Goal: Task Accomplishment & Management: Use online tool/utility

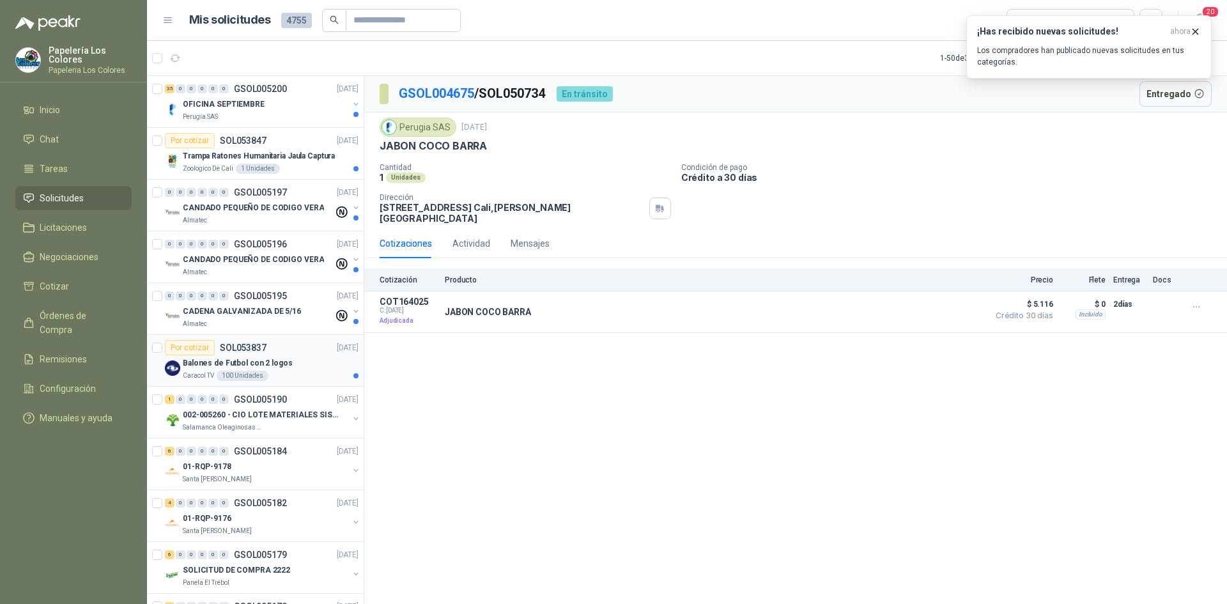
click at [311, 359] on div "Balones de Futbol con 2 logos" at bounding box center [271, 362] width 176 height 15
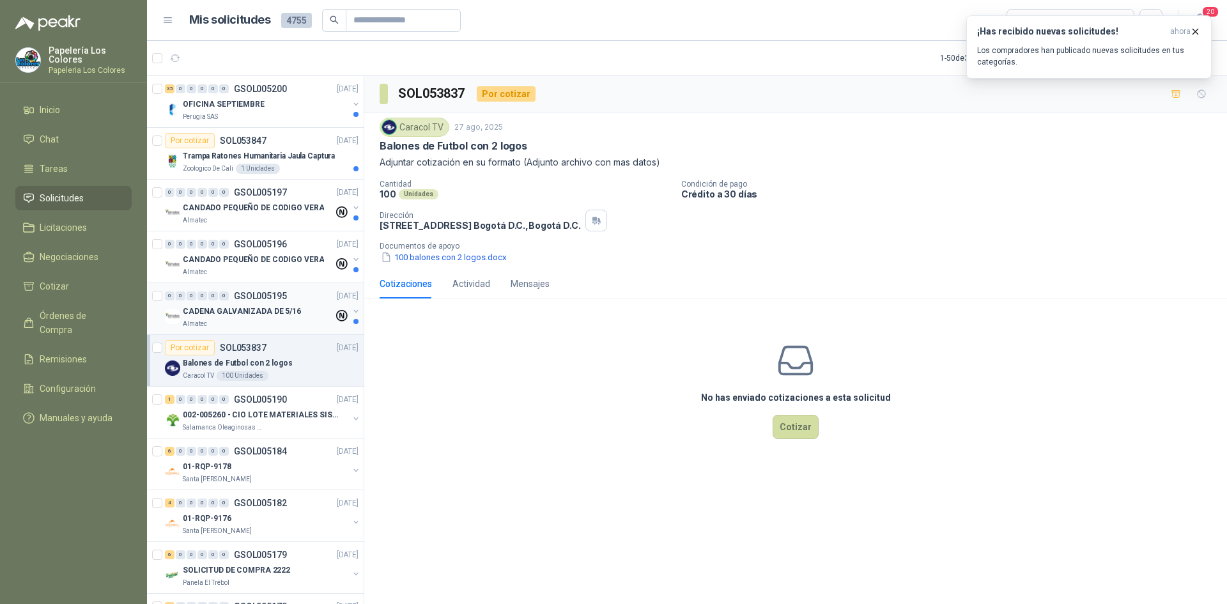
click at [304, 291] on div "0 0 0 0 0 0 GSOL005195 [DATE]" at bounding box center [263, 295] width 196 height 15
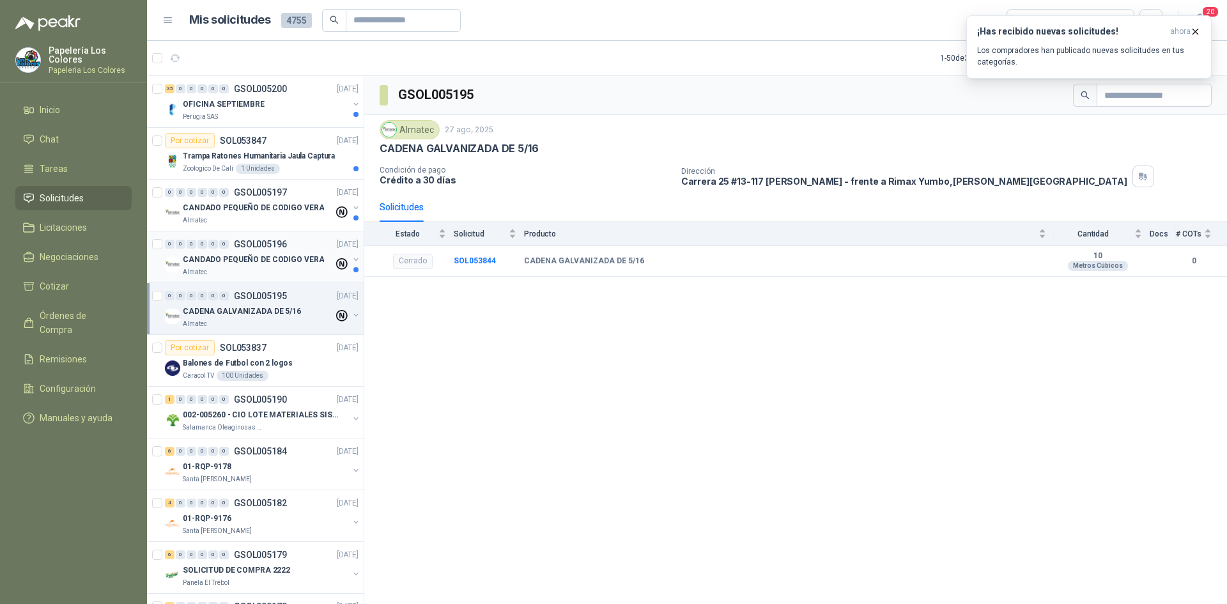
click at [301, 237] on div "0 0 0 0 0 0 GSOL005196 [DATE]" at bounding box center [263, 244] width 196 height 15
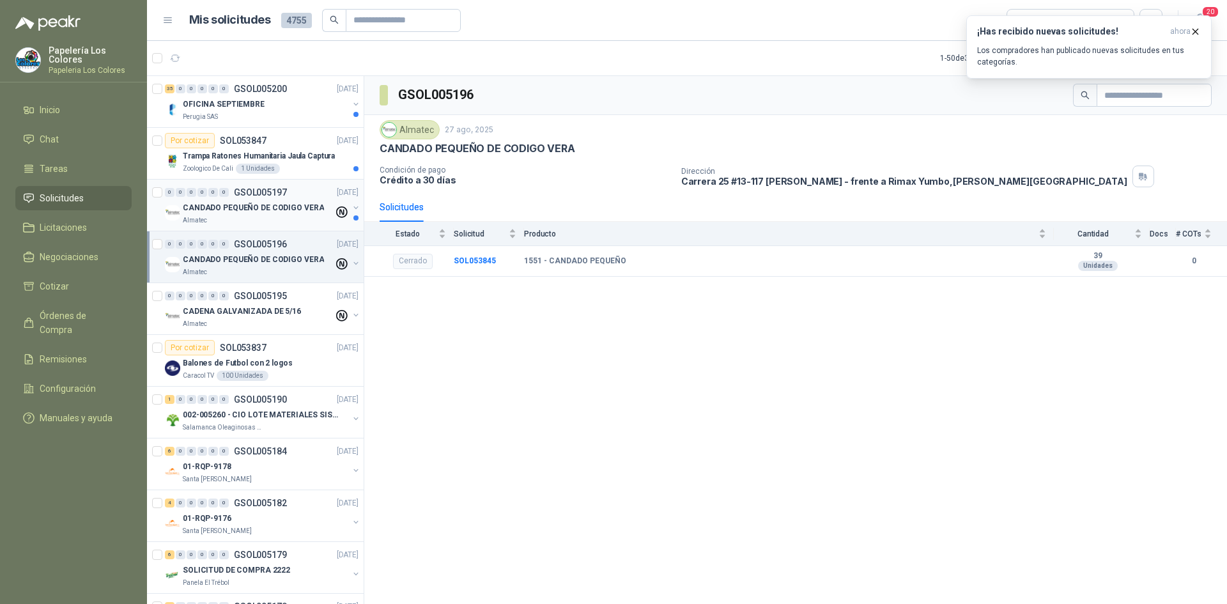
click at [297, 188] on div "0 0 0 0 0 0 GSOL005197 [DATE]" at bounding box center [263, 192] width 196 height 15
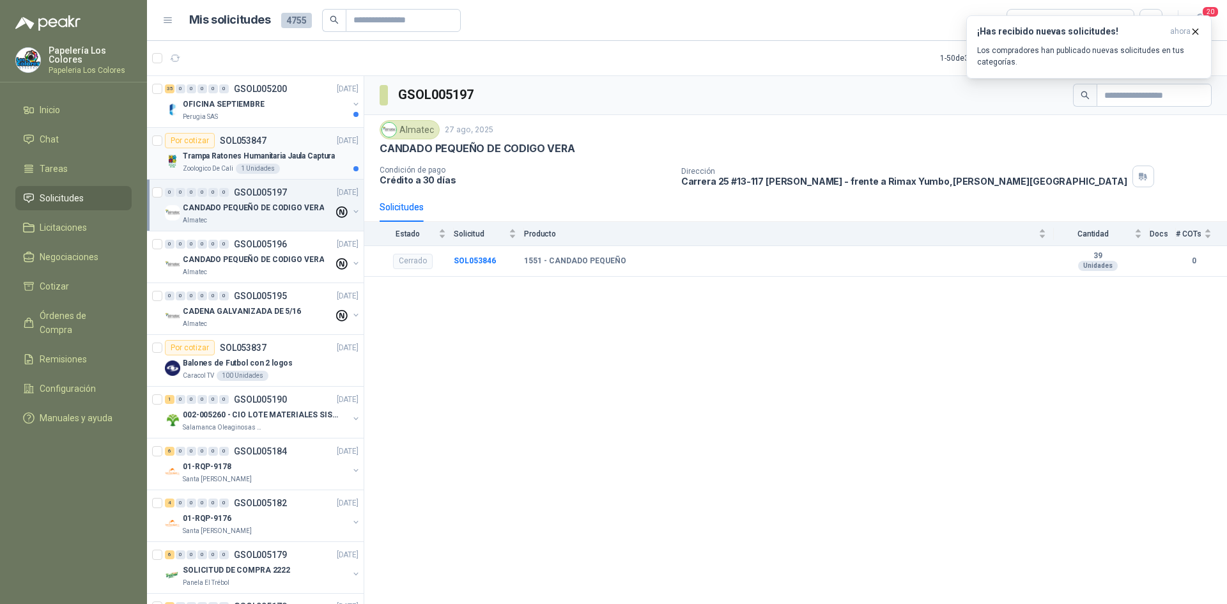
click at [292, 132] on article "Por cotizar SOL053847 [DATE] Trampa Ratones Humanitaria Jaula Captura Zoologic…" at bounding box center [255, 154] width 217 height 52
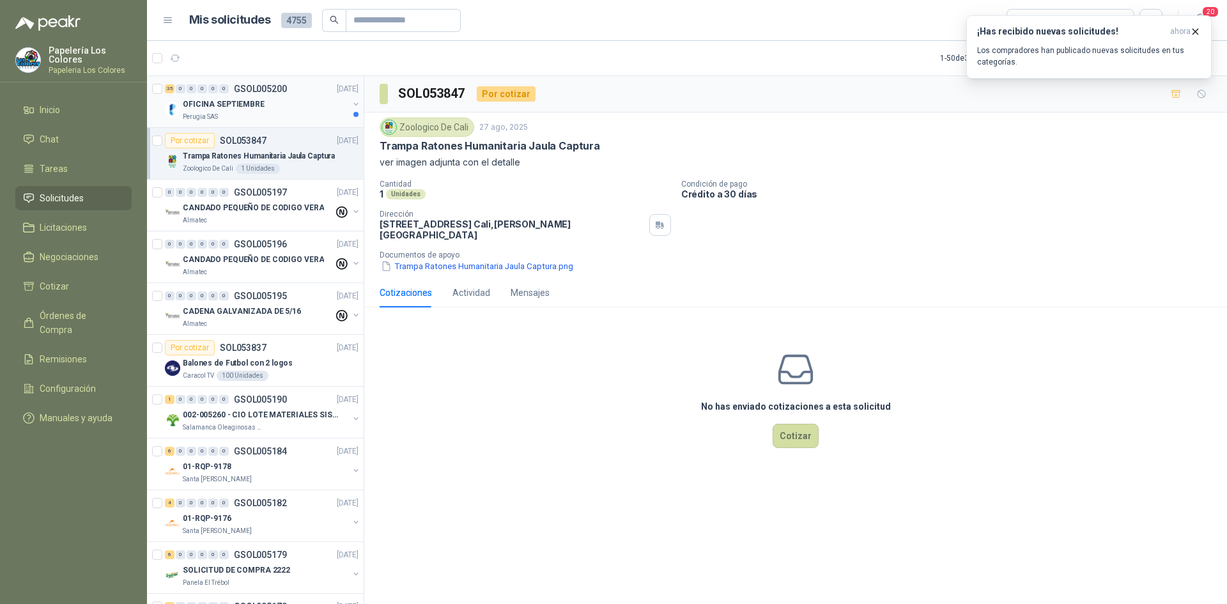
click at [310, 95] on div "35 0 0 0 0 0 GSOL005200 [DATE]" at bounding box center [263, 88] width 196 height 15
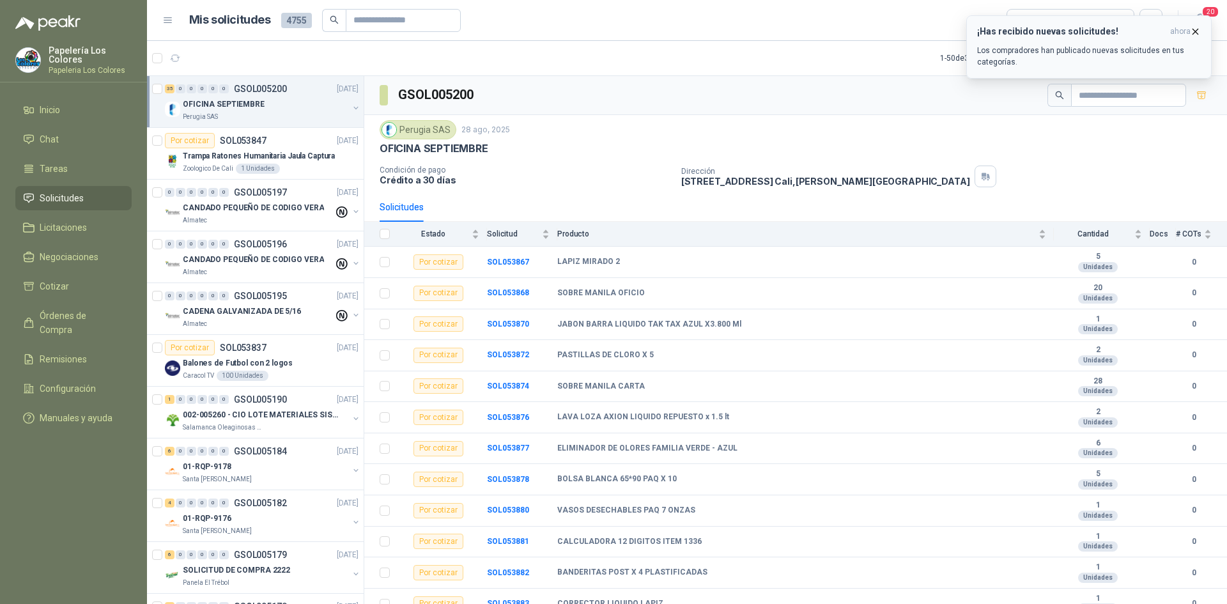
click at [1196, 27] on icon "button" at bounding box center [1195, 31] width 11 height 11
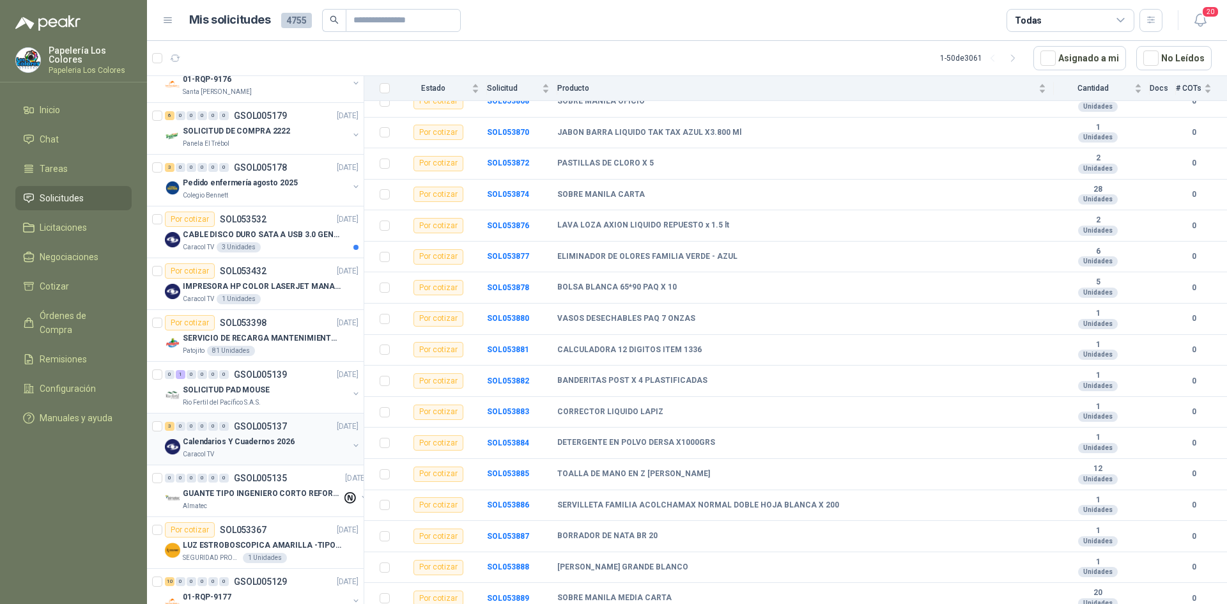
scroll to position [448, 0]
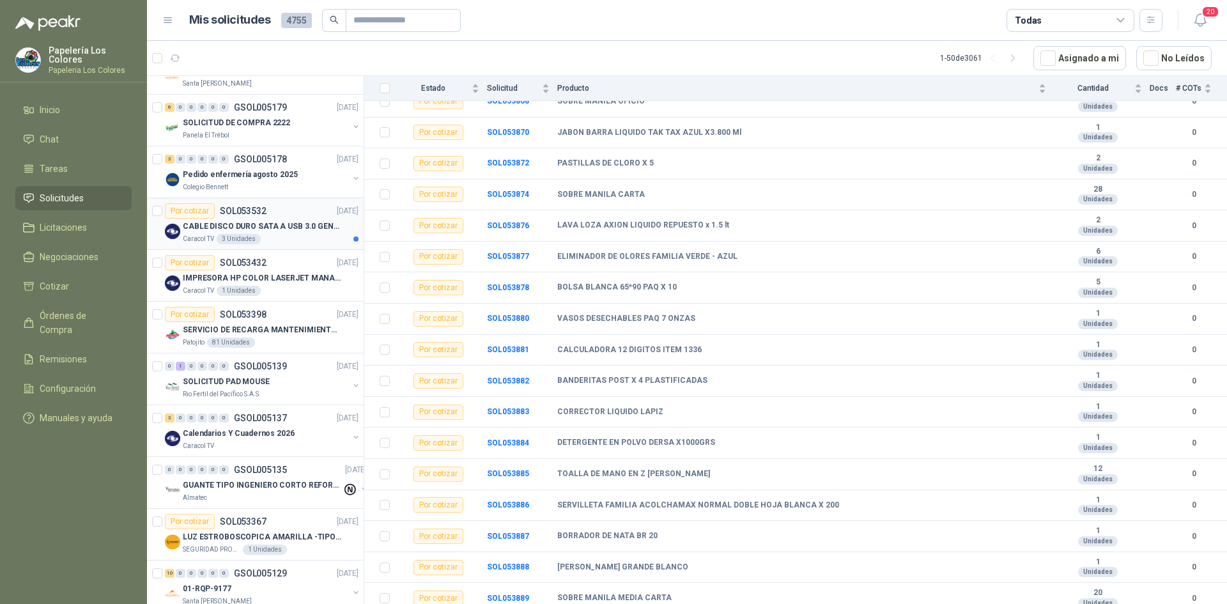
click at [284, 204] on div "Por cotizar SOL053532 [DATE]" at bounding box center [262, 210] width 194 height 15
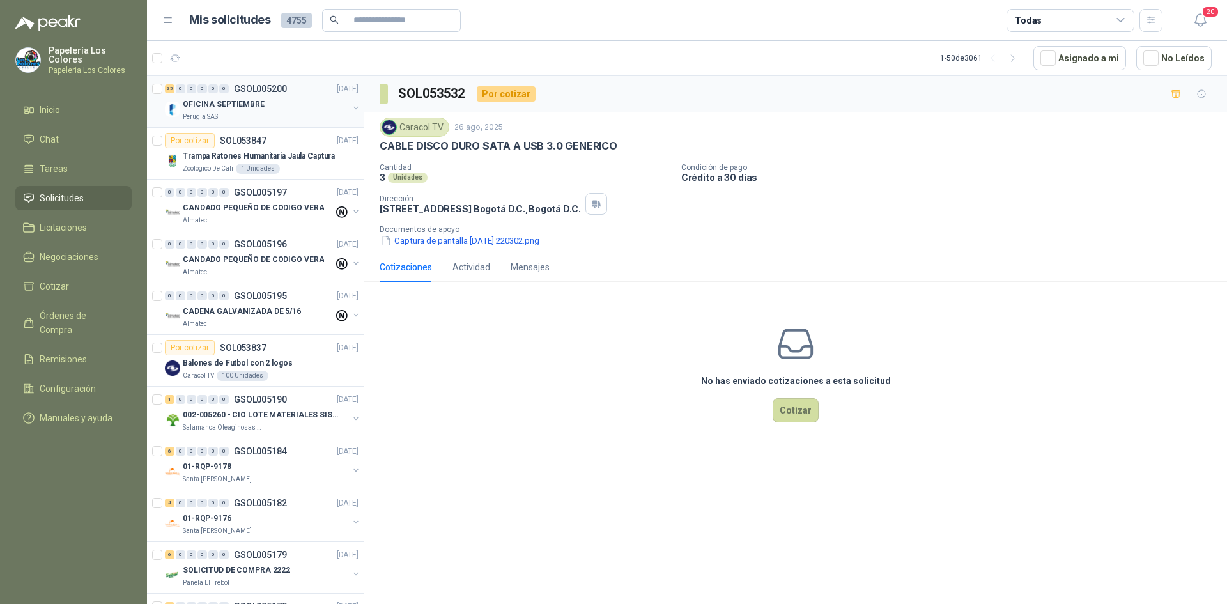
click at [299, 96] on div "35 0 0 0 0 0 GSOL005200 [DATE]" at bounding box center [263, 88] width 196 height 15
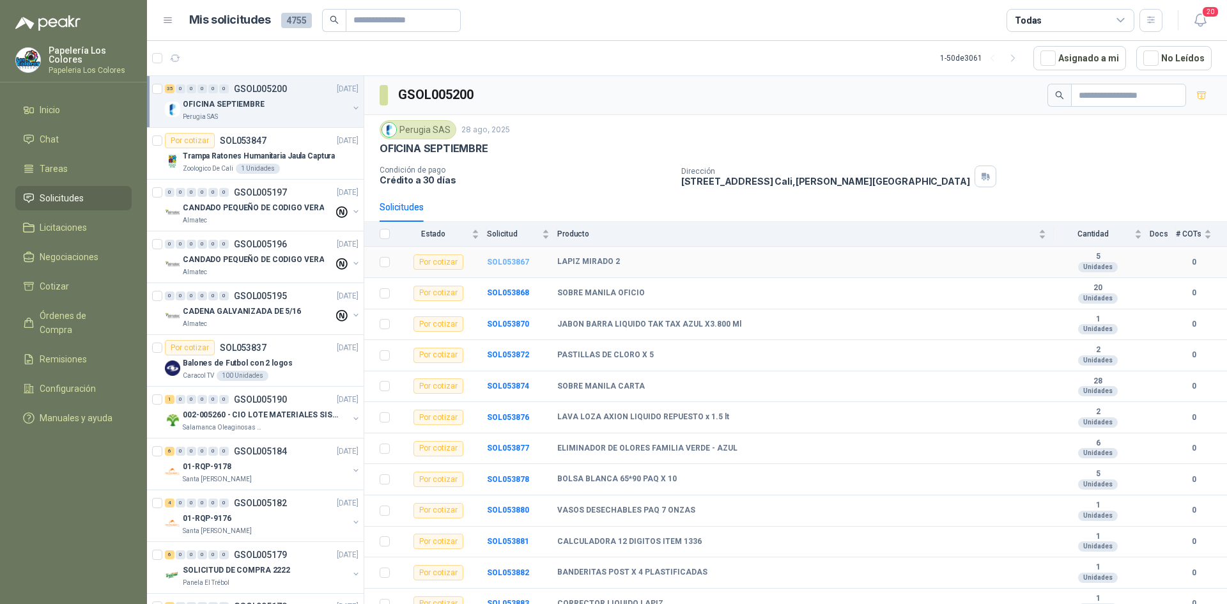
click at [507, 261] on b "SOL053867" at bounding box center [508, 262] width 42 height 9
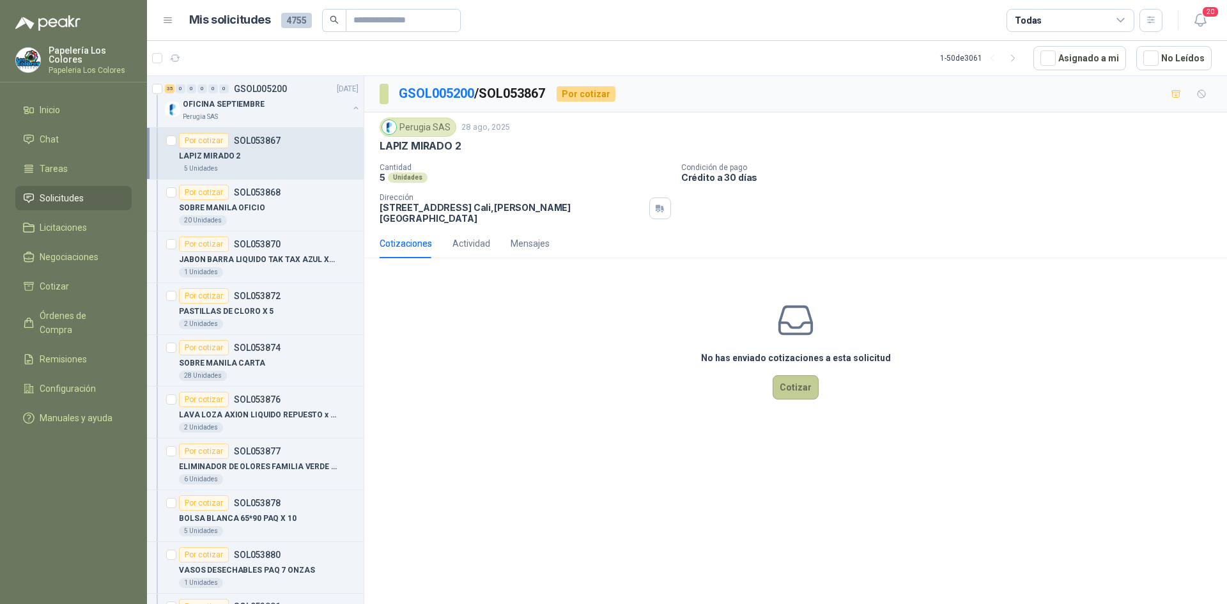
click at [791, 375] on button "Cotizar" at bounding box center [796, 387] width 46 height 24
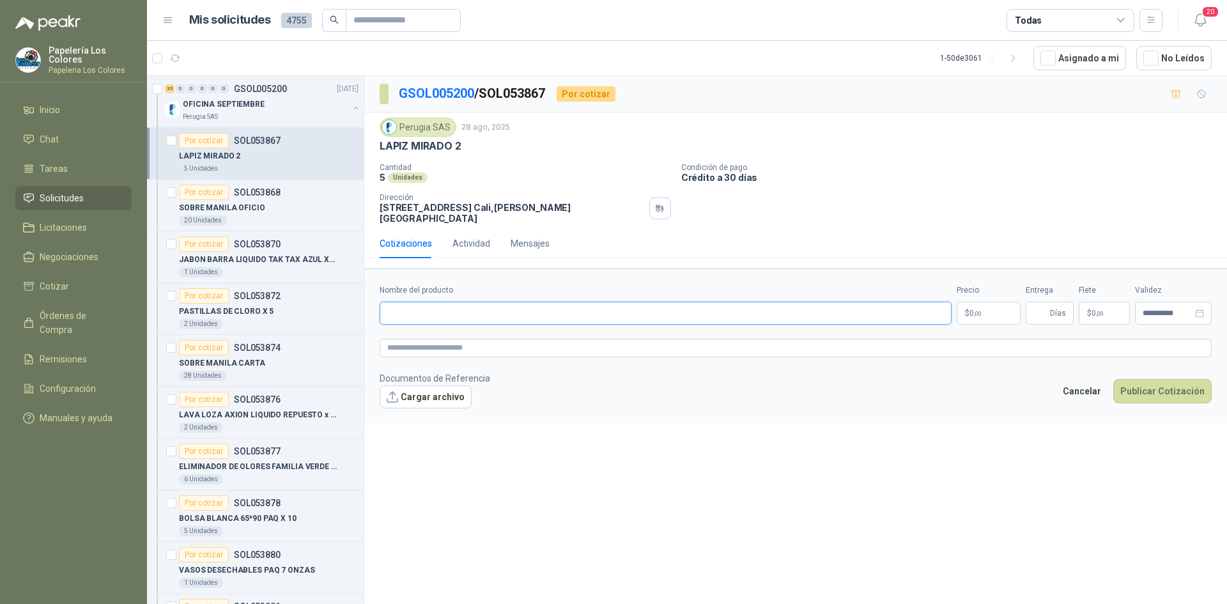
click at [494, 302] on input "Nombre del producto" at bounding box center [666, 313] width 572 height 23
drag, startPoint x: 459, startPoint y: 146, endPoint x: 378, endPoint y: 153, distance: 80.8
click at [378, 153] on div "Perugia SAS [DATE] LAPIZ MIRADO 2 Cantidad 5 Unidades Condición de pago Crédit…" at bounding box center [795, 171] width 863 height 116
copy p "LAPIZ MIRADO 2"
click at [524, 302] on input "Nombre del producto" at bounding box center [666, 313] width 572 height 23
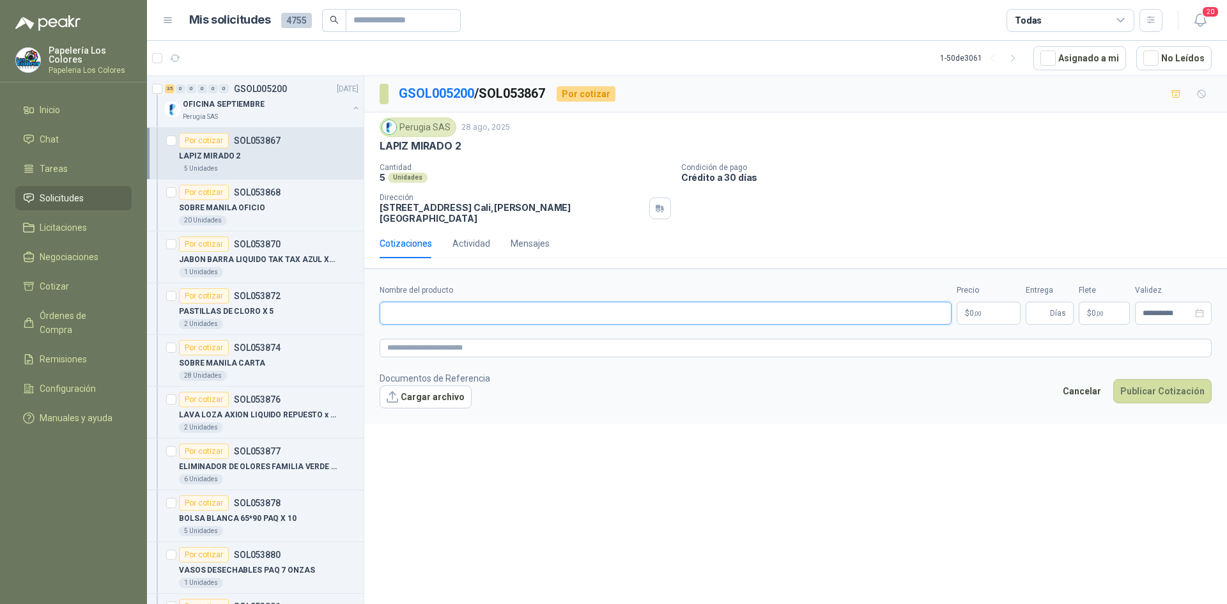
paste input "**********"
type input "**********"
click at [983, 302] on body "Papelería Los Colores Papeleria Los Colores Inicio Chat Tareas Solicitudes Lici…" at bounding box center [613, 302] width 1227 height 604
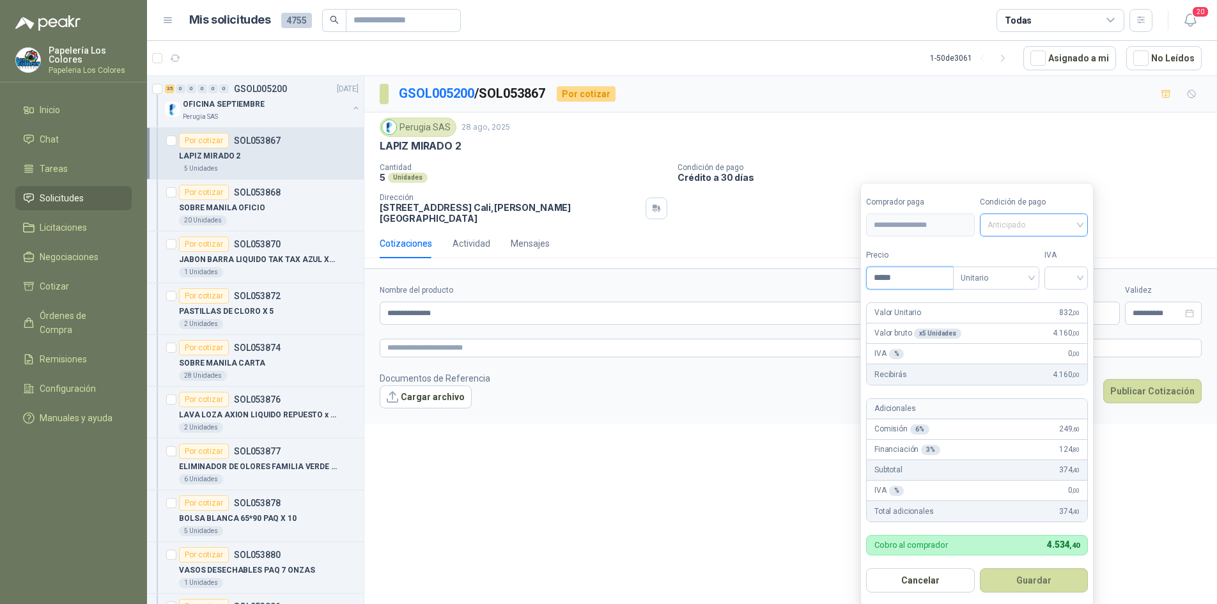
click at [1029, 224] on span "Anticipado" at bounding box center [1034, 224] width 93 height 19
type input "*****"
click at [1041, 267] on div "Crédito a 30 días" at bounding box center [1037, 272] width 90 height 14
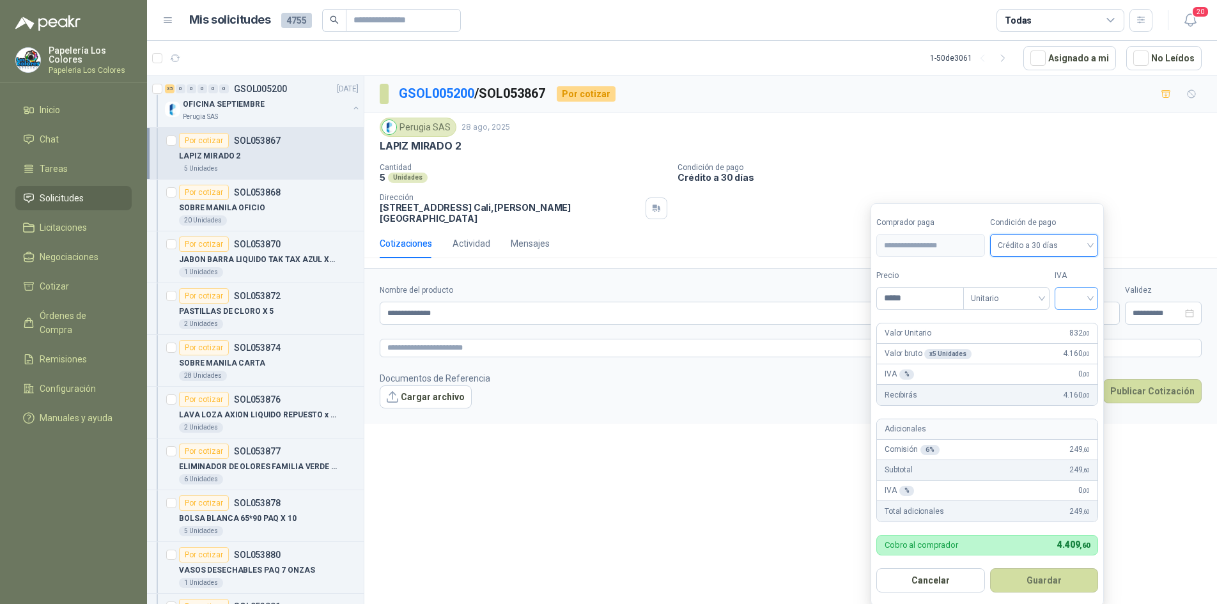
click at [1073, 297] on input "search" at bounding box center [1077, 297] width 28 height 19
click at [1077, 322] on div "19%" at bounding box center [1080, 325] width 24 height 14
click at [1044, 578] on button "Guardar" at bounding box center [1047, 580] width 110 height 24
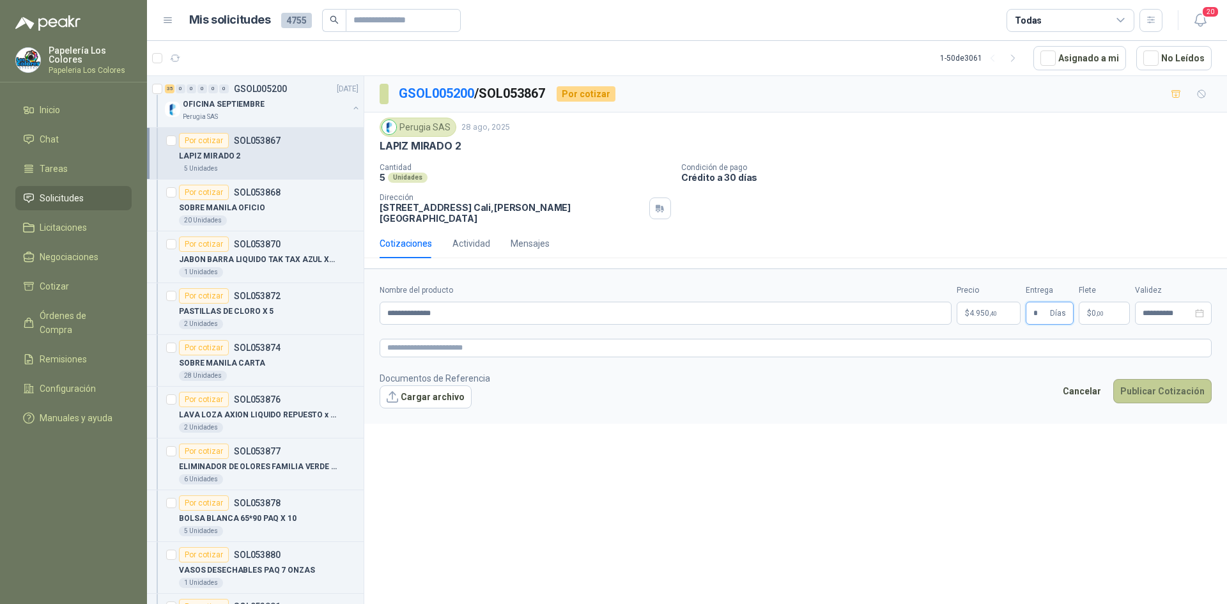
type input "*"
click at [1144, 379] on button "Publicar Cotización" at bounding box center [1163, 391] width 98 height 24
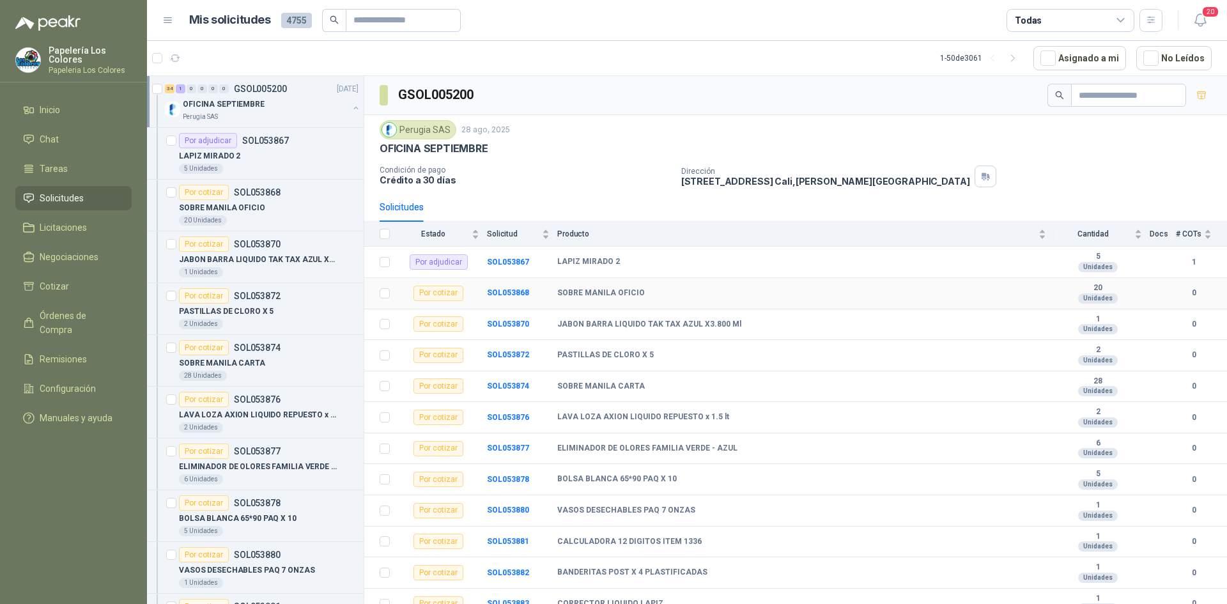
click at [508, 287] on td "SOL053868" at bounding box center [522, 293] width 70 height 31
click at [509, 296] on b "SOL053868" at bounding box center [508, 292] width 42 height 9
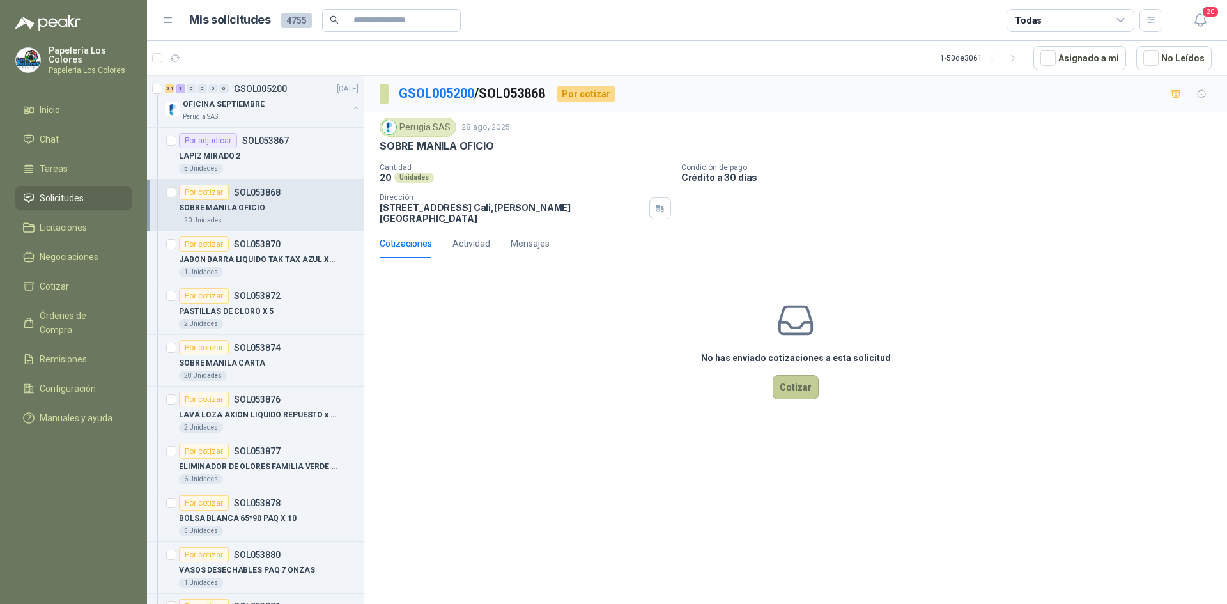
click at [793, 380] on button "Cotizar" at bounding box center [796, 387] width 46 height 24
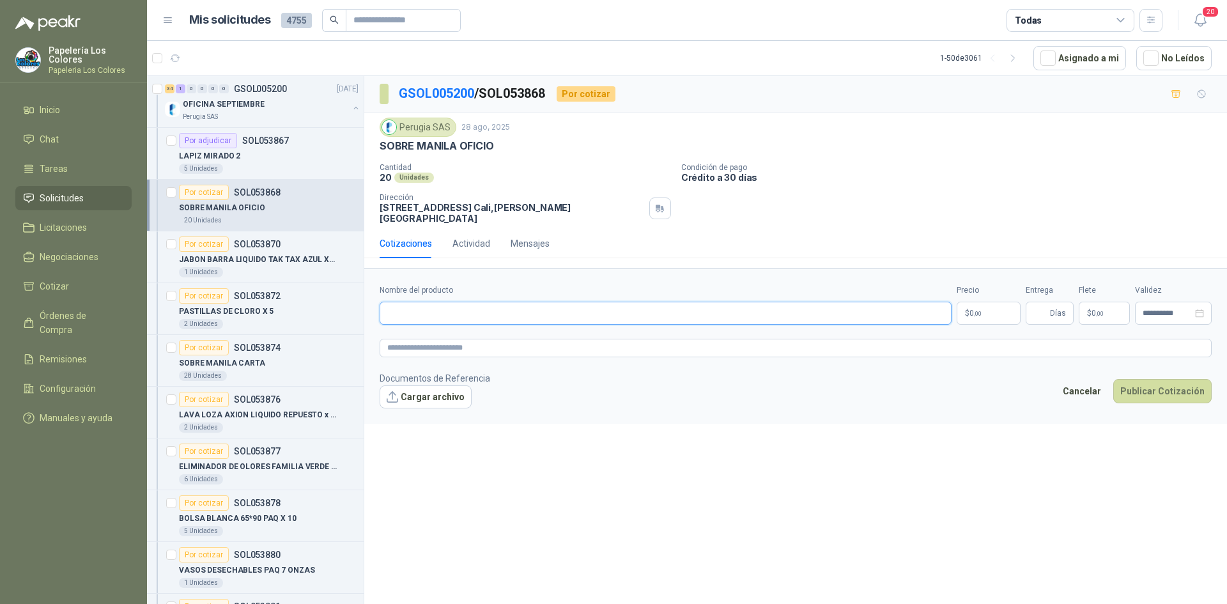
click at [443, 304] on input "Nombre del producto" at bounding box center [666, 313] width 572 height 23
type input "**********"
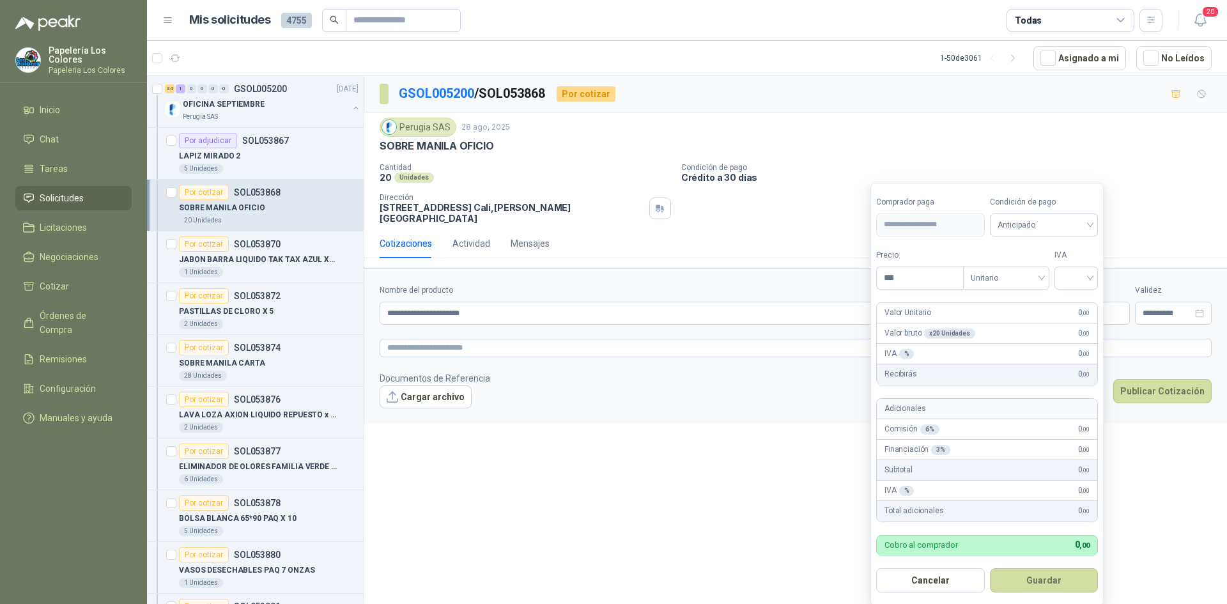
click at [1002, 297] on body "Papelería Los Colores Papeleria Los Colores Inicio Chat Tareas Solicitudes Lici…" at bounding box center [613, 302] width 1227 height 604
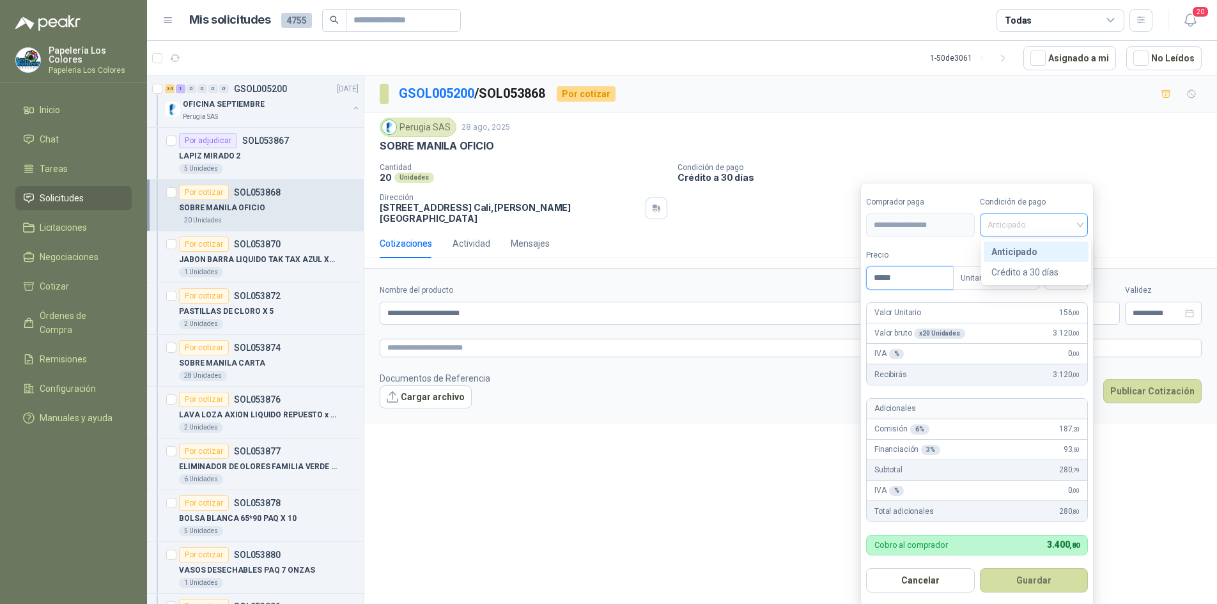
click at [1070, 227] on span "Anticipado" at bounding box center [1034, 224] width 93 height 19
type input "*****"
click at [1047, 269] on div "Crédito a 30 días" at bounding box center [1037, 272] width 90 height 14
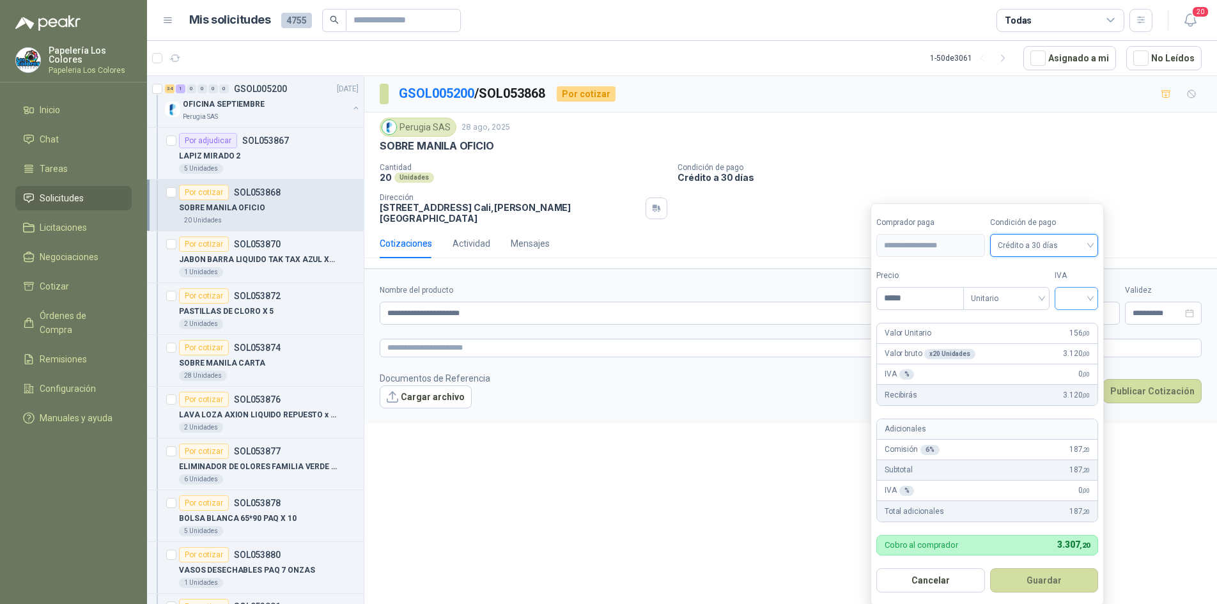
click at [1077, 291] on input "search" at bounding box center [1077, 297] width 28 height 19
click at [1078, 323] on div "19%" at bounding box center [1080, 325] width 24 height 14
click at [1041, 579] on button "Guardar" at bounding box center [1047, 580] width 110 height 24
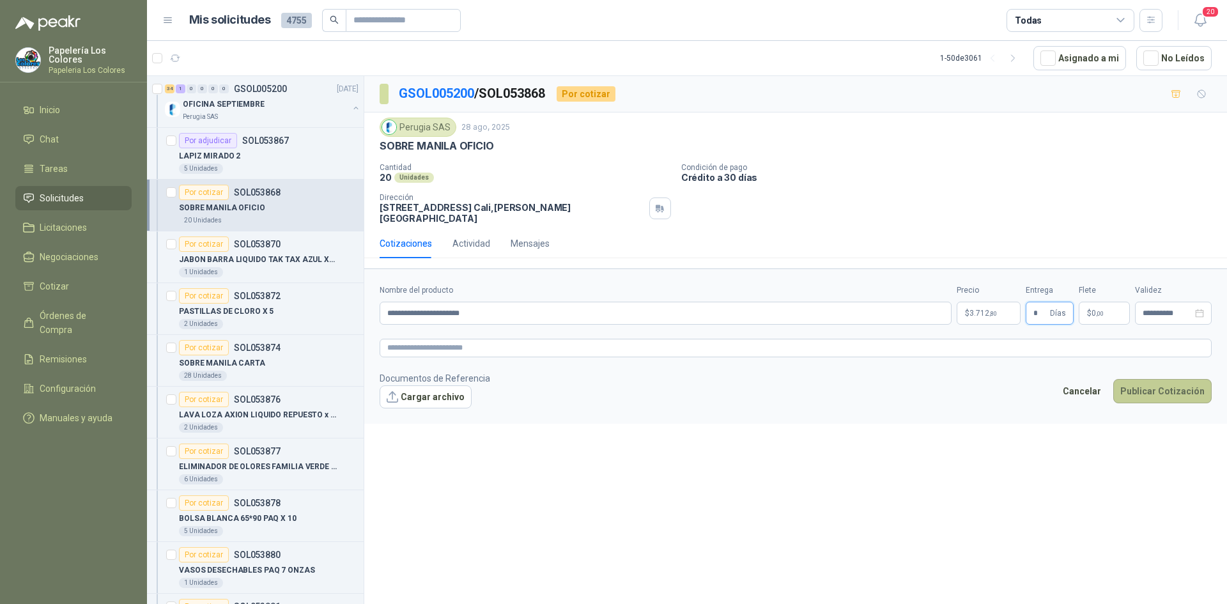
type input "*"
click at [1153, 380] on button "Publicar Cotización" at bounding box center [1163, 391] width 98 height 24
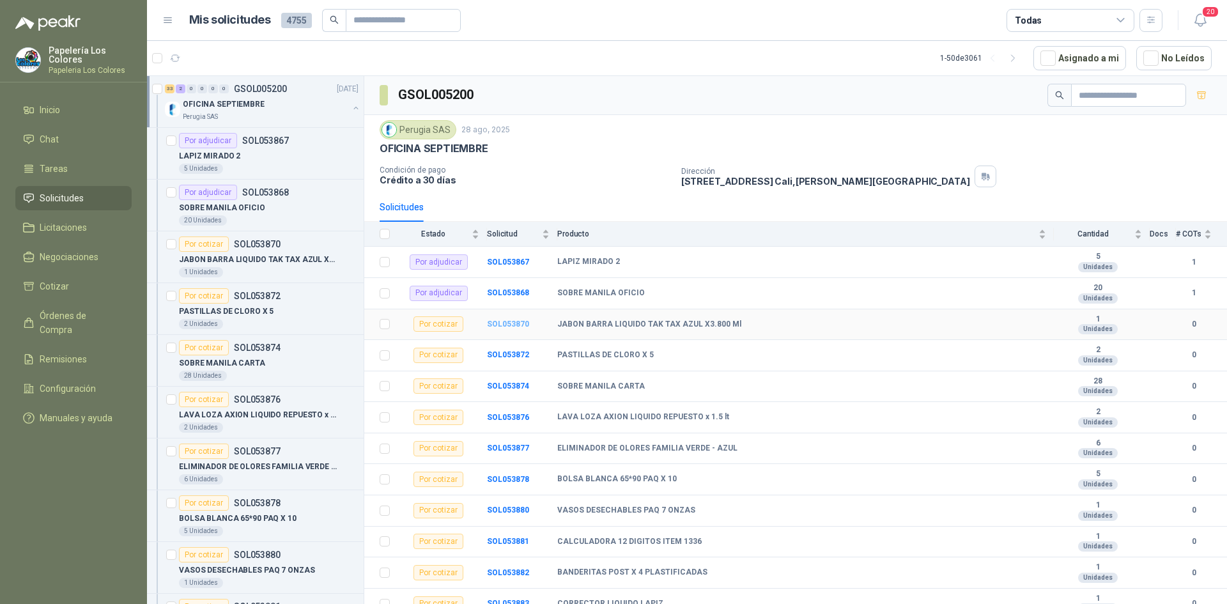
click at [513, 322] on b "SOL053870" at bounding box center [508, 324] width 42 height 9
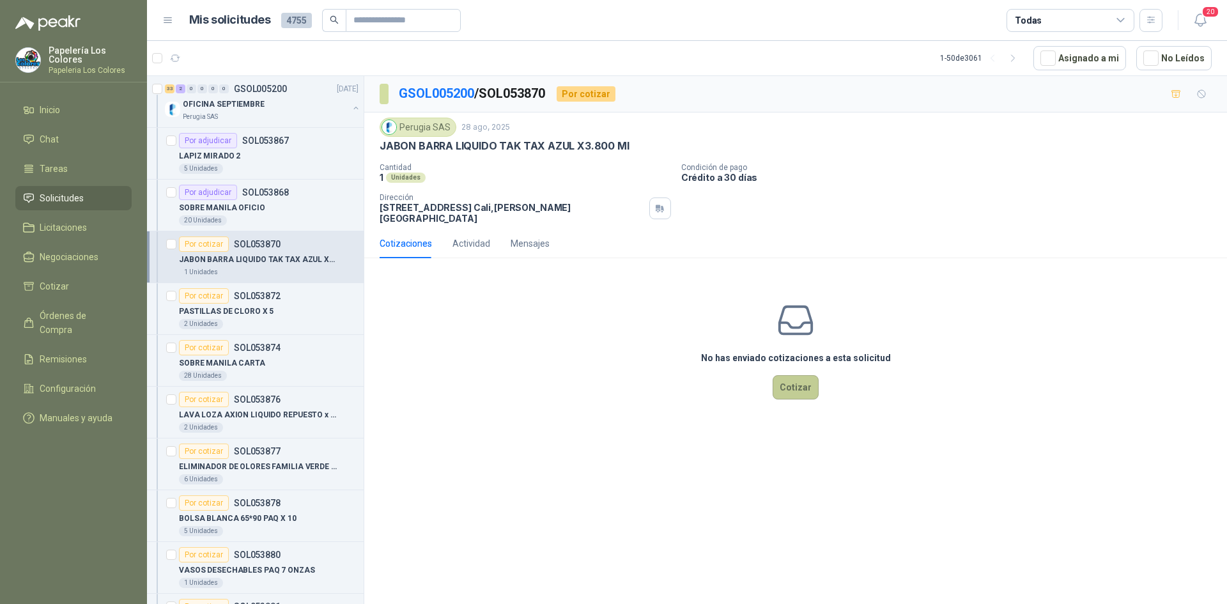
click at [791, 375] on button "Cotizar" at bounding box center [796, 387] width 46 height 24
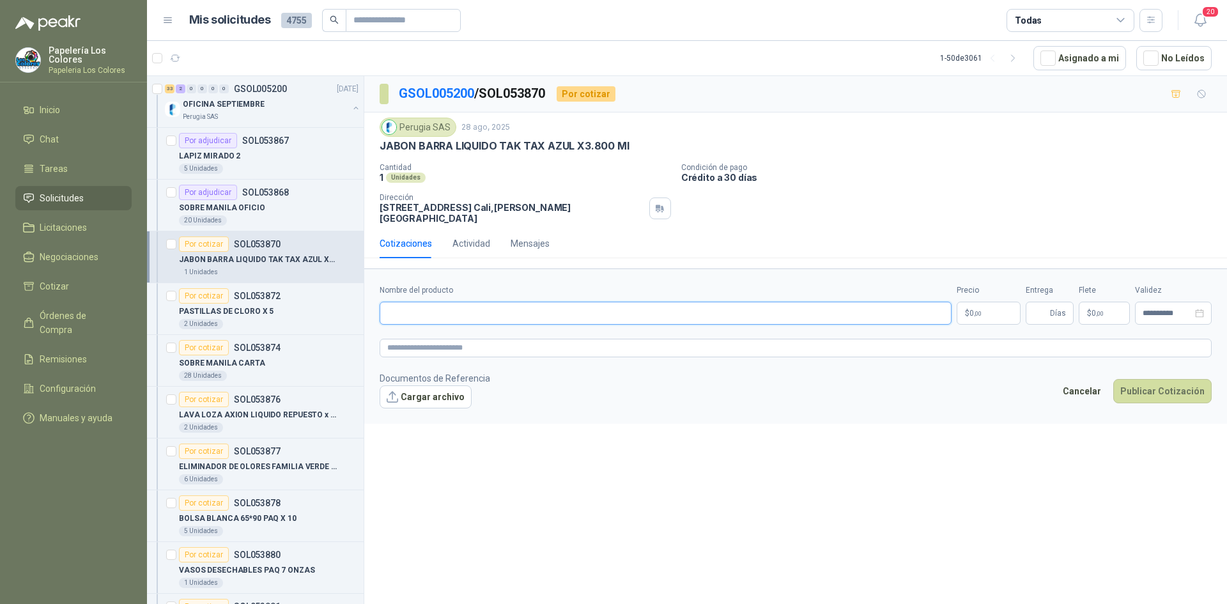
click at [533, 302] on input "Nombre del producto" at bounding box center [666, 313] width 572 height 23
drag, startPoint x: 630, startPoint y: 144, endPoint x: 381, endPoint y: 148, distance: 248.7
click at [381, 148] on div "JABON BARRA LIQUIDO TAK TAX AZUL X3.800 Ml" at bounding box center [796, 145] width 832 height 13
copy p "JABON BARRA LIQUIDO TAK TAX AZUL X3.800 Ml"
drag, startPoint x: 566, startPoint y: 301, endPoint x: 375, endPoint y: 322, distance: 192.3
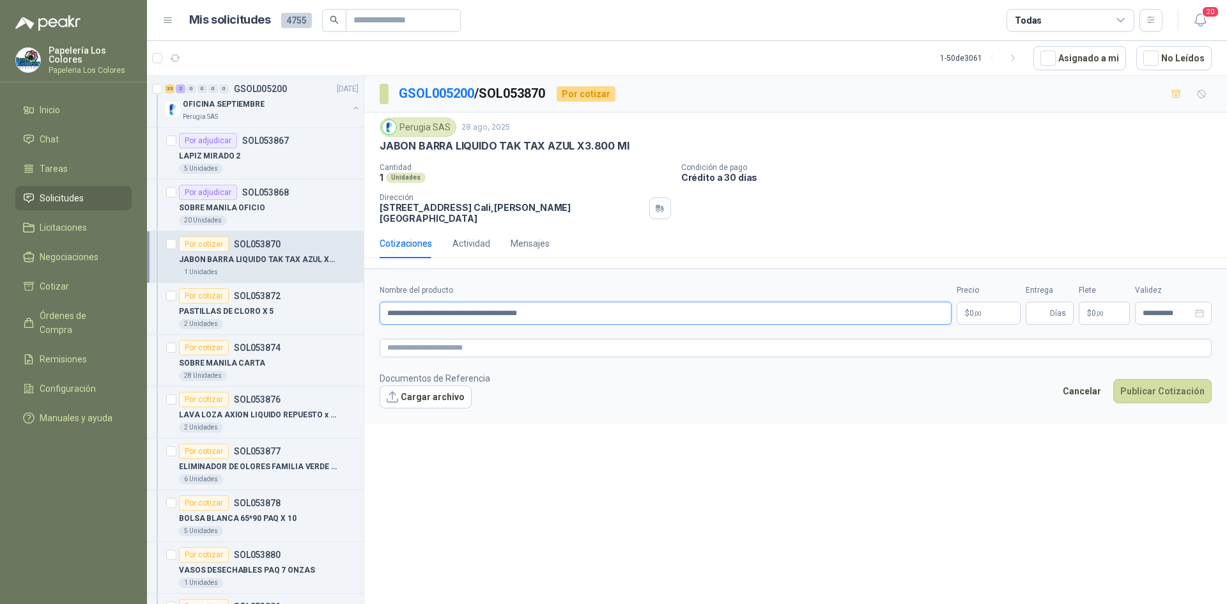
click at [375, 322] on form "**********" at bounding box center [795, 346] width 863 height 155
paste input "**"
type input "**********"
click at [983, 309] on body "Papelería Los Colores Papeleria Los Colores Inicio Chat Tareas Solicitudes Lici…" at bounding box center [613, 302] width 1227 height 604
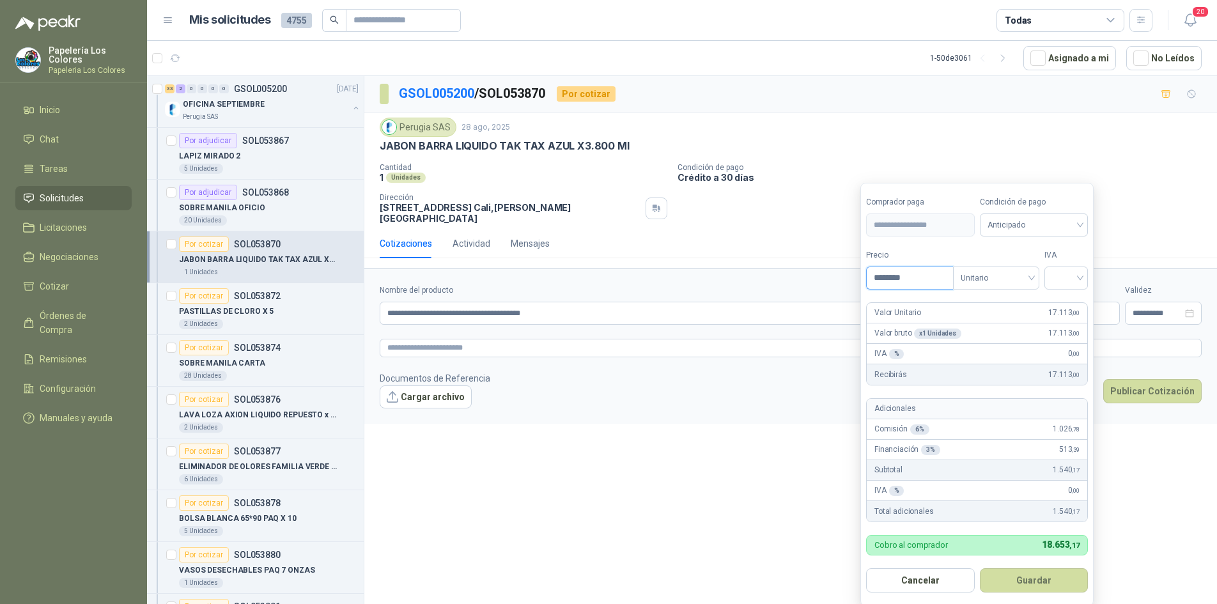
type input "********"
click at [1043, 223] on span "Anticipado" at bounding box center [1034, 224] width 93 height 19
click at [1027, 268] on div "Crédito a 30 días" at bounding box center [1037, 272] width 90 height 14
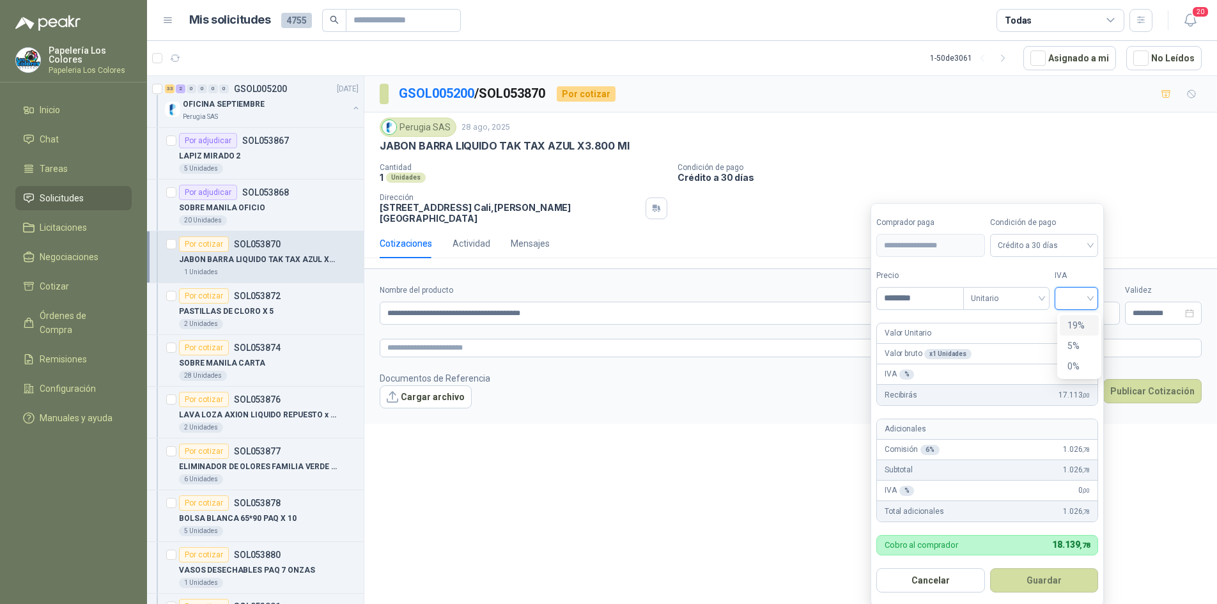
click at [1079, 302] on input "search" at bounding box center [1077, 297] width 28 height 19
click at [1073, 320] on div "19%" at bounding box center [1080, 325] width 24 height 14
click at [1040, 576] on button "Guardar" at bounding box center [1047, 580] width 110 height 24
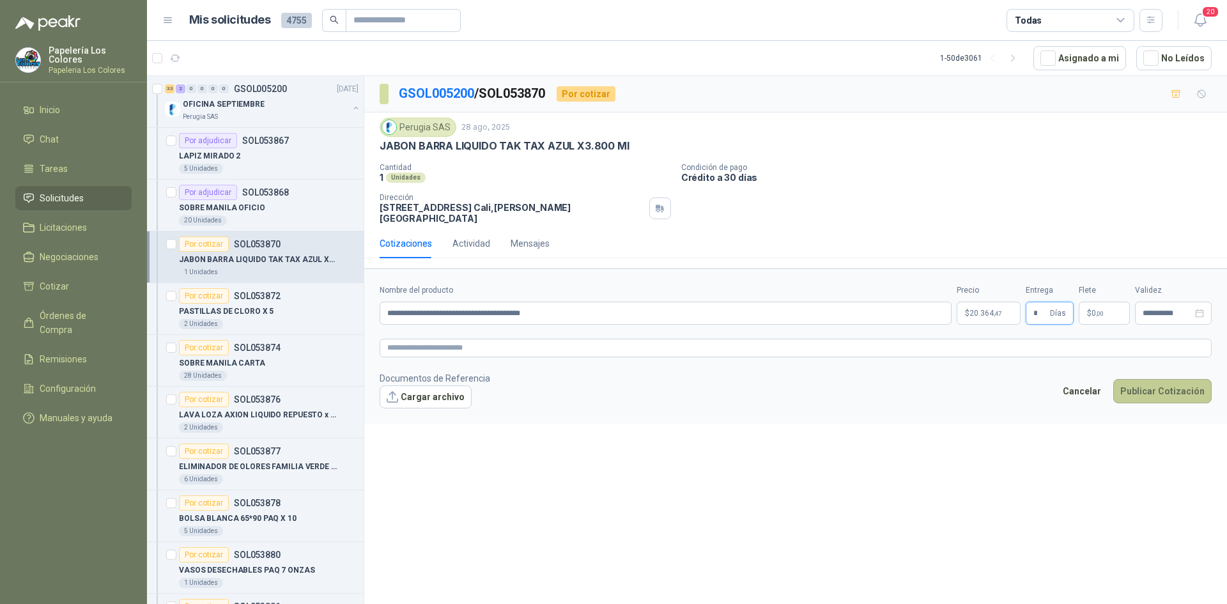
type input "*"
click at [1149, 379] on button "Publicar Cotización" at bounding box center [1163, 391] width 98 height 24
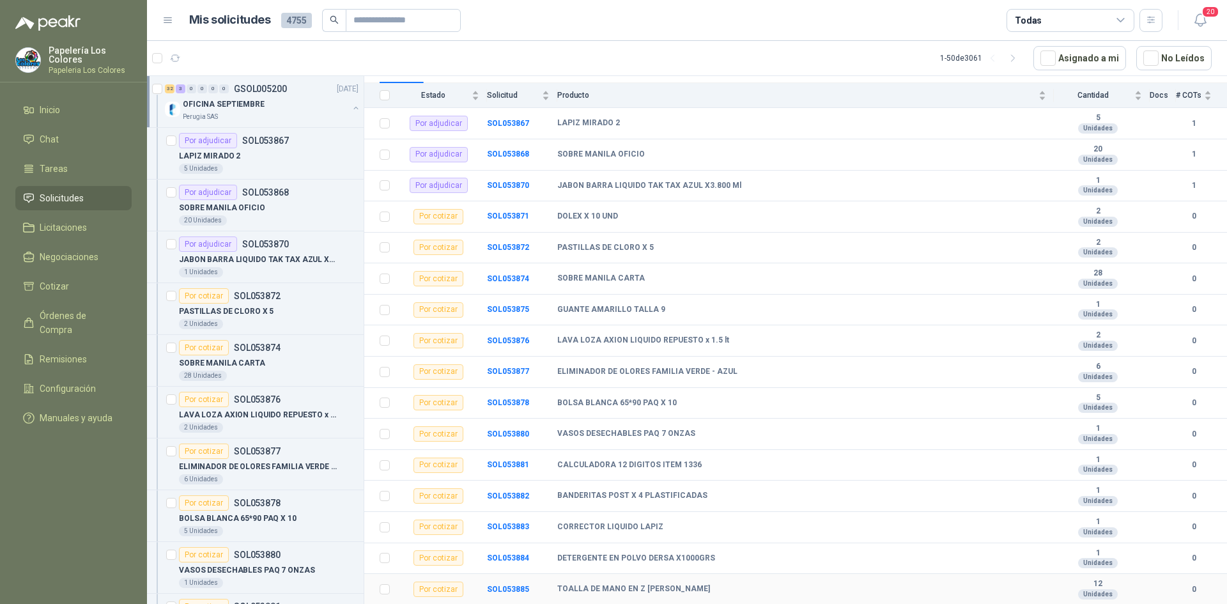
scroll to position [64, 0]
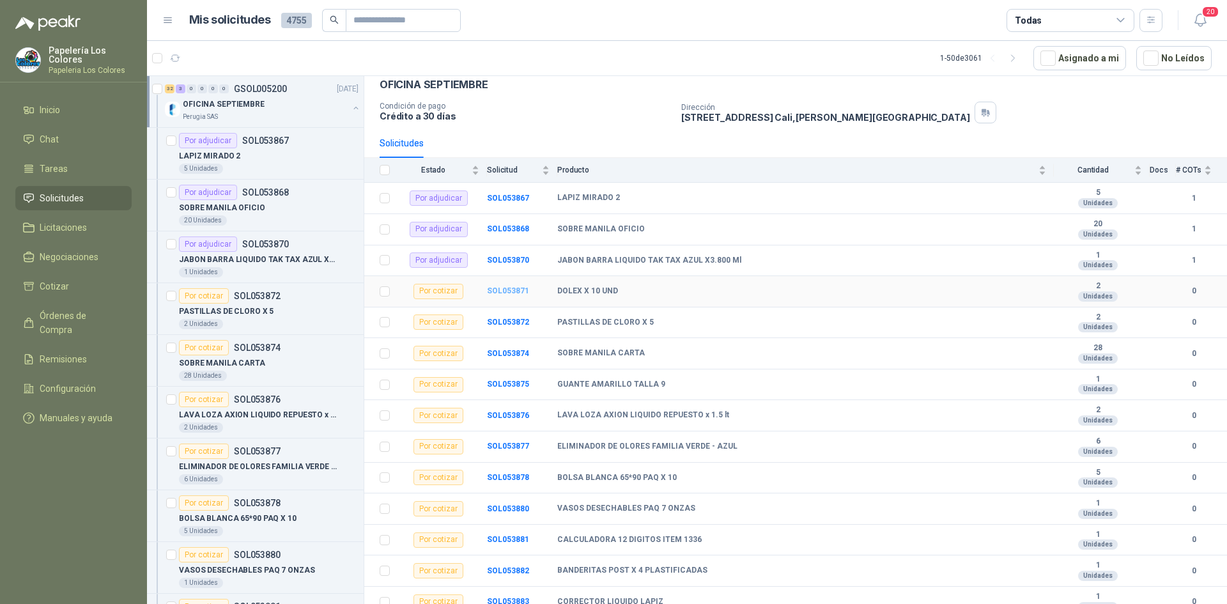
click at [503, 292] on b "SOL053871" at bounding box center [508, 290] width 42 height 9
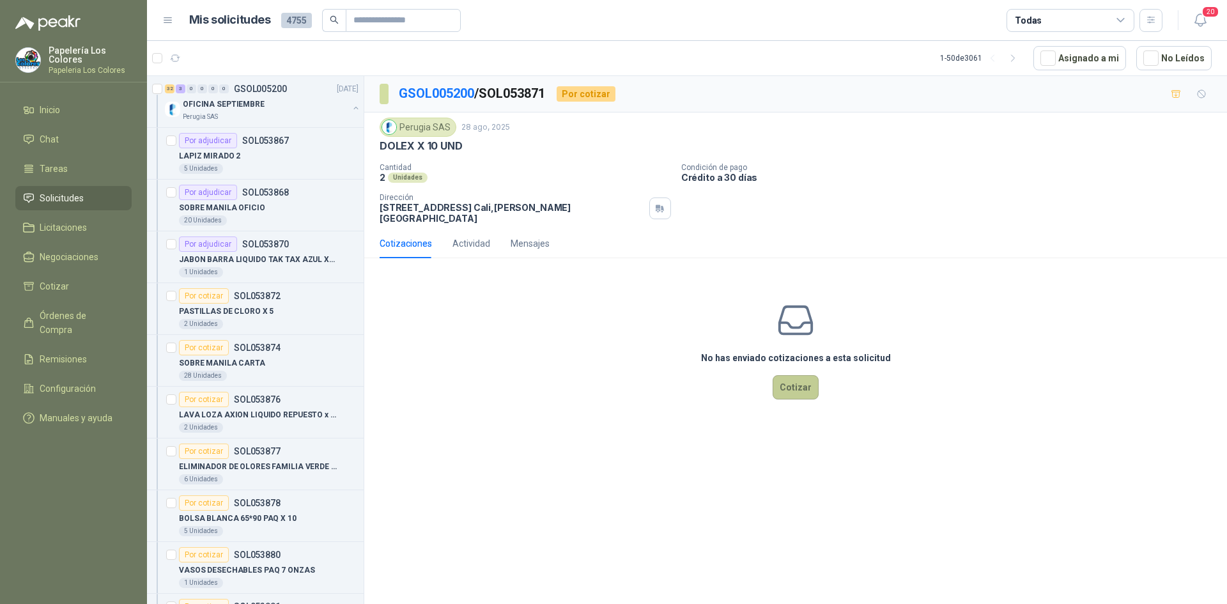
click at [806, 378] on button "Cotizar" at bounding box center [796, 387] width 46 height 24
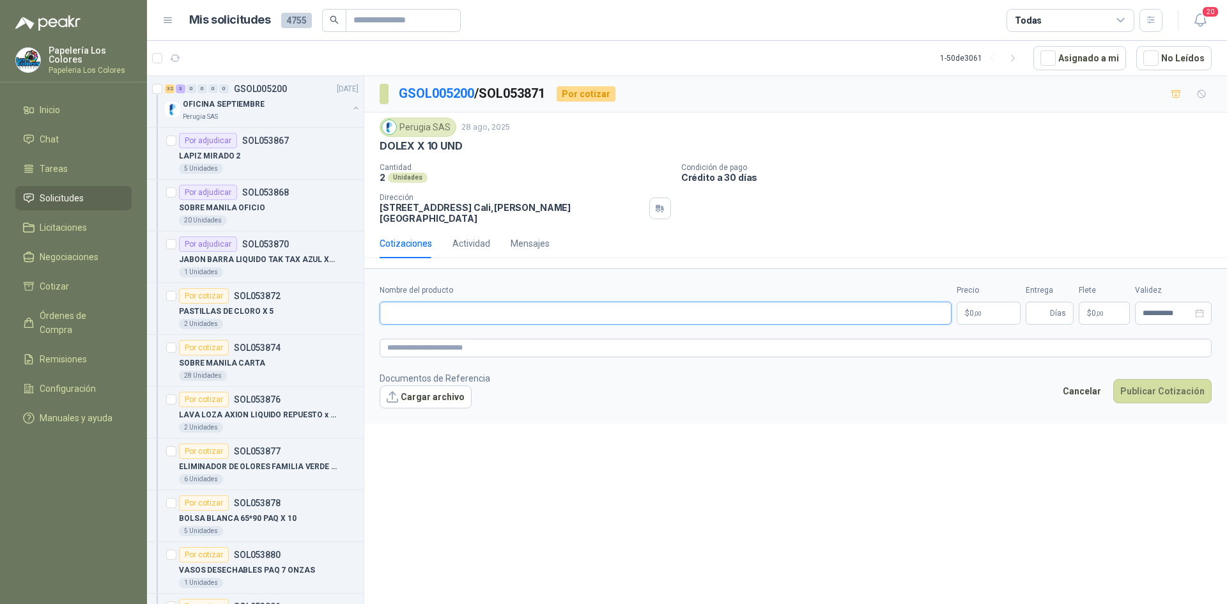
click at [481, 308] on input "Nombre del producto" at bounding box center [666, 313] width 572 height 23
type input "**********"
click at [979, 299] on body "Papelería Los Colores Papeleria Los Colores Inicio Chat Tareas Solicitudes Lici…" at bounding box center [613, 302] width 1227 height 604
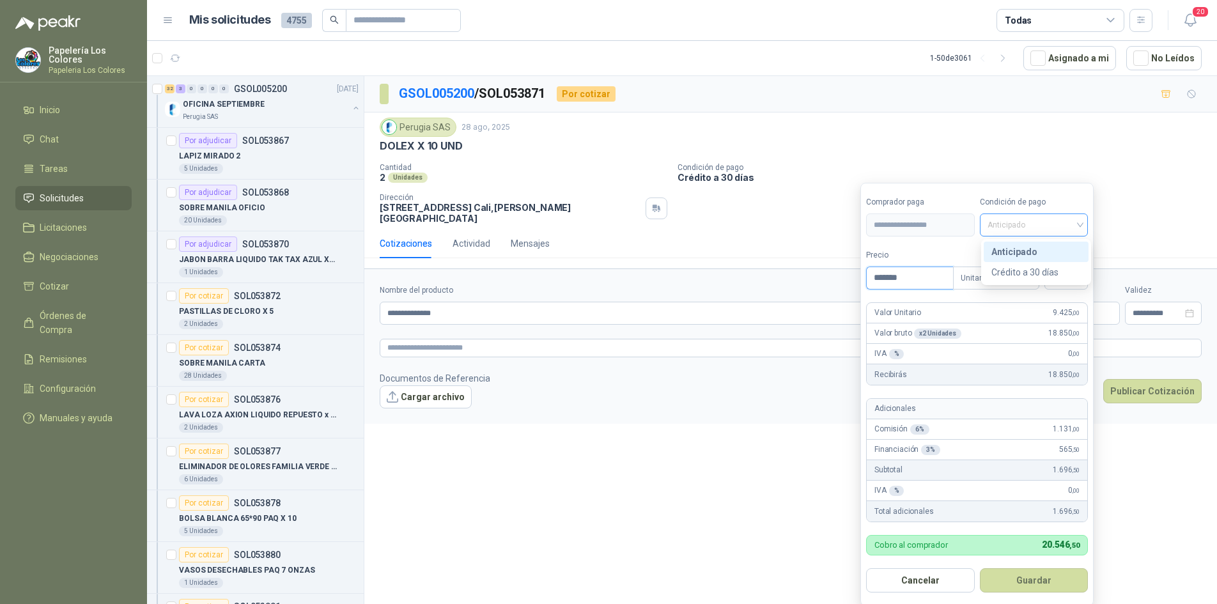
click at [1070, 221] on span "Anticipado" at bounding box center [1034, 224] width 93 height 19
type input "*******"
click at [1034, 274] on div "Crédito a 30 días" at bounding box center [1037, 272] width 90 height 14
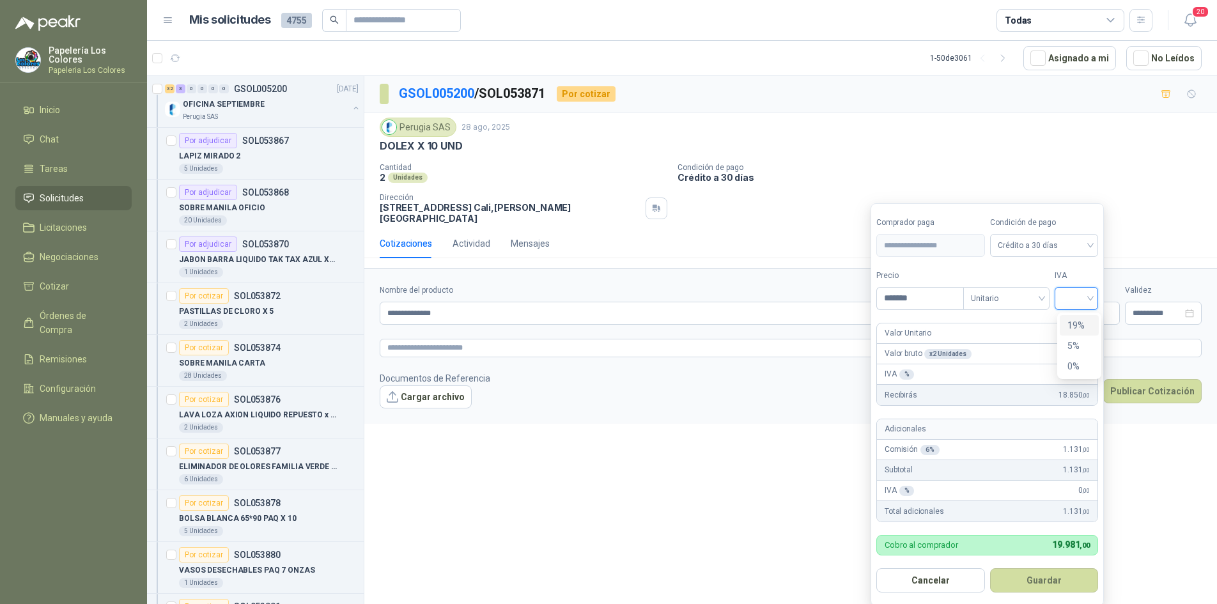
click at [1085, 297] on input "search" at bounding box center [1077, 297] width 28 height 19
click at [1075, 324] on div "19%" at bounding box center [1080, 325] width 24 height 14
click at [1041, 581] on button "Guardar" at bounding box center [1047, 580] width 110 height 24
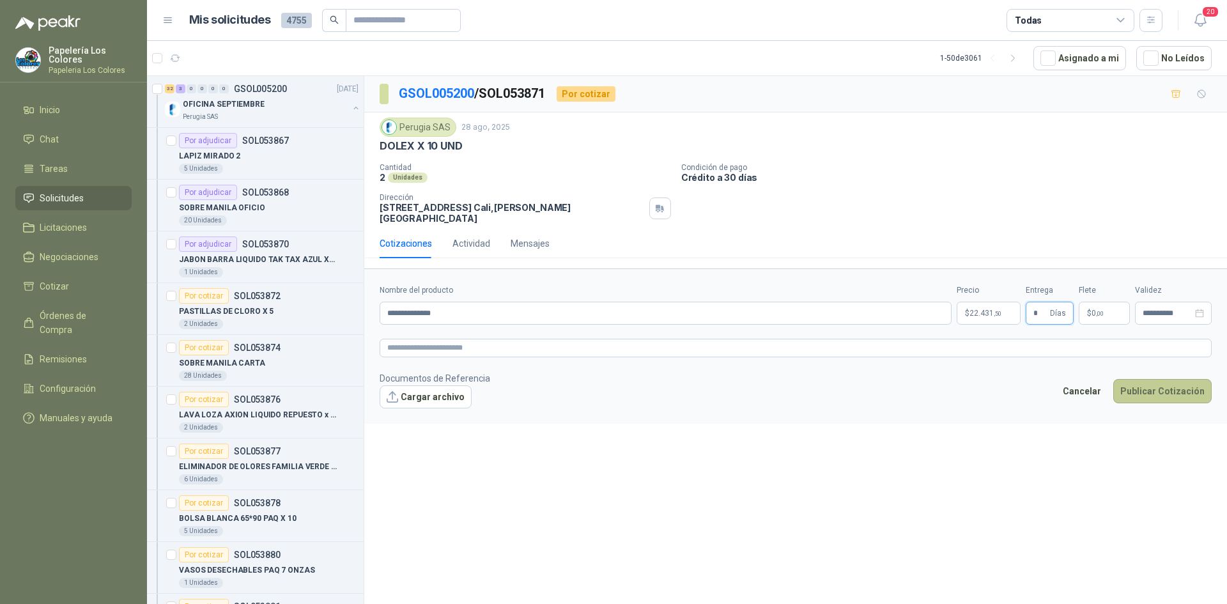
type input "*"
click at [1154, 380] on button "Publicar Cotización" at bounding box center [1163, 391] width 98 height 24
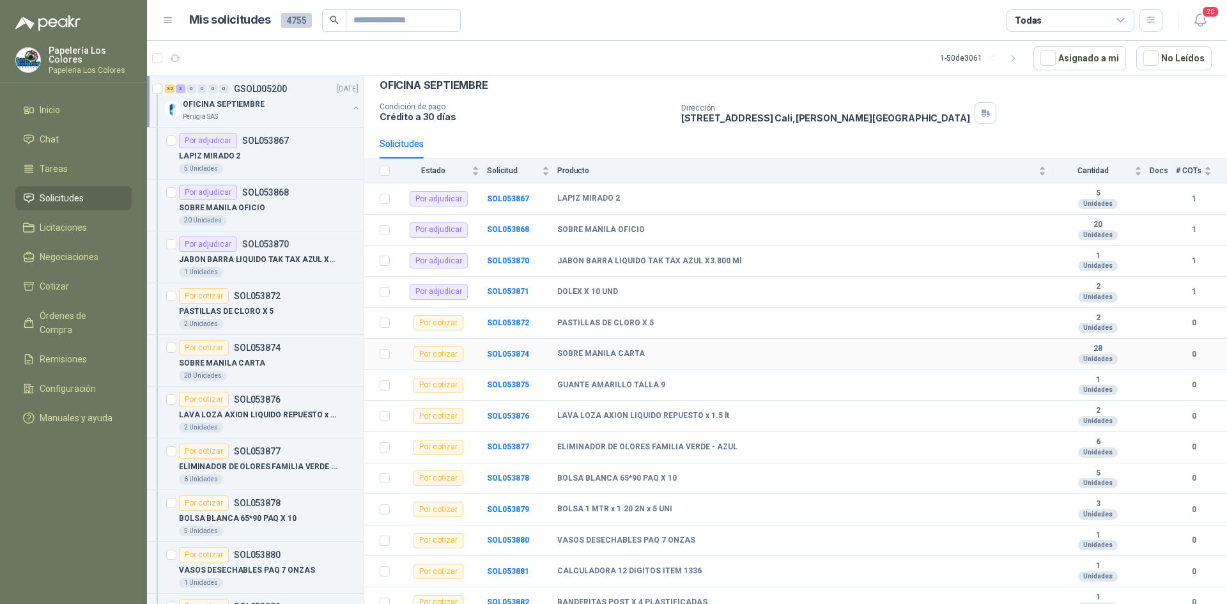
scroll to position [64, 0]
click at [513, 318] on b "SOL053872" at bounding box center [508, 322] width 42 height 9
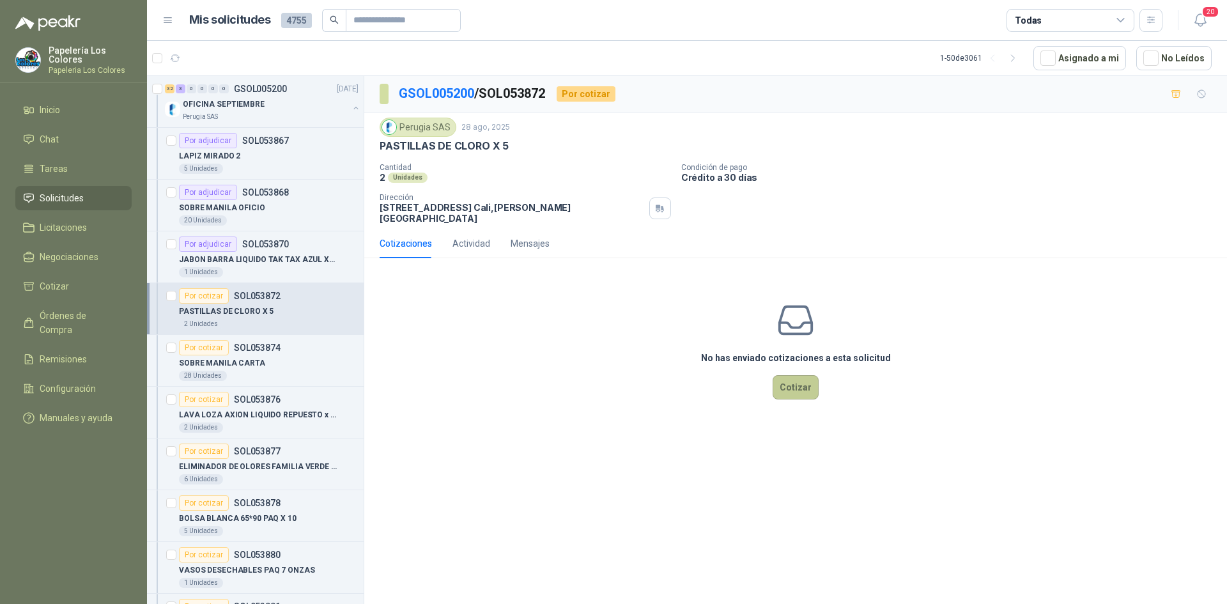
click at [796, 381] on button "Cotizar" at bounding box center [796, 387] width 46 height 24
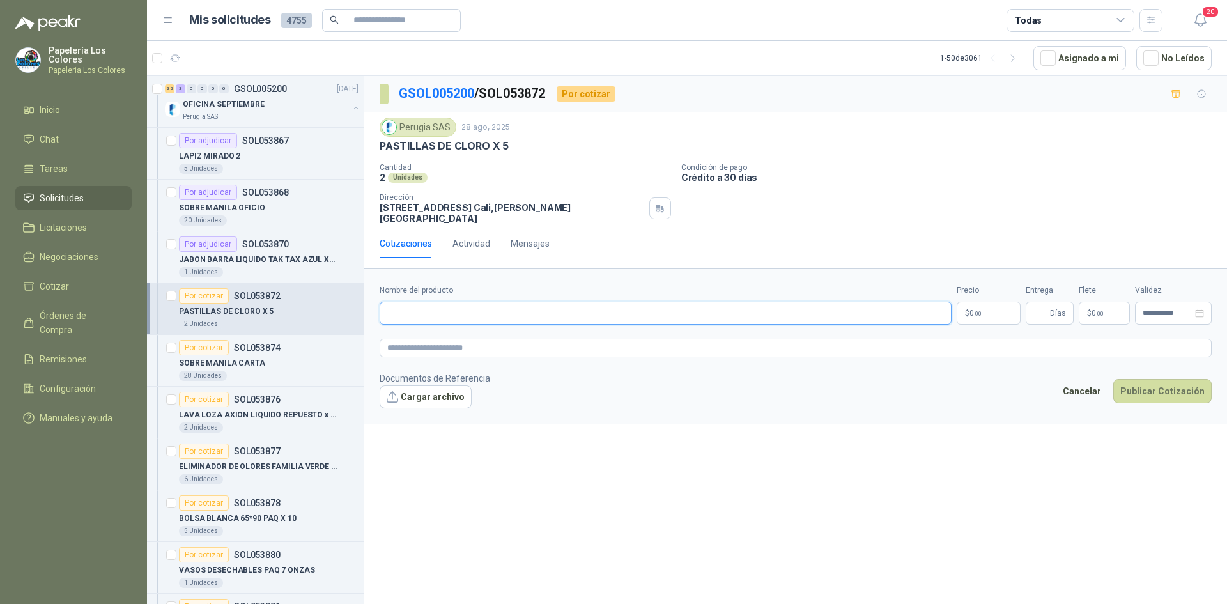
click at [423, 302] on input "Nombre del producto" at bounding box center [666, 313] width 572 height 23
type input "**********"
click at [997, 295] on body "Papelería Los Colores Papeleria Los Colores Inicio Chat Tareas Solicitudes Lici…" at bounding box center [613, 302] width 1227 height 604
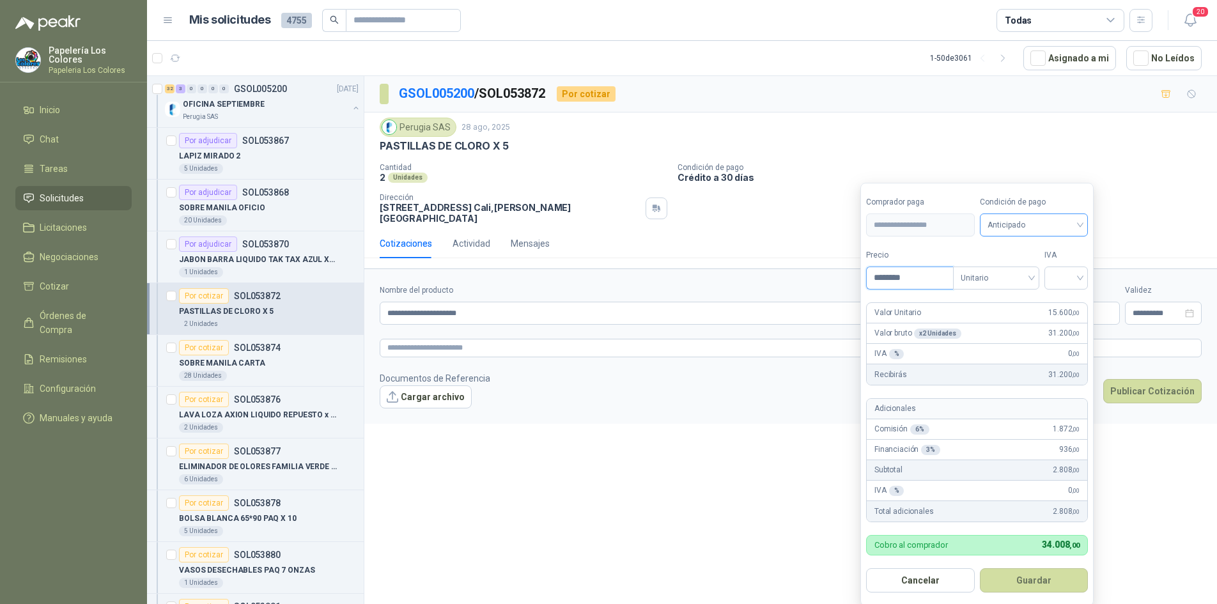
click at [1025, 228] on span "Anticipado" at bounding box center [1034, 224] width 93 height 19
type input "********"
click at [1036, 272] on div "Crédito a 30 días" at bounding box center [1037, 272] width 90 height 14
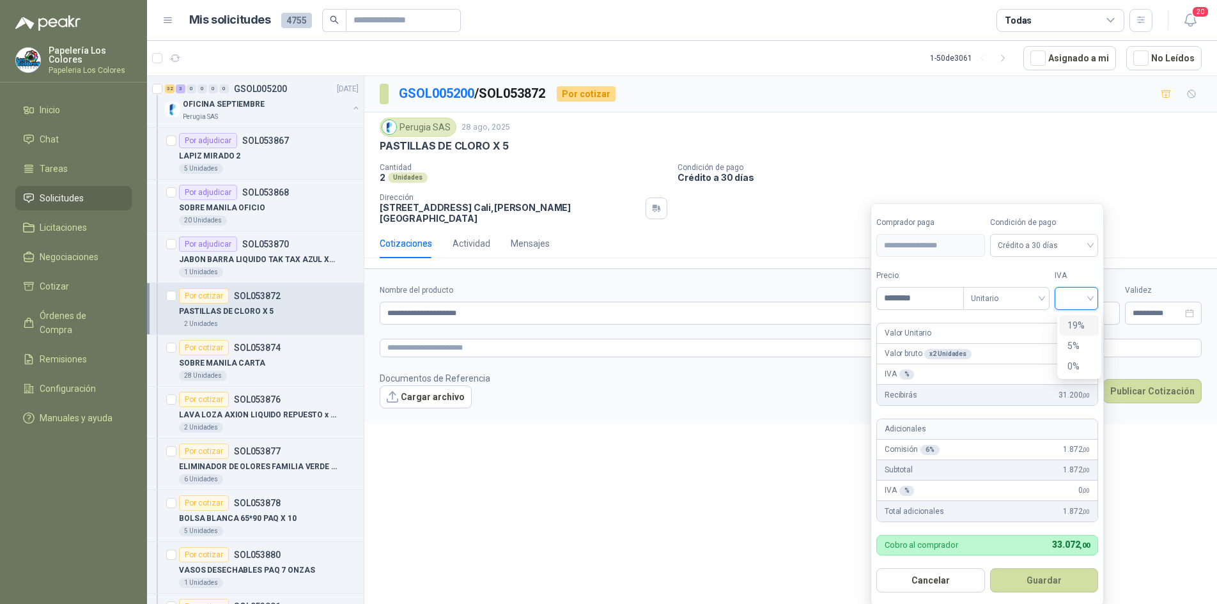
click at [1073, 295] on input "search" at bounding box center [1077, 297] width 28 height 19
click at [1081, 324] on div "19%" at bounding box center [1080, 325] width 24 height 14
click at [1038, 579] on button "Guardar" at bounding box center [1047, 580] width 110 height 24
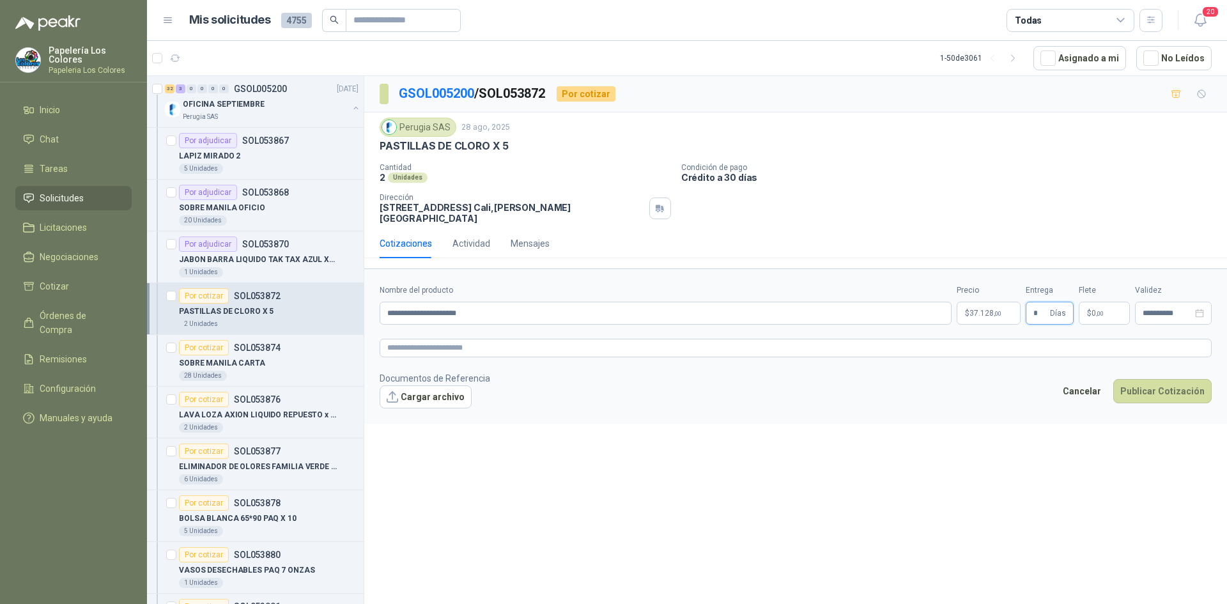
type input "*"
click at [1158, 379] on button "Publicar Cotización" at bounding box center [1163, 391] width 98 height 24
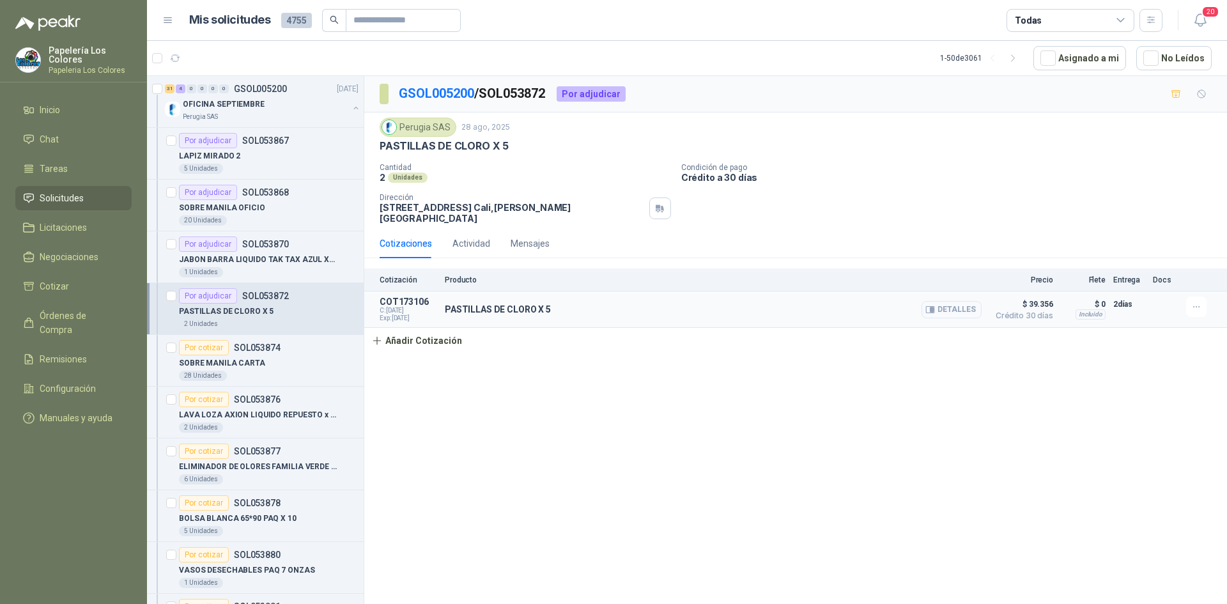
click at [970, 301] on button "Detalles" at bounding box center [952, 309] width 60 height 17
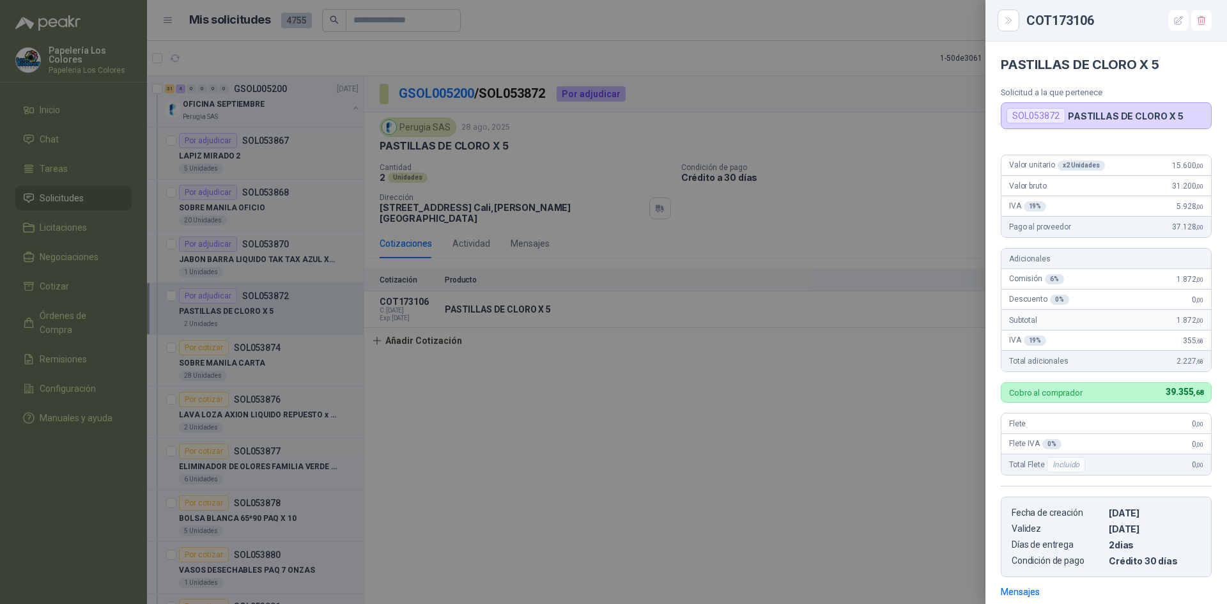
click at [831, 450] on div at bounding box center [613, 302] width 1227 height 604
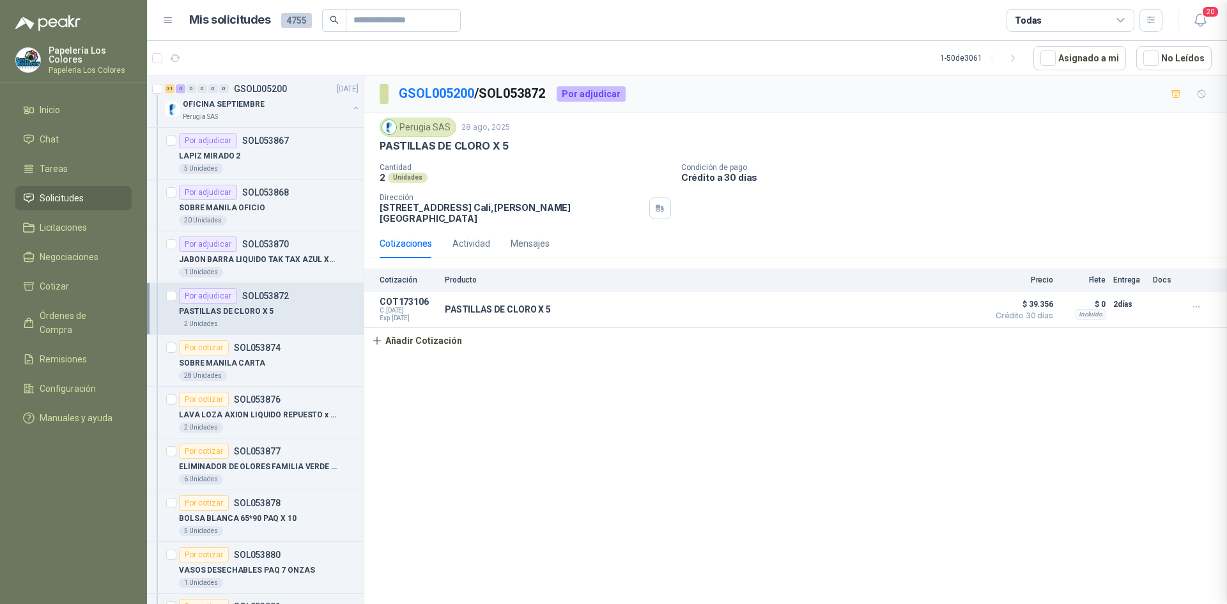
scroll to position [185, 0]
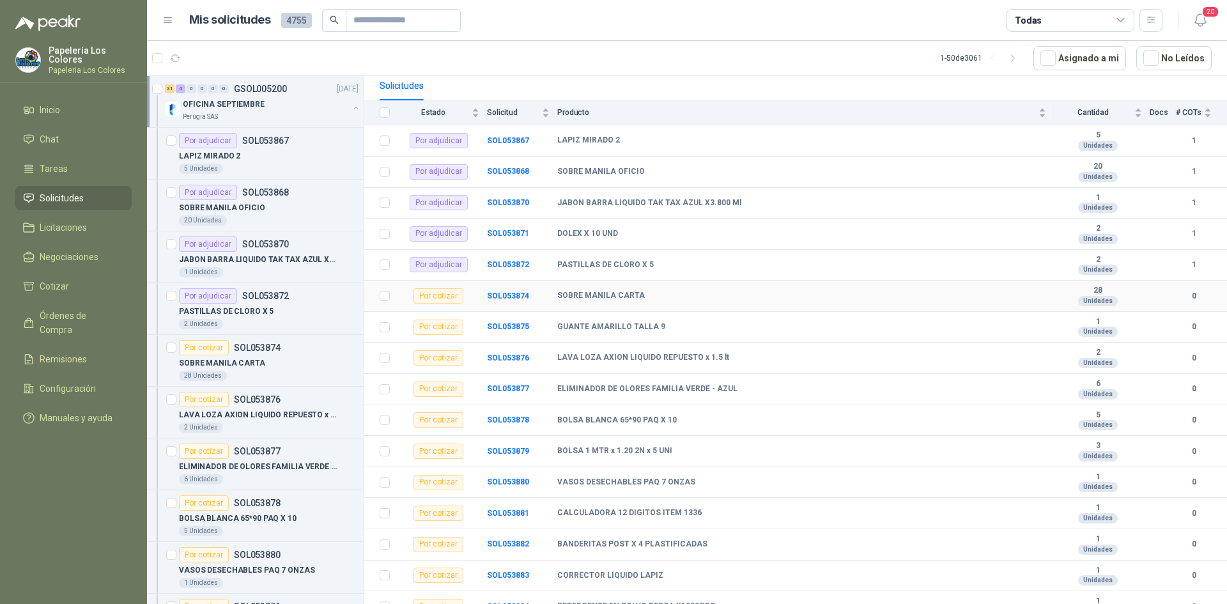
scroll to position [128, 0]
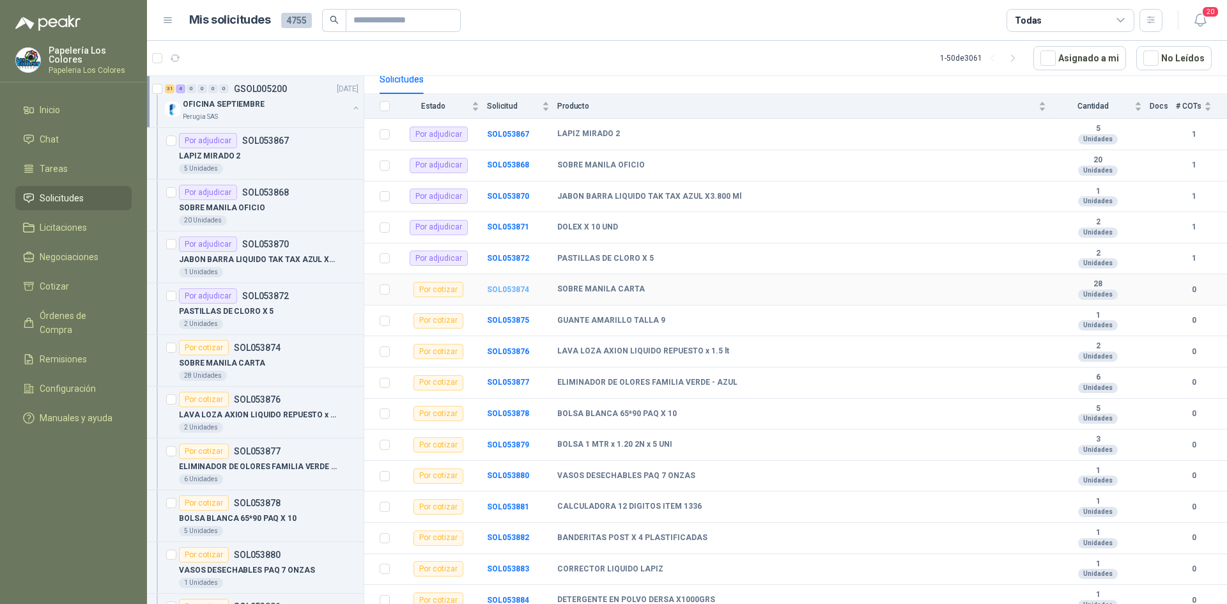
click at [508, 290] on b "SOL053874" at bounding box center [508, 289] width 42 height 9
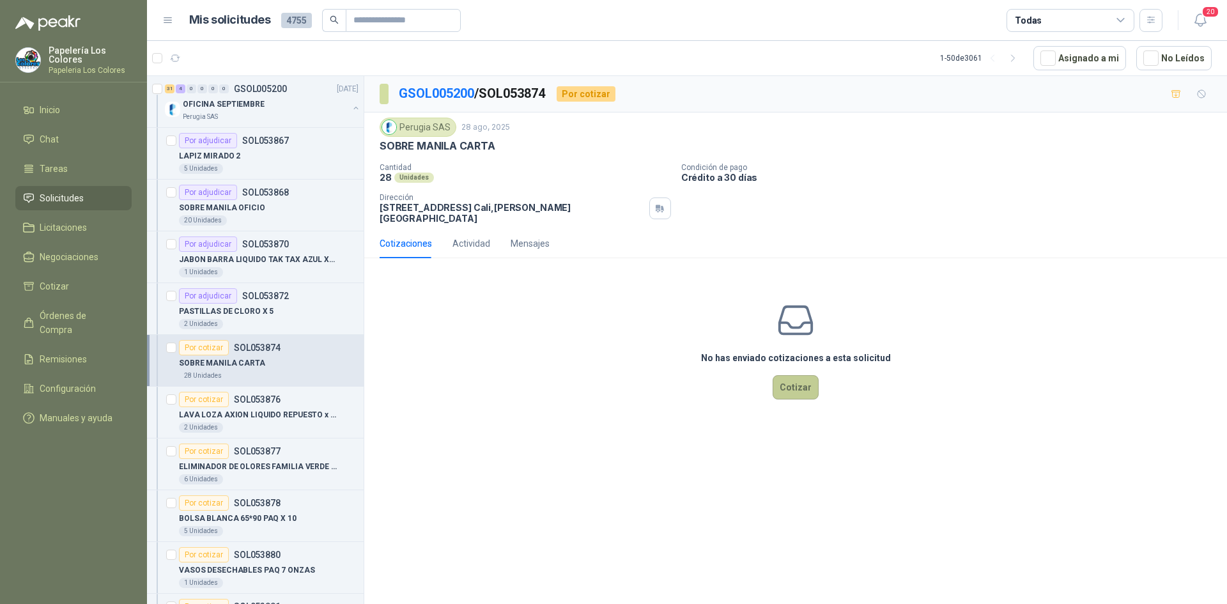
click at [792, 375] on button "Cotizar" at bounding box center [796, 387] width 46 height 24
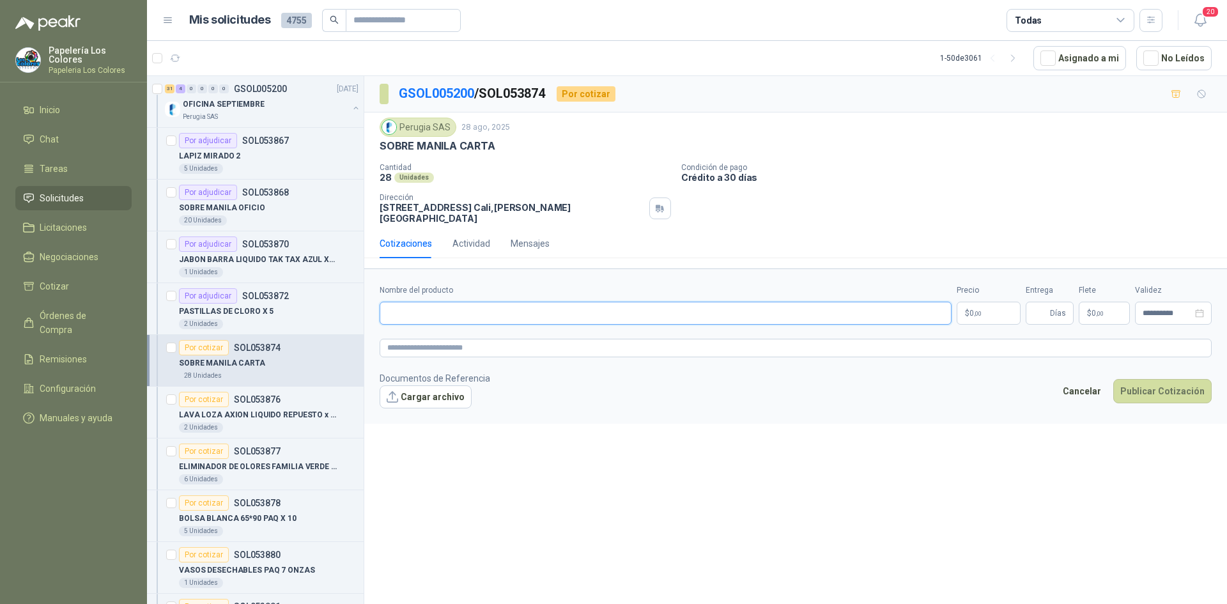
click at [483, 302] on input "Nombre del producto" at bounding box center [666, 313] width 572 height 23
type input "**********"
click at [995, 305] on body "Papelería Los Colores Papeleria Los Colores Inicio Chat Tareas Solicitudes Lici…" at bounding box center [613, 302] width 1227 height 604
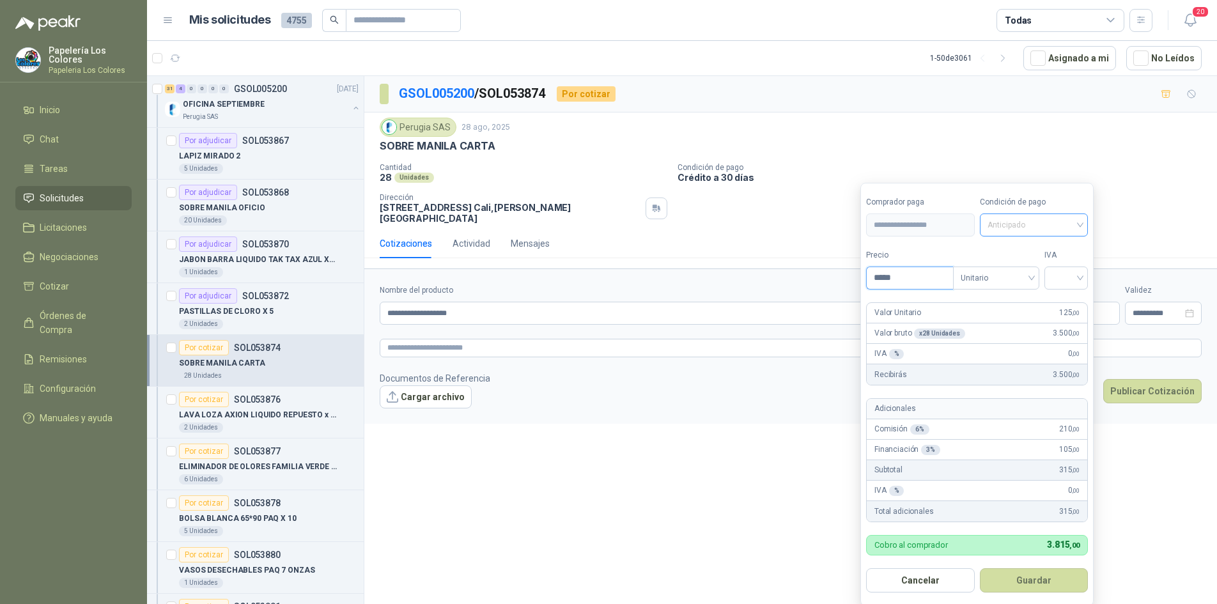
click at [1045, 222] on span "Anticipado" at bounding box center [1034, 224] width 93 height 19
type input "*****"
click at [1029, 269] on div "Crédito a 30 días" at bounding box center [1037, 272] width 90 height 14
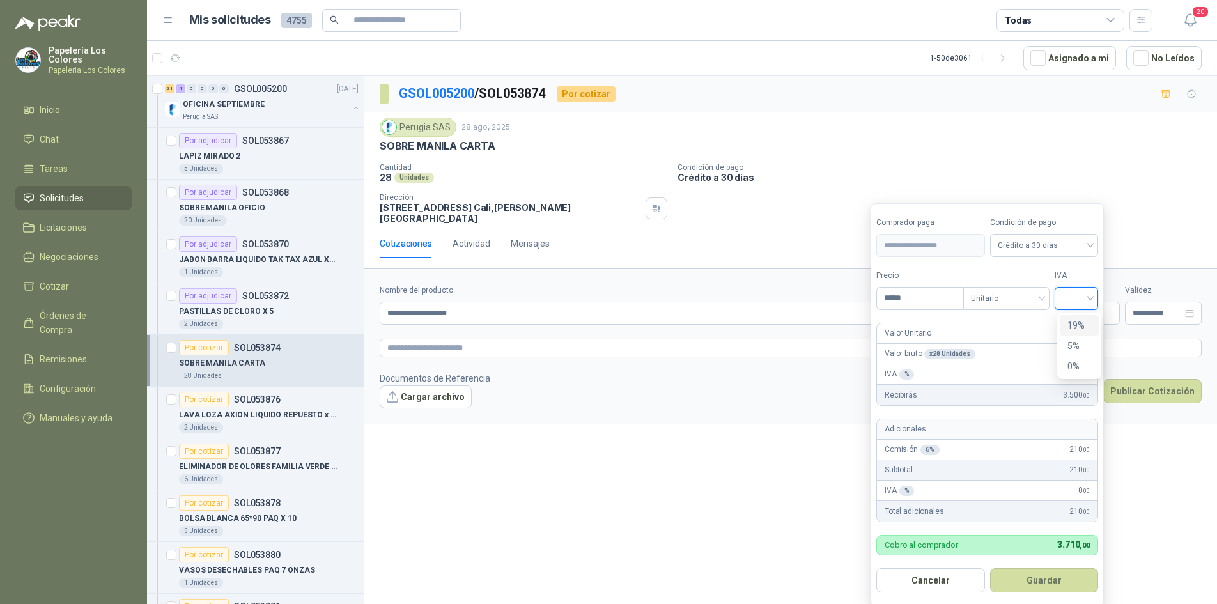
click at [1073, 297] on input "search" at bounding box center [1077, 297] width 28 height 19
click at [1075, 323] on div "19%" at bounding box center [1080, 325] width 24 height 14
click at [1047, 578] on button "Guardar" at bounding box center [1047, 580] width 110 height 24
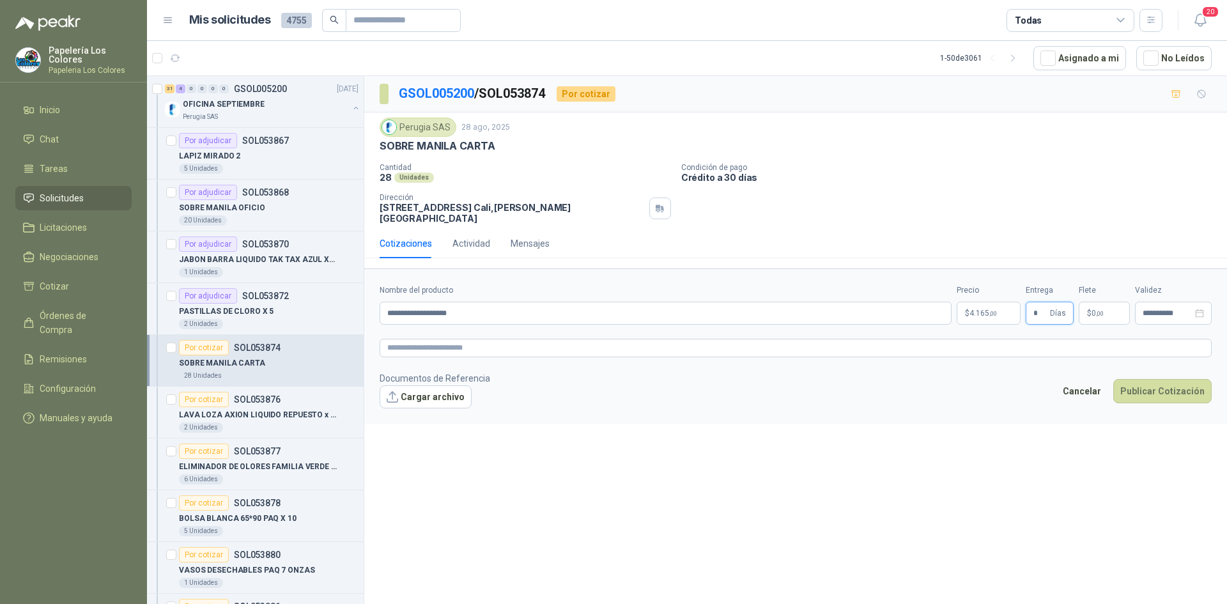
type input "*"
click at [1164, 383] on button "Publicar Cotización" at bounding box center [1163, 391] width 98 height 24
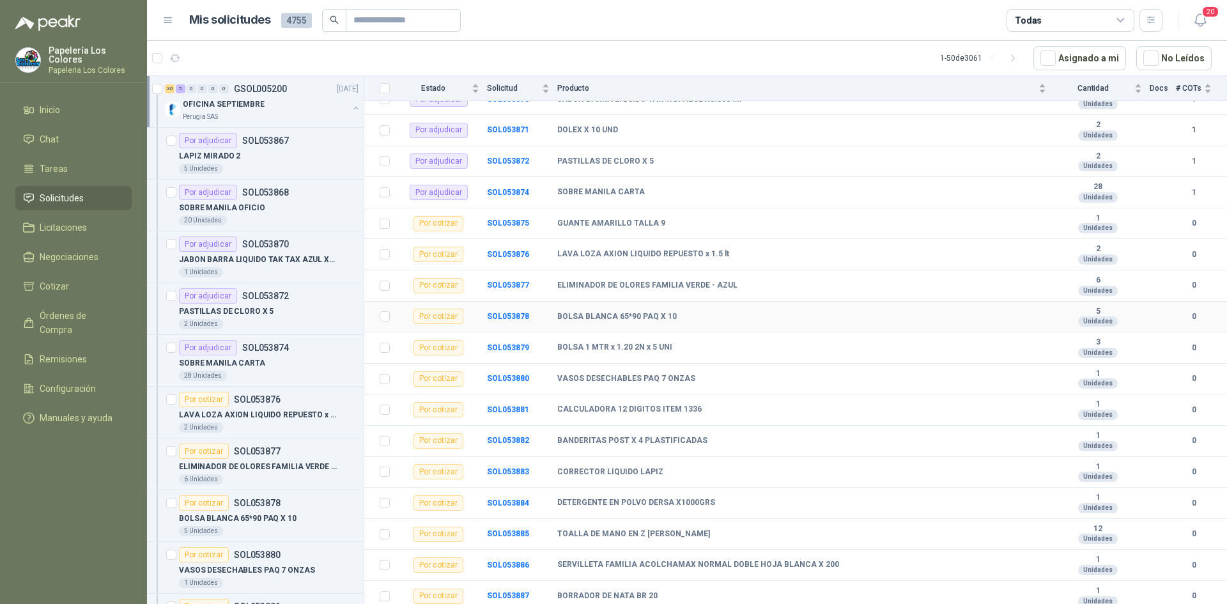
scroll to position [256, 0]
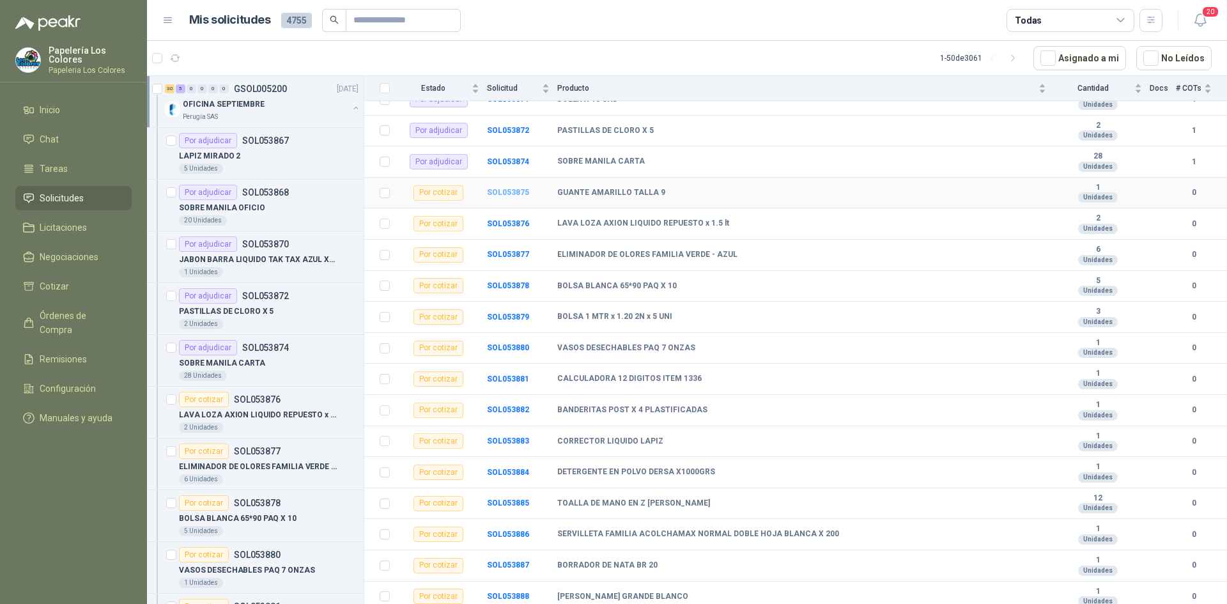
click at [505, 192] on b "SOL053875" at bounding box center [508, 192] width 42 height 9
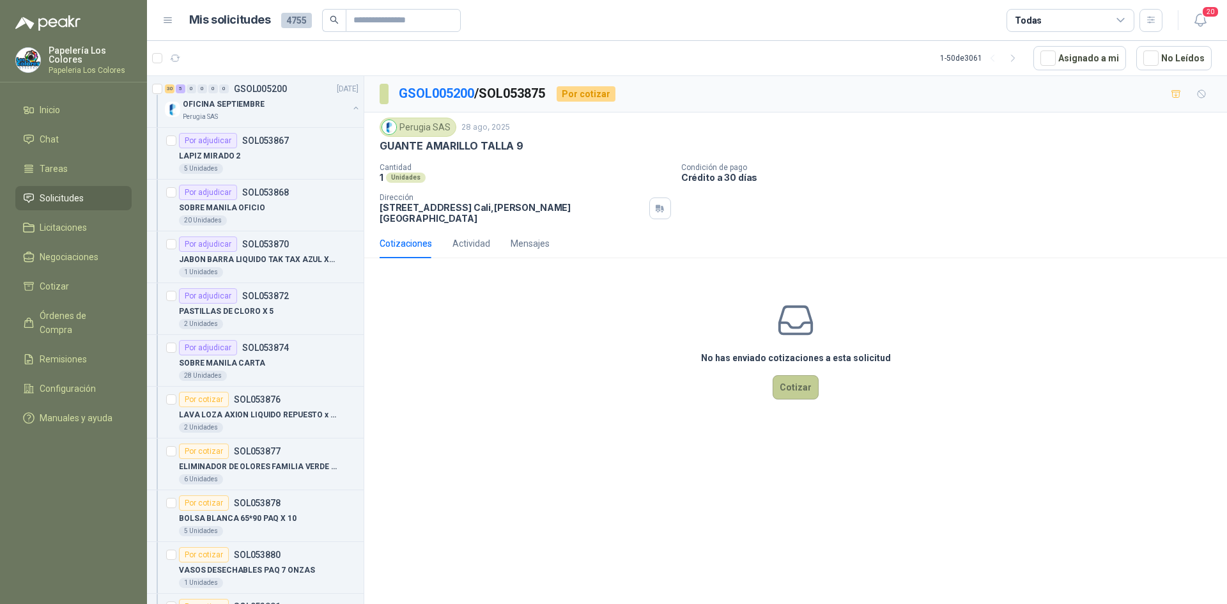
click at [805, 376] on button "Cotizar" at bounding box center [796, 387] width 46 height 24
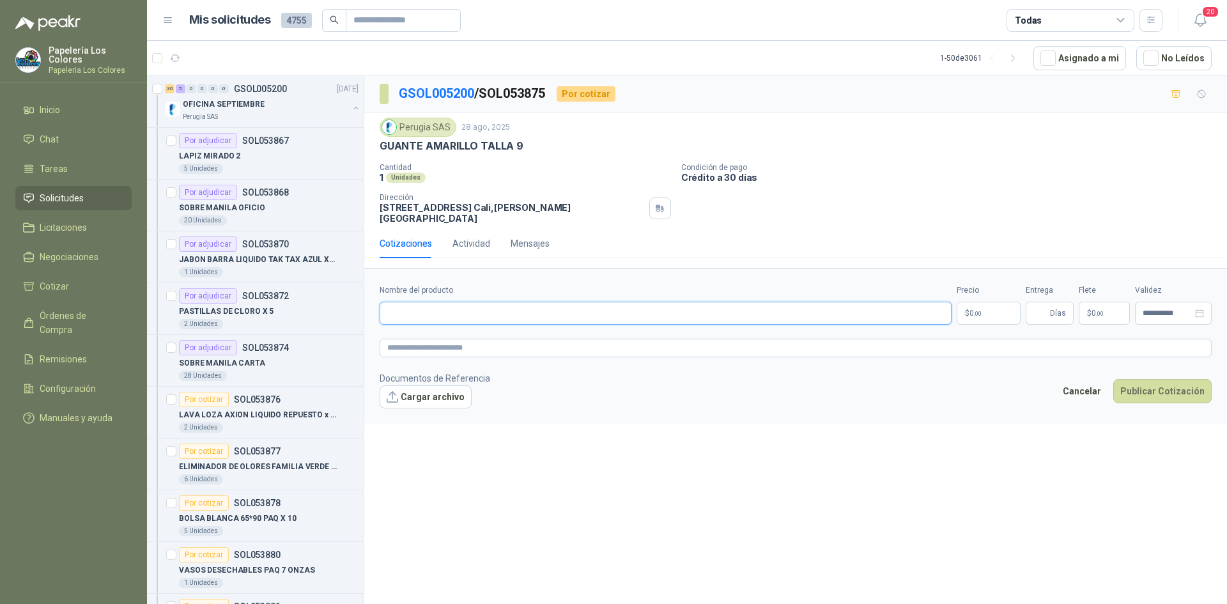
click at [473, 304] on input "Nombre del producto" at bounding box center [666, 313] width 572 height 23
type input "**********"
click at [973, 306] on body "Papelería Los Colores Papeleria Los Colores Inicio Chat Tareas Solicitudes Lici…" at bounding box center [613, 302] width 1227 height 604
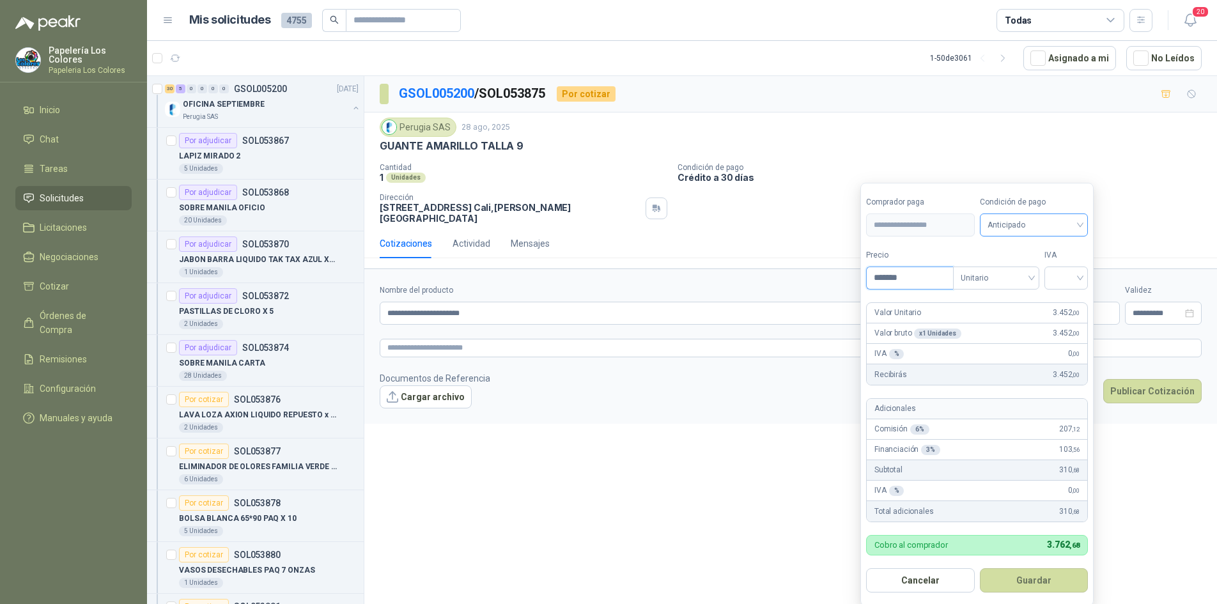
click at [1017, 231] on span "Anticipado" at bounding box center [1034, 224] width 93 height 19
type input "*******"
click at [1022, 267] on div "Crédito a 30 días" at bounding box center [1037, 272] width 90 height 14
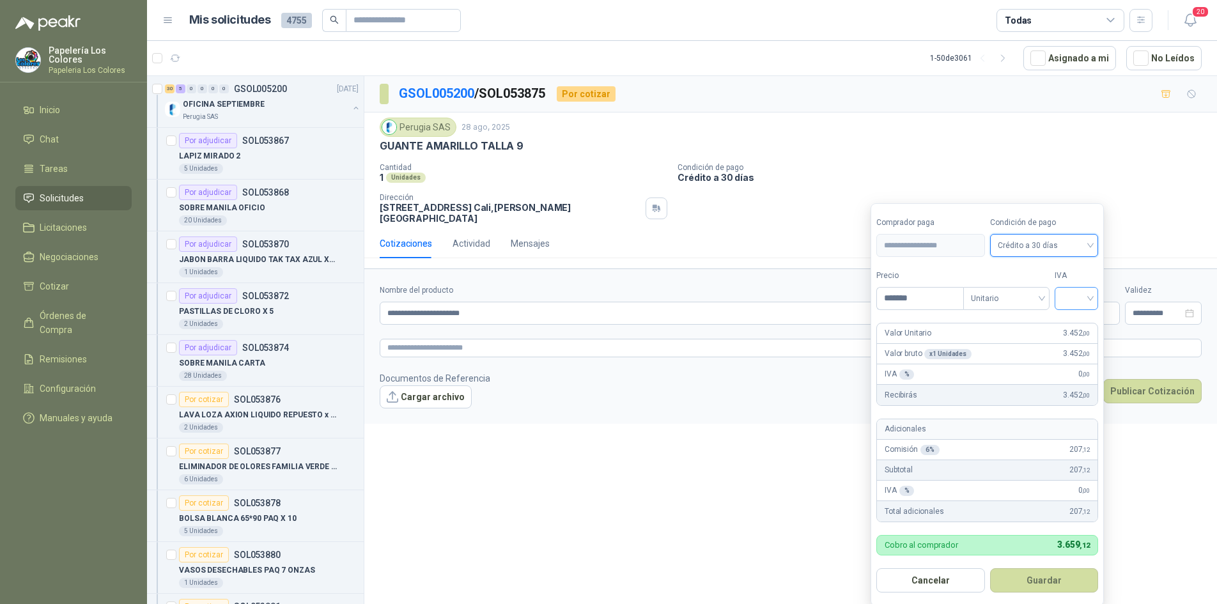
click at [1078, 298] on input "search" at bounding box center [1077, 297] width 28 height 19
click at [1076, 319] on div "19%" at bounding box center [1080, 325] width 24 height 14
click at [1040, 578] on button "Guardar" at bounding box center [1047, 580] width 110 height 24
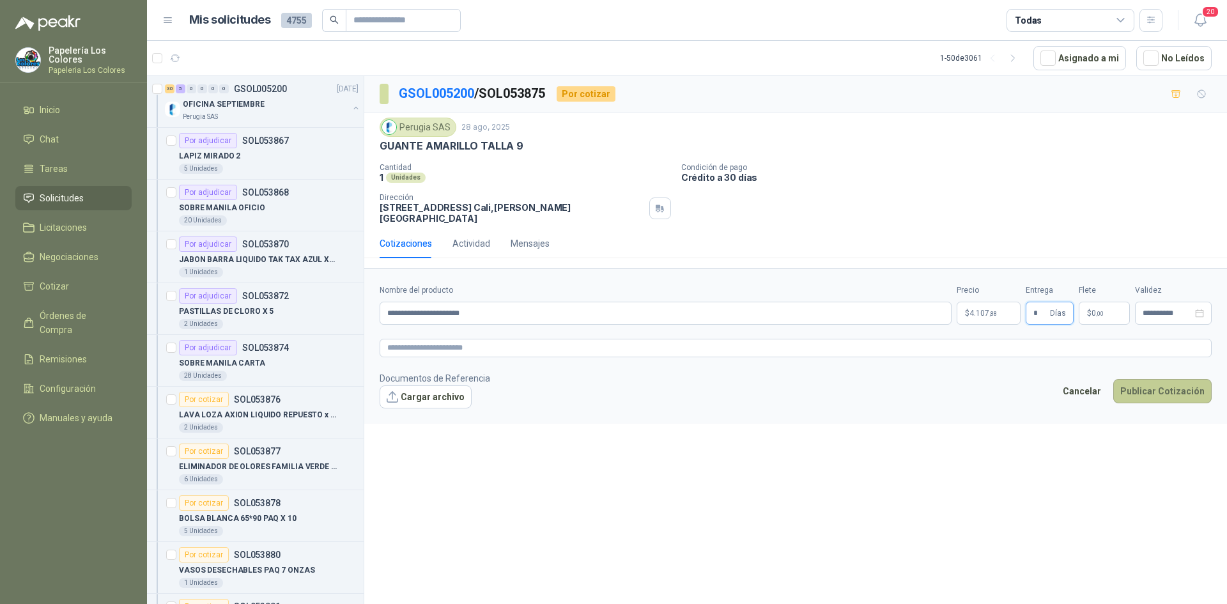
type input "*"
click at [1161, 381] on button "Publicar Cotización" at bounding box center [1163, 391] width 98 height 24
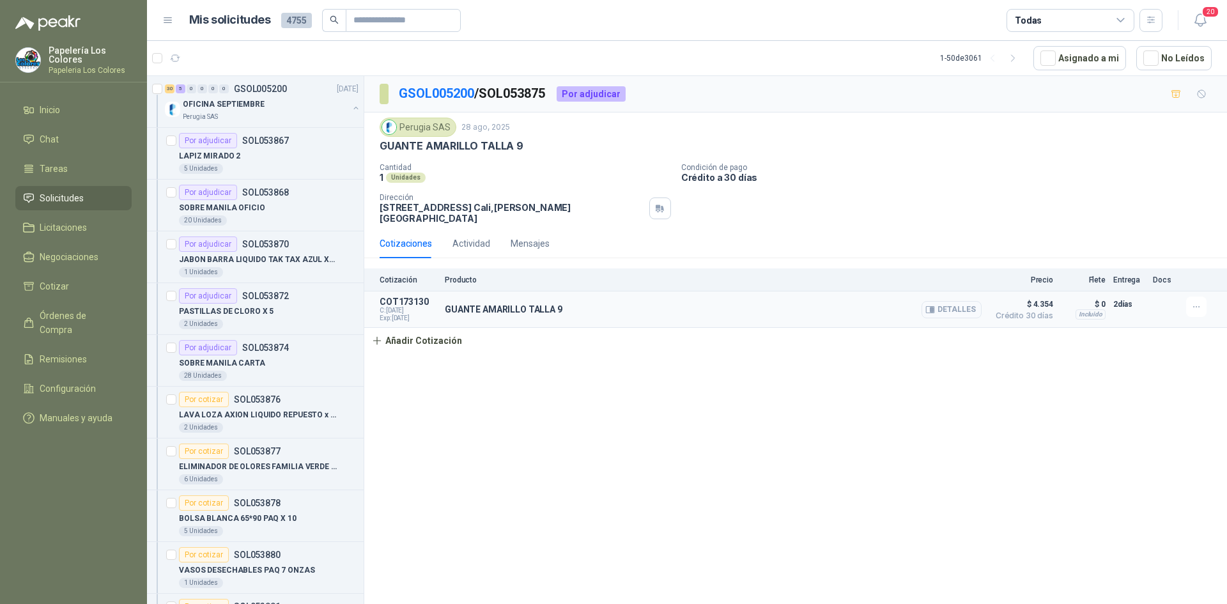
click at [963, 301] on button "Detalles" at bounding box center [952, 309] width 60 height 17
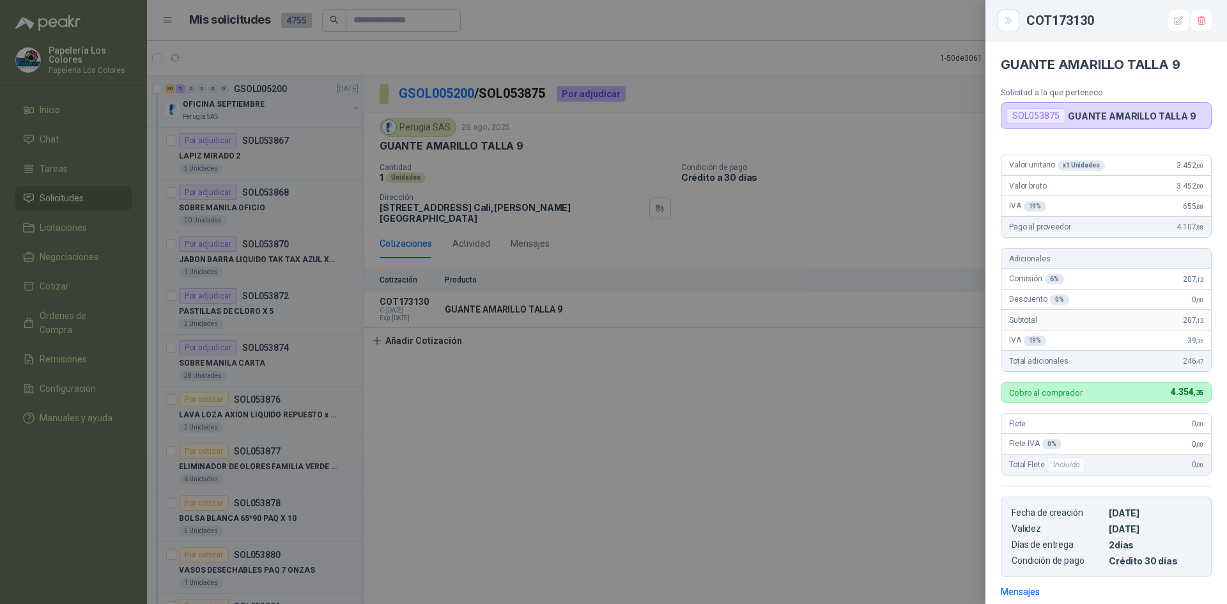
click at [877, 439] on div at bounding box center [613, 302] width 1227 height 604
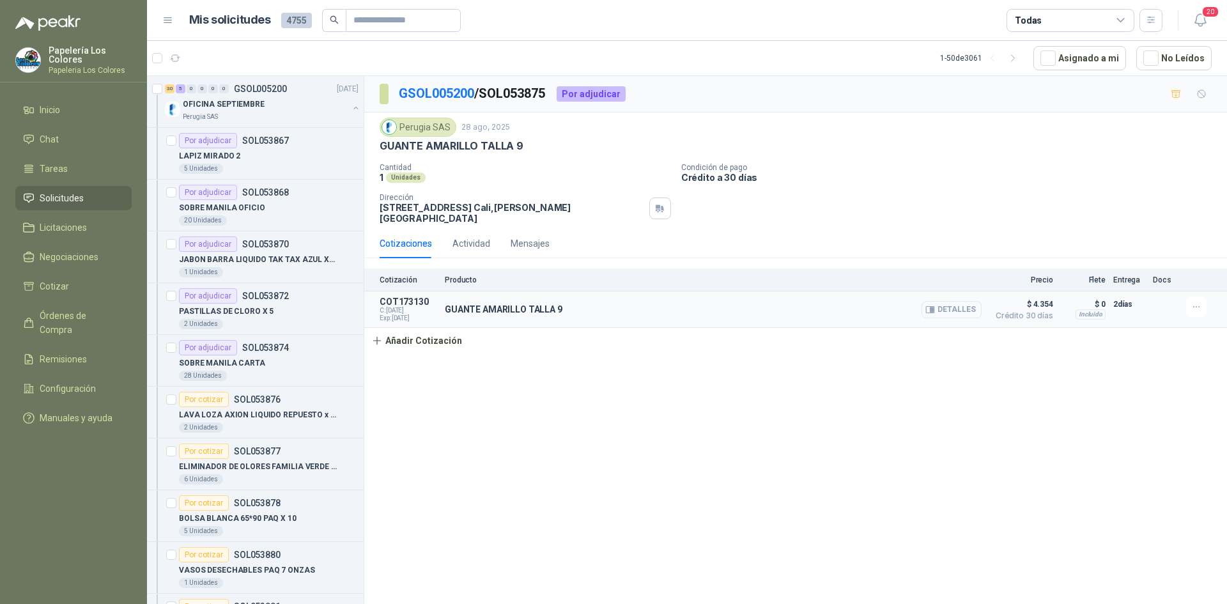
click at [943, 301] on button "Detalles" at bounding box center [952, 309] width 60 height 17
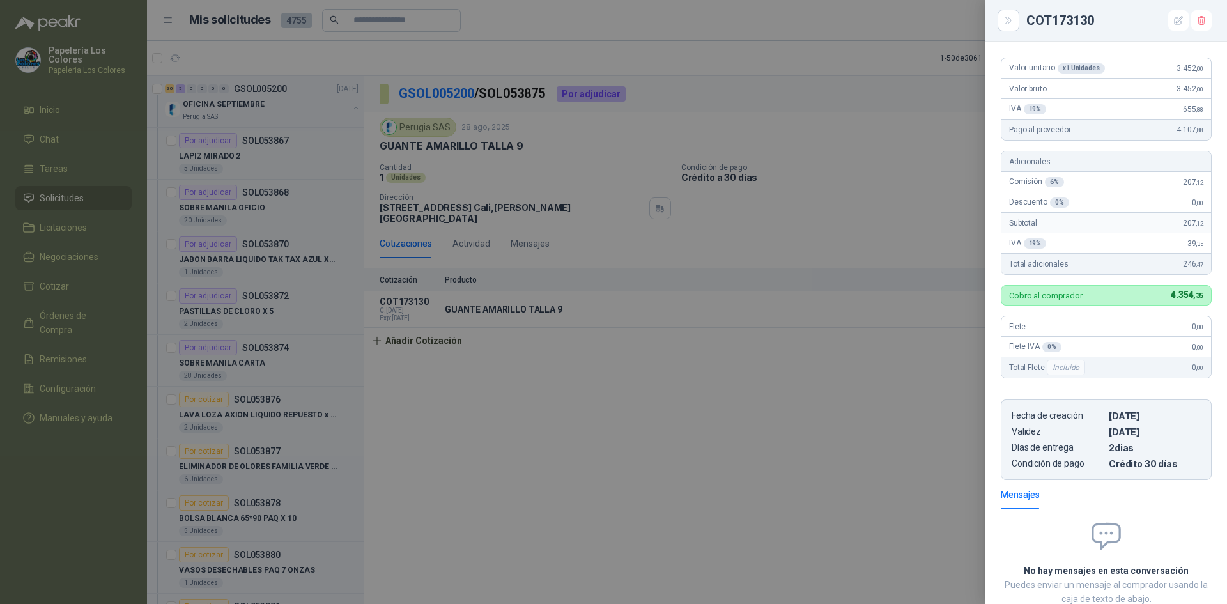
scroll to position [0, 0]
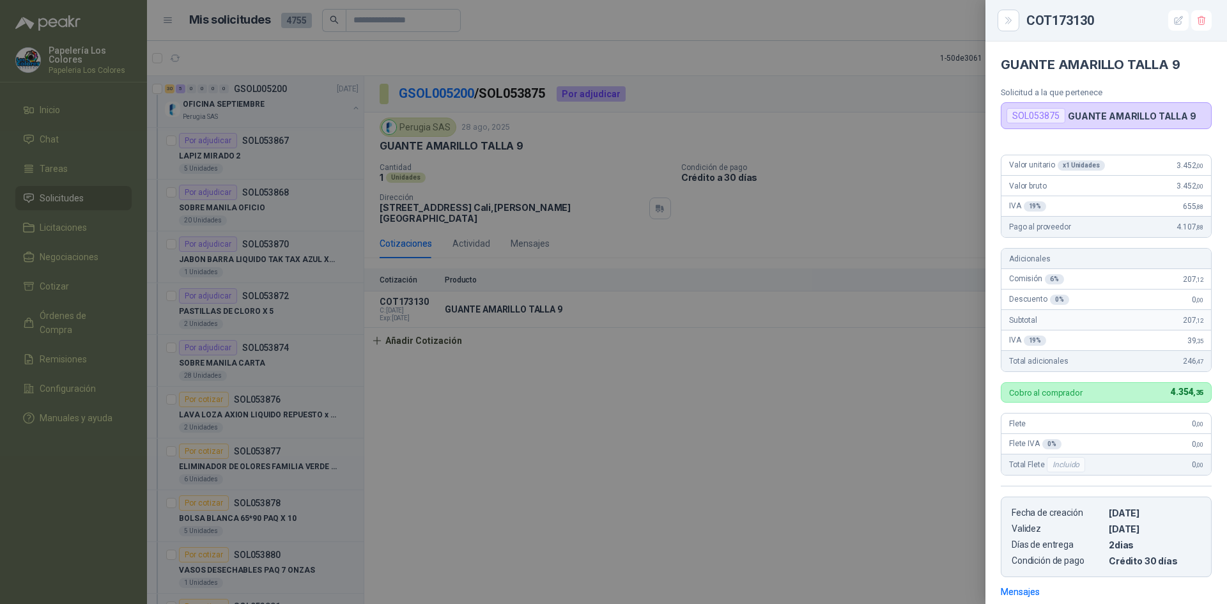
click at [838, 355] on div at bounding box center [613, 302] width 1227 height 604
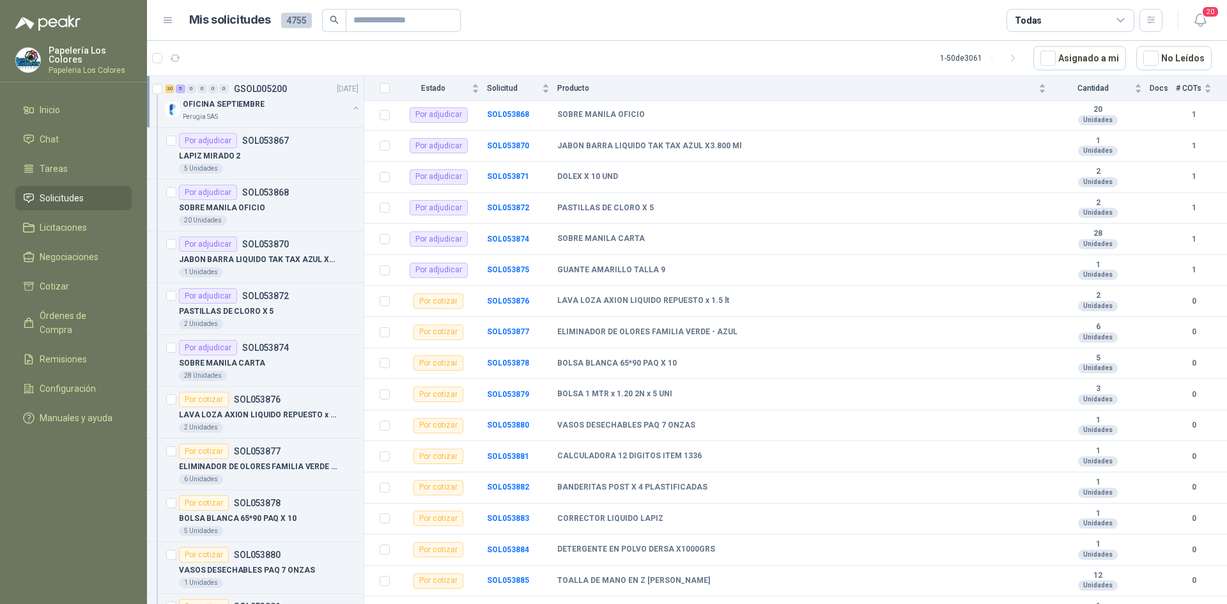
scroll to position [128, 0]
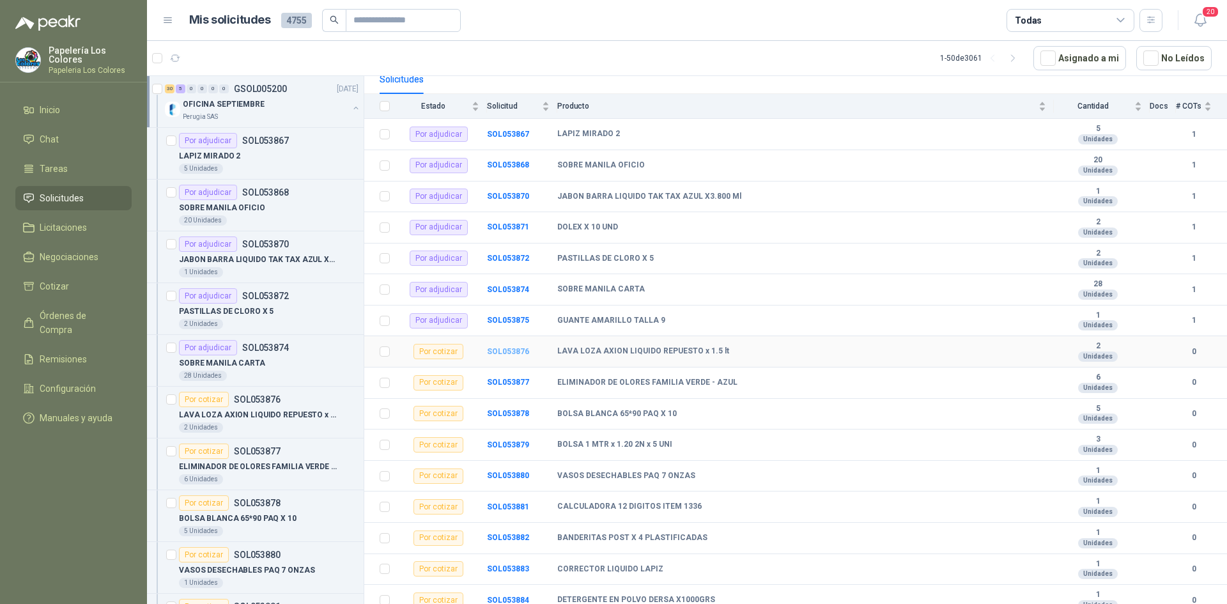
click at [515, 348] on b "SOL053876" at bounding box center [508, 351] width 42 height 9
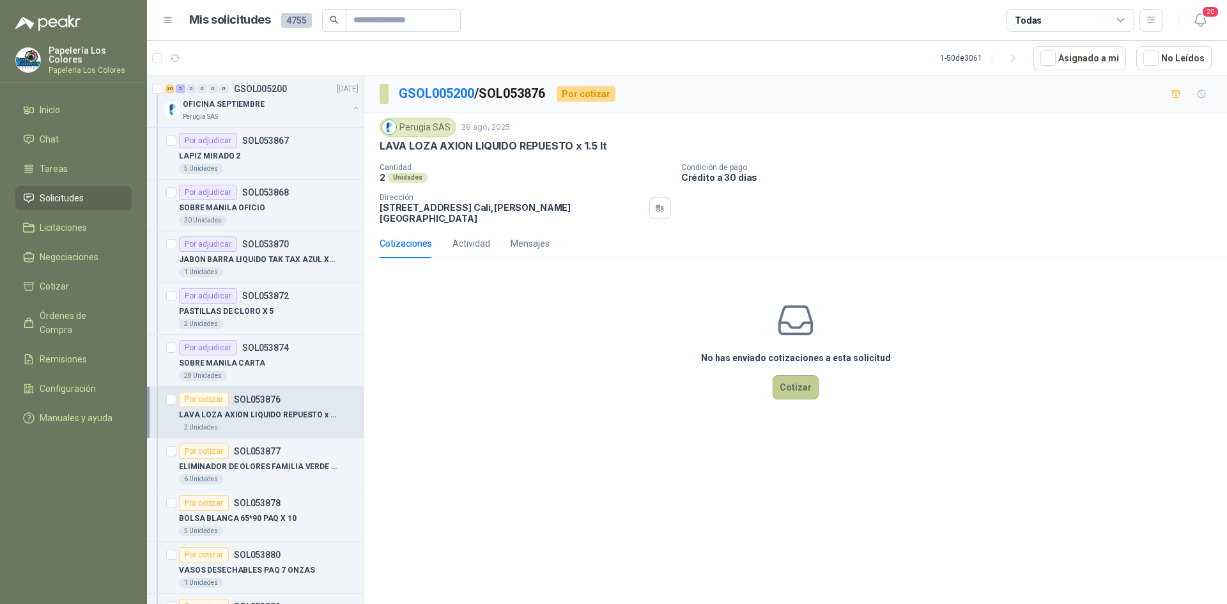
click at [793, 375] on button "Cotizar" at bounding box center [796, 387] width 46 height 24
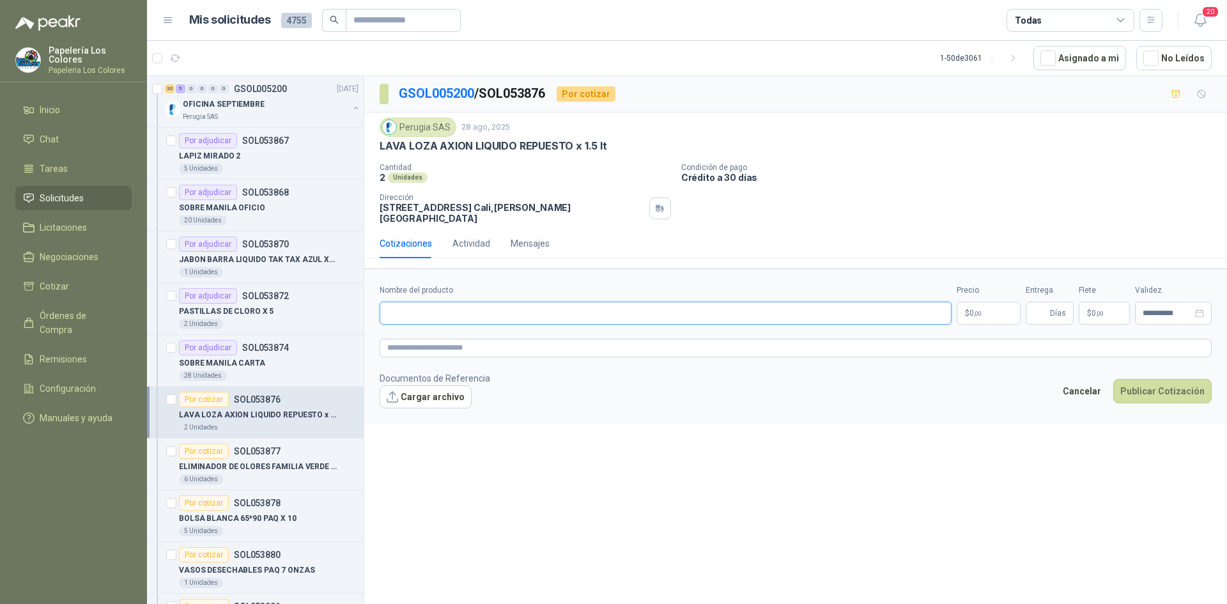
click at [449, 312] on input "Nombre del producto" at bounding box center [666, 313] width 572 height 23
type input "**********"
click at [984, 304] on body "Papelería Los Colores Papeleria Los Colores Inicio Chat Tareas Solicitudes Lici…" at bounding box center [613, 302] width 1227 height 604
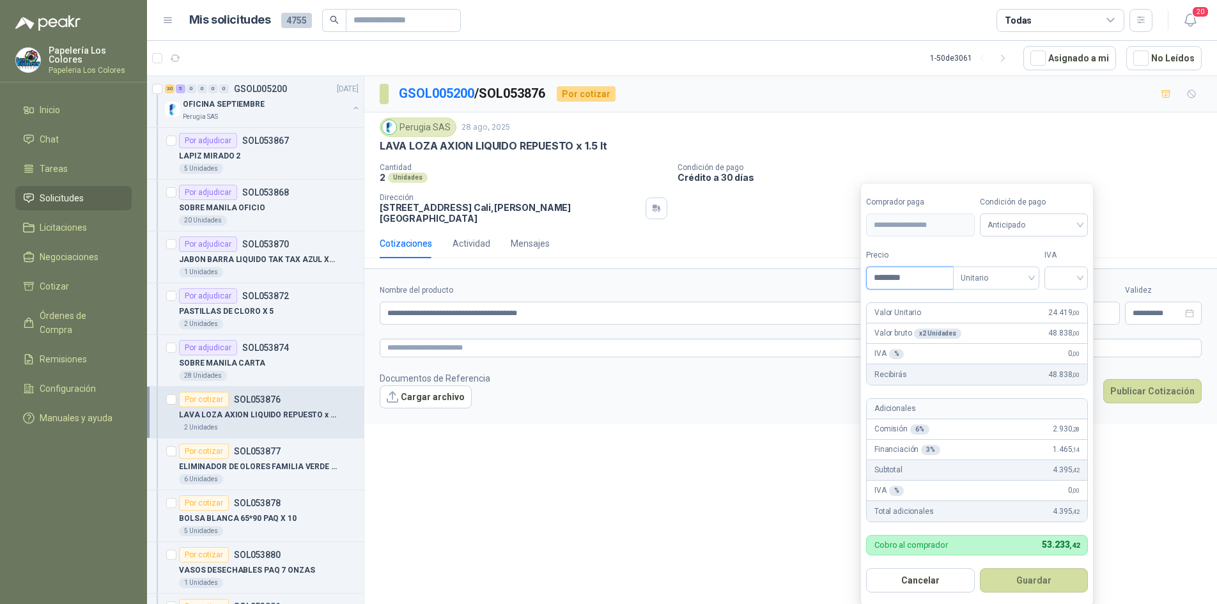
type input "********"
click at [1047, 240] on form "**********" at bounding box center [977, 394] width 233 height 423
click at [1052, 231] on span "Anticipado" at bounding box center [1034, 224] width 93 height 19
click at [1035, 271] on div "Crédito a 30 días" at bounding box center [1037, 272] width 90 height 14
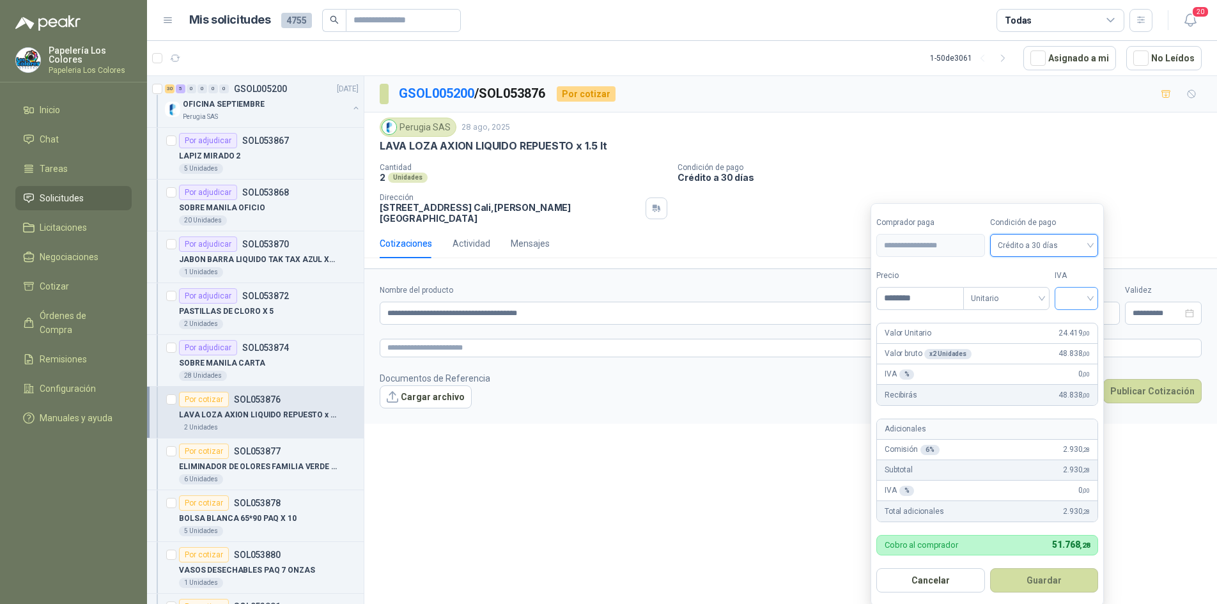
click at [1073, 295] on input "search" at bounding box center [1077, 297] width 28 height 19
click at [1077, 319] on div "19%" at bounding box center [1080, 325] width 24 height 14
click at [1055, 582] on button "Guardar" at bounding box center [1047, 580] width 110 height 24
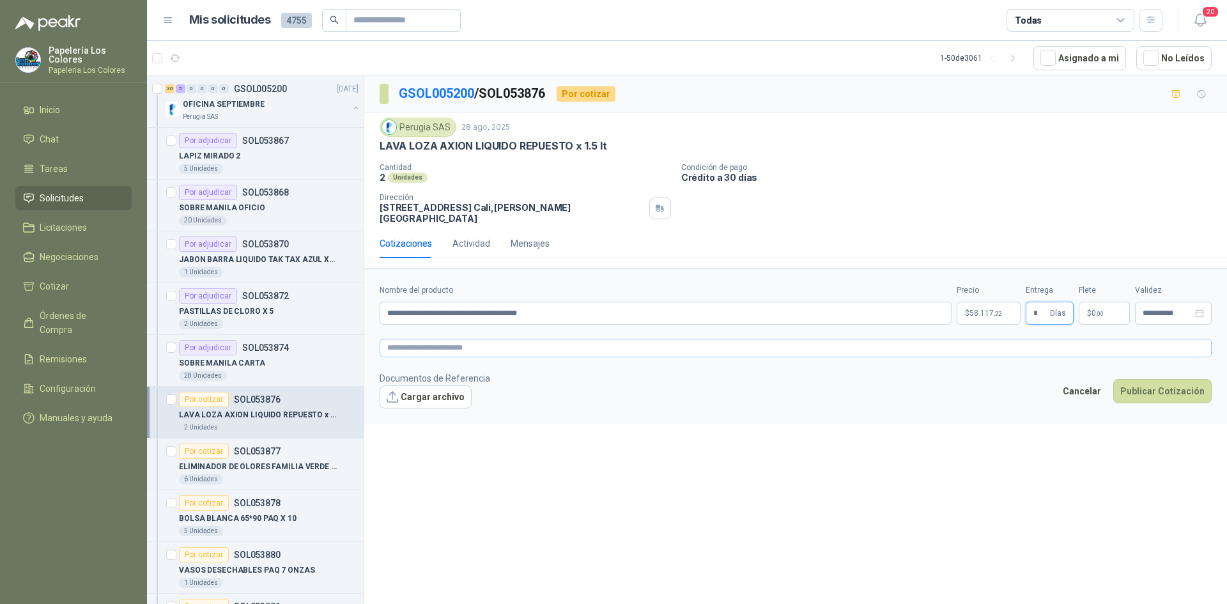
type input "*"
click at [516, 339] on textarea at bounding box center [796, 348] width 832 height 19
paste textarea "**********"
type textarea "**********"
click at [1174, 379] on button "Publicar Cotización" at bounding box center [1163, 391] width 98 height 24
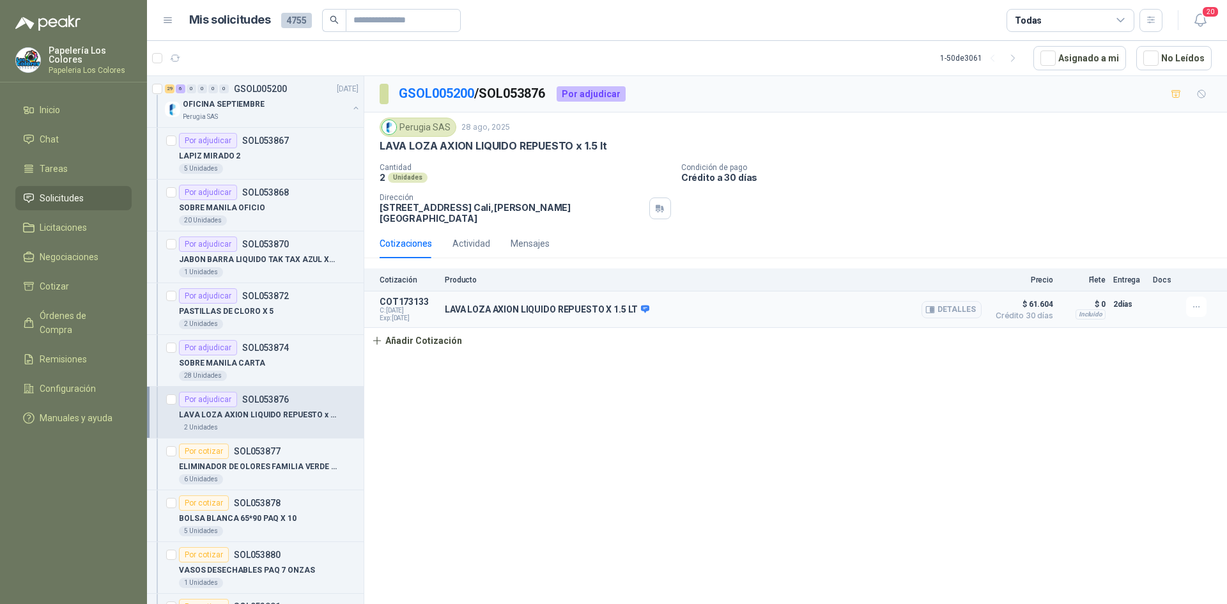
click at [951, 297] on div "Detalles" at bounding box center [952, 310] width 60 height 26
click at [957, 304] on button "Detalles" at bounding box center [952, 309] width 60 height 17
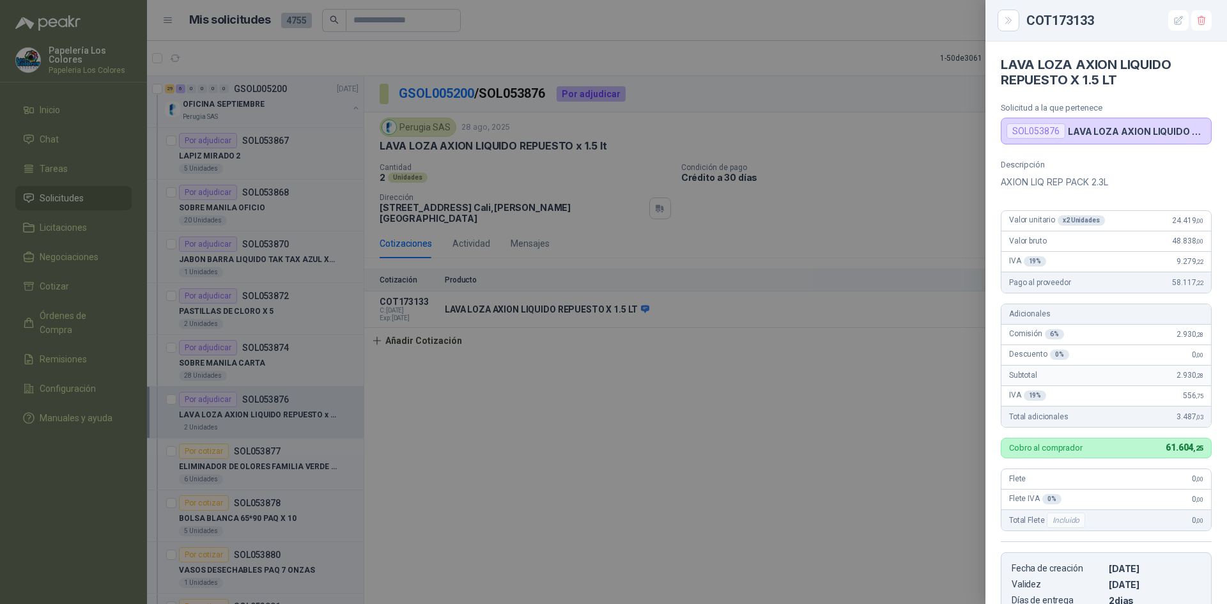
click at [838, 405] on div at bounding box center [613, 302] width 1227 height 604
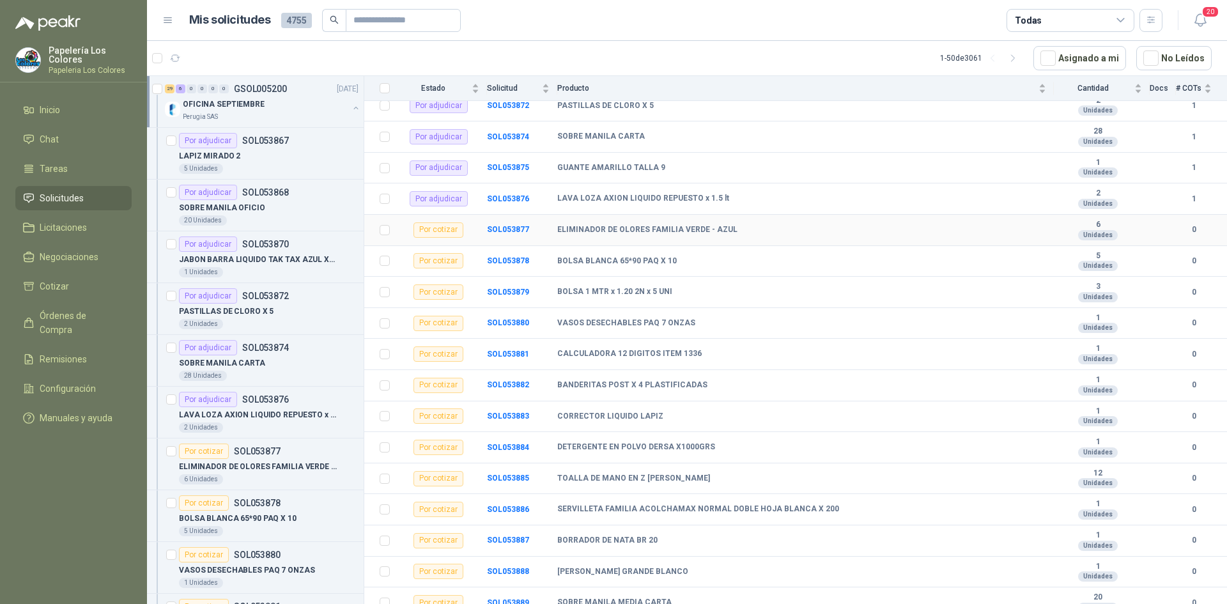
scroll to position [320, 0]
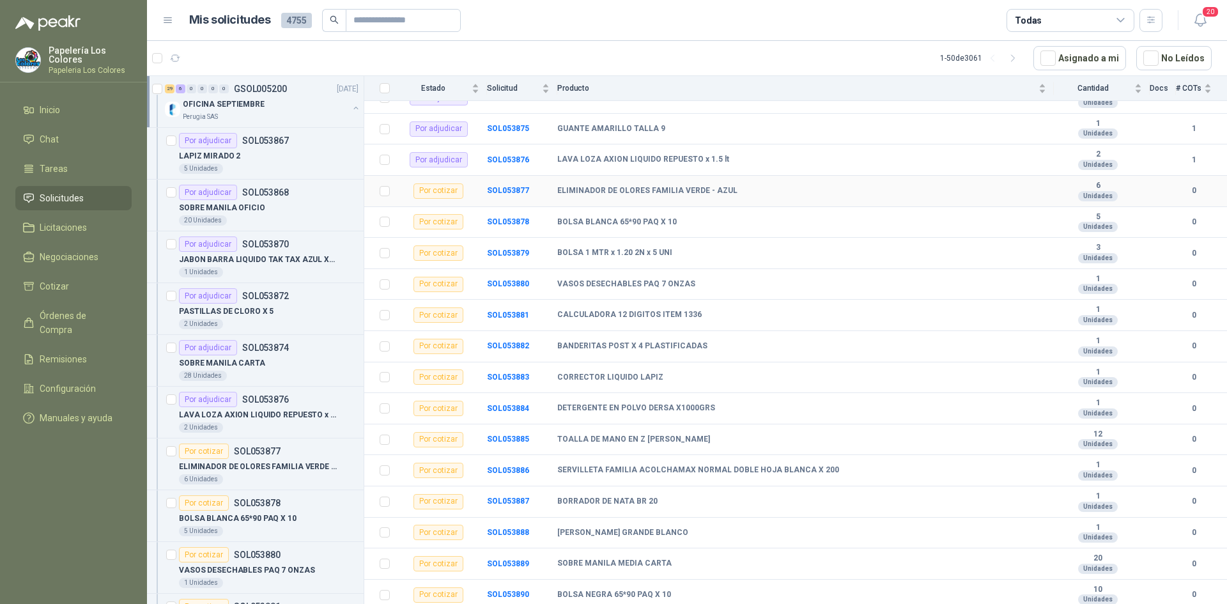
click at [503, 183] on td "SOL053877" at bounding box center [522, 191] width 70 height 31
click at [505, 188] on b "SOL053877" at bounding box center [508, 190] width 42 height 9
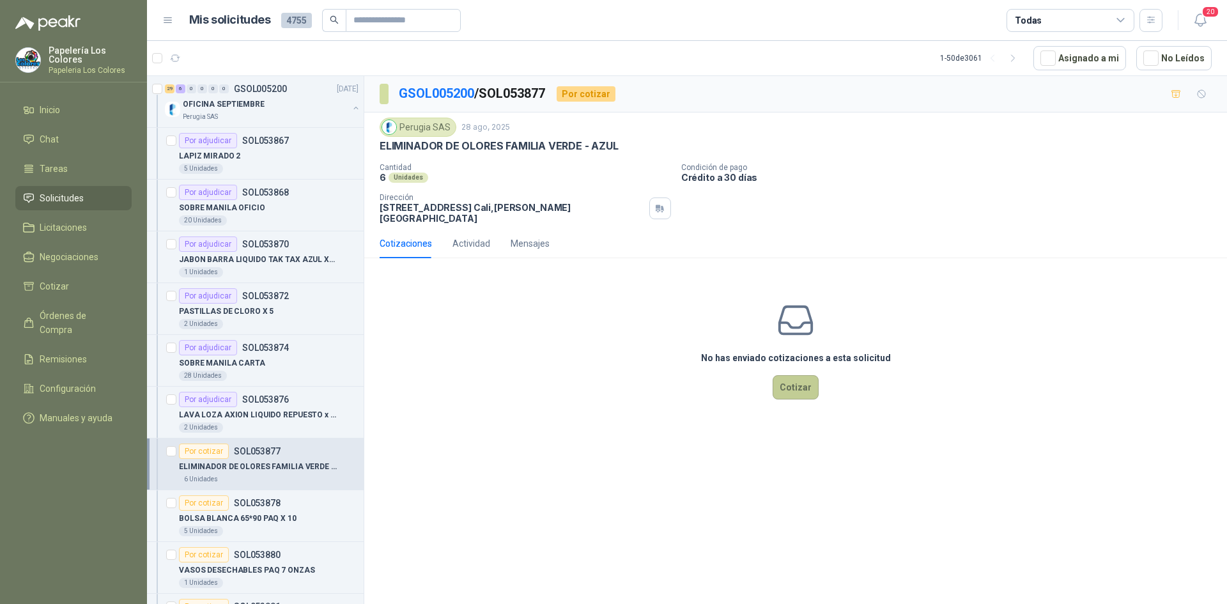
click at [795, 375] on button "Cotizar" at bounding box center [796, 387] width 46 height 24
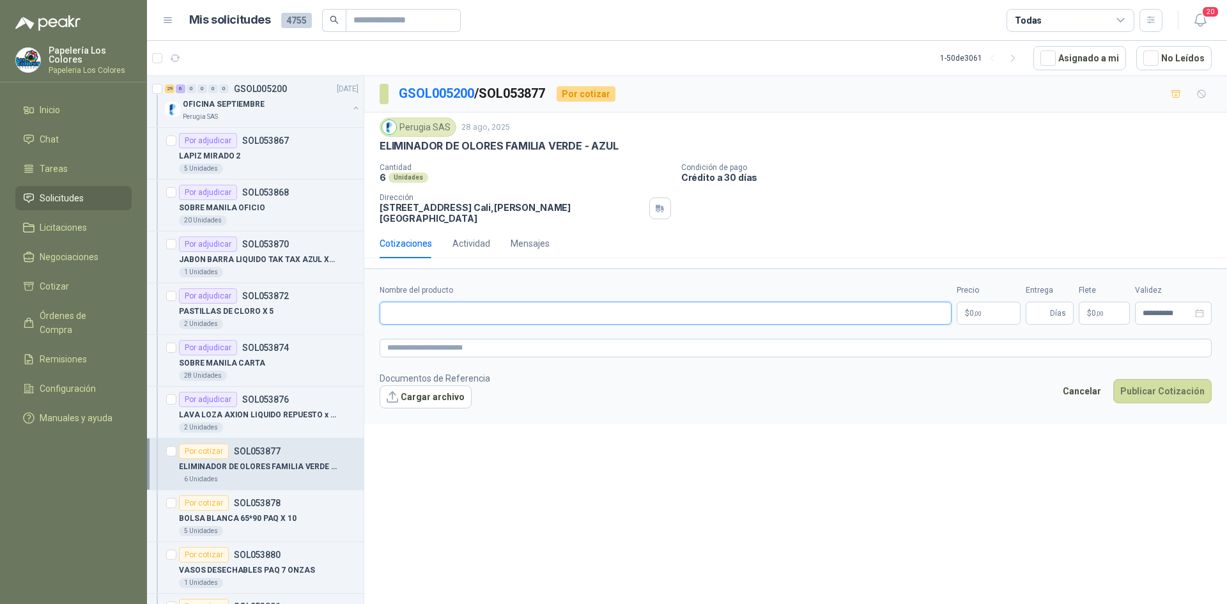
click at [440, 304] on input "Nombre del producto" at bounding box center [666, 313] width 572 height 23
click at [483, 302] on input "Nombre del producto" at bounding box center [666, 313] width 572 height 23
type input "**********"
click at [986, 302] on body "Papelería Los Colores Papeleria Los Colores Inicio Chat Tareas Solicitudes Lici…" at bounding box center [613, 302] width 1227 height 604
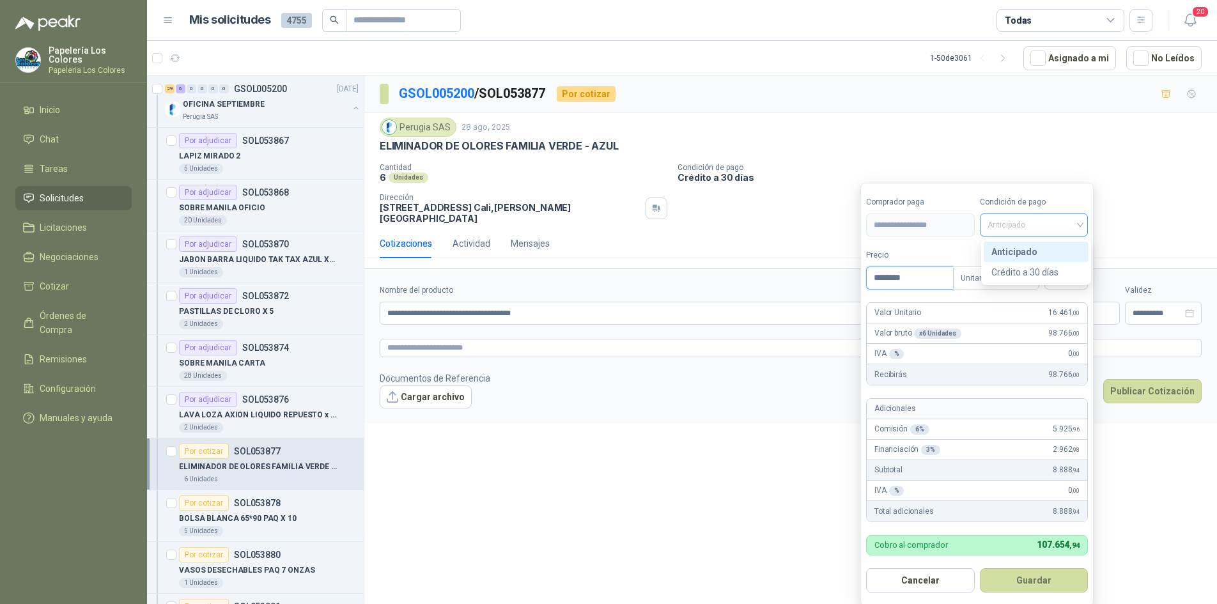
click at [1081, 224] on span "Anticipado" at bounding box center [1034, 224] width 93 height 19
type input "********"
click at [1032, 274] on div "Crédito a 30 días" at bounding box center [1037, 272] width 90 height 14
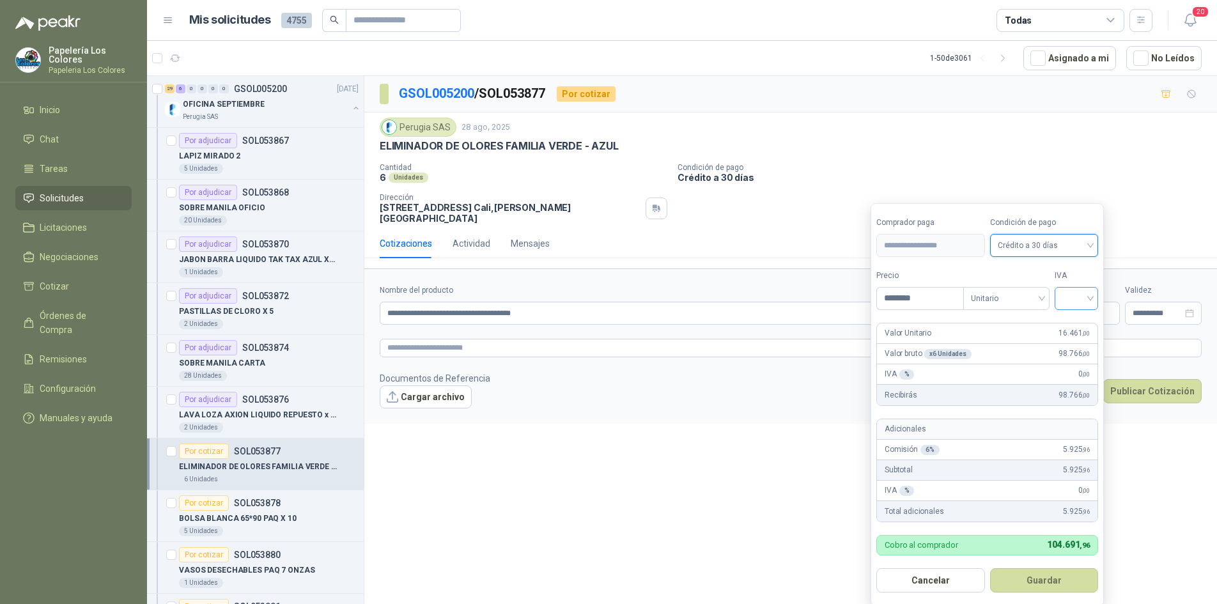
click at [1078, 296] on input "search" at bounding box center [1077, 297] width 28 height 19
click at [1075, 323] on div "19%" at bounding box center [1080, 325] width 24 height 14
click at [1050, 578] on button "Guardar" at bounding box center [1047, 580] width 110 height 24
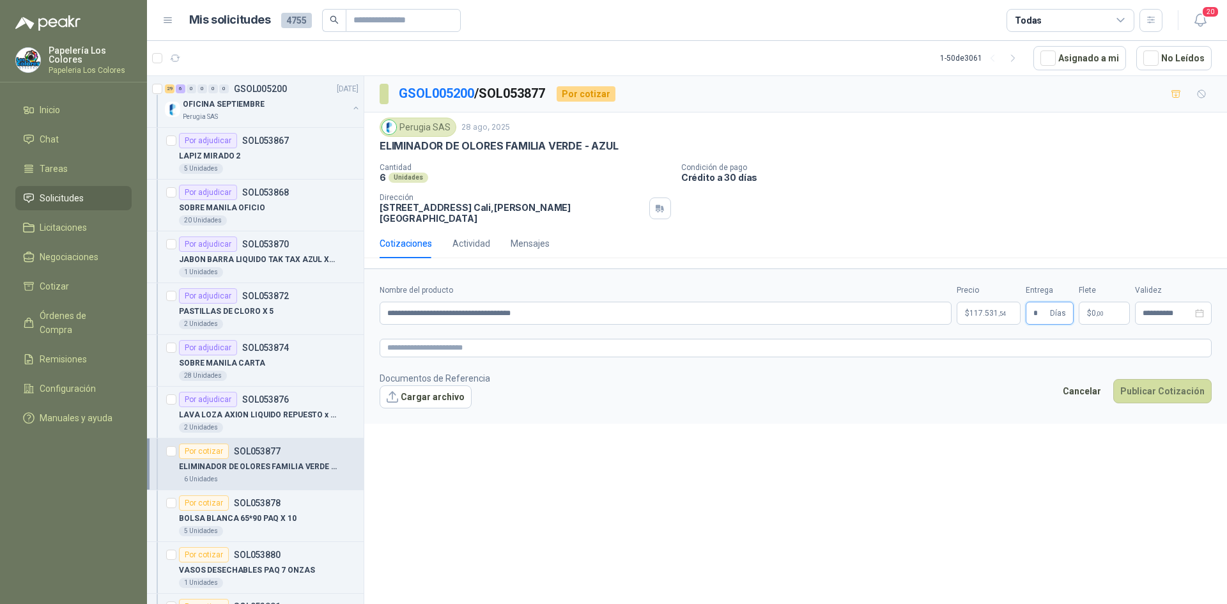
type input "*"
click at [527, 341] on textarea at bounding box center [796, 348] width 832 height 19
paste textarea "**********"
type textarea "**********"
click at [1155, 379] on button "Publicar Cotización" at bounding box center [1163, 391] width 98 height 24
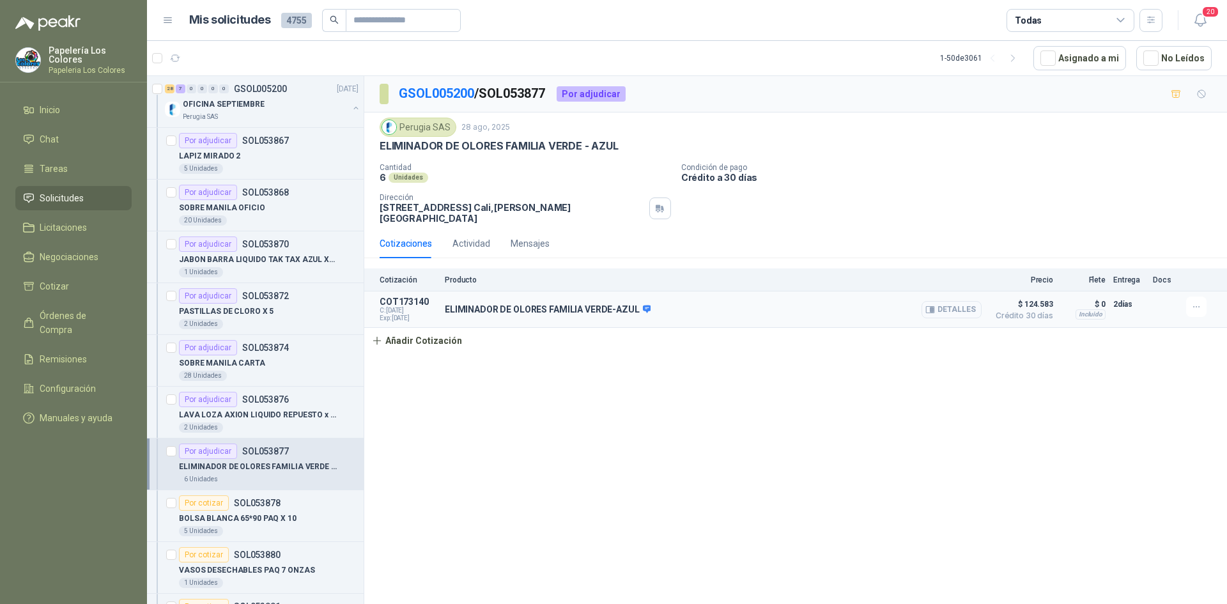
click at [959, 301] on button "Detalles" at bounding box center [952, 309] width 60 height 17
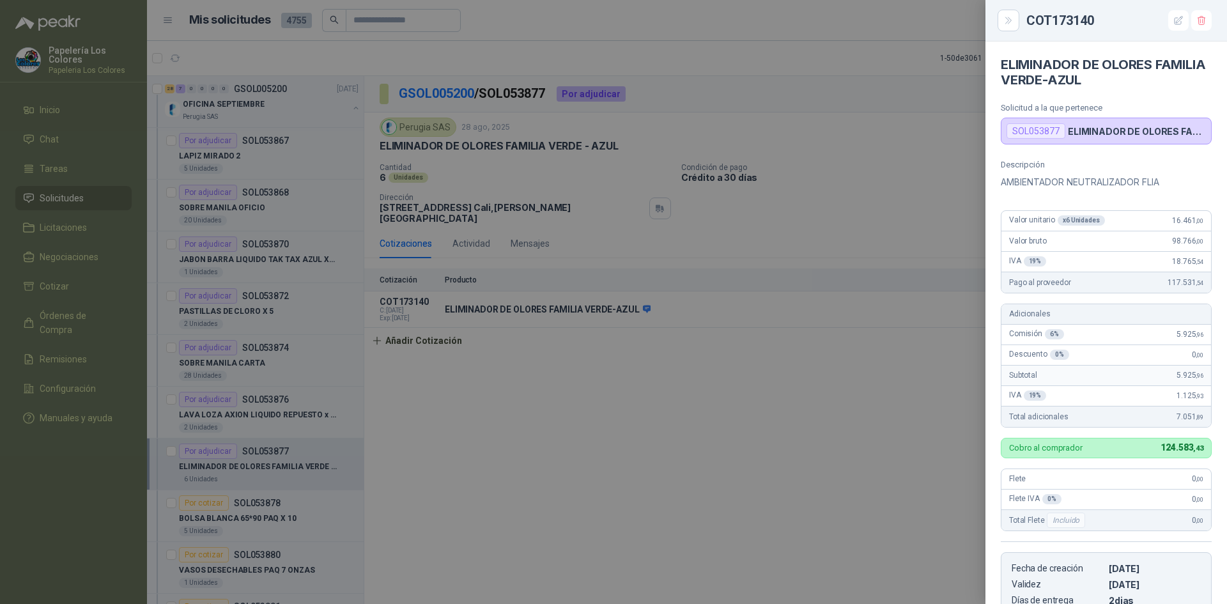
click at [823, 376] on div at bounding box center [613, 302] width 1227 height 604
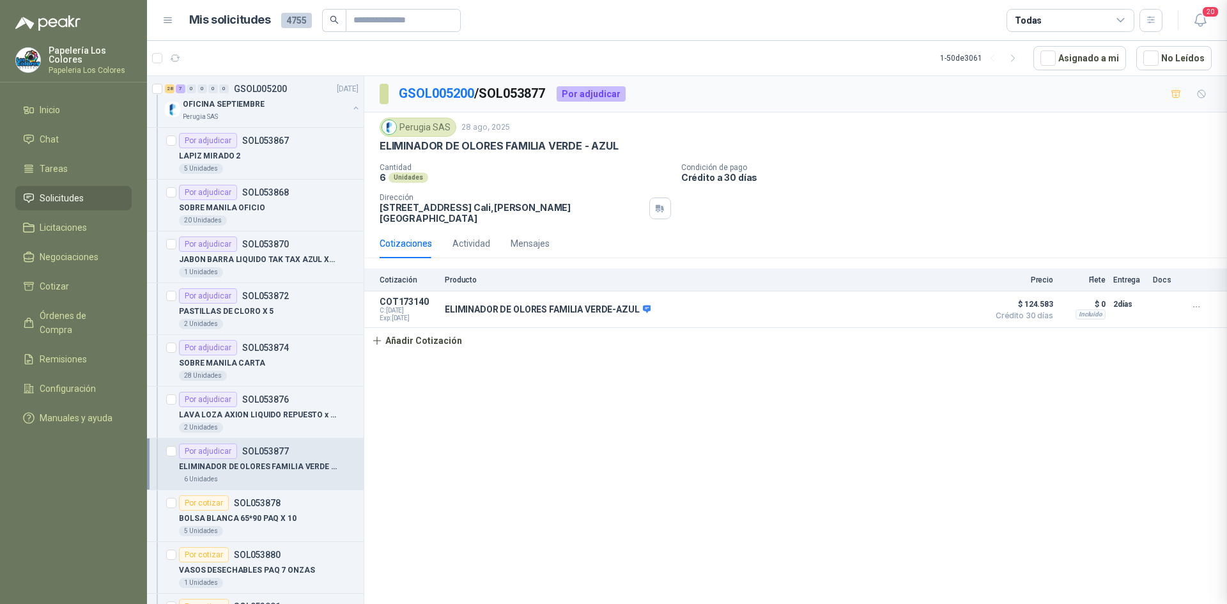
scroll to position [241, 0]
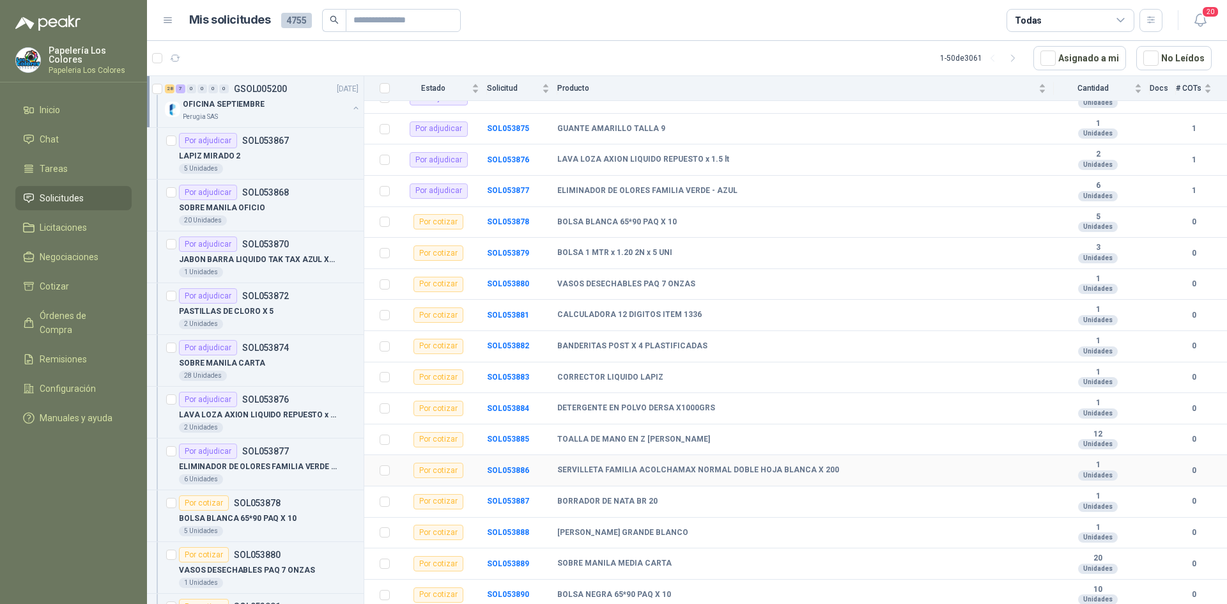
scroll to position [384, 0]
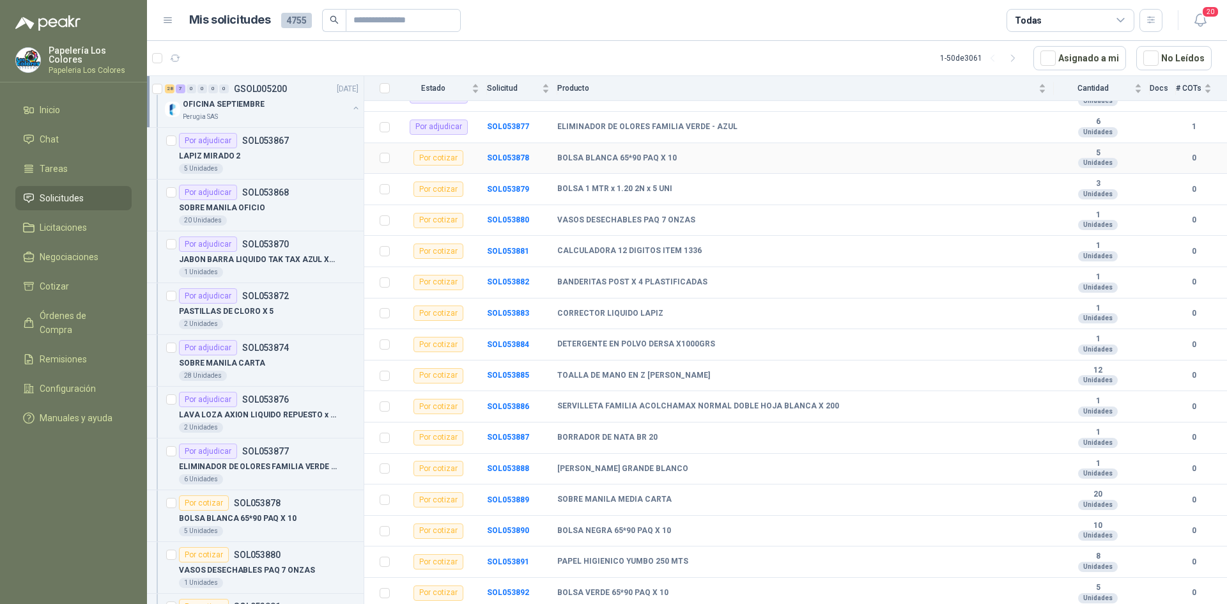
click at [506, 153] on td "SOL053878" at bounding box center [522, 158] width 70 height 31
click at [506, 155] on b "SOL053878" at bounding box center [508, 157] width 42 height 9
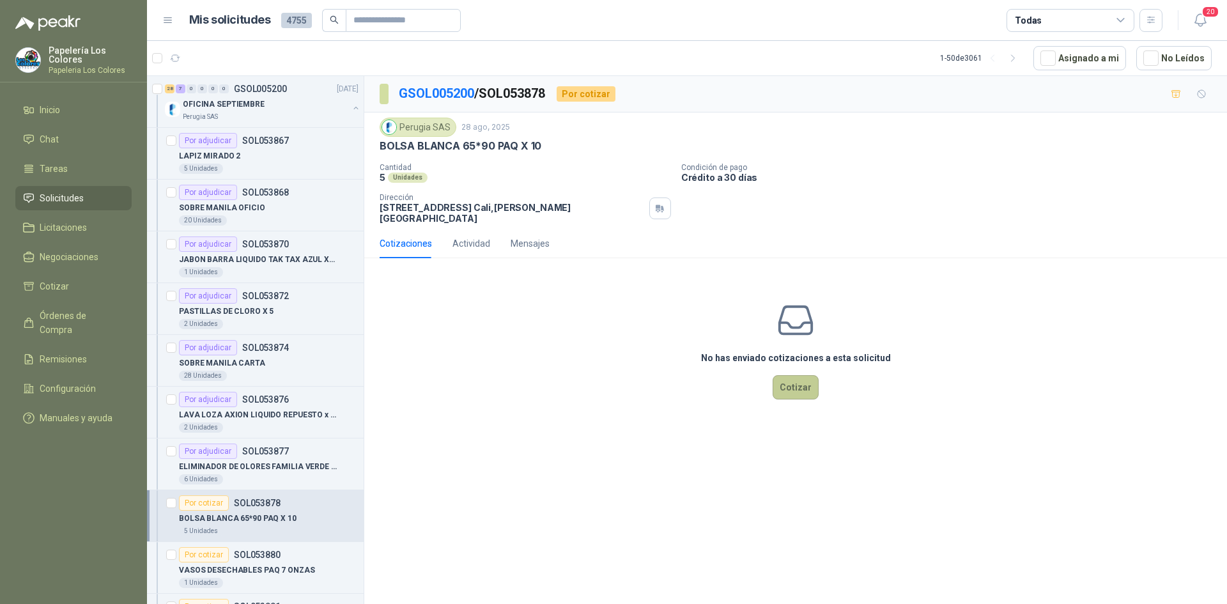
click at [802, 380] on button "Cotizar" at bounding box center [796, 387] width 46 height 24
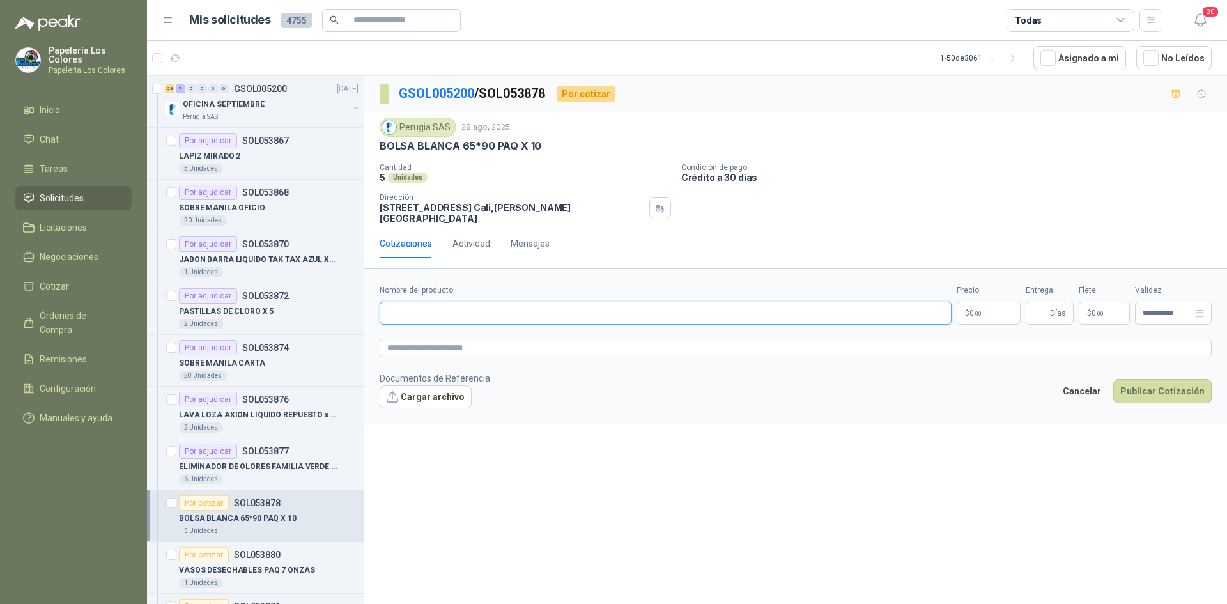
click at [510, 302] on input "Nombre del producto" at bounding box center [666, 313] width 572 height 23
type input "**********"
click at [980, 303] on body "Papelería Los Colores Papeleria Los Colores Inicio Chat Tareas Solicitudes Lici…" at bounding box center [613, 302] width 1227 height 604
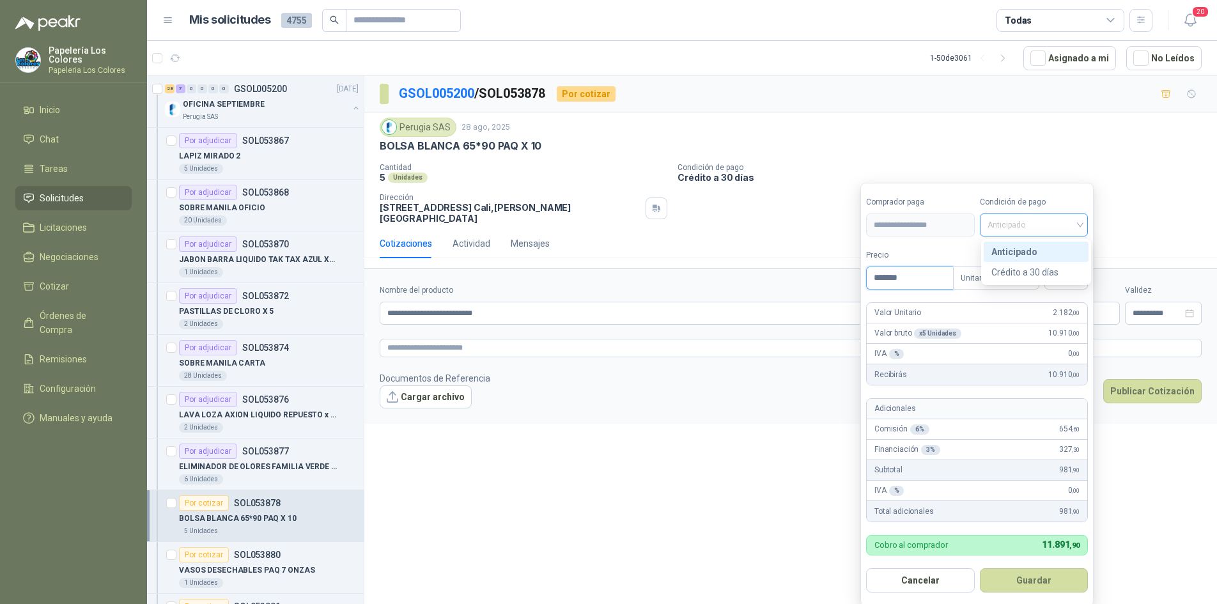
click at [996, 224] on span "Anticipado" at bounding box center [1034, 224] width 93 height 19
type input "*******"
click at [1023, 272] on div "Crédito a 30 días" at bounding box center [1037, 272] width 90 height 14
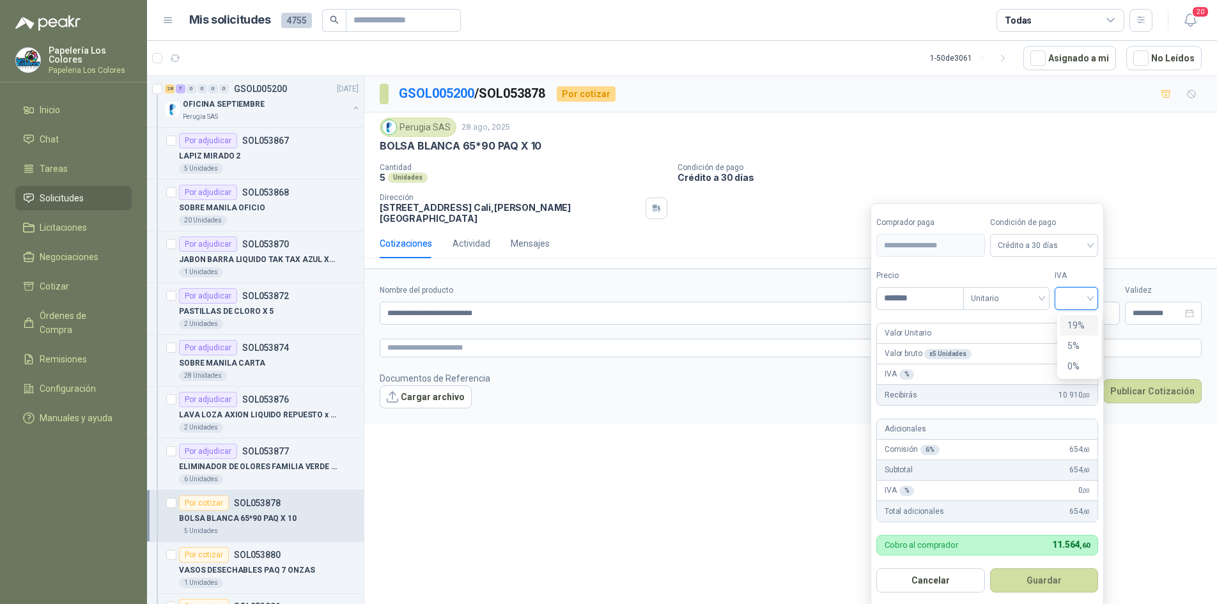
click at [1070, 297] on input "search" at bounding box center [1077, 297] width 28 height 19
click at [1080, 322] on div "19%" at bounding box center [1080, 325] width 24 height 14
click at [1031, 573] on button "Guardar" at bounding box center [1047, 580] width 110 height 24
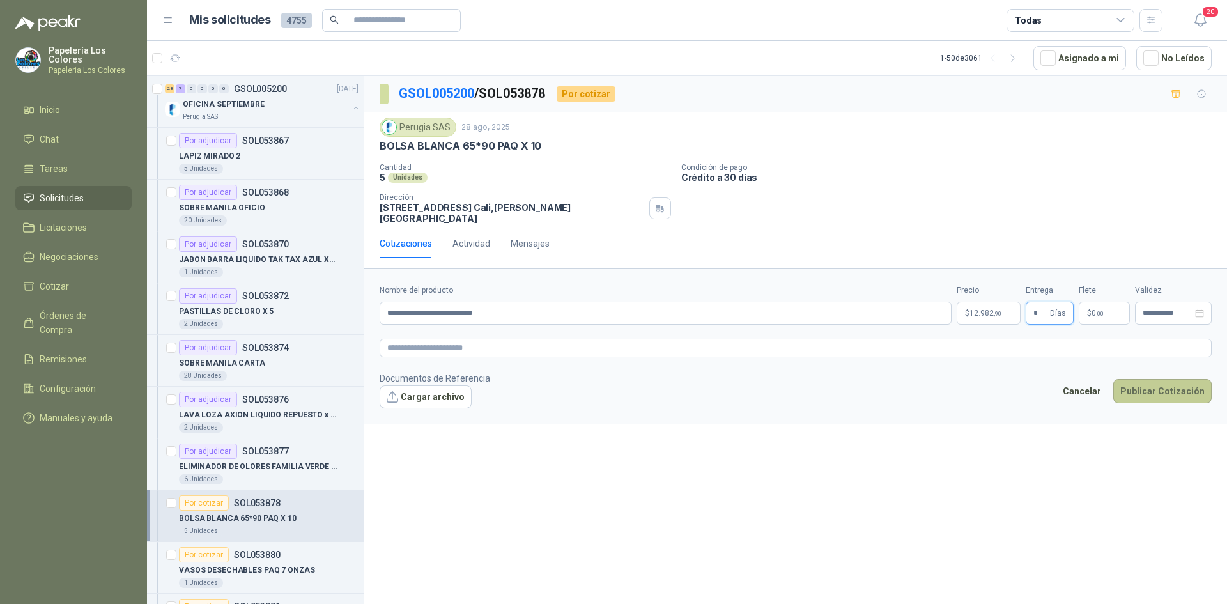
type input "*"
click at [1156, 380] on button "Publicar Cotización" at bounding box center [1163, 391] width 98 height 24
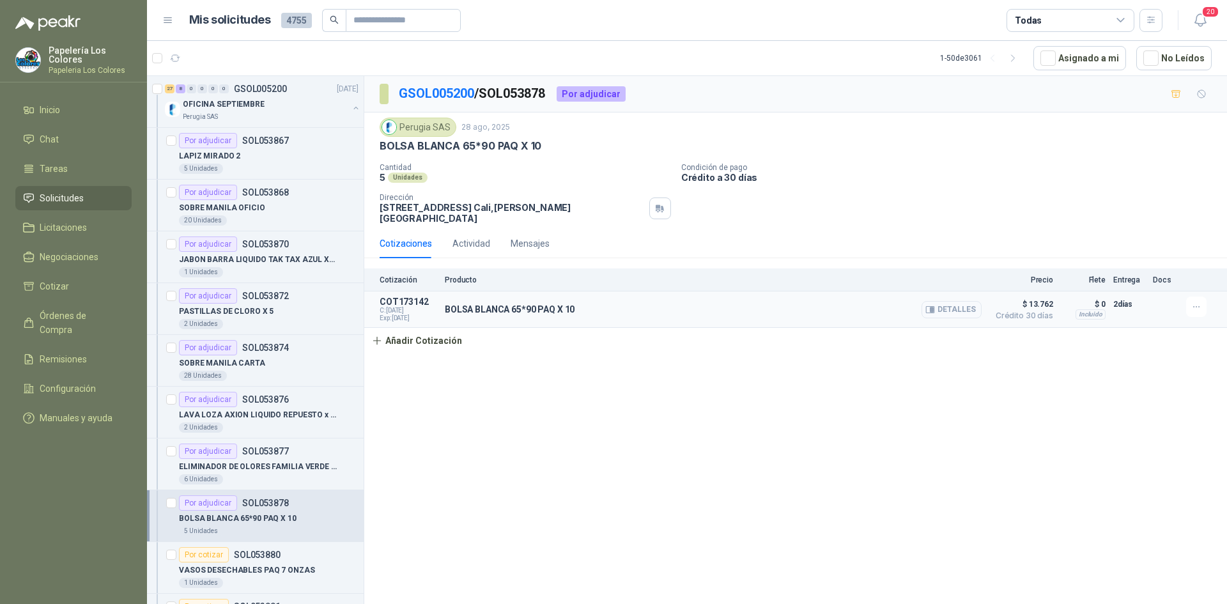
click at [967, 301] on button "Detalles" at bounding box center [952, 309] width 60 height 17
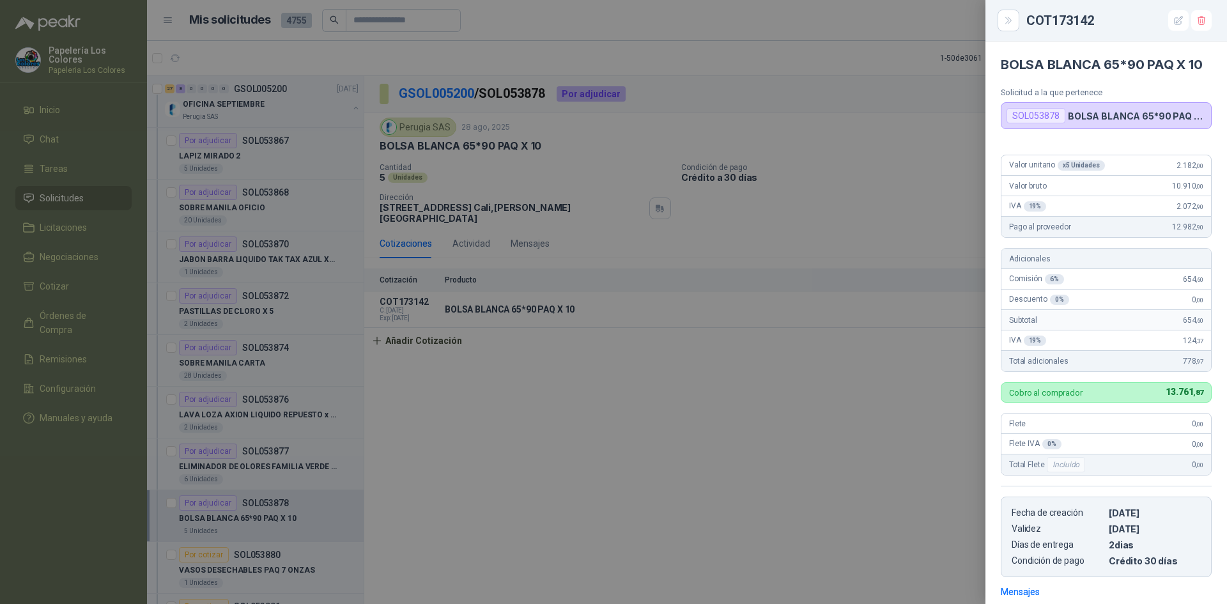
click at [820, 432] on div at bounding box center [613, 302] width 1227 height 604
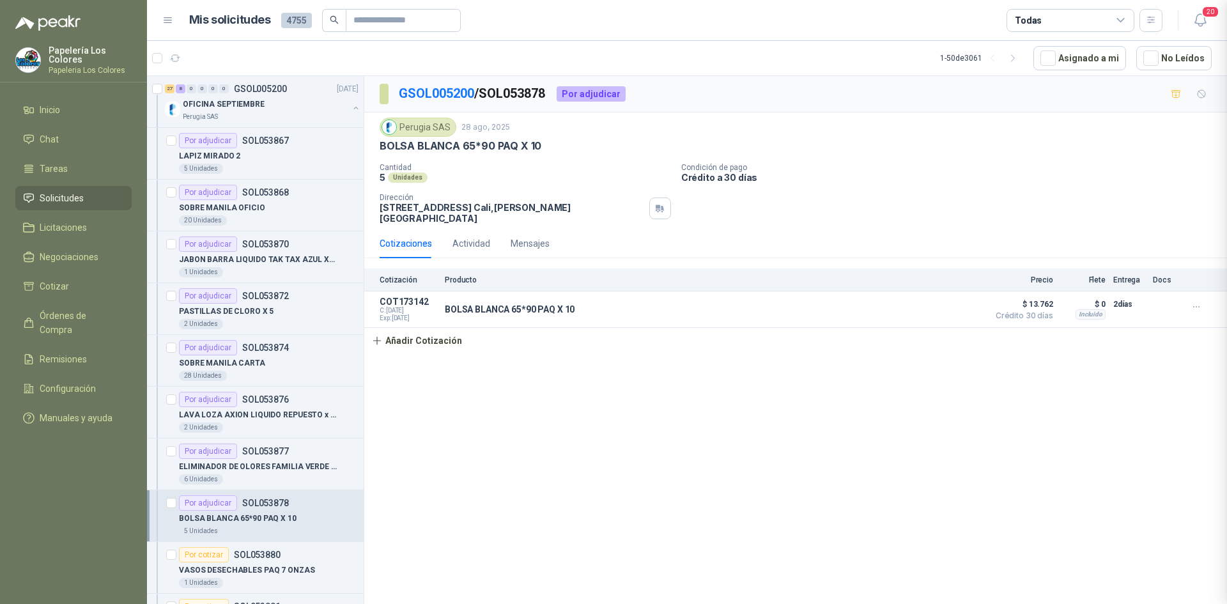
scroll to position [185, 0]
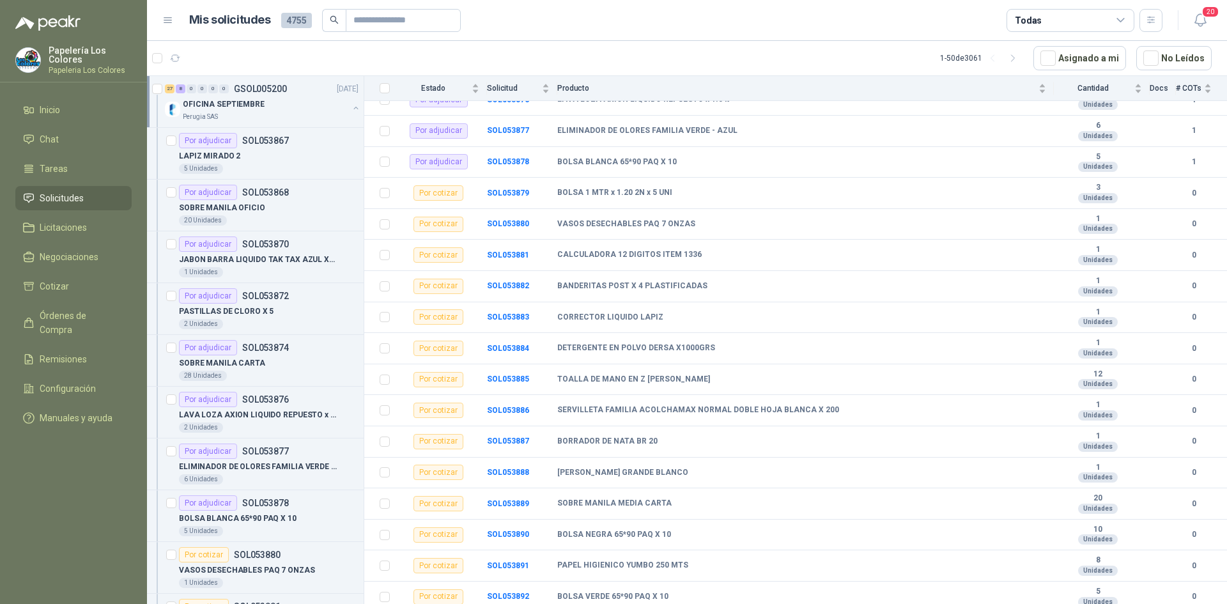
scroll to position [384, 0]
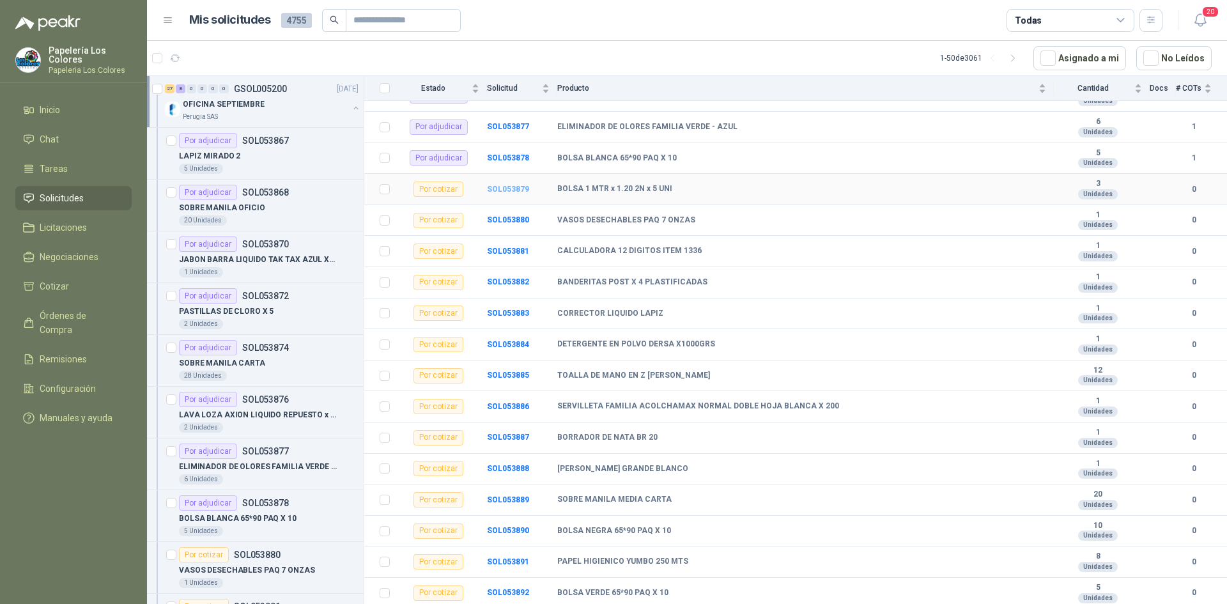
click at [511, 188] on b "SOL053879" at bounding box center [508, 189] width 42 height 9
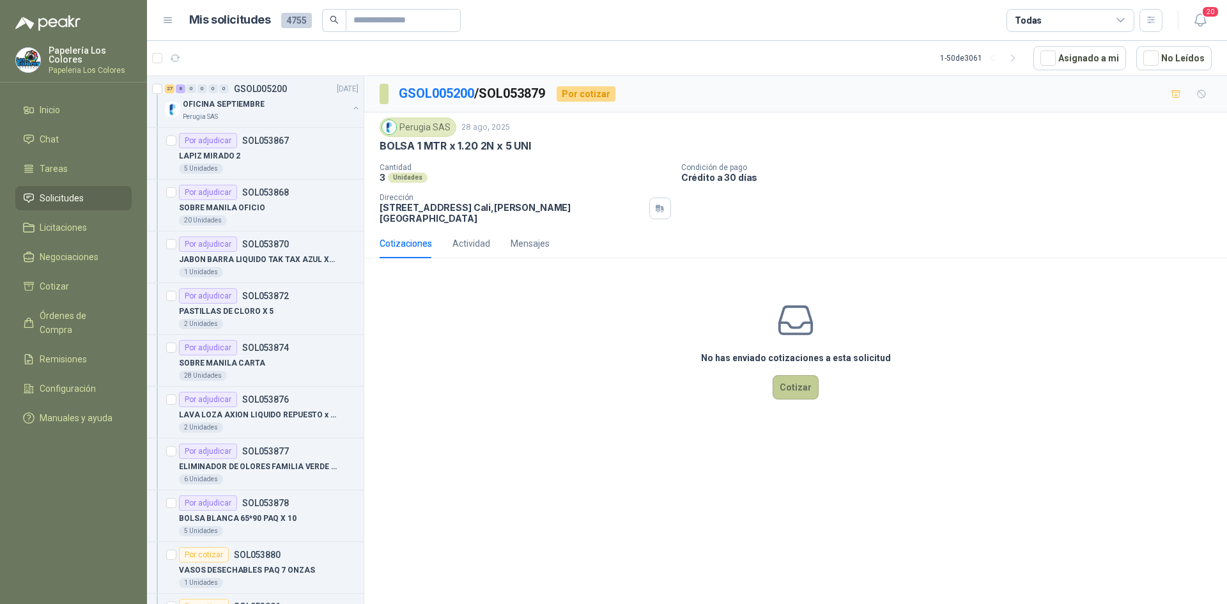
click at [802, 375] on button "Cotizar" at bounding box center [796, 387] width 46 height 24
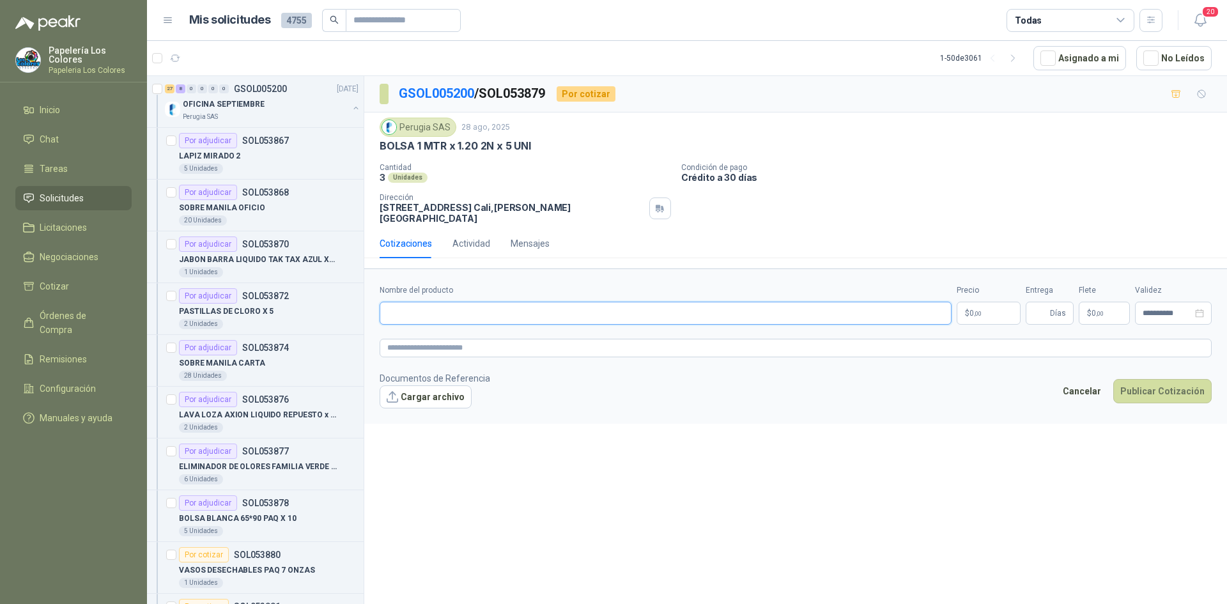
click at [456, 304] on input "Nombre del producto" at bounding box center [666, 313] width 572 height 23
click at [533, 144] on div "BOLSA 1 MTR x 1.20 2N x 5 UNI" at bounding box center [796, 145] width 832 height 13
drag, startPoint x: 529, startPoint y: 144, endPoint x: 378, endPoint y: 152, distance: 150.4
click at [378, 152] on div "Perugia SAS [DATE] BOLSA 1 MTR x 1.20 2N x 5 UNI Cantidad 3 Unidades Condición…" at bounding box center [795, 171] width 863 height 116
copy p "BOLSA 1 MTR x 1.20 2N x 5 UNI"
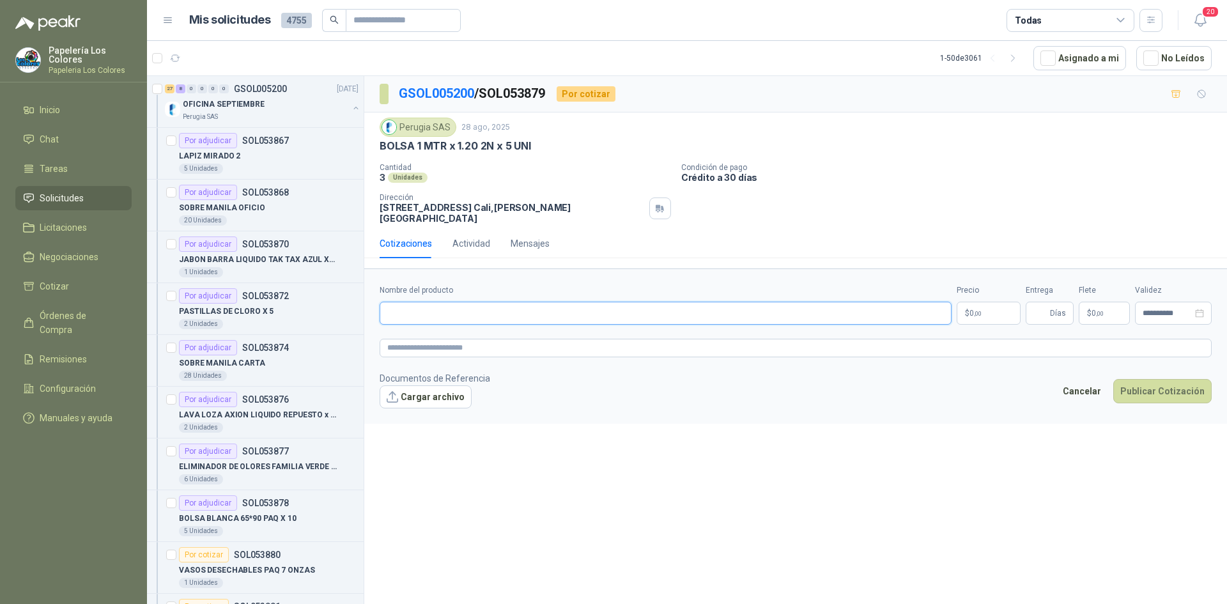
click at [438, 302] on input "Nombre del producto" at bounding box center [666, 313] width 572 height 23
paste input "**********"
type input "**********"
click at [990, 302] on body "Papelería Los Colores Papeleria Los Colores Inicio Chat Tareas Solicitudes Lici…" at bounding box center [613, 302] width 1227 height 604
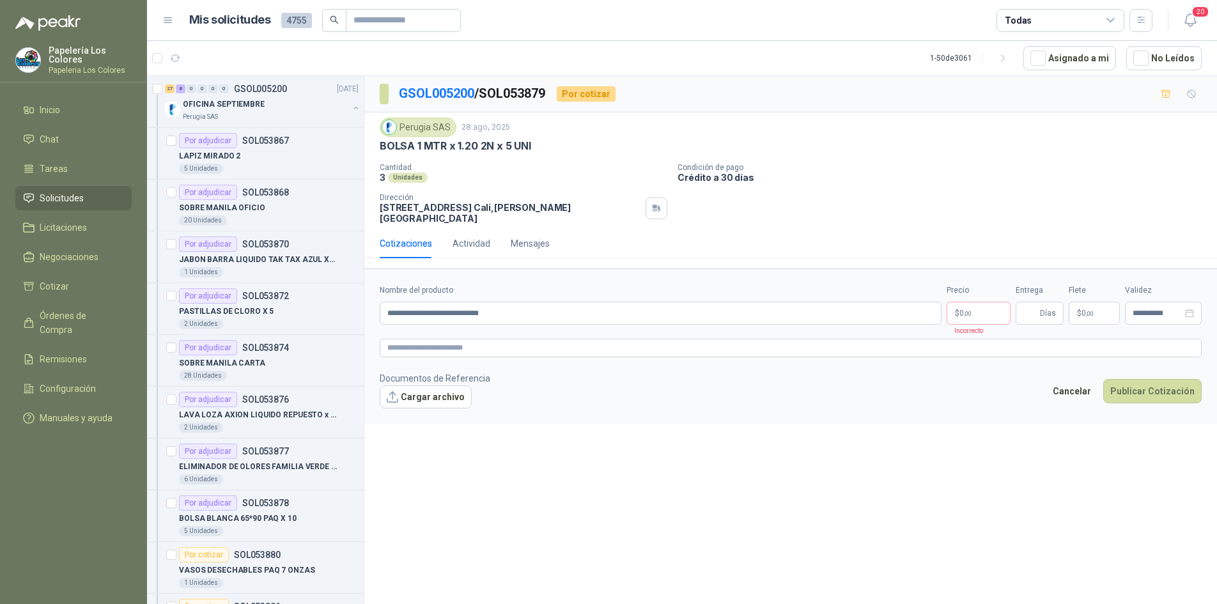
click at [695, 483] on div "**********" at bounding box center [790, 342] width 853 height 533
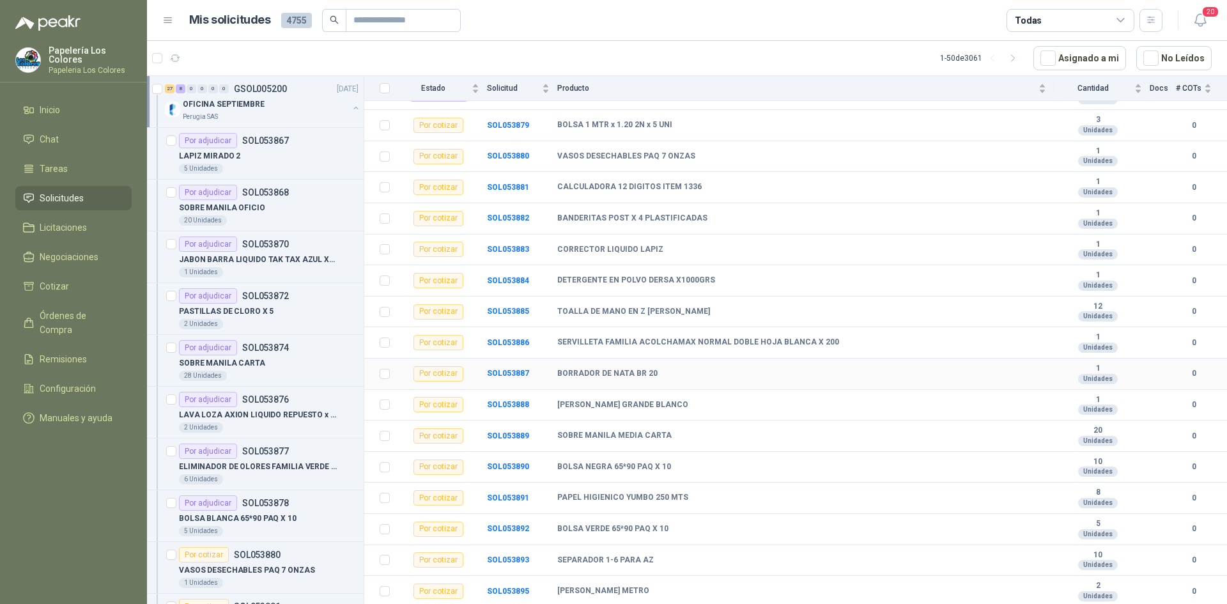
scroll to position [384, 0]
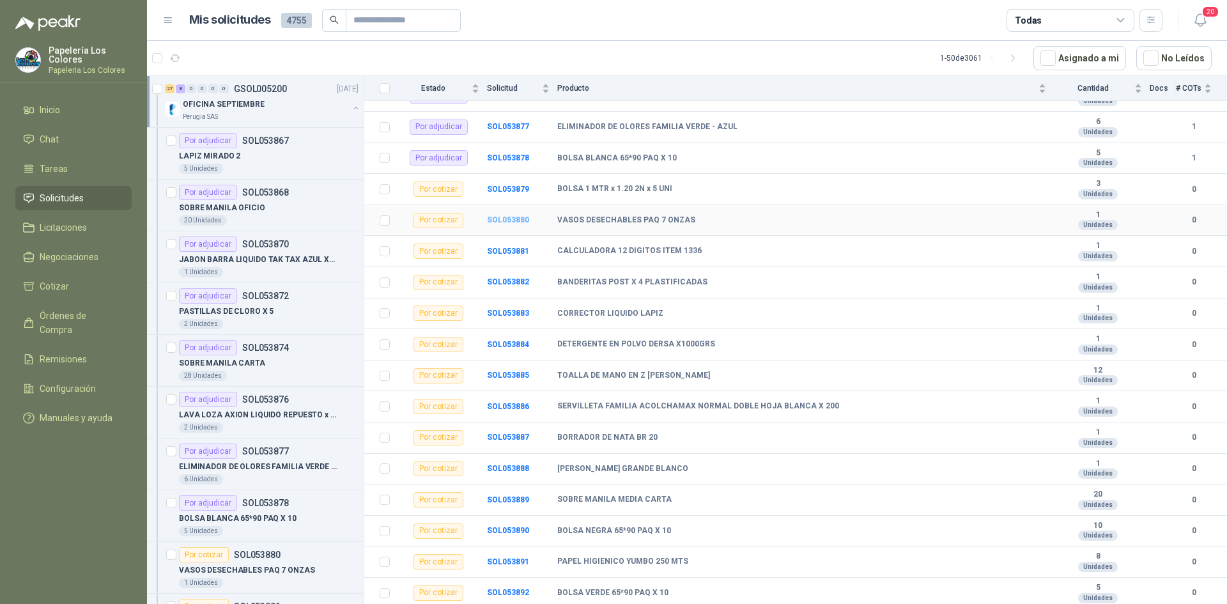
click at [508, 219] on b "SOL053880" at bounding box center [508, 219] width 42 height 9
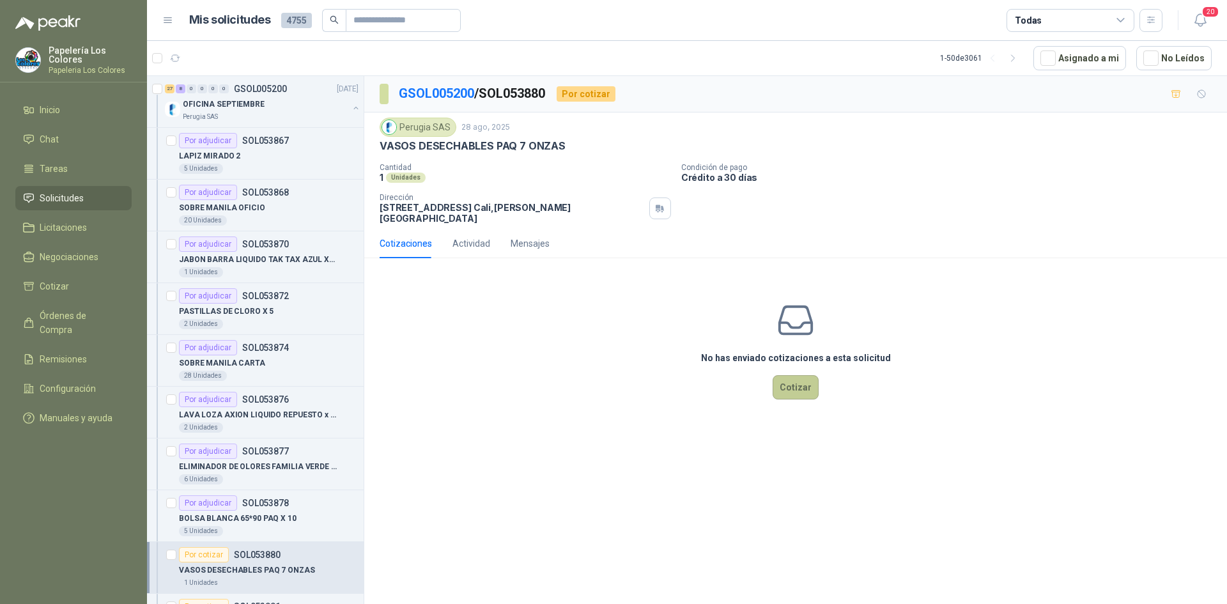
click at [790, 375] on button "Cotizar" at bounding box center [796, 387] width 46 height 24
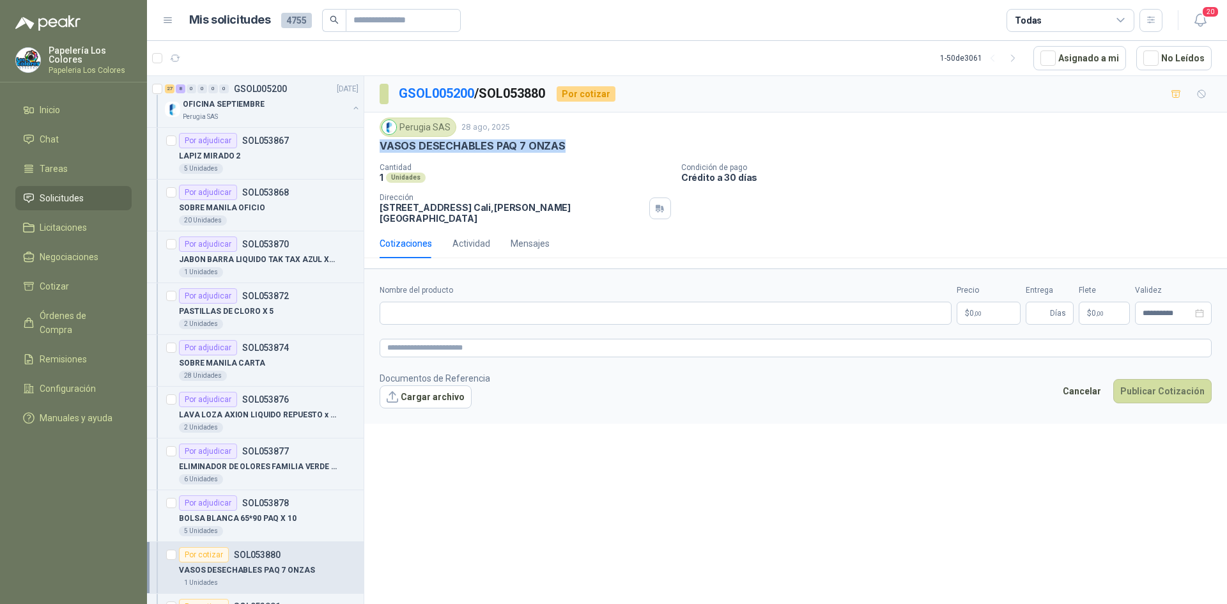
drag, startPoint x: 558, startPoint y: 146, endPoint x: 371, endPoint y: 153, distance: 187.5
click at [371, 153] on div "Perugia SAS [DATE] VASOS DESECHABLES PAQ 7 ONZAS Cantidad 1 Unidades Condición…" at bounding box center [795, 171] width 863 height 116
copy p "VASOS DESECHABLES PAQ 7 ONZAS"
click at [449, 302] on input "Nombre del producto" at bounding box center [666, 313] width 572 height 23
paste input "**********"
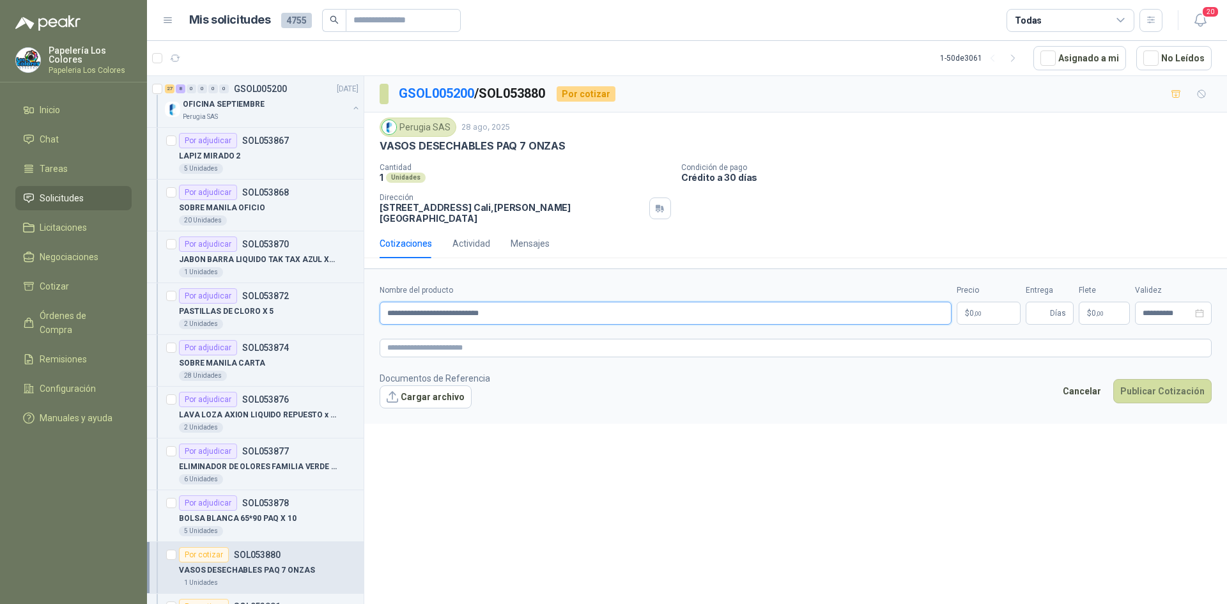
type input "**********"
click at [995, 304] on body "Papelería Los Colores Papeleria Los Colores Inicio Chat Tareas Solicitudes Lici…" at bounding box center [613, 302] width 1227 height 604
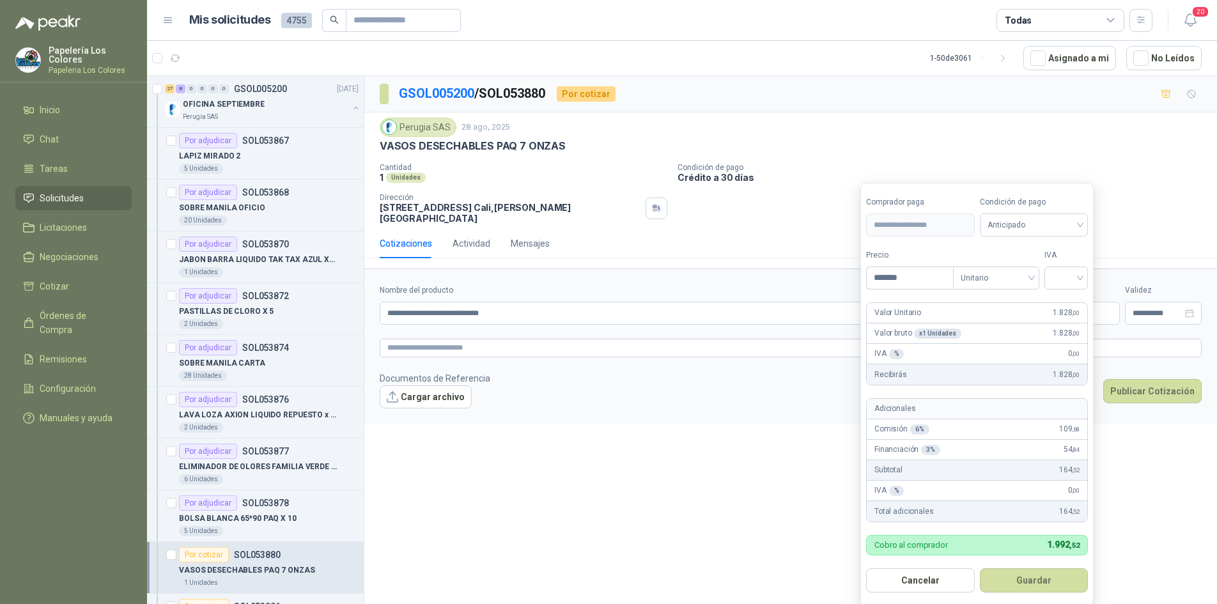
type input "*******"
click at [1039, 224] on span "Anticipado" at bounding box center [1034, 224] width 93 height 19
click at [1024, 271] on div "Crédito a 30 días" at bounding box center [1037, 272] width 90 height 14
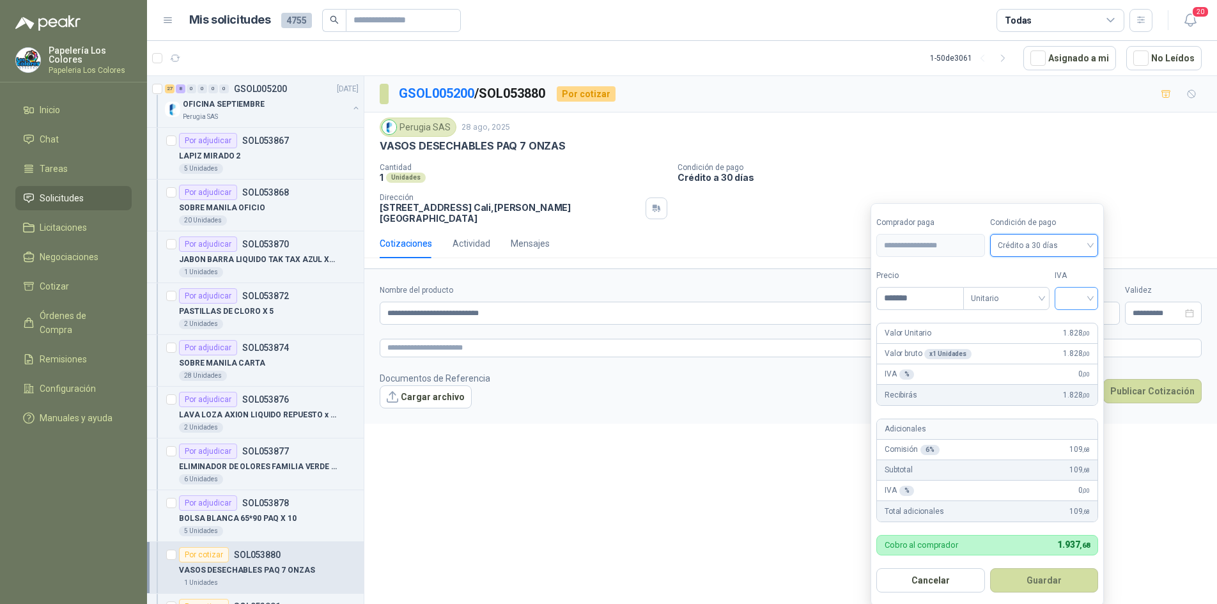
click at [1083, 293] on input "search" at bounding box center [1077, 297] width 28 height 19
click at [1075, 320] on div "19%" at bounding box center [1080, 325] width 24 height 14
click at [1034, 586] on button "Guardar" at bounding box center [1047, 580] width 110 height 24
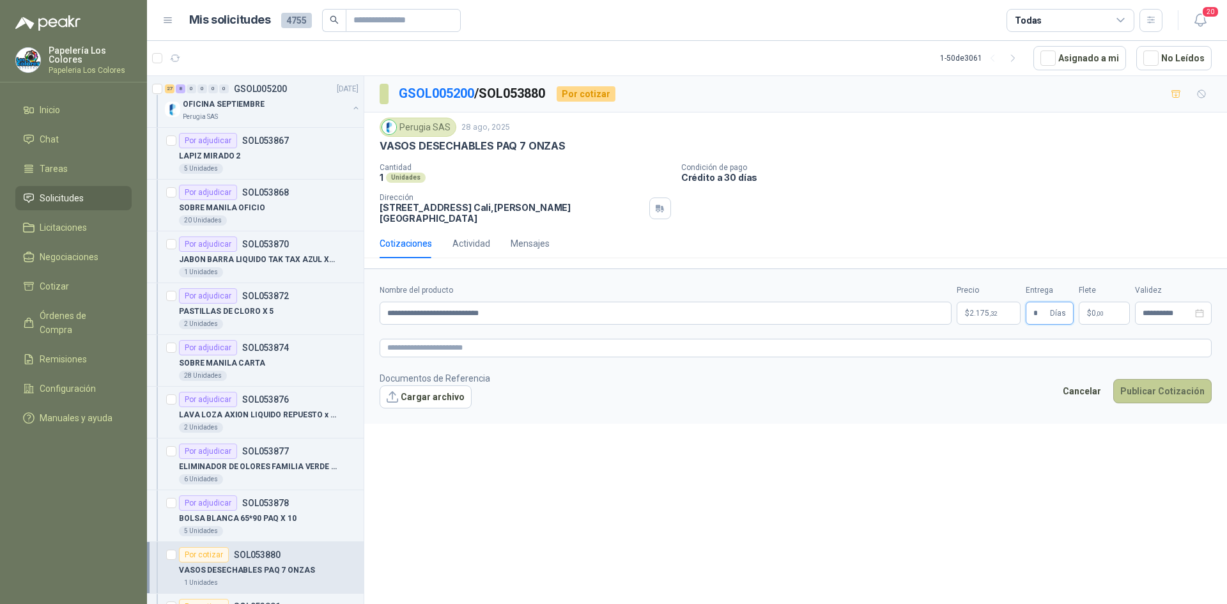
type input "*"
click at [1154, 380] on button "Publicar Cotización" at bounding box center [1163, 391] width 98 height 24
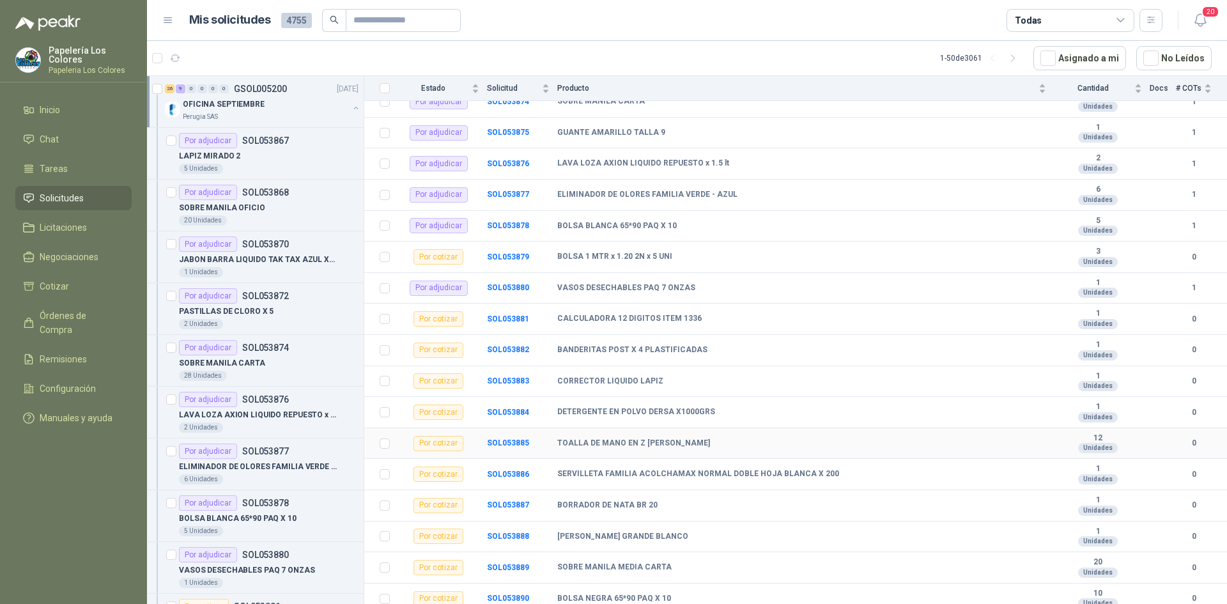
scroll to position [448, 0]
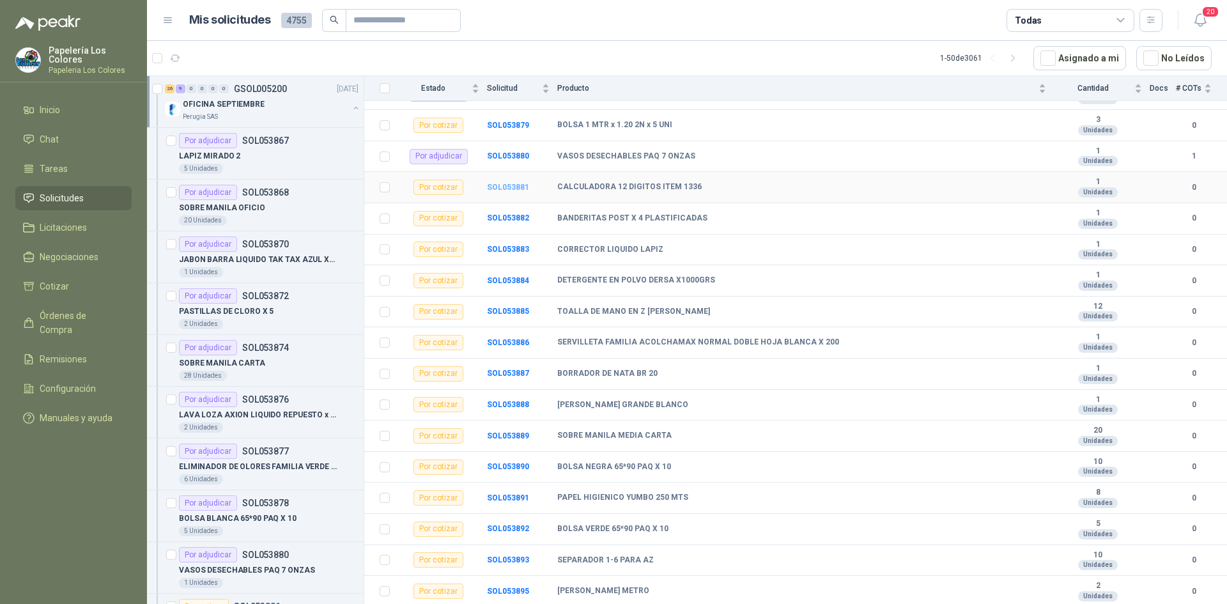
click at [507, 188] on b "SOL053881" at bounding box center [508, 187] width 42 height 9
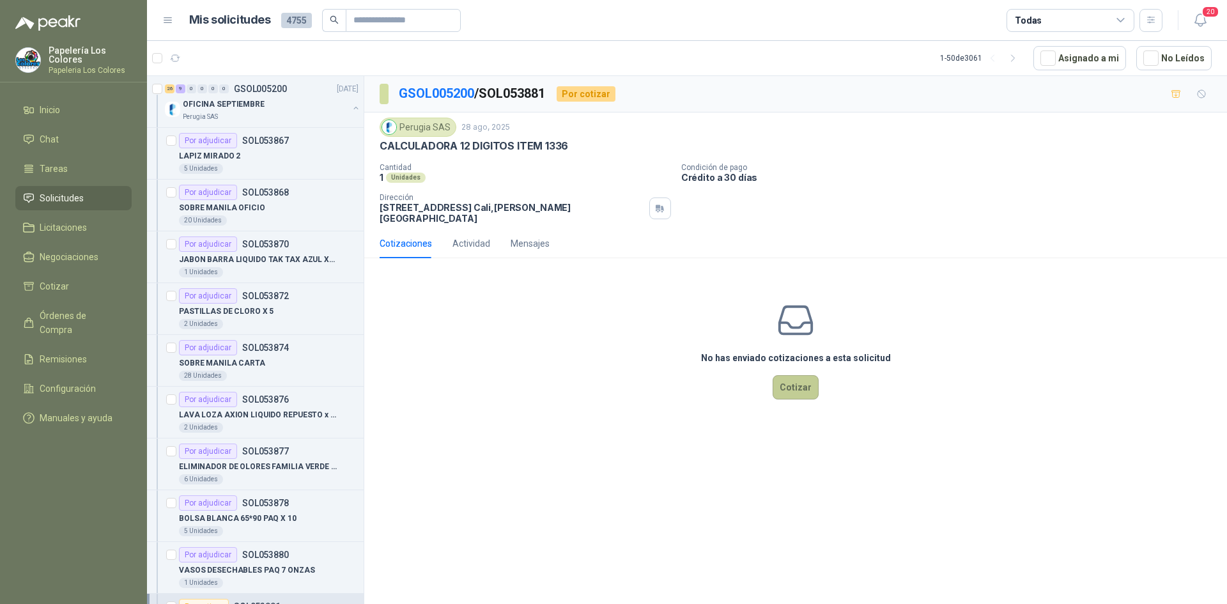
click at [791, 378] on button "Cotizar" at bounding box center [796, 387] width 46 height 24
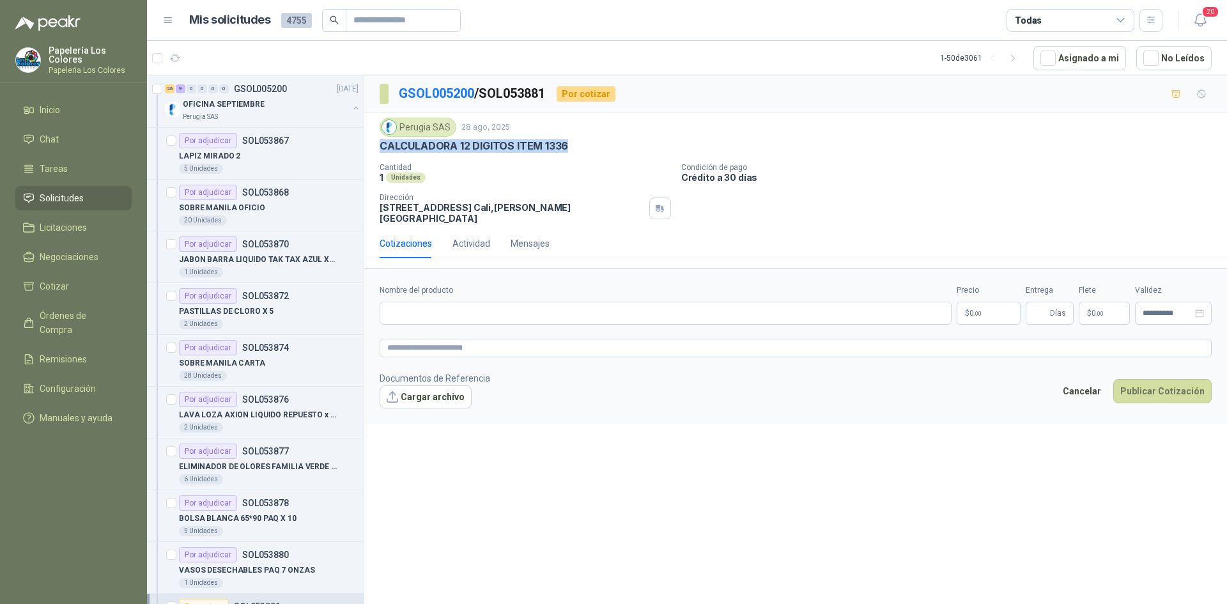
drag, startPoint x: 565, startPoint y: 144, endPoint x: 377, endPoint y: 150, distance: 188.0
click at [377, 150] on div "Perugia SAS [DATE] CALCULADORA 12 DIGITOS ITEM 1336 Cantidad 1 Unidades Condic…" at bounding box center [795, 171] width 863 height 116
copy p "CALCULADORA 12 DIGITOS ITEM 1336"
click at [515, 302] on input "Nombre del producto" at bounding box center [666, 313] width 572 height 23
paste input "**********"
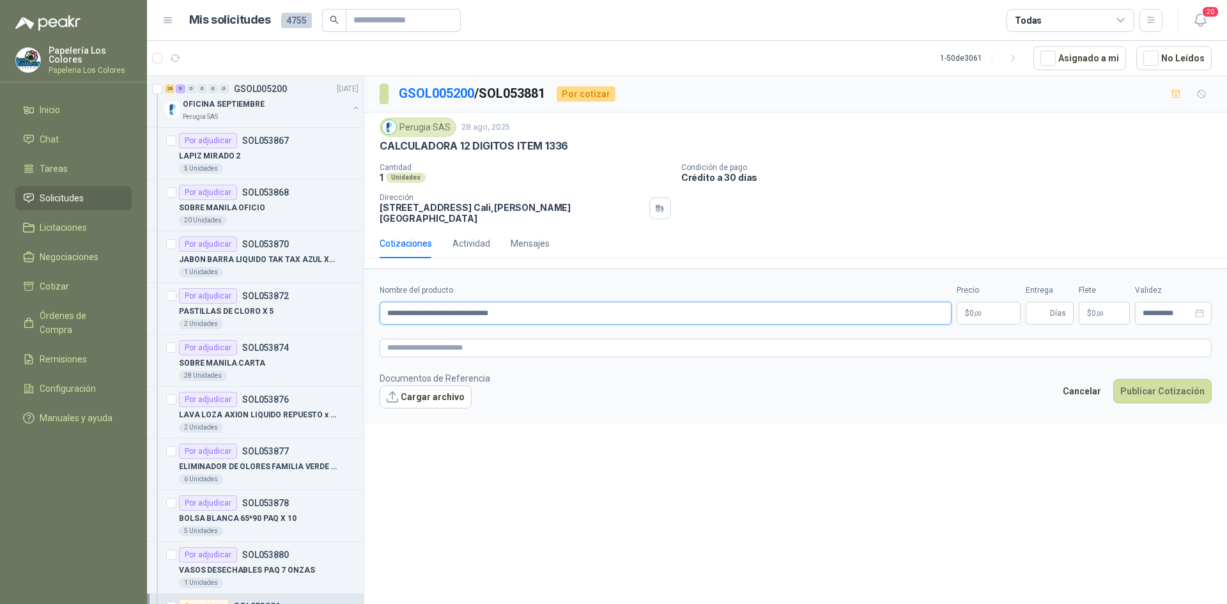
type input "**********"
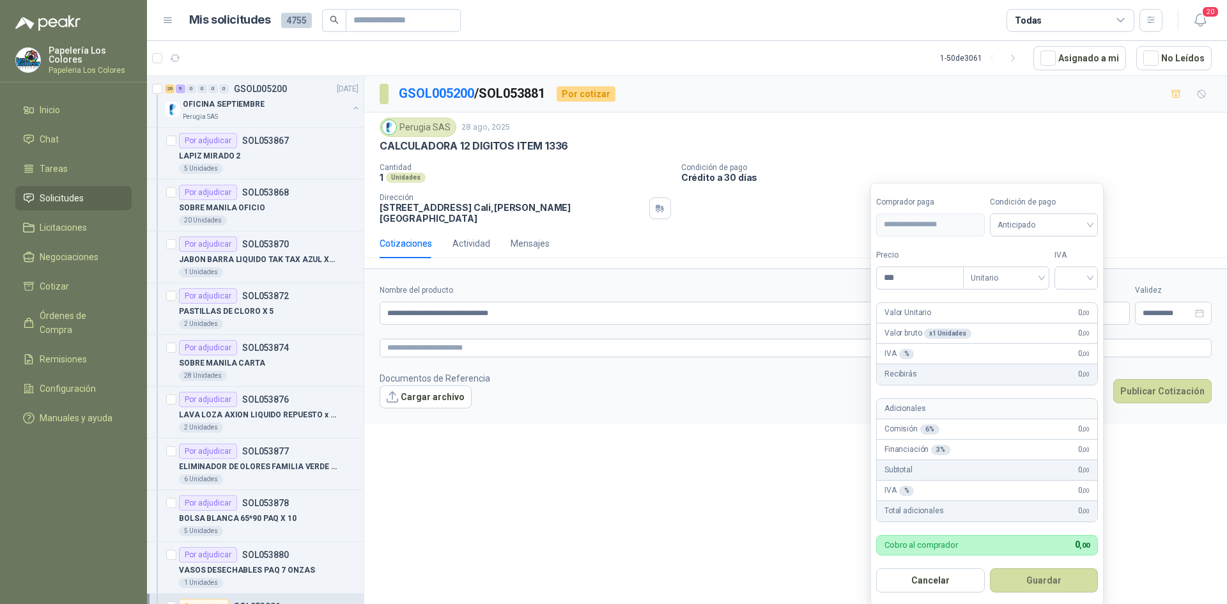
click at [984, 308] on body "Papelería Los Colores Papeleria Los Colores Inicio Chat Tareas Solicitudes Lici…" at bounding box center [613, 302] width 1227 height 604
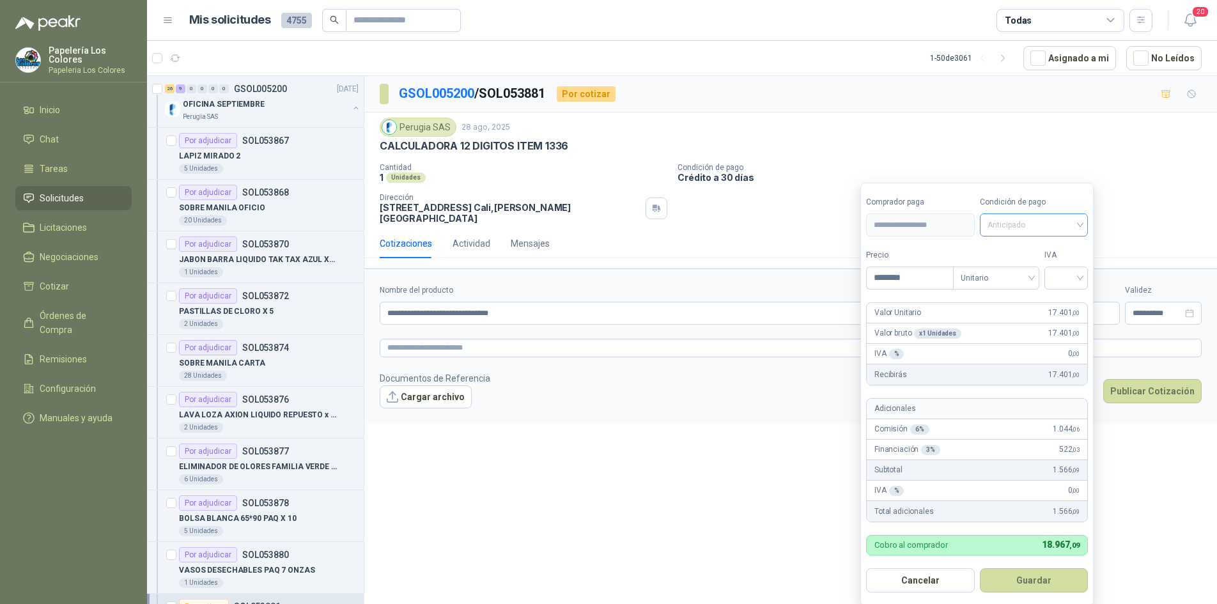
click at [1029, 224] on span "Anticipado" at bounding box center [1034, 224] width 93 height 19
type input "********"
click at [1019, 270] on div "Crédito a 30 días" at bounding box center [1037, 272] width 90 height 14
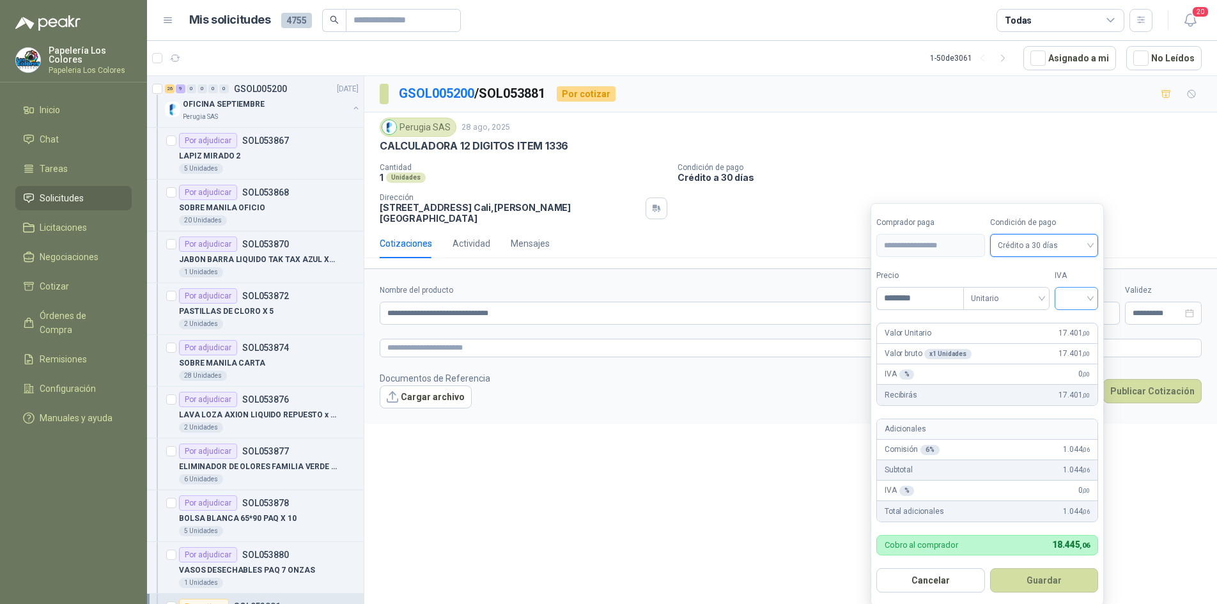
click at [1075, 294] on input "search" at bounding box center [1077, 297] width 28 height 19
click at [1081, 322] on div "19%" at bounding box center [1080, 325] width 24 height 14
click at [1057, 584] on button "Guardar" at bounding box center [1047, 580] width 110 height 24
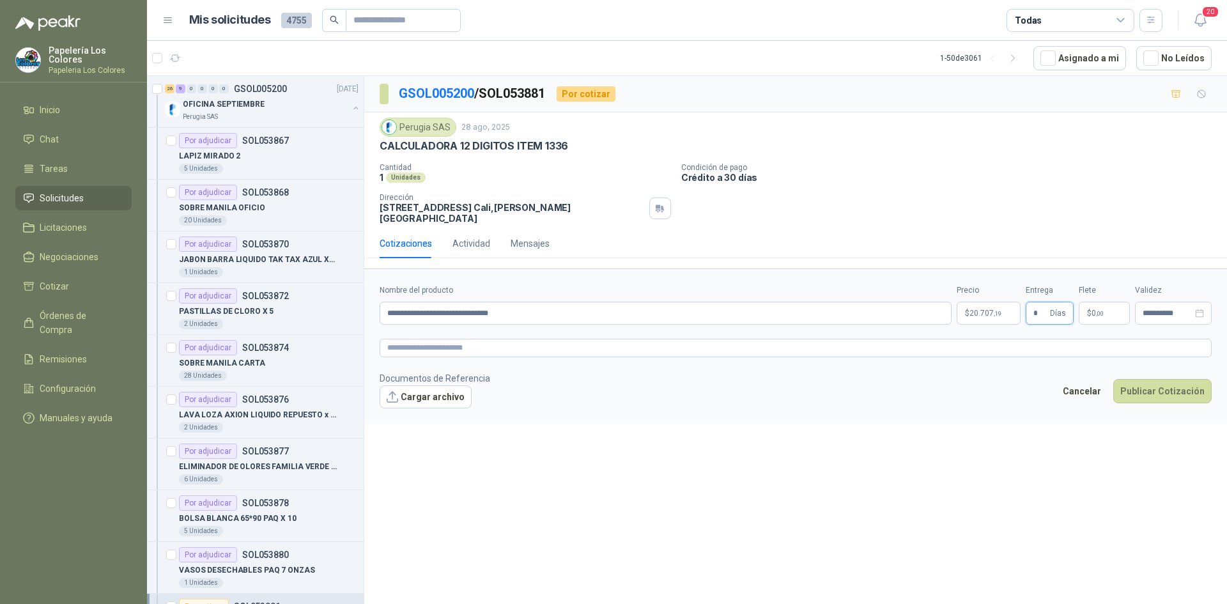
type input "*"
click at [505, 343] on textarea at bounding box center [796, 348] width 832 height 19
paste textarea "**********"
type textarea "**********"
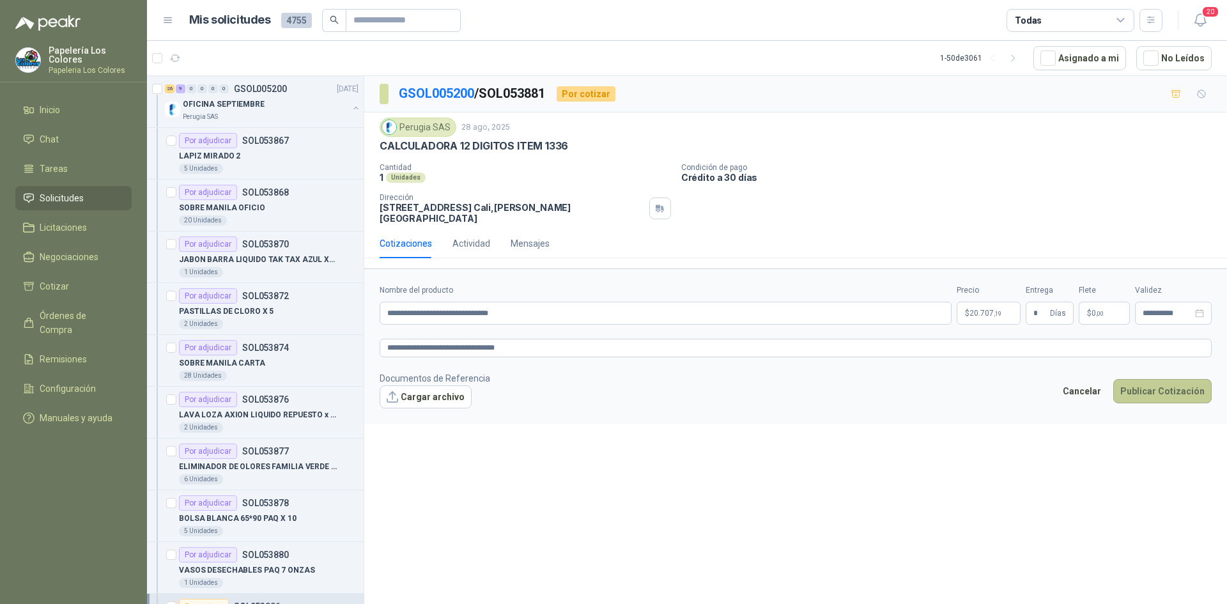
click at [1164, 379] on button "Publicar Cotización" at bounding box center [1163, 391] width 98 height 24
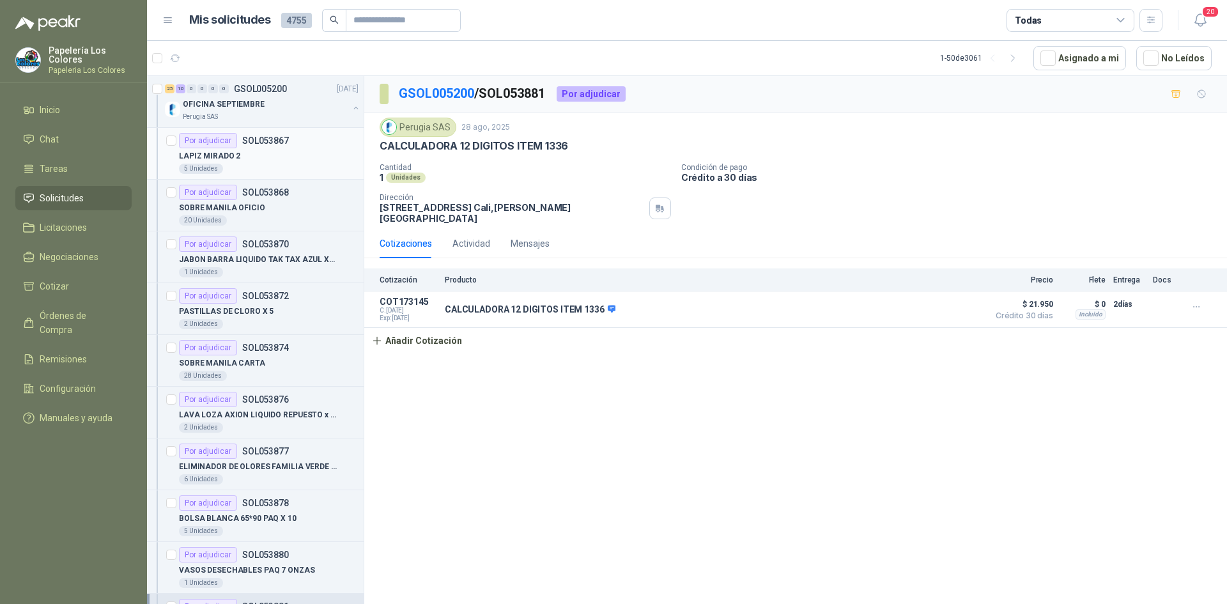
click at [293, 146] on div "Por adjudicar SOL053867" at bounding box center [269, 140] width 180 height 15
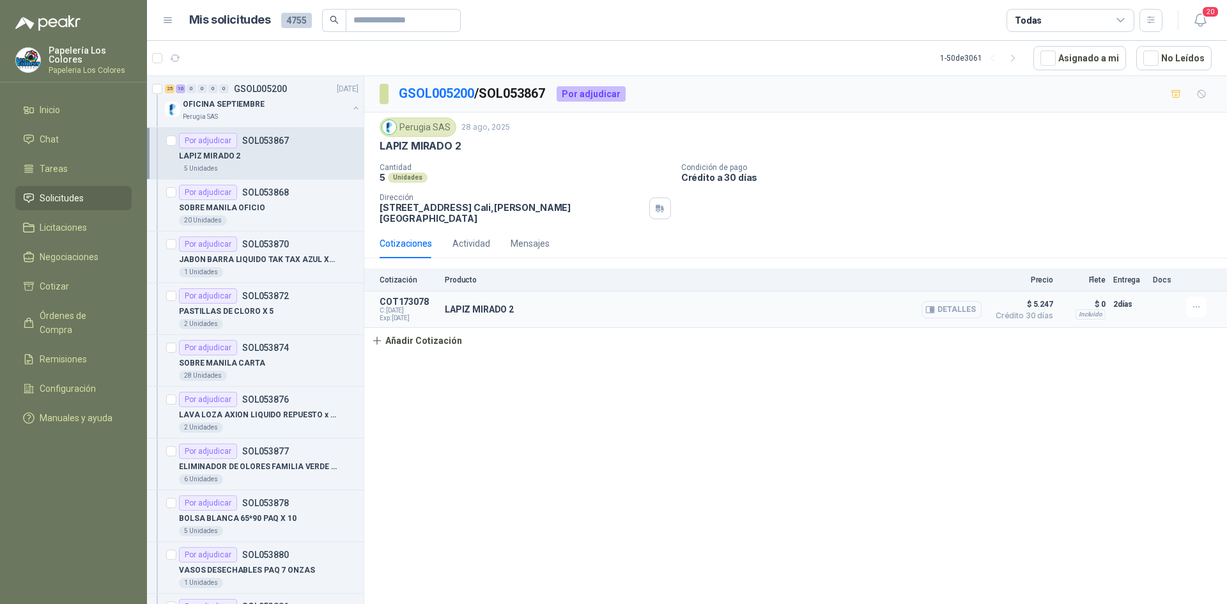
click at [963, 301] on button "Detalles" at bounding box center [952, 309] width 60 height 17
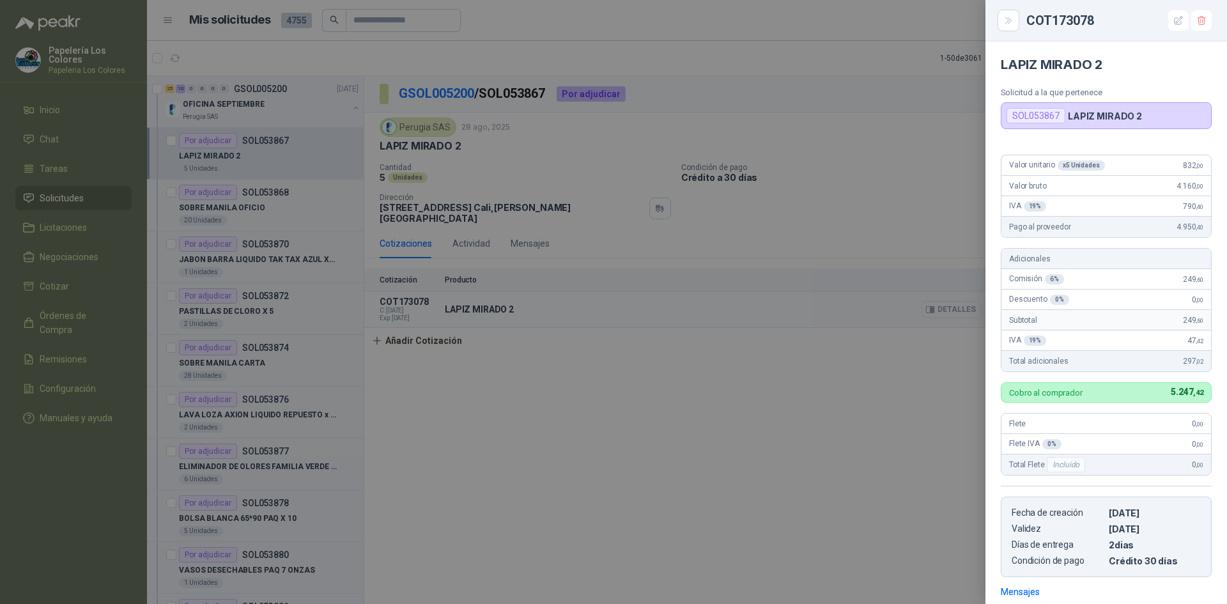
scroll to position [179, 0]
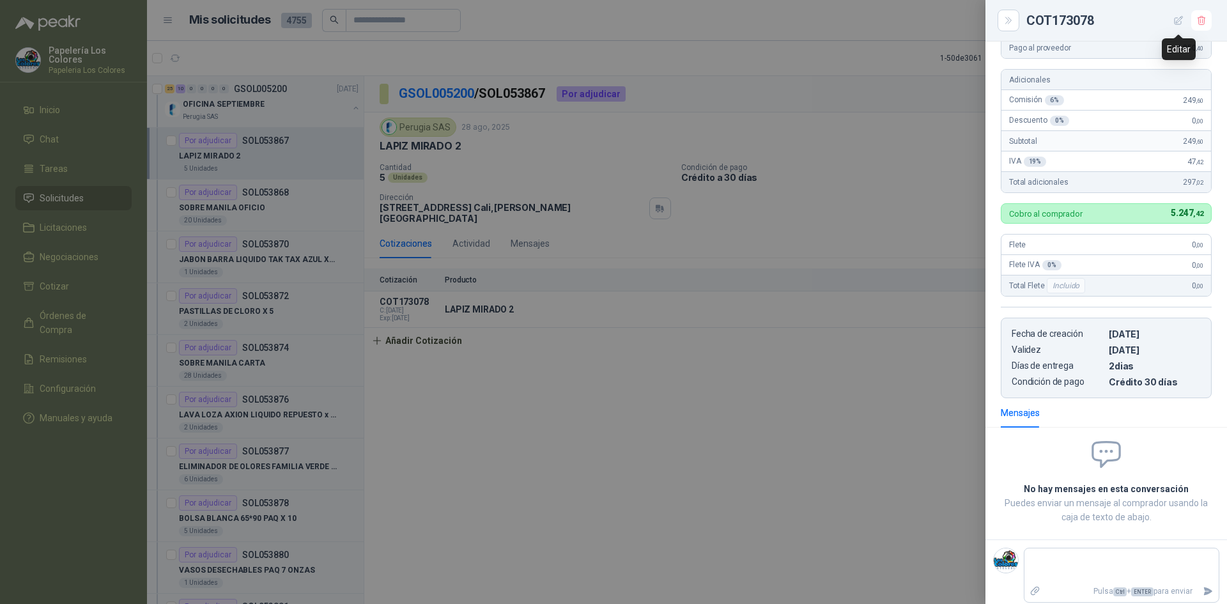
click at [1174, 20] on icon "button" at bounding box center [1179, 20] width 11 height 11
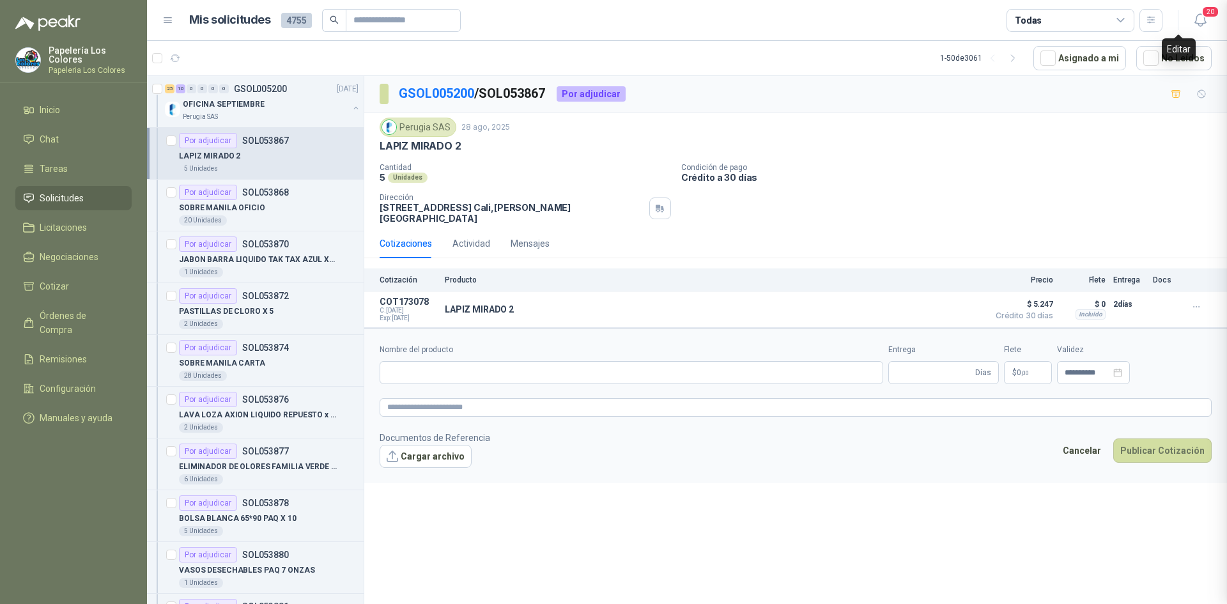
type input "**********"
type input "*"
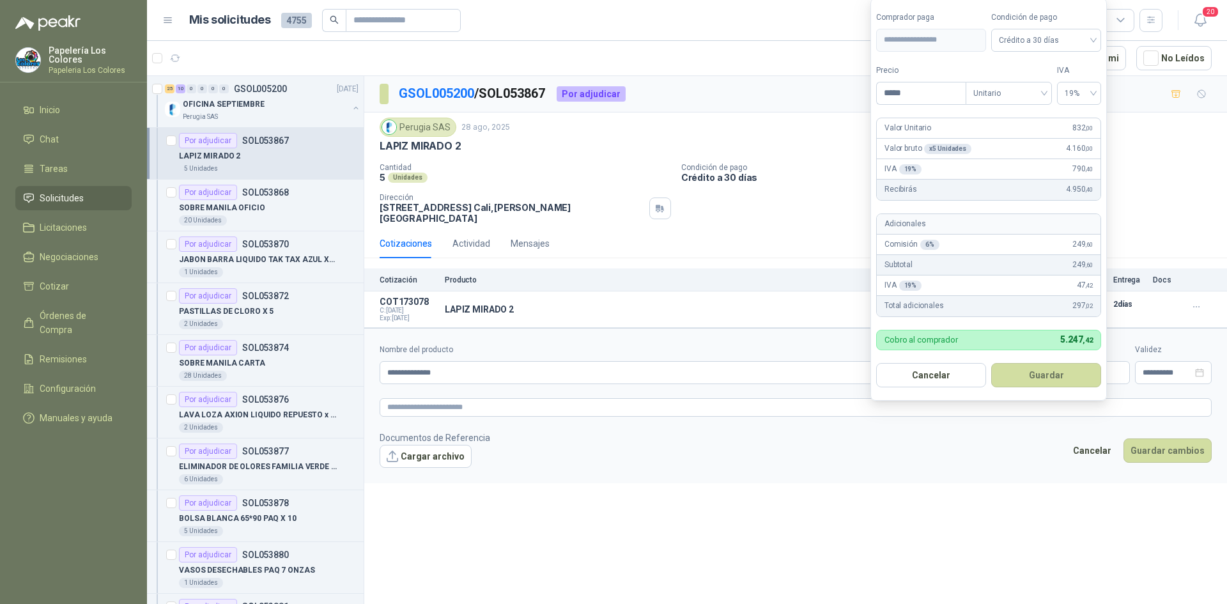
click at [988, 361] on body "Papelería Los Colores Papeleria Los Colores Inicio Chat Tareas Solicitudes Lici…" at bounding box center [613, 302] width 1227 height 604
click at [1084, 90] on span "19%" at bounding box center [1079, 93] width 29 height 19
click at [1069, 160] on div "0%" at bounding box center [1080, 160] width 24 height 14
click at [1027, 373] on button "Guardar" at bounding box center [1047, 375] width 110 height 24
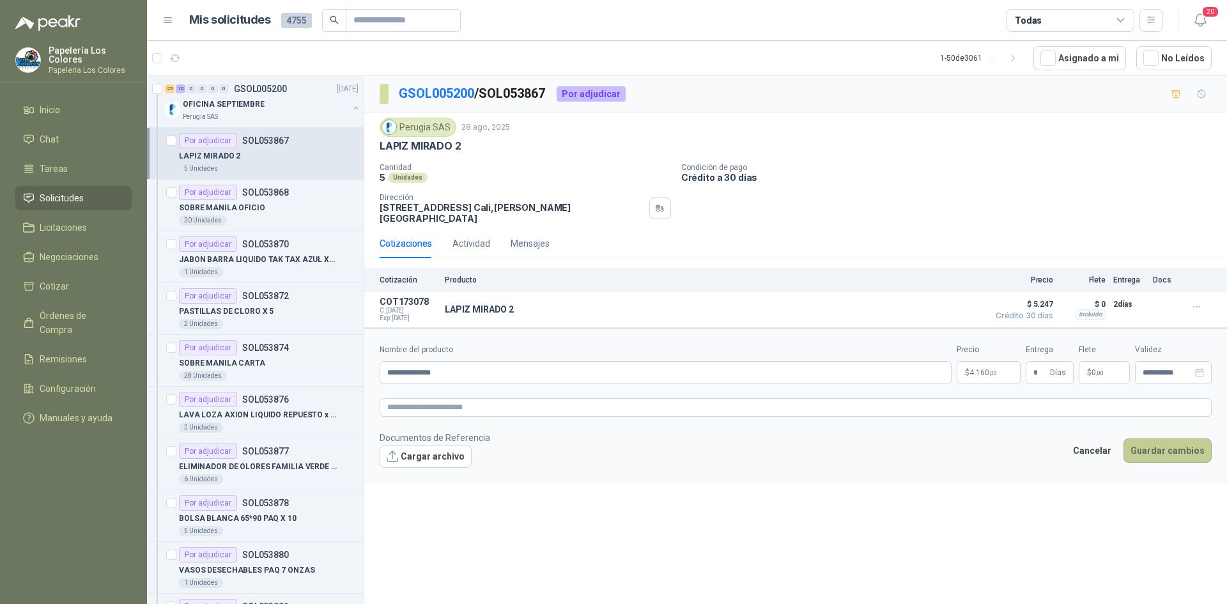
click at [1169, 439] on button "Guardar cambios" at bounding box center [1168, 451] width 88 height 24
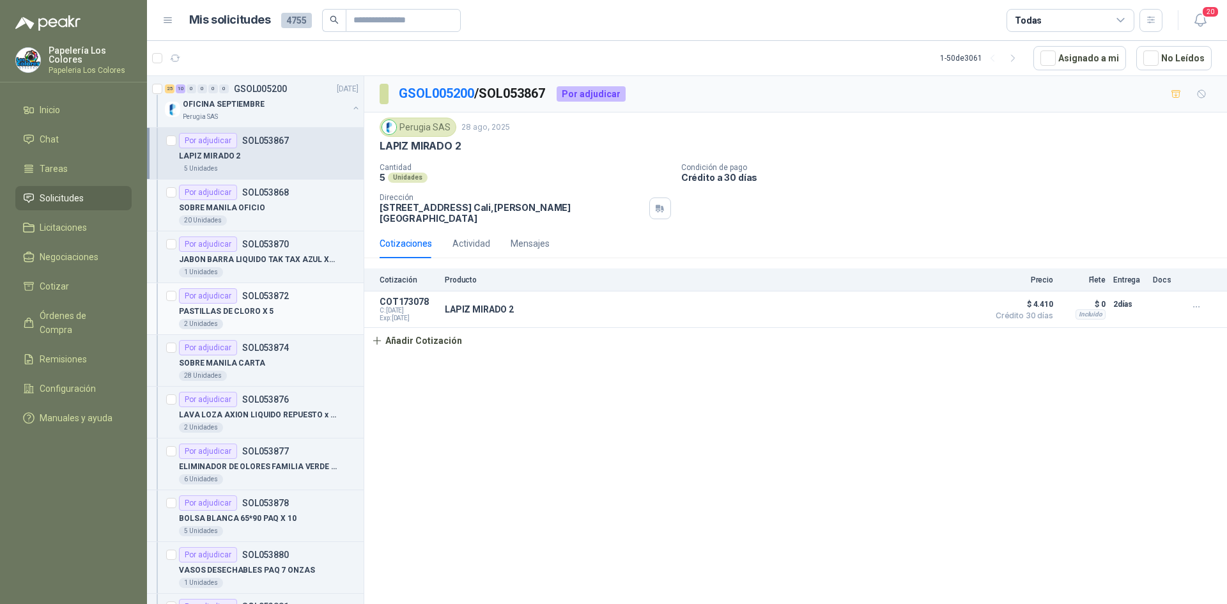
click at [272, 313] on div "PASTILLAS DE CLORO X 5" at bounding box center [269, 311] width 180 height 15
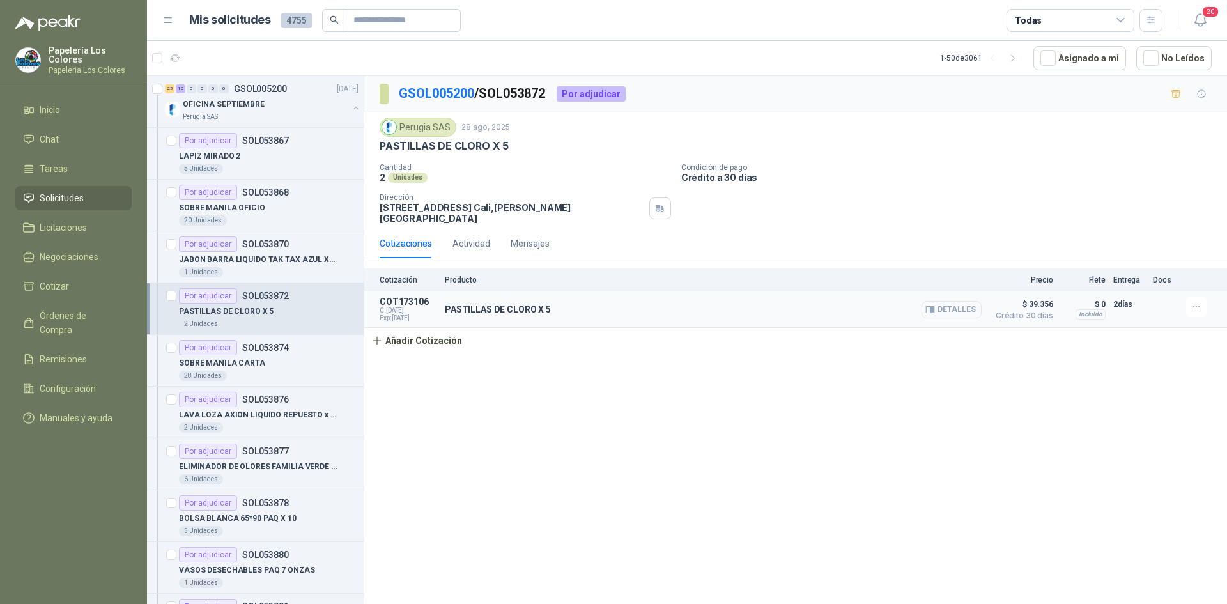
click at [965, 301] on button "Detalles" at bounding box center [952, 309] width 60 height 17
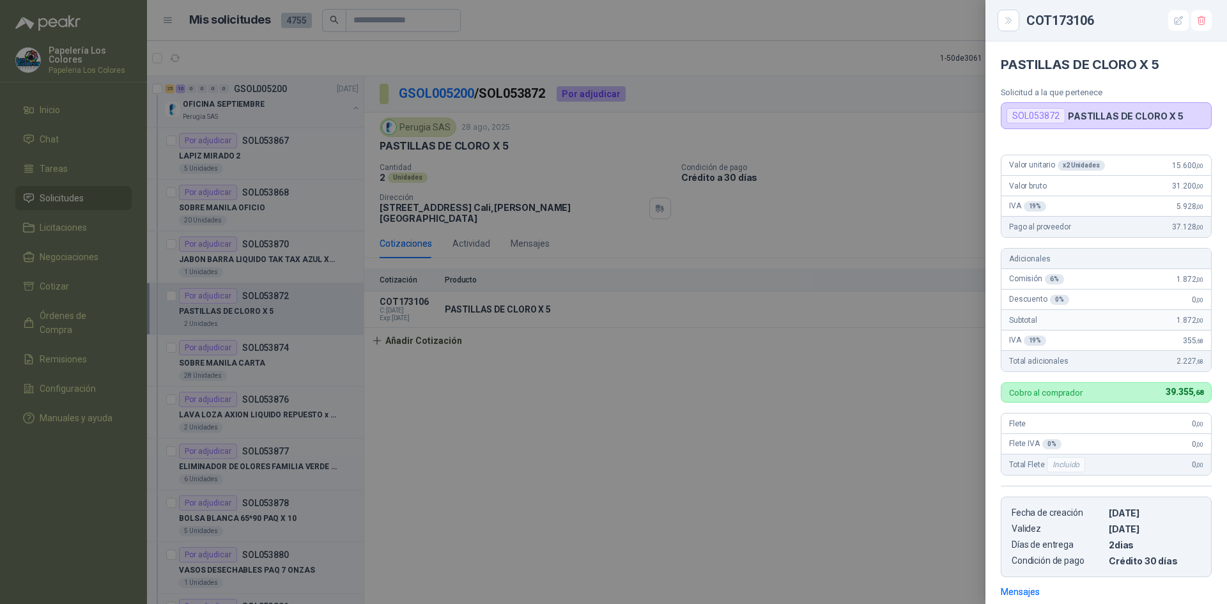
scroll to position [179, 0]
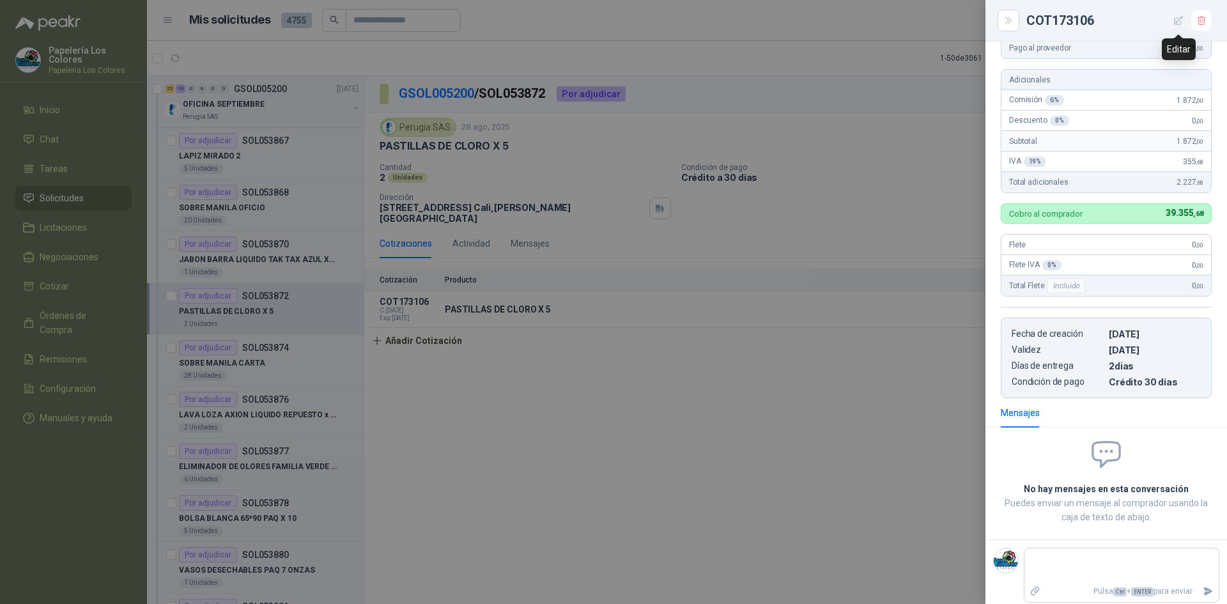
click at [1179, 17] on icon "button" at bounding box center [1179, 20] width 11 height 11
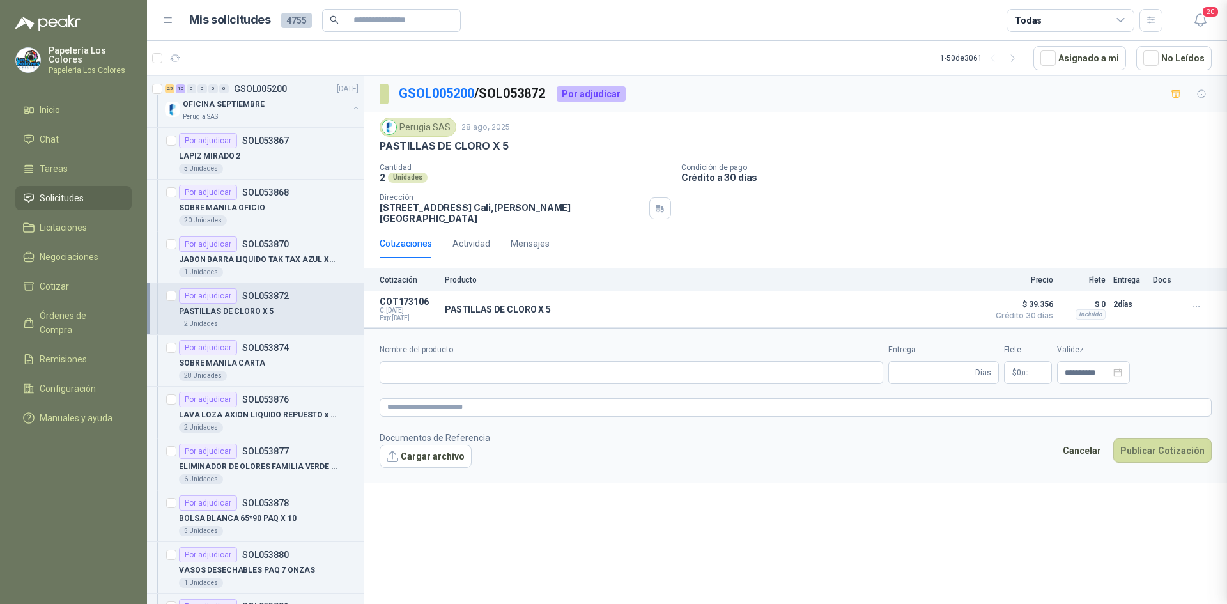
type input "**********"
type input "*"
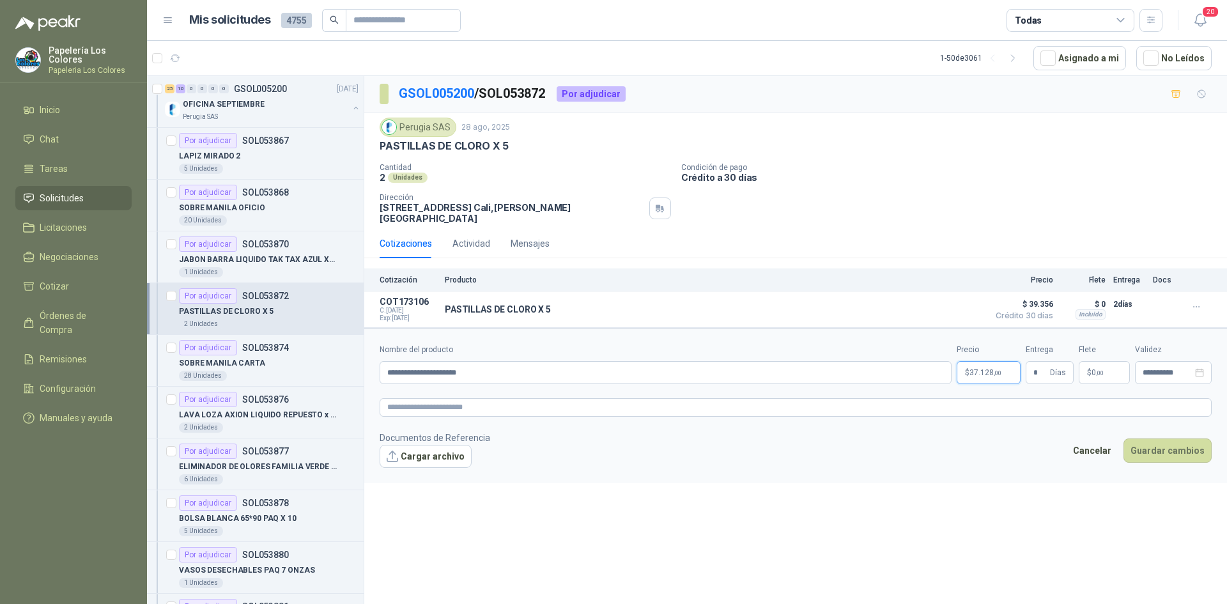
click at [981, 359] on body "Papelería Los Colores Papeleria Los Colores Inicio Chat Tareas Solicitudes Lici…" at bounding box center [613, 302] width 1227 height 604
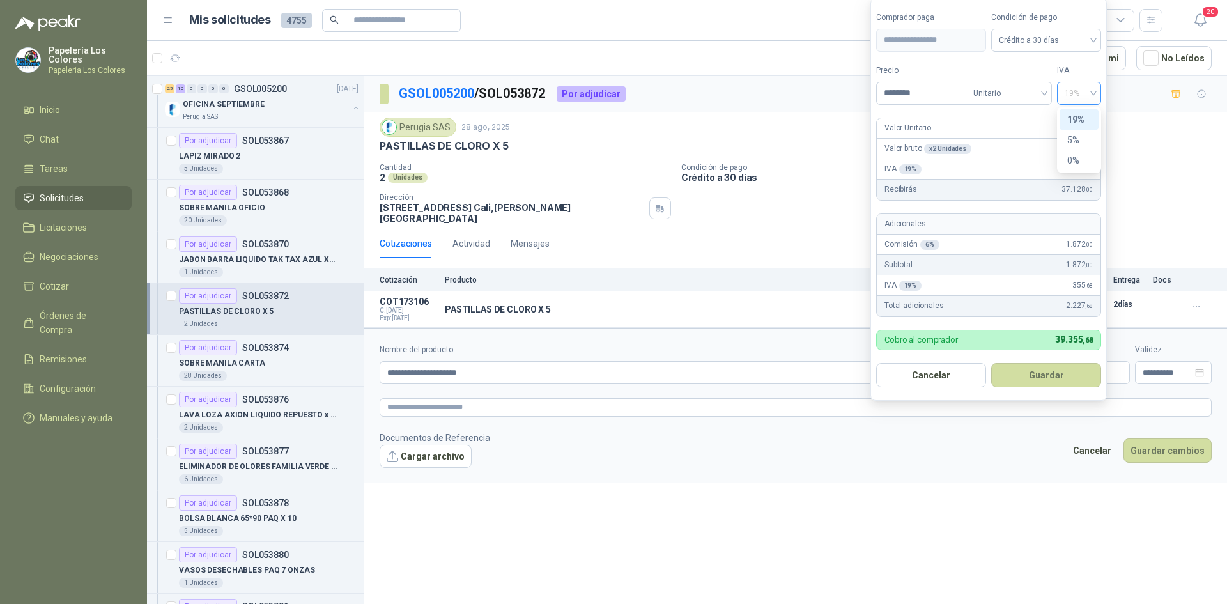
click at [1074, 85] on span "19%" at bounding box center [1079, 93] width 29 height 19
click at [1069, 155] on div "0%" at bounding box center [1080, 160] width 24 height 14
click at [1039, 369] on button "Guardar" at bounding box center [1047, 375] width 110 height 24
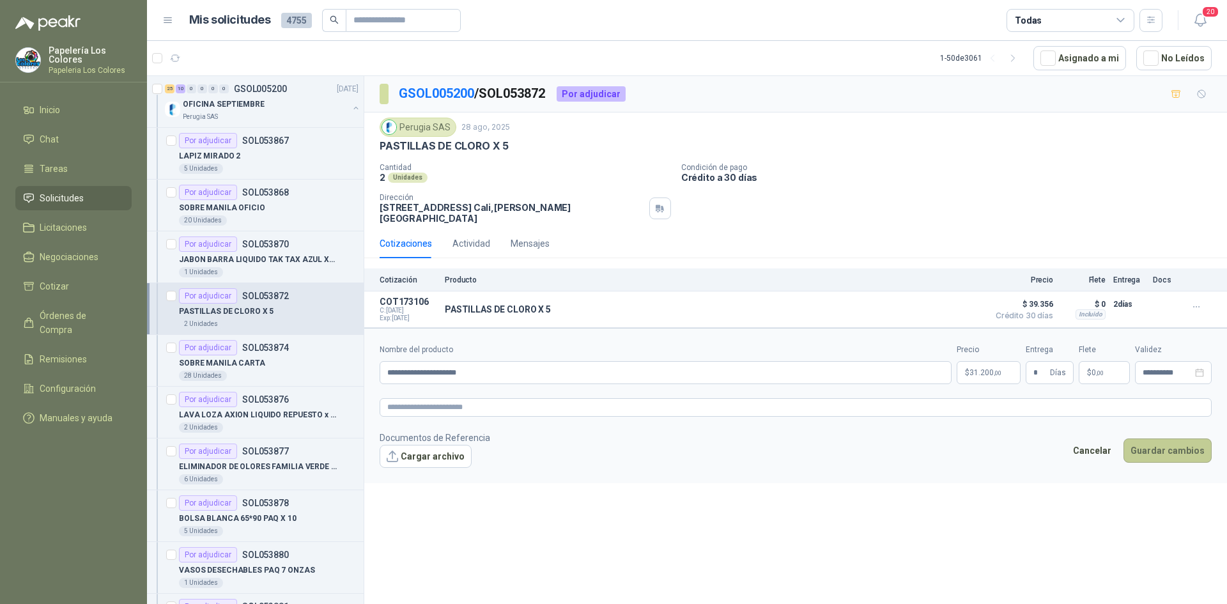
click at [1169, 439] on button "Guardar cambios" at bounding box center [1168, 451] width 88 height 24
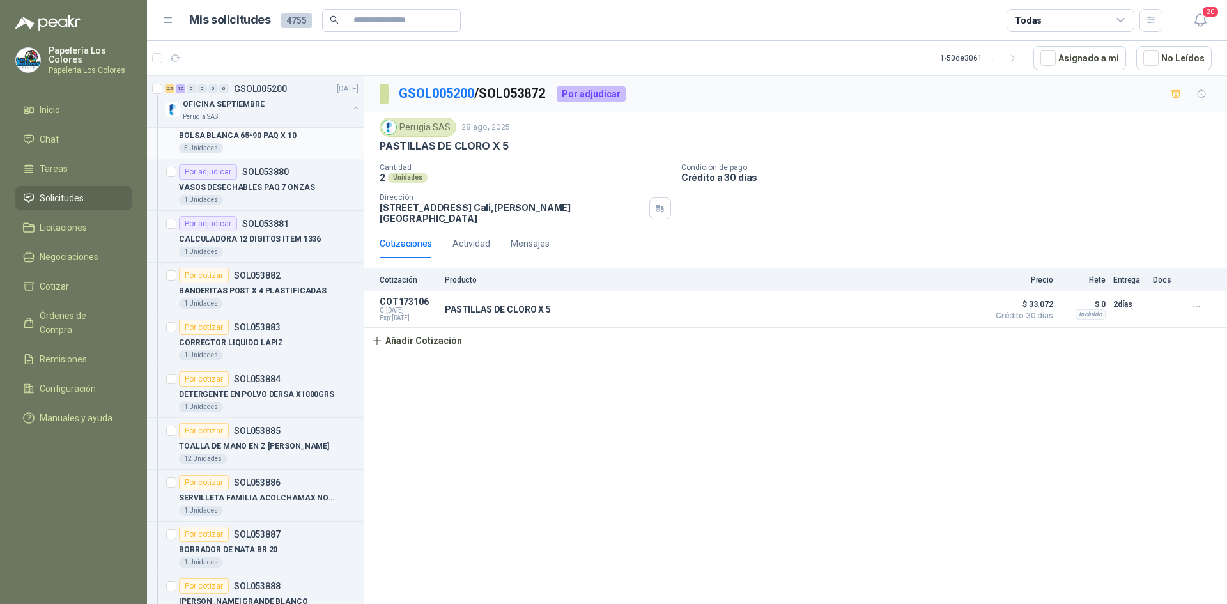
scroll to position [384, 0]
click at [302, 275] on div "Por cotizar SOL053882" at bounding box center [269, 274] width 180 height 15
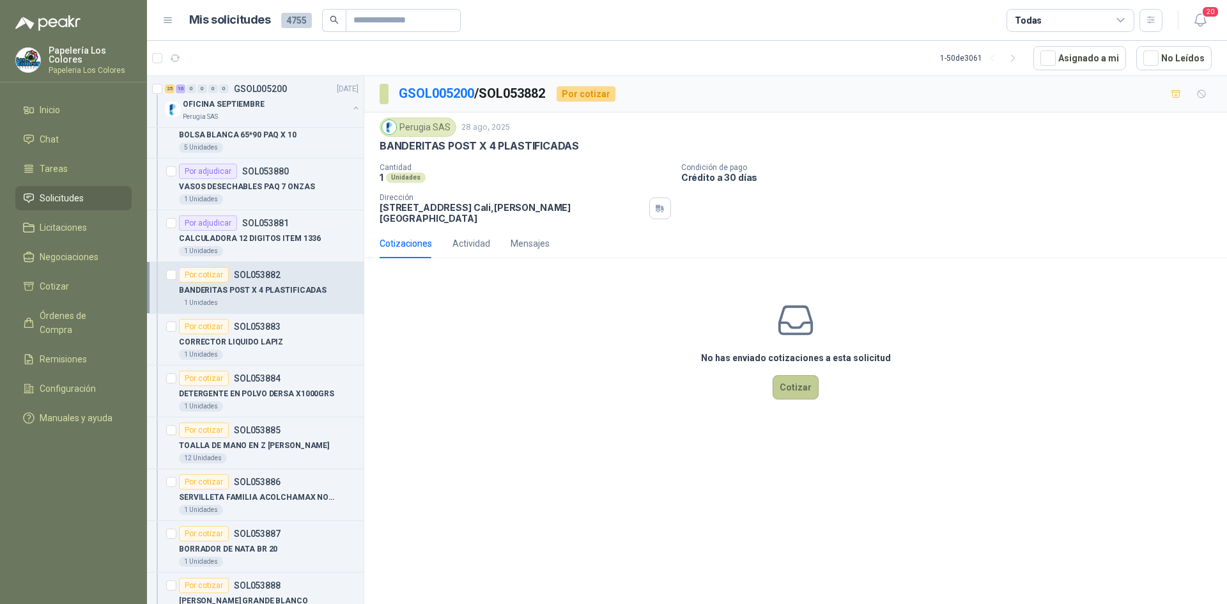
click at [794, 380] on button "Cotizar" at bounding box center [796, 387] width 46 height 24
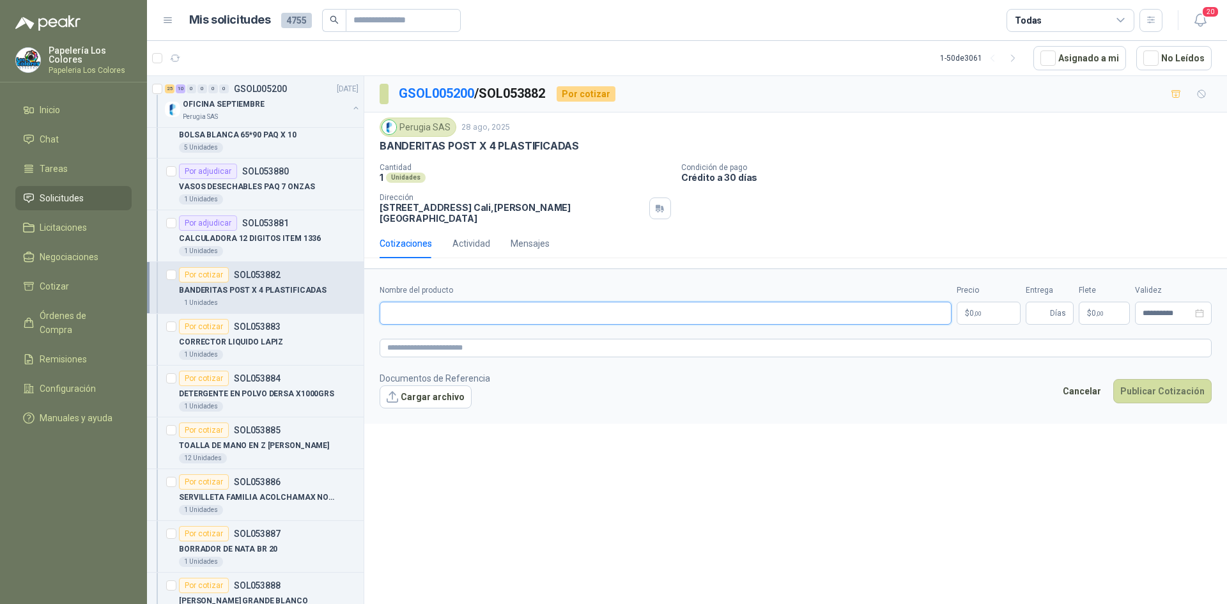
click at [464, 302] on input "Nombre del producto" at bounding box center [666, 313] width 572 height 23
click at [1114, 379] on button "Publicar Cotización" at bounding box center [1163, 391] width 98 height 24
click at [464, 302] on input "Nombre del producto" at bounding box center [666, 313] width 572 height 23
click at [503, 306] on input "Nombre del producto" at bounding box center [666, 313] width 572 height 23
paste input "**********"
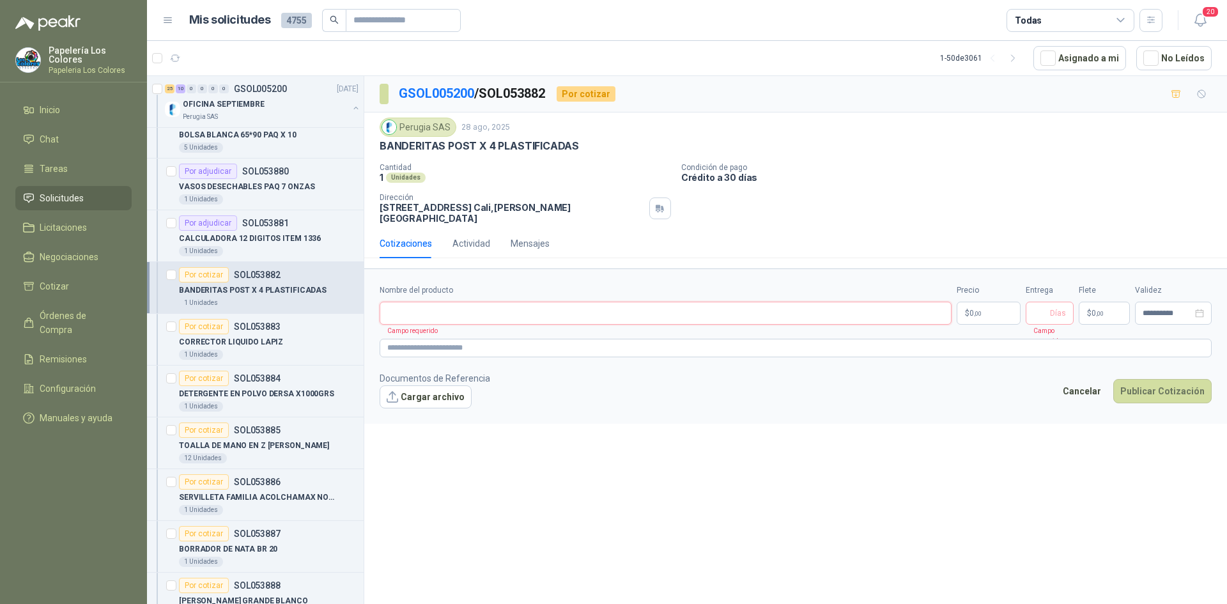
type input "**********"
drag, startPoint x: 552, startPoint y: 309, endPoint x: 348, endPoint y: 302, distance: 204.7
click at [348, 302] on div "25 10 0 0 0 0 GSOL005200 [DATE] OFICINA SEPTIEMBRE Perugia SAS Por adjudicar SO…" at bounding box center [687, 341] width 1080 height 533
click at [574, 148] on p "BANDERITAS POST X 4 PLASTIFICADAS" at bounding box center [479, 145] width 199 height 13
drag, startPoint x: 573, startPoint y: 144, endPoint x: 396, endPoint y: 154, distance: 176.7
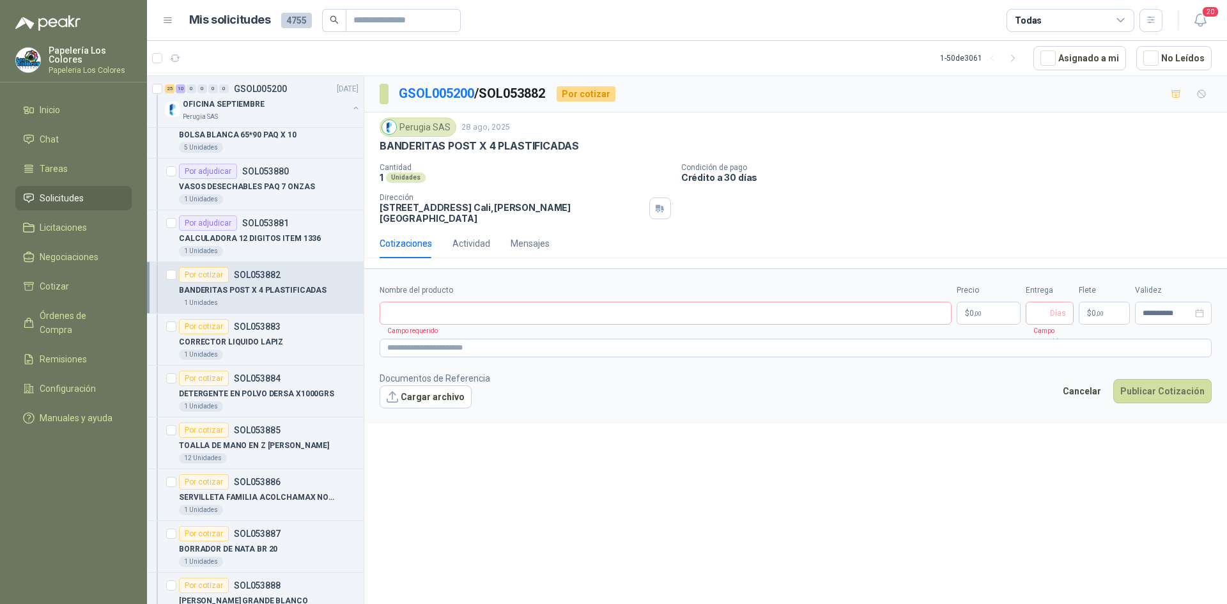
click at [380, 160] on div "Perugia SAS [DATE] BANDERITAS POST X 4 PLASTIFICADAS Cantidad 1 Unidades Condi…" at bounding box center [796, 171] width 832 height 106
click at [570, 146] on p "BANDERITAS POST X 4 PLASTIFICADAS" at bounding box center [479, 145] width 199 height 13
drag, startPoint x: 575, startPoint y: 144, endPoint x: 379, endPoint y: 149, distance: 195.7
click at [379, 149] on div "Perugia SAS [DATE] BANDERITAS POST X 4 PLASTIFICADAS Cantidad 1 Unidades Condi…" at bounding box center [795, 171] width 863 height 116
copy p "BANDERITAS POST X 4 PLASTIFICADAS"
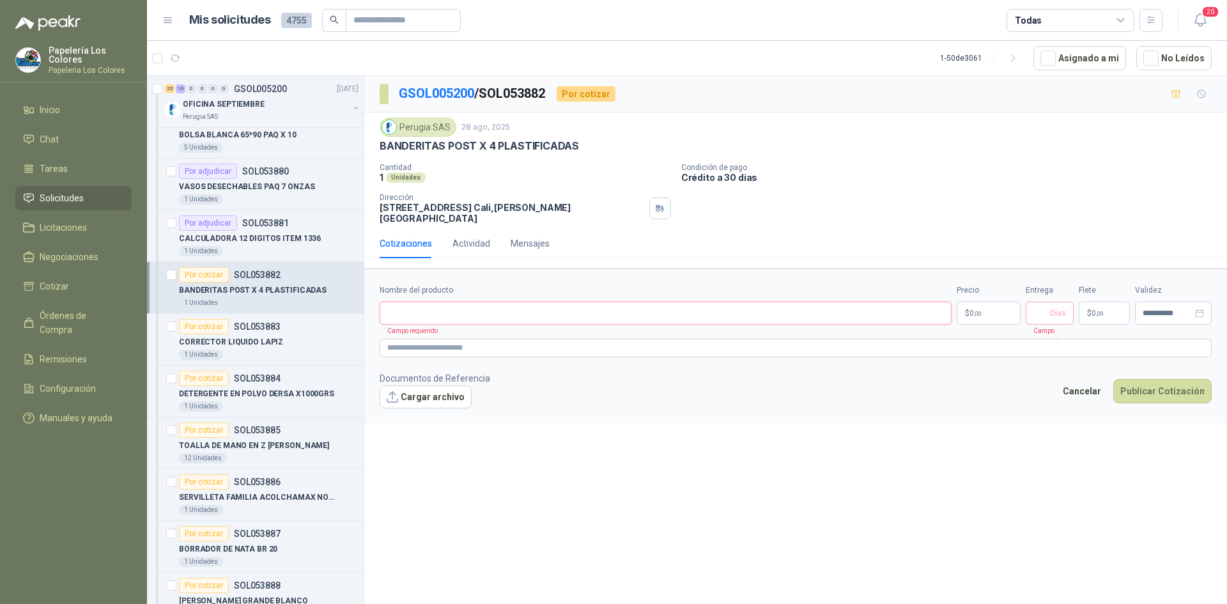
click at [563, 302] on input "Nombre del producto" at bounding box center [666, 313] width 572 height 23
paste input "**********"
type input "**********"
click at [966, 296] on body "Papelería Los Colores Papeleria Los Colores Inicio Chat Tareas Solicitudes Lici…" at bounding box center [613, 302] width 1227 height 604
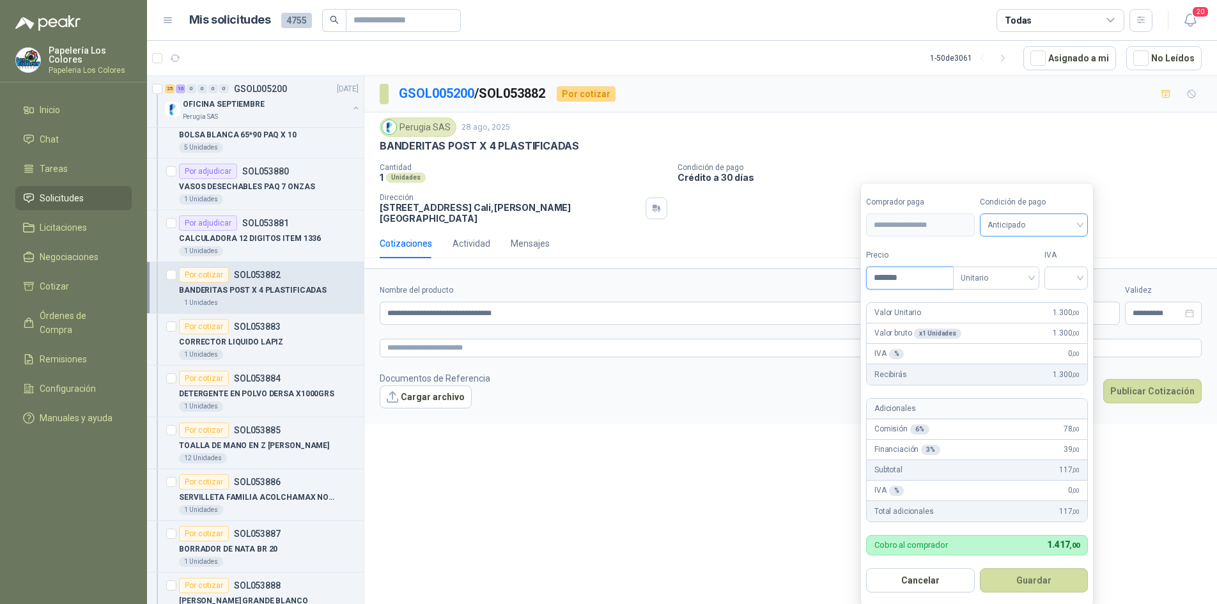
click at [1061, 224] on span "Anticipado" at bounding box center [1034, 224] width 93 height 19
type input "*******"
click at [1047, 269] on div "Crédito a 30 días" at bounding box center [1037, 272] width 90 height 14
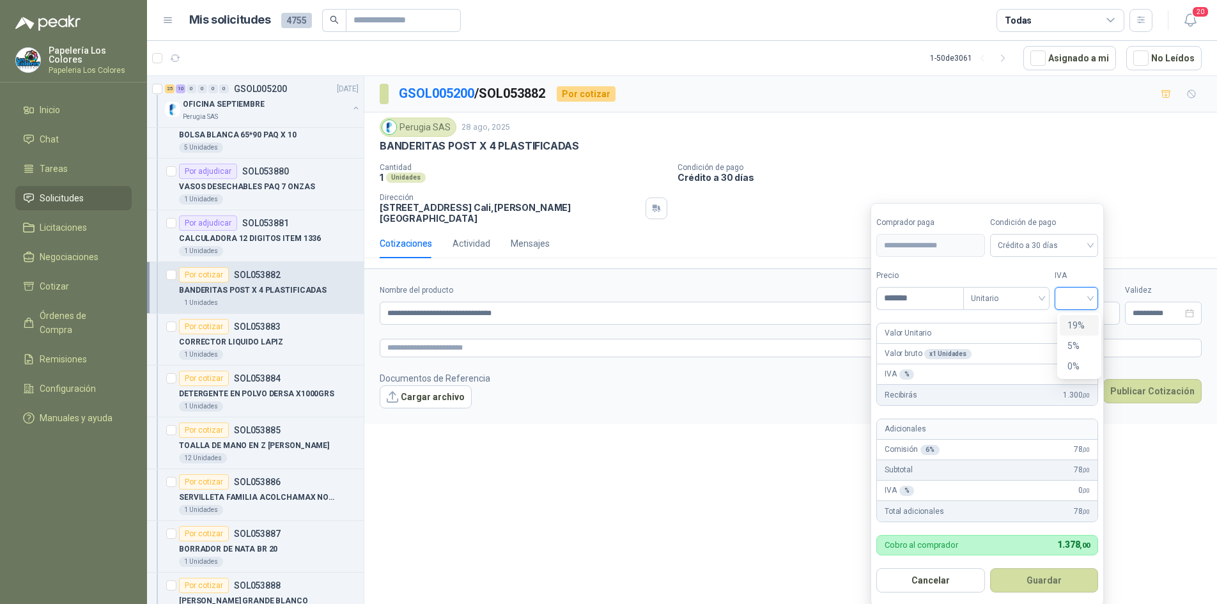
click at [1079, 293] on input "search" at bounding box center [1077, 297] width 28 height 19
click at [1079, 322] on div "19%" at bounding box center [1080, 325] width 24 height 14
click at [1064, 579] on button "Guardar" at bounding box center [1047, 580] width 110 height 24
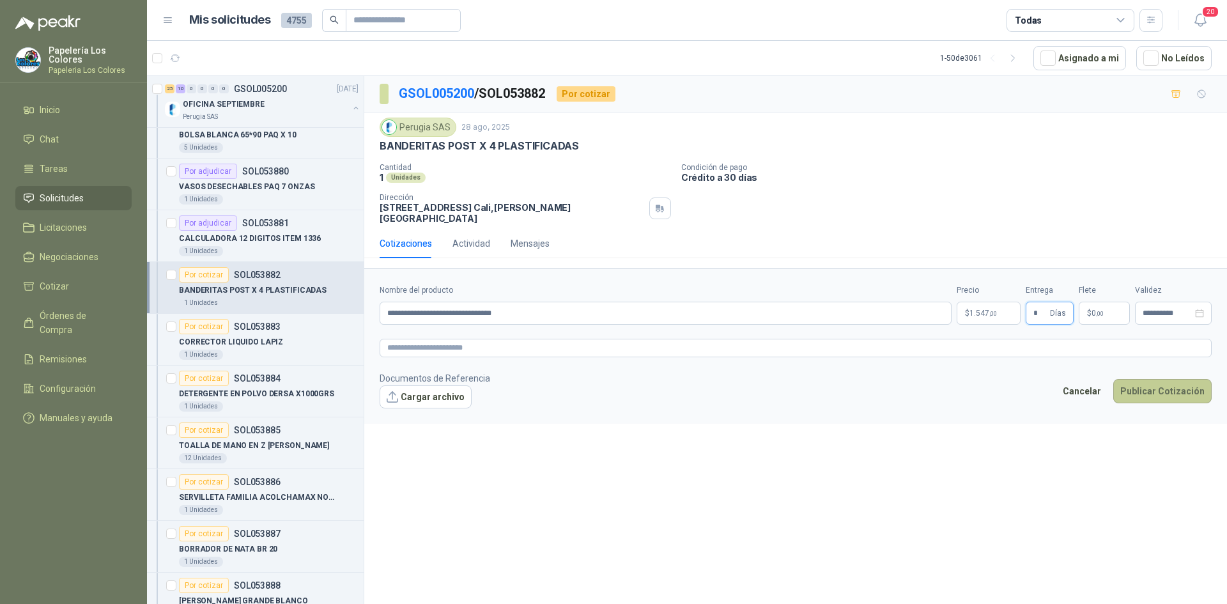
type input "*"
click at [1170, 379] on button "Publicar Cotización" at bounding box center [1163, 391] width 98 height 24
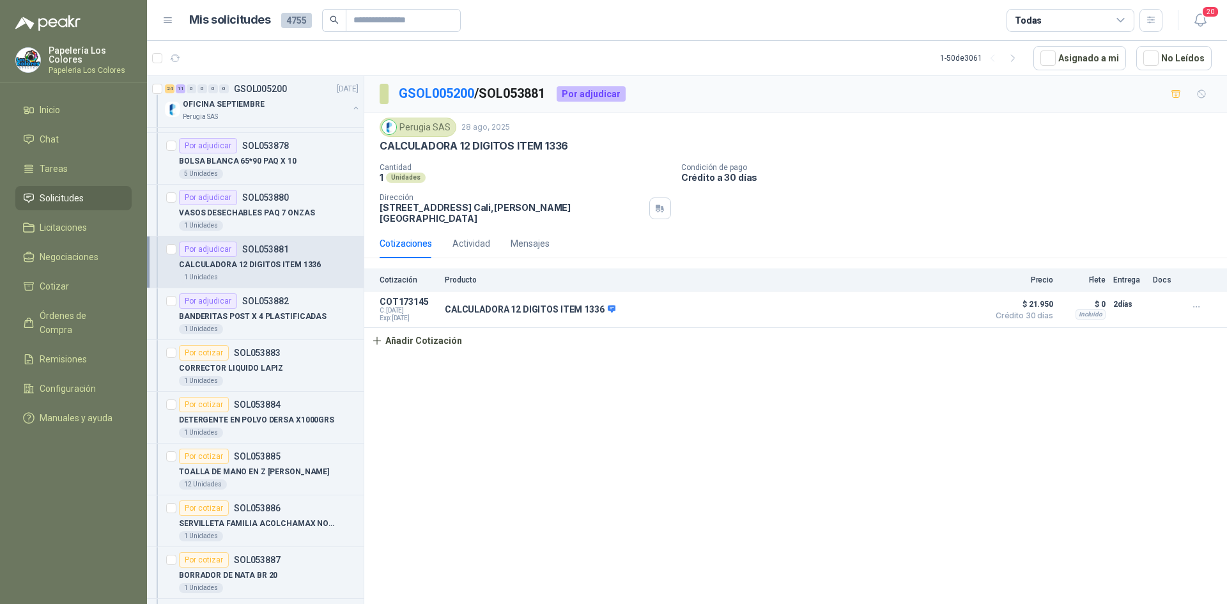
scroll to position [346, 0]
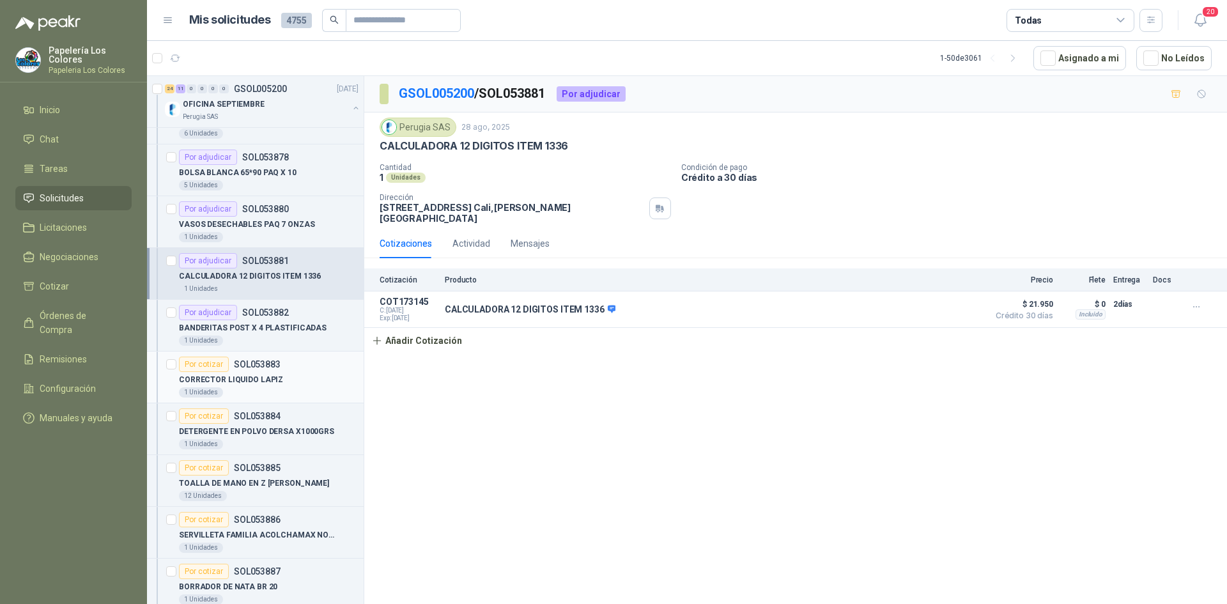
click at [206, 362] on div "Por cotizar" at bounding box center [204, 364] width 50 height 15
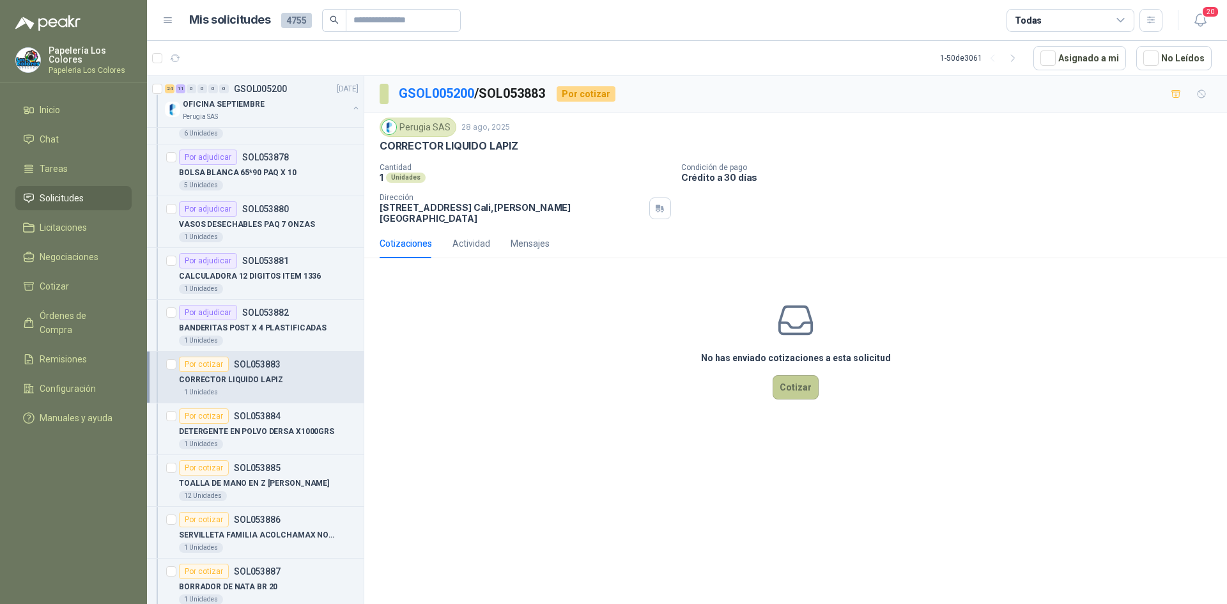
click at [798, 375] on button "Cotizar" at bounding box center [796, 387] width 46 height 24
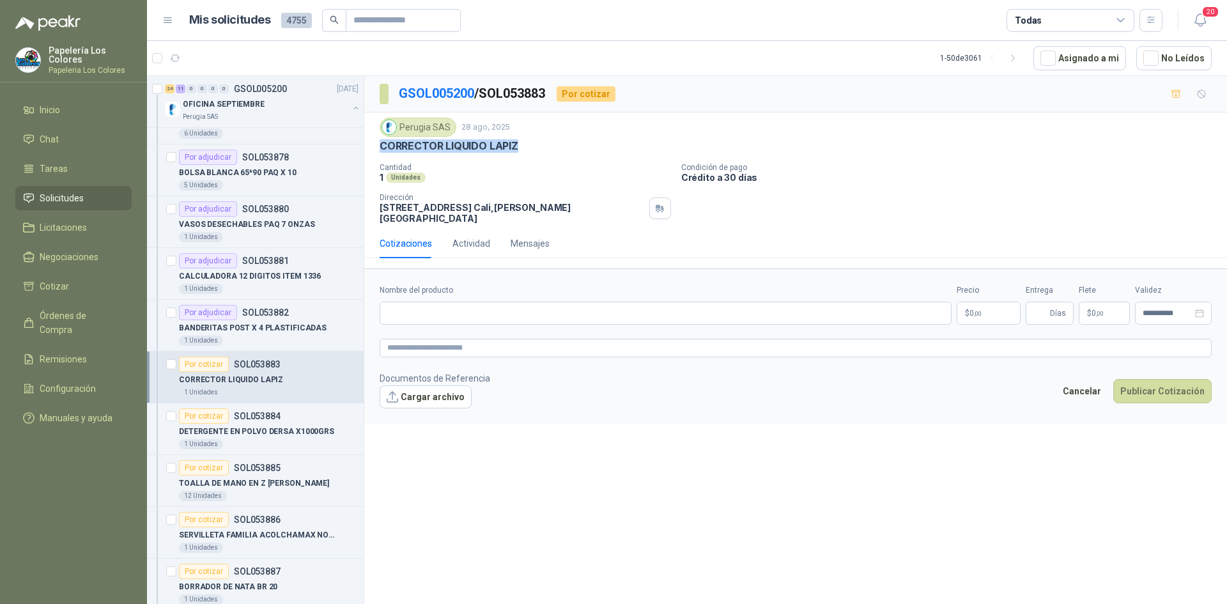
drag, startPoint x: 517, startPoint y: 143, endPoint x: 382, endPoint y: 155, distance: 135.5
click at [382, 155] on div "Perugia SAS [DATE] CORRECTOR LIQUIDO LAPIZ  Cantidad 1 Unidades Condición de p…" at bounding box center [796, 171] width 832 height 106
copy p "CORRECTOR LIQUIDO LAPIZ"
click at [515, 292] on div "Nombre del producto" at bounding box center [666, 304] width 572 height 40
paste input "**********"
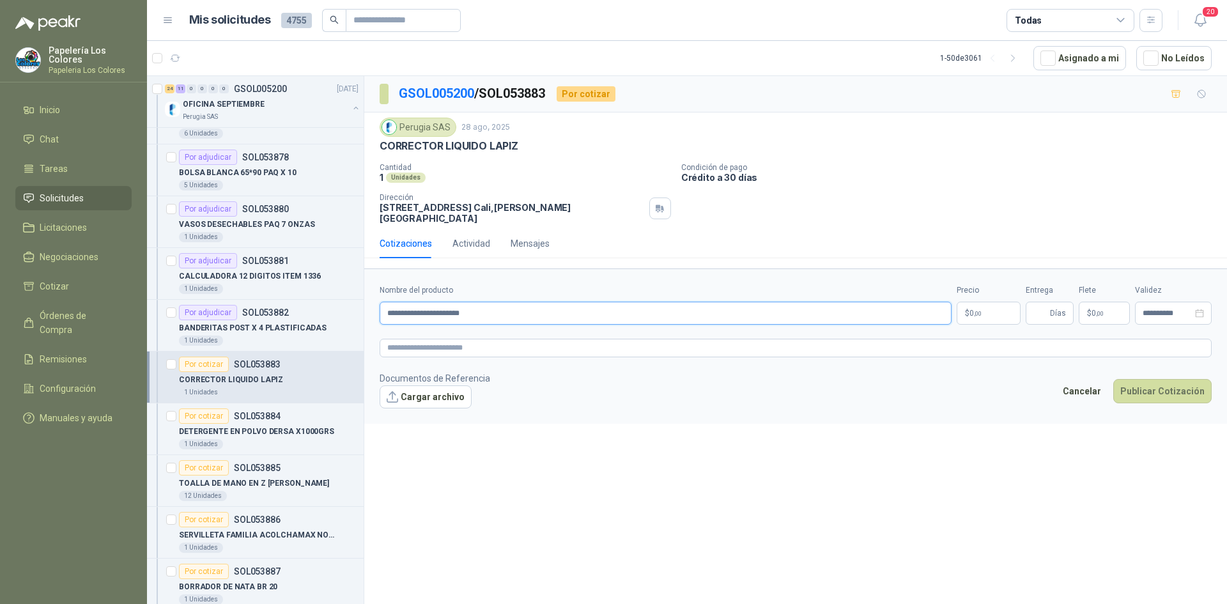
type input "**********"
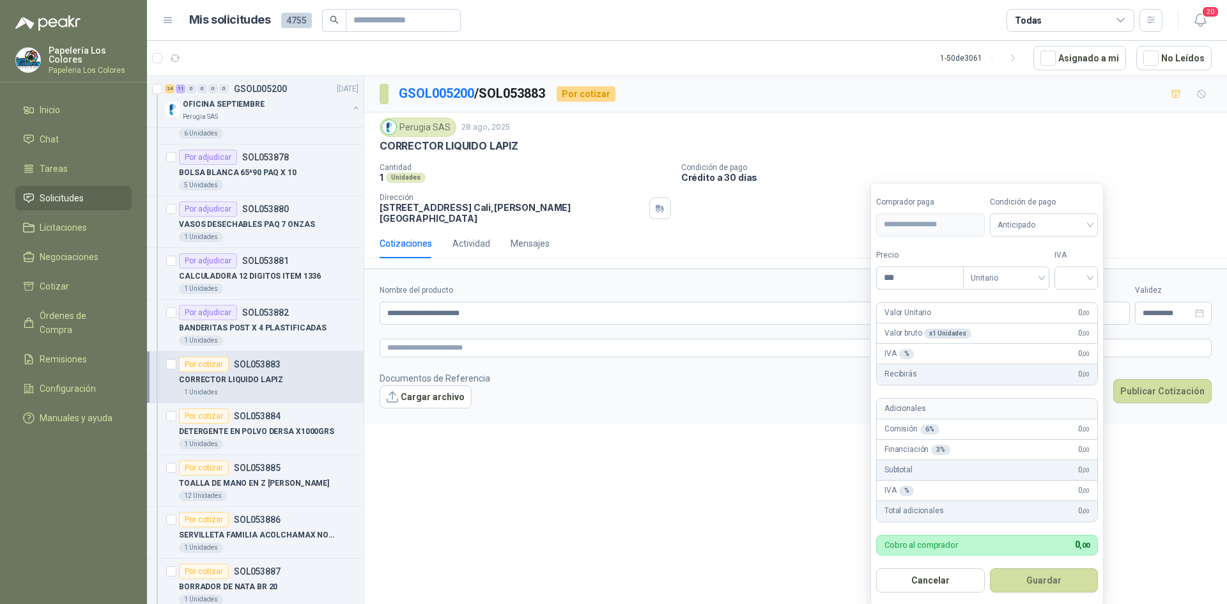
click at [992, 301] on body "Papelería Los Colores Papeleria Los Colores Inicio Chat Tareas Solicitudes Lici…" at bounding box center [613, 302] width 1227 height 604
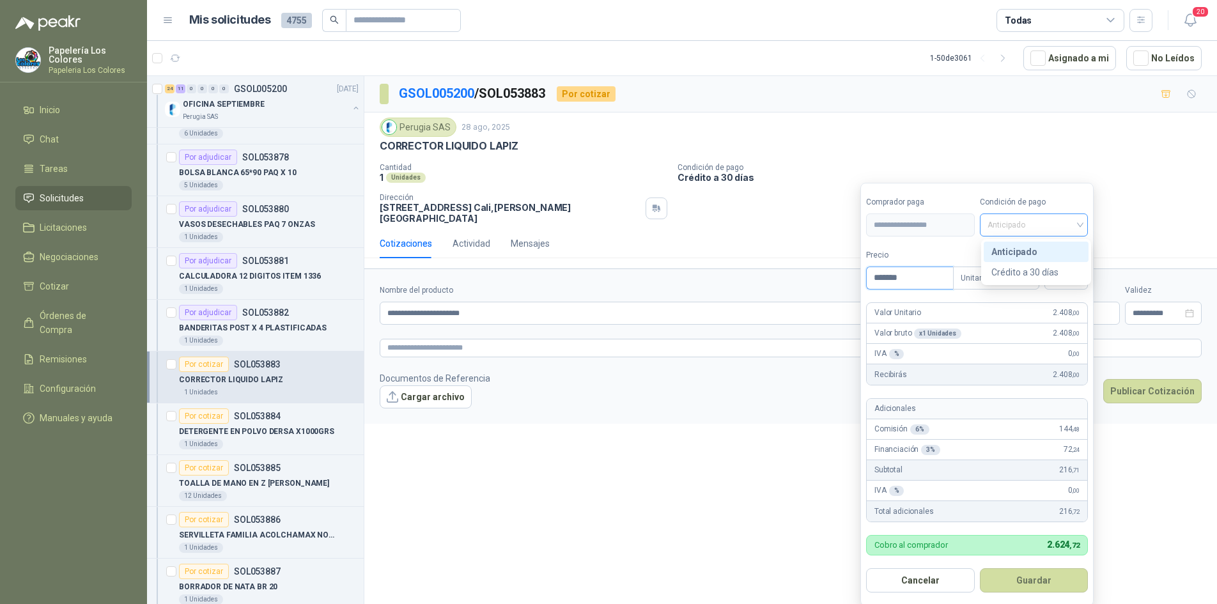
click at [1038, 229] on span "Anticipado" at bounding box center [1034, 224] width 93 height 19
type input "*******"
click at [1036, 269] on div "Crédito a 30 días" at bounding box center [1037, 272] width 90 height 14
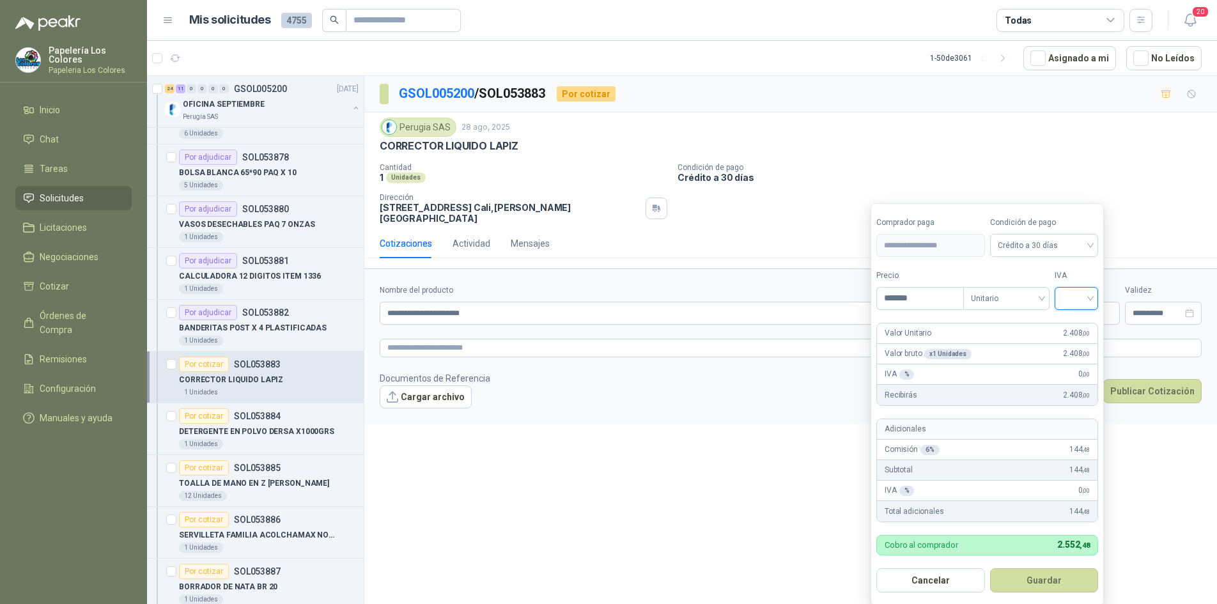
click at [1082, 300] on input "search" at bounding box center [1077, 297] width 28 height 19
click at [1074, 324] on div "19%" at bounding box center [1080, 325] width 24 height 14
click at [1035, 581] on button "Guardar" at bounding box center [1047, 580] width 110 height 24
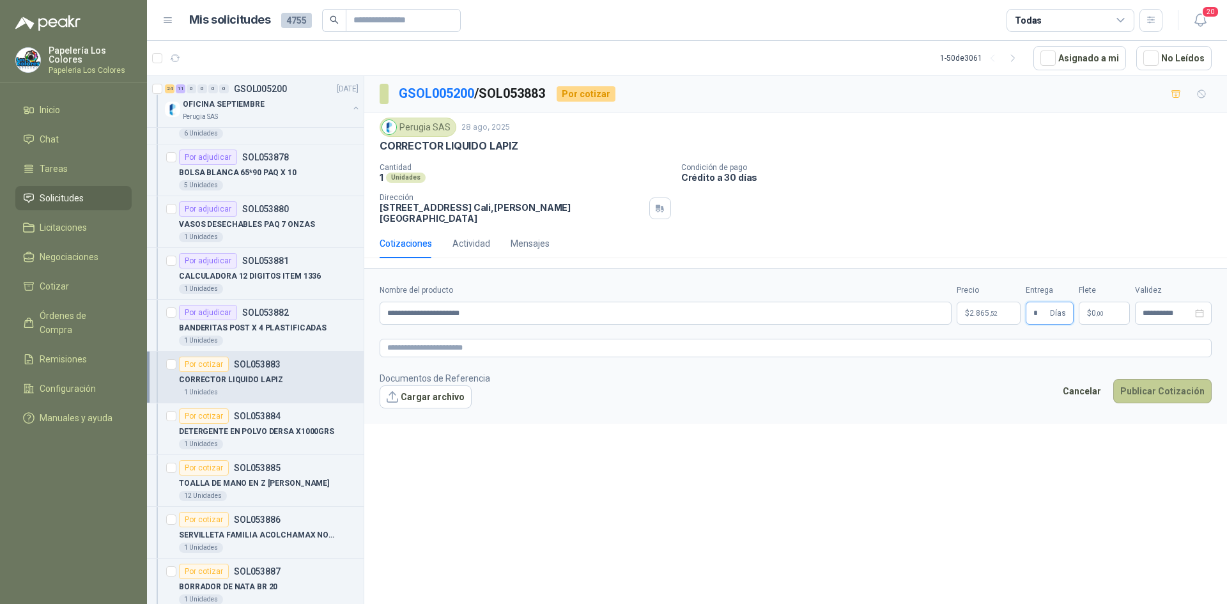
type input "*"
click at [1162, 379] on button "Publicar Cotización" at bounding box center [1163, 391] width 98 height 24
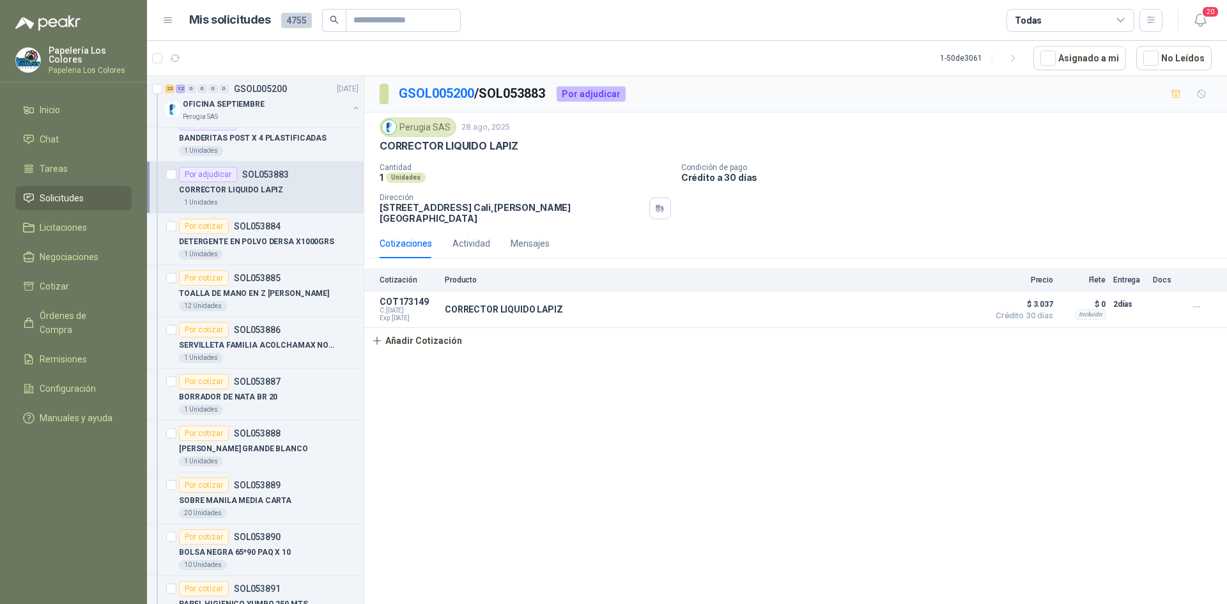
scroll to position [538, 0]
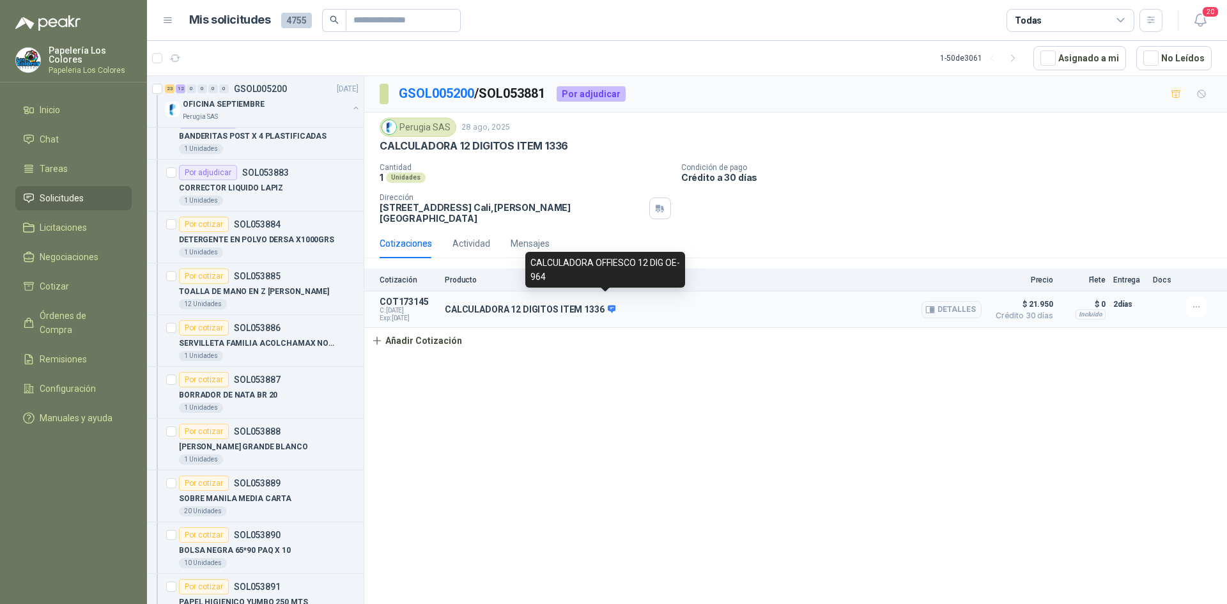
click at [610, 305] on icon at bounding box center [611, 309] width 8 height 8
click at [614, 390] on div "GSOL005200 / SOL053881 Por adjudicar [GEOGRAPHIC_DATA] SAS [DATE] CALCULADORA 1…" at bounding box center [795, 342] width 863 height 533
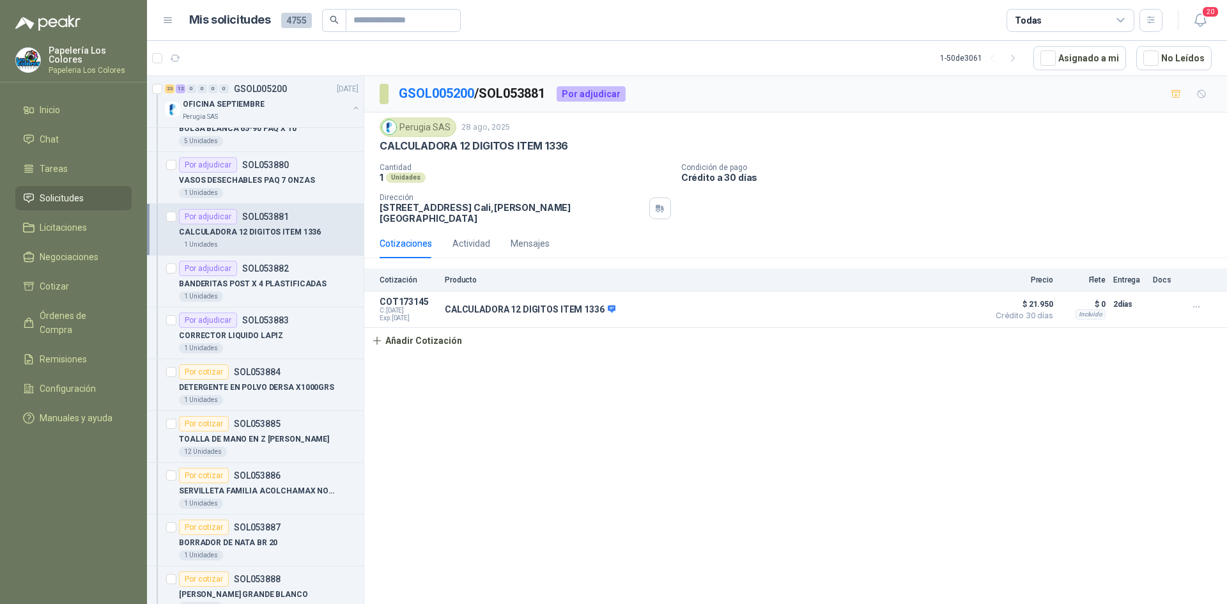
scroll to position [352, 0]
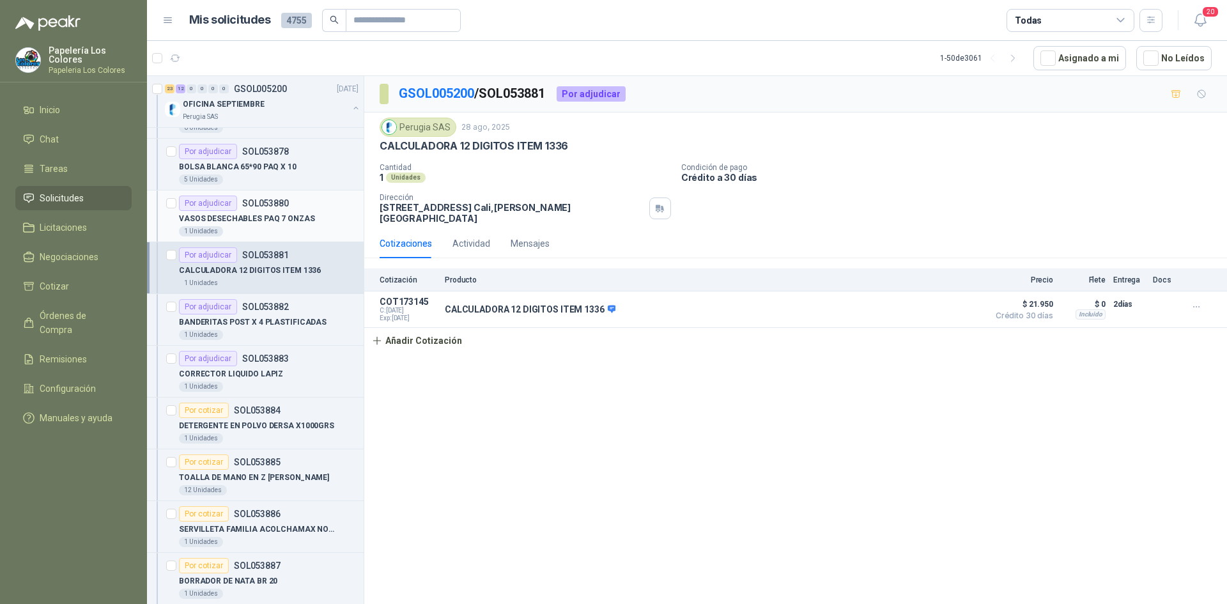
click at [328, 210] on div "Por adjudicar SOL053880" at bounding box center [269, 203] width 180 height 15
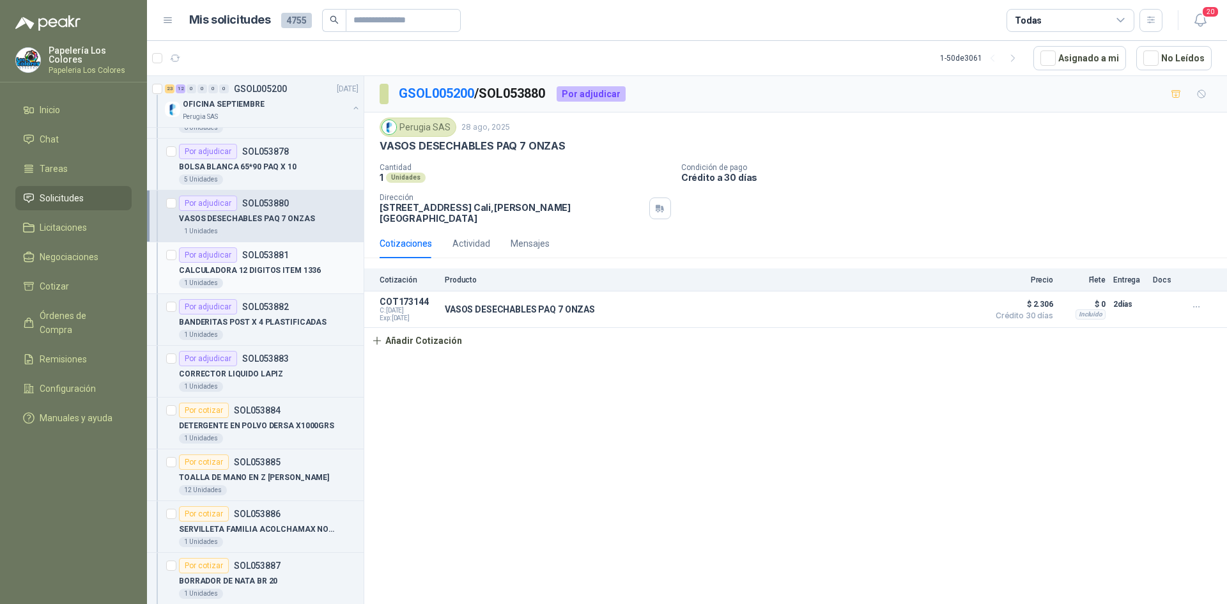
click at [329, 260] on div "Por adjudicar SOL053881" at bounding box center [269, 254] width 180 height 15
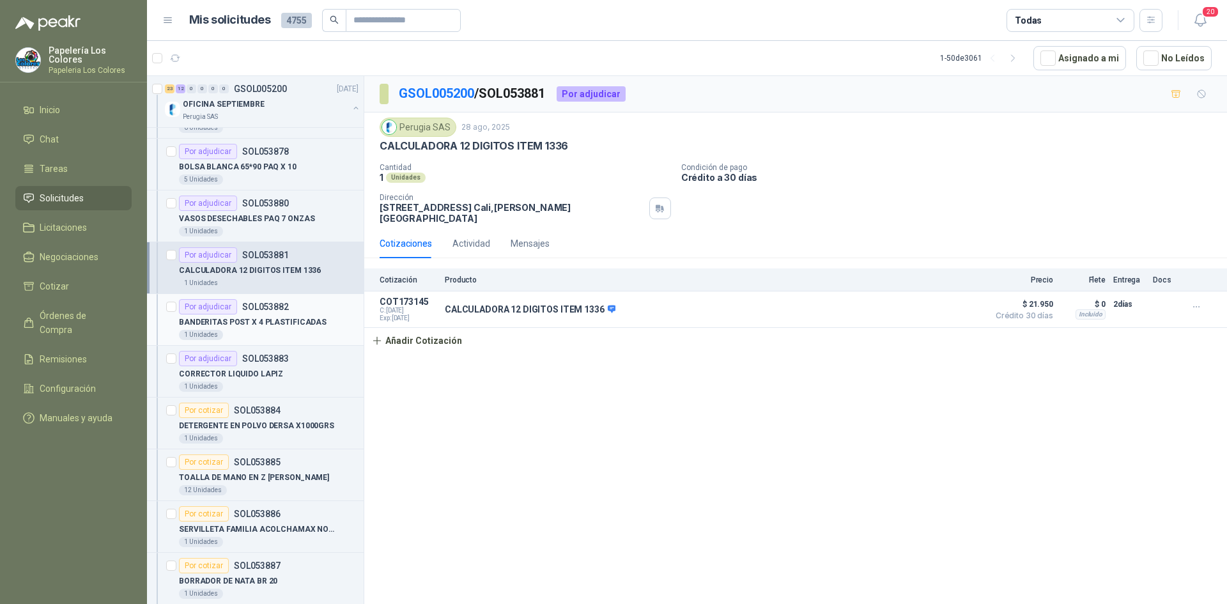
click at [327, 304] on div "Por adjudicar SOL053882" at bounding box center [269, 306] width 180 height 15
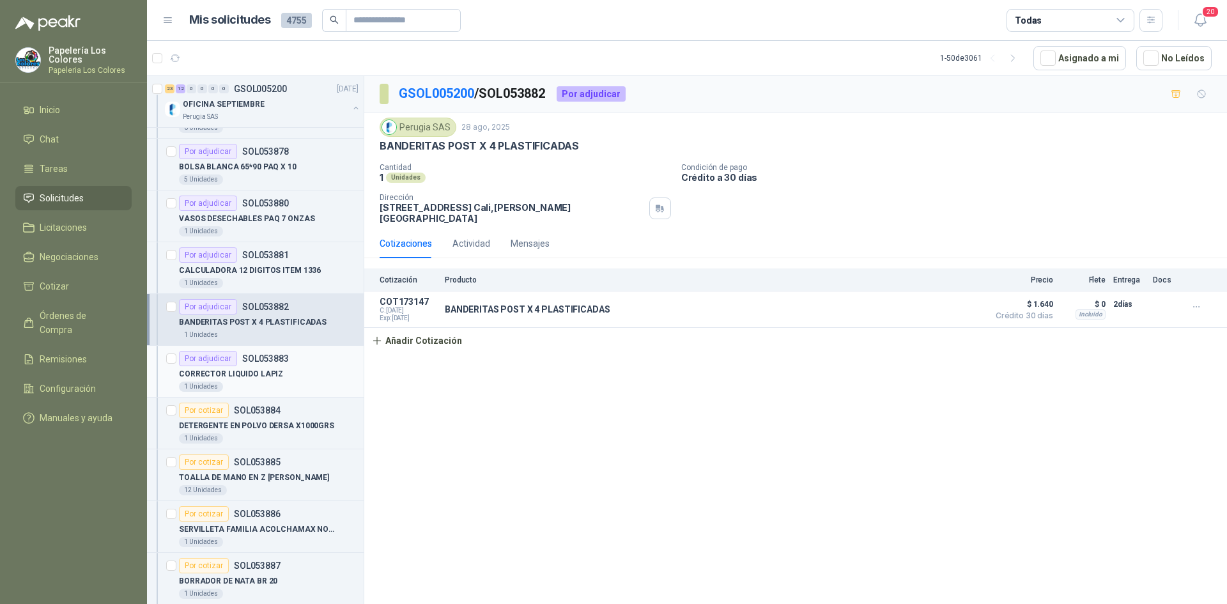
click at [318, 368] on div "CORRECTOR LIQUIDO LAPIZ" at bounding box center [269, 373] width 180 height 15
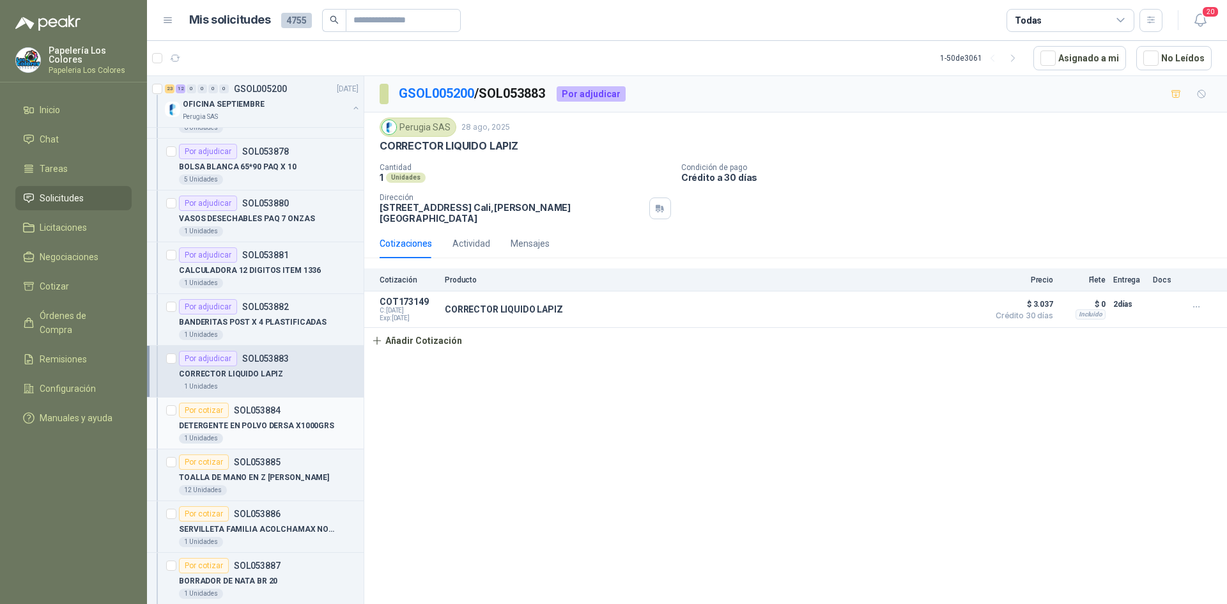
click at [207, 403] on div "Por cotizar" at bounding box center [204, 410] width 50 height 15
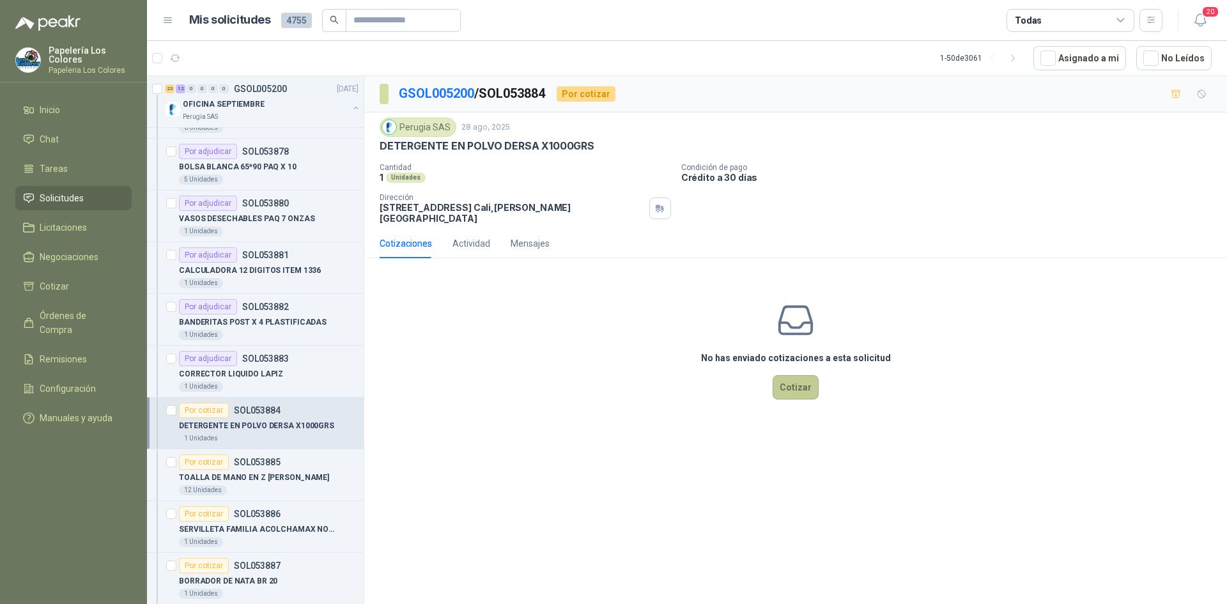
click at [791, 375] on button "Cotizar" at bounding box center [796, 387] width 46 height 24
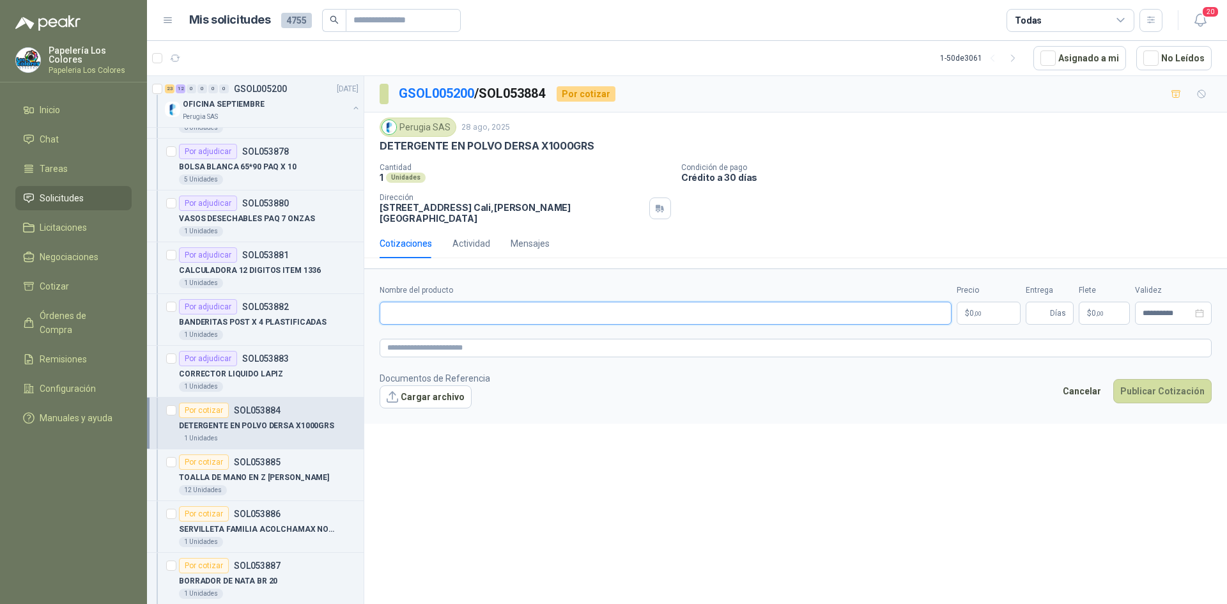
click at [466, 311] on input "Nombre del producto" at bounding box center [666, 313] width 572 height 23
type input "**********"
click at [985, 302] on body "Papelería Los Colores Papeleria Los Colores Inicio Chat Tareas Solicitudes Lici…" at bounding box center [613, 302] width 1227 height 604
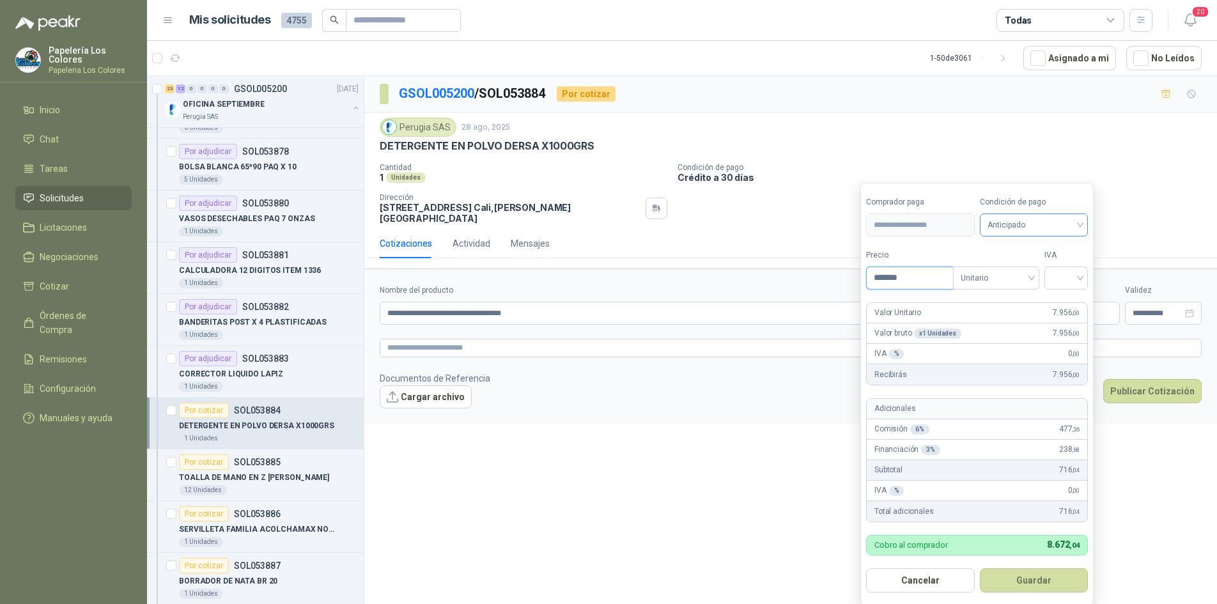
click at [1044, 230] on span "Anticipado" at bounding box center [1034, 224] width 93 height 19
type input "*******"
click at [1034, 269] on div "Crédito a 30 días" at bounding box center [1037, 272] width 90 height 14
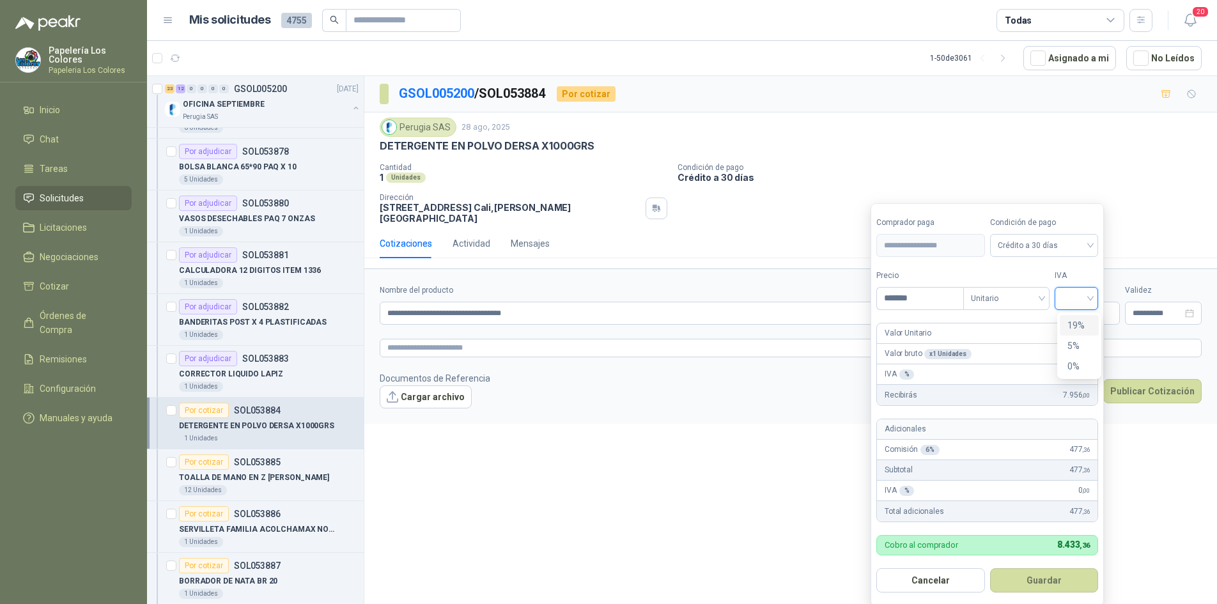
click at [1078, 288] on input "search" at bounding box center [1077, 297] width 28 height 19
click at [1073, 317] on div "19%" at bounding box center [1079, 325] width 39 height 20
click at [1031, 585] on button "Guardar" at bounding box center [1047, 580] width 110 height 24
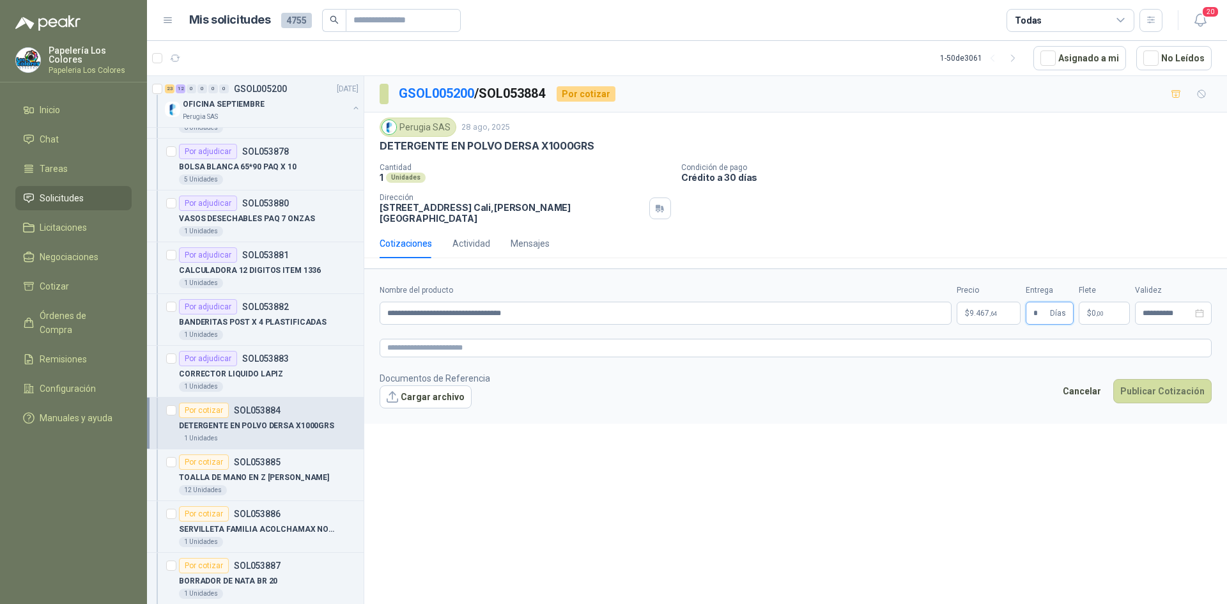
type input "*"
click at [1171, 384] on button "Publicar Cotización" at bounding box center [1163, 391] width 98 height 24
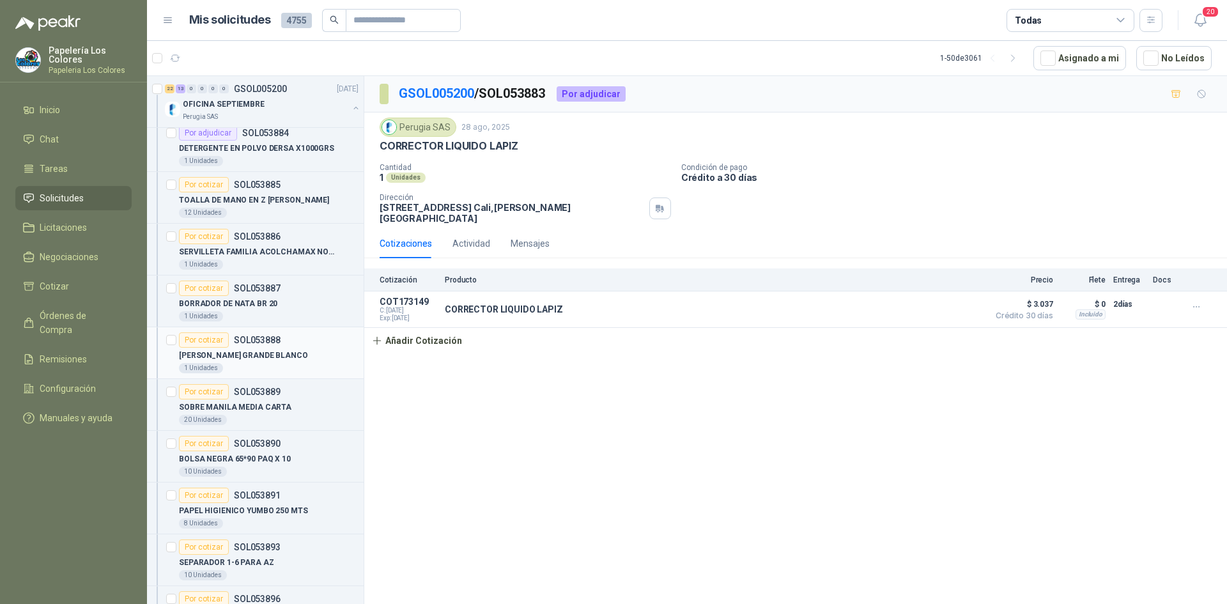
scroll to position [607, 0]
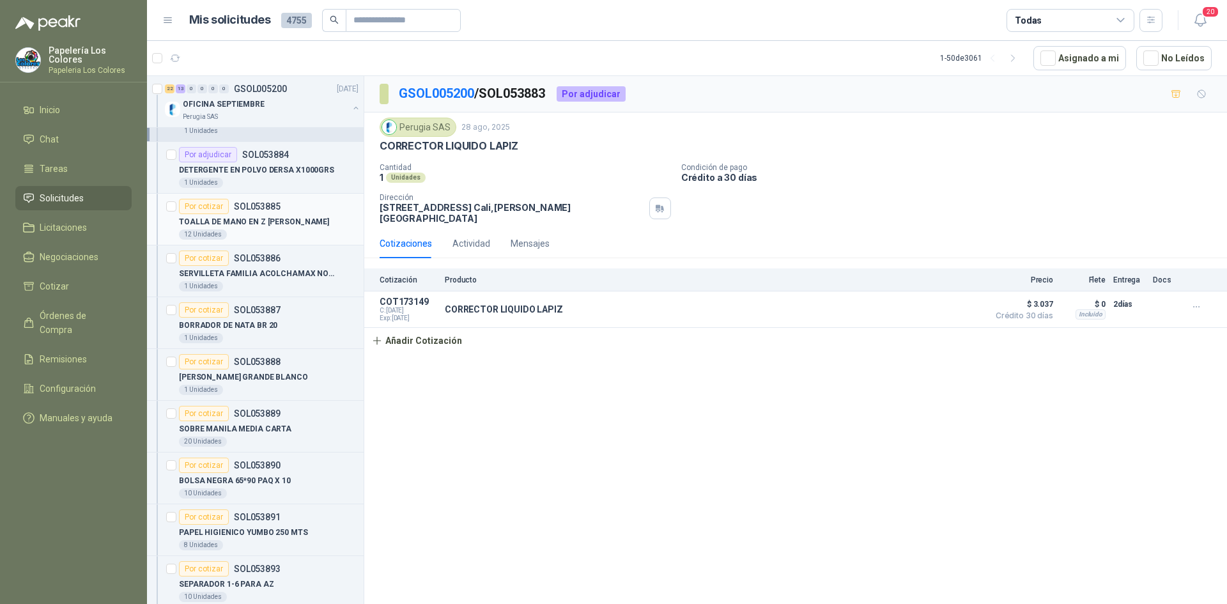
click at [191, 204] on div "Por cotizar" at bounding box center [204, 206] width 50 height 15
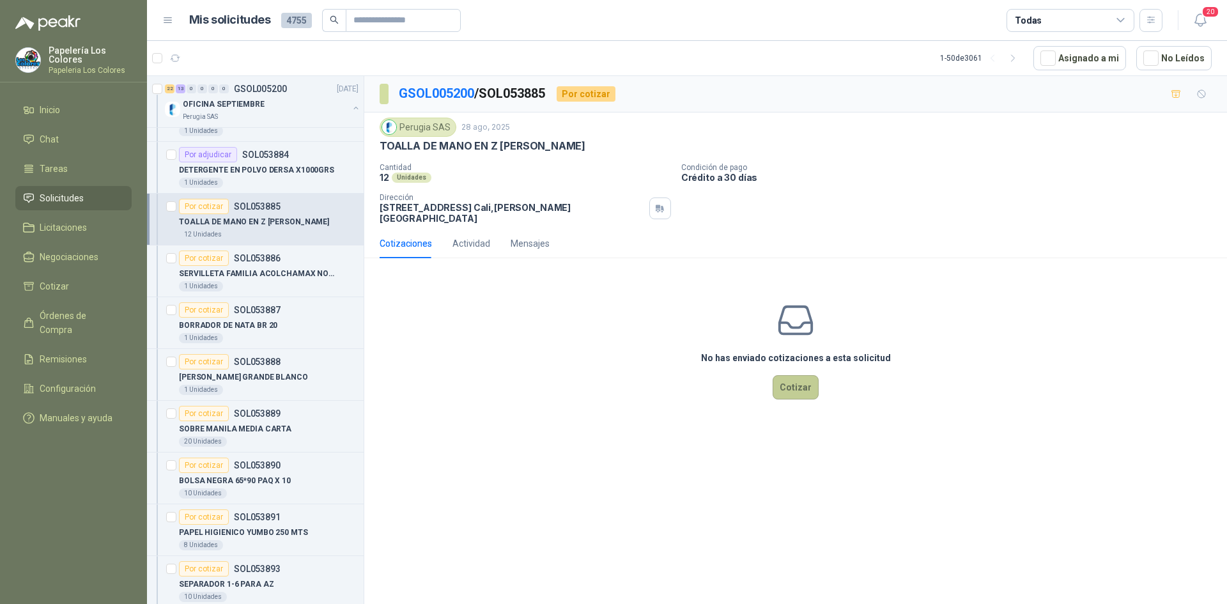
click at [789, 375] on button "Cotizar" at bounding box center [796, 387] width 46 height 24
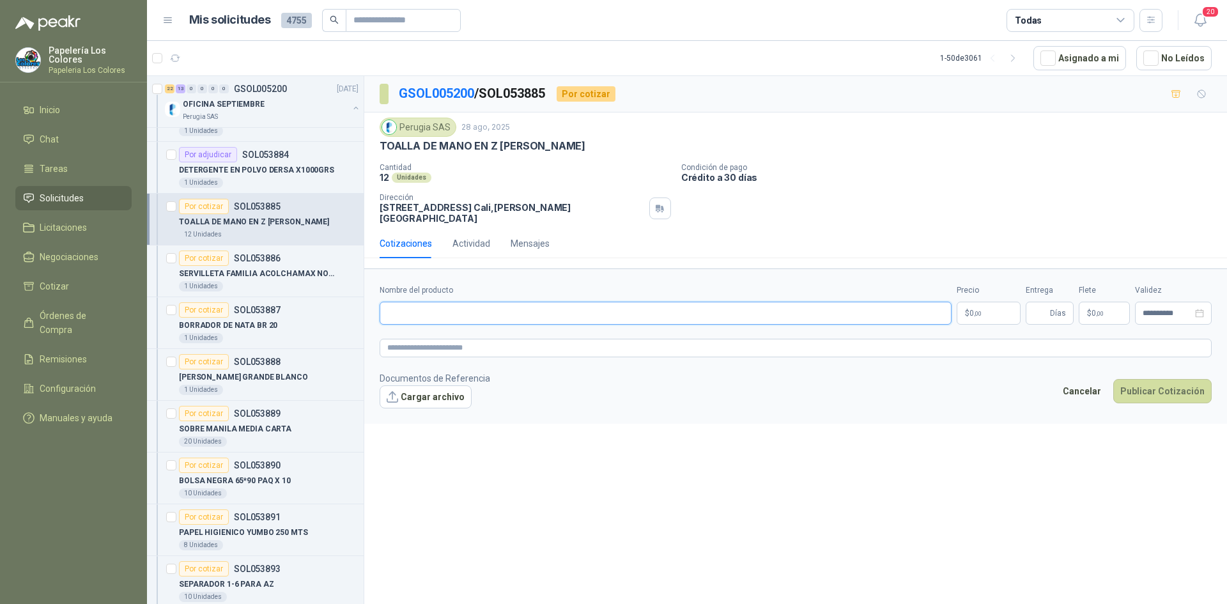
click at [432, 302] on input "Nombre del producto" at bounding box center [666, 313] width 572 height 23
drag, startPoint x: 563, startPoint y: 144, endPoint x: 380, endPoint y: 150, distance: 183.6
click at [380, 150] on p "TOALLA DE MANO EN Z [PERSON_NAME]" at bounding box center [483, 145] width 206 height 13
copy p "TOALLA DE MANO EN Z [PERSON_NAME]"
click at [492, 309] on input "Nombre del producto" at bounding box center [666, 313] width 572 height 23
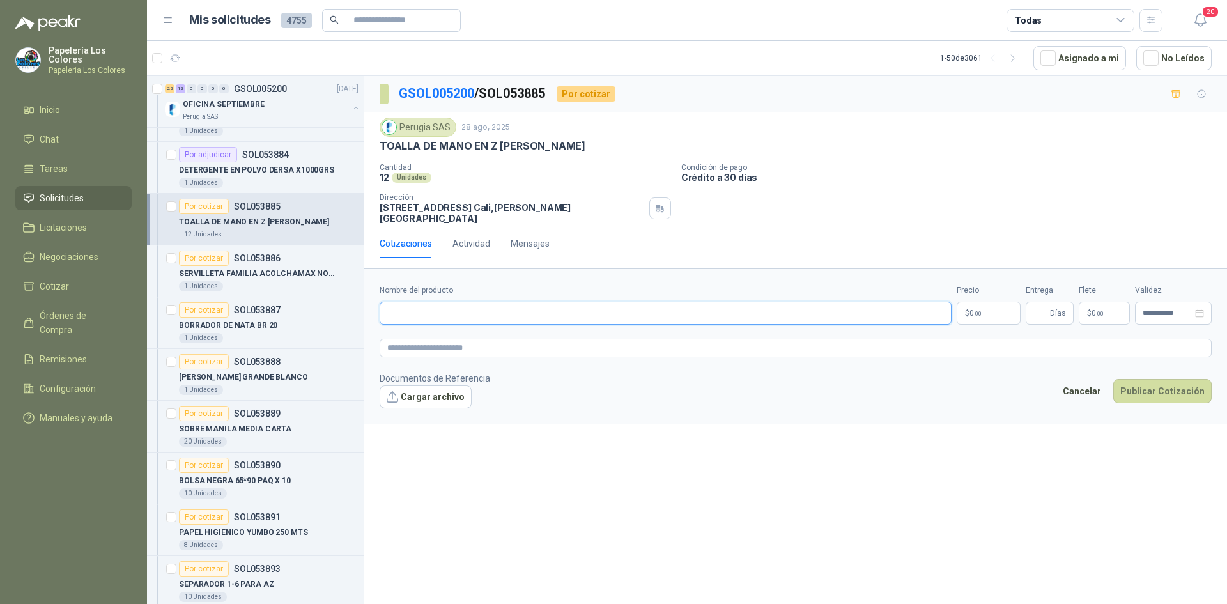
paste input "**********"
type input "**********"
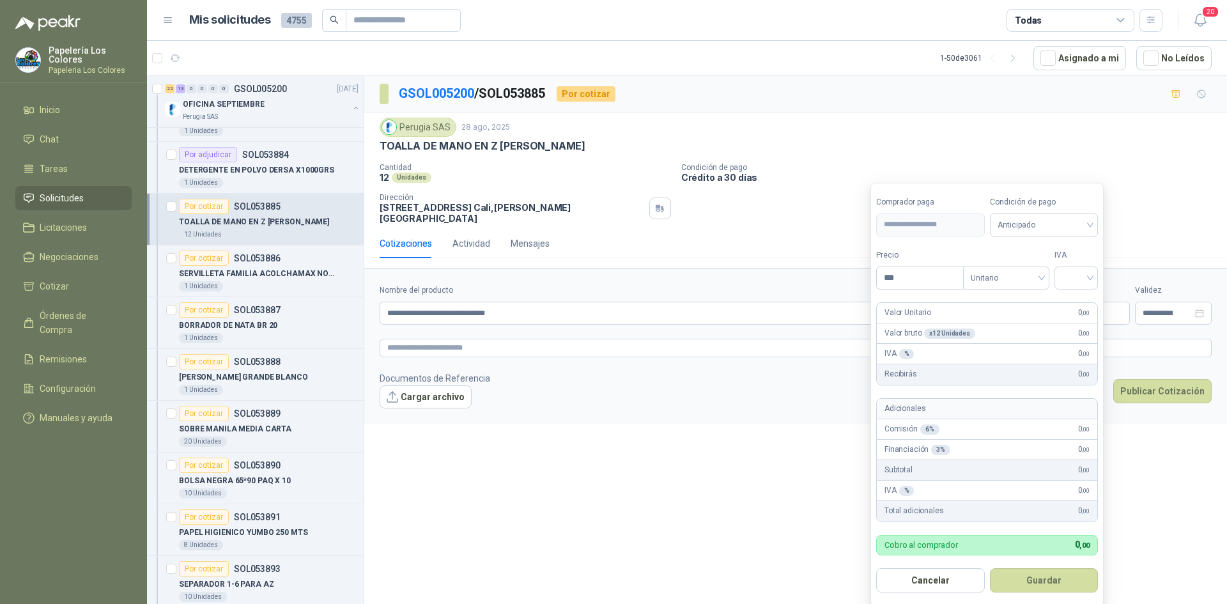
click at [998, 304] on body "Papelería Los Colores Papeleria Los Colores Inicio Chat Tareas Solicitudes Lici…" at bounding box center [613, 302] width 1227 height 604
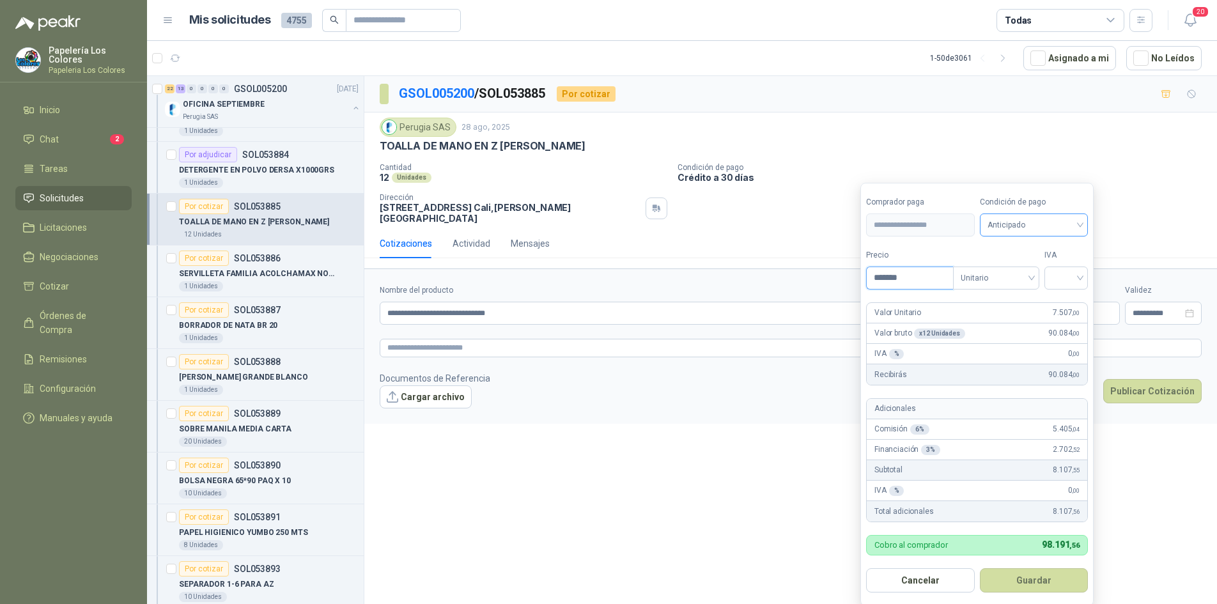
click at [1038, 224] on span "Anticipado" at bounding box center [1034, 224] width 93 height 19
type input "*******"
click at [1027, 268] on div "Crédito a 30 días" at bounding box center [1037, 272] width 90 height 14
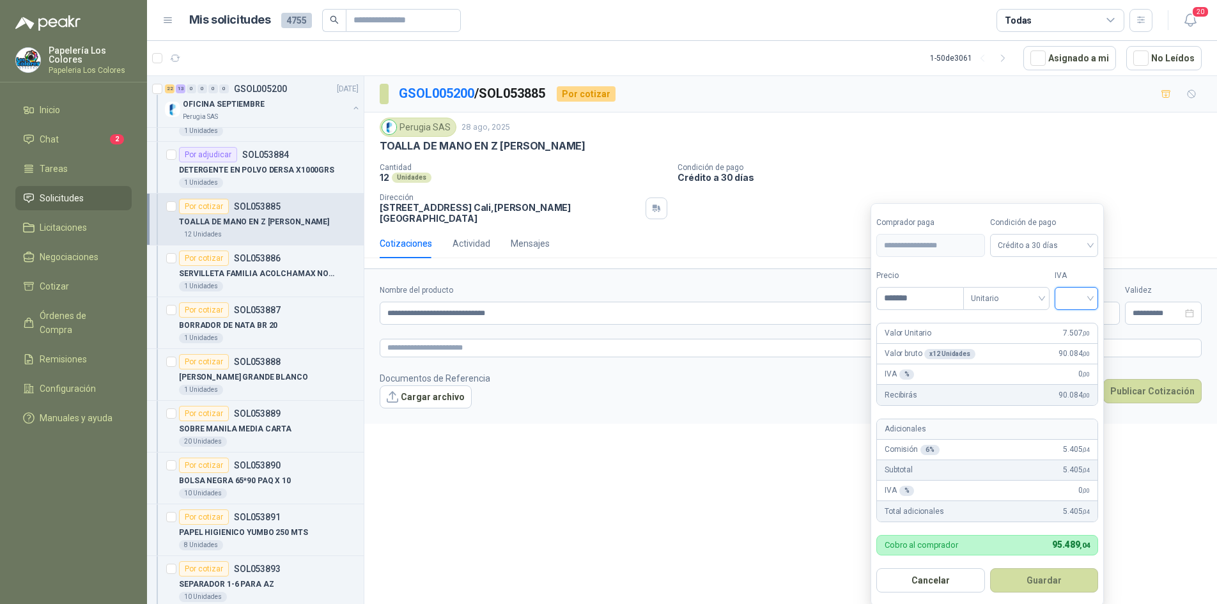
click at [1076, 293] on input "search" at bounding box center [1077, 297] width 28 height 19
click at [1080, 322] on div "19%" at bounding box center [1080, 325] width 24 height 14
click at [1025, 582] on button "Guardar" at bounding box center [1047, 580] width 110 height 24
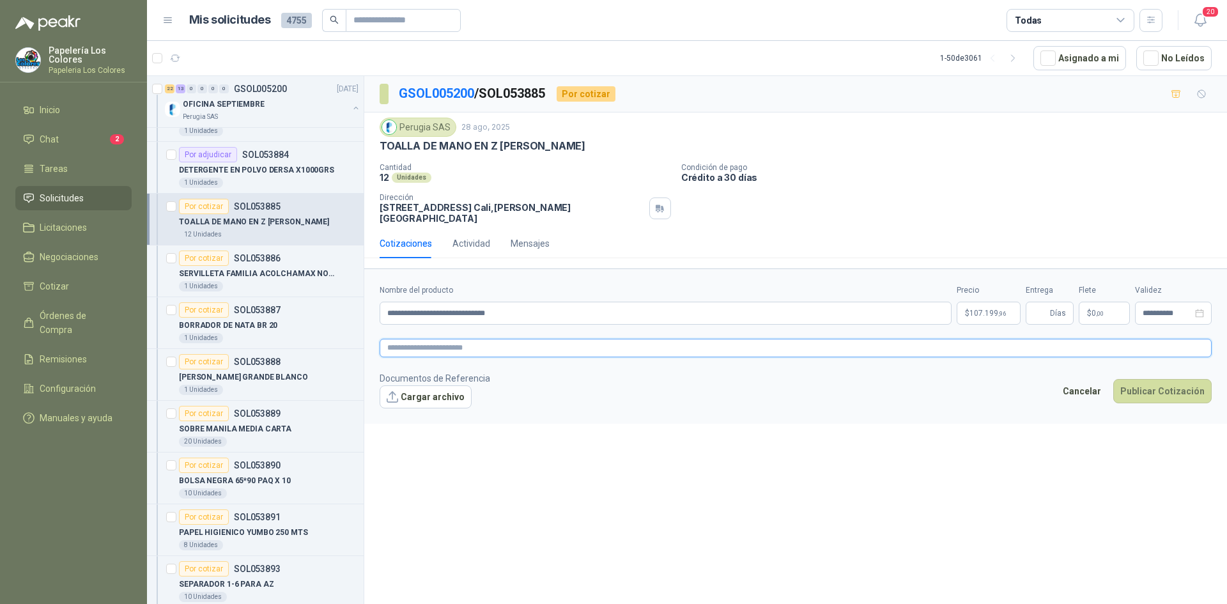
click at [521, 339] on textarea at bounding box center [796, 348] width 832 height 19
click at [465, 341] on textarea at bounding box center [796, 348] width 832 height 19
paste textarea "**********"
type textarea "**********"
click at [1048, 302] on input "Entrega" at bounding box center [1041, 313] width 14 height 22
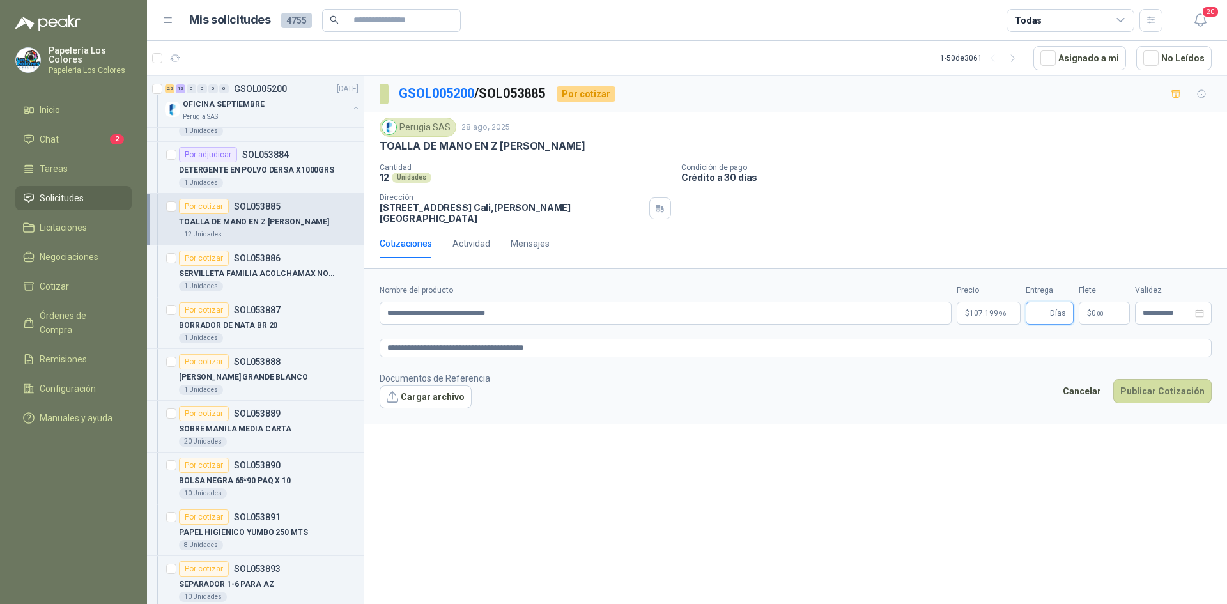
type input "*"
click at [1183, 379] on button "Publicar Cotización" at bounding box center [1163, 391] width 98 height 24
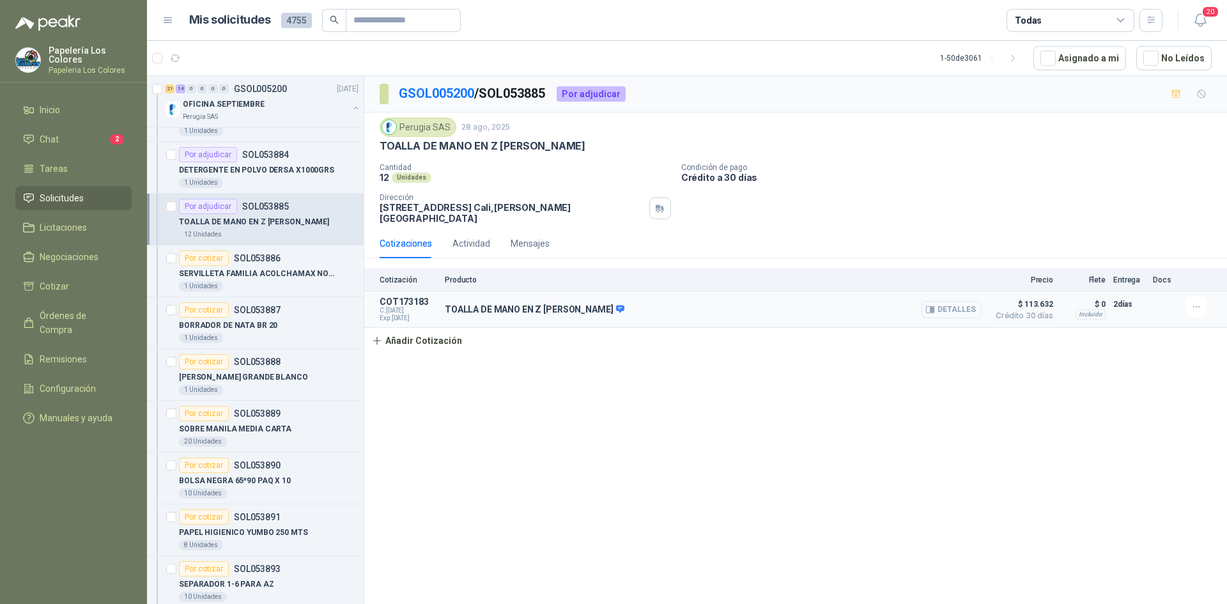
click at [954, 303] on button "Detalles" at bounding box center [952, 309] width 60 height 17
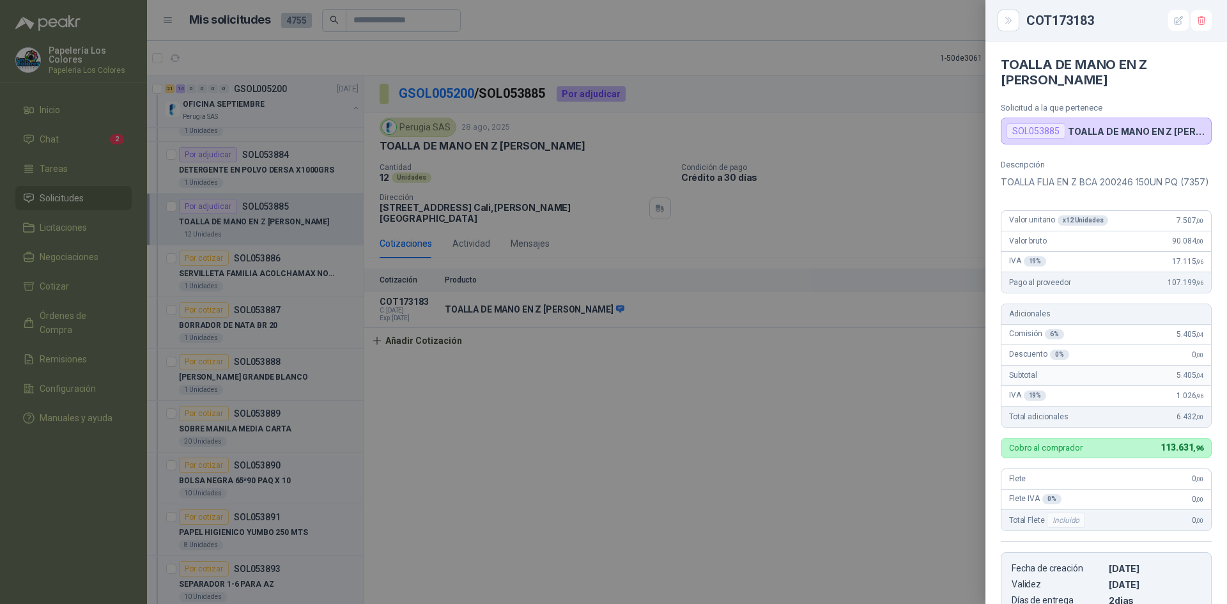
click at [875, 433] on div at bounding box center [613, 302] width 1227 height 604
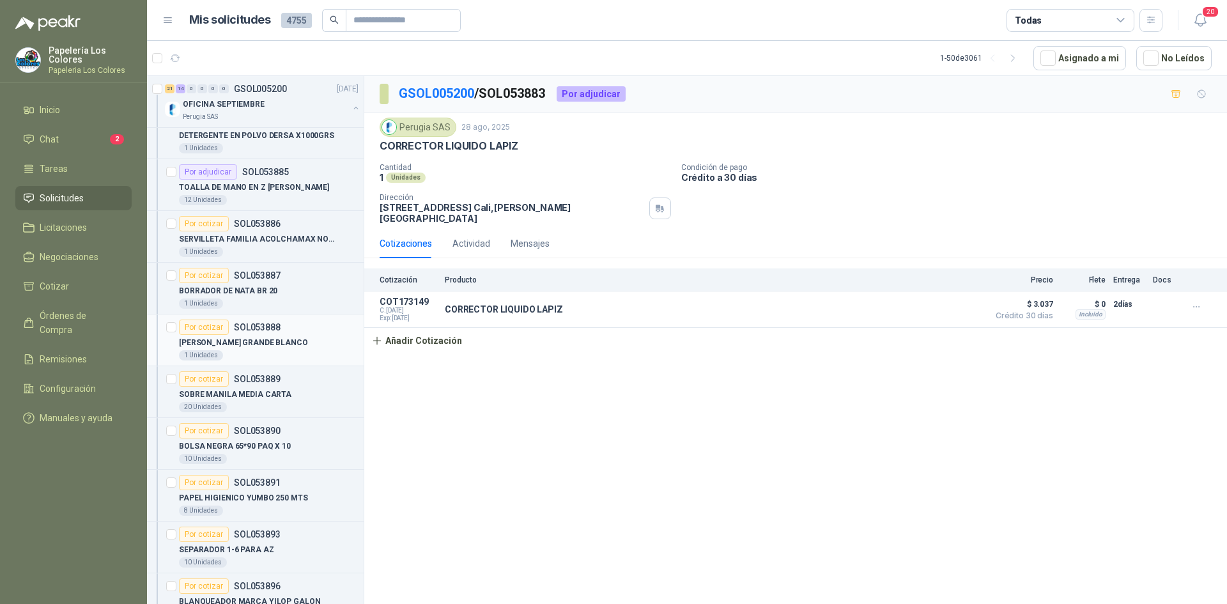
scroll to position [671, 0]
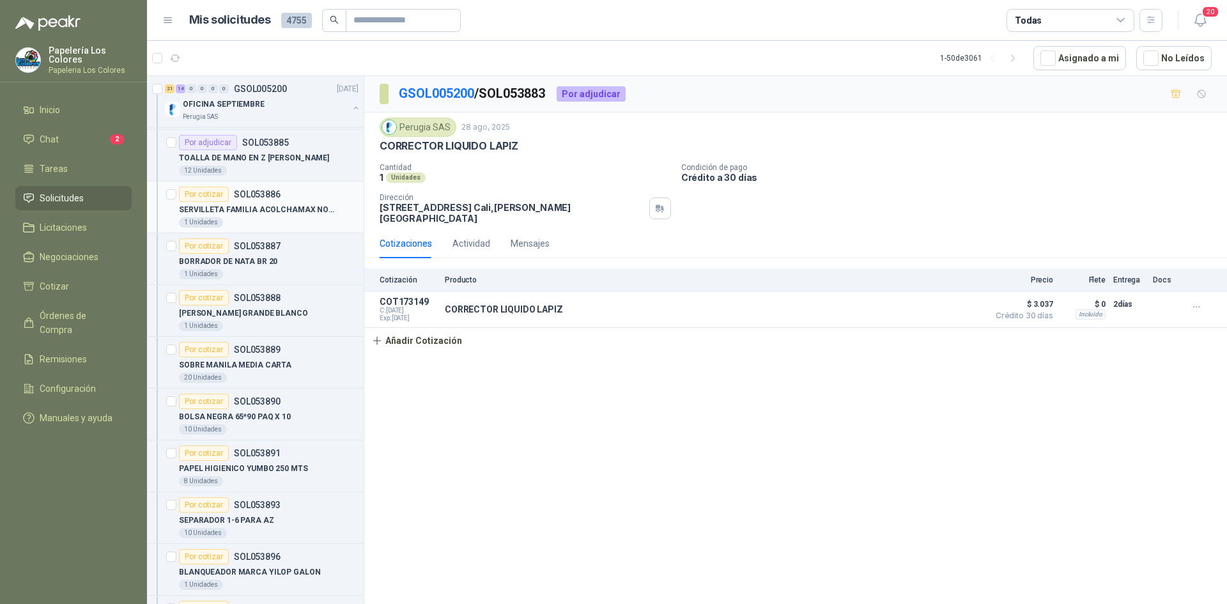
click at [217, 196] on div "Por cotizar" at bounding box center [204, 194] width 50 height 15
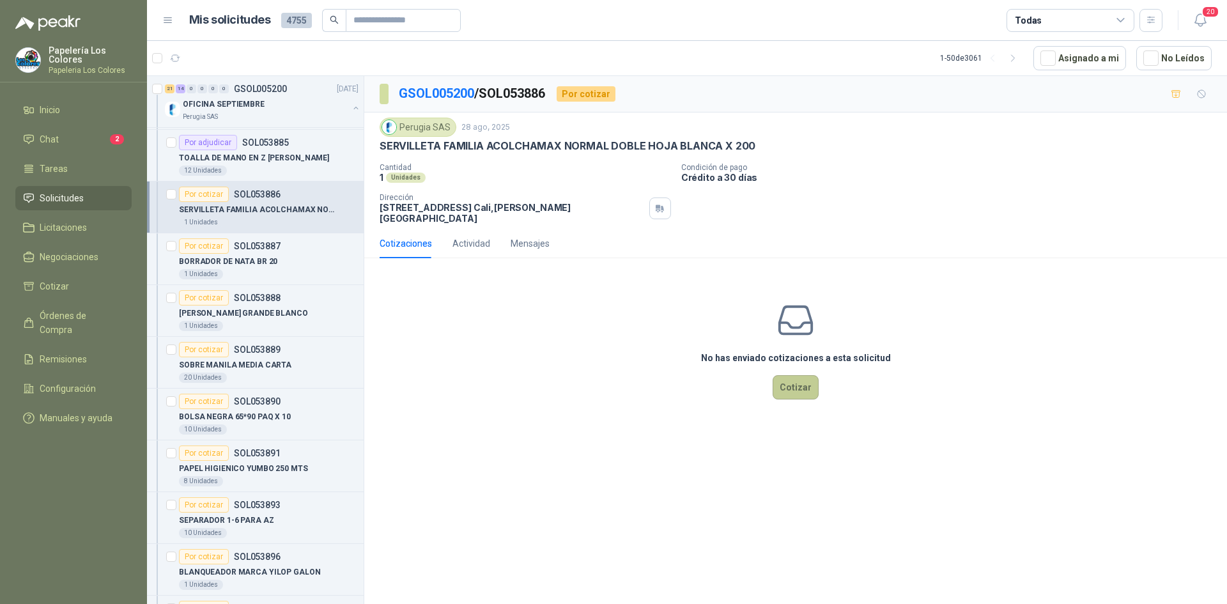
click at [800, 380] on button "Cotizar" at bounding box center [796, 387] width 46 height 24
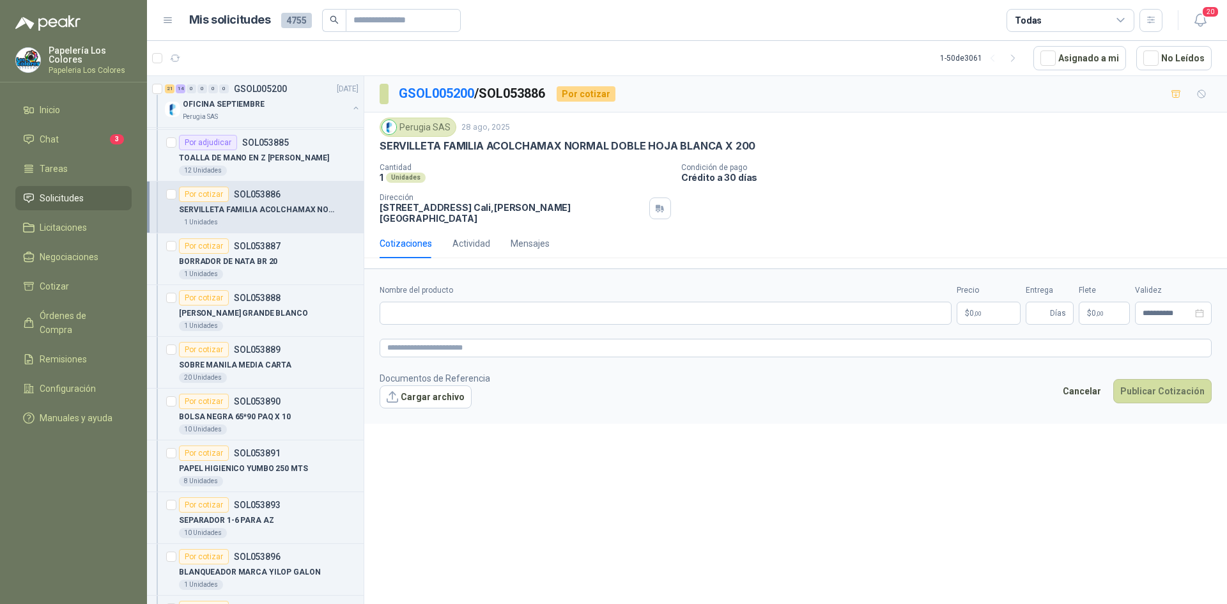
click at [749, 144] on div "SERVILLETA FAMILIA ACOLCHAMAX NORMAL DOBLE HOJA BLANCA X 200" at bounding box center [796, 145] width 832 height 13
drag, startPoint x: 748, startPoint y: 144, endPoint x: 375, endPoint y: 155, distance: 372.9
click at [375, 155] on div "Perugia SAS [DATE] SERVILLETA FAMILIA ACOLCHAMAX NORMAL DOBLE HOJA BLANCA X 200…" at bounding box center [795, 171] width 863 height 116
copy p "SERVILLETA FAMILIA ACOLCHAMAX NORMAL DOBLE HOJA BLANCA X 200"
click at [501, 290] on div "Nombre del producto" at bounding box center [666, 304] width 572 height 40
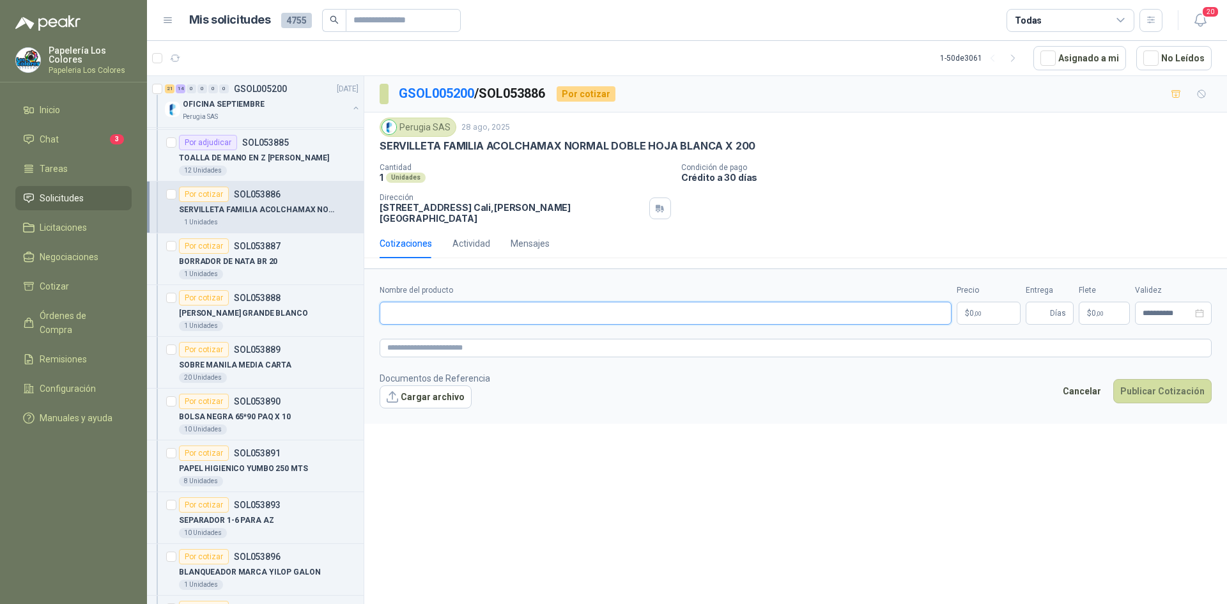
click at [511, 304] on input "Nombre del producto" at bounding box center [666, 313] width 572 height 23
paste input "**********"
type input "**********"
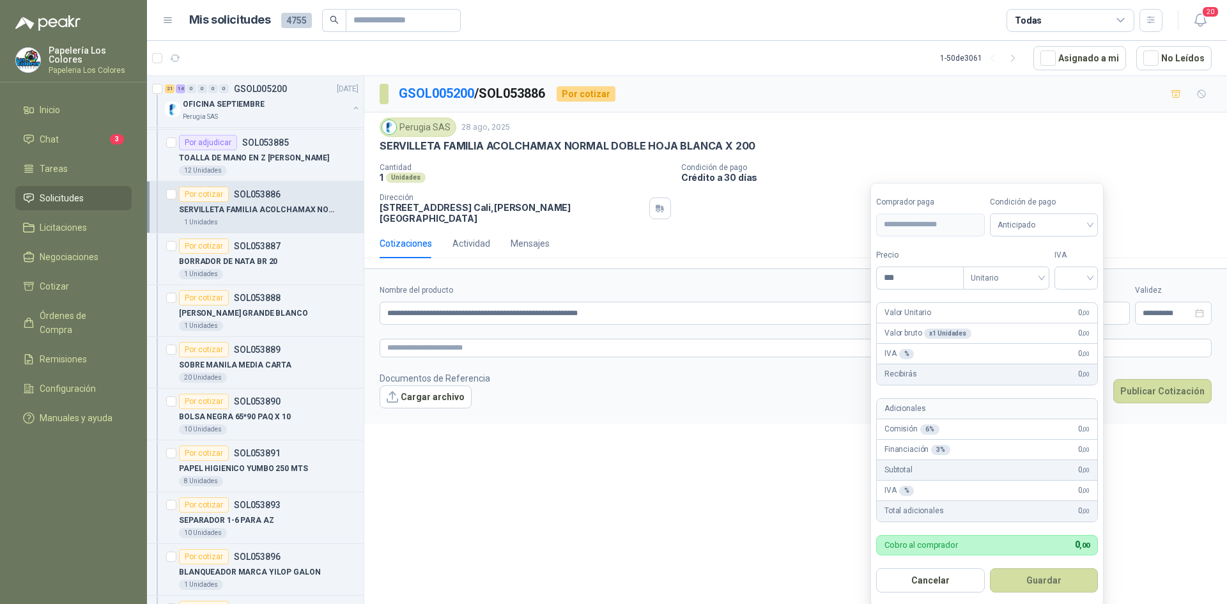
click at [982, 304] on body "Papelería Los Colores Papeleria Los Colores Inicio Chat 3 Tareas Solicitudes Li…" at bounding box center [613, 302] width 1227 height 604
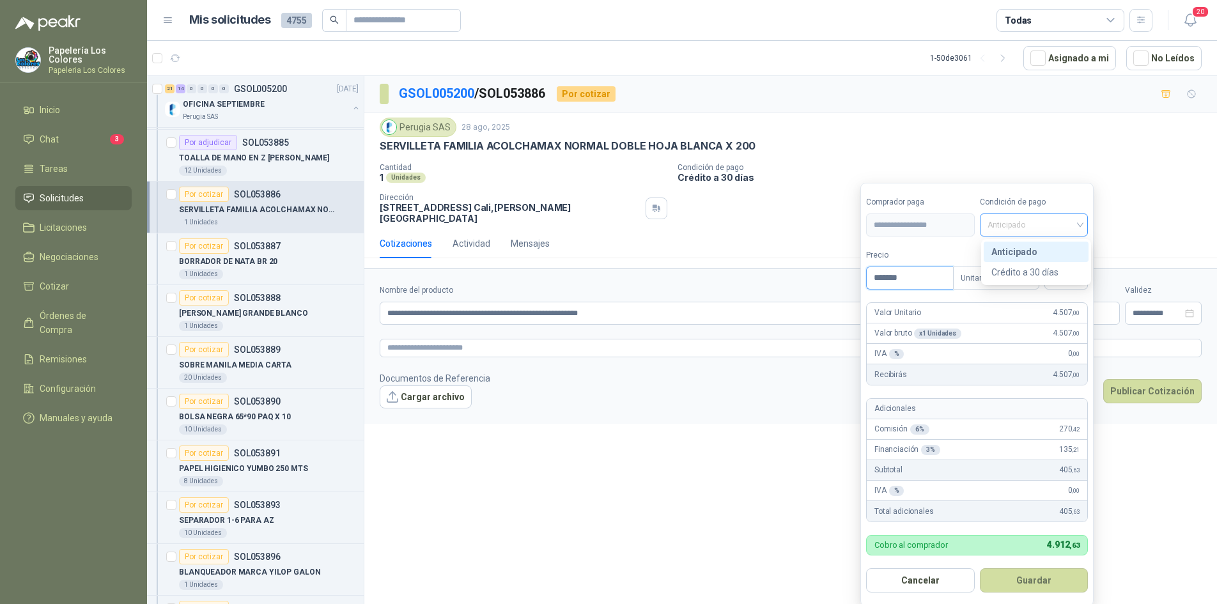
click at [1040, 226] on span "Anticipado" at bounding box center [1034, 224] width 93 height 19
type input "*******"
click at [1048, 269] on div "Crédito a 30 días" at bounding box center [1037, 272] width 90 height 14
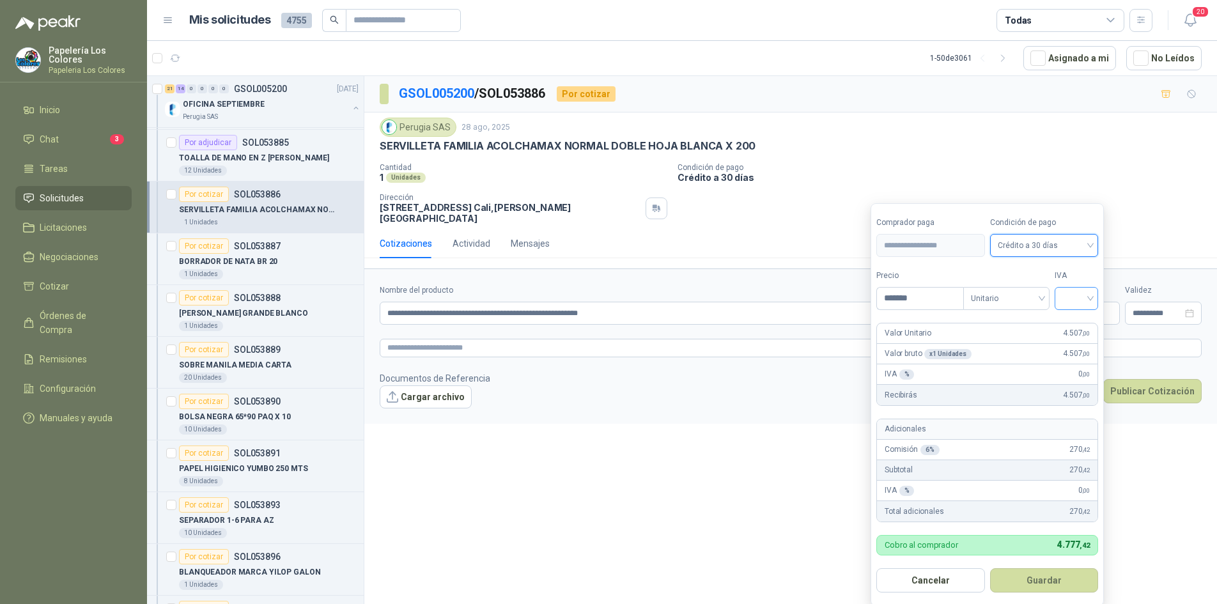
click at [1079, 293] on input "search" at bounding box center [1077, 297] width 28 height 19
click at [1076, 326] on div "19%" at bounding box center [1080, 325] width 24 height 14
click at [1034, 580] on button "Guardar" at bounding box center [1047, 580] width 110 height 24
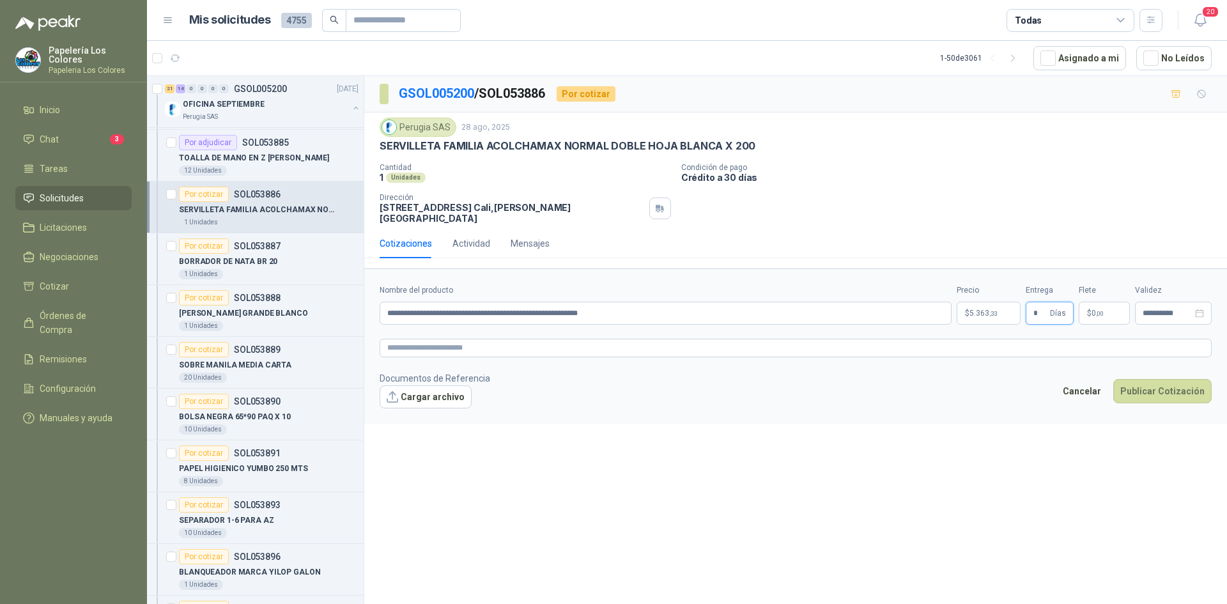
type input "*"
click at [552, 339] on textarea at bounding box center [796, 348] width 832 height 19
paste textarea "**********"
type textarea "**********"
click at [1151, 379] on button "Publicar Cotización" at bounding box center [1163, 391] width 98 height 24
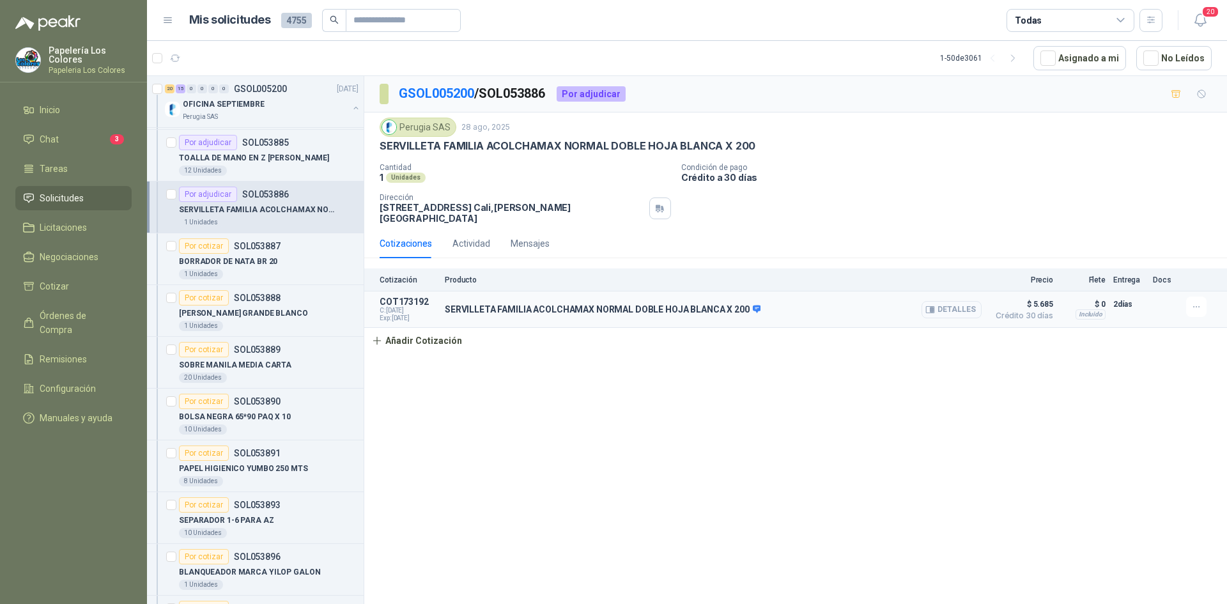
click at [947, 304] on button "Detalles" at bounding box center [952, 309] width 60 height 17
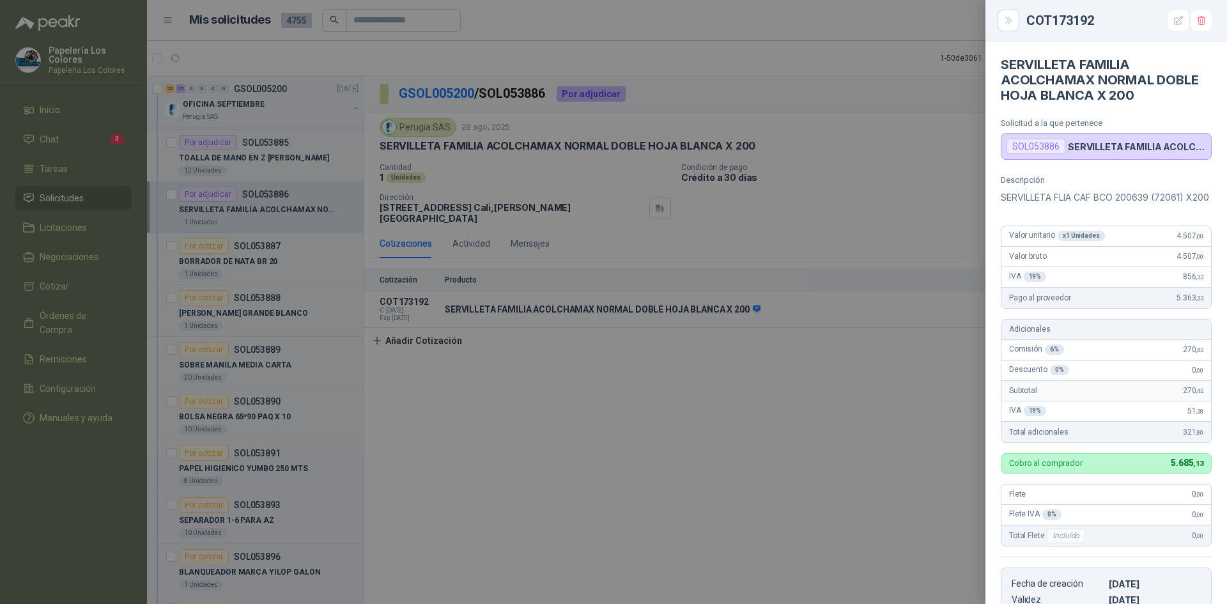
click at [809, 457] on div at bounding box center [613, 302] width 1227 height 604
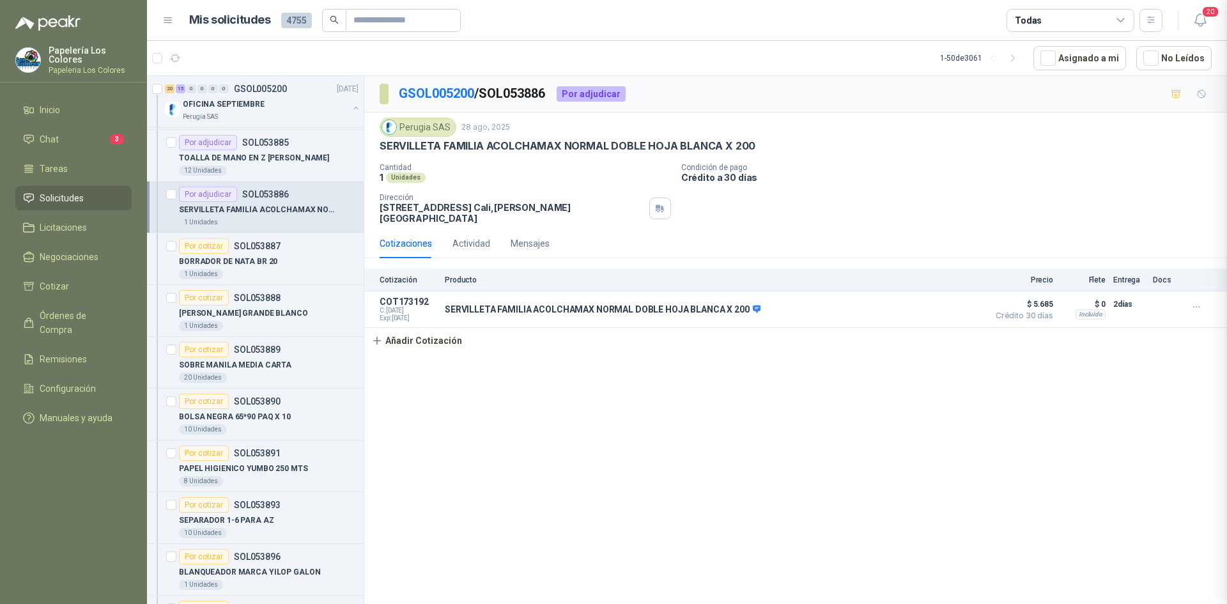
scroll to position [272, 0]
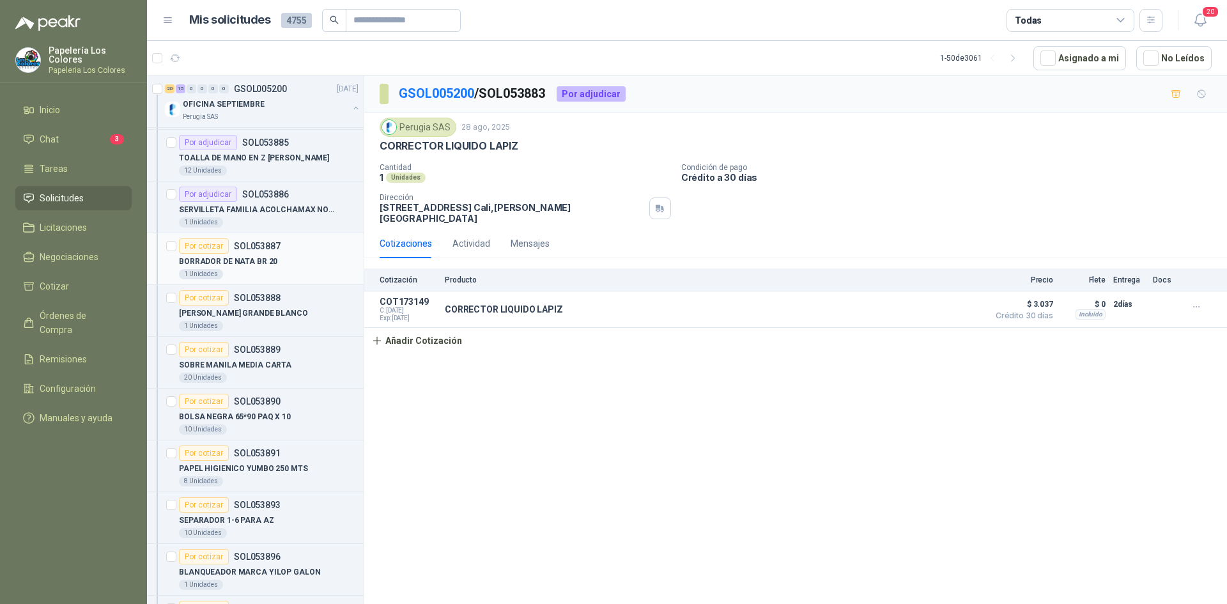
click at [212, 240] on div "Por cotizar" at bounding box center [204, 245] width 50 height 15
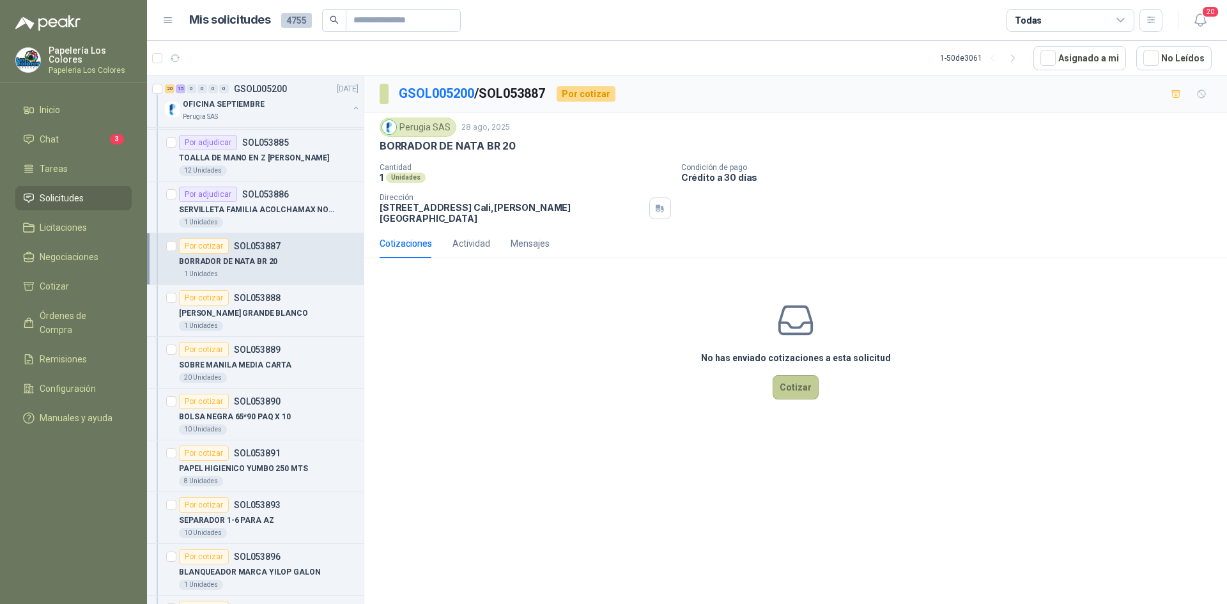
click at [795, 376] on button "Cotizar" at bounding box center [796, 387] width 46 height 24
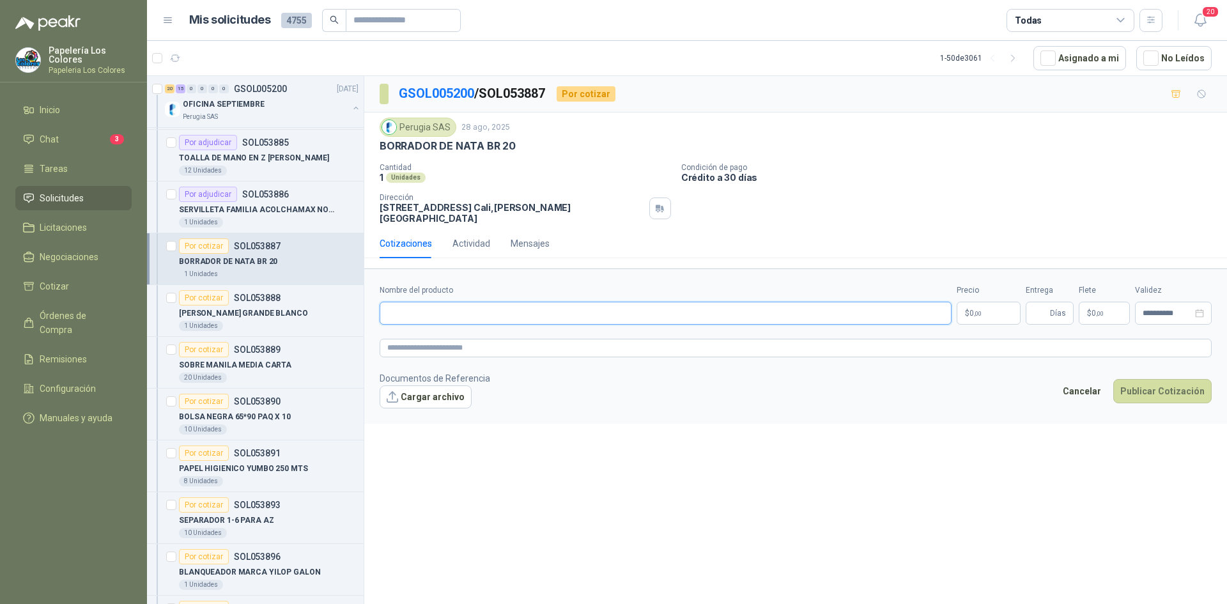
click at [500, 312] on input "Nombre del producto" at bounding box center [666, 313] width 572 height 23
click at [513, 146] on div "BORRADOR DE NATA BR 20" at bounding box center [796, 145] width 832 height 13
drag, startPoint x: 513, startPoint y: 146, endPoint x: 378, endPoint y: 148, distance: 134.3
click at [378, 148] on div "Perugia SAS [DATE] BORRADOR DE NATA BR 20 Cantidad 1 Unidades Condición de pag…" at bounding box center [795, 171] width 863 height 116
copy p "BORRADOR DE NATA BR 20"
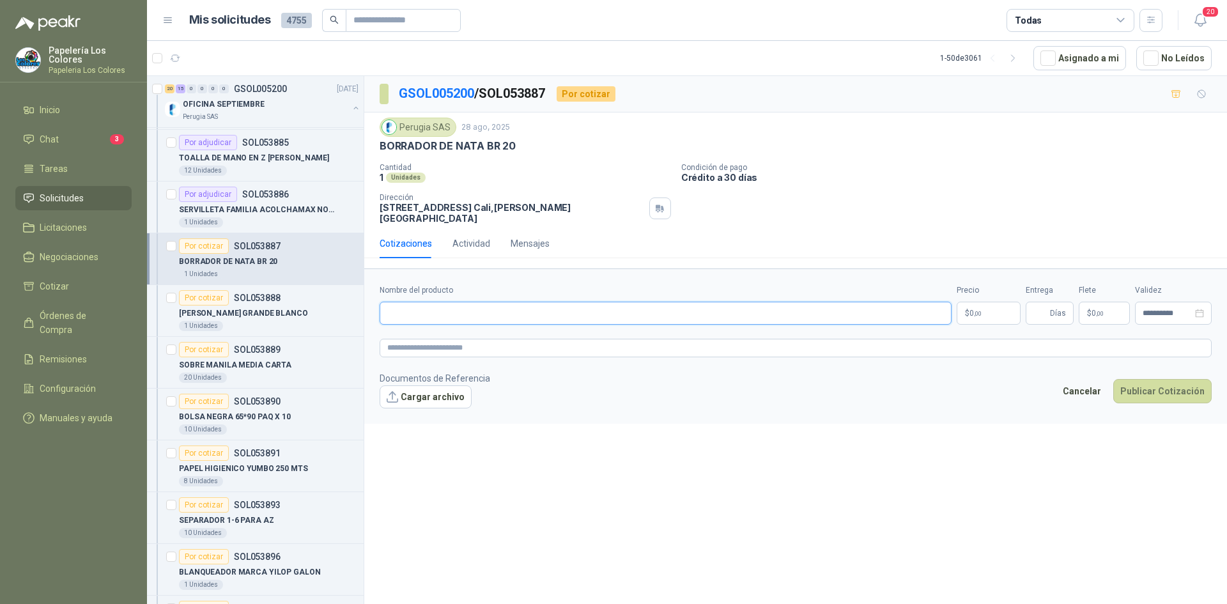
click at [447, 302] on input "Nombre del producto" at bounding box center [666, 313] width 572 height 23
paste input "**********"
type input "**********"
click at [1001, 298] on body "Papelería Los Colores Papeleria Los Colores Inicio Chat 3 Tareas Solicitudes Li…" at bounding box center [613, 302] width 1227 height 604
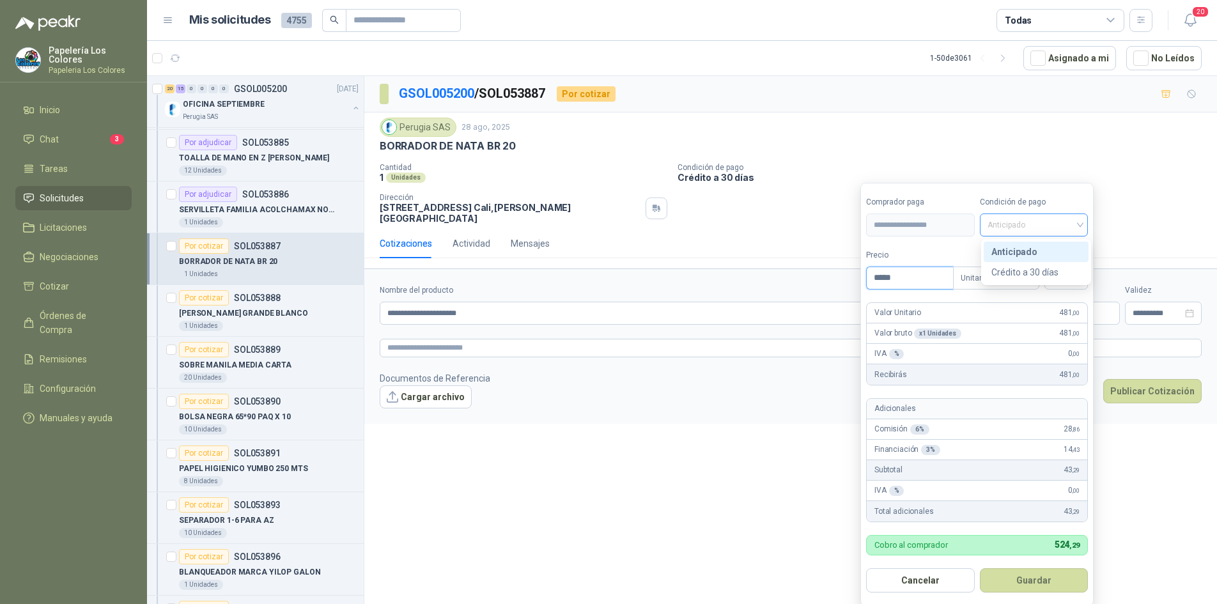
click at [1031, 228] on span "Anticipado" at bounding box center [1034, 224] width 93 height 19
type input "*****"
click at [1040, 270] on div "Crédito a 30 días" at bounding box center [1037, 272] width 90 height 14
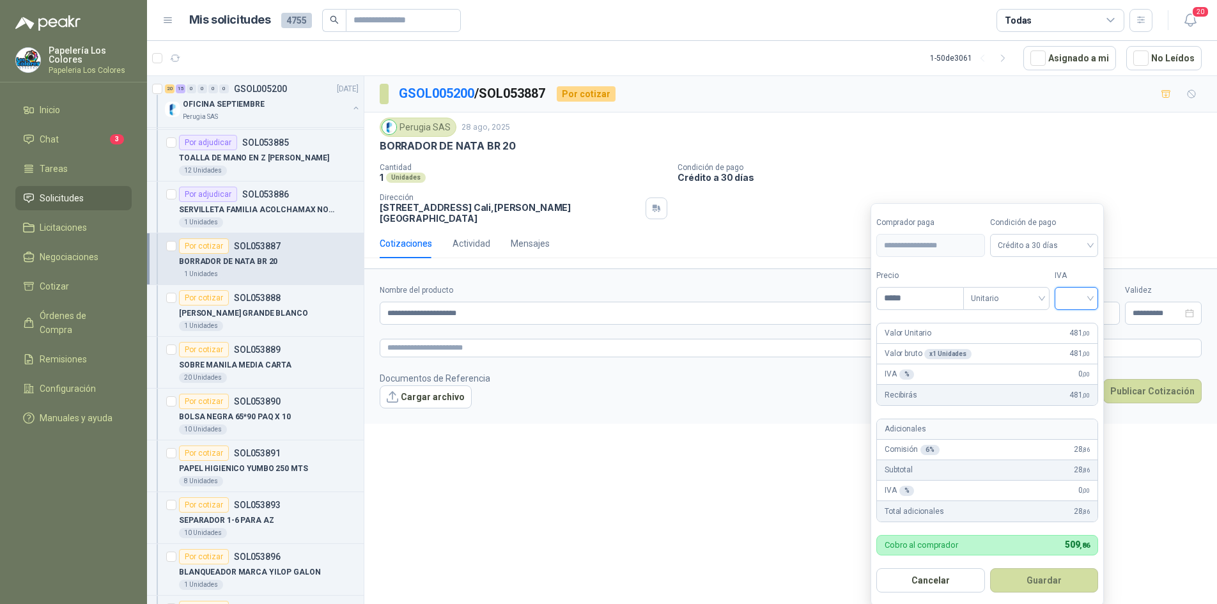
click at [1077, 299] on input "search" at bounding box center [1077, 297] width 28 height 19
click at [1082, 323] on div "19%" at bounding box center [1080, 325] width 24 height 14
click at [1070, 585] on button "Guardar" at bounding box center [1047, 580] width 110 height 24
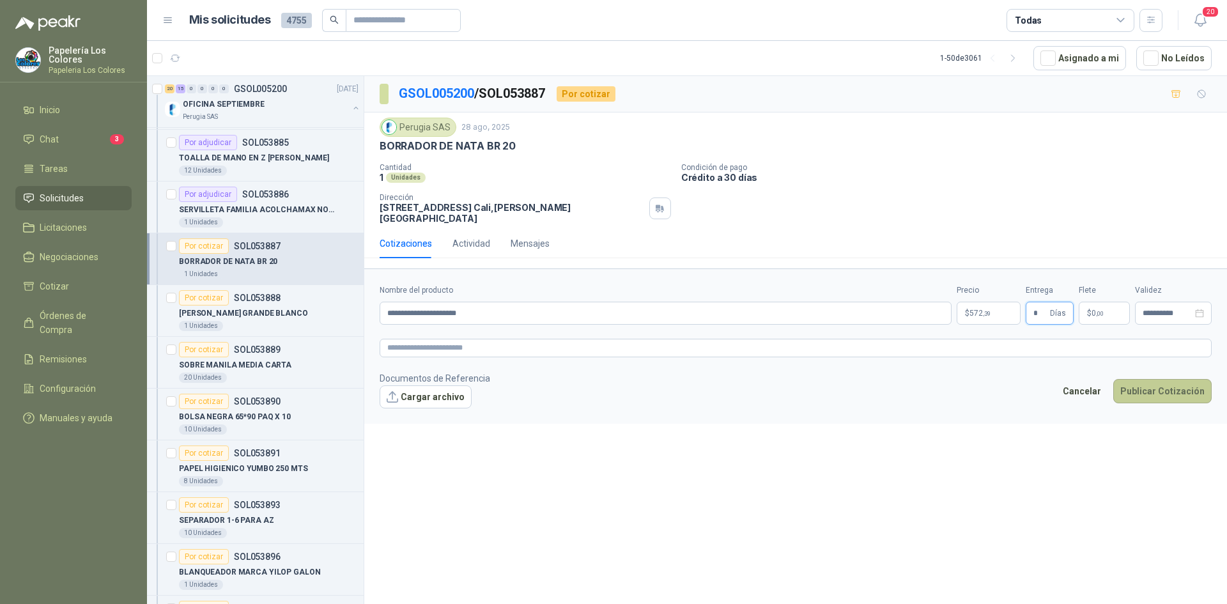
type input "*"
click at [1152, 379] on button "Publicar Cotización" at bounding box center [1163, 391] width 98 height 24
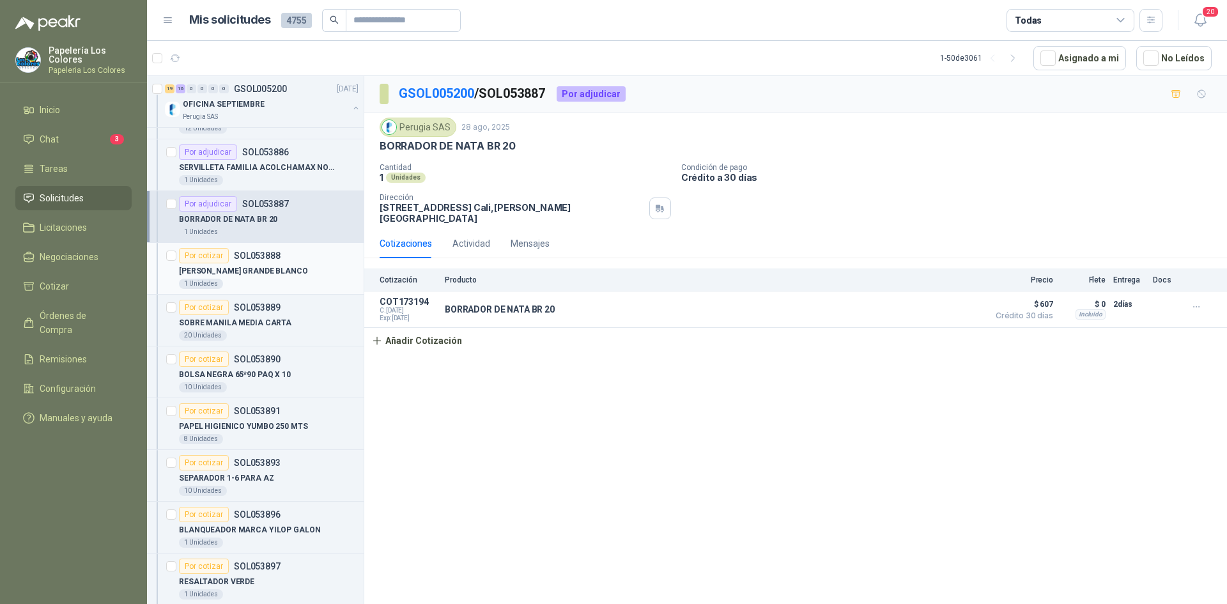
scroll to position [735, 0]
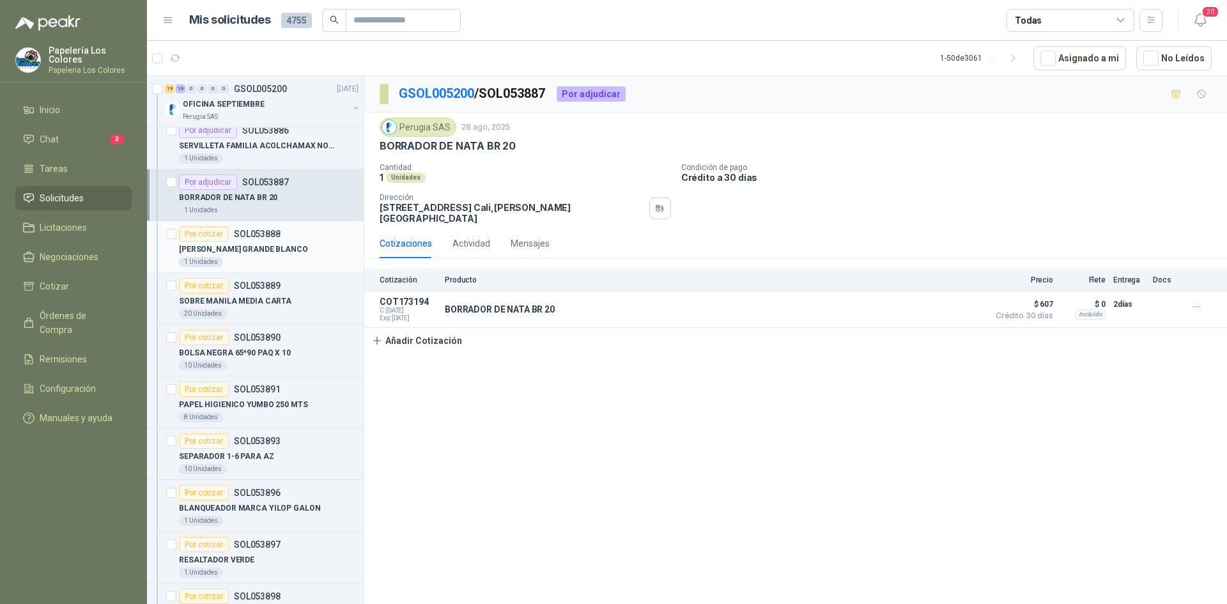
click at [194, 228] on div "Por cotizar" at bounding box center [204, 233] width 50 height 15
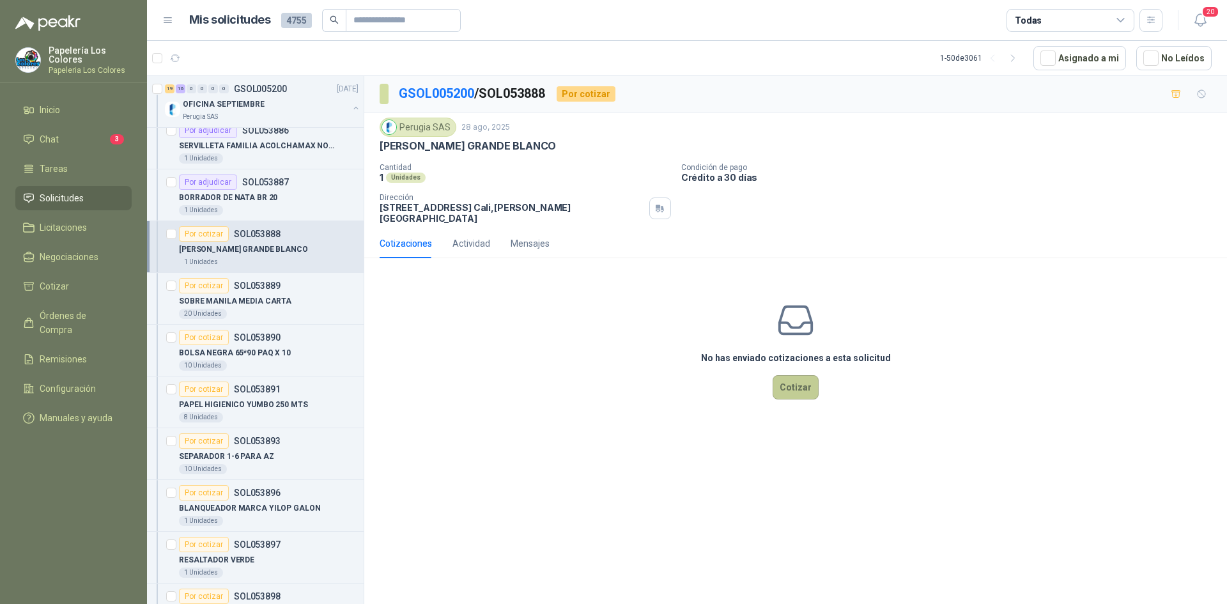
click at [794, 375] on button "Cotizar" at bounding box center [796, 387] width 46 height 24
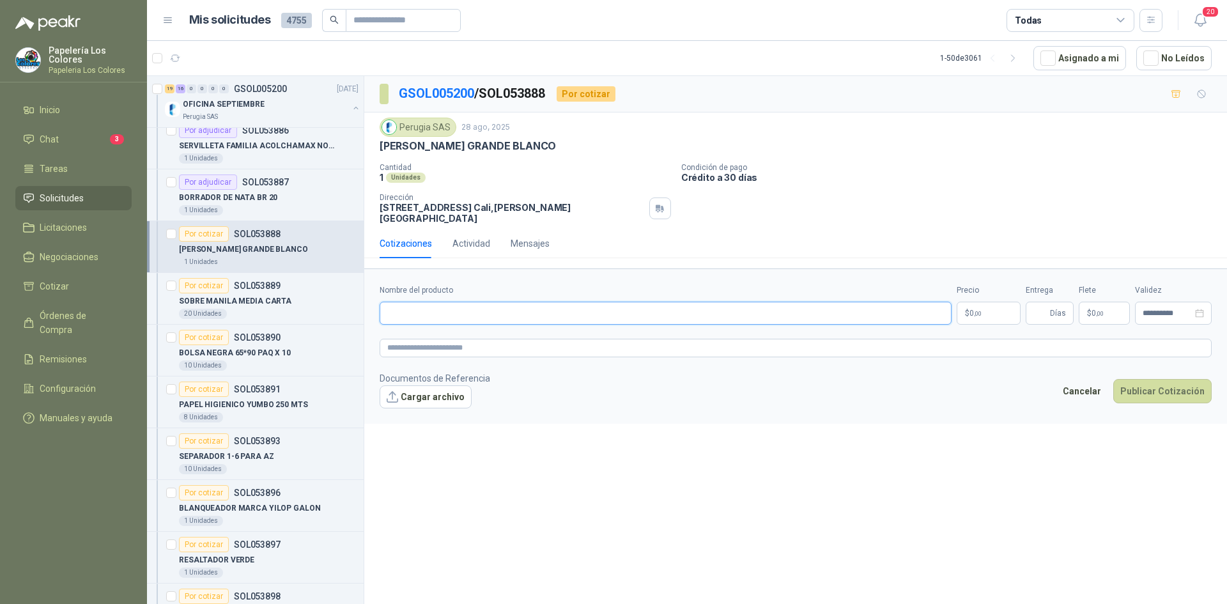
click at [659, 306] on input "Nombre del producto" at bounding box center [666, 313] width 572 height 23
drag, startPoint x: 517, startPoint y: 144, endPoint x: 383, endPoint y: 155, distance: 134.7
click at [383, 155] on div "Perugia SAS [DATE] [PERSON_NAME] GRANDE BLANCO Cantidad 1 Unidades Condición d…" at bounding box center [796, 171] width 832 height 106
click at [530, 305] on input "Nombre del producto" at bounding box center [666, 313] width 572 height 23
paste input "**********"
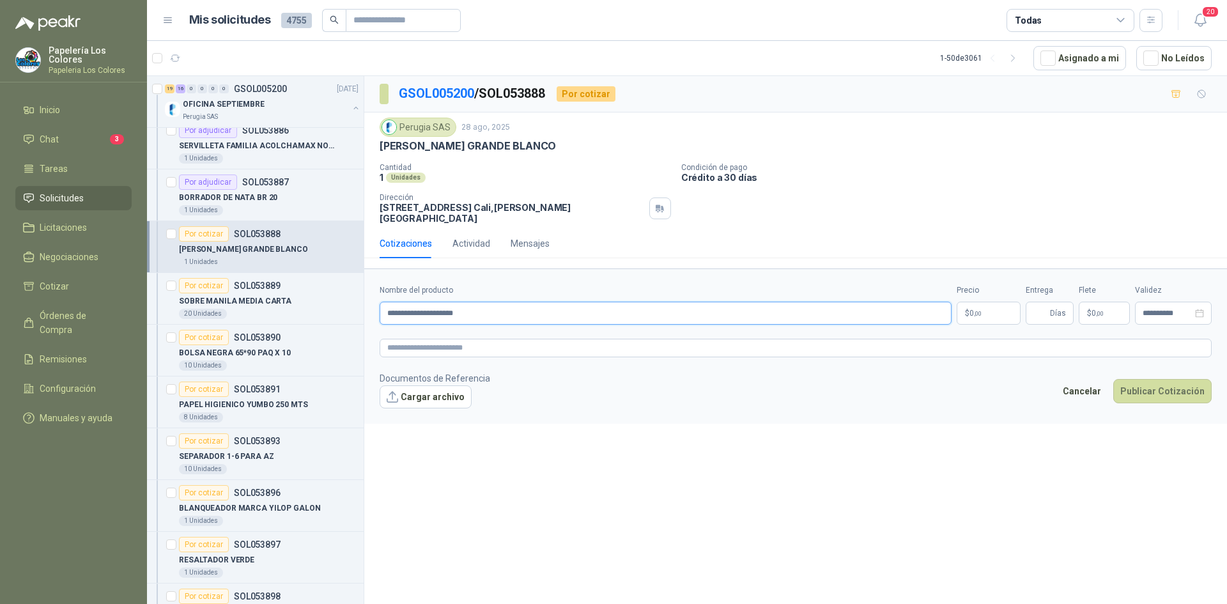
type input "**********"
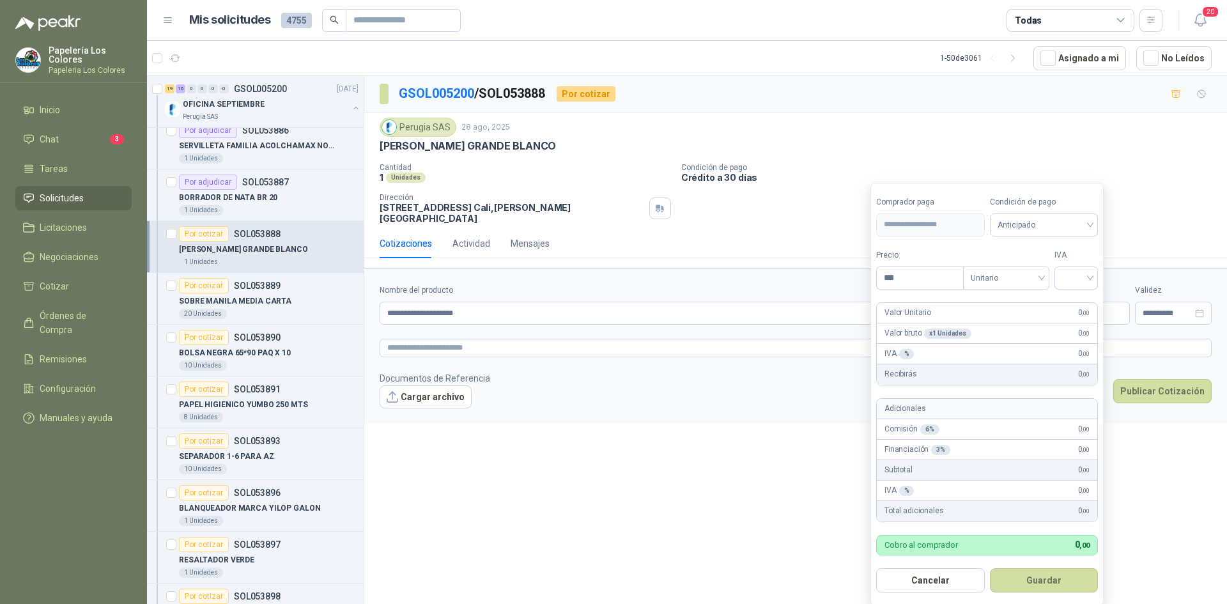
click at [970, 304] on body "Papelería Los Colores Papeleria Los Colores Inicio Chat 3 Tareas Solicitudes Li…" at bounding box center [613, 302] width 1227 height 604
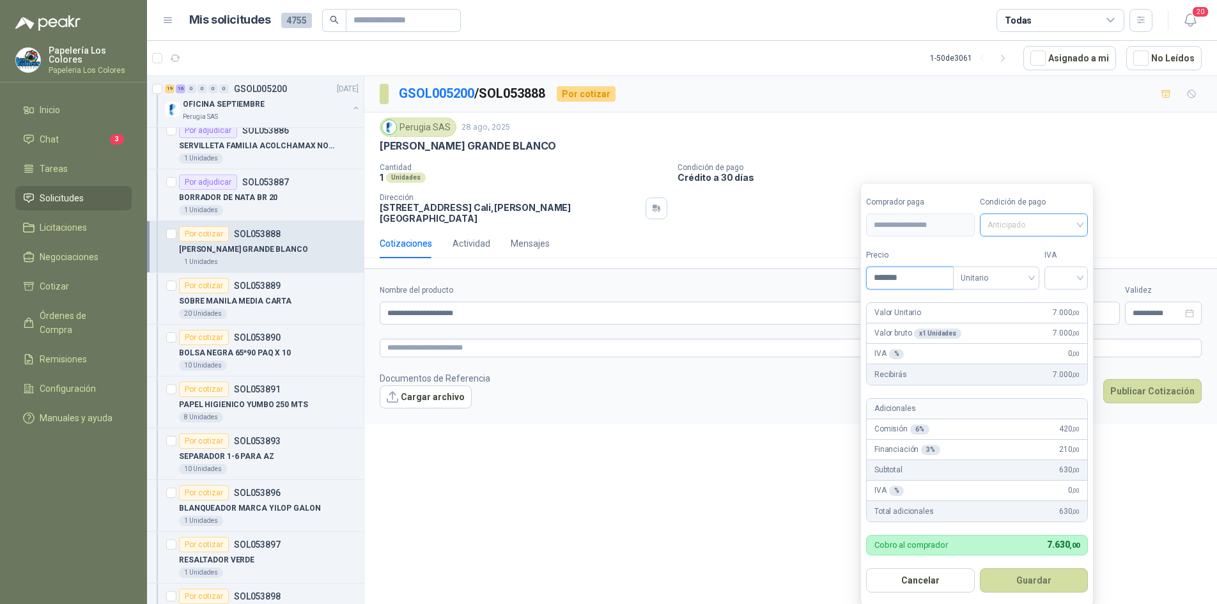
click at [1065, 230] on span "Anticipado" at bounding box center [1034, 224] width 93 height 19
type input "*******"
click at [1041, 269] on div "Crédito a 30 días" at bounding box center [1037, 272] width 90 height 14
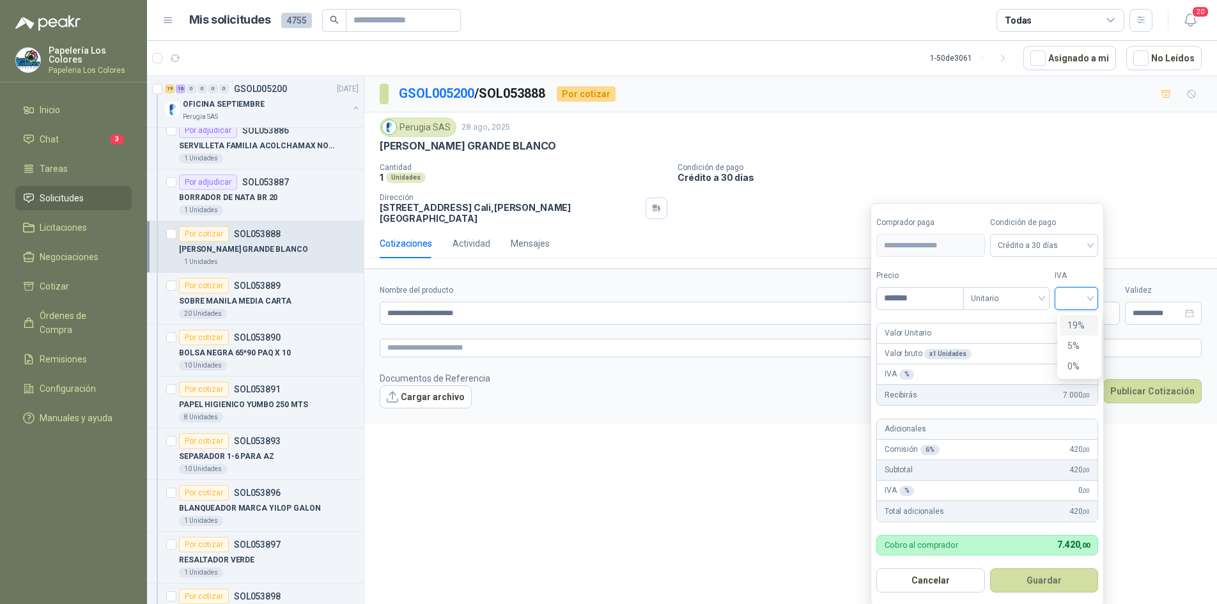
click at [1084, 302] on input "search" at bounding box center [1077, 297] width 28 height 19
click at [1076, 323] on div "19%" at bounding box center [1080, 325] width 24 height 14
click at [1040, 577] on button "Guardar" at bounding box center [1047, 580] width 110 height 24
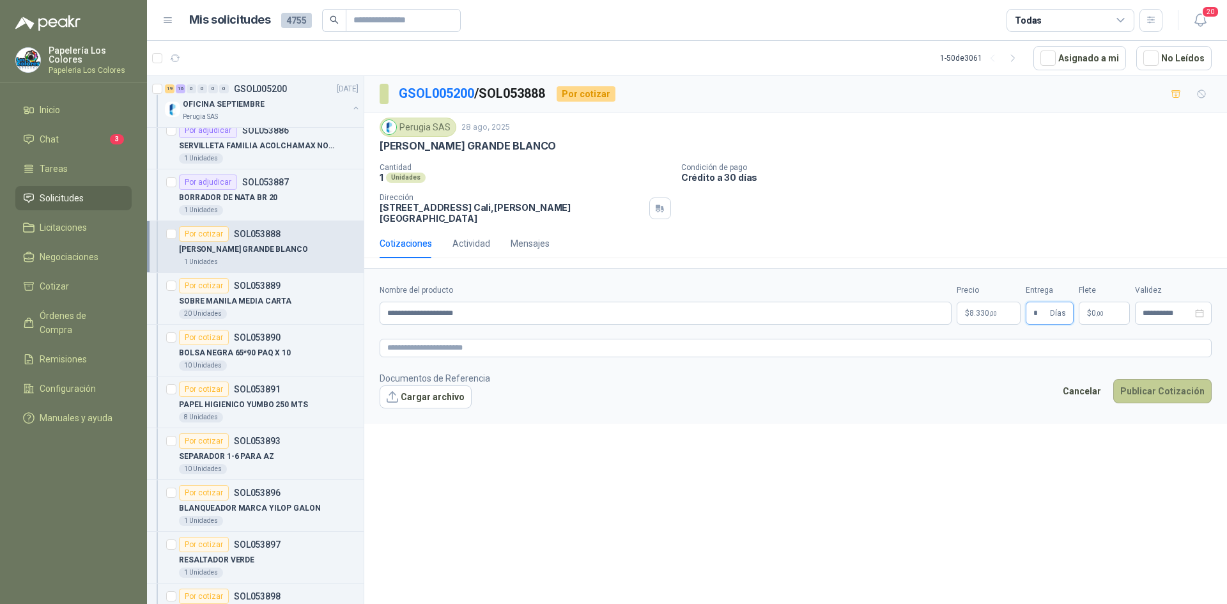
type input "*"
click at [1161, 382] on button "Publicar Cotización" at bounding box center [1163, 391] width 98 height 24
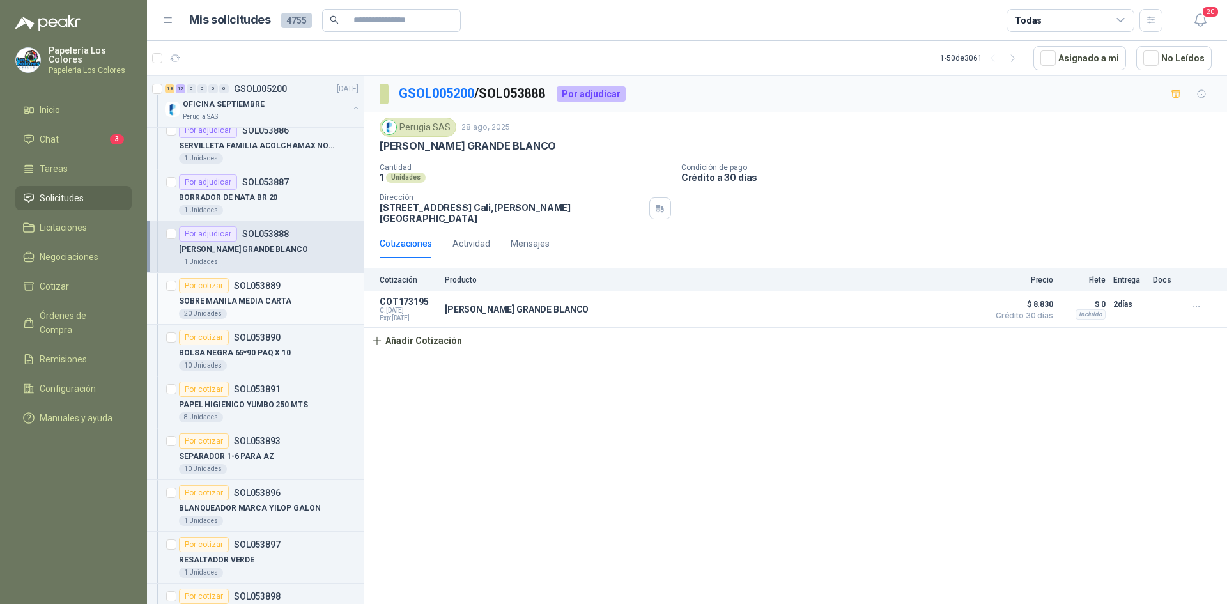
click at [198, 284] on div "Por cotizar" at bounding box center [204, 285] width 50 height 15
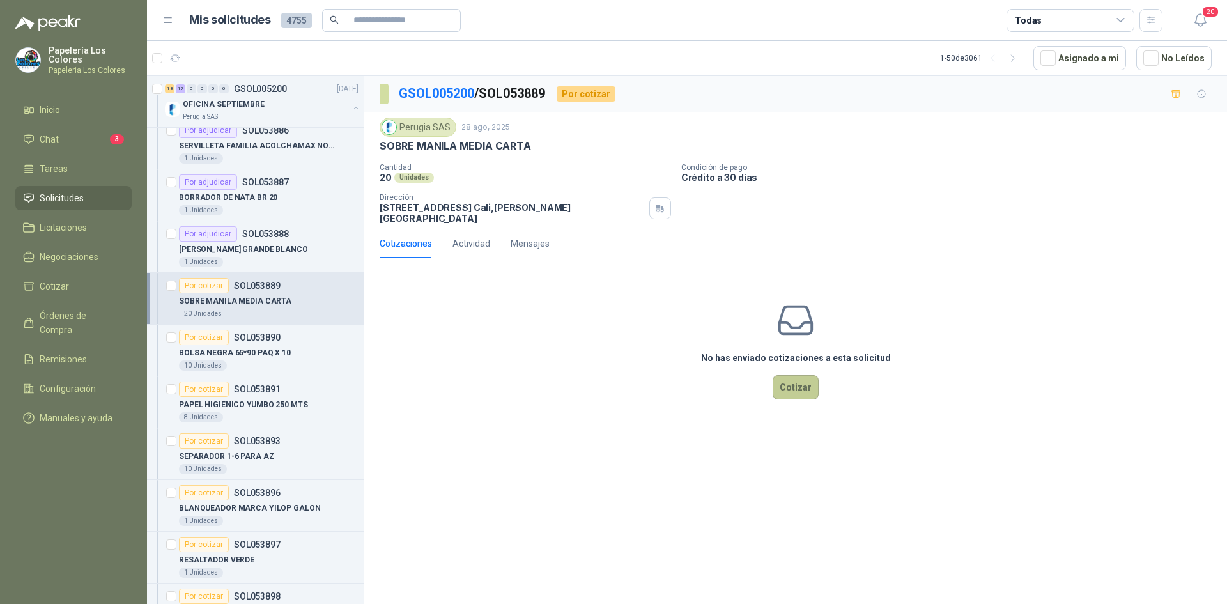
click at [791, 375] on button "Cotizar" at bounding box center [796, 387] width 46 height 24
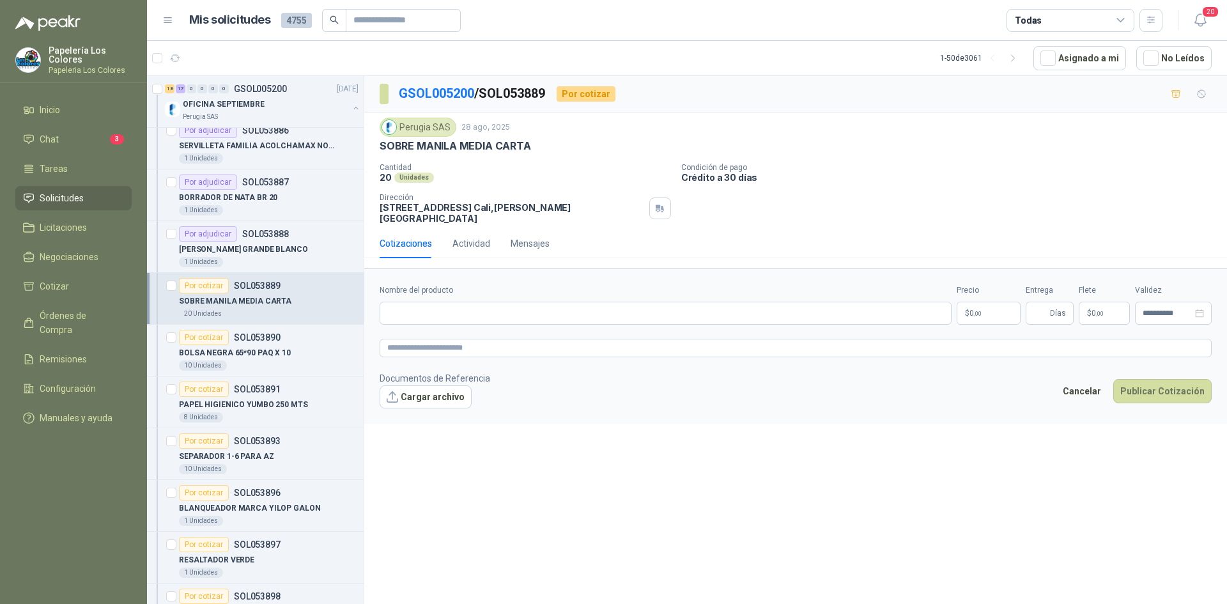
click at [505, 291] on div "Nombre del producto" at bounding box center [666, 304] width 572 height 40
click at [509, 306] on input "Nombre del producto" at bounding box center [666, 313] width 572 height 23
drag, startPoint x: 528, startPoint y: 146, endPoint x: 377, endPoint y: 159, distance: 151.4
click at [377, 159] on div "Perugia SAS [DATE] SOBRE MANILA MEDIA CARTA Cantidad 20 Unidades Condición de …" at bounding box center [795, 171] width 863 height 116
click at [480, 305] on input "Nombre del producto" at bounding box center [666, 313] width 572 height 23
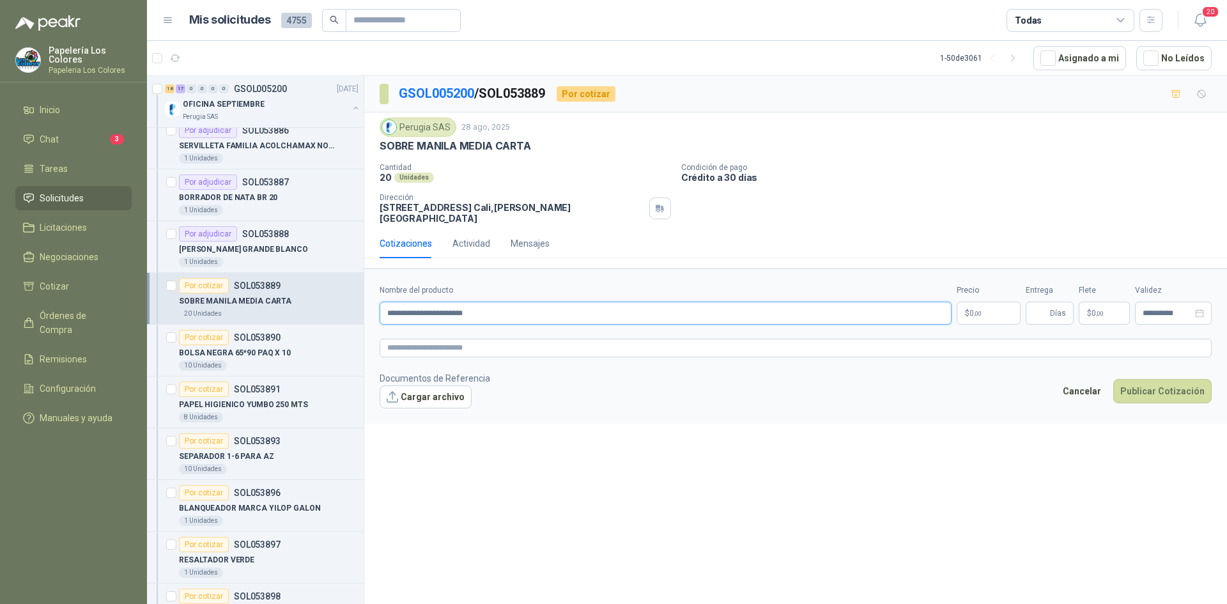
type input "**********"
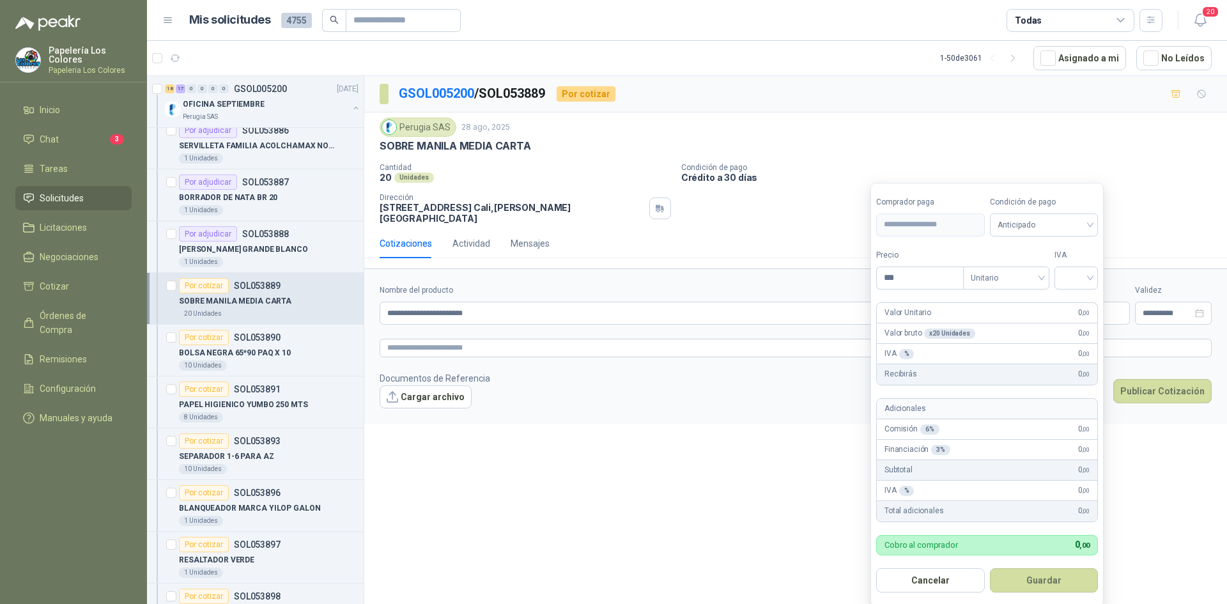
click at [976, 304] on body "Papelería Los Colores Papeleria Los Colores Inicio Chat 3 Tareas Solicitudes Li…" at bounding box center [613, 302] width 1227 height 604
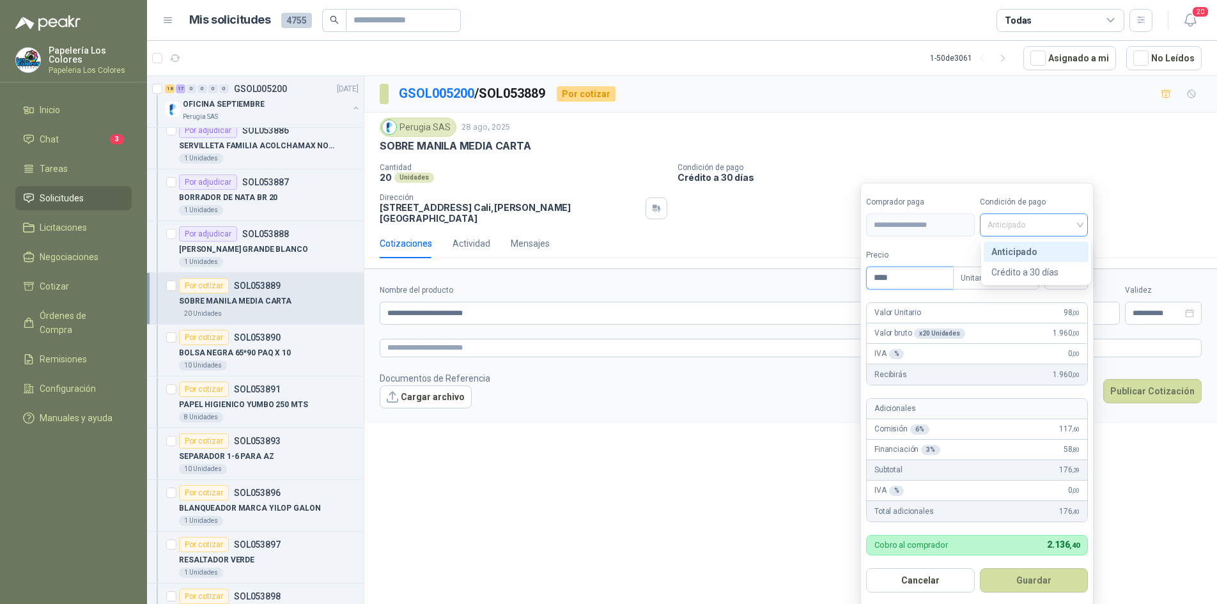
click at [1035, 224] on span "Anticipado" at bounding box center [1034, 224] width 93 height 19
type input "****"
click at [1020, 276] on div "Crédito a 30 días" at bounding box center [1037, 272] width 90 height 14
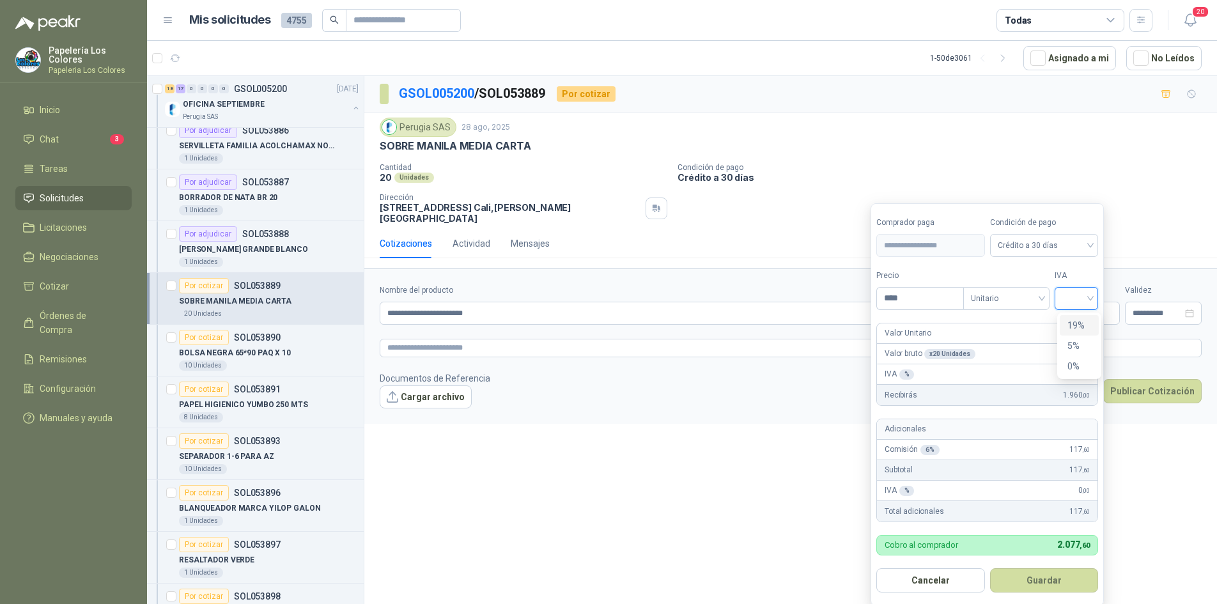
click at [1076, 298] on input "search" at bounding box center [1077, 297] width 28 height 19
click at [1080, 321] on div "19%" at bounding box center [1080, 325] width 24 height 14
click at [1025, 580] on button "Guardar" at bounding box center [1047, 580] width 110 height 24
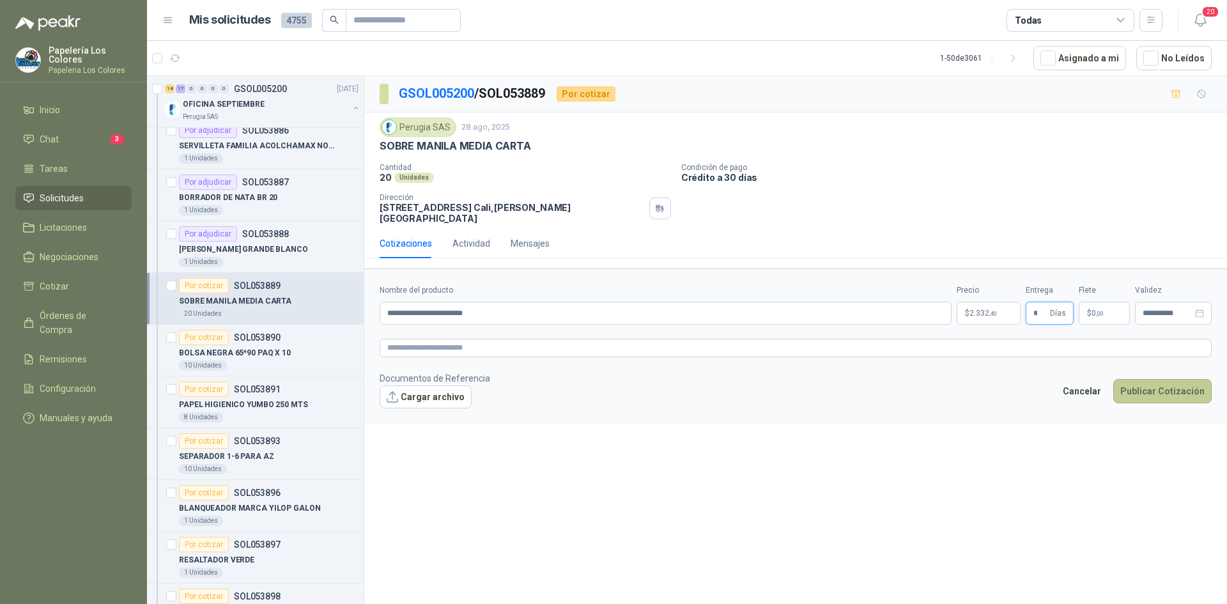
type input "*"
click at [1153, 379] on button "Publicar Cotización" at bounding box center [1163, 391] width 98 height 24
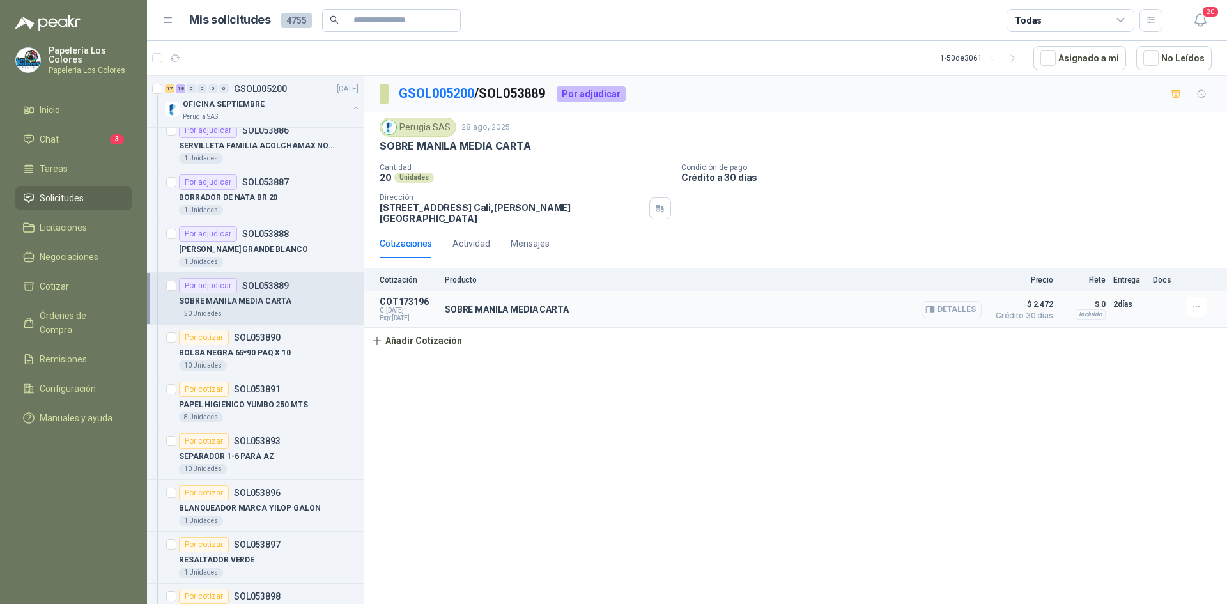
click at [962, 301] on button "Detalles" at bounding box center [952, 309] width 60 height 17
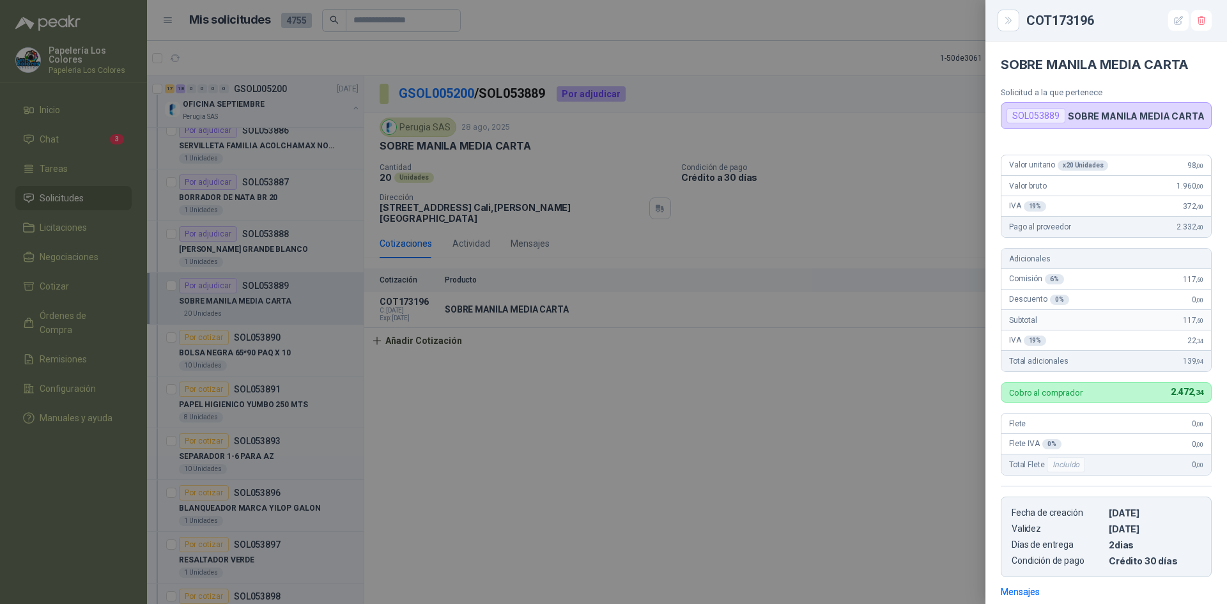
click at [906, 388] on div at bounding box center [613, 302] width 1227 height 604
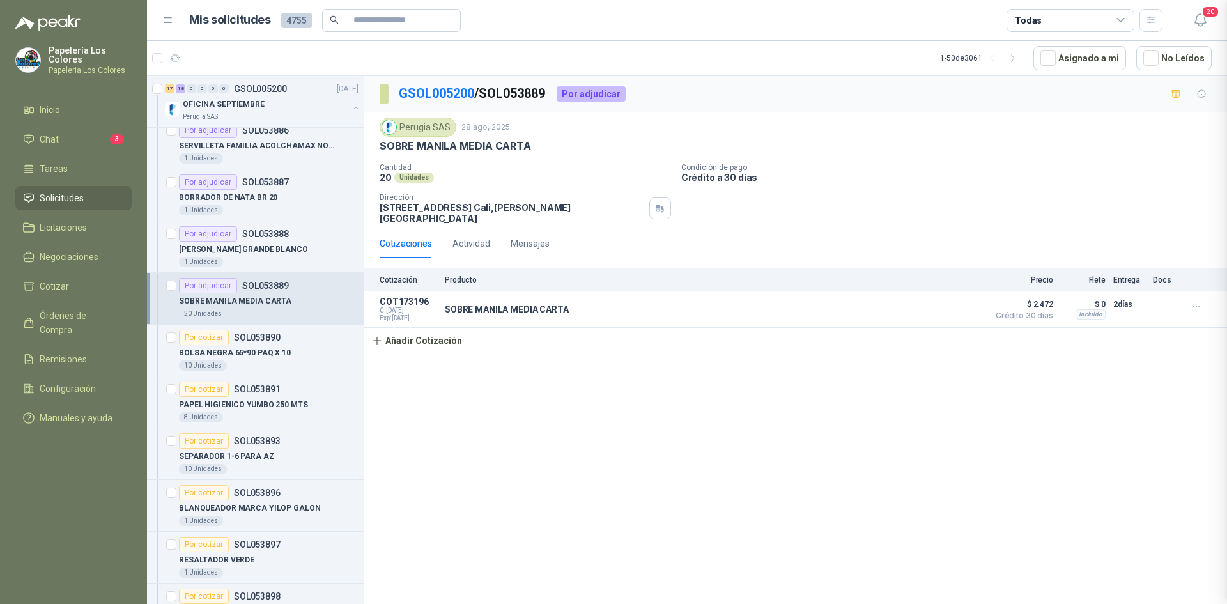
scroll to position [185, 0]
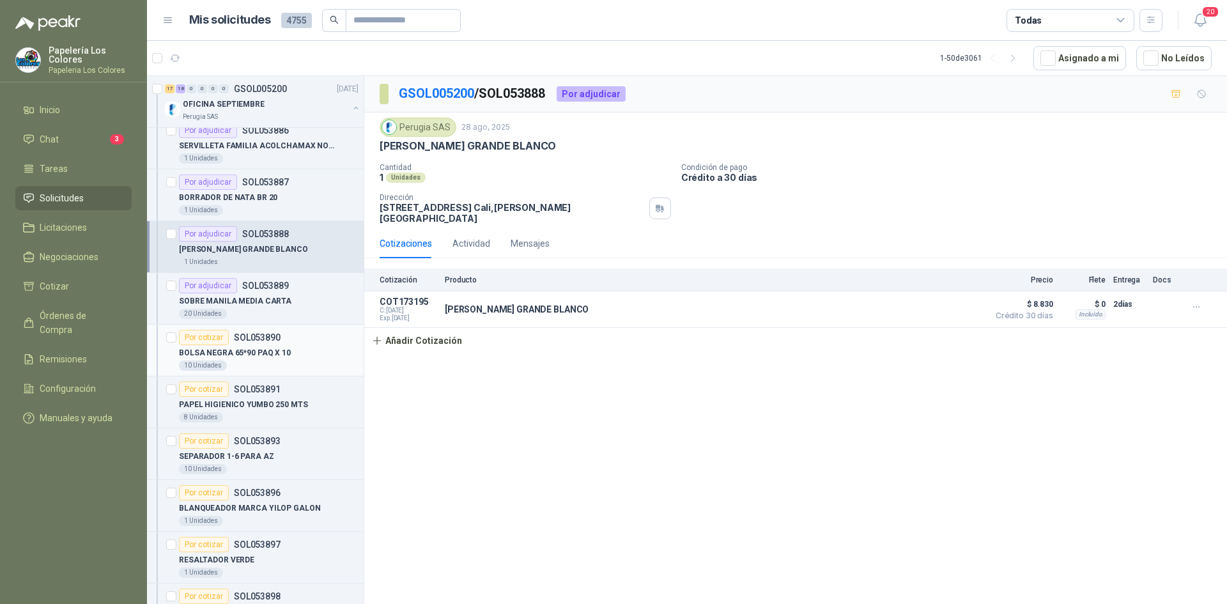
click at [217, 336] on div "Por cotizar" at bounding box center [204, 337] width 50 height 15
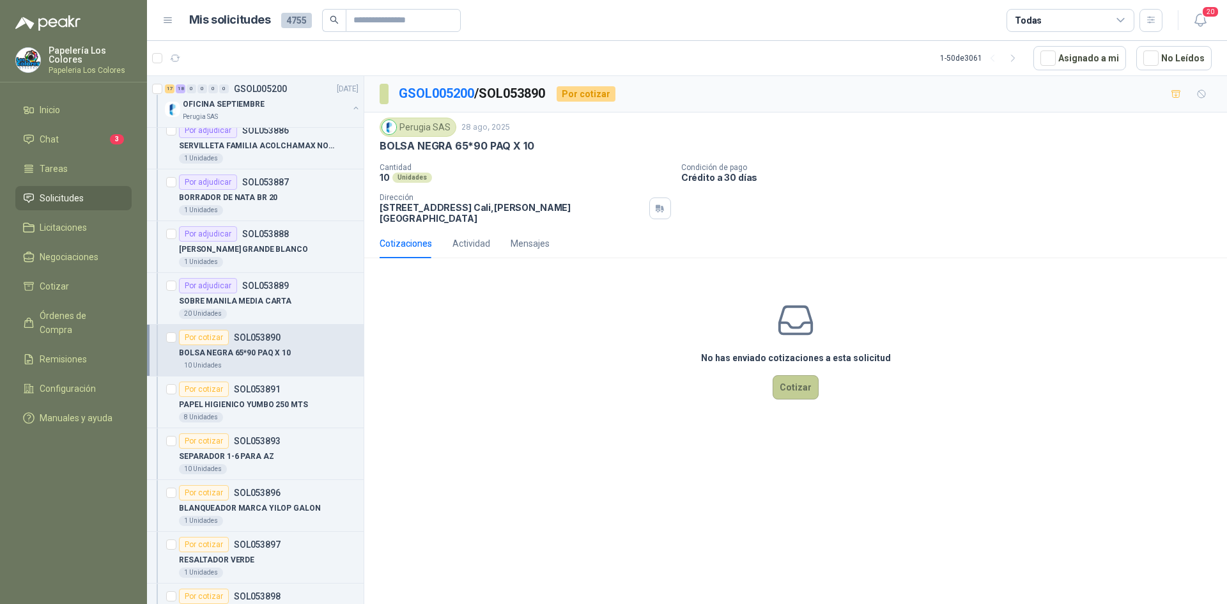
click at [795, 375] on button "Cotizar" at bounding box center [796, 387] width 46 height 24
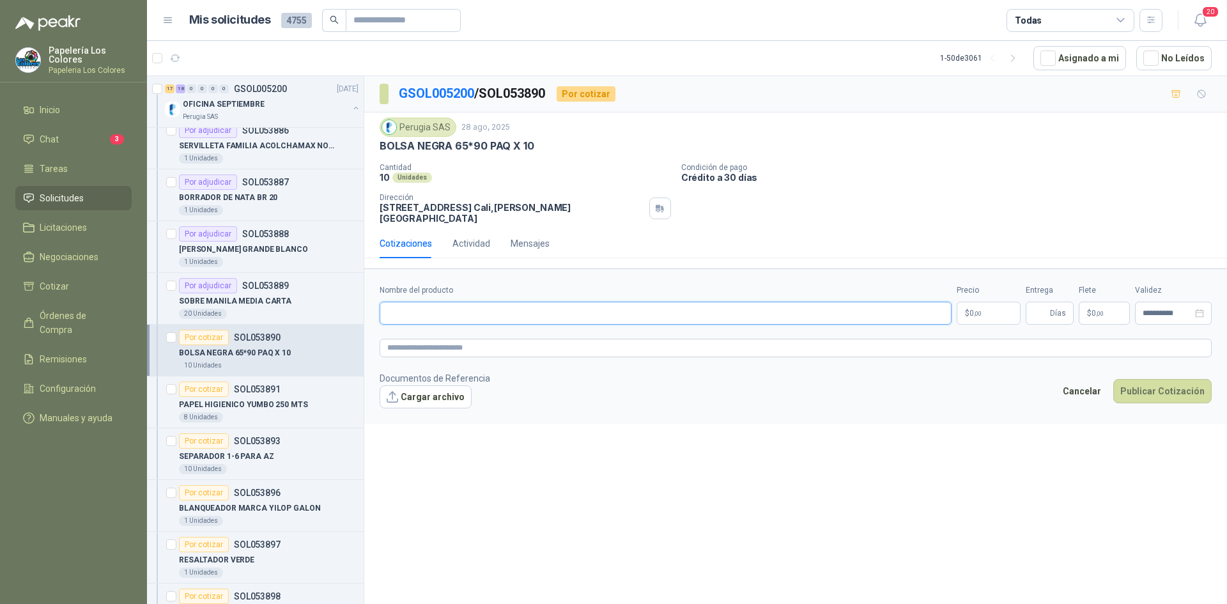
click at [521, 302] on input "Nombre del producto" at bounding box center [666, 313] width 572 height 23
click at [533, 144] on div "BOLSA NEGRA 65*90 PAQ X 10" at bounding box center [796, 145] width 832 height 13
drag, startPoint x: 531, startPoint y: 144, endPoint x: 382, endPoint y: 148, distance: 148.4
click at [382, 148] on p "BOLSA NEGRA 65*90 PAQ X 10" at bounding box center [457, 145] width 154 height 13
click at [464, 304] on input "Nombre del producto" at bounding box center [666, 313] width 572 height 23
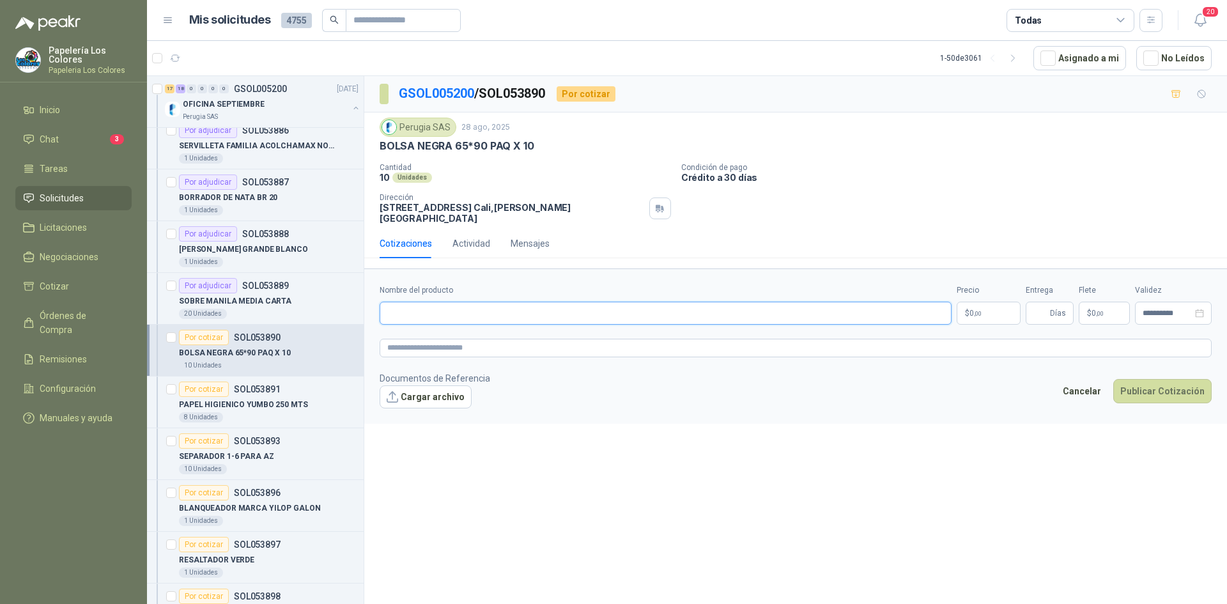
paste input "**********"
type input "**********"
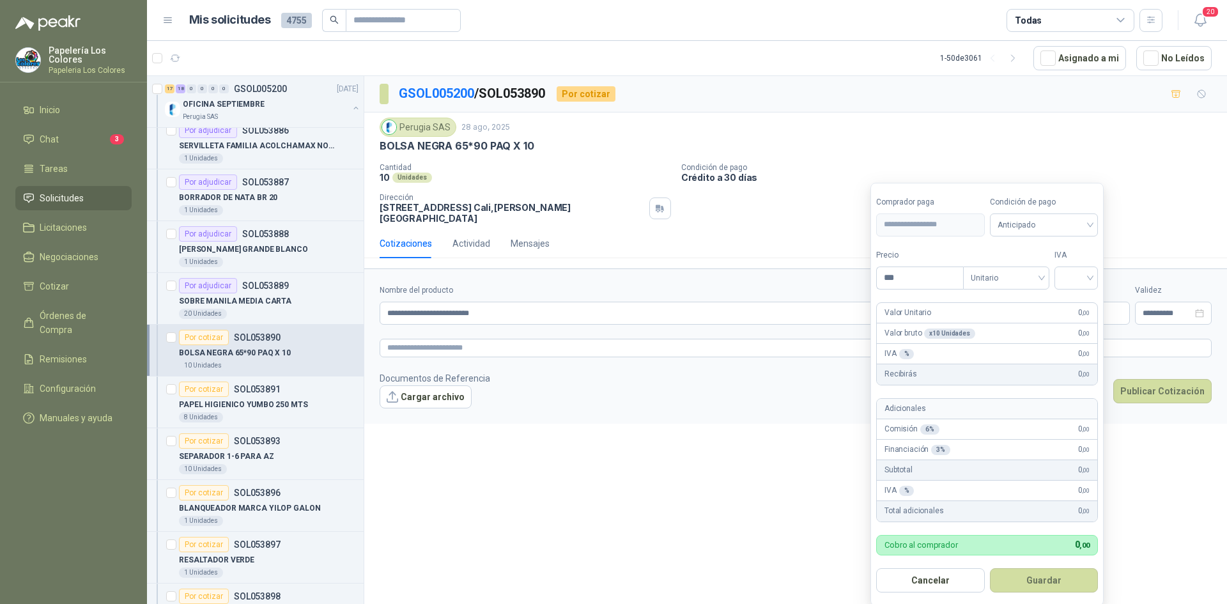
click at [992, 299] on body "Papelería Los Colores Papeleria Los Colores Inicio Chat 3 Tareas Solicitudes Li…" at bounding box center [613, 302] width 1227 height 604
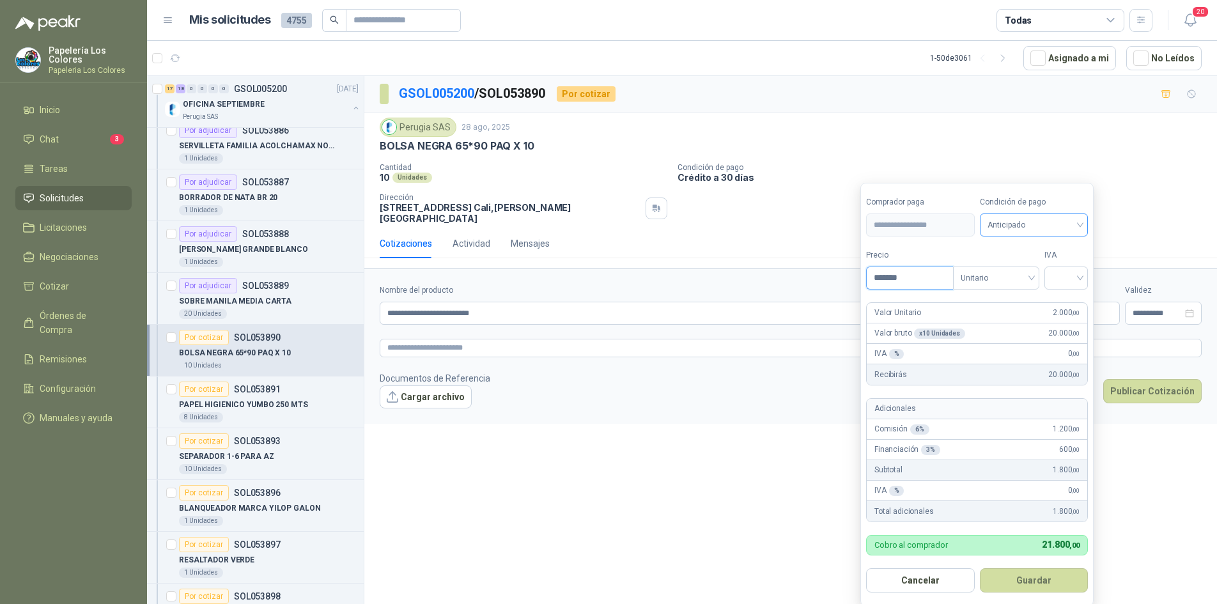
click at [1053, 221] on span "Anticipado" at bounding box center [1034, 224] width 93 height 19
type input "*******"
click at [1045, 267] on div "Crédito a 30 días" at bounding box center [1037, 272] width 90 height 14
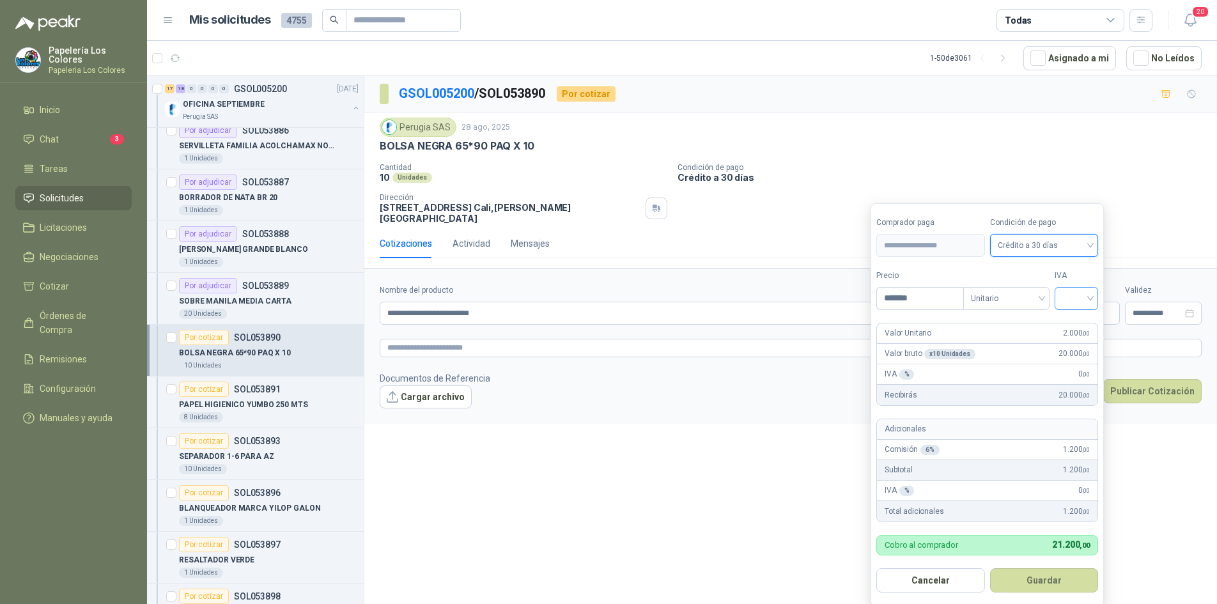
click at [1084, 297] on input "search" at bounding box center [1077, 297] width 28 height 19
click at [1081, 322] on div "19%" at bounding box center [1080, 325] width 24 height 14
click at [1040, 579] on button "Guardar" at bounding box center [1047, 580] width 110 height 24
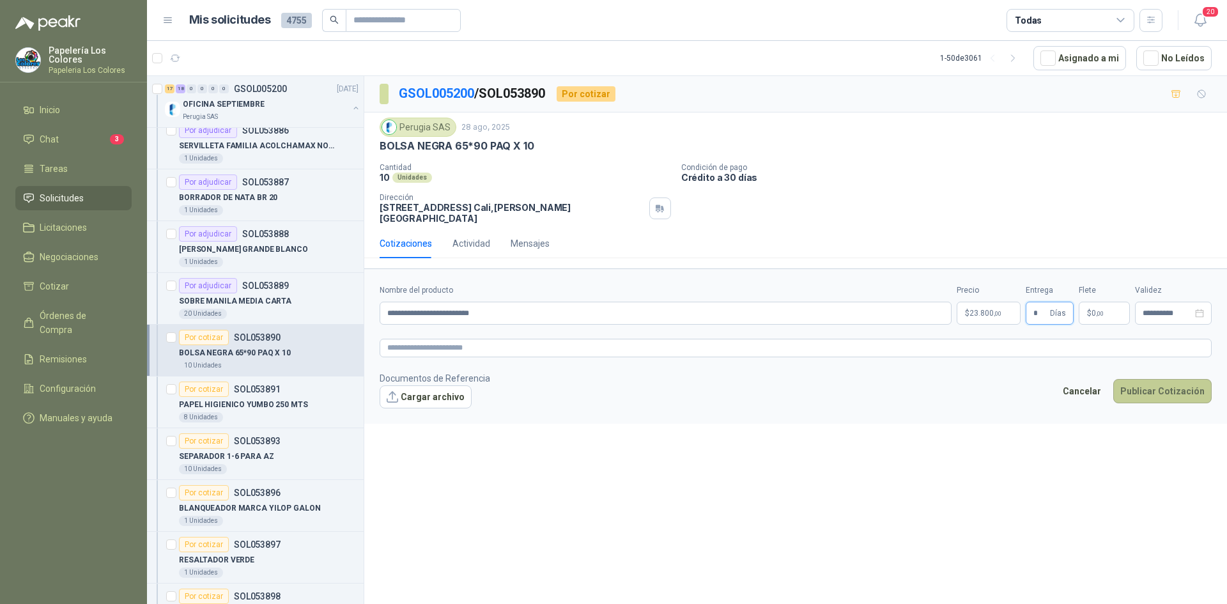
type input "*"
click at [1162, 380] on button "Publicar Cotización" at bounding box center [1163, 391] width 98 height 24
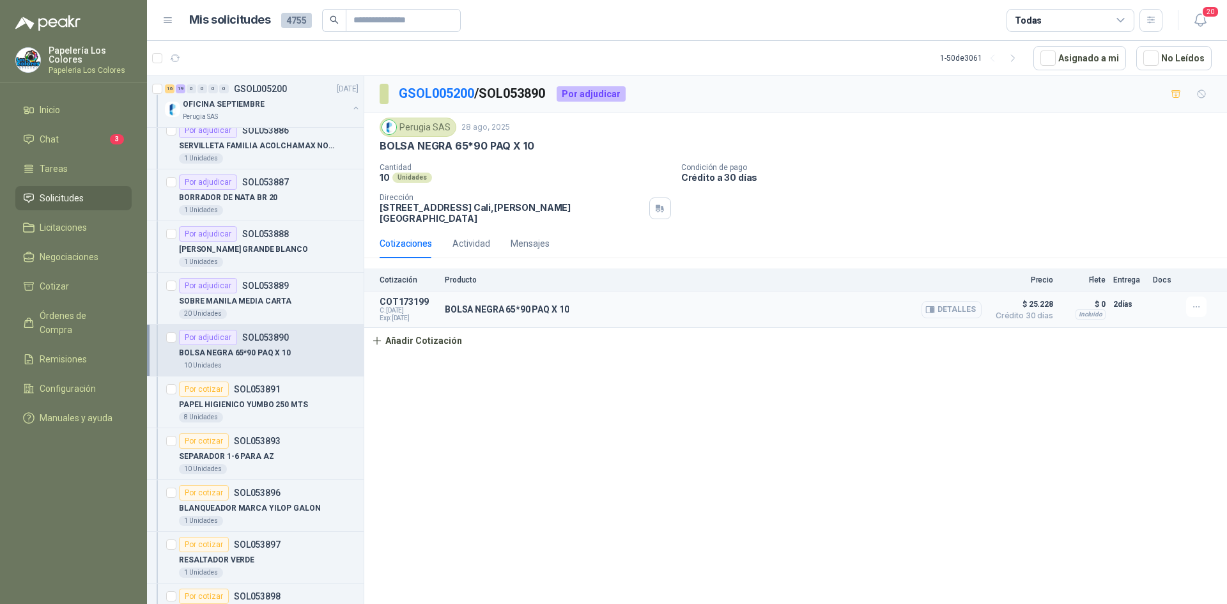
click at [959, 302] on button "Detalles" at bounding box center [952, 309] width 60 height 17
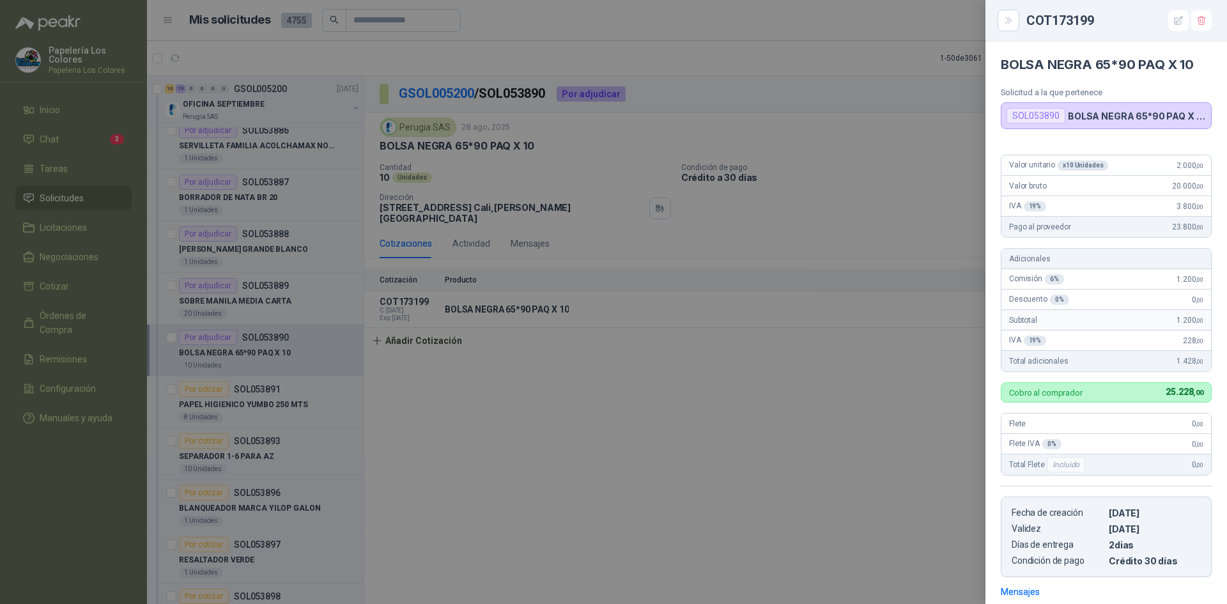
click at [802, 448] on div at bounding box center [613, 302] width 1227 height 604
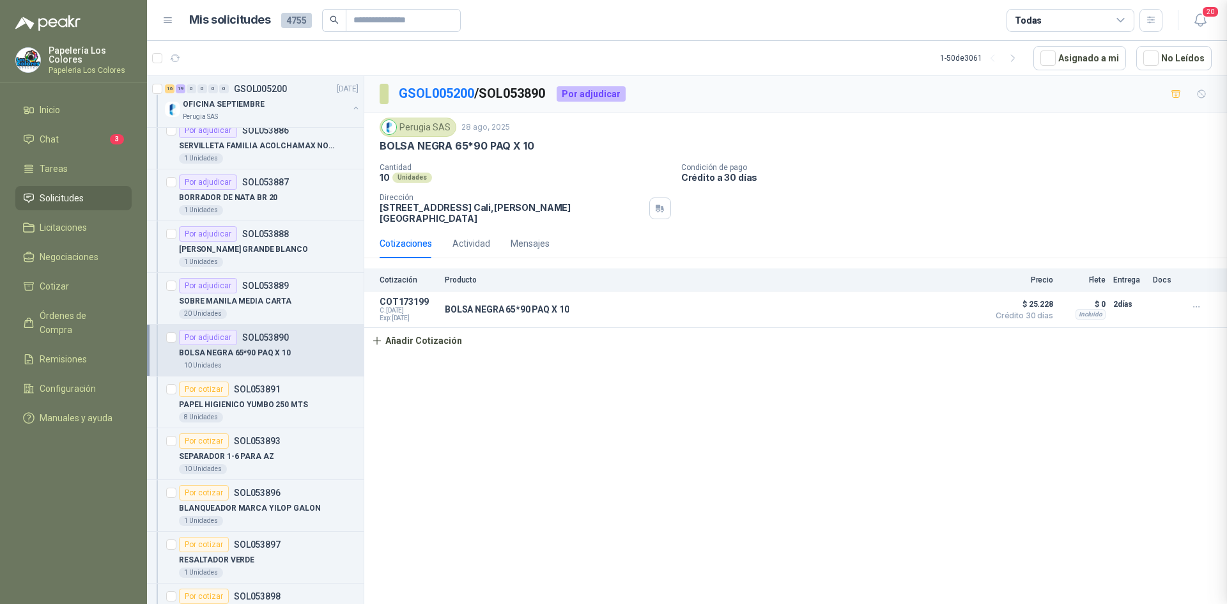
scroll to position [185, 0]
click at [206, 386] on div "Por cotizar" at bounding box center [204, 389] width 50 height 15
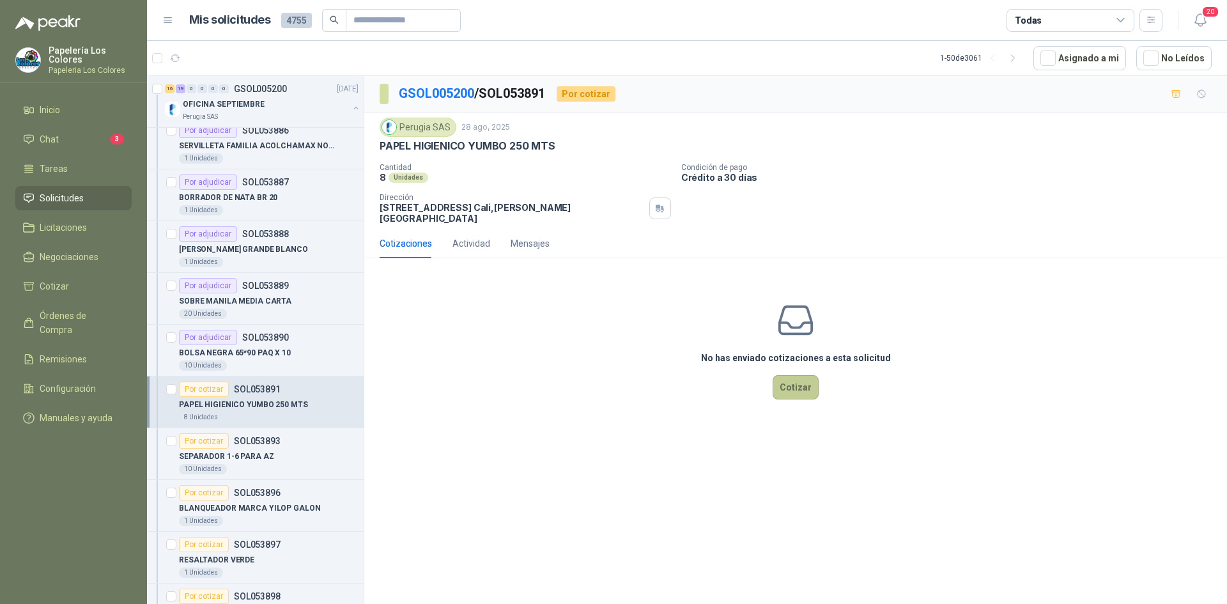
click at [802, 378] on button "Cotizar" at bounding box center [796, 387] width 46 height 24
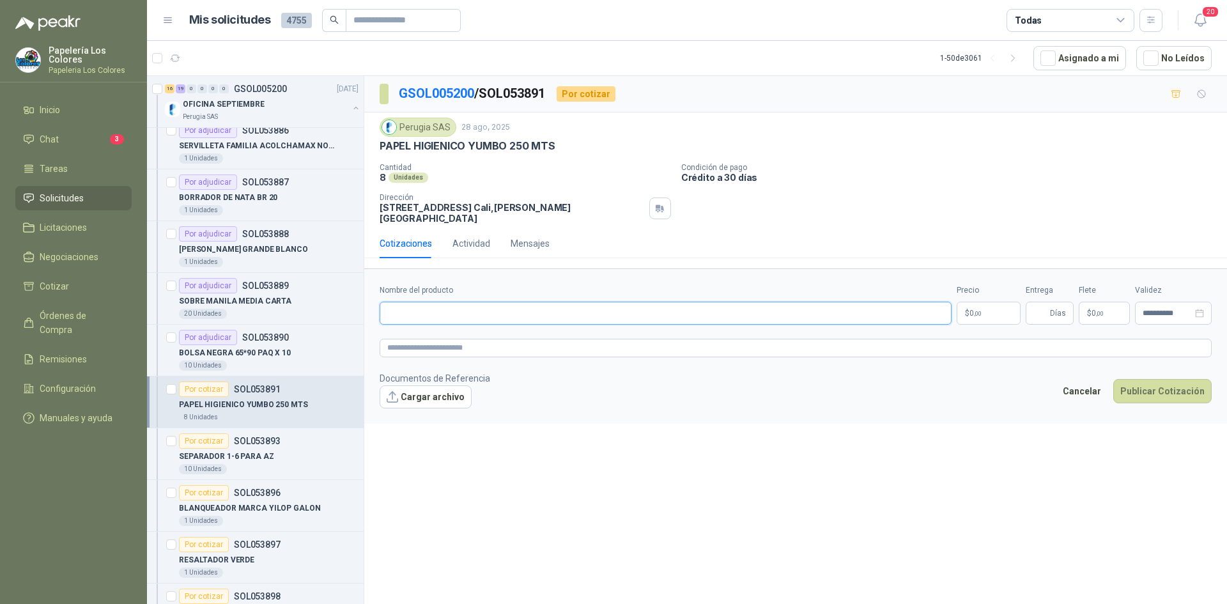
click at [651, 302] on input "Nombre del producto" at bounding box center [666, 313] width 572 height 23
drag, startPoint x: 552, startPoint y: 145, endPoint x: 366, endPoint y: 149, distance: 185.4
click at [366, 149] on div "Perugia SAS [DATE] PAPEL HIGIENICO YUMBO 250 MTS  Cantidad 8 Unidades Condició…" at bounding box center [795, 171] width 863 height 116
click at [498, 311] on input "Nombre del producto" at bounding box center [666, 313] width 572 height 23
paste input "**********"
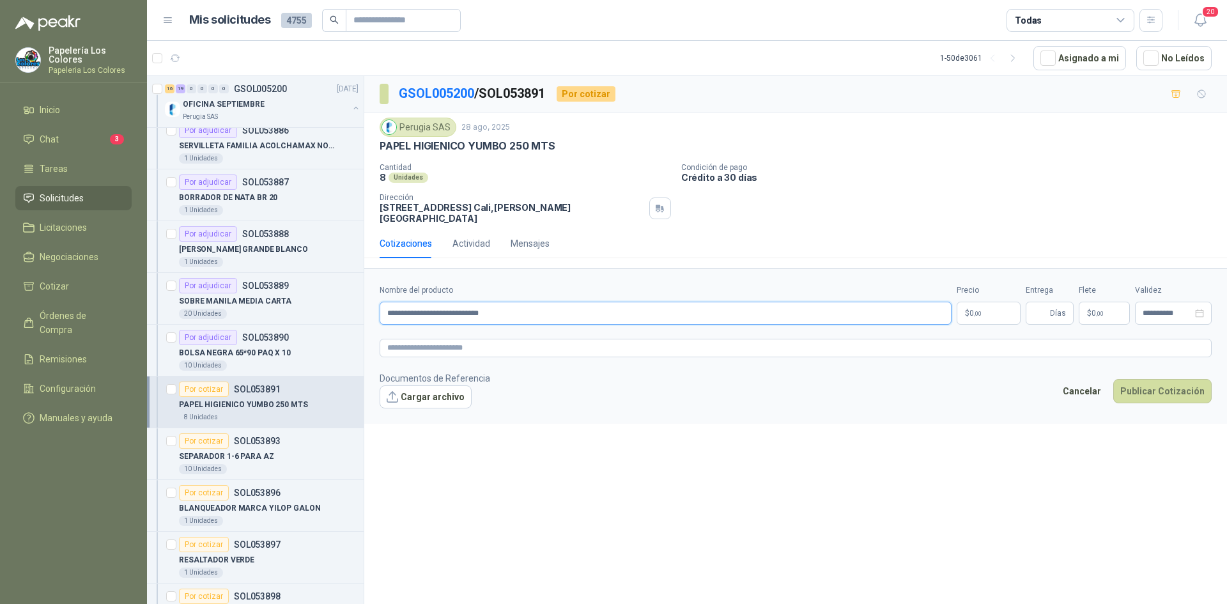
type input "**********"
click at [992, 302] on body "Papelería Los Colores Papeleria Los Colores Inicio Chat 3 Tareas Solicitudes Li…" at bounding box center [613, 302] width 1227 height 604
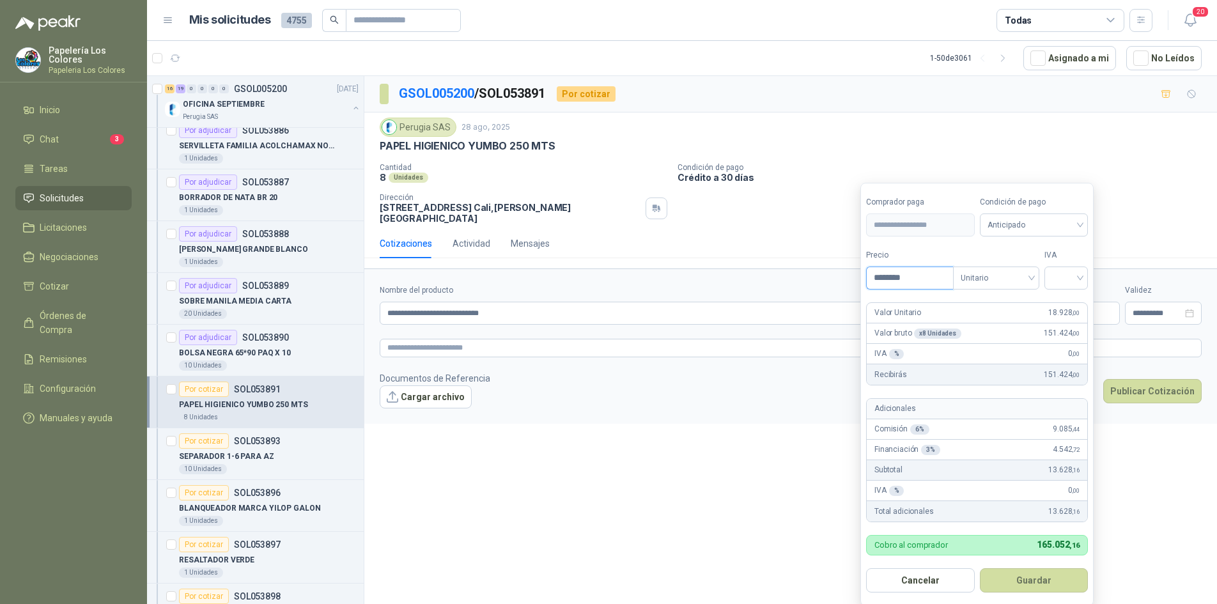
type input "********"
click at [1019, 223] on span "Anticipado" at bounding box center [1034, 224] width 93 height 19
click at [1019, 268] on div "Crédito a 30 días" at bounding box center [1037, 272] width 90 height 14
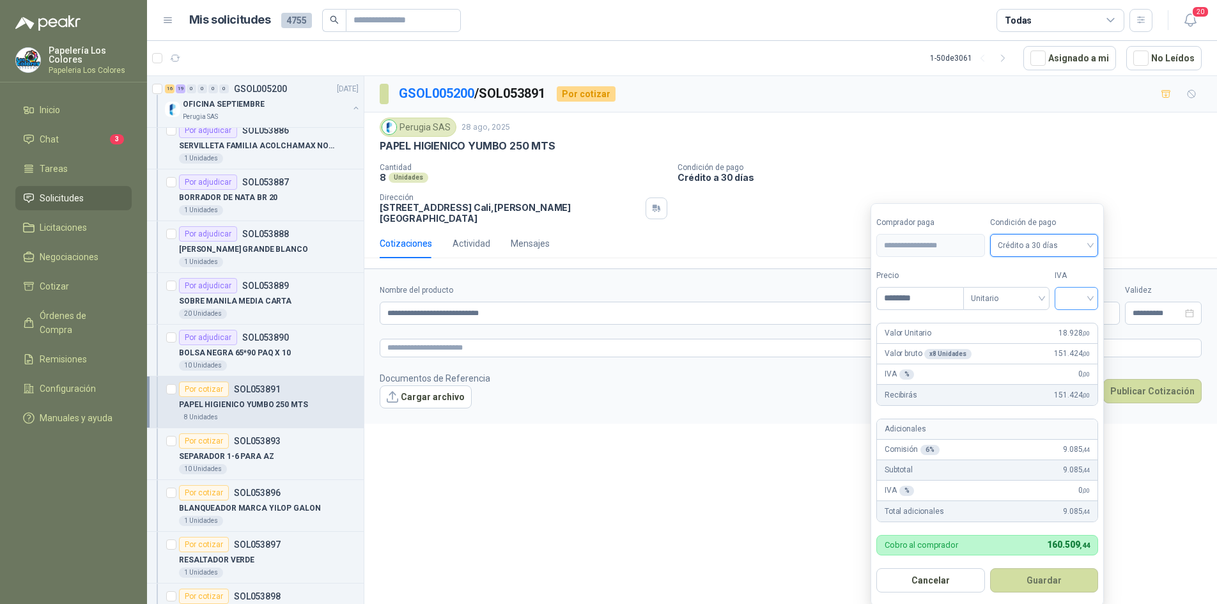
click at [1082, 291] on input "search" at bounding box center [1077, 297] width 28 height 19
click at [1077, 323] on div "19%" at bounding box center [1080, 325] width 24 height 14
click at [1062, 588] on button "Guardar" at bounding box center [1047, 580] width 110 height 24
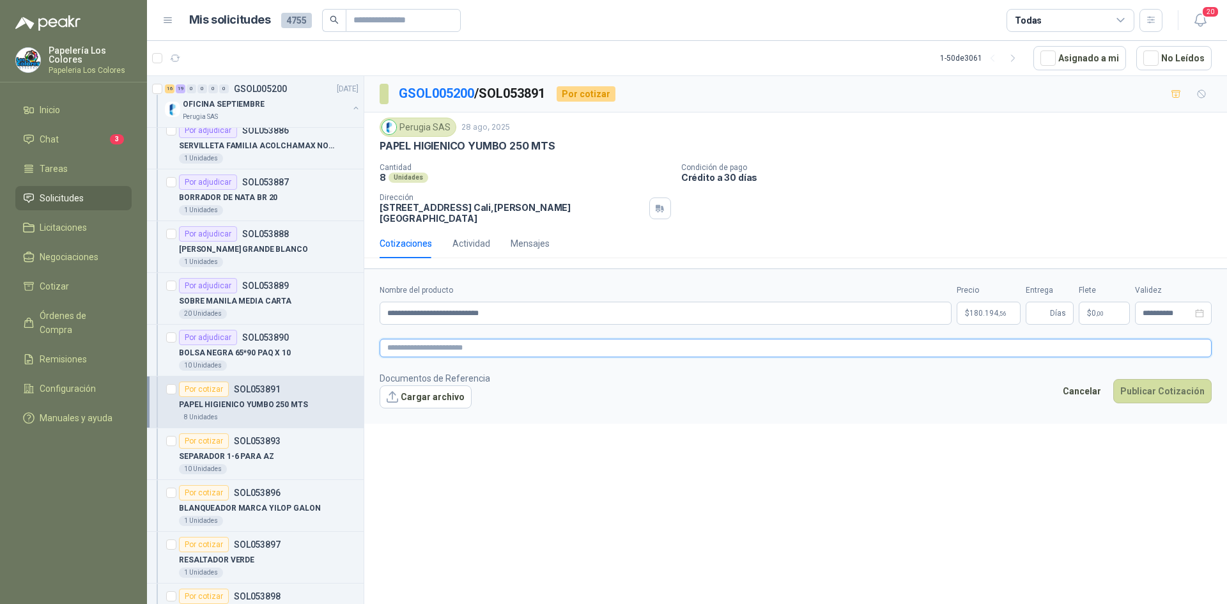
click at [506, 339] on textarea at bounding box center [796, 348] width 832 height 19
paste textarea "**********"
type textarea "**********"
click at [1047, 302] on input "Entrega" at bounding box center [1041, 313] width 14 height 22
type input "*"
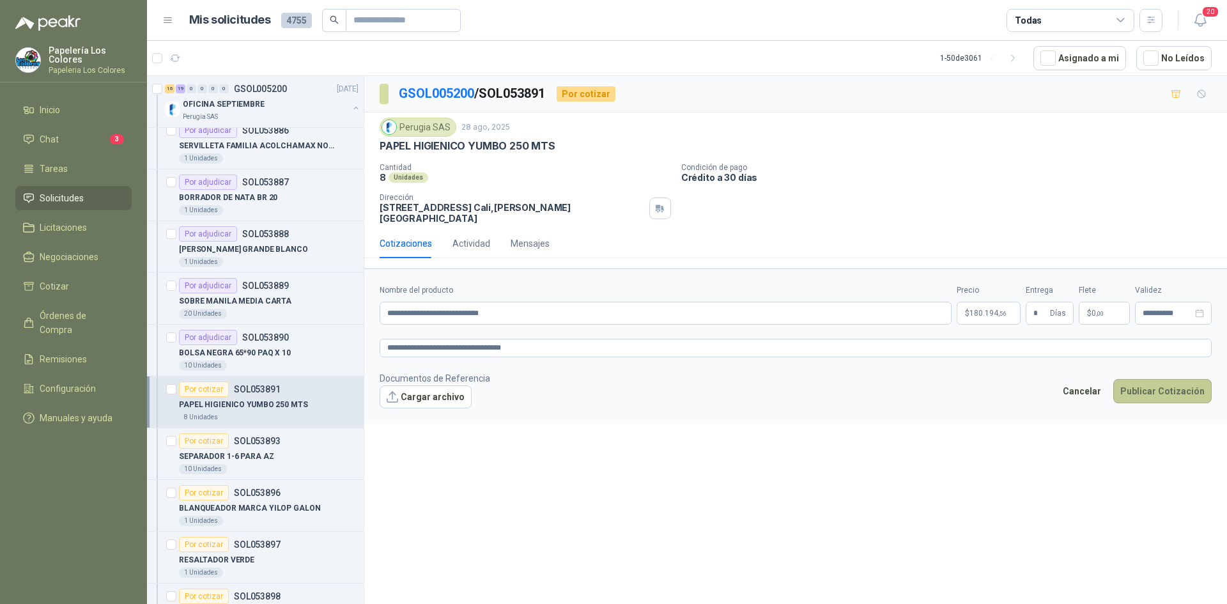
click at [1173, 379] on button "Publicar Cotización" at bounding box center [1163, 391] width 98 height 24
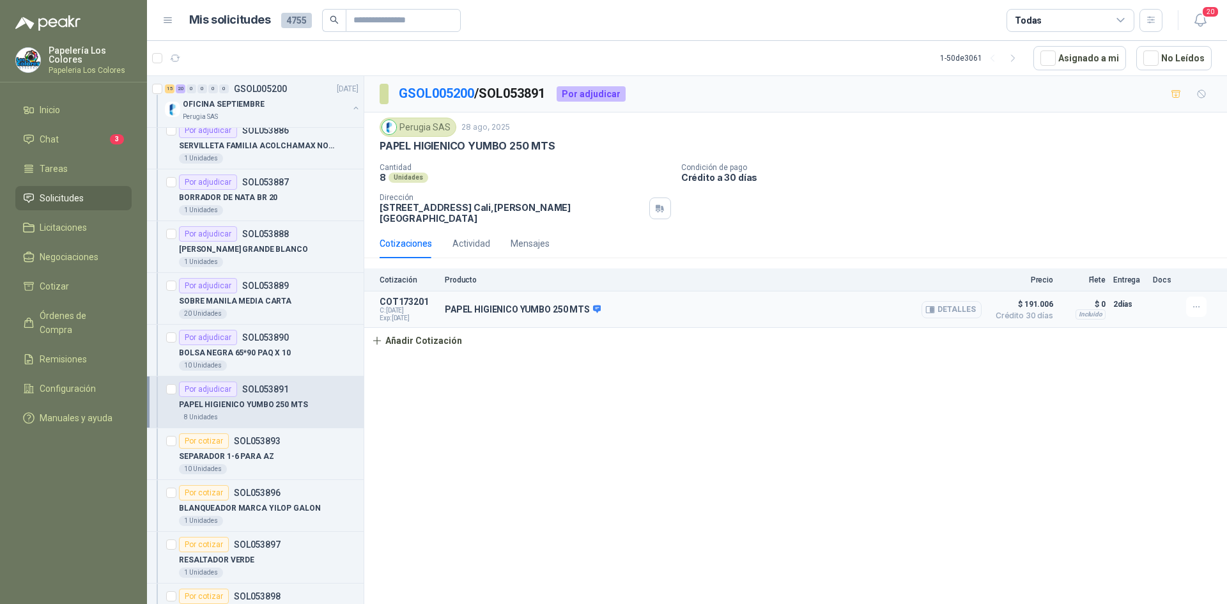
click at [962, 301] on button "Detalles" at bounding box center [952, 309] width 60 height 17
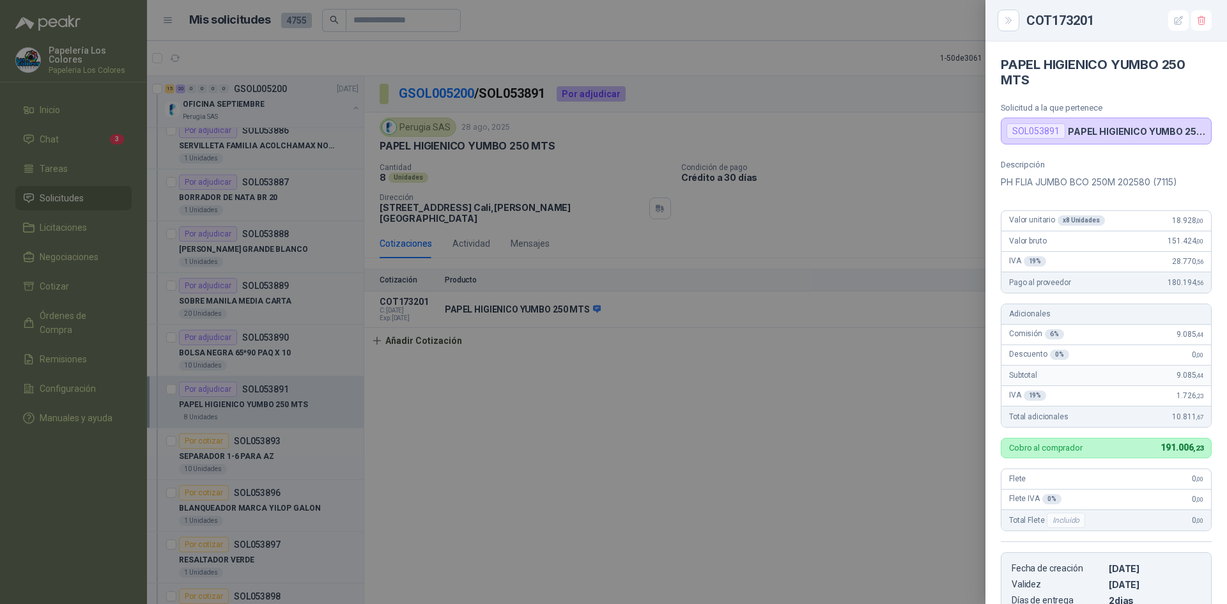
click at [788, 382] on div at bounding box center [613, 302] width 1227 height 604
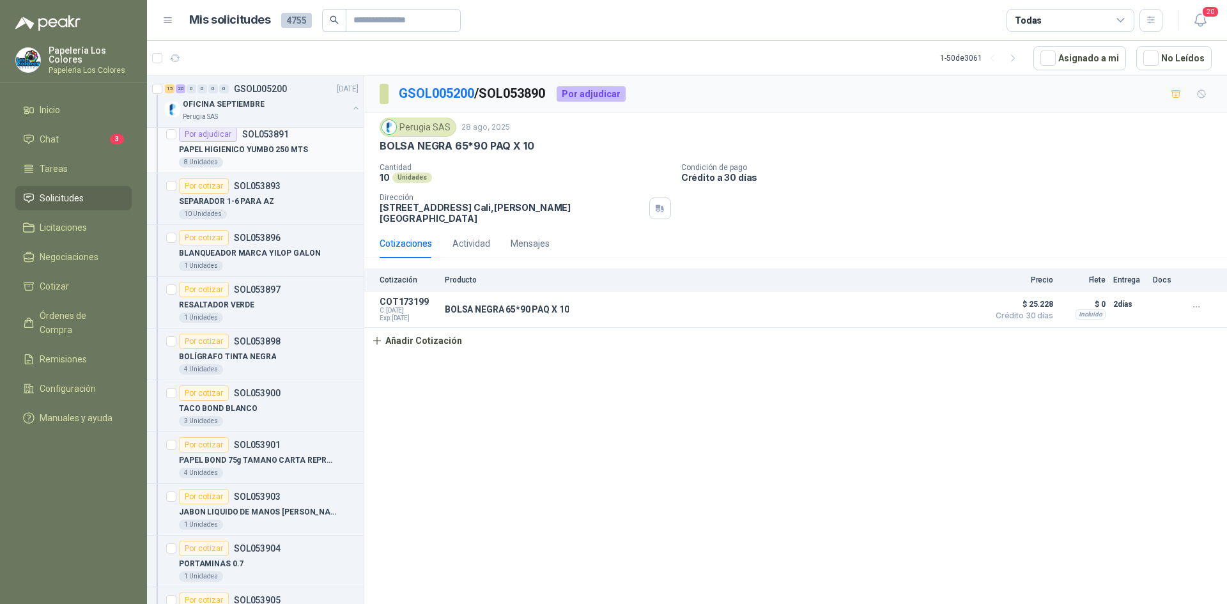
scroll to position [991, 0]
click at [207, 185] on div "Por cotizar" at bounding box center [204, 185] width 50 height 15
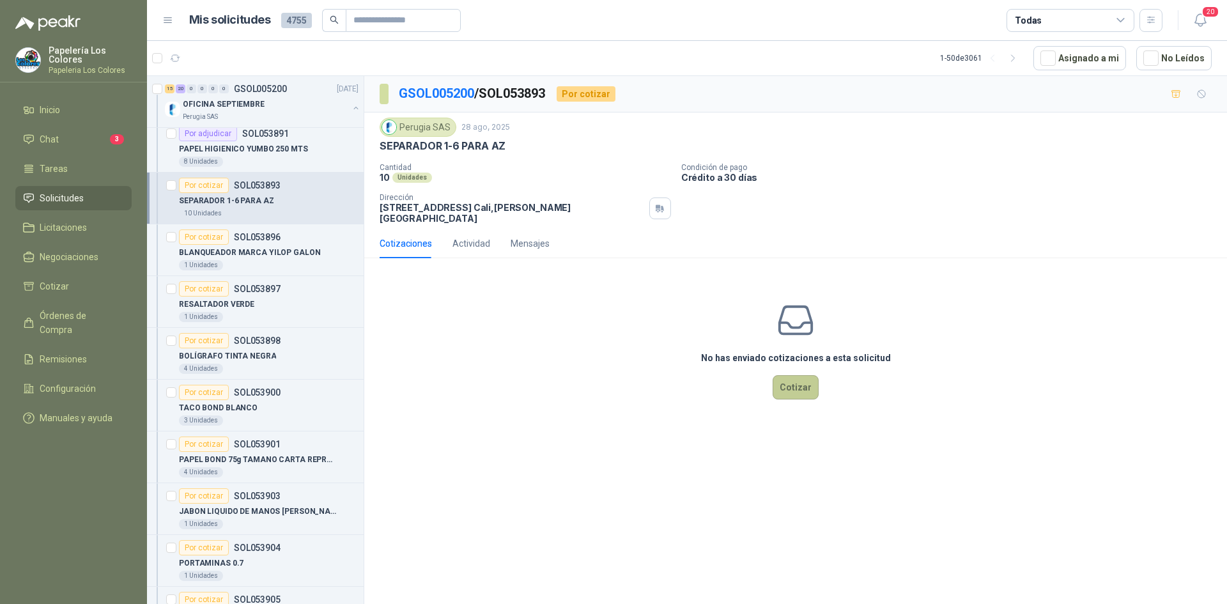
click at [804, 375] on button "Cotizar" at bounding box center [796, 387] width 46 height 24
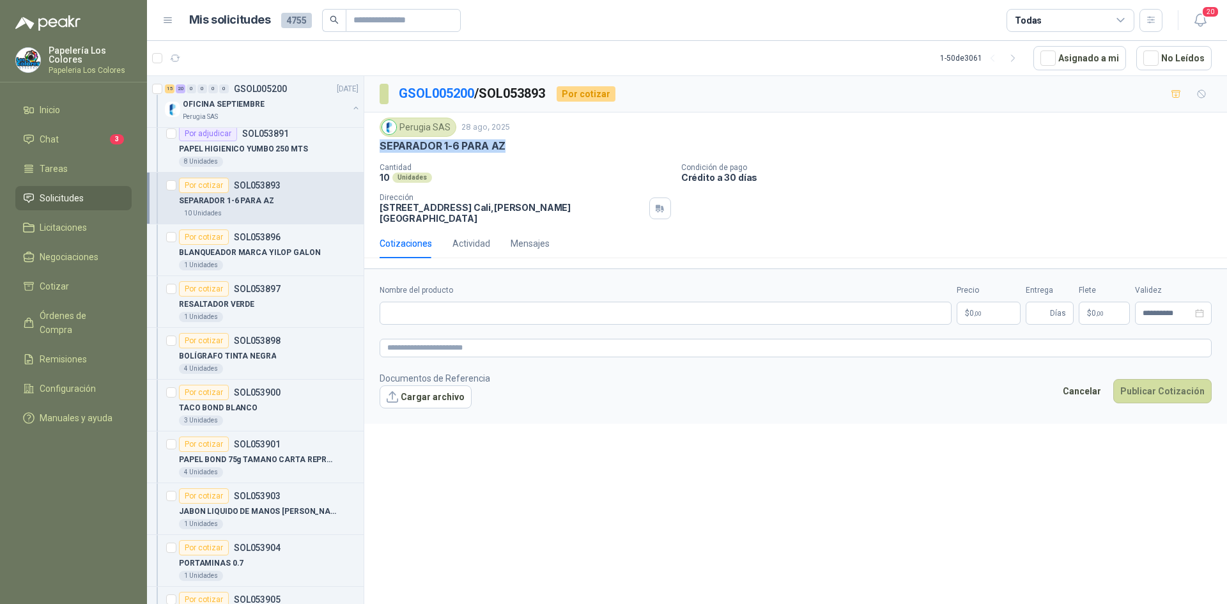
drag, startPoint x: 504, startPoint y: 148, endPoint x: 370, endPoint y: 152, distance: 134.3
click at [370, 152] on div "Perugia SAS [DATE] SEPARADOR 1-6 PARA AZ Cantidad 10 Unidades Condición de pag…" at bounding box center [795, 171] width 863 height 116
click at [512, 309] on input "Nombre del producto" at bounding box center [666, 313] width 572 height 23
paste input "**********"
type input "**********"
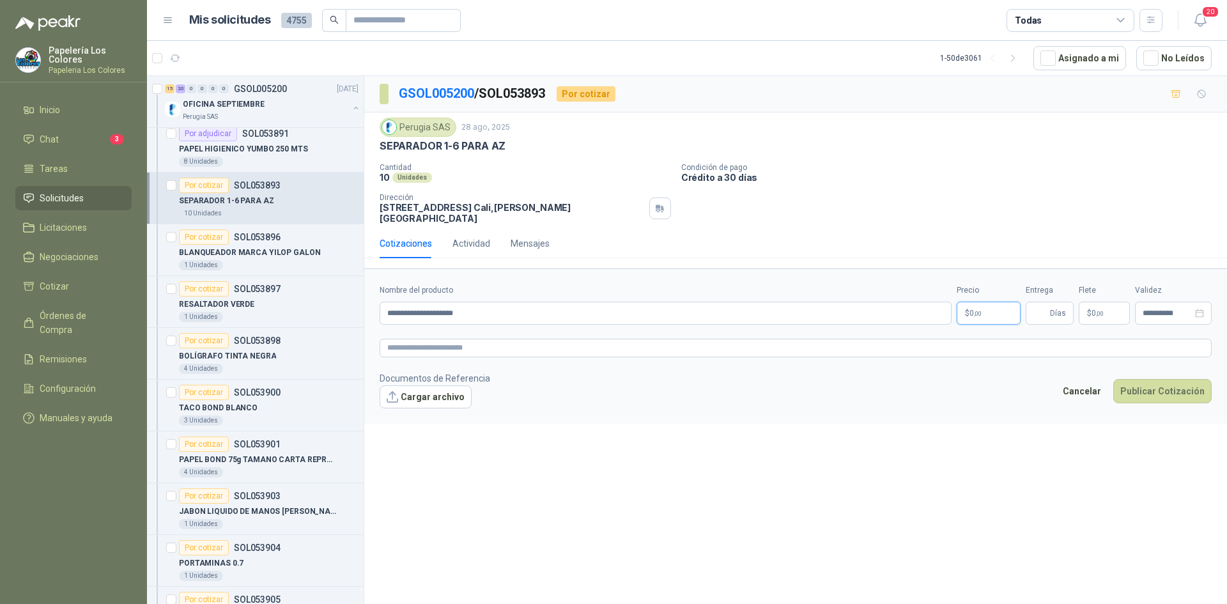
click at [990, 300] on body "Papelería Los Colores Papeleria Los Colores Inicio Chat 3 Tareas Solicitudes Li…" at bounding box center [613, 302] width 1227 height 604
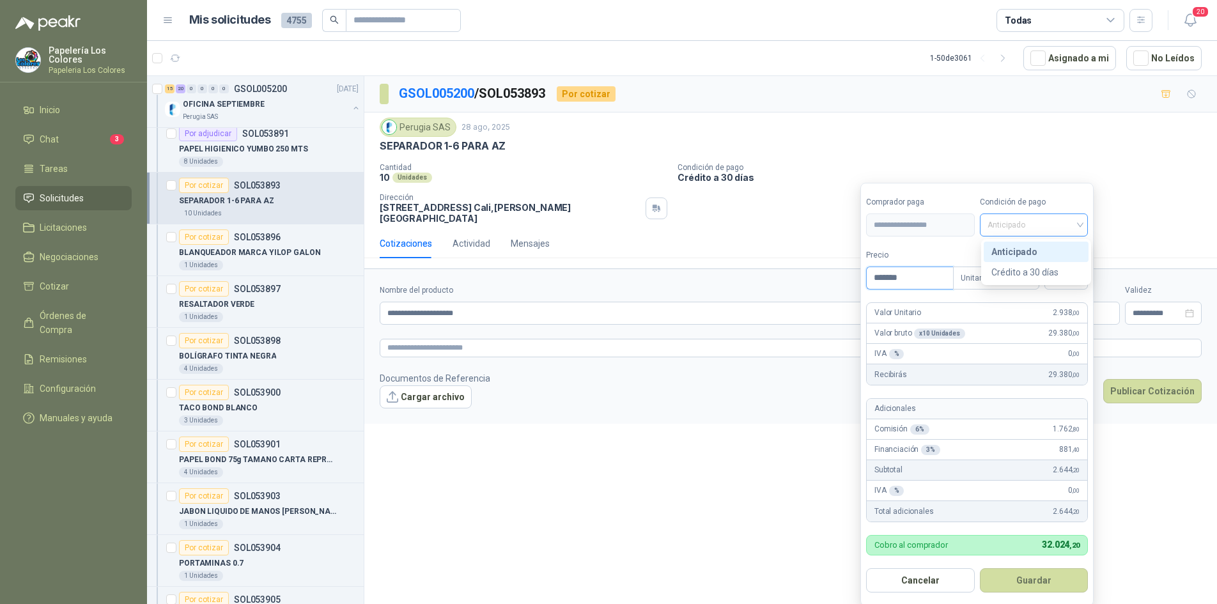
click at [1004, 217] on span "Anticipado" at bounding box center [1034, 224] width 93 height 19
type input "*******"
click at [1019, 271] on div "Crédito a 30 días" at bounding box center [1037, 272] width 90 height 14
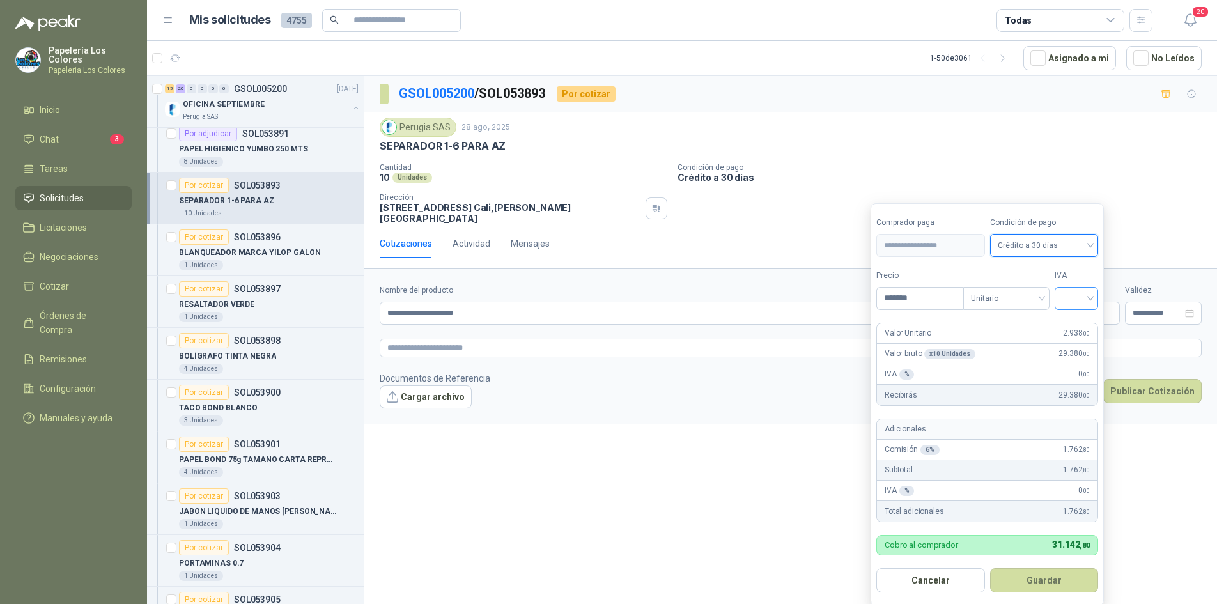
click at [1076, 295] on input "search" at bounding box center [1077, 297] width 28 height 19
click at [1073, 323] on div "19%" at bounding box center [1080, 325] width 24 height 14
click at [1041, 581] on button "Guardar" at bounding box center [1047, 580] width 110 height 24
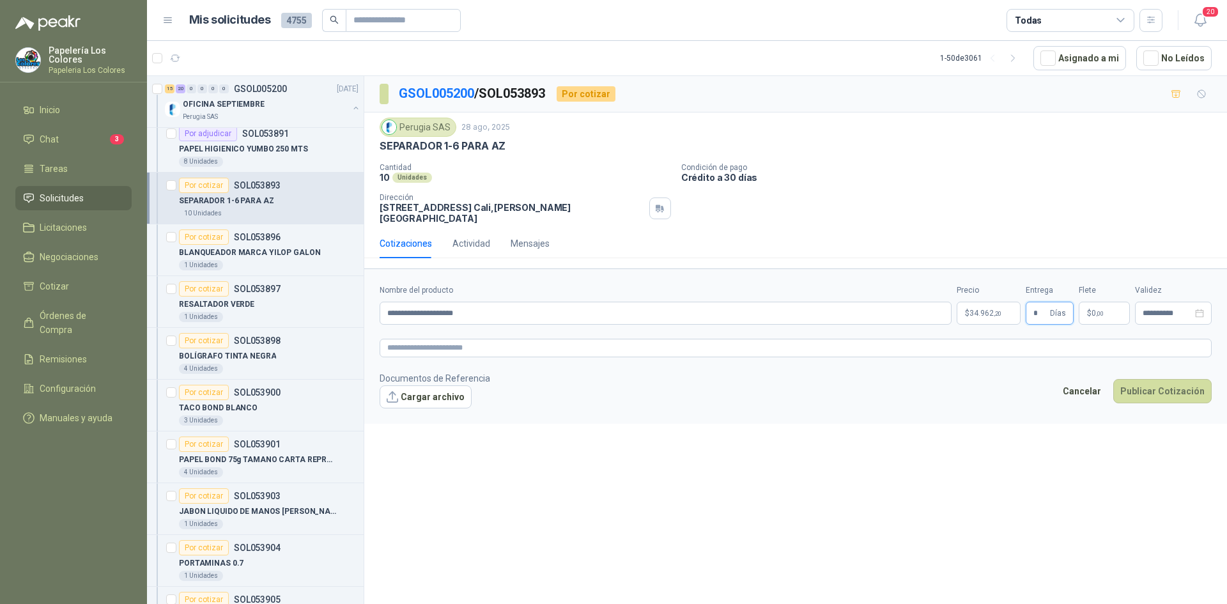
type input "*"
click at [1169, 381] on button "Publicar Cotización" at bounding box center [1163, 391] width 98 height 24
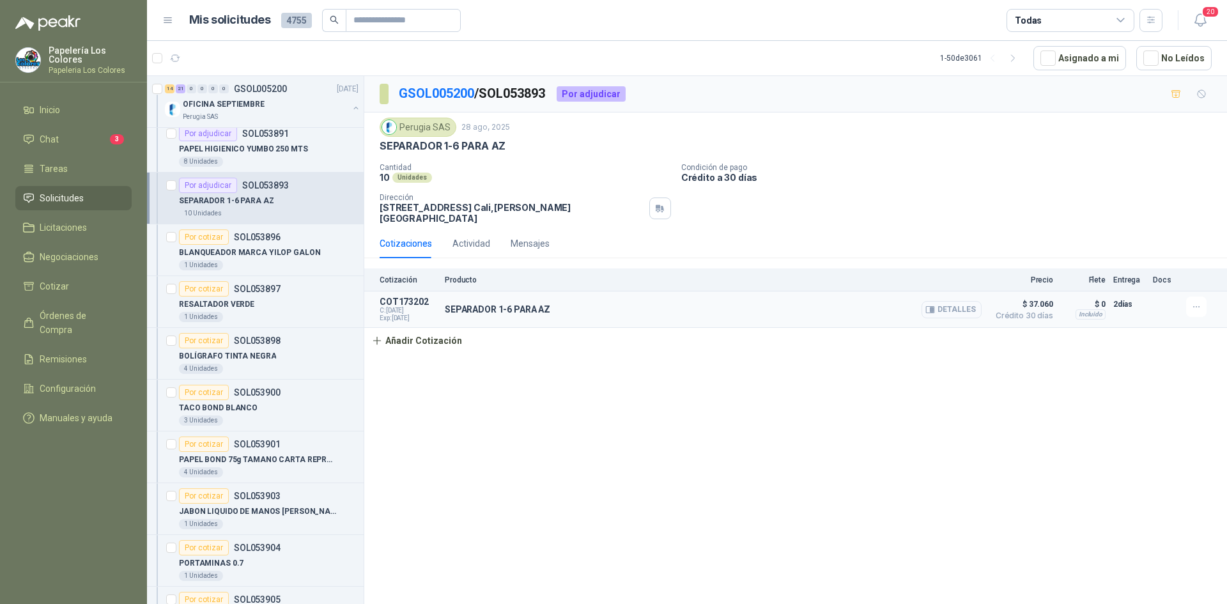
click at [955, 302] on button "Detalles" at bounding box center [952, 309] width 60 height 17
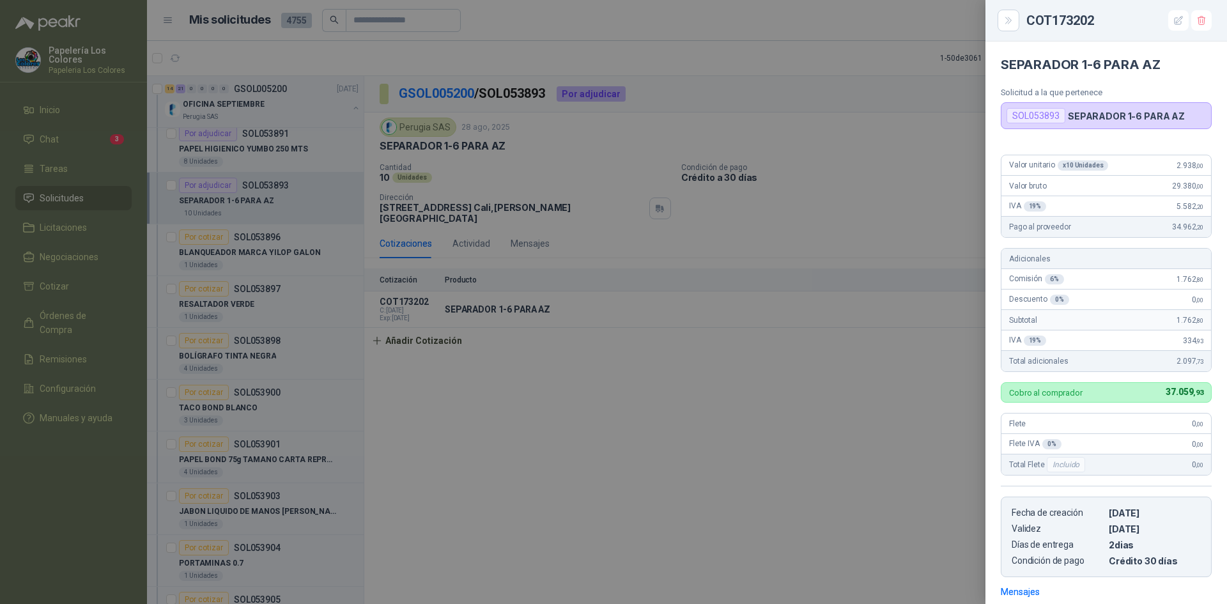
click at [749, 531] on div at bounding box center [613, 302] width 1227 height 604
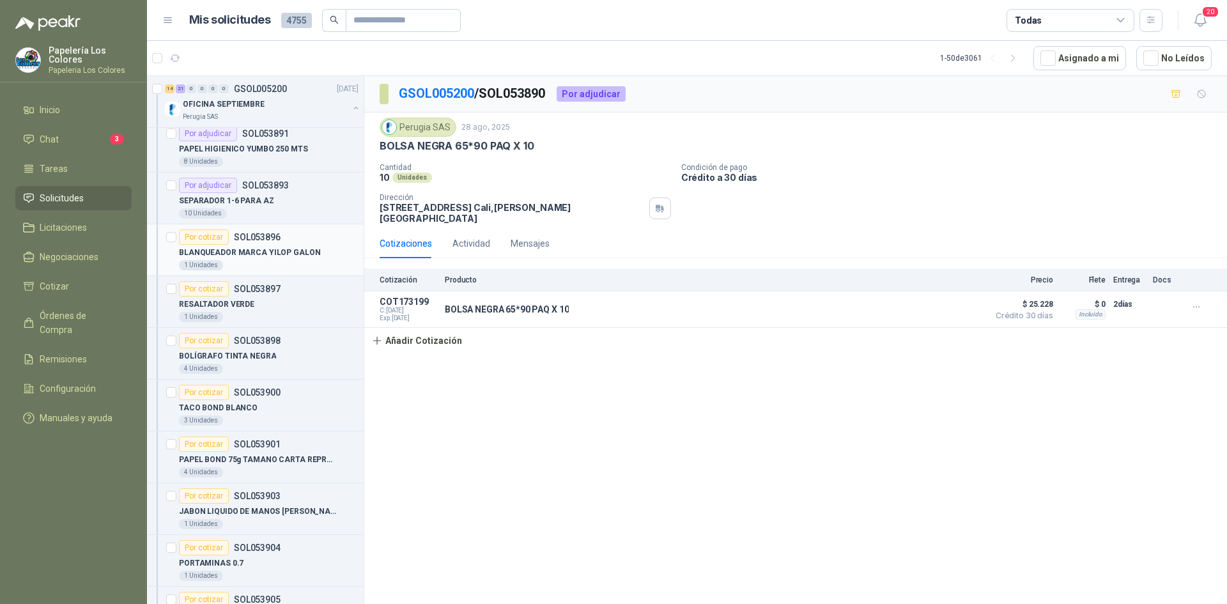
click at [199, 238] on div "Por cotizar" at bounding box center [204, 237] width 50 height 15
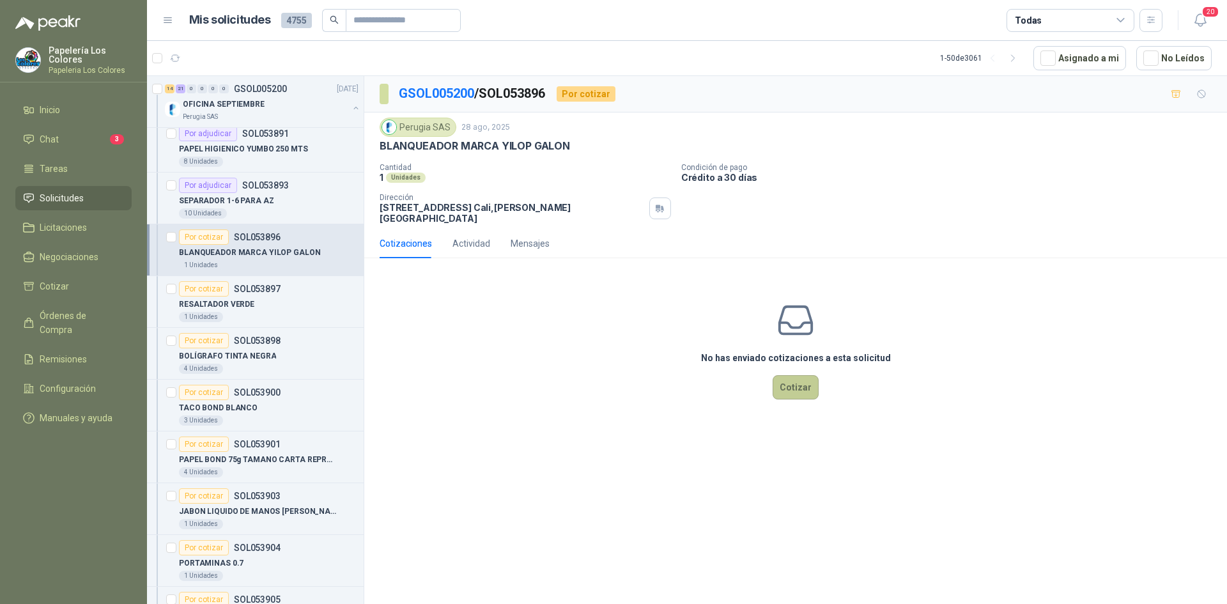
click at [790, 375] on button "Cotizar" at bounding box center [796, 387] width 46 height 24
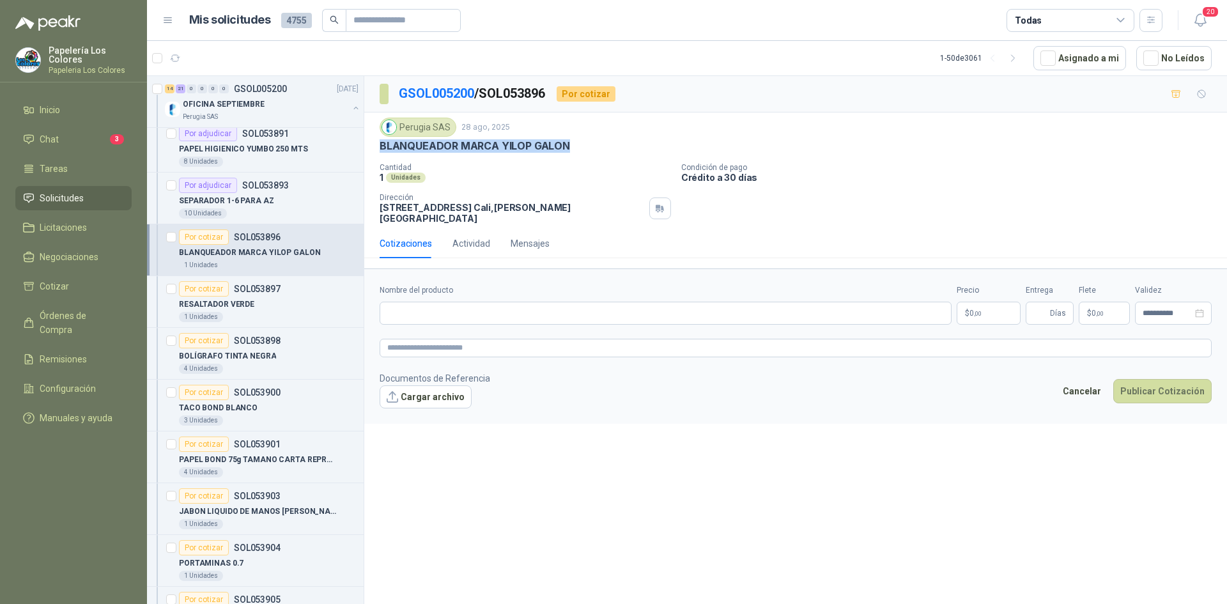
drag, startPoint x: 568, startPoint y: 144, endPoint x: 383, endPoint y: 148, distance: 184.8
click at [383, 148] on p "BLANQUEADOR MARCA YILOP GALON" at bounding box center [475, 145] width 191 height 13
click at [520, 306] on input "Nombre del producto" at bounding box center [666, 313] width 572 height 23
paste input "**********"
type input "**********"
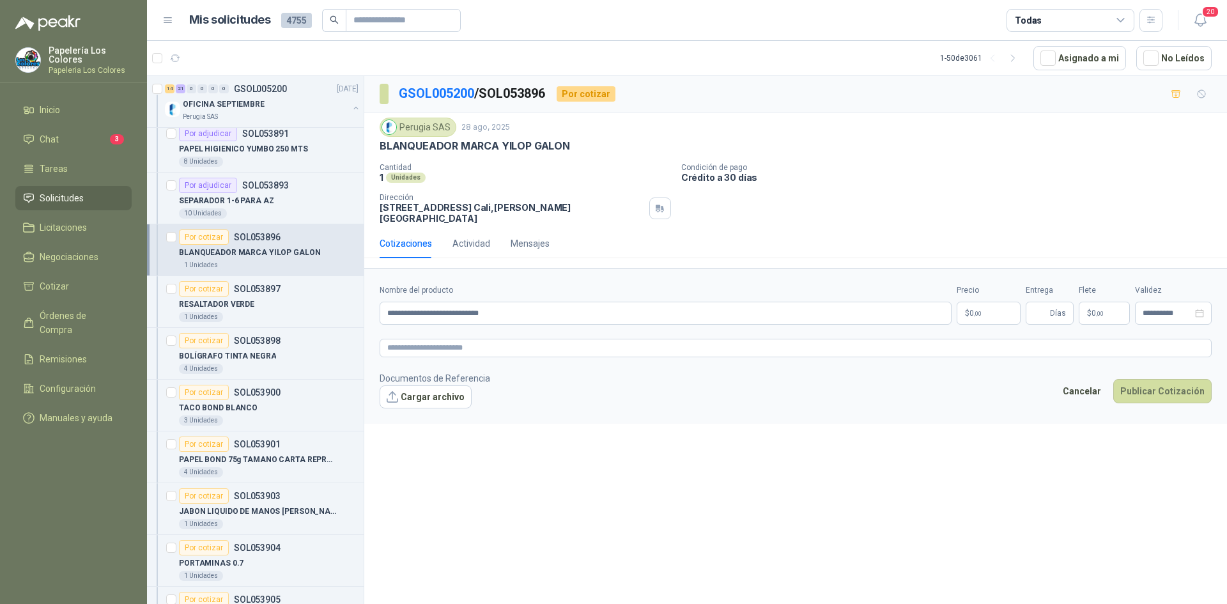
click at [969, 303] on body "Papelería Los Colores Papeleria Los Colores Inicio Chat 3 Tareas Solicitudes Li…" at bounding box center [613, 302] width 1227 height 604
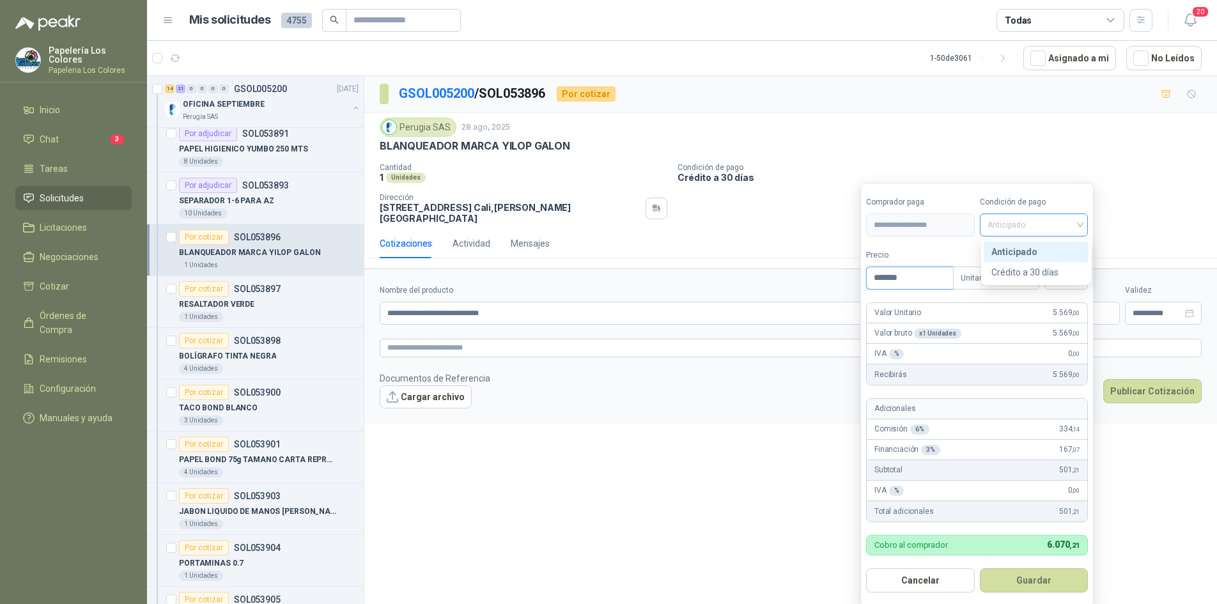
click at [1040, 231] on span "Anticipado" at bounding box center [1034, 224] width 93 height 19
type input "*******"
click at [1042, 270] on div "Crédito a 30 días" at bounding box center [1037, 272] width 90 height 14
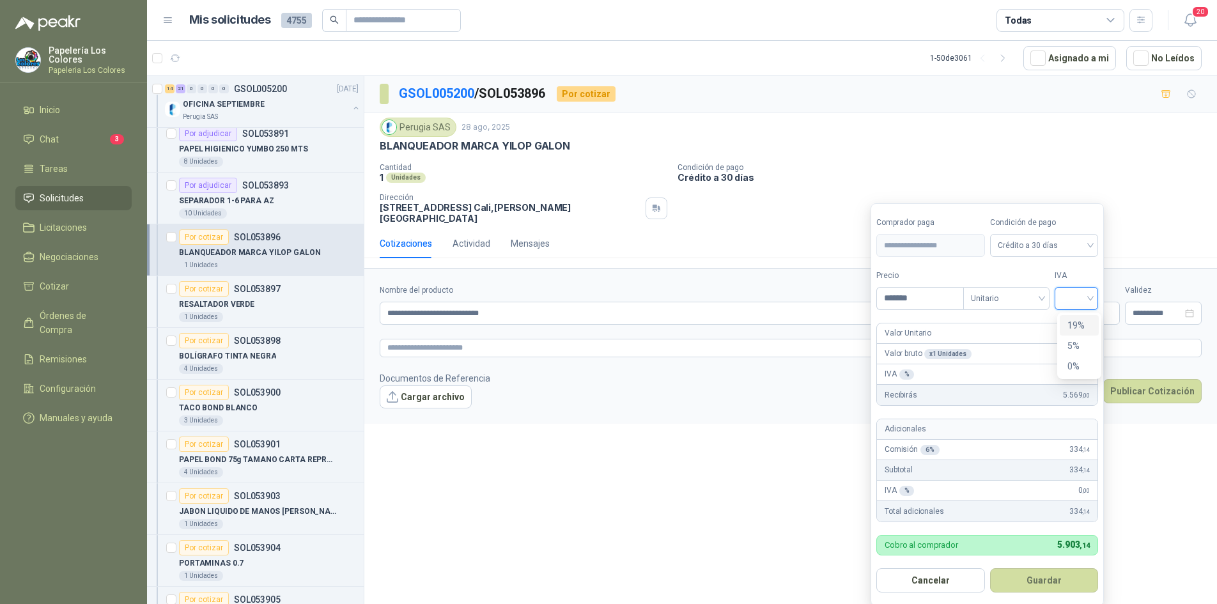
click at [1078, 299] on input "search" at bounding box center [1077, 297] width 28 height 19
click at [1081, 327] on div "19%" at bounding box center [1080, 325] width 24 height 14
click at [1051, 580] on button "Guardar" at bounding box center [1047, 580] width 110 height 24
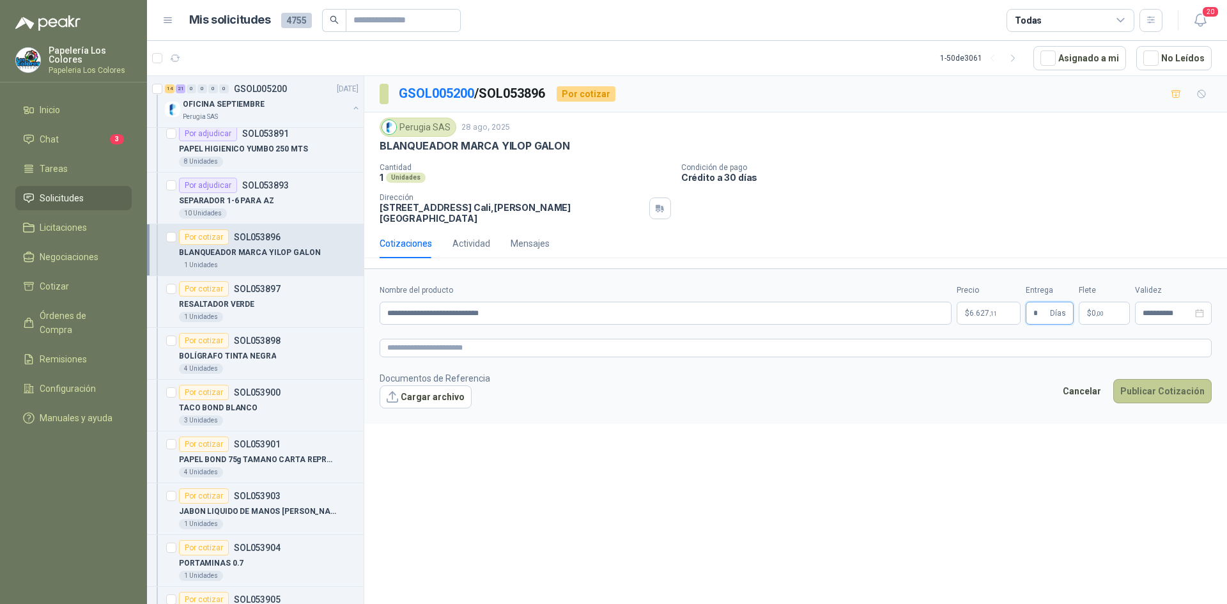
type input "*"
click at [1160, 379] on button "Publicar Cotización" at bounding box center [1163, 391] width 98 height 24
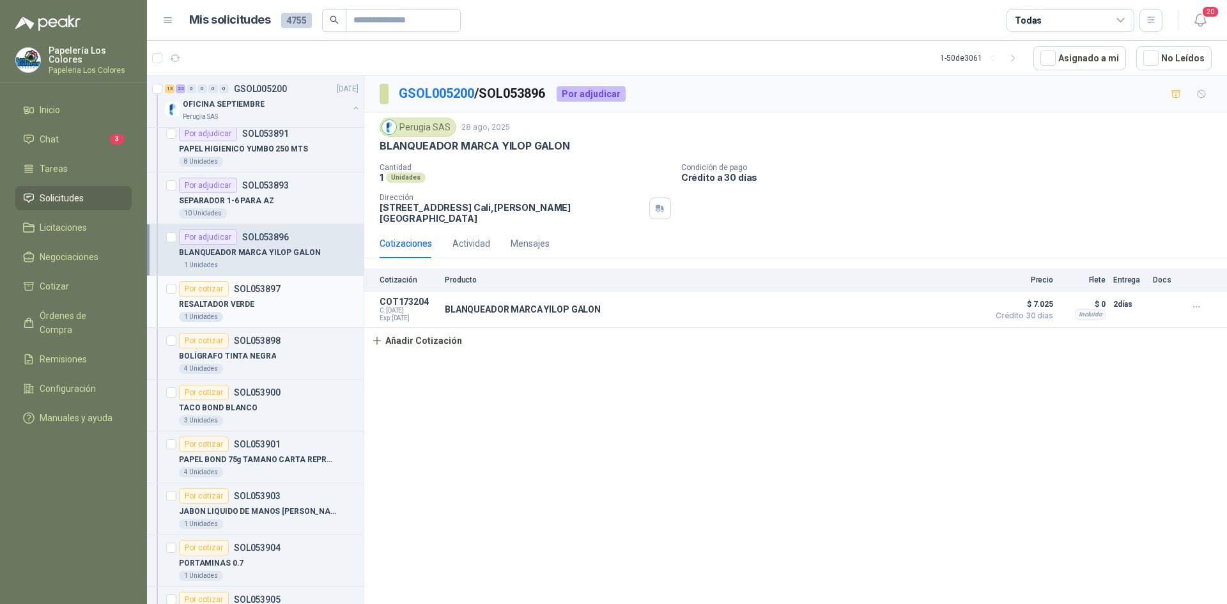
click at [208, 284] on div "Por cotizar" at bounding box center [204, 288] width 50 height 15
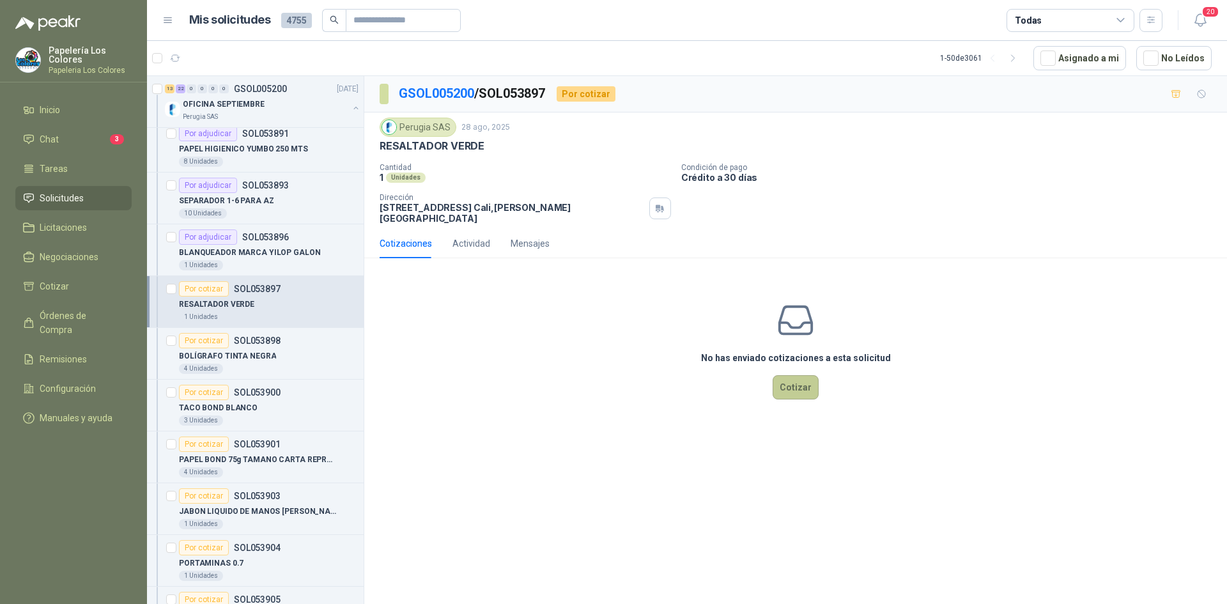
click at [800, 377] on button "Cotizar" at bounding box center [796, 387] width 46 height 24
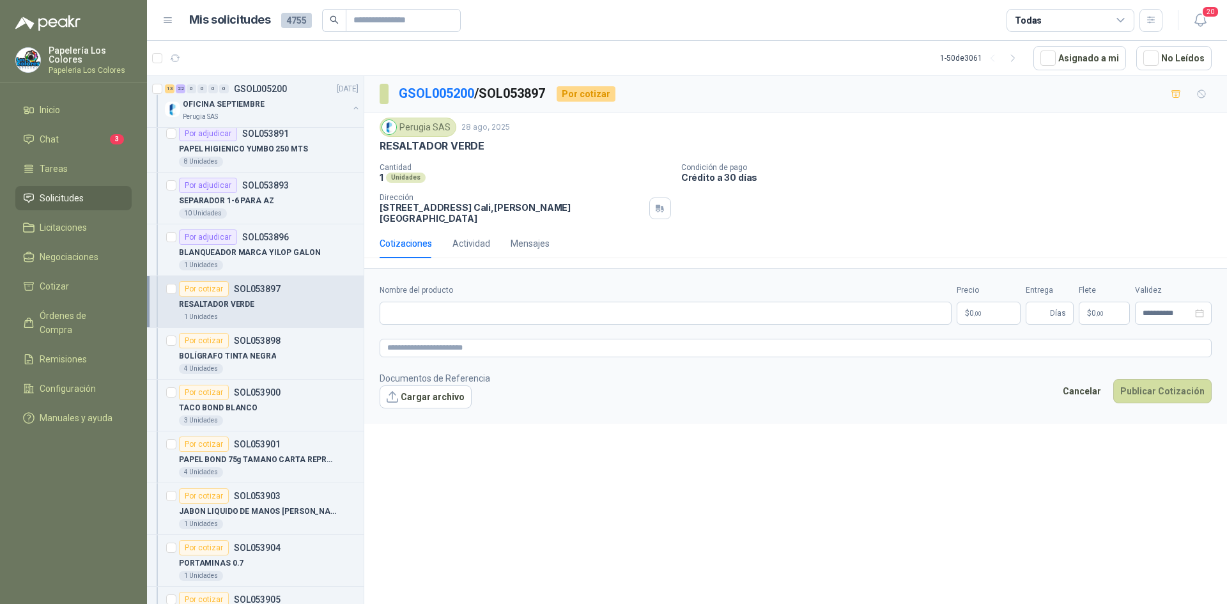
click at [483, 146] on div "RESALTADOR VERDE" at bounding box center [796, 145] width 832 height 13
drag, startPoint x: 481, startPoint y: 146, endPoint x: 376, endPoint y: 150, distance: 105.5
click at [376, 150] on div "Perugia SAS [DATE] RESALTADOR VERDE Cantidad 1 Unidades Condición de pago Créd…" at bounding box center [795, 171] width 863 height 116
click at [499, 306] on input "Nombre del producto" at bounding box center [666, 313] width 572 height 23
paste input "**********"
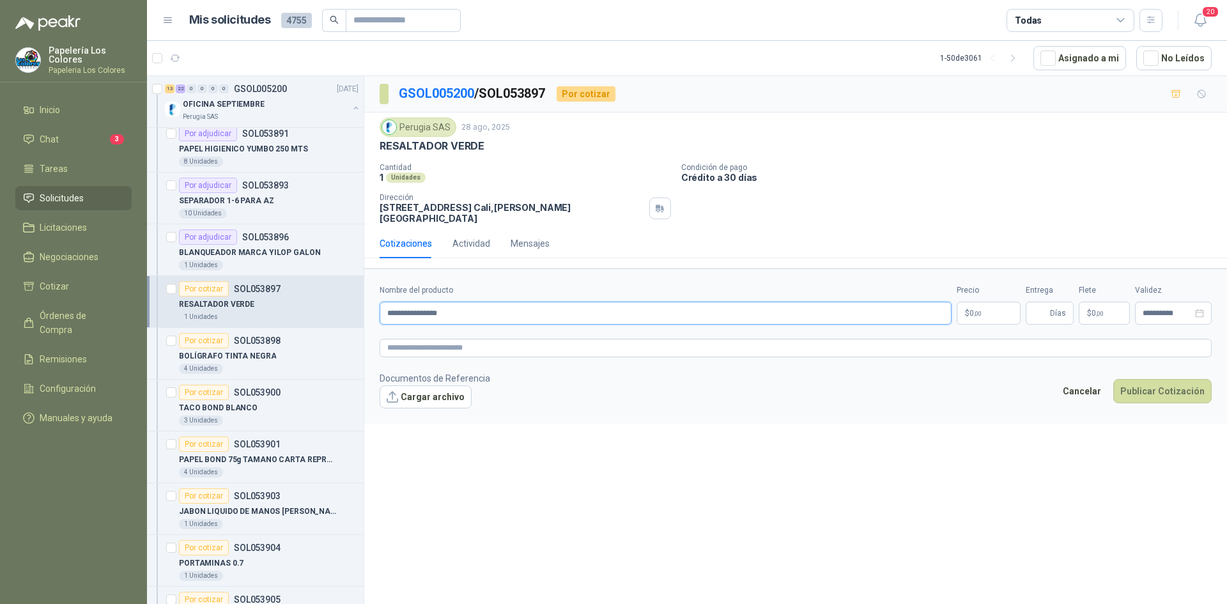
type input "**********"
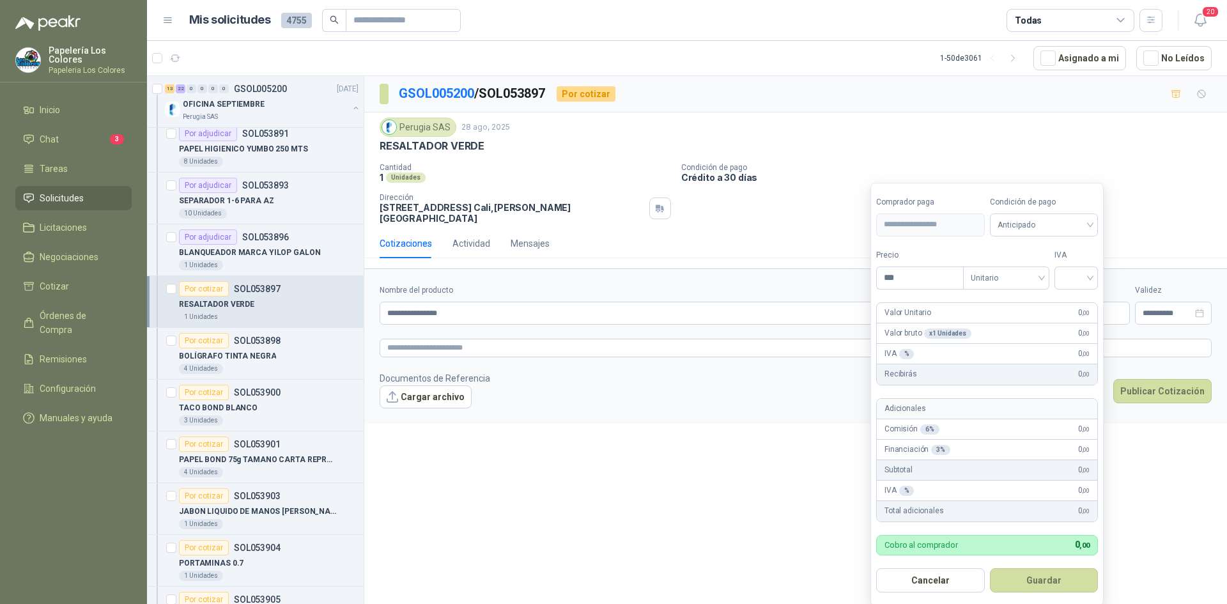
click at [985, 306] on body "Papelería Los Colores Papeleria Los Colores Inicio Chat 3 Tareas Solicitudes Li…" at bounding box center [613, 302] width 1227 height 604
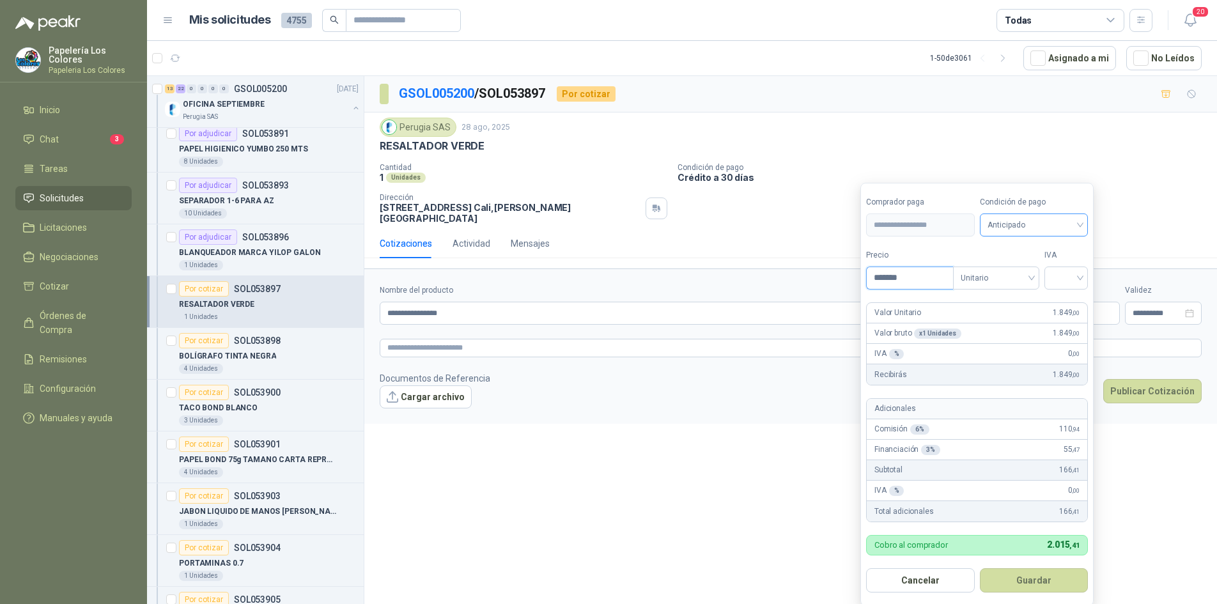
click at [1037, 226] on span "Anticipado" at bounding box center [1034, 224] width 93 height 19
type input "*******"
click at [1027, 268] on div "Crédito a 30 días" at bounding box center [1037, 272] width 90 height 14
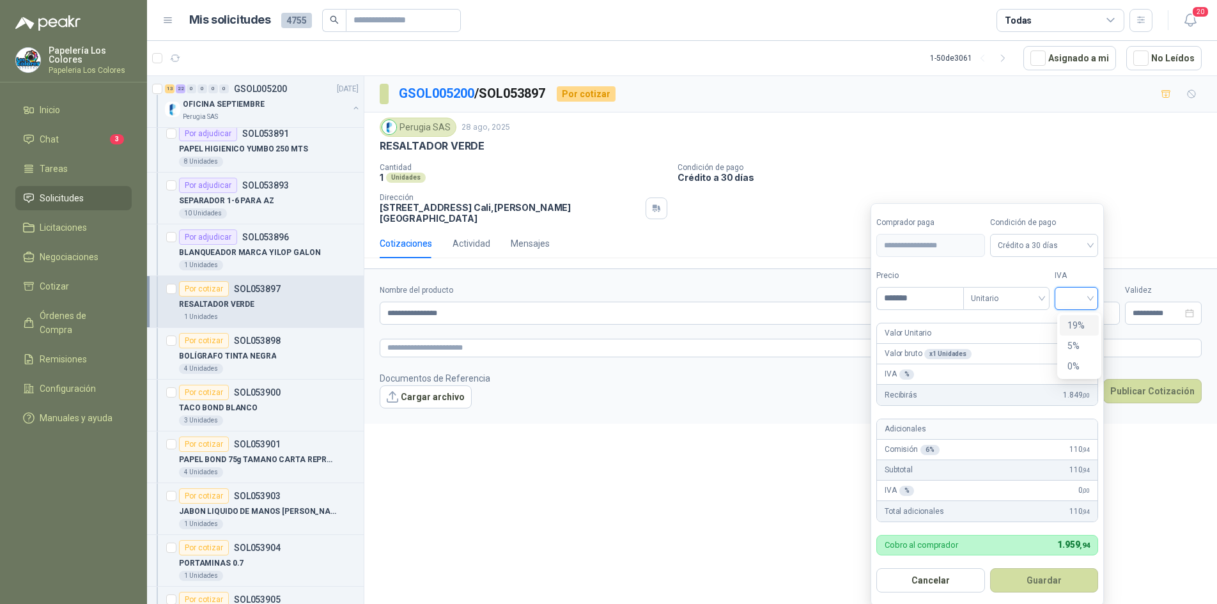
click at [1079, 293] on input "search" at bounding box center [1077, 297] width 28 height 19
click at [1080, 321] on div "19%" at bounding box center [1080, 325] width 24 height 14
click at [1048, 578] on button "Guardar" at bounding box center [1047, 580] width 110 height 24
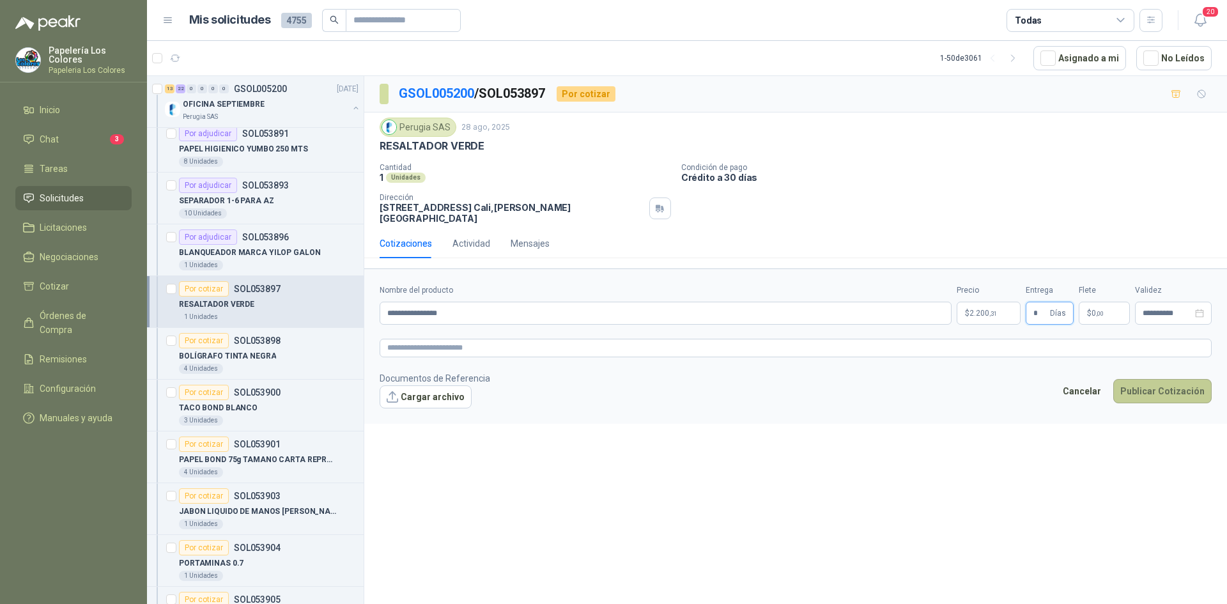
type input "*"
click at [1163, 379] on button "Publicar Cotización" at bounding box center [1163, 391] width 98 height 24
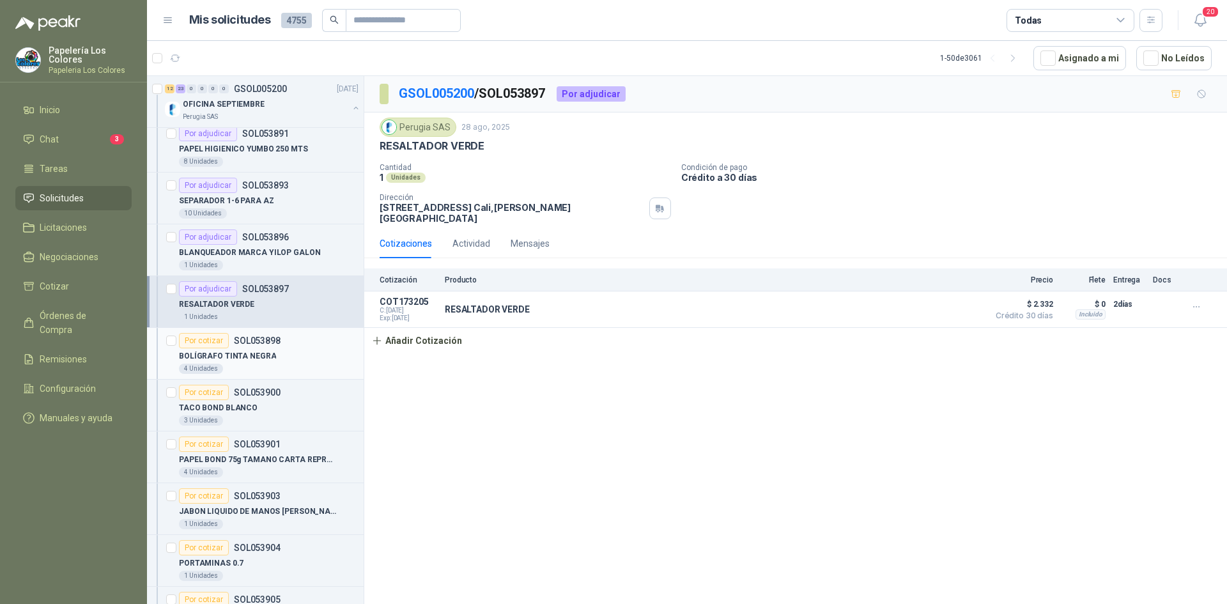
click at [201, 341] on div "Por cotizar" at bounding box center [204, 340] width 50 height 15
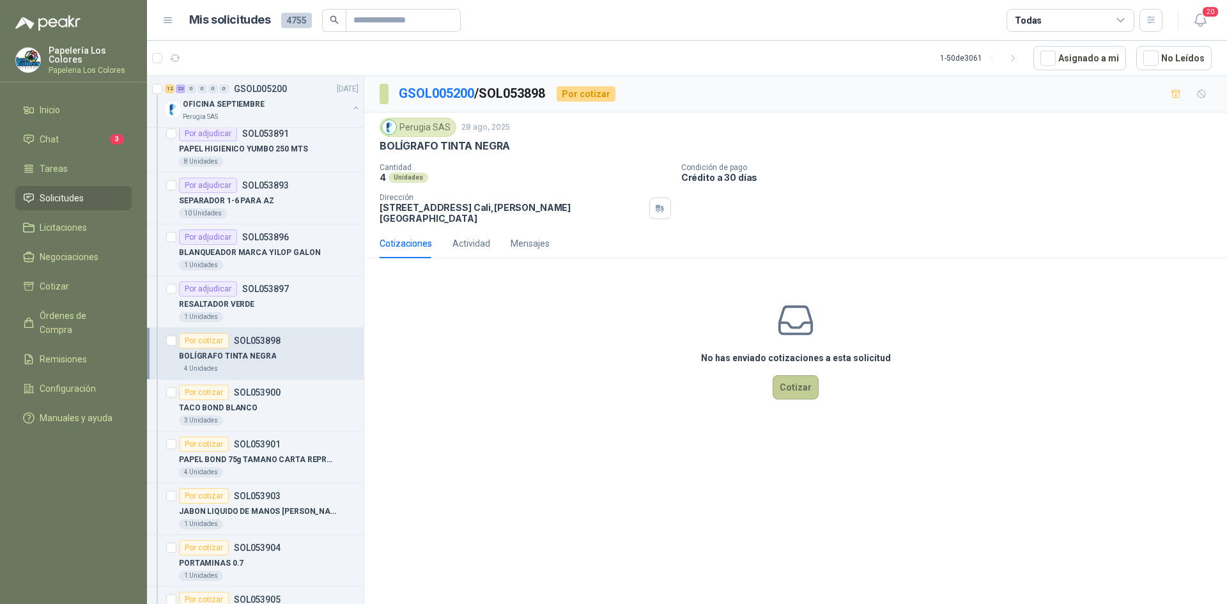
click at [796, 378] on button "Cotizar" at bounding box center [796, 387] width 46 height 24
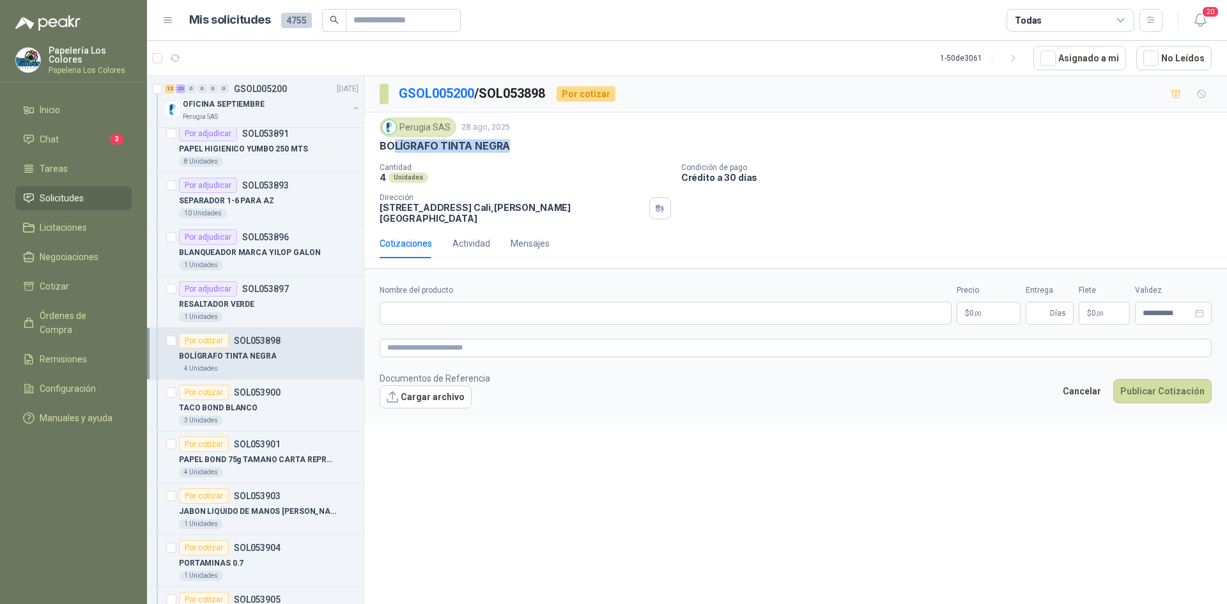
drag, startPoint x: 507, startPoint y: 145, endPoint x: 393, endPoint y: 148, distance: 113.8
click at [393, 148] on p "BOLÍGRAFO TINTA NEGRA" at bounding box center [445, 145] width 130 height 13
click at [512, 168] on p "Cantidad" at bounding box center [526, 167] width 292 height 9
click at [510, 143] on div "BOLÍGRAFO TINTA NEGRA" at bounding box center [796, 145] width 832 height 13
click at [508, 144] on p "BOLÍGRAFO TINTA NEGRA" at bounding box center [445, 145] width 130 height 13
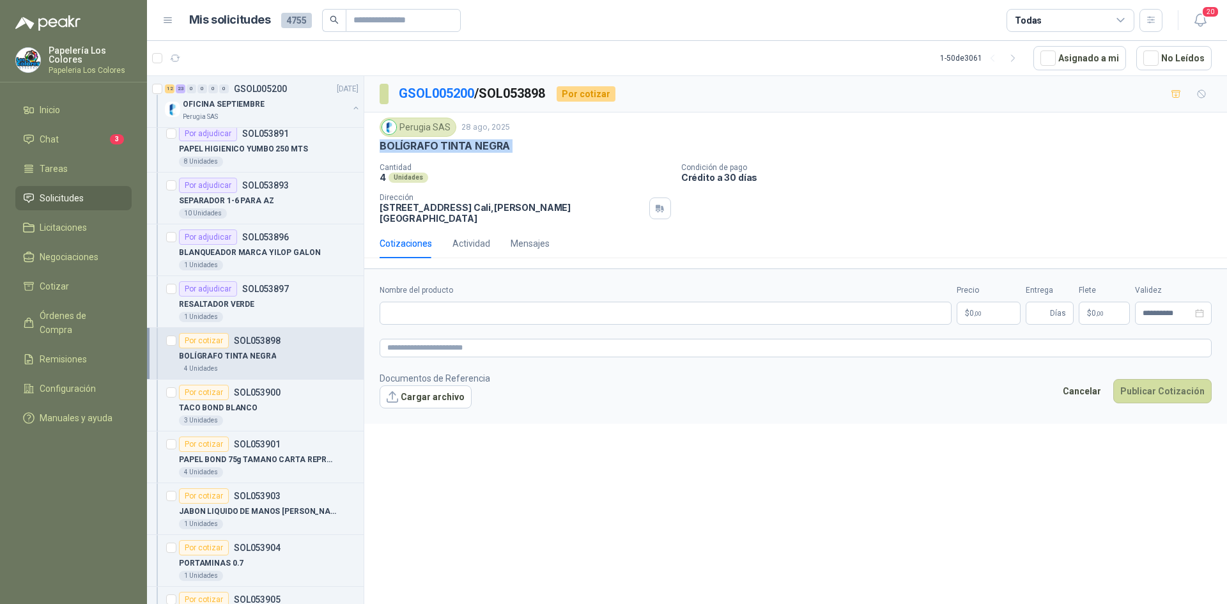
drag, startPoint x: 508, startPoint y: 144, endPoint x: 371, endPoint y: 148, distance: 136.2
click at [371, 148] on div "Perugia SAS [DATE] BOLÍGRAFO TINTA NEGRA Cantidad 4 Unidades Condición de pago…" at bounding box center [795, 171] width 863 height 116
click at [514, 302] on input "Nombre del producto" at bounding box center [666, 313] width 572 height 23
paste input "**********"
type input "**********"
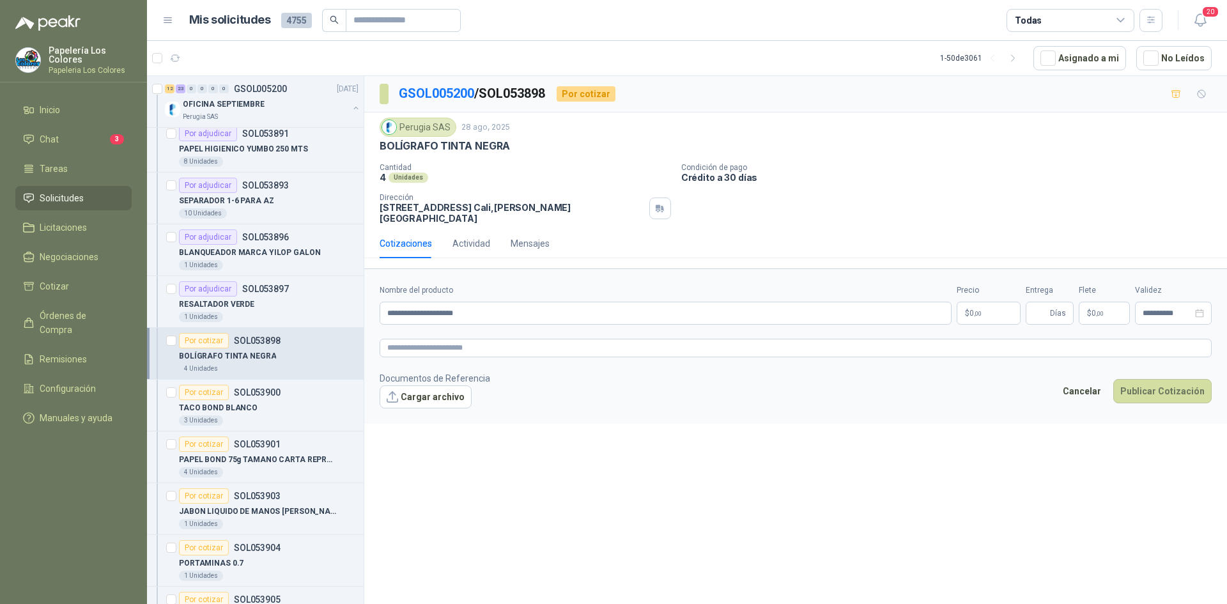
click at [999, 307] on body "Papelería Los Colores Papeleria Los Colores Inicio Chat 3 Tareas Solicitudes Li…" at bounding box center [613, 302] width 1227 height 604
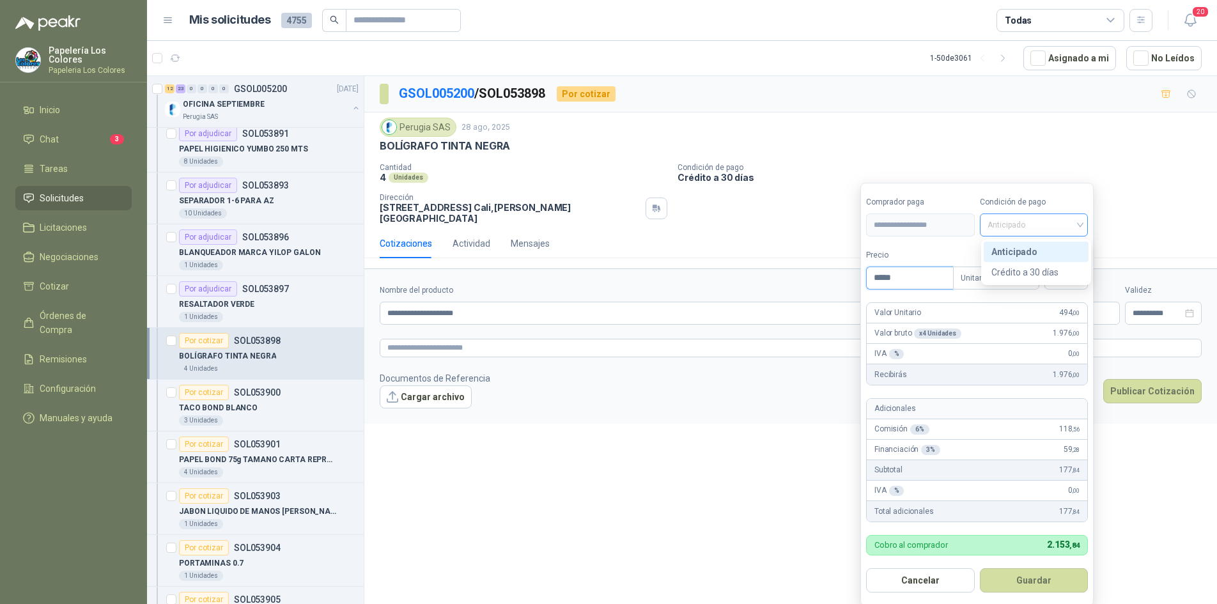
click at [1024, 222] on span "Anticipado" at bounding box center [1034, 224] width 93 height 19
type input "*****"
click at [1031, 271] on div "Crédito a 30 días" at bounding box center [1037, 272] width 90 height 14
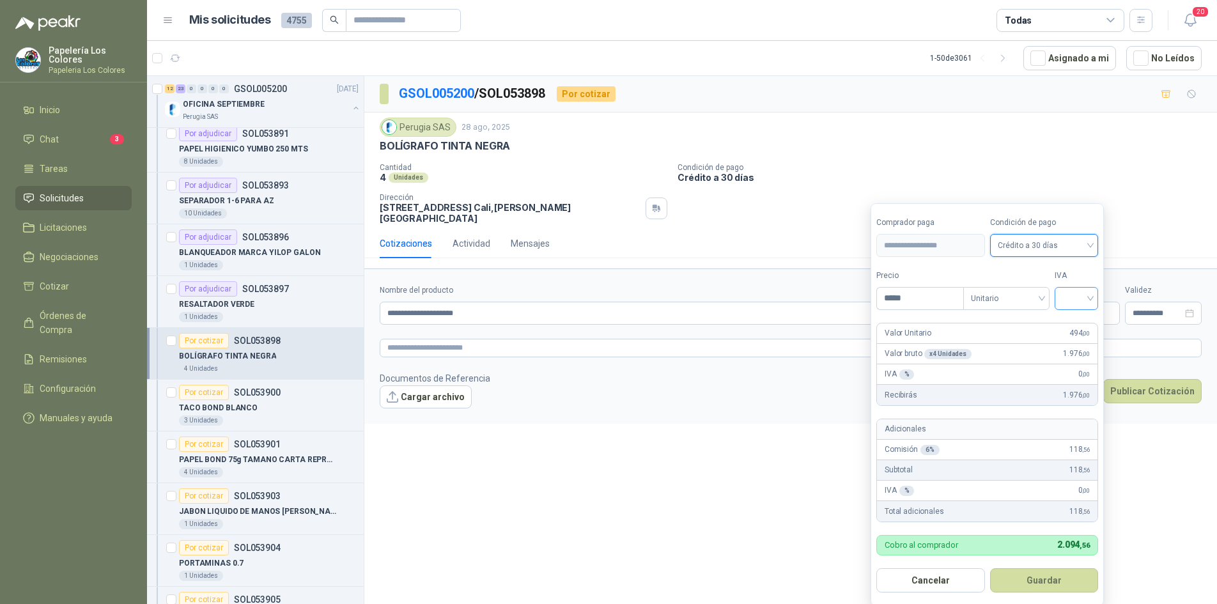
click at [1072, 295] on input "search" at bounding box center [1077, 297] width 28 height 19
click at [1081, 320] on div "19%" at bounding box center [1080, 325] width 24 height 14
click at [1054, 573] on button "Guardar" at bounding box center [1047, 580] width 110 height 24
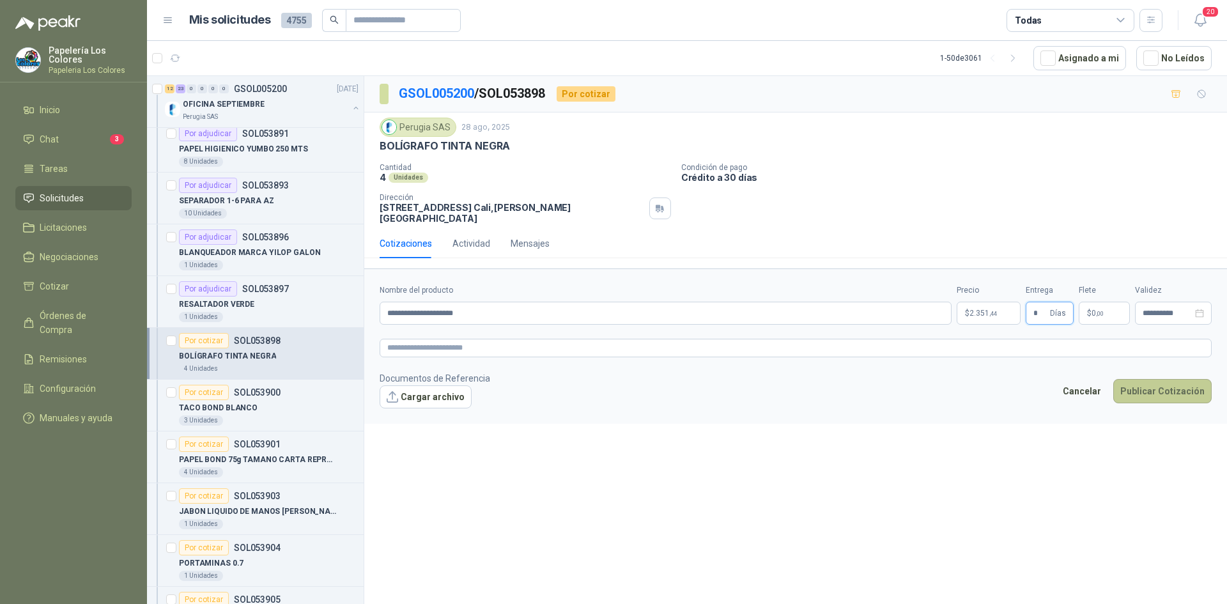
type input "*"
click at [1157, 379] on button "Publicar Cotización" at bounding box center [1163, 391] width 98 height 24
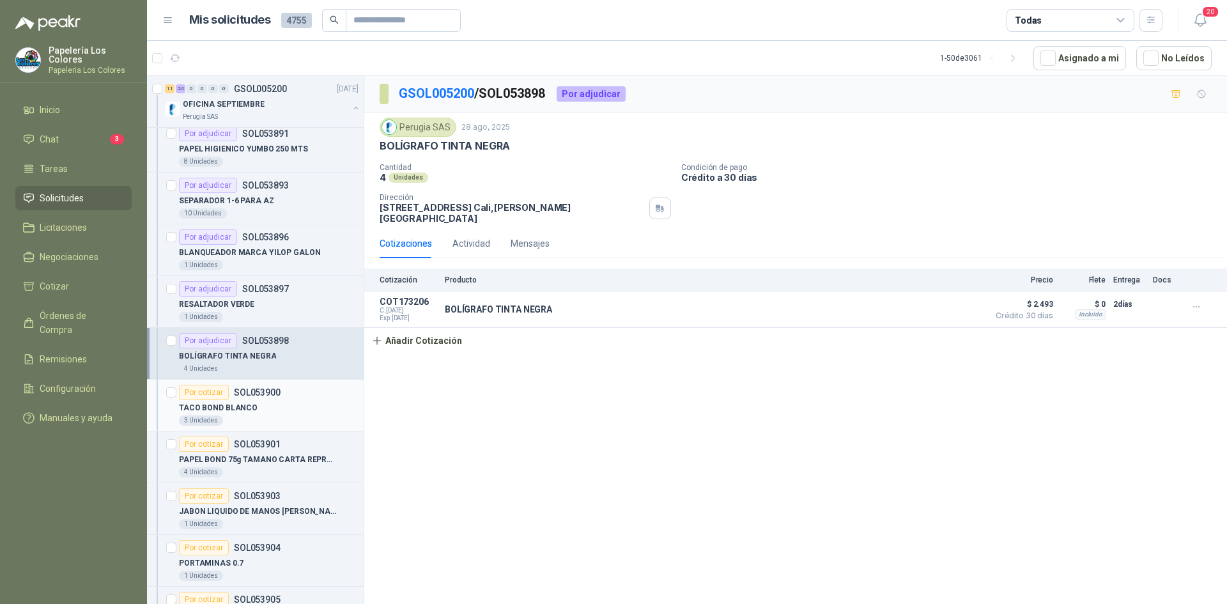
click at [207, 391] on div "Por cotizar" at bounding box center [204, 392] width 50 height 15
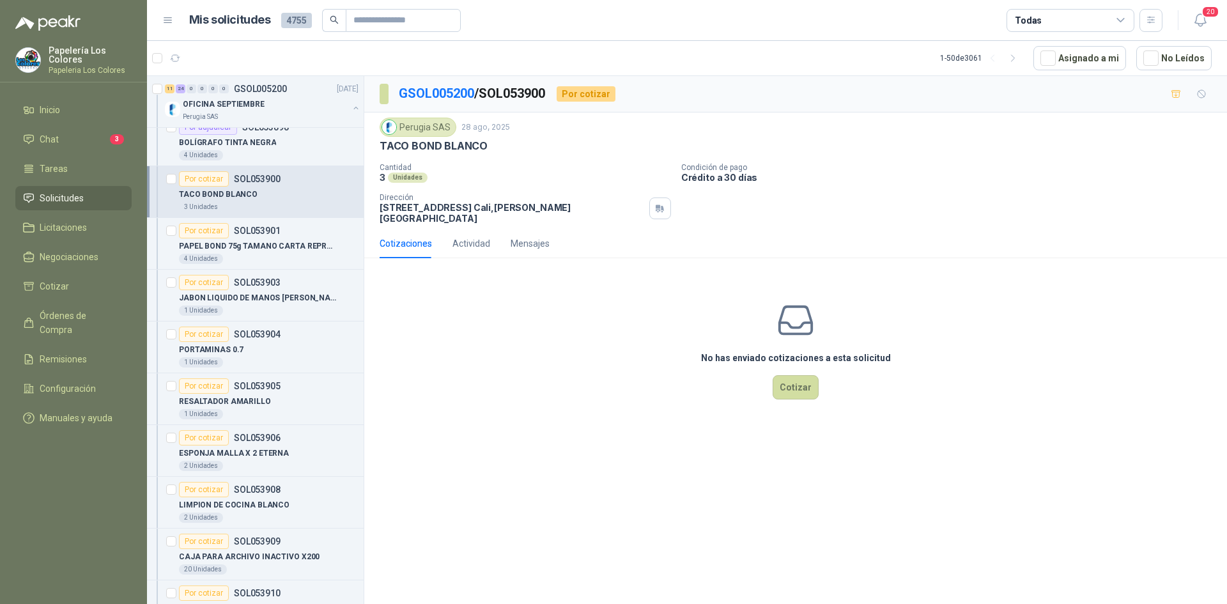
scroll to position [1183, 0]
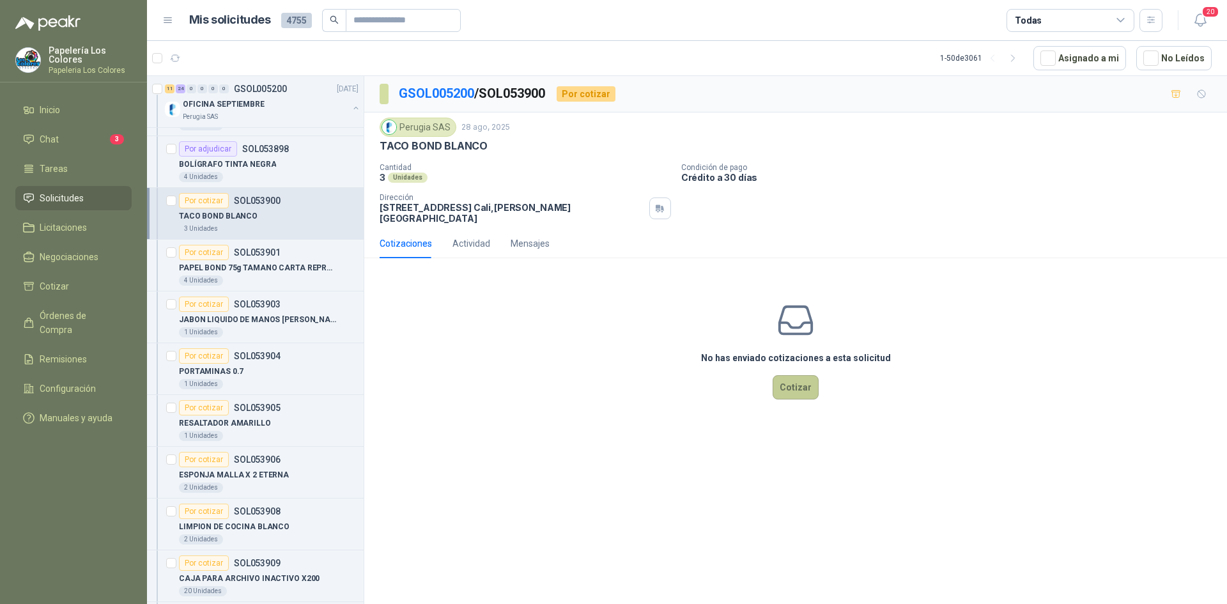
click at [795, 375] on button "Cotizar" at bounding box center [796, 387] width 46 height 24
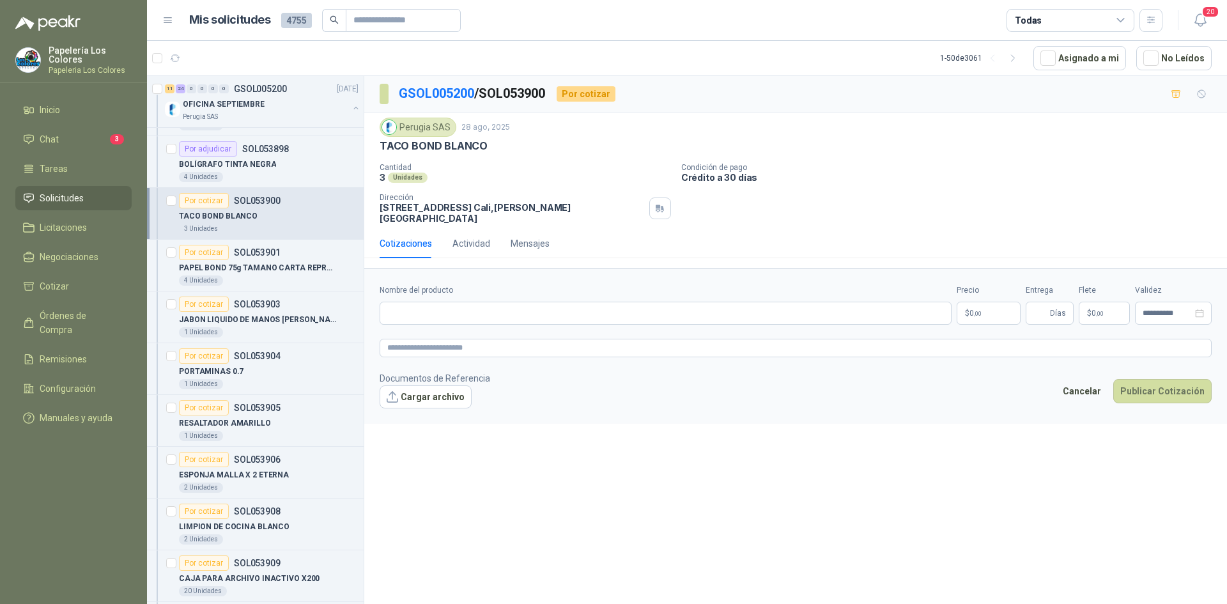
click at [985, 299] on body "Papelería Los Colores Papeleria Los Colores Inicio Chat 3 Tareas Solicitudes Li…" at bounding box center [613, 302] width 1227 height 604
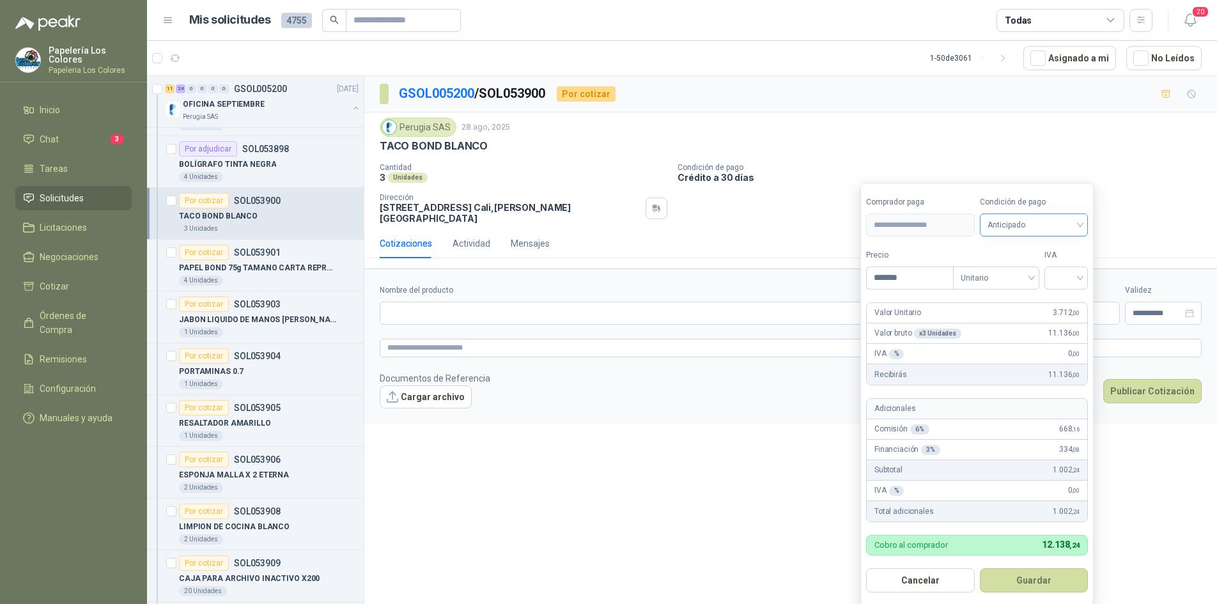
click at [1020, 224] on span "Anticipado" at bounding box center [1034, 224] width 93 height 19
type input "*******"
click at [1032, 272] on div "Crédito a 30 días" at bounding box center [1037, 272] width 90 height 14
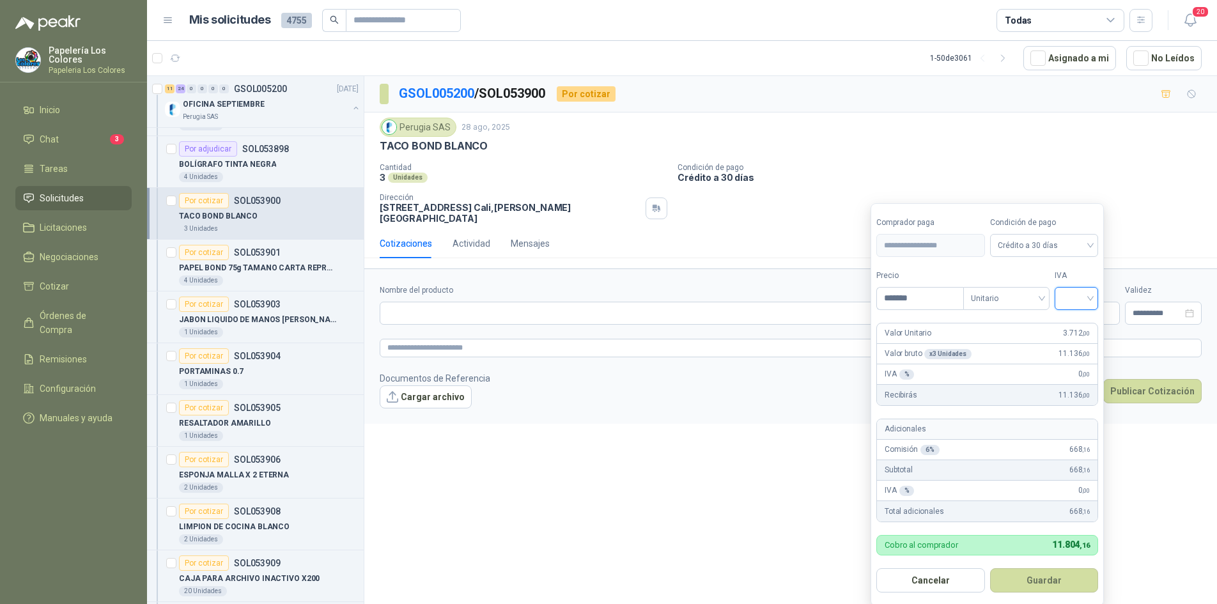
click at [1072, 292] on input "search" at bounding box center [1077, 297] width 28 height 19
click at [1081, 325] on div "19%" at bounding box center [1080, 325] width 24 height 14
click at [1061, 582] on button "Guardar" at bounding box center [1047, 580] width 110 height 24
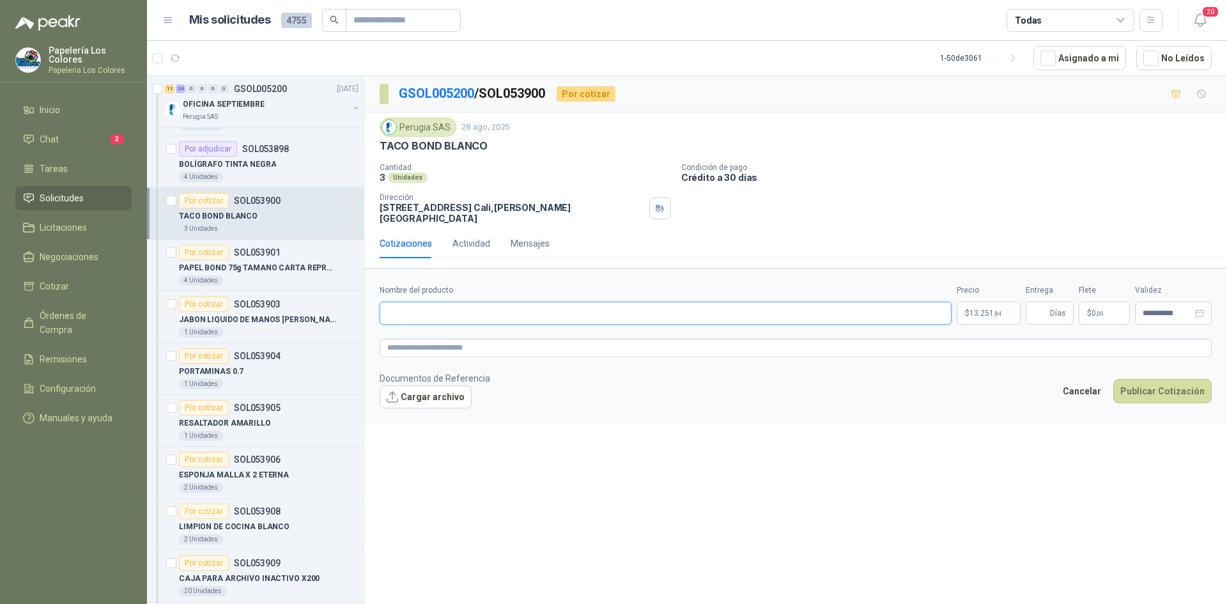
click at [435, 303] on input "Nombre del producto" at bounding box center [666, 313] width 572 height 23
type input "**********"
click at [1052, 308] on span "Días" at bounding box center [1058, 313] width 16 height 22
type input "*"
click at [1150, 385] on button "Publicar Cotización" at bounding box center [1163, 391] width 98 height 24
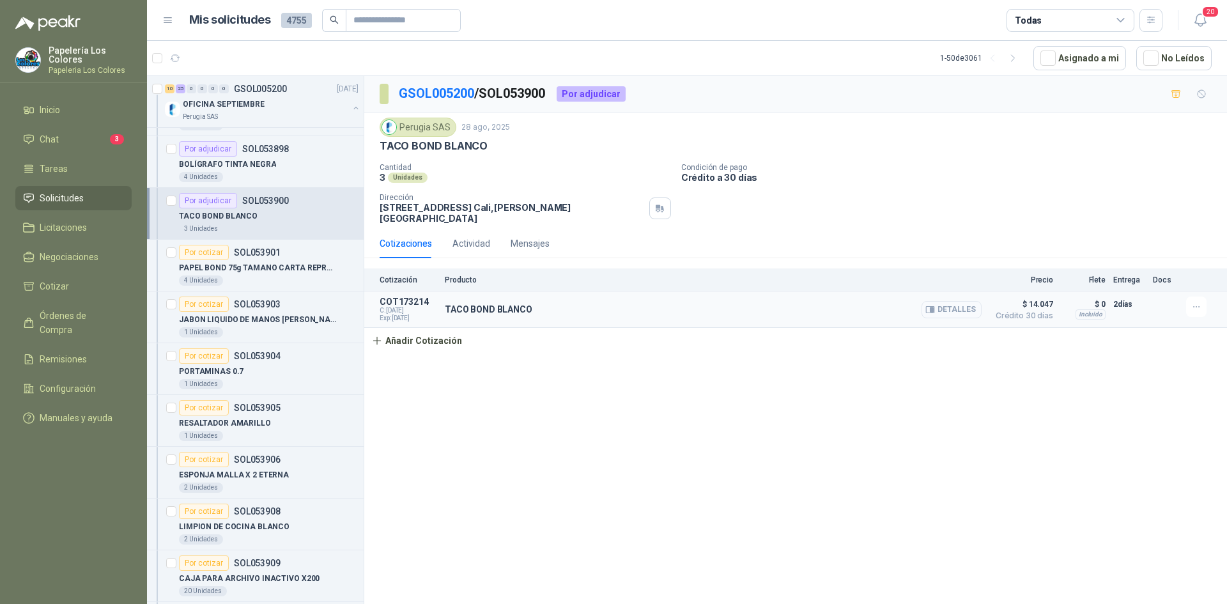
click at [944, 301] on button "Detalles" at bounding box center [952, 309] width 60 height 17
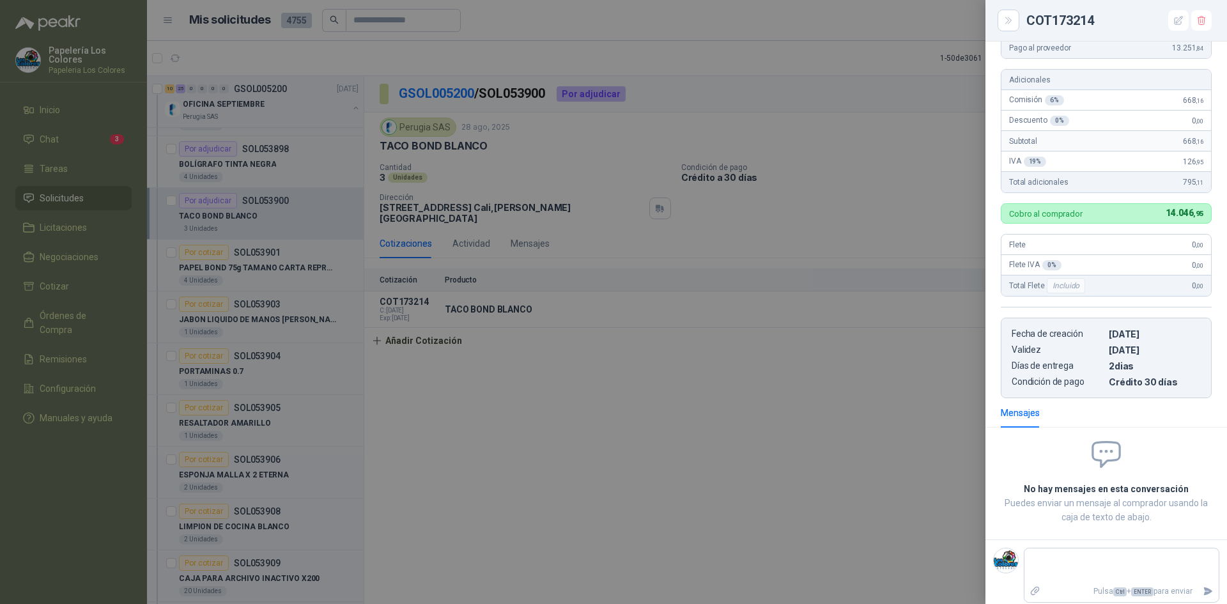
scroll to position [0, 0]
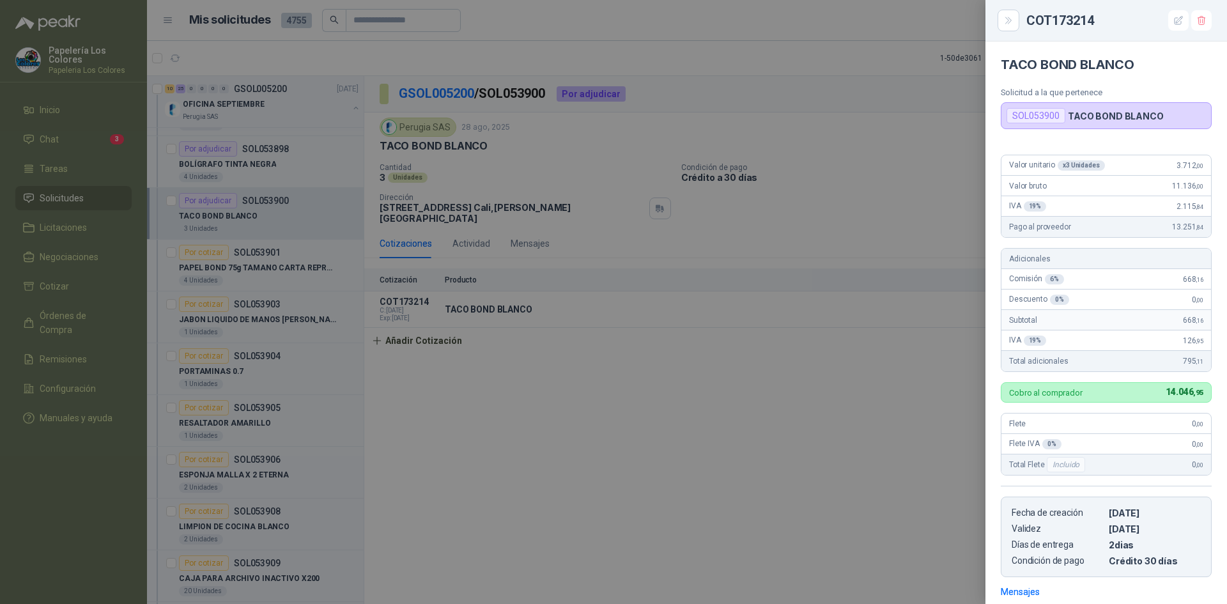
click at [677, 511] on div at bounding box center [613, 302] width 1227 height 604
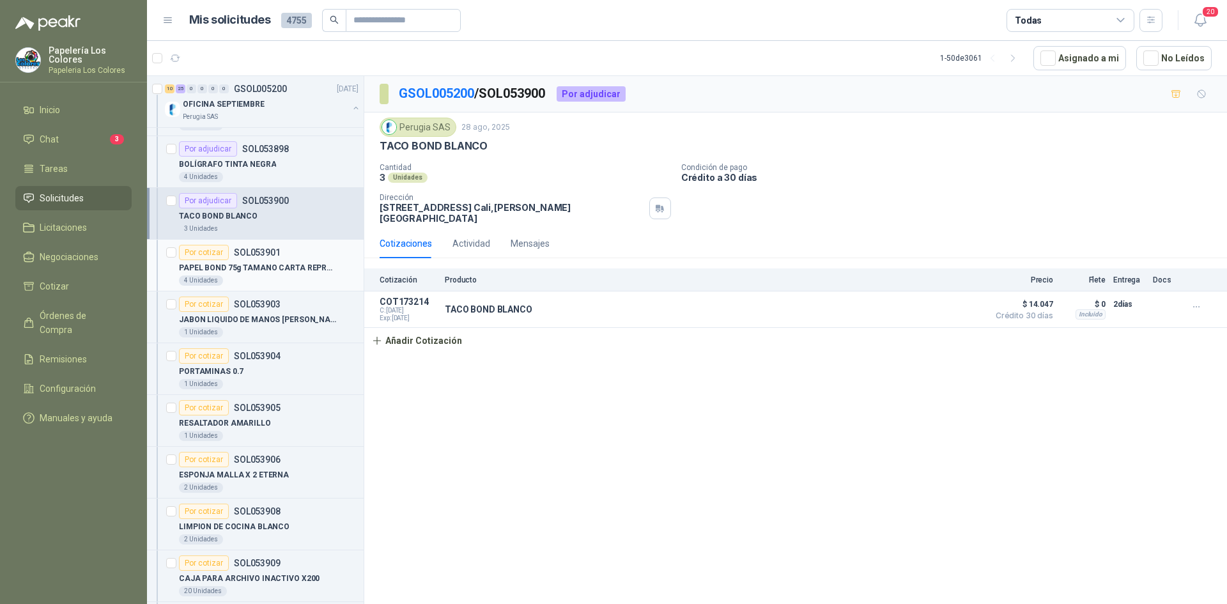
click at [198, 256] on div "Por cotizar" at bounding box center [204, 252] width 50 height 15
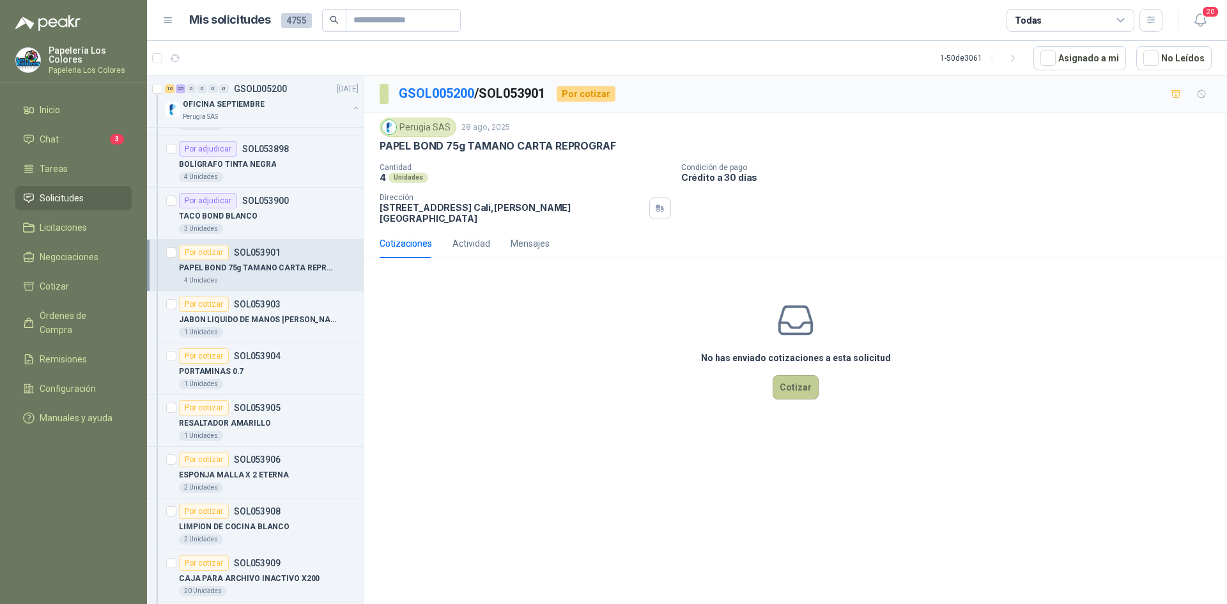
click at [806, 380] on button "Cotizar" at bounding box center [796, 387] width 46 height 24
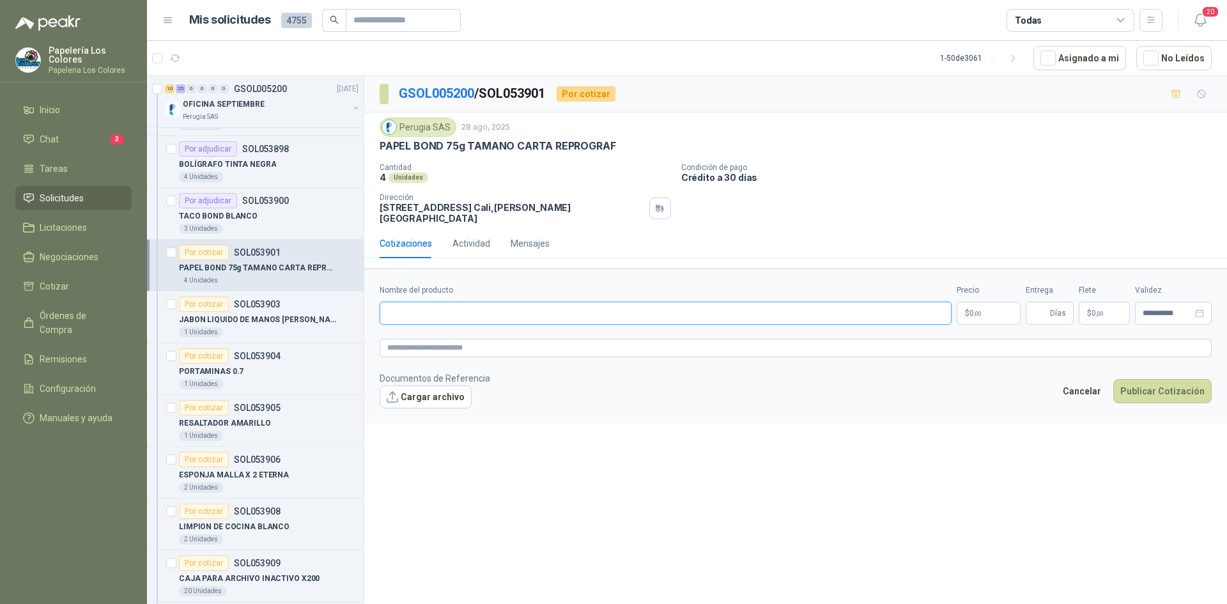
click at [451, 306] on input "Nombre del producto" at bounding box center [666, 313] width 572 height 23
drag, startPoint x: 611, startPoint y: 144, endPoint x: 379, endPoint y: 145, distance: 231.4
click at [379, 145] on div "Perugia SAS [DATE] PAPEL BOND 75g TAMANO CARTA REPROGRAF Cantidad 4 Unidades C…" at bounding box center [795, 171] width 863 height 116
click at [471, 309] on input "Nombre del producto" at bounding box center [666, 313] width 572 height 23
paste input "**********"
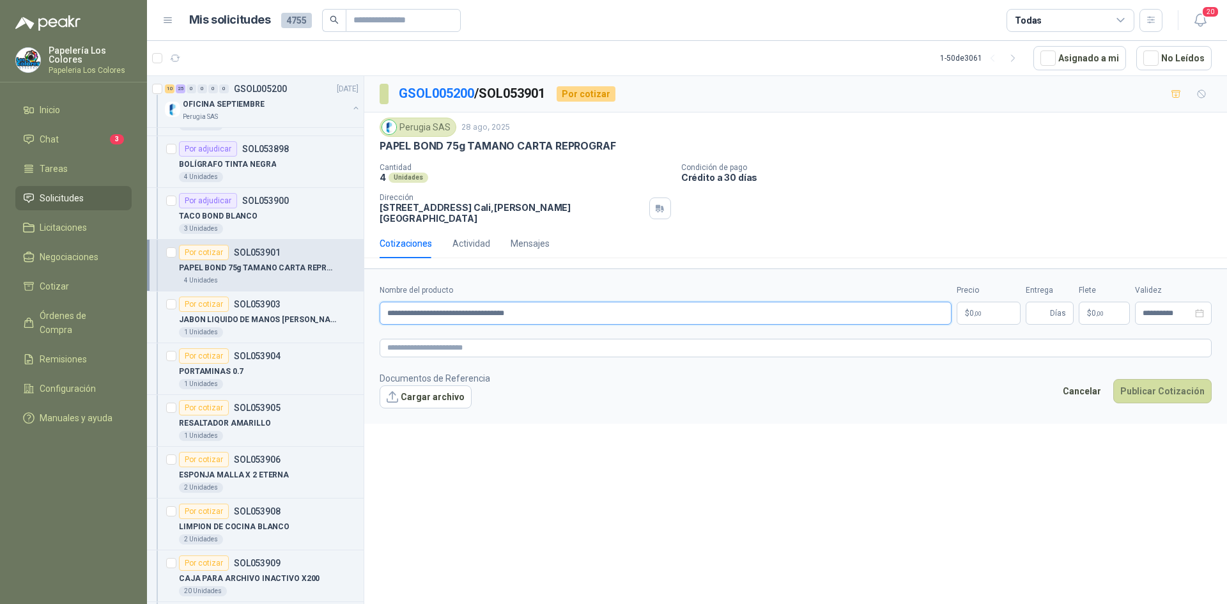
type input "**********"
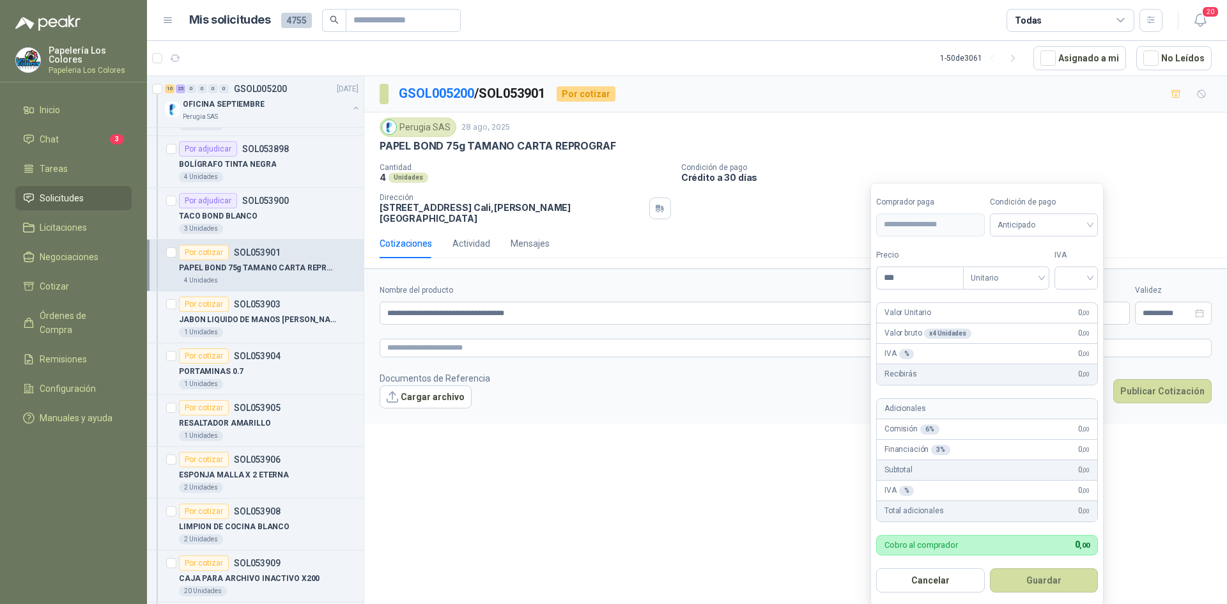
click at [980, 304] on body "Papelería Los Colores Papeleria Los Colores Inicio Chat 3 Tareas Solicitudes Li…" at bounding box center [613, 302] width 1227 height 604
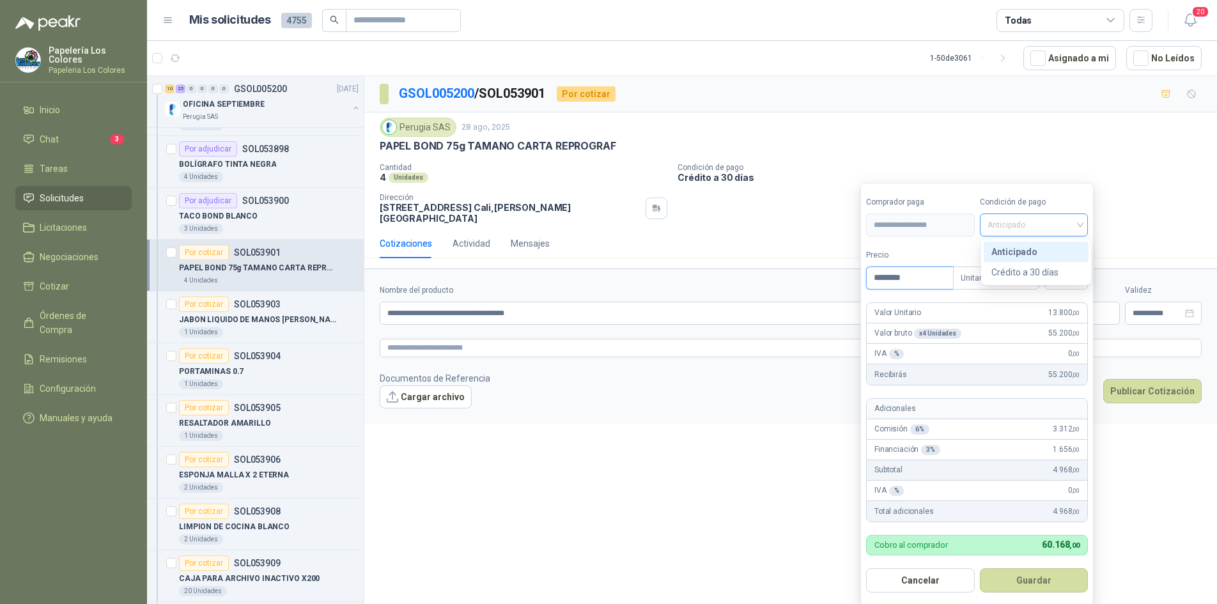
click at [1022, 230] on span "Anticipado" at bounding box center [1034, 224] width 93 height 19
type input "********"
click at [1030, 267] on div "Crédito a 30 días" at bounding box center [1037, 272] width 90 height 14
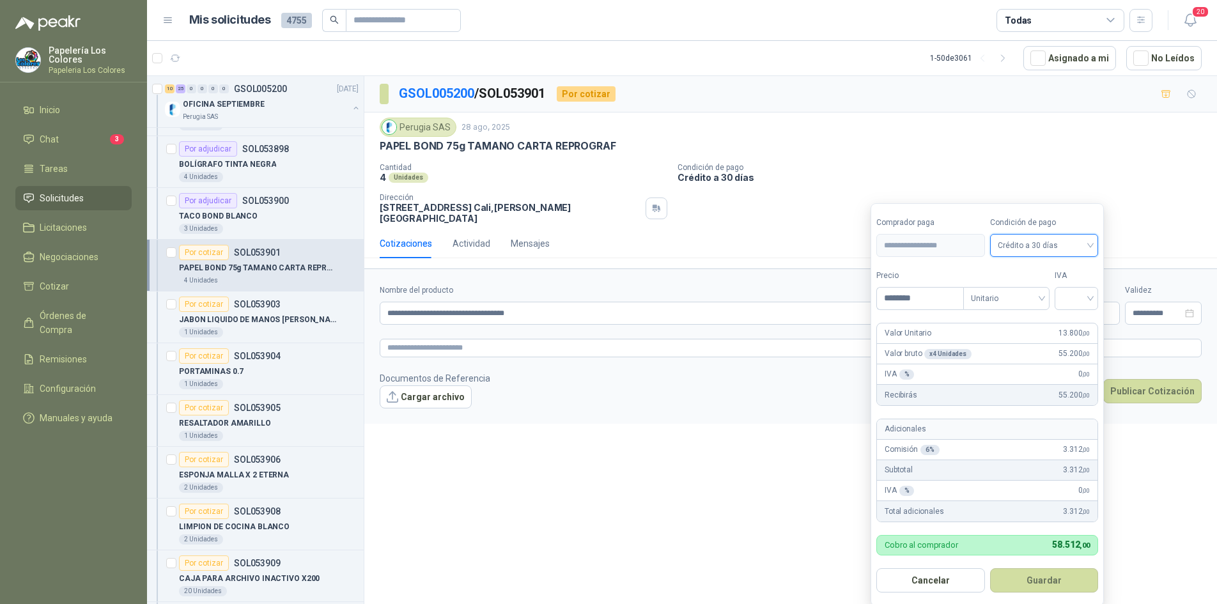
click at [1102, 299] on form "**********" at bounding box center [987, 404] width 233 height 403
click at [1091, 300] on input "search" at bounding box center [1077, 297] width 28 height 19
click at [1079, 323] on div "19%" at bounding box center [1080, 325] width 24 height 14
click at [1041, 577] on button "Guardar" at bounding box center [1047, 580] width 110 height 24
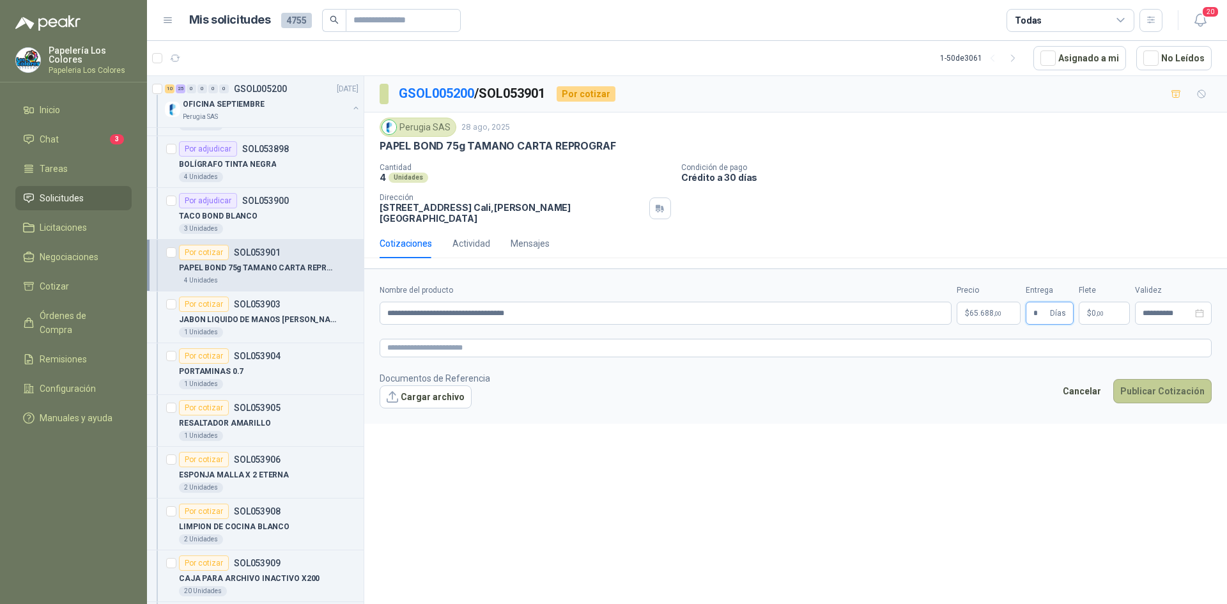
type input "*"
click at [1161, 379] on button "Publicar Cotización" at bounding box center [1163, 391] width 98 height 24
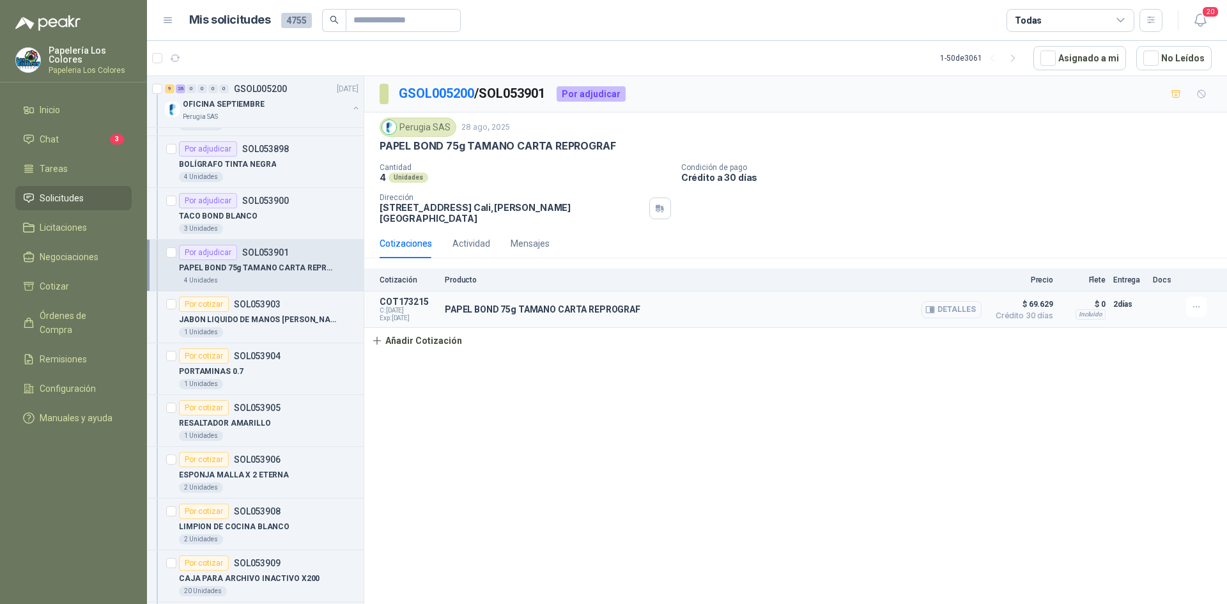
click at [953, 301] on button "Detalles" at bounding box center [952, 309] width 60 height 17
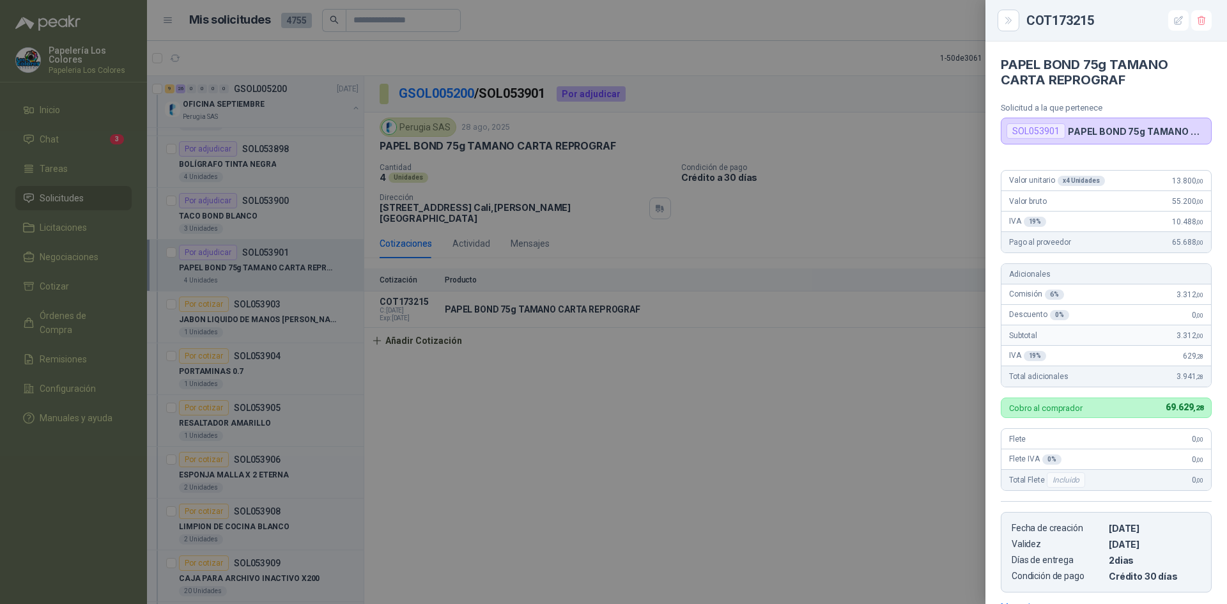
click at [774, 433] on div at bounding box center [613, 302] width 1227 height 604
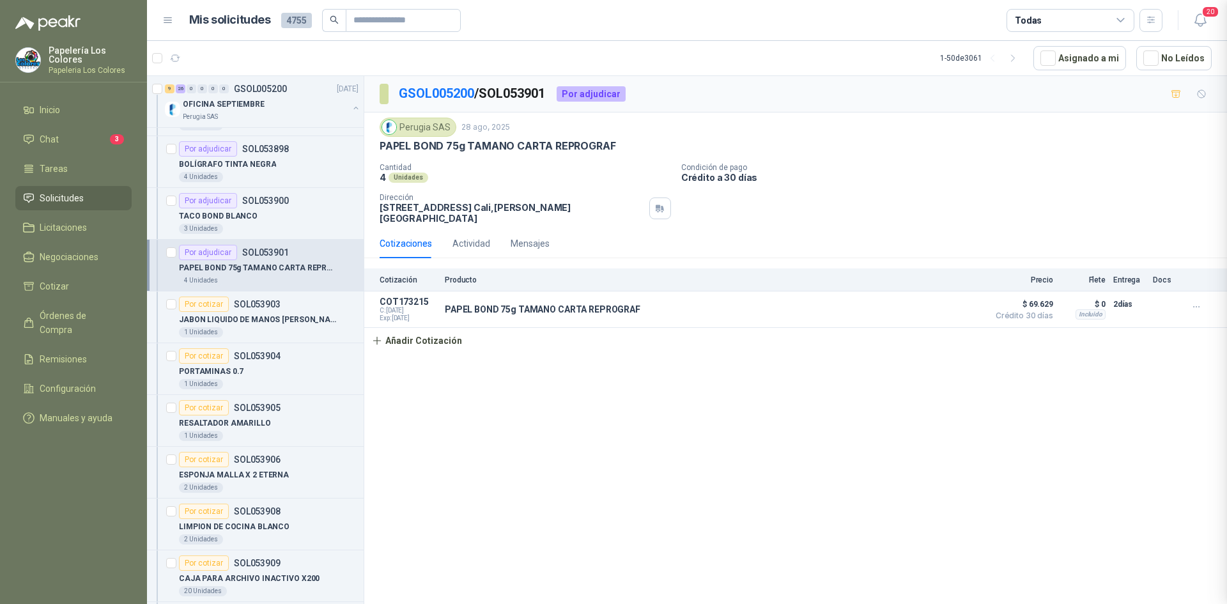
scroll to position [201, 0]
click at [206, 303] on div "Por cotizar" at bounding box center [204, 304] width 50 height 15
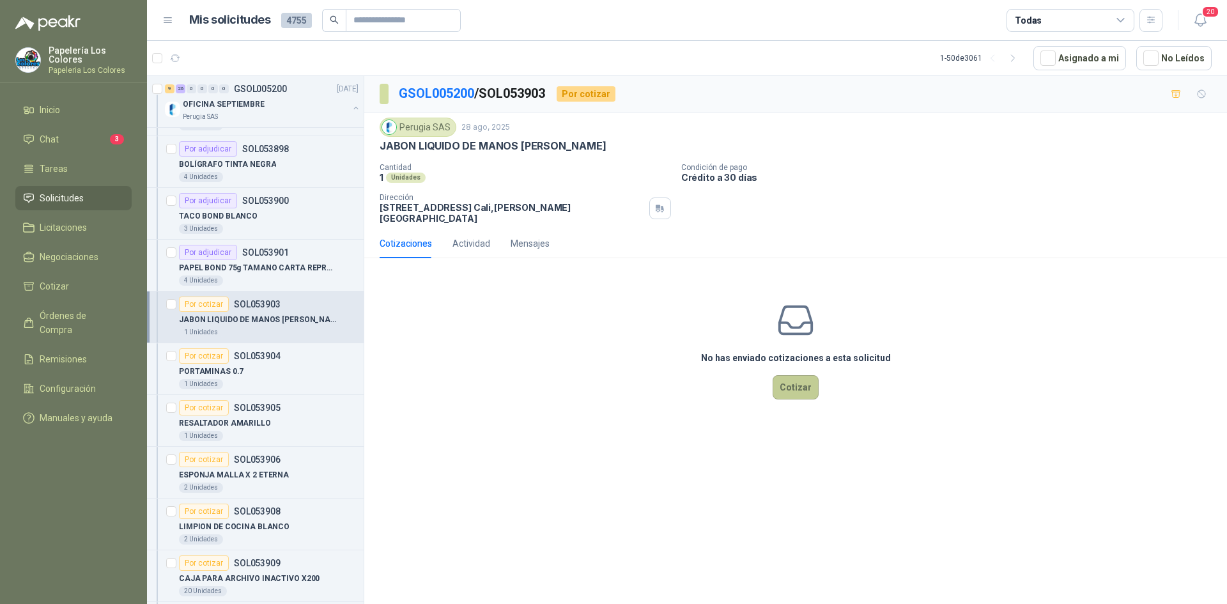
click at [806, 375] on button "Cotizar" at bounding box center [796, 387] width 46 height 24
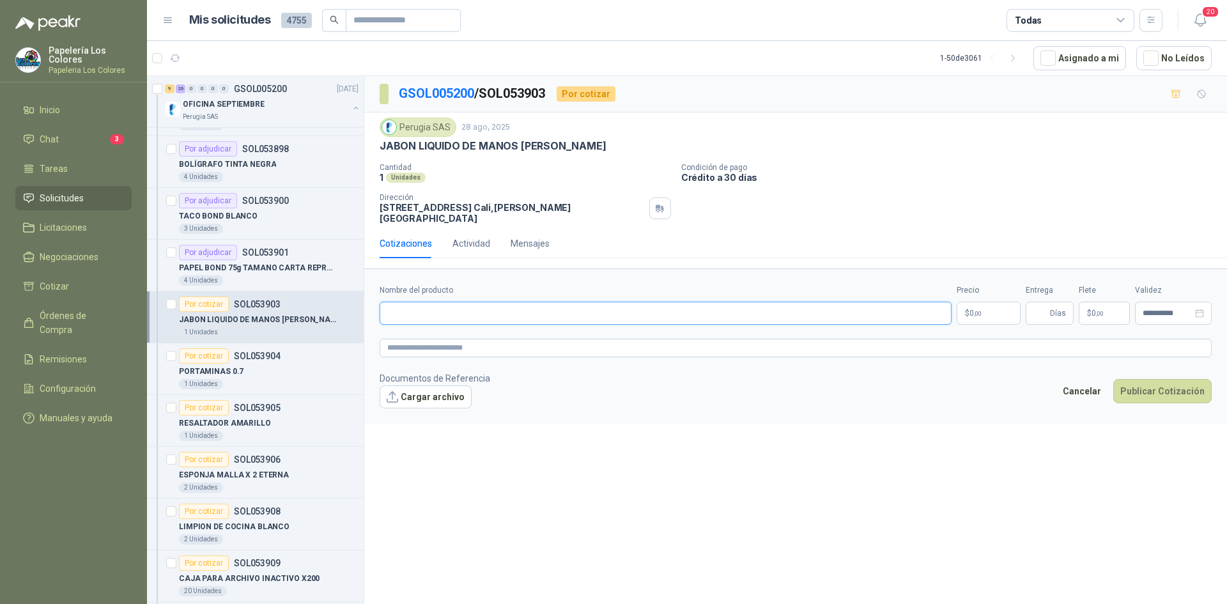
click at [487, 304] on input "Nombre del producto" at bounding box center [666, 313] width 572 height 23
drag, startPoint x: 584, startPoint y: 143, endPoint x: 365, endPoint y: 143, distance: 219.3
click at [365, 143] on div "Perugia SAS [DATE] JABON LIQUIDO DE MANOS AVENA YILOP Cantidad 1 Unidades Cond…" at bounding box center [795, 171] width 863 height 116
click at [504, 304] on input "Nombre del producto" at bounding box center [666, 313] width 572 height 23
paste input "**********"
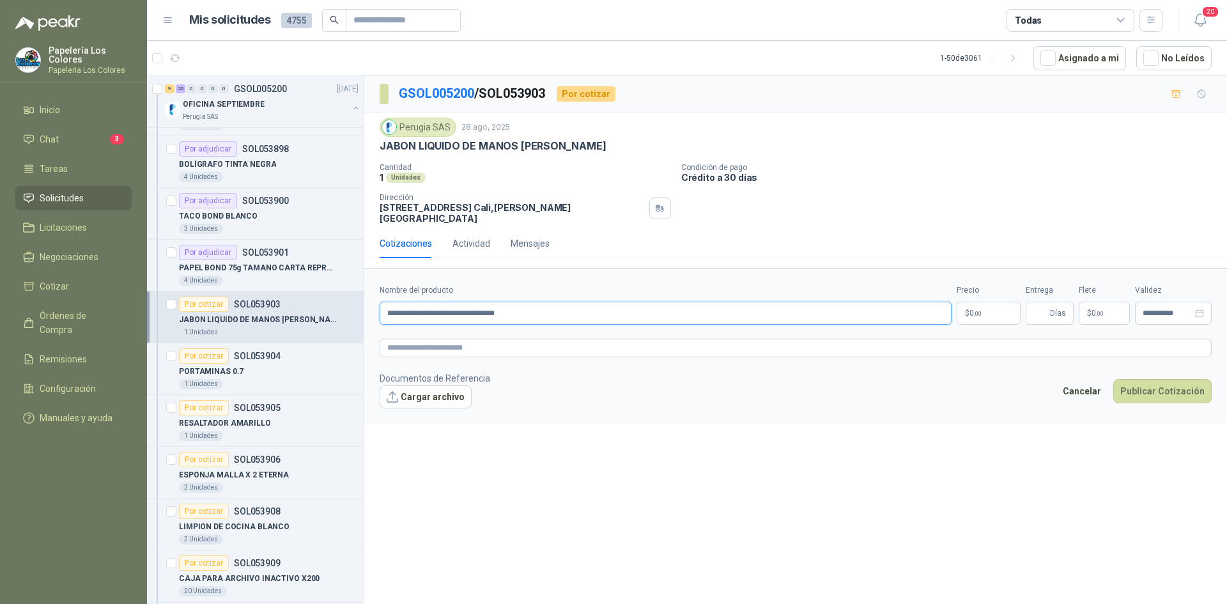
type input "**********"
click at [978, 300] on body "Papelería Los Colores Papeleria Los Colores Inicio Chat 3 Tareas Solicitudes Li…" at bounding box center [613, 302] width 1227 height 604
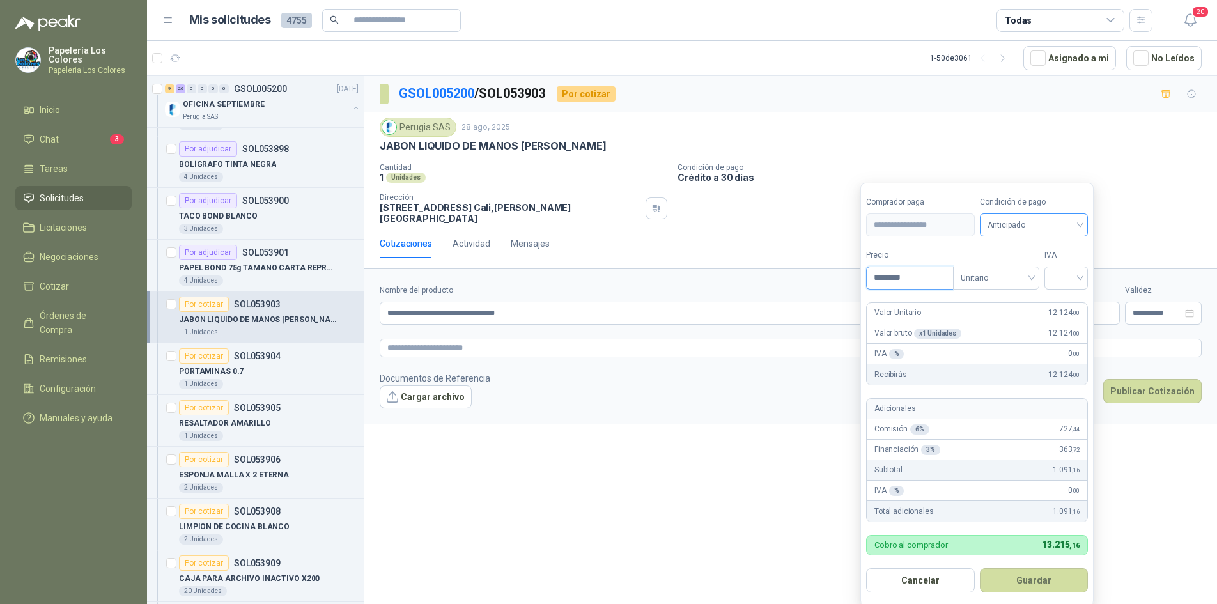
click at [1006, 227] on span "Anticipado" at bounding box center [1034, 224] width 93 height 19
type input "********"
click at [1027, 269] on div "Crédito a 30 días" at bounding box center [1037, 272] width 90 height 14
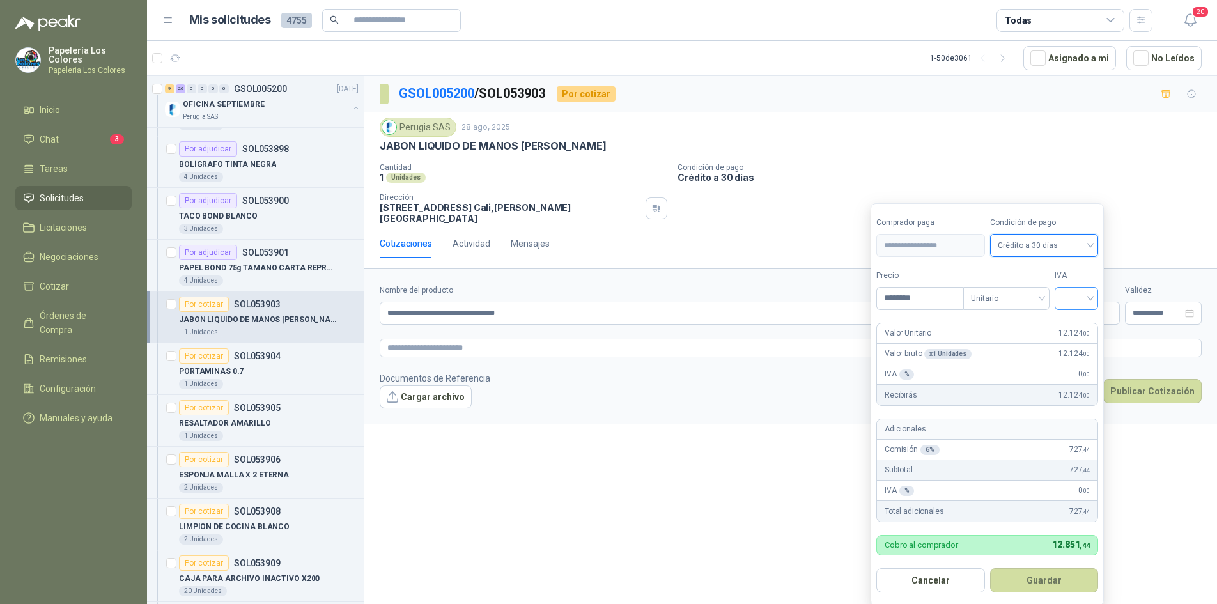
click at [1080, 298] on input "search" at bounding box center [1077, 297] width 28 height 19
click at [1080, 322] on div "19%" at bounding box center [1080, 325] width 24 height 14
click at [1056, 583] on button "Guardar" at bounding box center [1047, 580] width 110 height 24
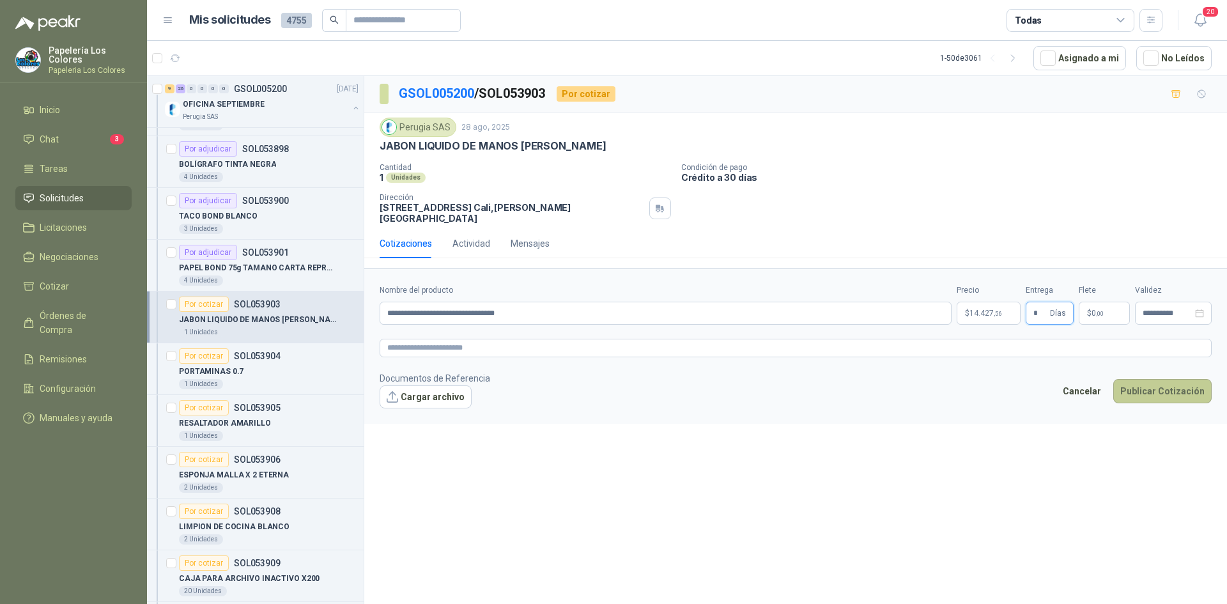
type input "*"
click at [1168, 383] on button "Publicar Cotización" at bounding box center [1163, 391] width 98 height 24
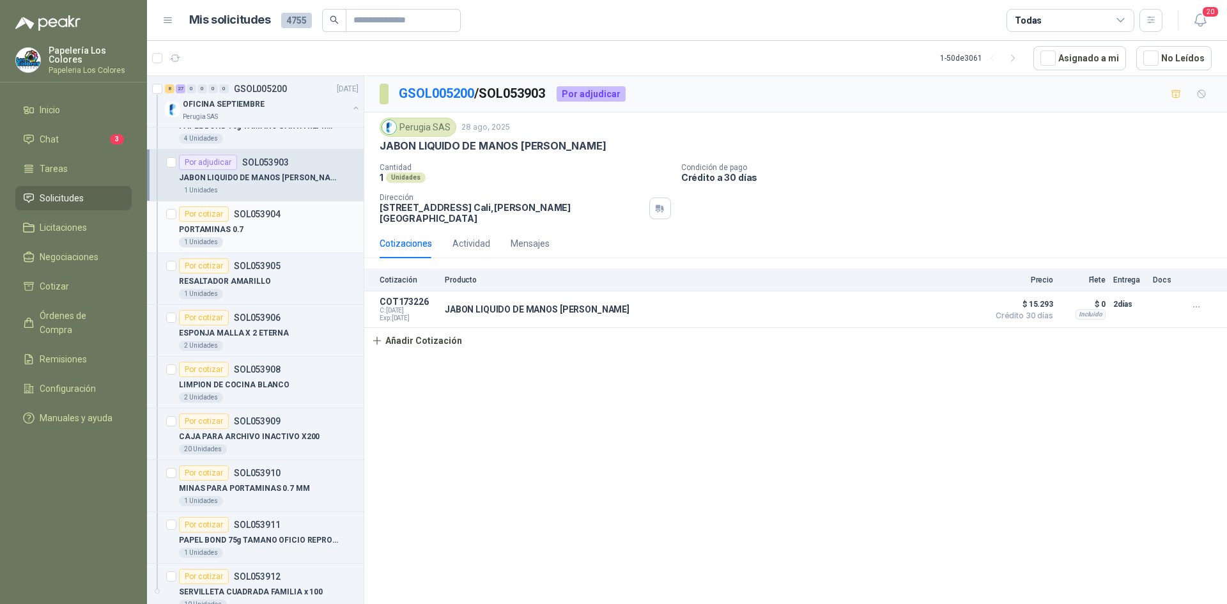
scroll to position [1375, 0]
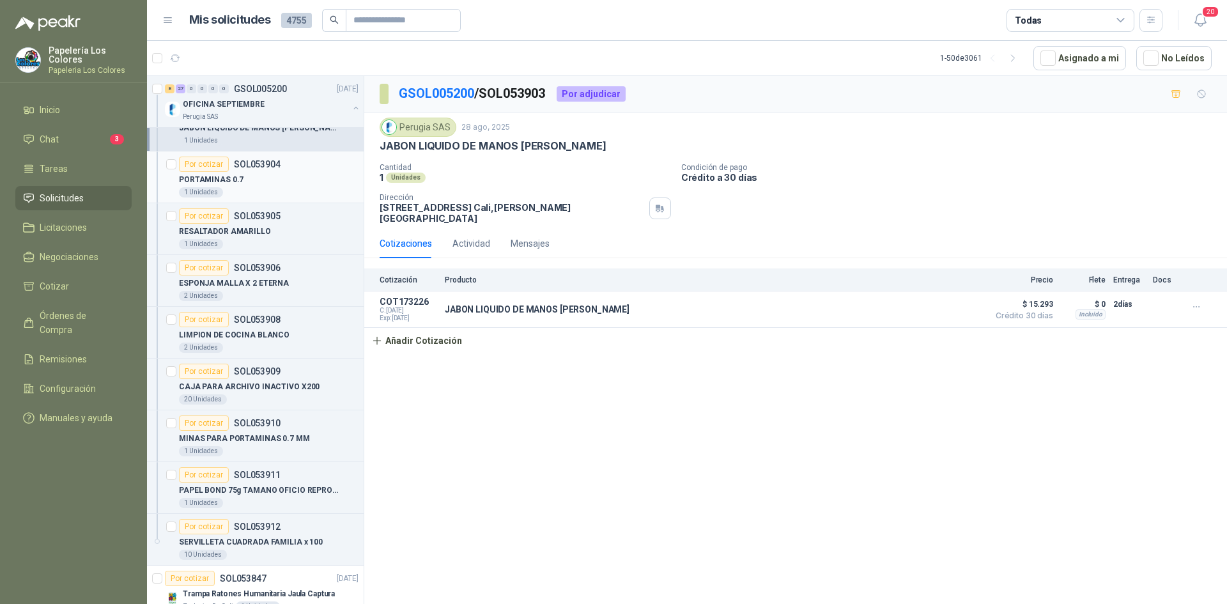
click at [196, 158] on div "Por cotizar" at bounding box center [204, 164] width 50 height 15
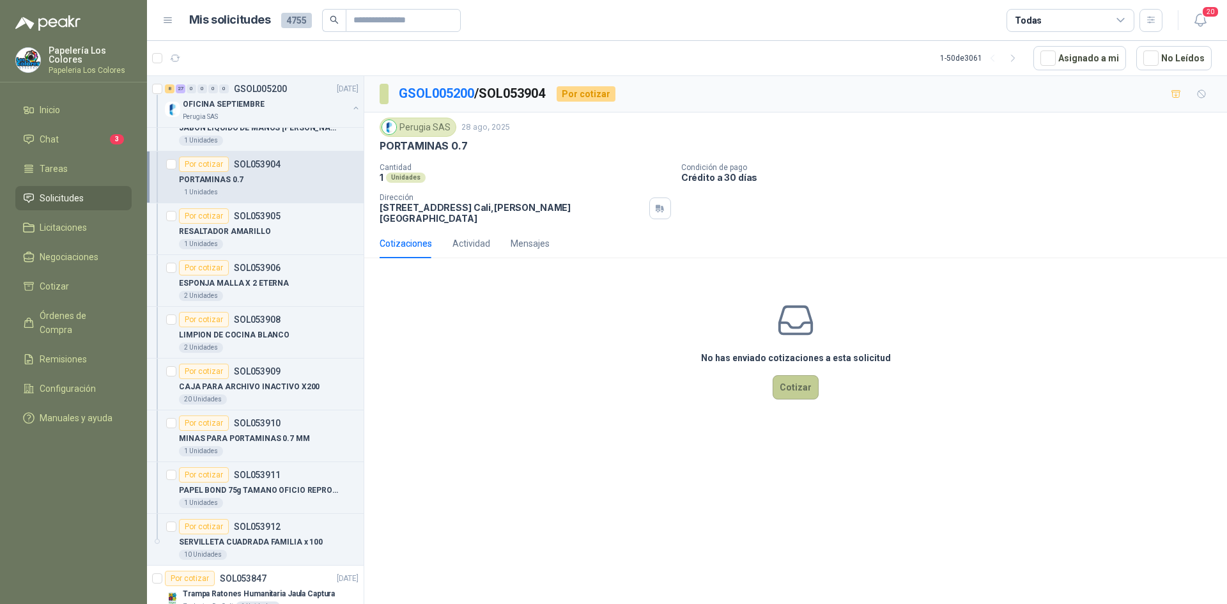
click at [795, 375] on button "Cotizar" at bounding box center [796, 387] width 46 height 24
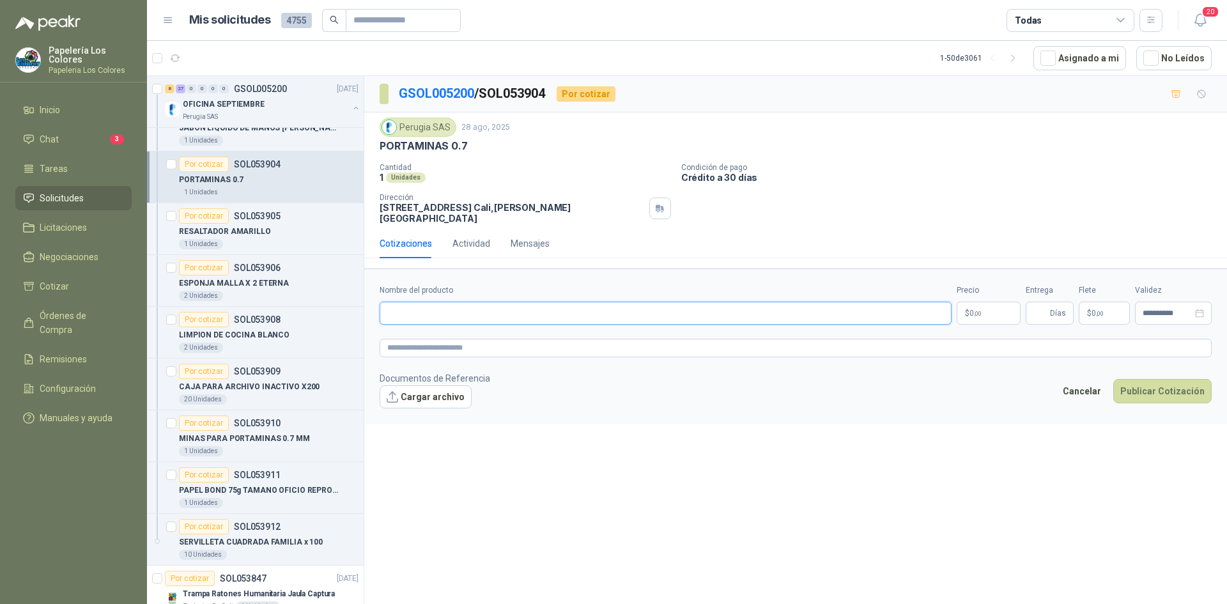
click at [498, 302] on input "Nombre del producto" at bounding box center [666, 313] width 572 height 23
type input "**********"
click at [987, 300] on body "Papelería Los Colores Papeleria Los Colores Inicio Chat 3 Tareas Solicitudes Li…" at bounding box center [613, 302] width 1227 height 604
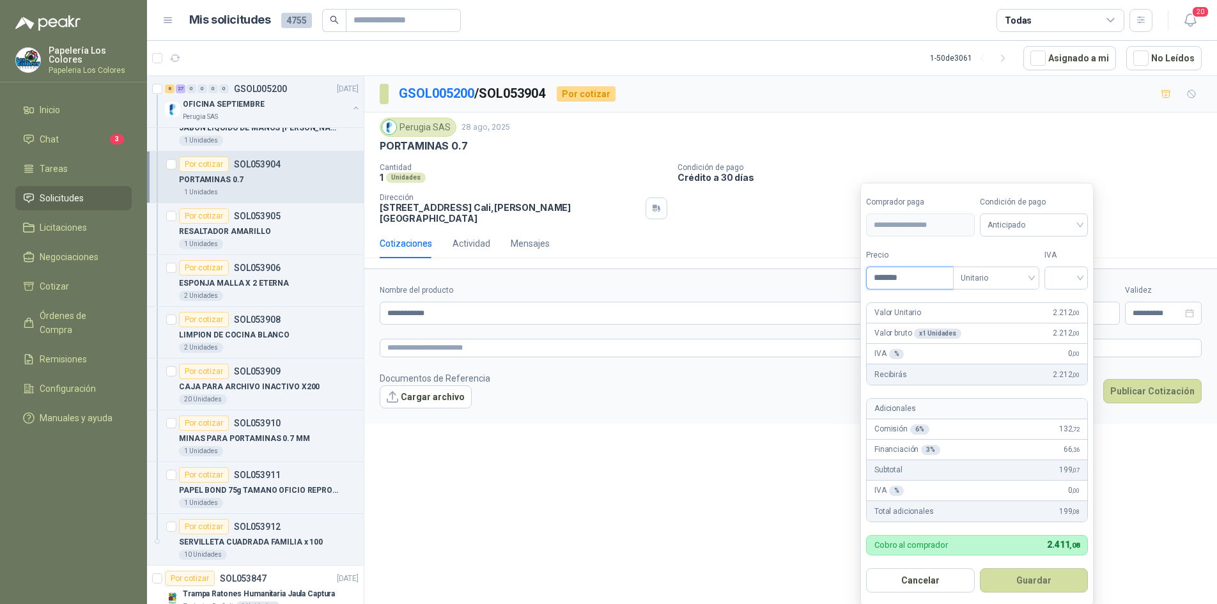
type input "*******"
click at [1033, 222] on span "Anticipado" at bounding box center [1034, 224] width 93 height 19
click at [1020, 270] on div "Crédito a 30 días" at bounding box center [1037, 272] width 90 height 14
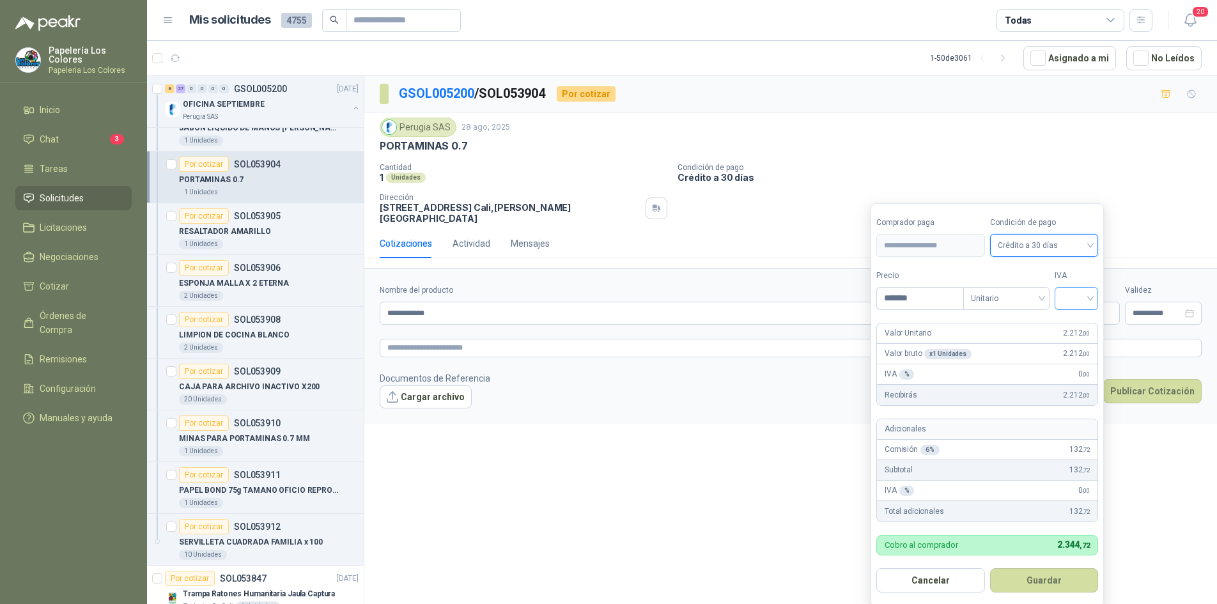
click at [1080, 302] on input "search" at bounding box center [1077, 297] width 28 height 19
click at [1079, 323] on div "19%" at bounding box center [1080, 325] width 24 height 14
click at [1040, 581] on button "Guardar" at bounding box center [1047, 580] width 110 height 24
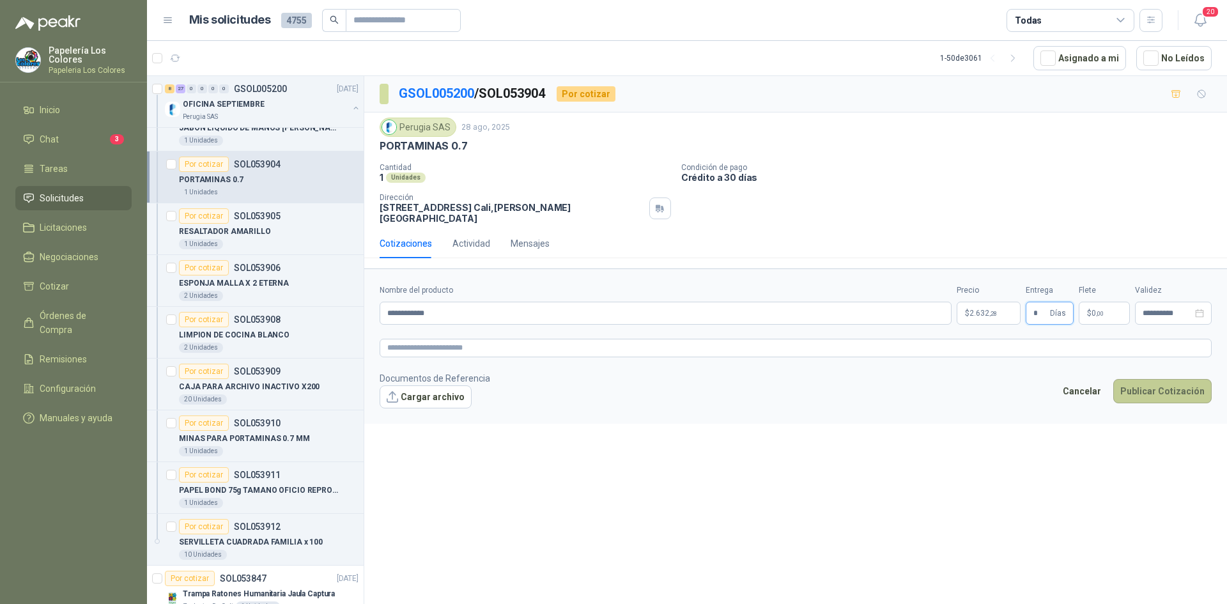
type input "*"
click at [1145, 379] on button "Publicar Cotización" at bounding box center [1163, 391] width 98 height 24
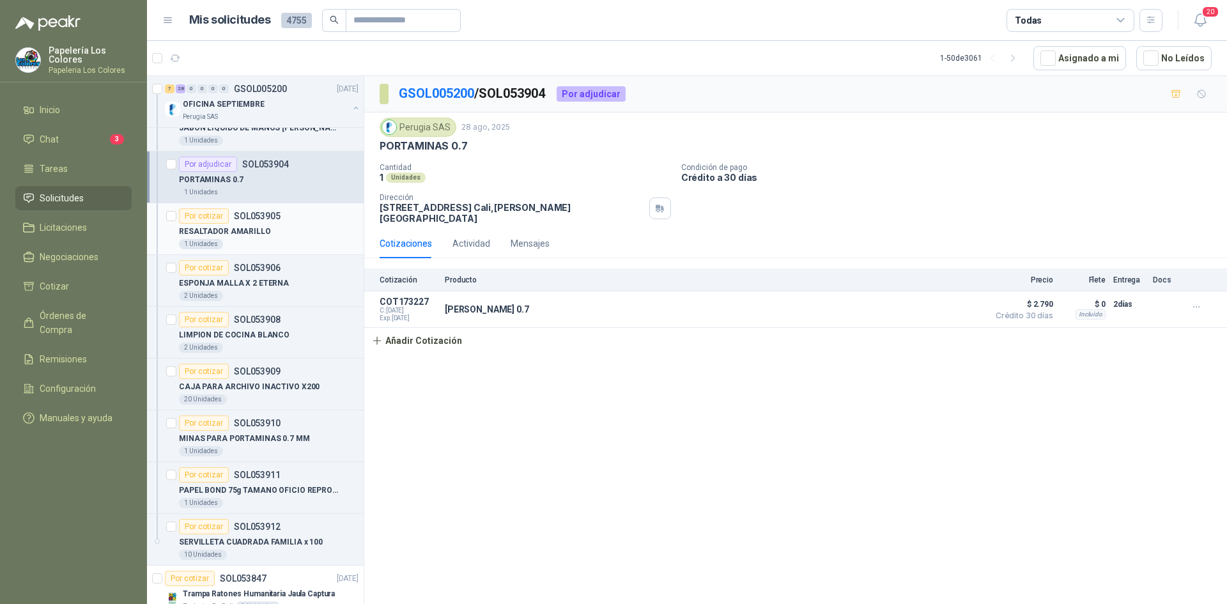
click at [195, 212] on div "Por cotizar" at bounding box center [204, 215] width 50 height 15
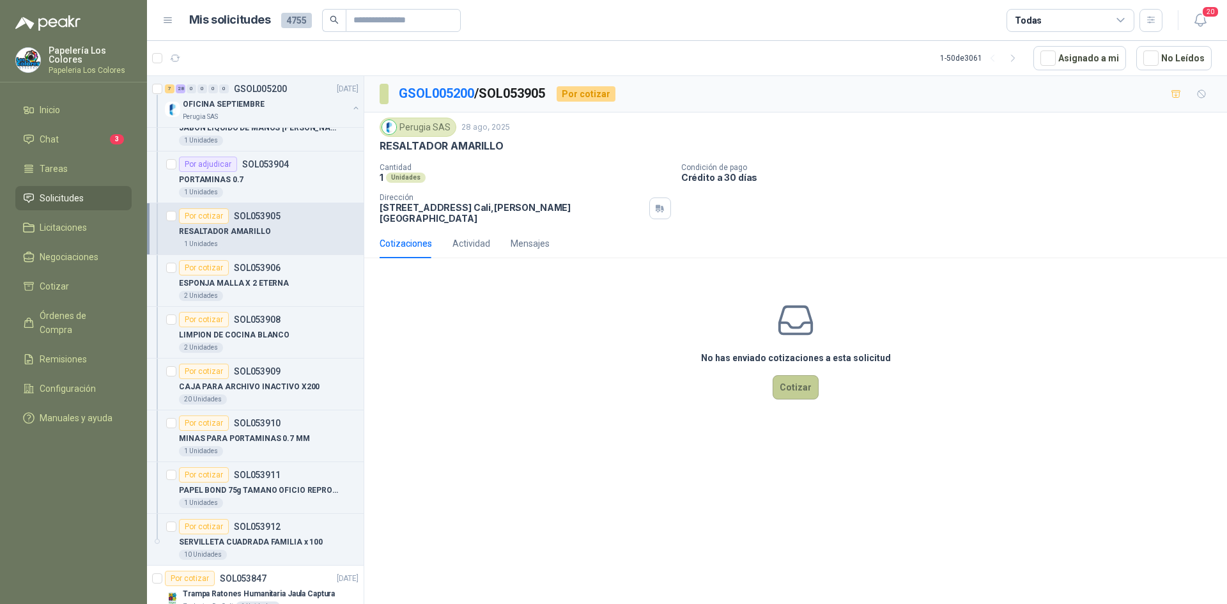
click at [793, 380] on button "Cotizar" at bounding box center [796, 387] width 46 height 24
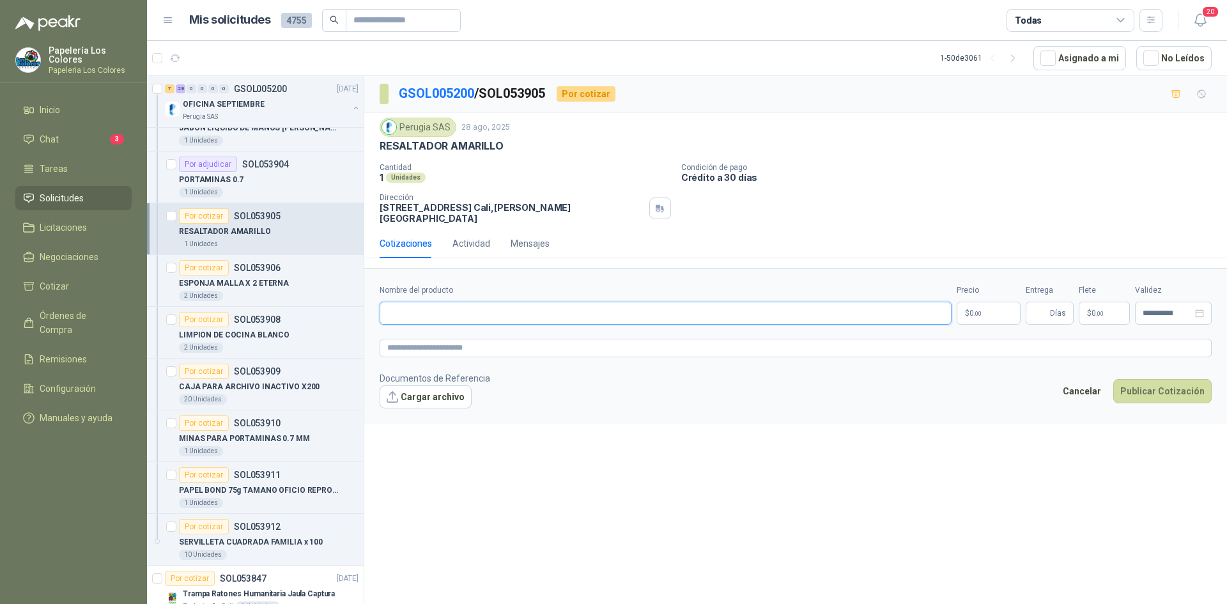
click at [461, 302] on input "Nombre del producto" at bounding box center [666, 313] width 572 height 23
drag, startPoint x: 501, startPoint y: 146, endPoint x: 380, endPoint y: 154, distance: 121.1
click at [380, 154] on div "Perugia SAS [DATE] RESALTADOR AMARILLO Cantidad 1 Unidades Condición de pago C…" at bounding box center [796, 171] width 832 height 106
click at [484, 311] on input "Nombre del producto" at bounding box center [666, 313] width 572 height 23
paste input "**********"
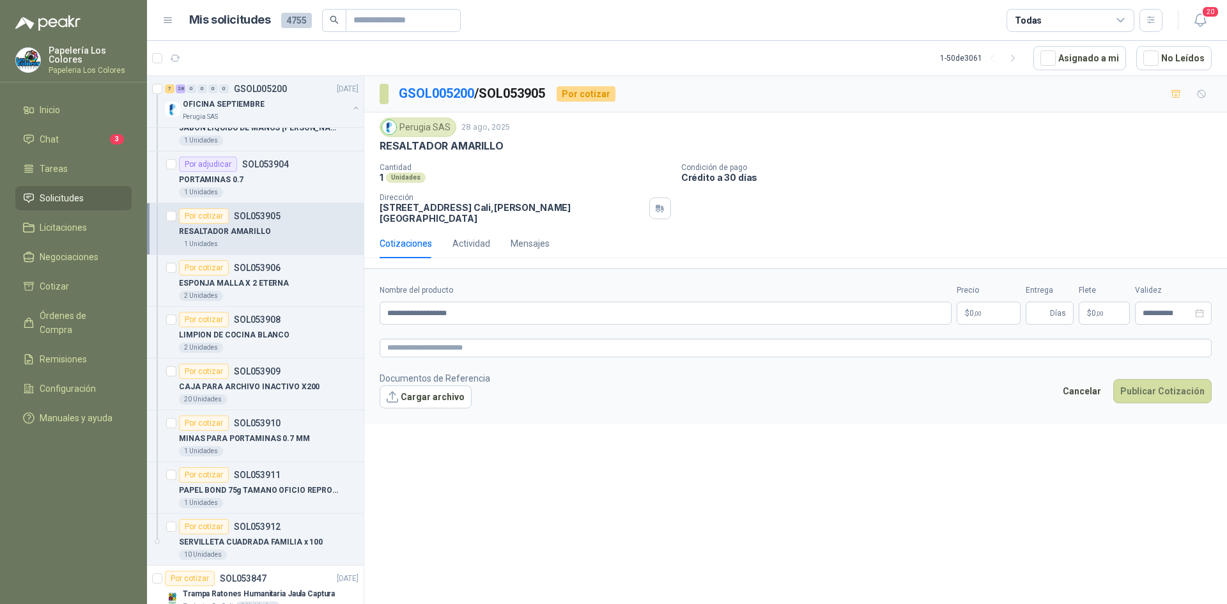
click at [974, 302] on body "Papelería Los Colores Papeleria Los Colores Inicio Chat 3 Tareas Solicitudes Li…" at bounding box center [613, 302] width 1227 height 604
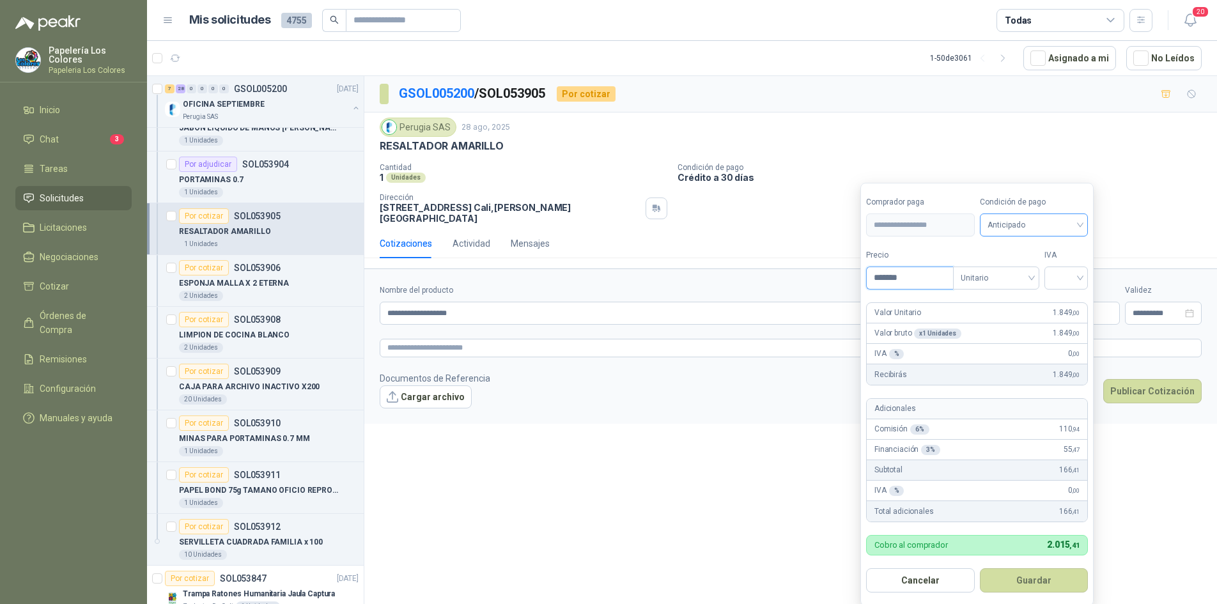
click at [1056, 223] on span "Anticipado" at bounding box center [1034, 224] width 93 height 19
click at [1046, 267] on div "Crédito a 30 días" at bounding box center [1037, 272] width 90 height 14
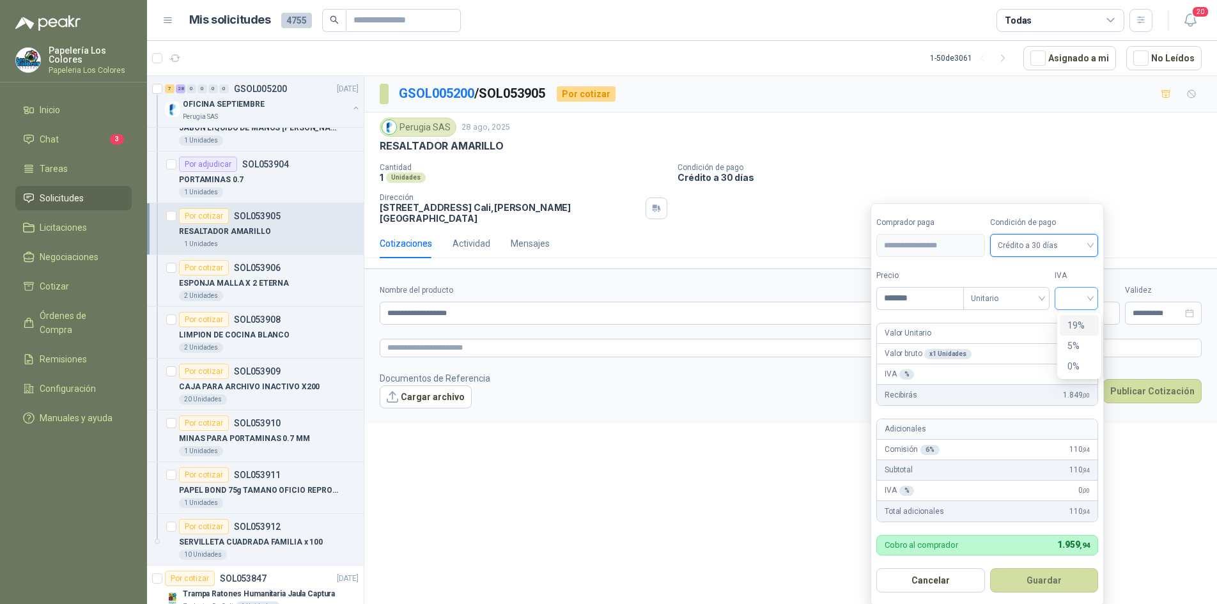
click at [1068, 287] on div at bounding box center [1076, 298] width 43 height 23
click at [1079, 325] on div "19%" at bounding box center [1080, 325] width 24 height 14
click at [1049, 576] on button "Guardar" at bounding box center [1047, 580] width 110 height 24
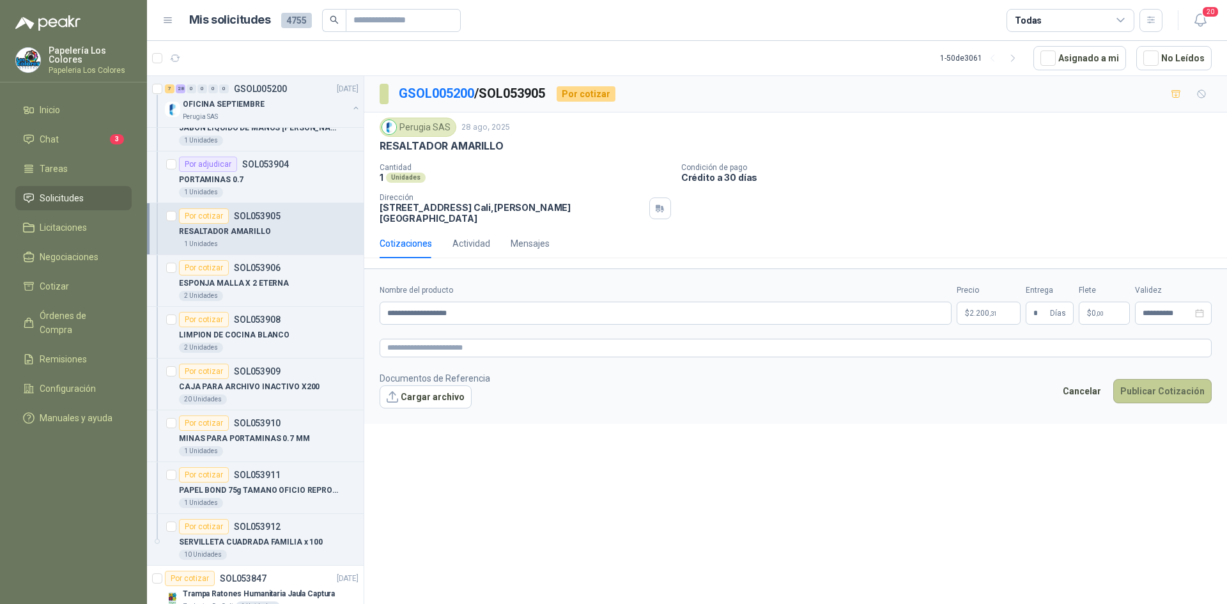
click at [1146, 380] on button "Publicar Cotización" at bounding box center [1163, 391] width 98 height 24
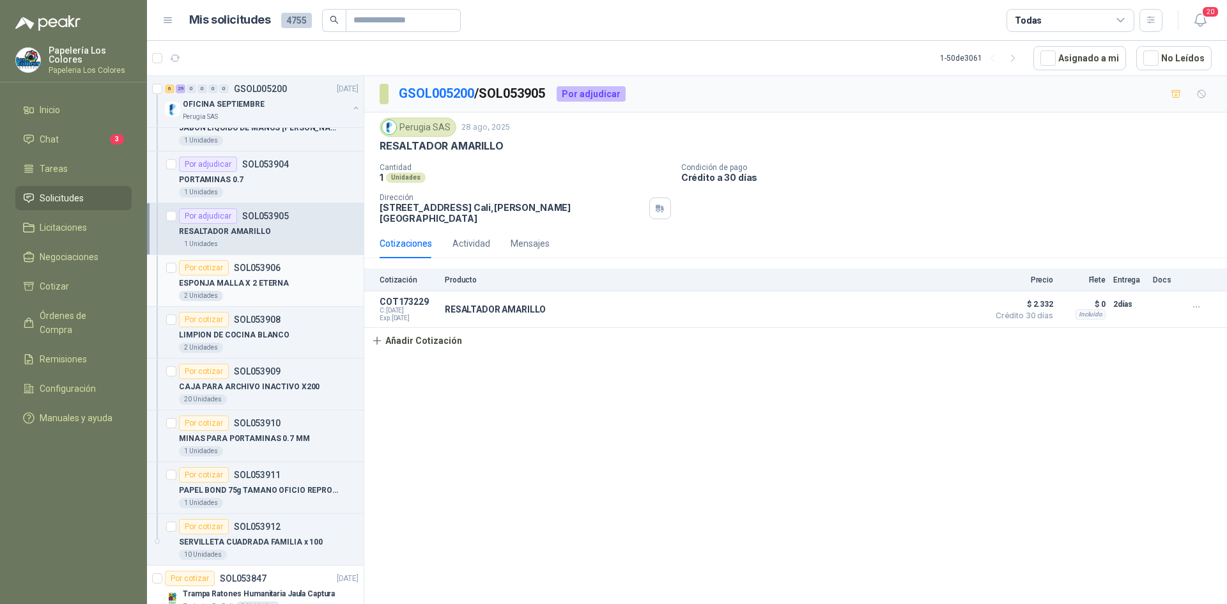
click at [214, 263] on div "Por cotizar" at bounding box center [204, 267] width 50 height 15
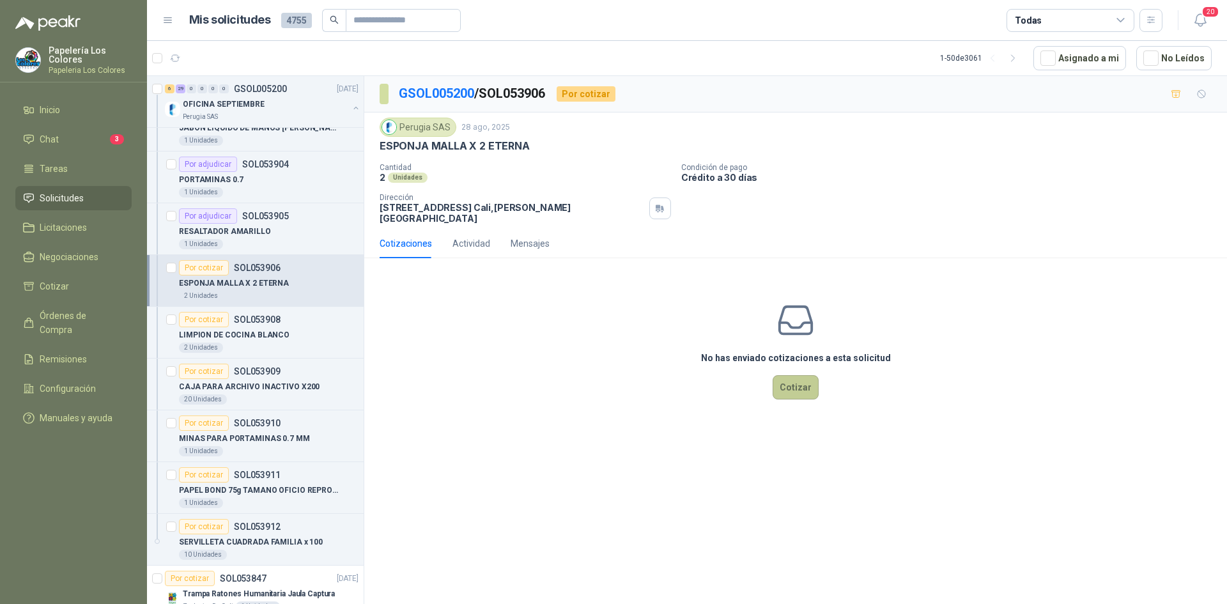
click at [787, 376] on button "Cotizar" at bounding box center [796, 387] width 46 height 24
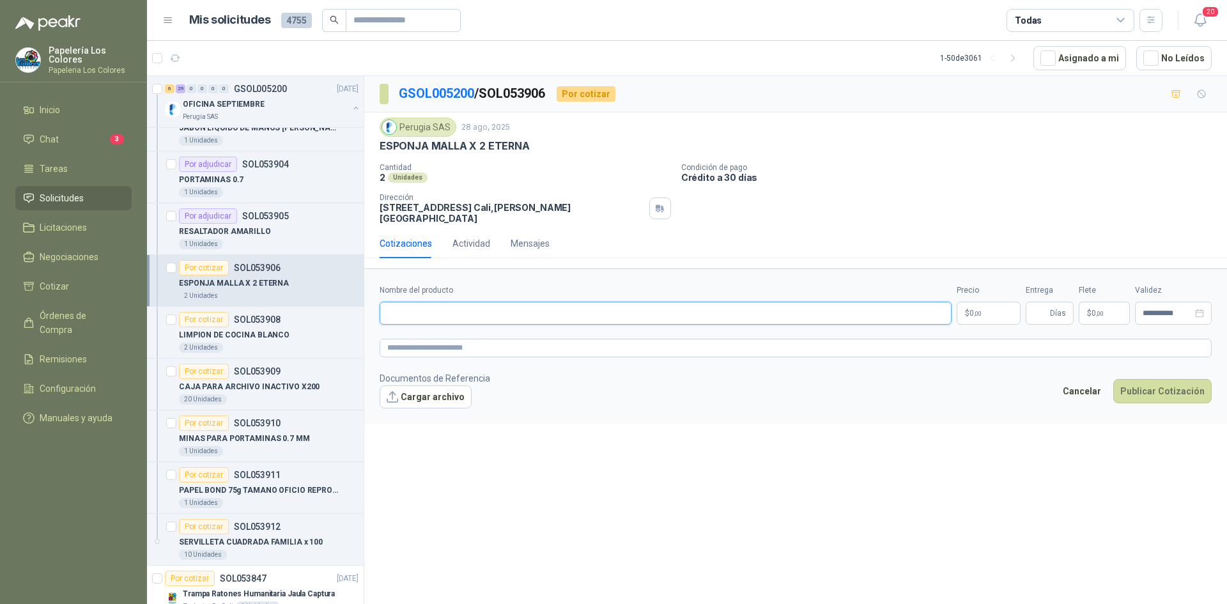
click at [503, 307] on input "Nombre del producto" at bounding box center [666, 313] width 572 height 23
drag, startPoint x: 525, startPoint y: 144, endPoint x: 371, endPoint y: 155, distance: 154.4
click at [371, 155] on div "Perugia SAS [DATE] ESPONJA MALLA X 2 ETERNA Cantidad 2 Unidades Condición de p…" at bounding box center [795, 171] width 863 height 116
click at [575, 308] on input "Nombre del producto" at bounding box center [666, 313] width 572 height 23
paste input "**********"
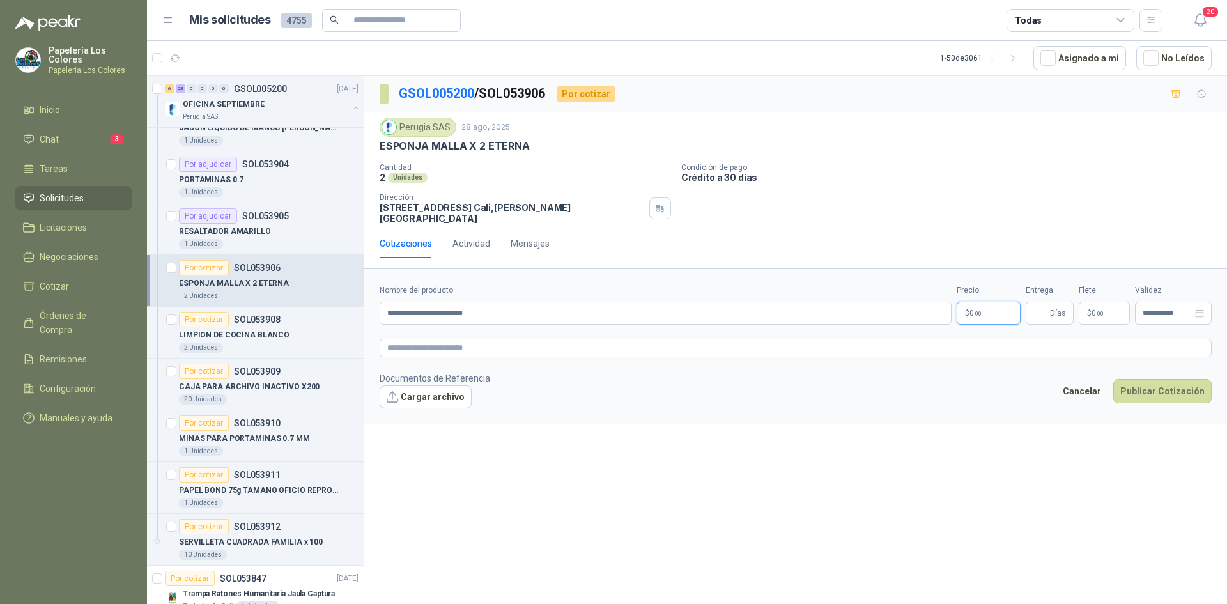
click at [990, 305] on body "Papelería Los Colores Papeleria Los Colores Inicio Chat 3 Tareas Solicitudes Li…" at bounding box center [613, 302] width 1227 height 604
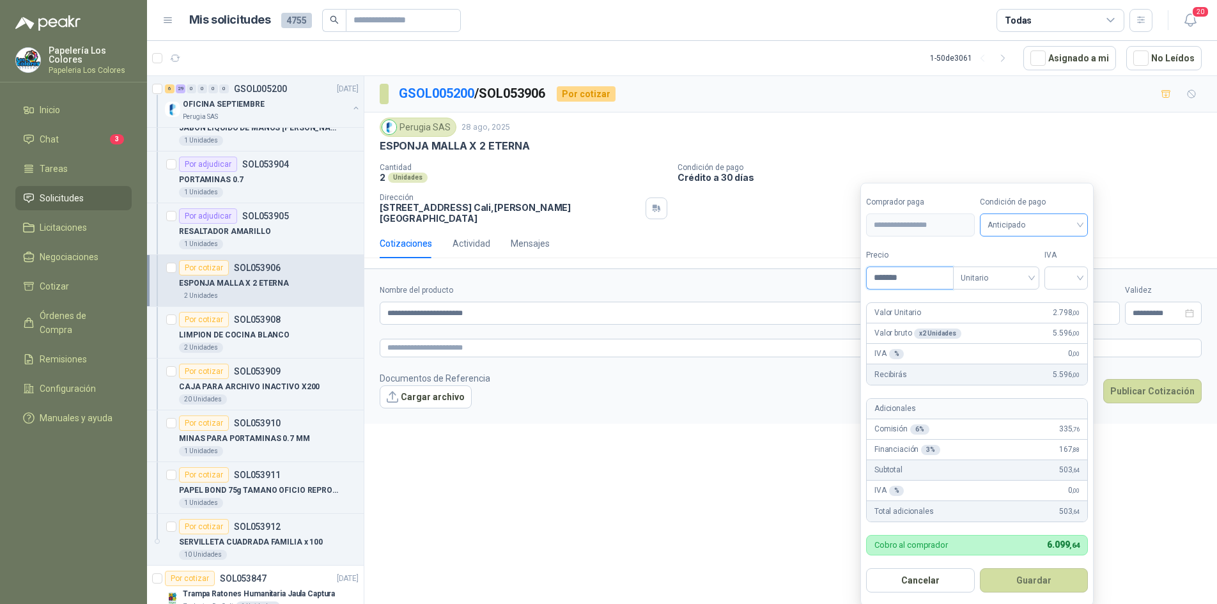
click at [1050, 228] on span "Anticipado" at bounding box center [1034, 224] width 93 height 19
click at [1018, 270] on div "Crédito a 30 días" at bounding box center [1037, 272] width 90 height 14
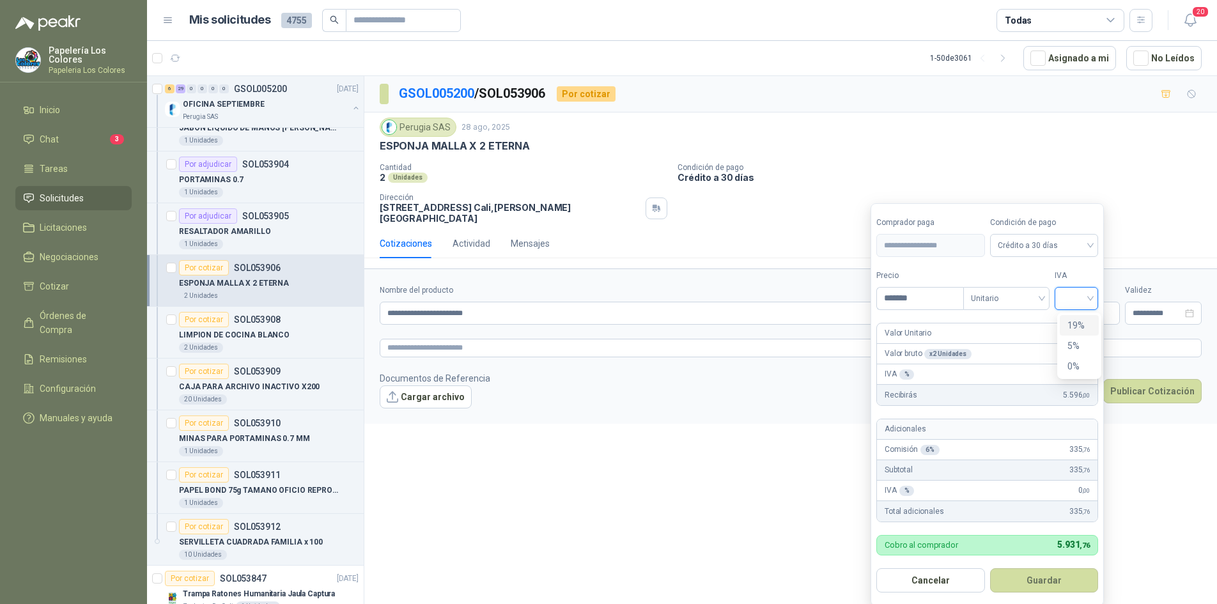
click at [1077, 302] on input "search" at bounding box center [1077, 297] width 28 height 19
click at [1080, 323] on div "19%" at bounding box center [1080, 325] width 24 height 14
click at [1038, 583] on button "Guardar" at bounding box center [1047, 580] width 110 height 24
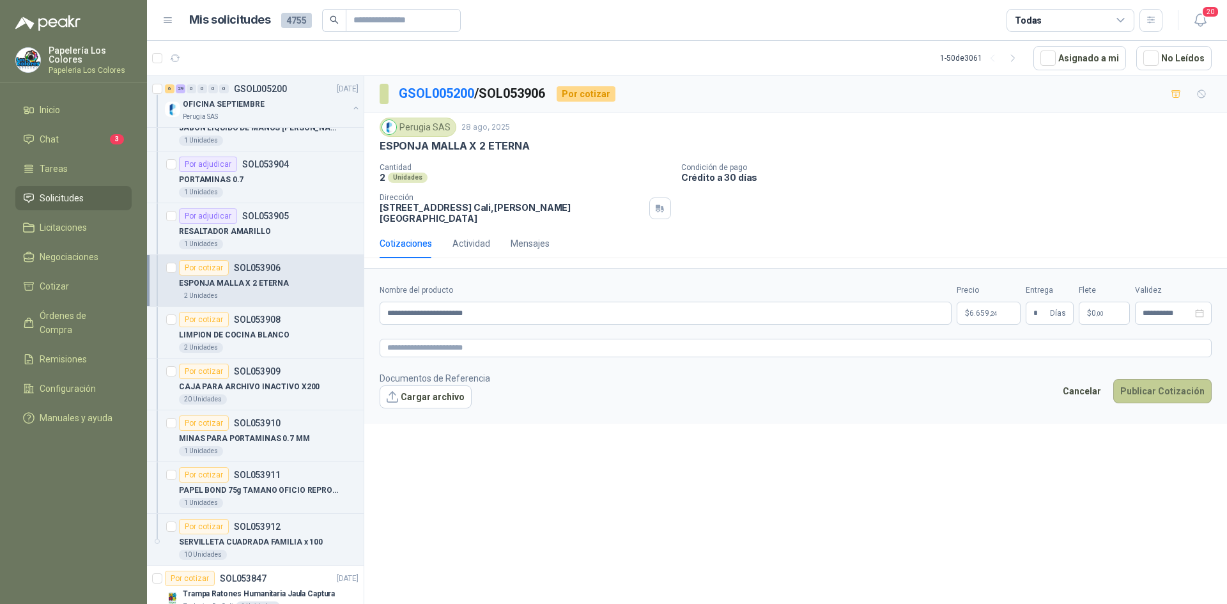
click at [1156, 379] on button "Publicar Cotización" at bounding box center [1163, 391] width 98 height 24
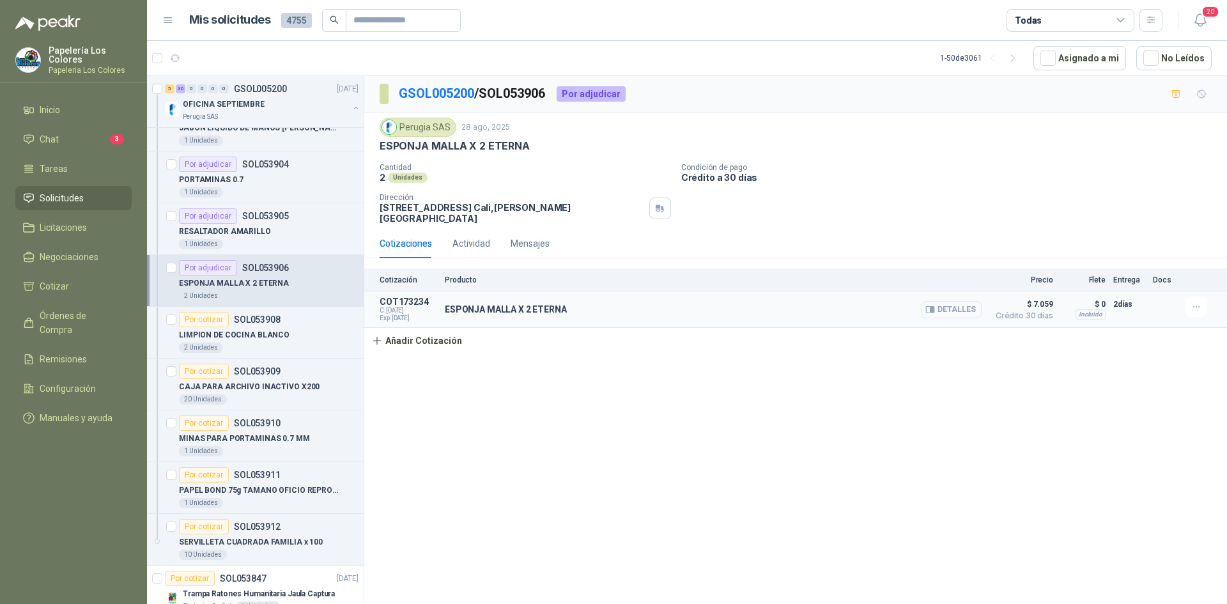
click at [947, 304] on button "Detalles" at bounding box center [952, 309] width 60 height 17
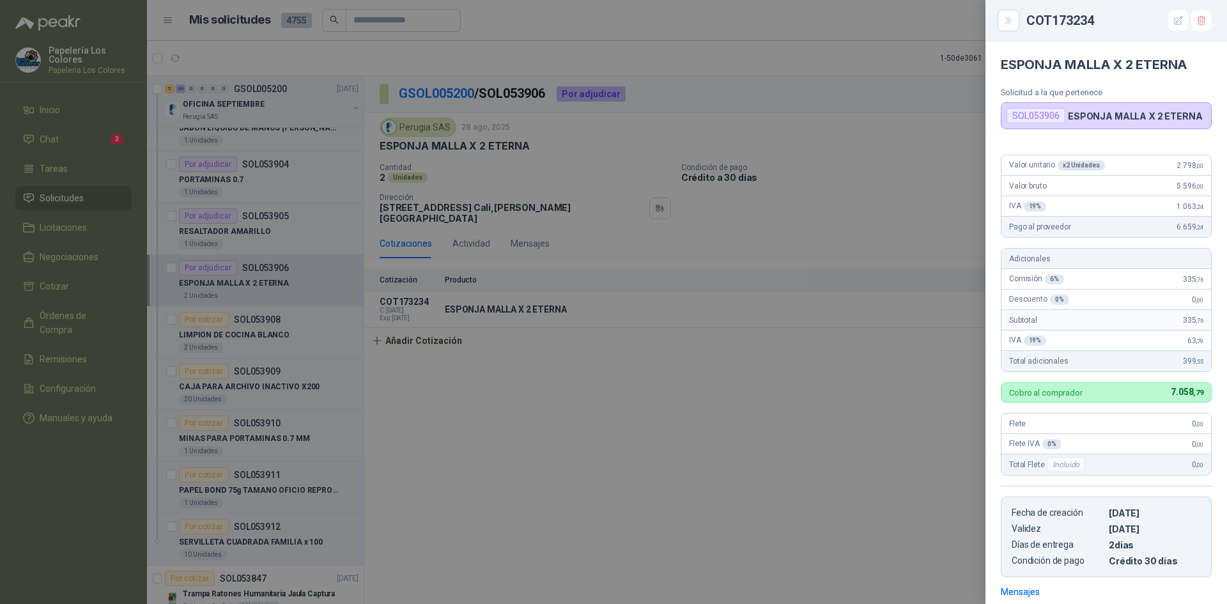
click at [639, 405] on div at bounding box center [613, 302] width 1227 height 604
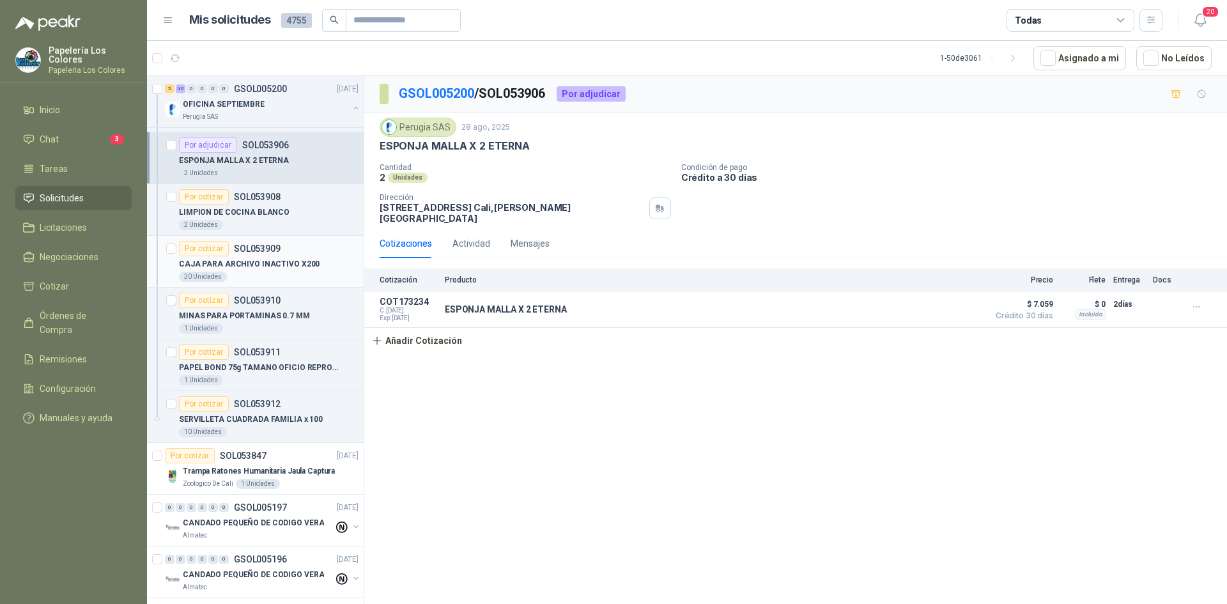
scroll to position [1502, 0]
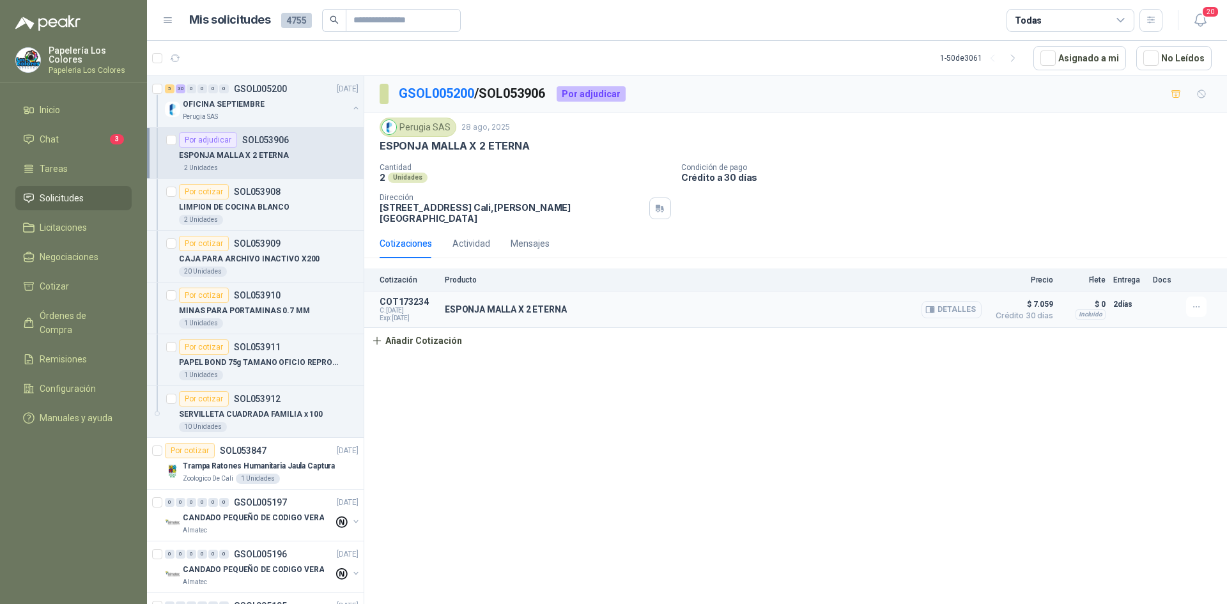
click at [949, 301] on button "Detalles" at bounding box center [952, 309] width 60 height 17
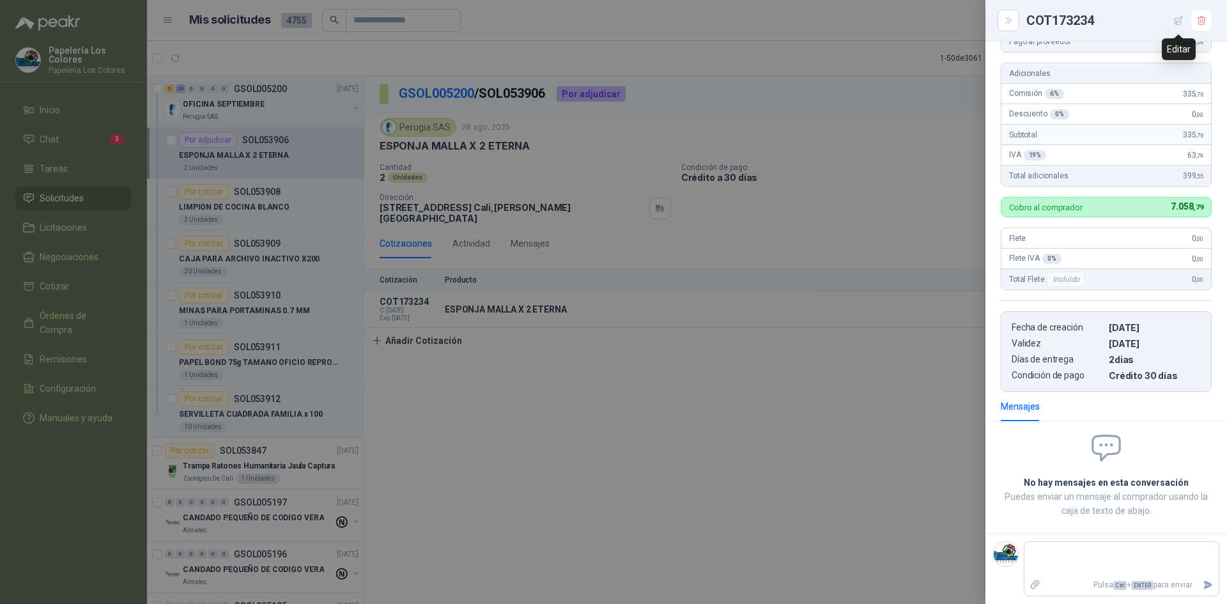
click at [1178, 21] on icon "button" at bounding box center [1179, 20] width 11 height 11
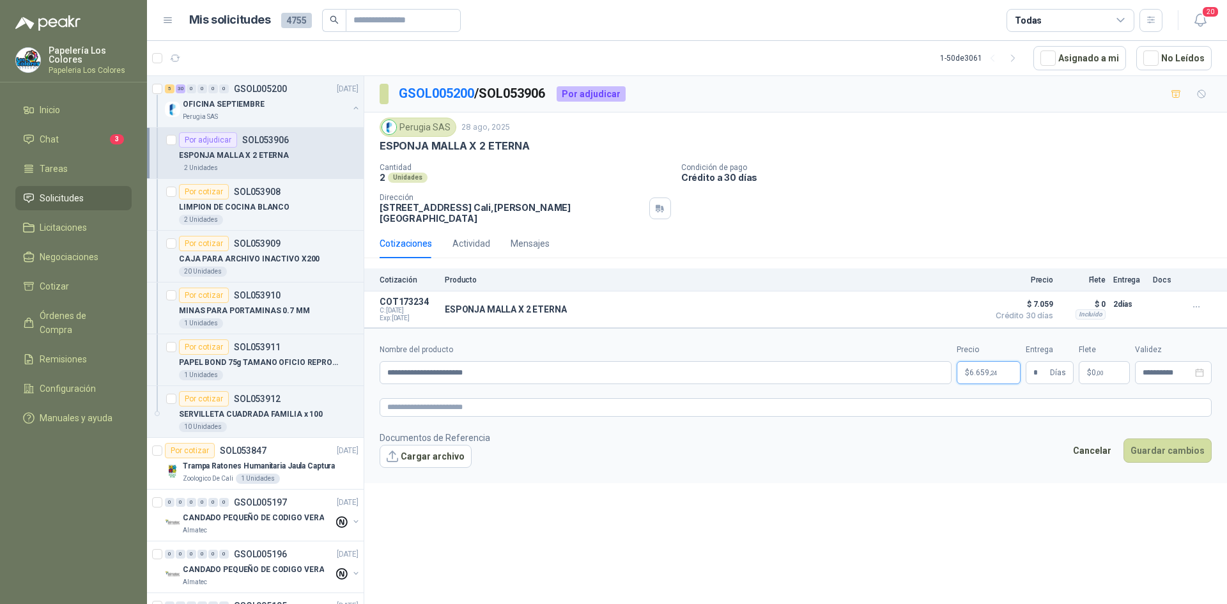
click at [981, 358] on body "Papelería Los Colores Papeleria Los Colores Inicio Chat 3 Tareas Solicitudes Li…" at bounding box center [613, 302] width 1227 height 604
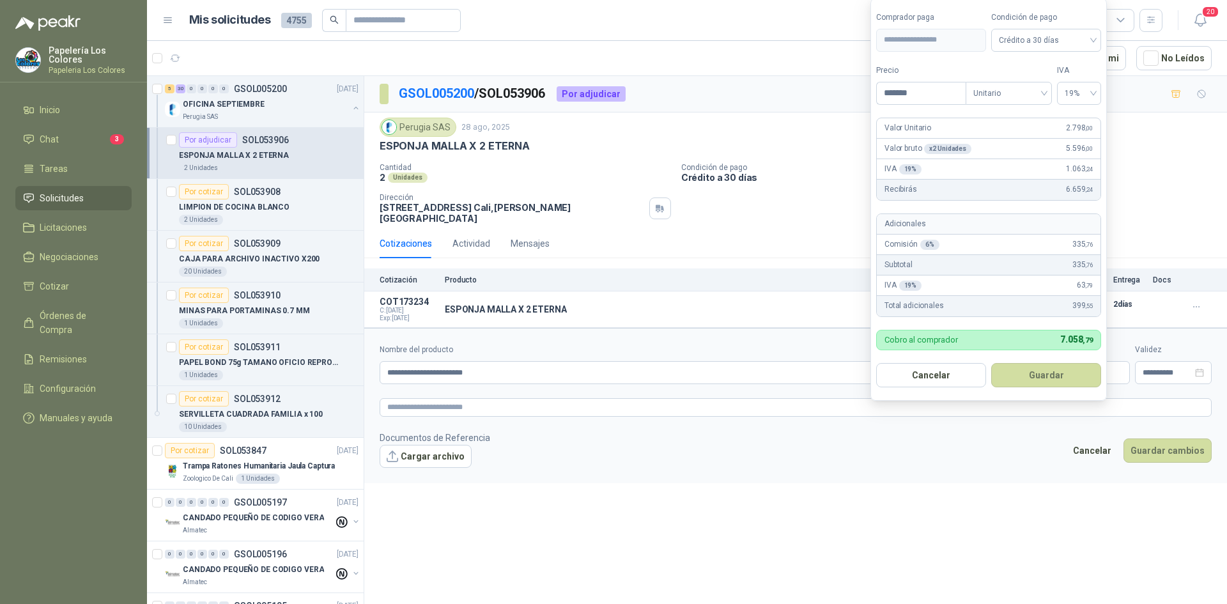
drag, startPoint x: 922, startPoint y: 90, endPoint x: 859, endPoint y: 94, distance: 63.5
click at [859, 94] on body "Papelería Los Colores Papeleria Los Colores Inicio Chat 3 Tareas Solicitudes Li…" at bounding box center [613, 302] width 1227 height 604
click at [1034, 371] on button "Guardar" at bounding box center [1047, 375] width 110 height 24
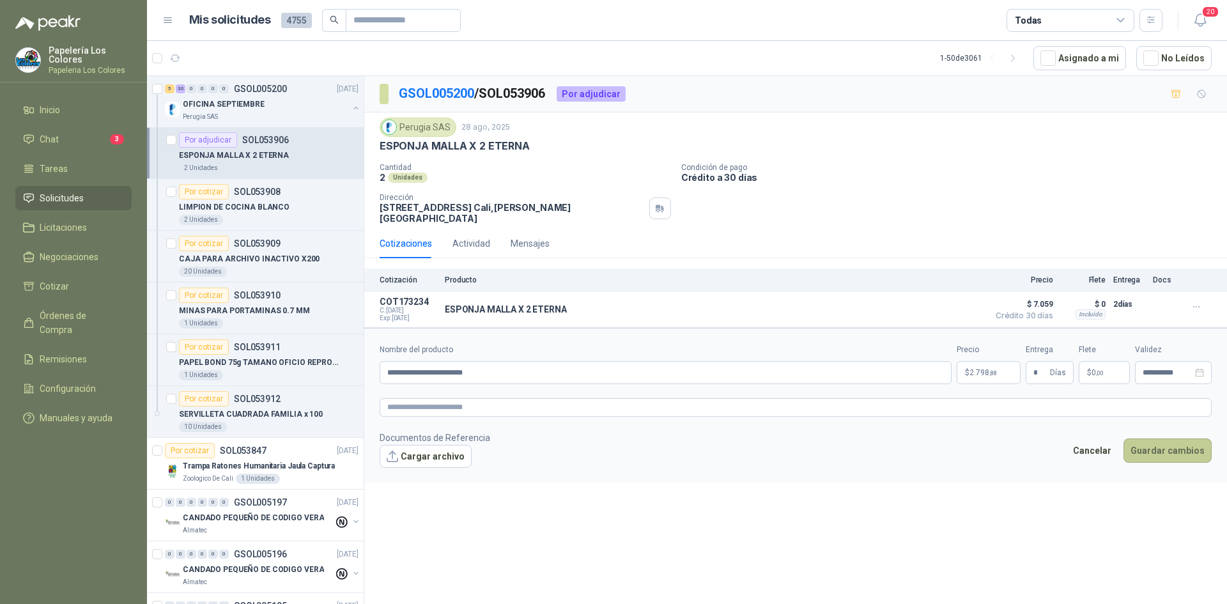
click at [1174, 441] on button "Guardar cambios" at bounding box center [1168, 451] width 88 height 24
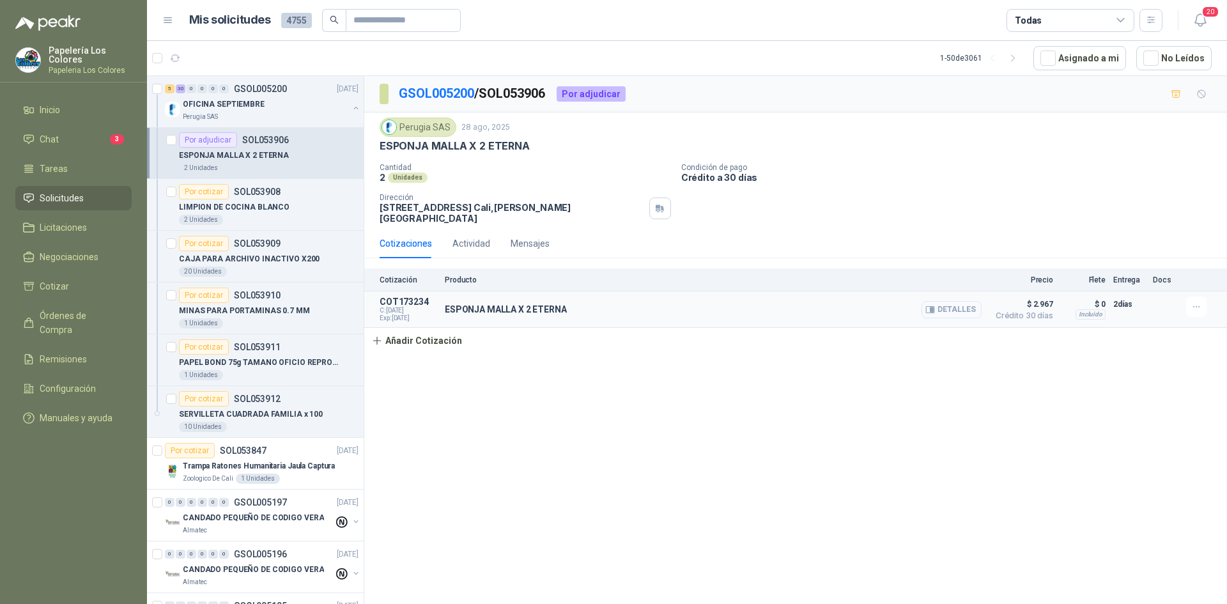
click at [963, 303] on button "Detalles" at bounding box center [952, 309] width 60 height 17
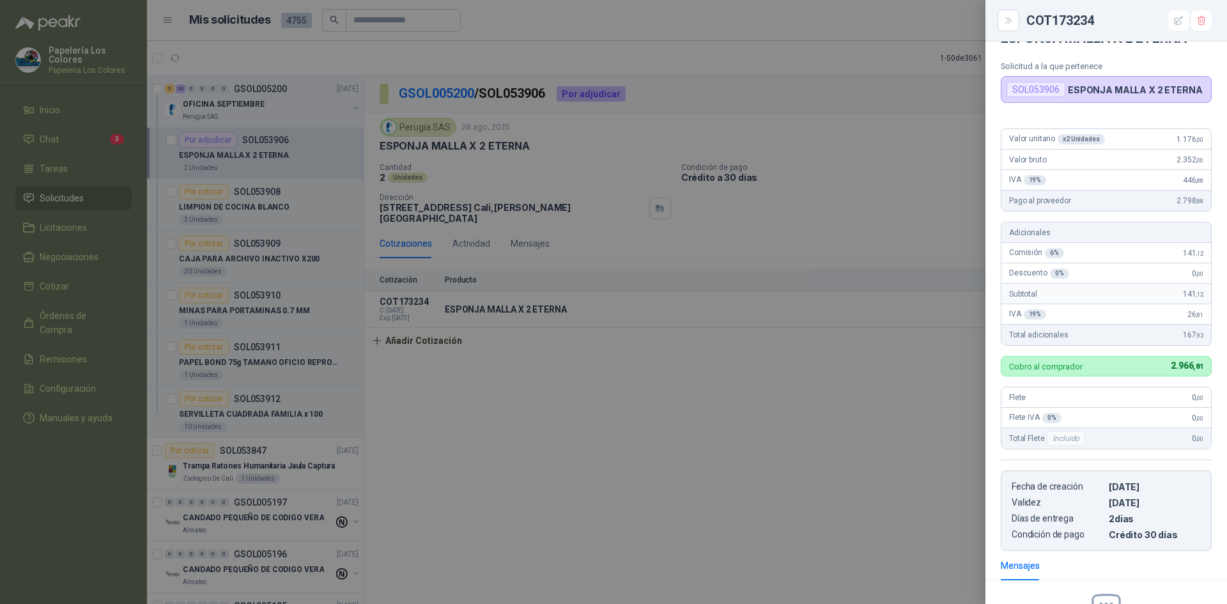
scroll to position [0, 0]
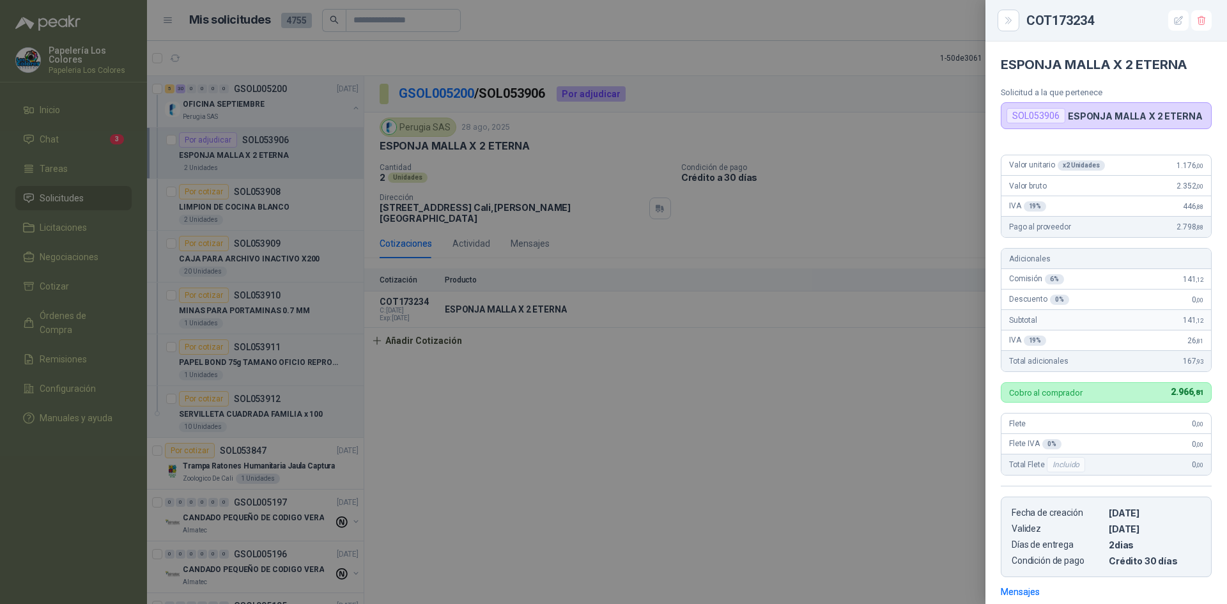
click at [896, 337] on div at bounding box center [613, 302] width 1227 height 604
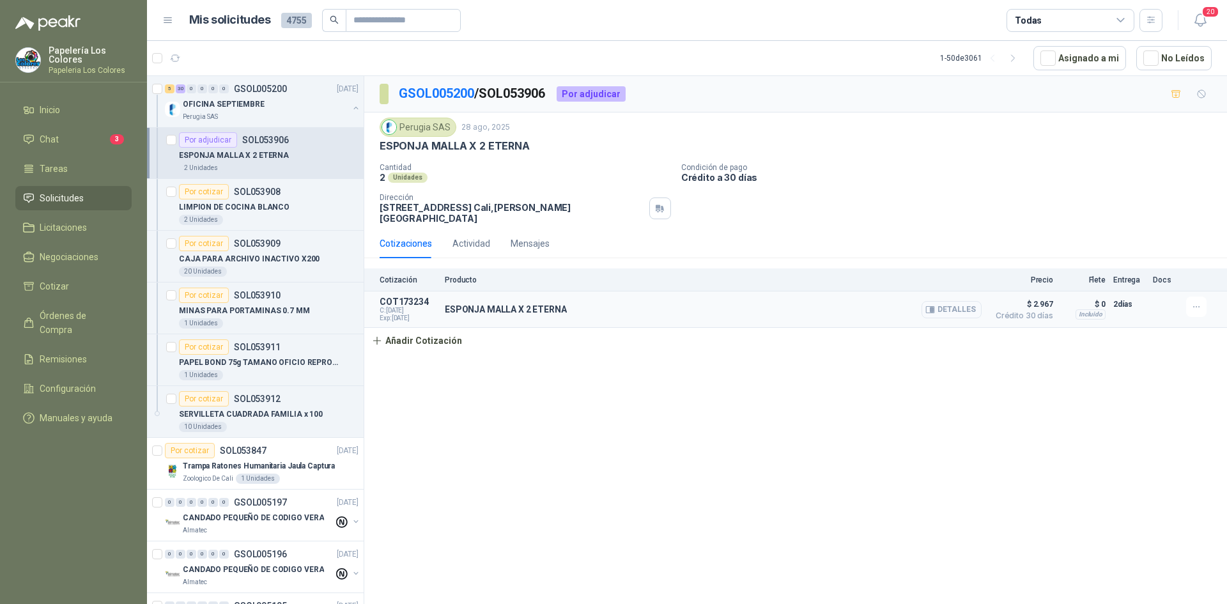
click at [950, 303] on button "Detalles" at bounding box center [952, 309] width 60 height 17
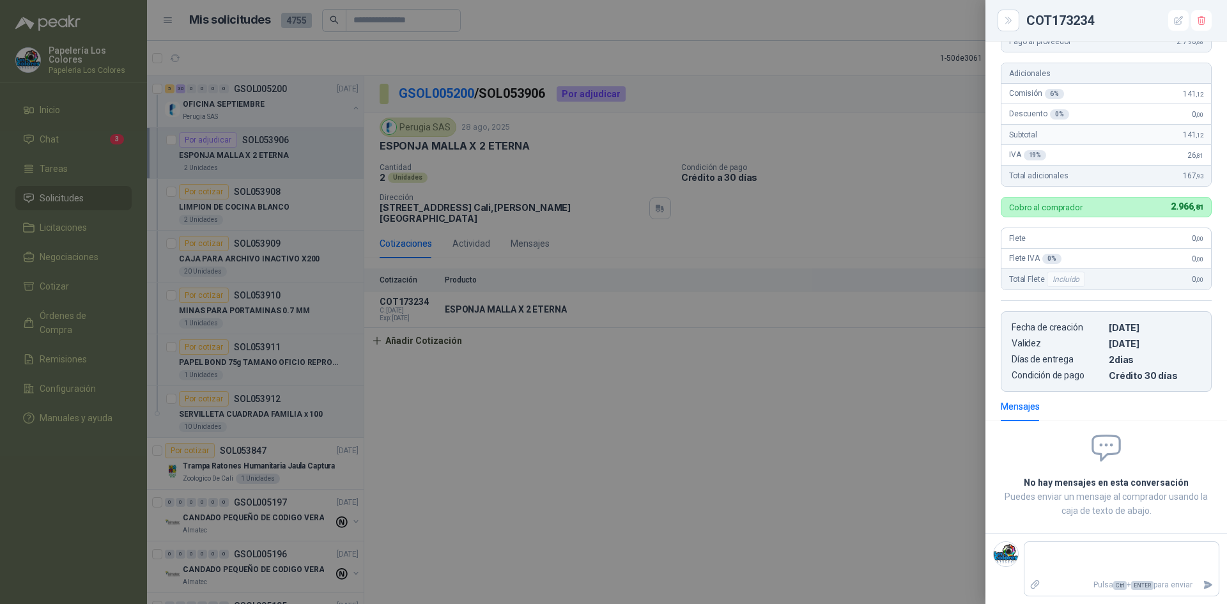
scroll to position [0, 0]
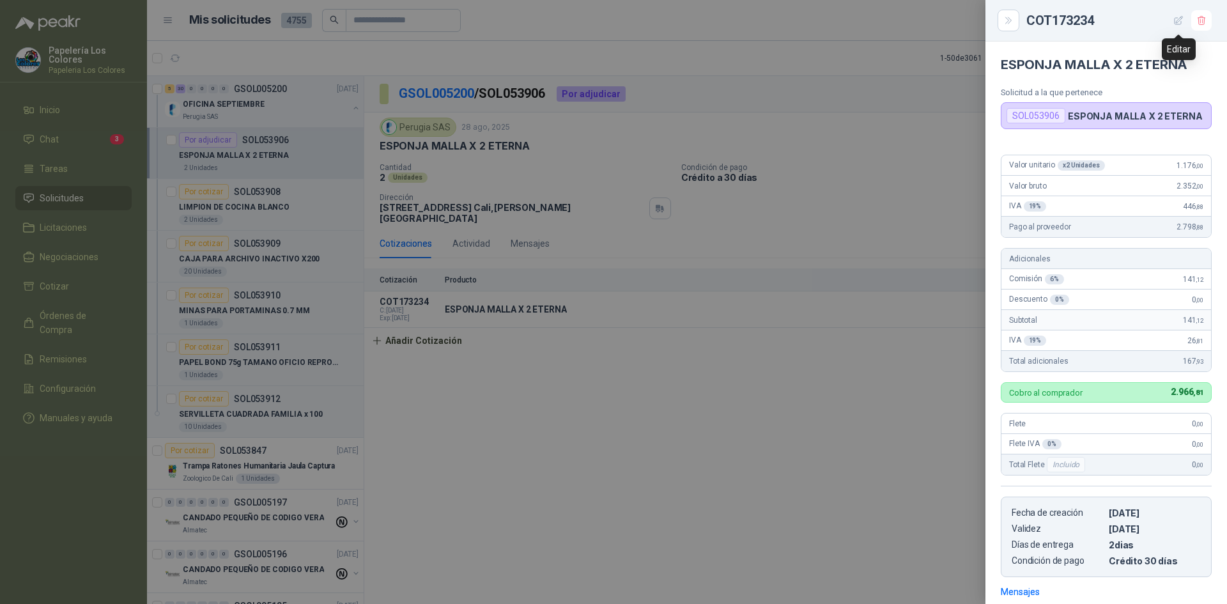
click at [1180, 19] on icon "button" at bounding box center [1179, 20] width 11 height 11
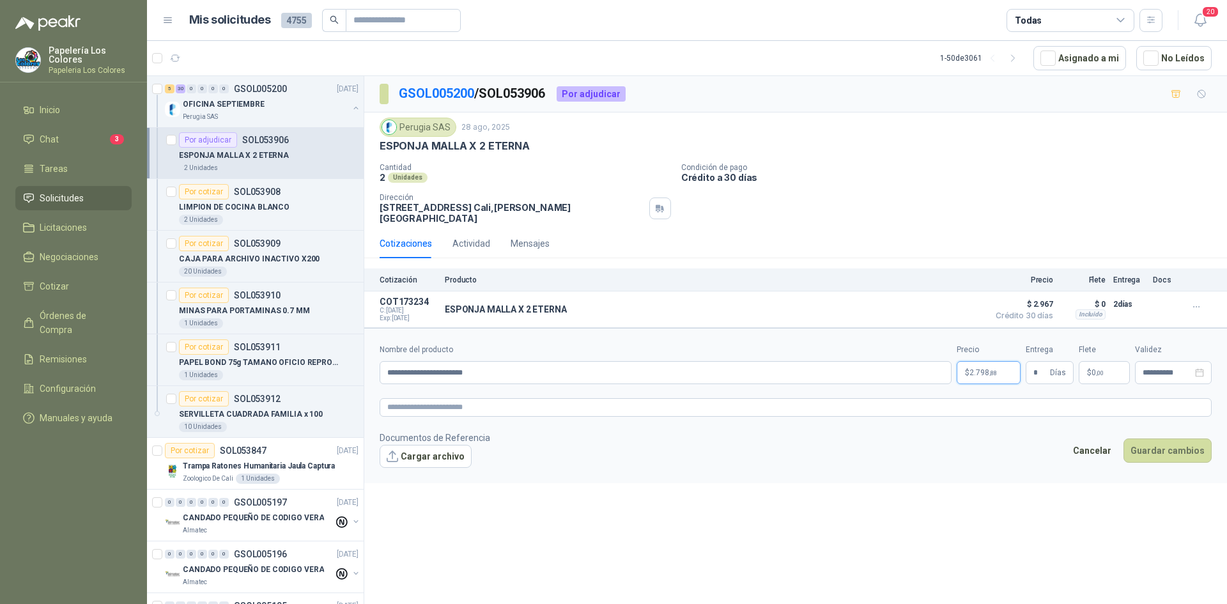
click at [986, 361] on body "Papelería Los Colores Papeleria Los Colores Inicio Chat 3 Tareas Solicitudes Li…" at bounding box center [613, 302] width 1227 height 604
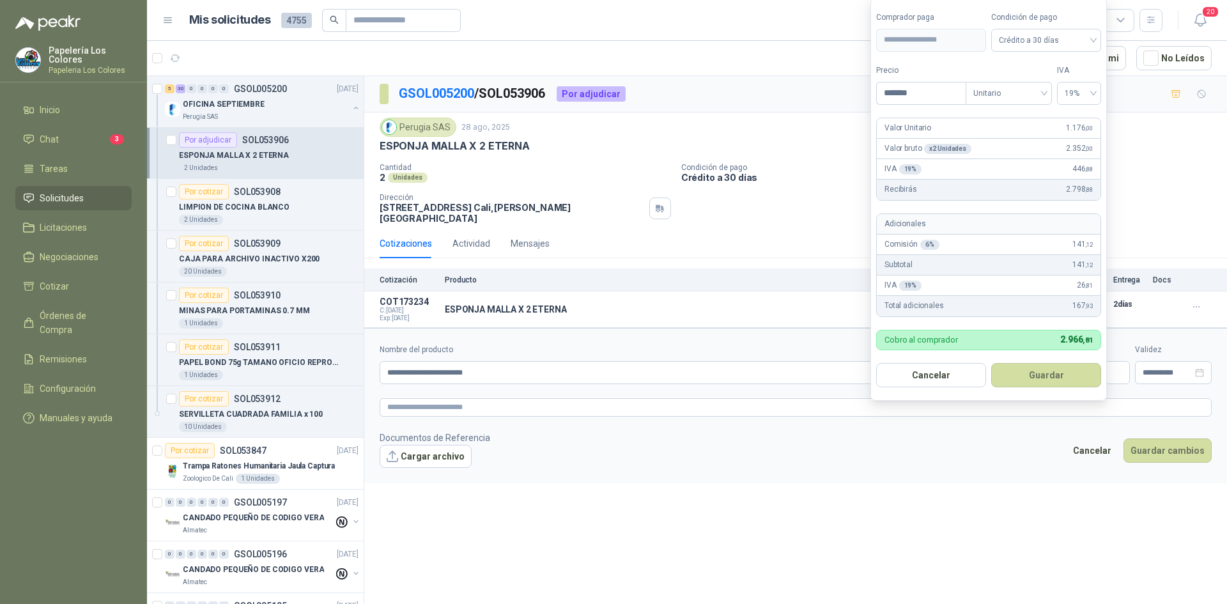
drag, startPoint x: 937, startPoint y: 93, endPoint x: 820, endPoint y: 98, distance: 117.7
click at [820, 98] on body "Papelería Los Colores Papeleria Los Colores Inicio Chat 3 Tareas Solicitudes Li…" at bounding box center [613, 302] width 1227 height 604
click at [1068, 42] on span "Crédito a 30 días" at bounding box center [1046, 40] width 95 height 19
click at [1047, 91] on div "Crédito a 30 días" at bounding box center [1047, 87] width 90 height 14
click at [1080, 92] on span "19%" at bounding box center [1079, 93] width 29 height 19
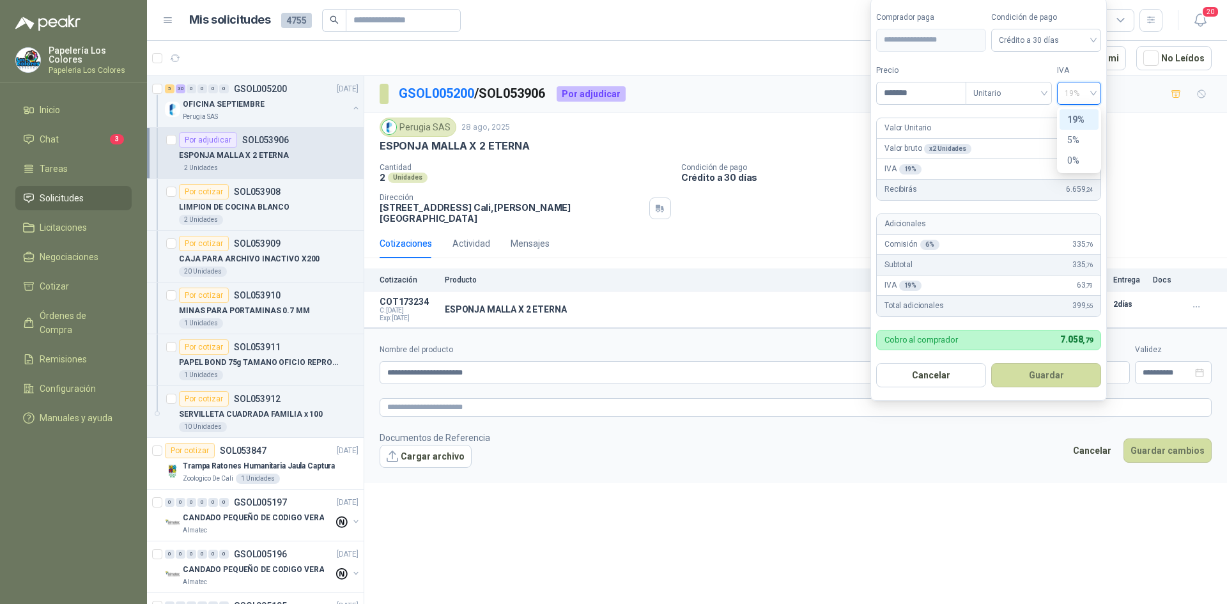
click at [1073, 118] on div "19%" at bounding box center [1080, 120] width 24 height 14
click at [1040, 372] on button "Guardar" at bounding box center [1047, 375] width 110 height 24
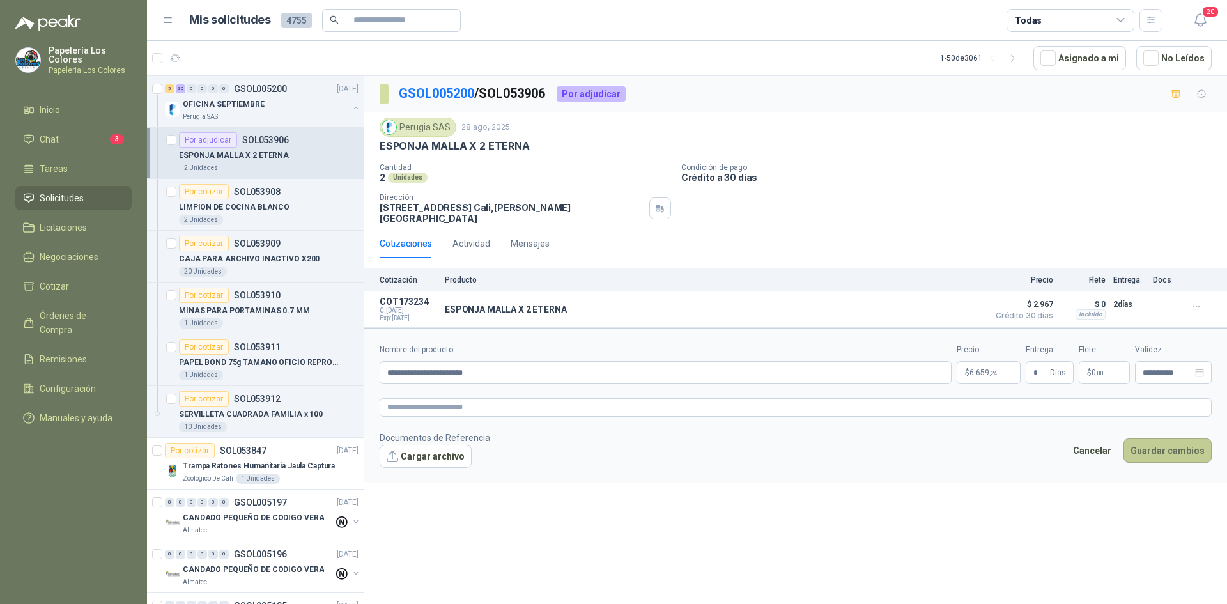
click at [1164, 440] on button "Guardar cambios" at bounding box center [1168, 451] width 88 height 24
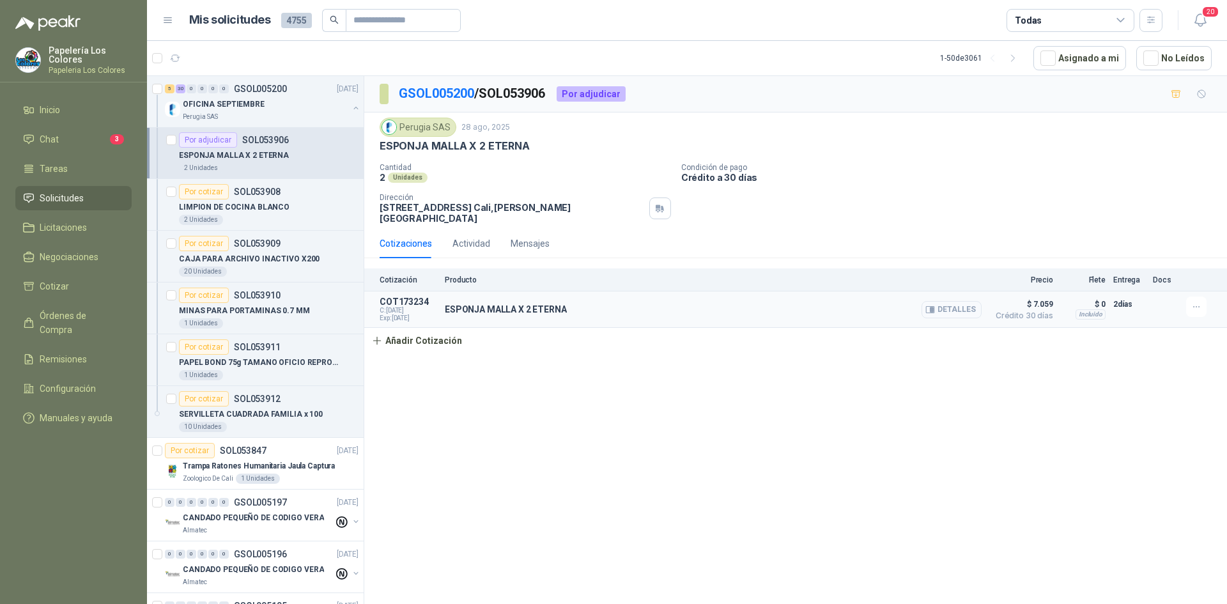
click at [959, 307] on button "Detalles" at bounding box center [952, 309] width 60 height 17
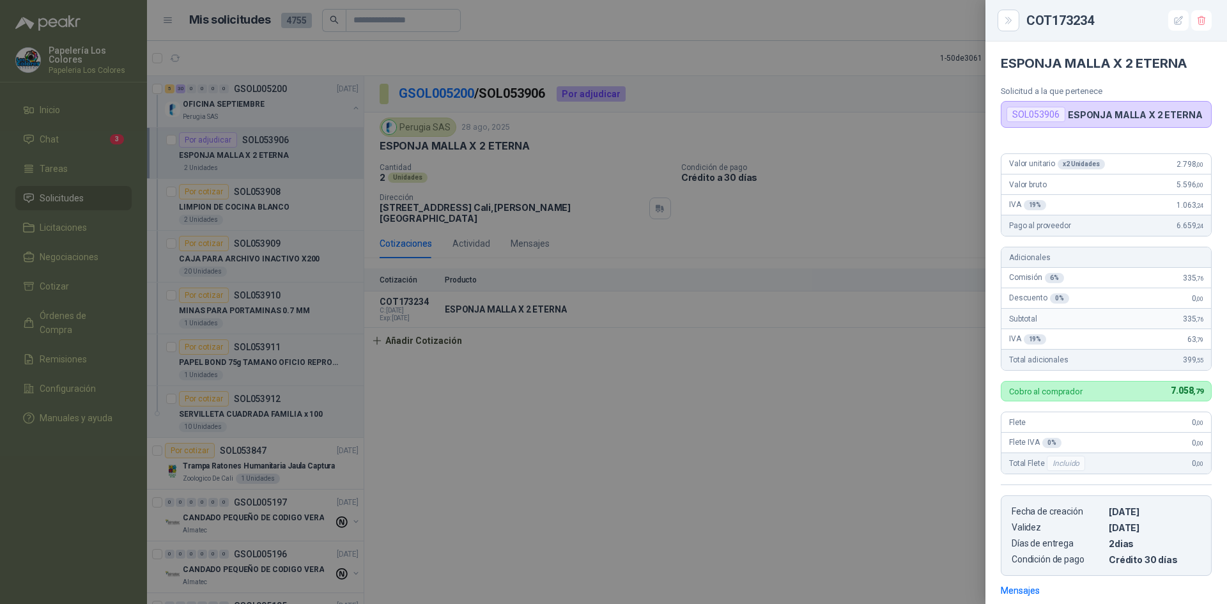
scroll to position [0, 0]
click at [808, 370] on div at bounding box center [613, 302] width 1227 height 604
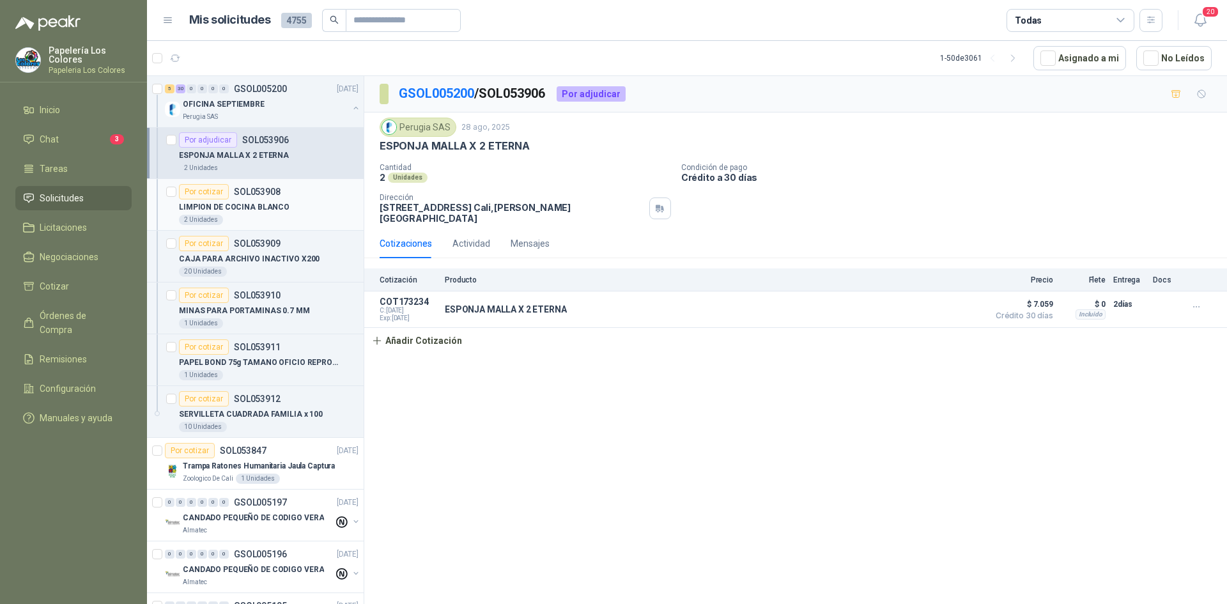
click at [198, 192] on div "Por cotizar" at bounding box center [204, 191] width 50 height 15
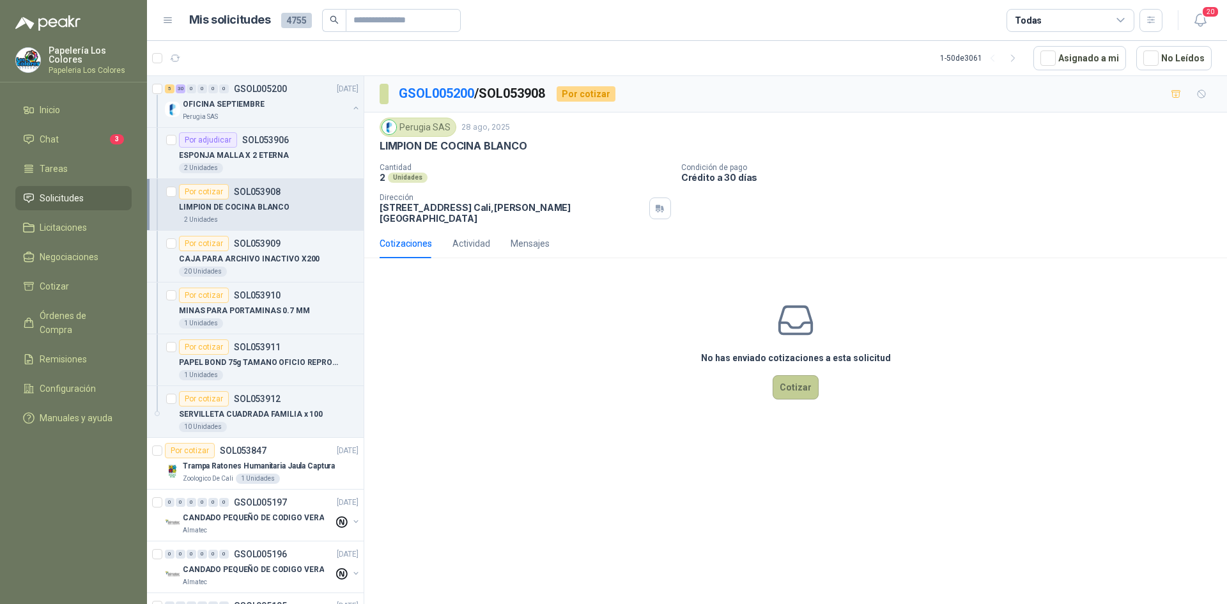
click at [792, 378] on button "Cotizar" at bounding box center [796, 387] width 46 height 24
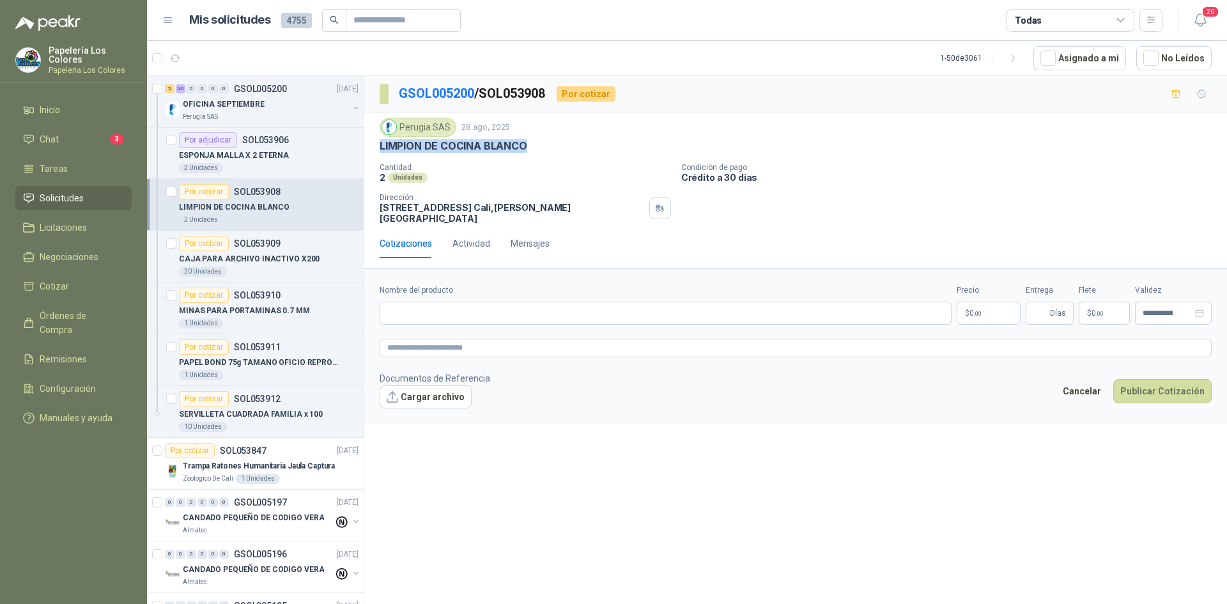
drag, startPoint x: 525, startPoint y: 144, endPoint x: 380, endPoint y: 157, distance: 145.7
click at [380, 157] on div "Perugia SAS [DATE] LIMPION DE COCINA BLANCO Cantidad 2 Unidades Condición de p…" at bounding box center [796, 171] width 832 height 106
click at [491, 302] on input "Nombre del producto" at bounding box center [666, 313] width 572 height 23
paste input "**********"
click at [1004, 299] on body "Papelería Los Colores Papeleria Los Colores Inicio Chat 3 Tareas Solicitudes Li…" at bounding box center [613, 302] width 1227 height 604
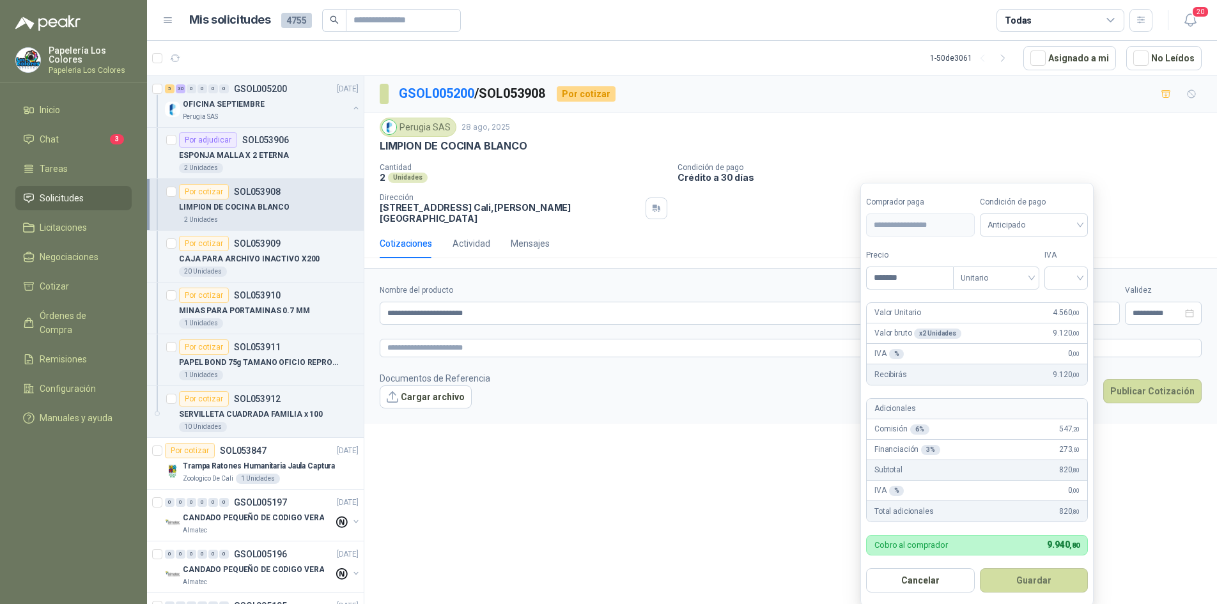
click at [1042, 212] on div "Condición de pago Anticipado" at bounding box center [1034, 216] width 109 height 40
click at [1047, 230] on span "Anticipado" at bounding box center [1034, 224] width 93 height 19
click at [1020, 268] on div "Crédito a 30 días" at bounding box center [1037, 272] width 90 height 14
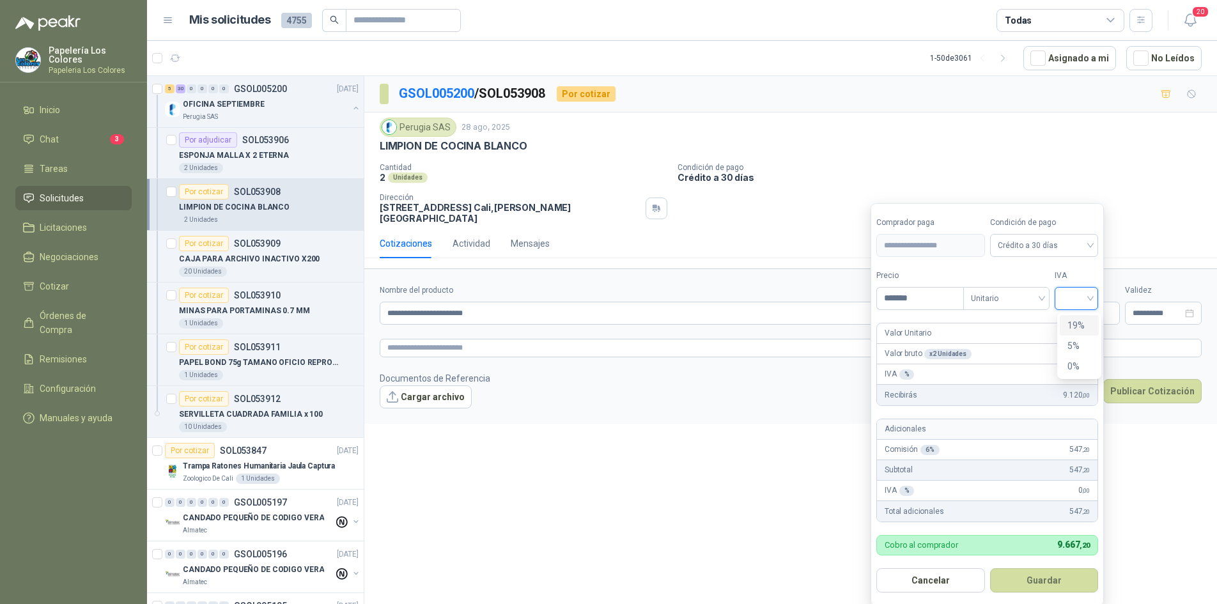
click at [1090, 295] on input "search" at bounding box center [1077, 297] width 28 height 19
click at [1071, 323] on div "19%" at bounding box center [1080, 325] width 24 height 14
click at [1049, 579] on button "Guardar" at bounding box center [1047, 580] width 110 height 24
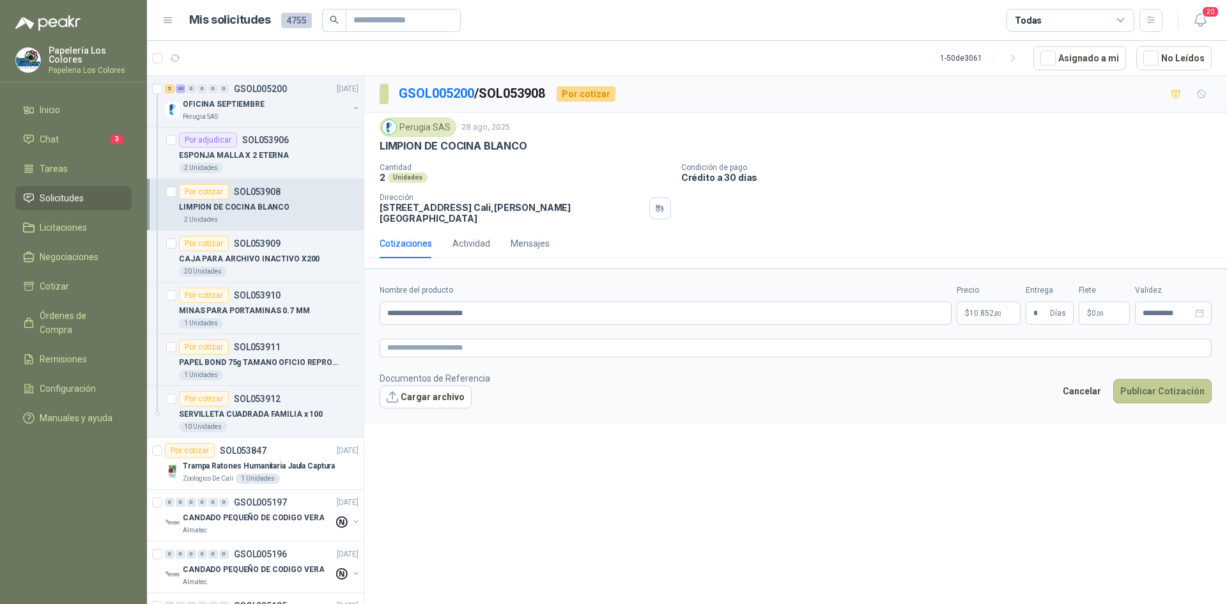
click at [1155, 379] on button "Publicar Cotización" at bounding box center [1163, 391] width 98 height 24
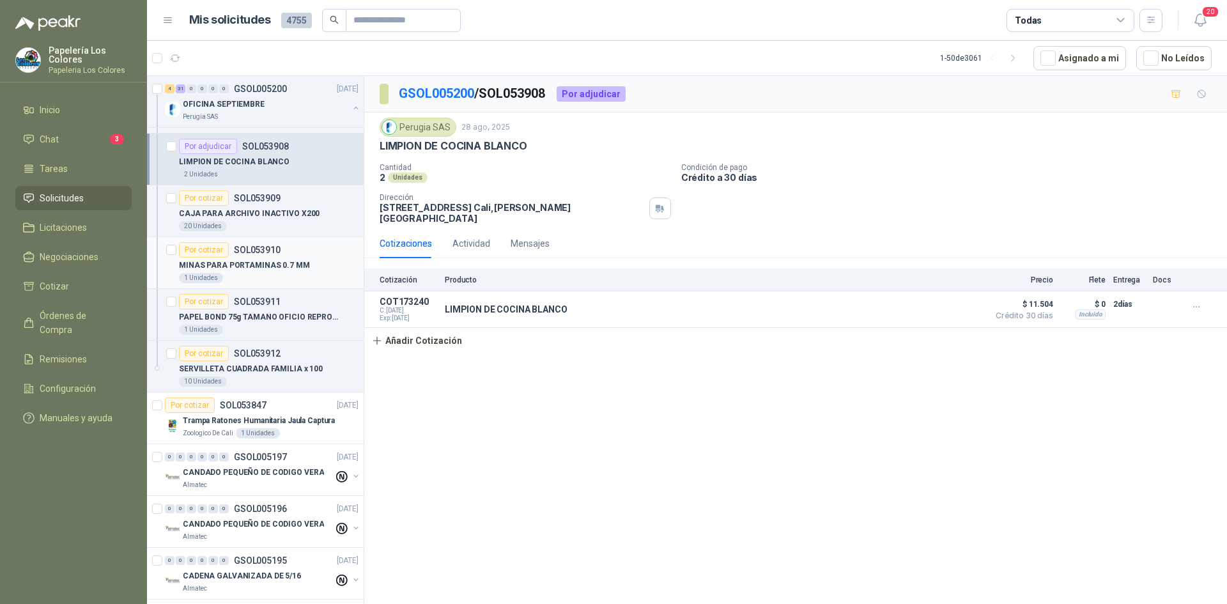
scroll to position [1566, 0]
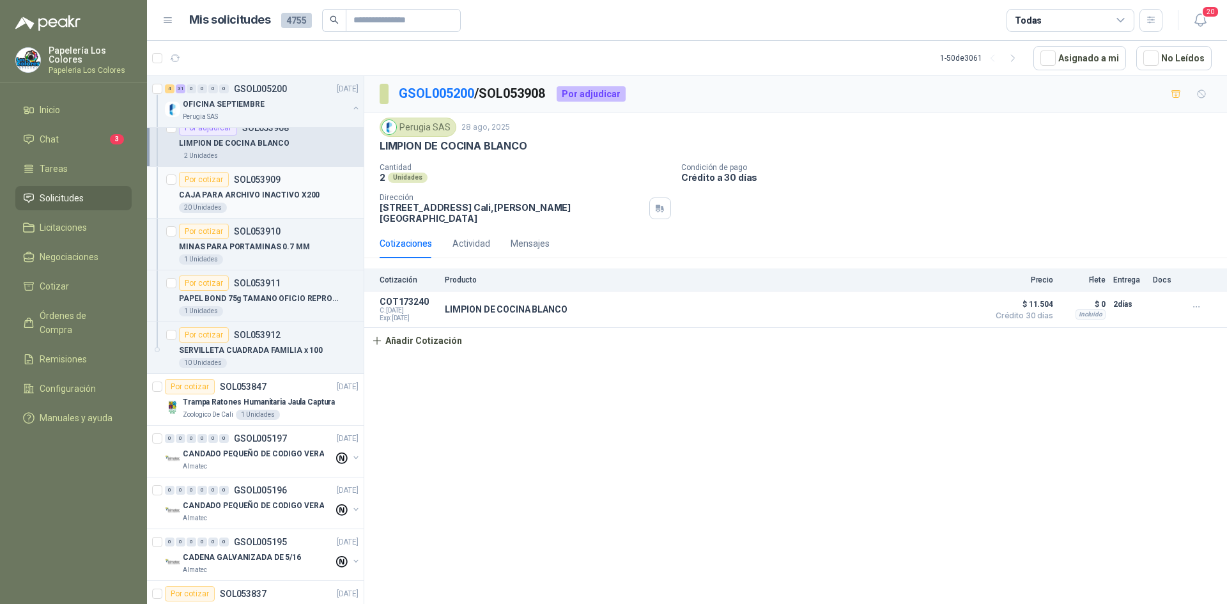
click at [215, 180] on div "Por cotizar" at bounding box center [204, 179] width 50 height 15
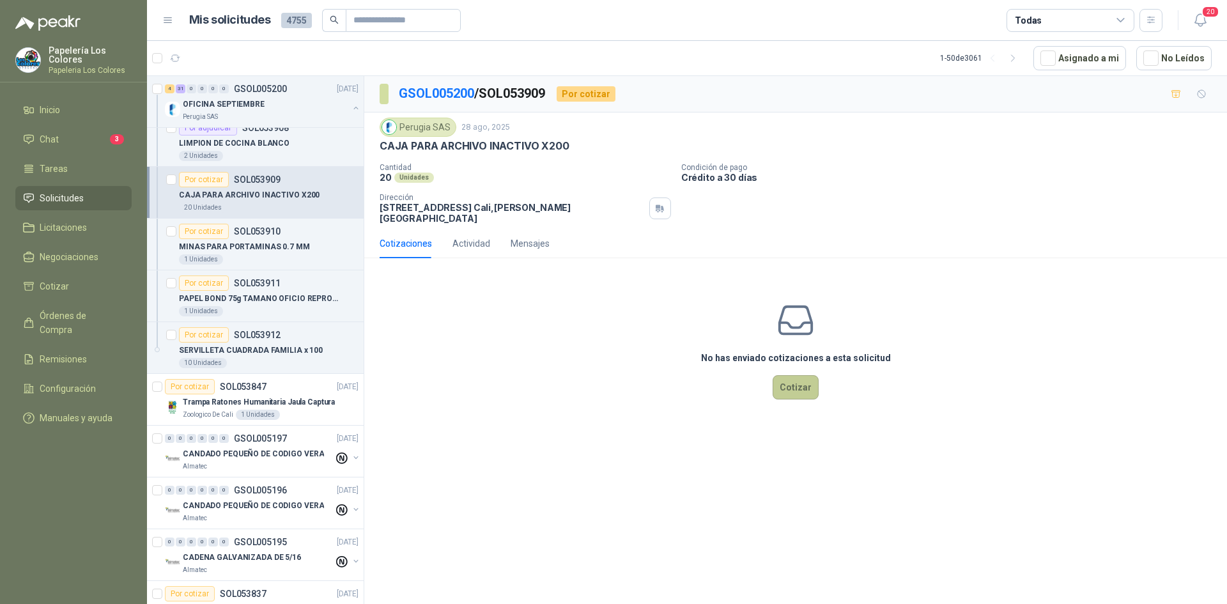
click at [804, 375] on button "Cotizar" at bounding box center [796, 387] width 46 height 24
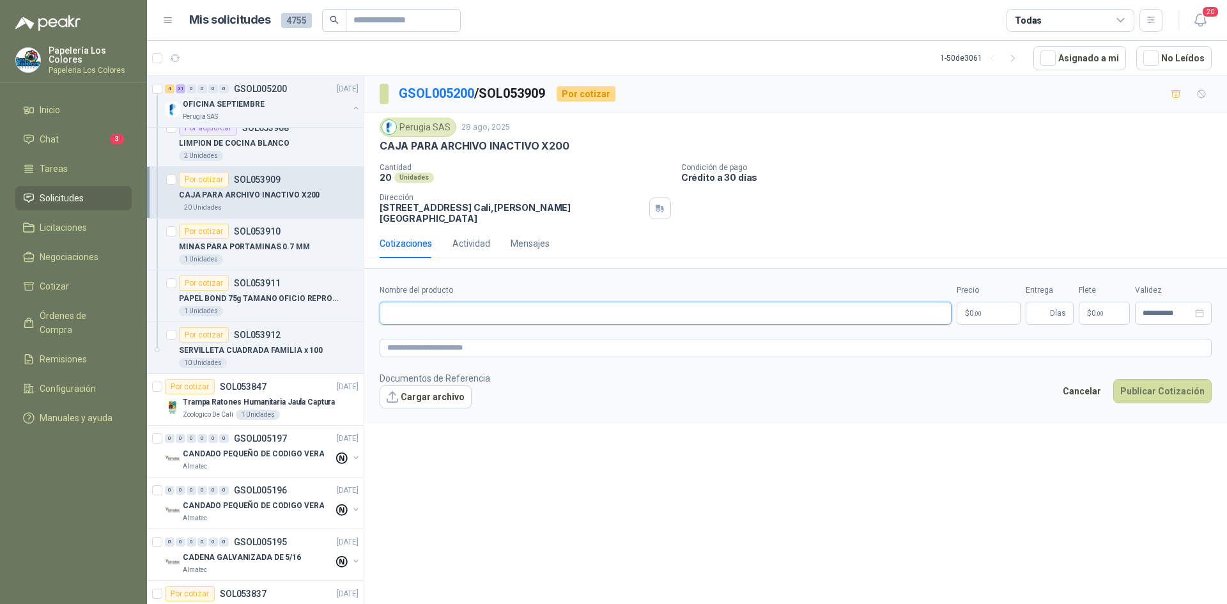
click at [416, 311] on input "Nombre del producto" at bounding box center [666, 313] width 572 height 23
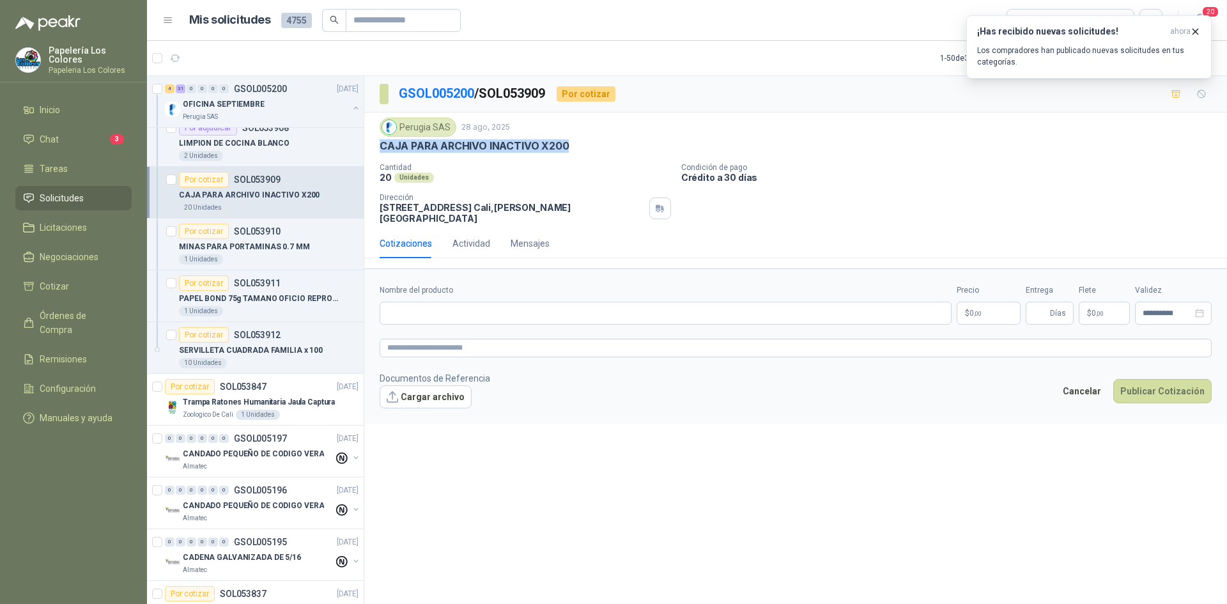
drag, startPoint x: 566, startPoint y: 146, endPoint x: 378, endPoint y: 157, distance: 188.9
click at [378, 157] on div "Perugia SAS [DATE] CAJA PARA ARCHIVO INACTIVO X200 Cantidad 20 Unidades Condic…" at bounding box center [795, 171] width 863 height 116
click at [481, 306] on input "Nombre del producto" at bounding box center [666, 313] width 572 height 23
paste input "**********"
drag, startPoint x: 522, startPoint y: 306, endPoint x: 356, endPoint y: 328, distance: 167.1
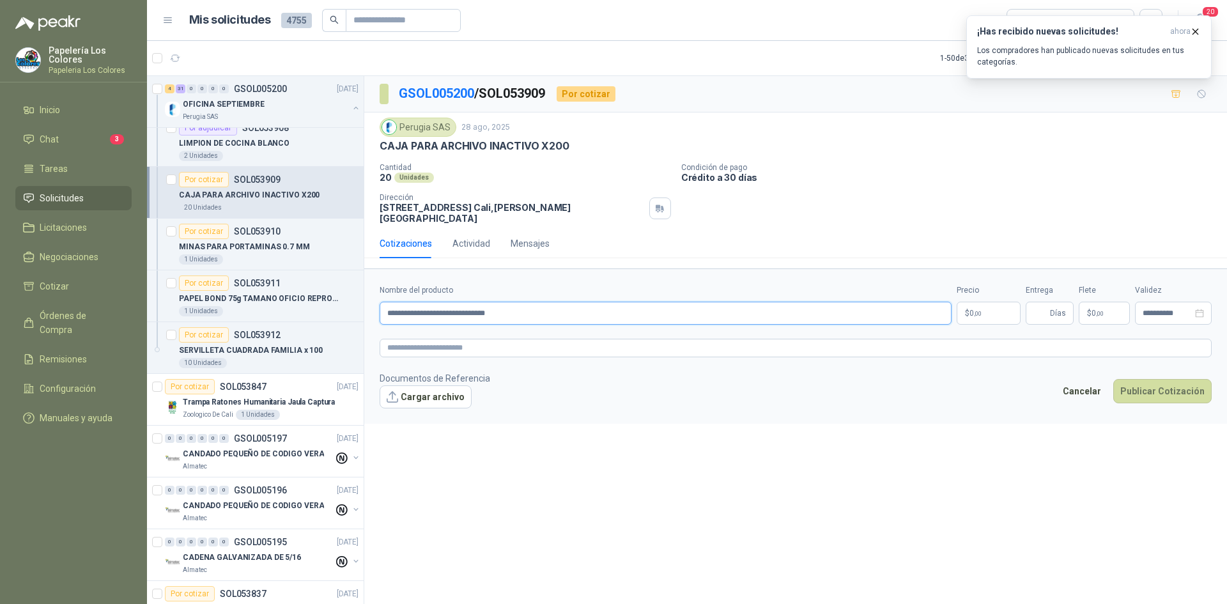
click at [356, 328] on div "4 31 0 0 0 0 GSOL005200 [DATE] OFICINA SEPTIEMBRE Perugia SAS Por adjudicar SOL…" at bounding box center [687, 341] width 1080 height 533
click at [653, 302] on input "**********" at bounding box center [666, 313] width 572 height 23
click at [999, 306] on body "Papelería Los Colores Papeleria Los Colores Inicio Chat 3 Tareas Solicitudes Li…" at bounding box center [613, 302] width 1227 height 604
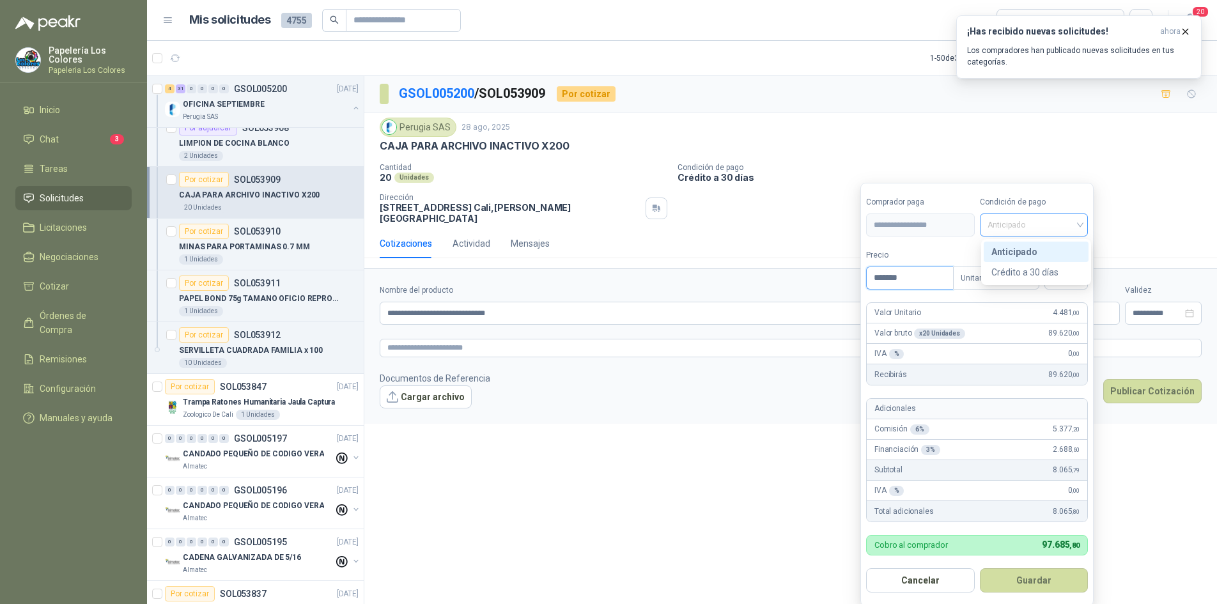
click at [1037, 226] on span "Anticipado" at bounding box center [1034, 224] width 93 height 19
click at [1021, 269] on div "Crédito a 30 días" at bounding box center [1037, 272] width 90 height 14
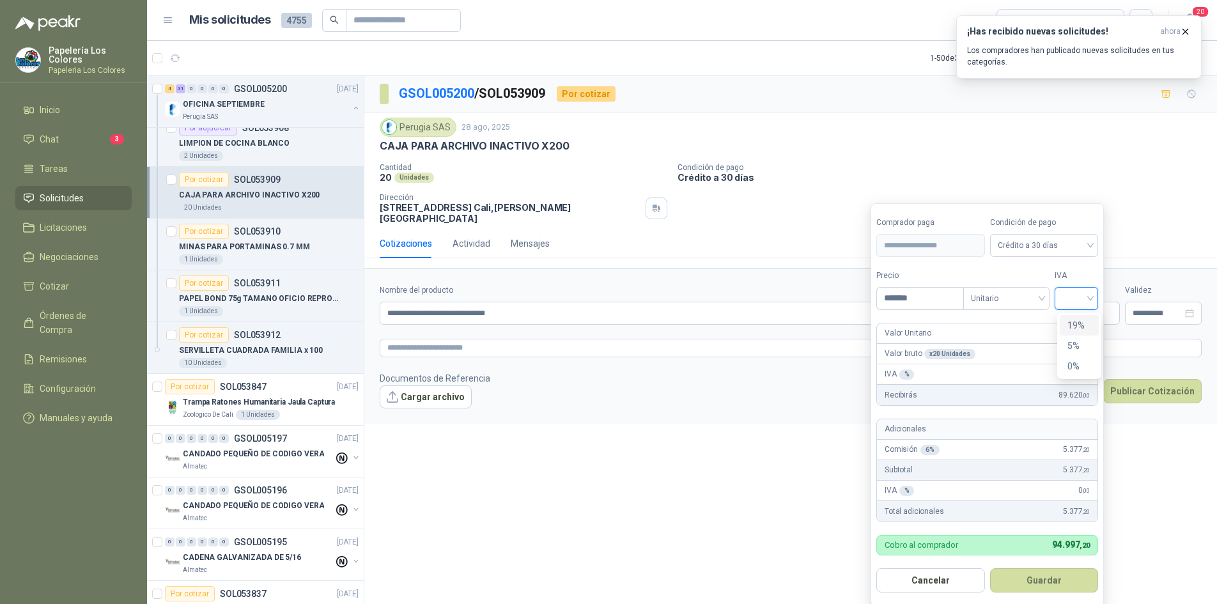
click at [1079, 297] on input "search" at bounding box center [1077, 297] width 28 height 19
click at [1079, 323] on div "19%" at bounding box center [1080, 325] width 24 height 14
click at [1047, 580] on button "Guardar" at bounding box center [1047, 580] width 110 height 24
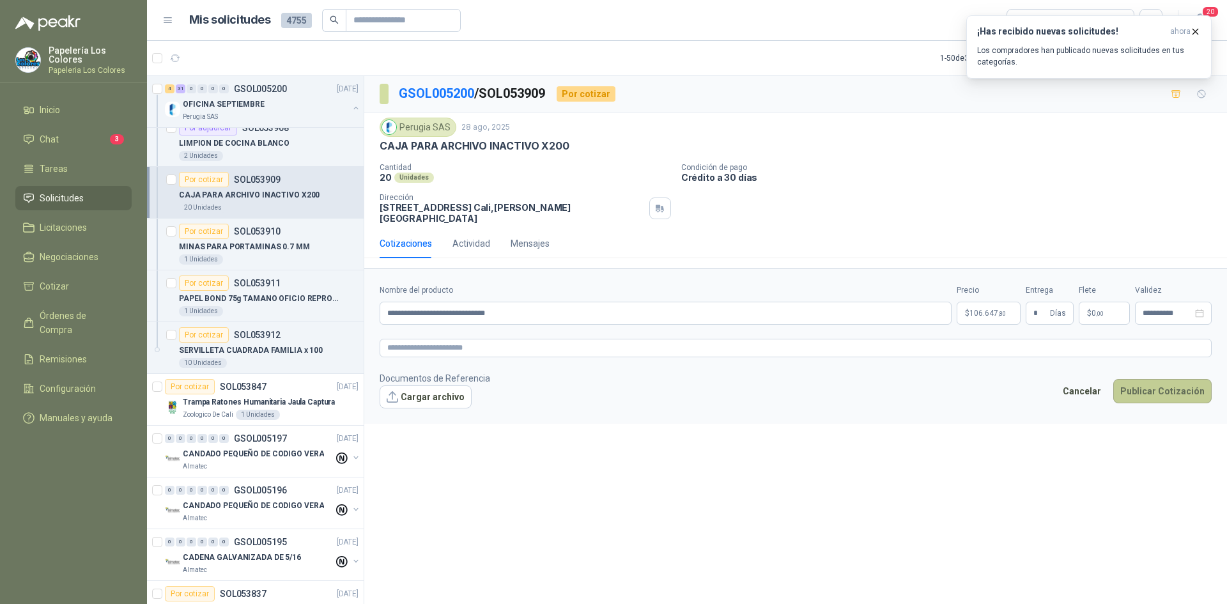
click at [1155, 382] on button "Publicar Cotización" at bounding box center [1163, 391] width 98 height 24
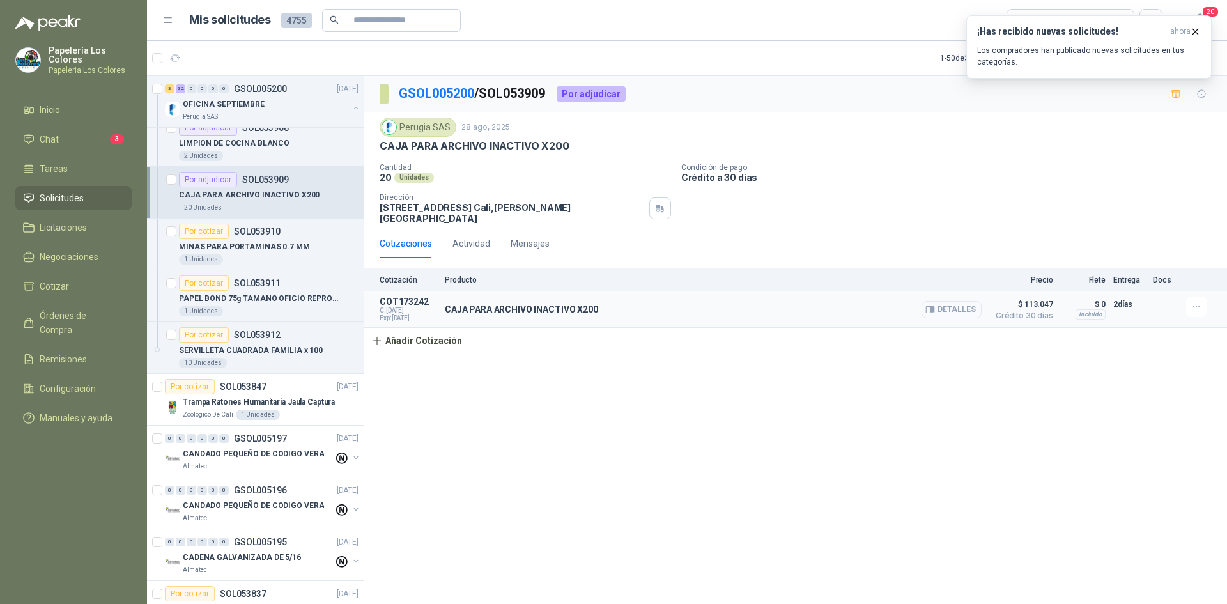
click at [963, 301] on button "Detalles" at bounding box center [952, 309] width 60 height 17
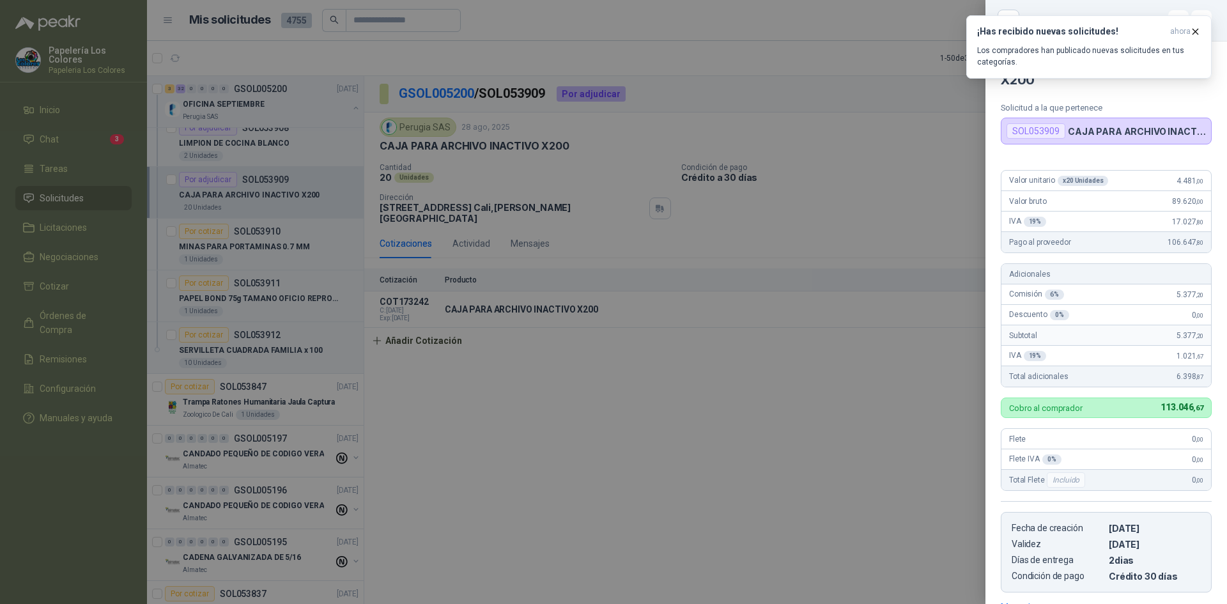
click at [916, 178] on div at bounding box center [613, 302] width 1227 height 604
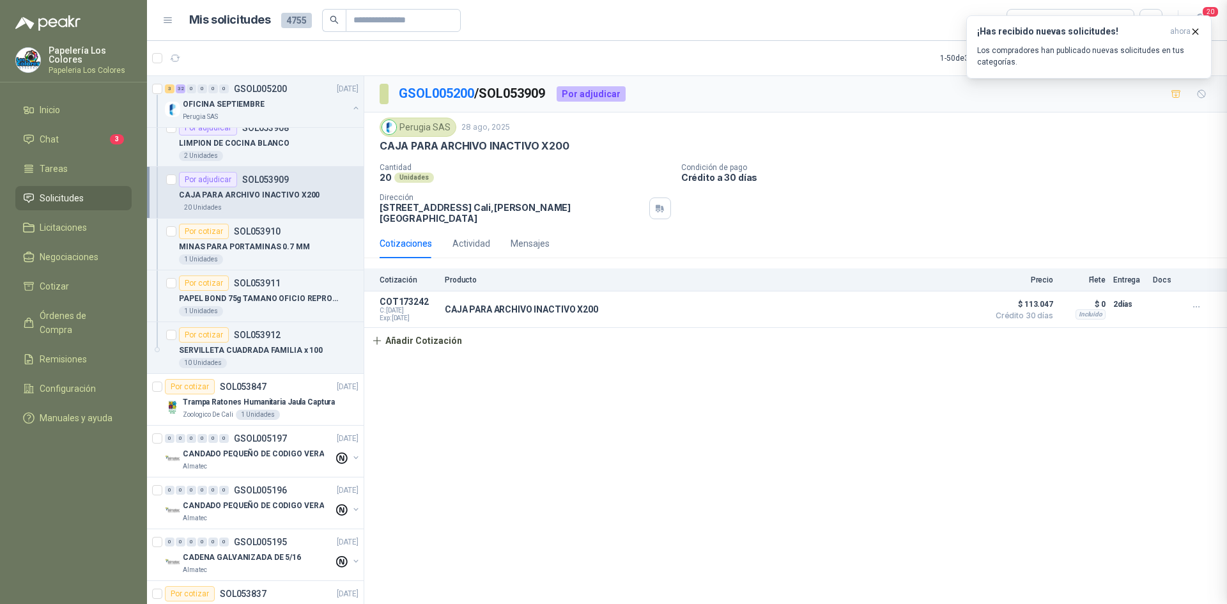
scroll to position [201, 0]
click at [209, 232] on div "Por cotizar" at bounding box center [204, 231] width 50 height 15
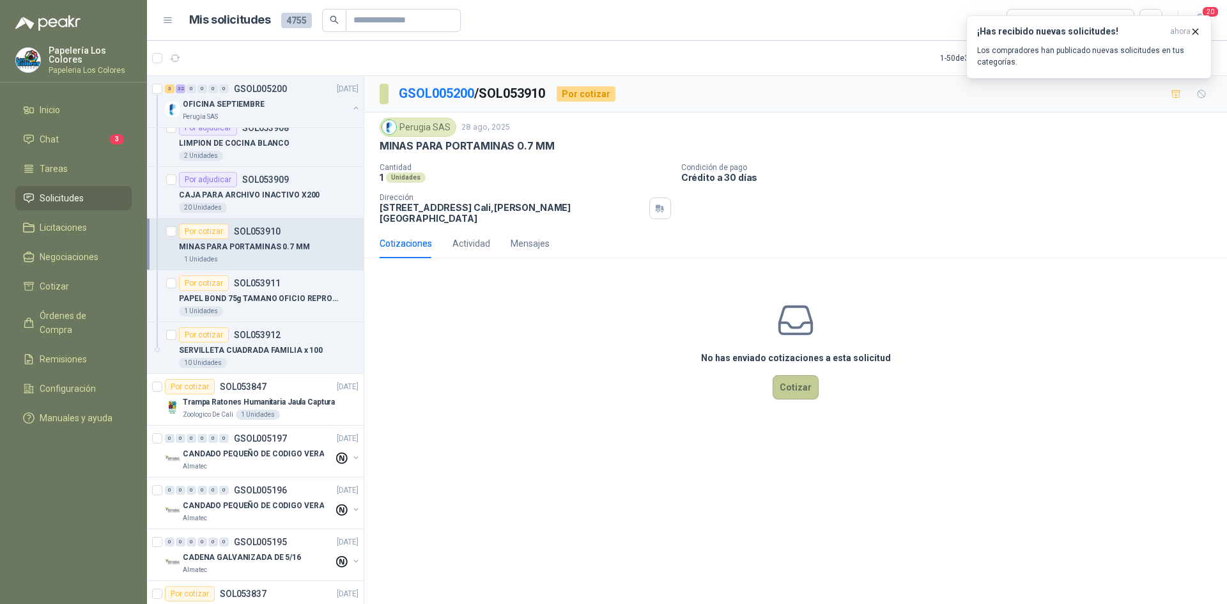
click at [800, 380] on button "Cotizar" at bounding box center [796, 387] width 46 height 24
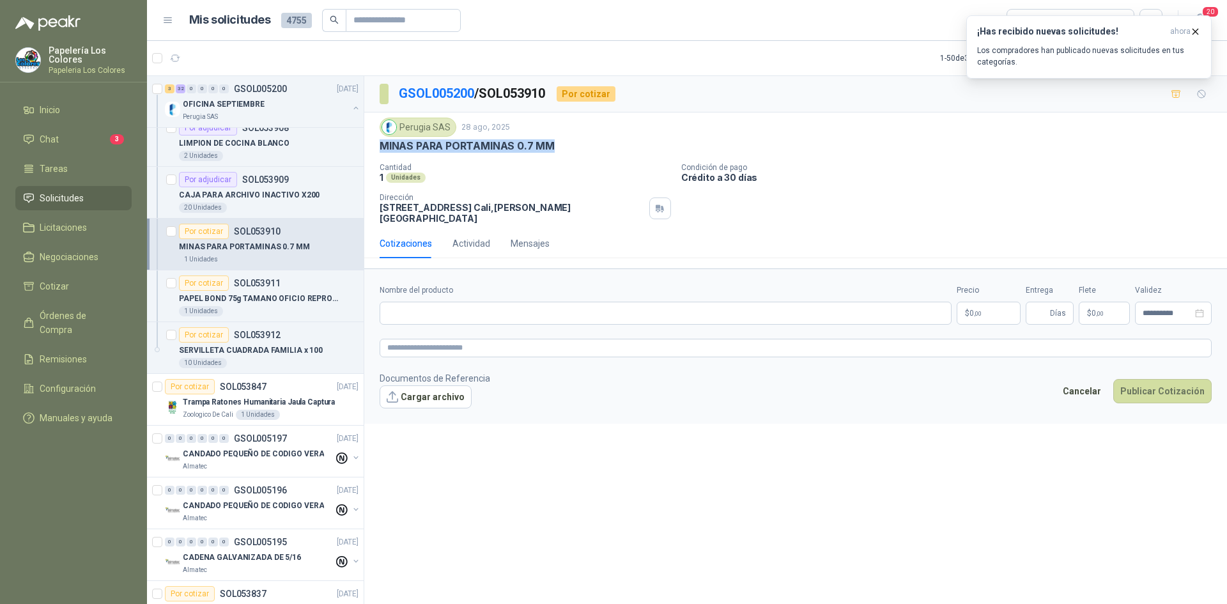
drag, startPoint x: 551, startPoint y: 148, endPoint x: 368, endPoint y: 153, distance: 182.9
click at [368, 153] on div "Perugia SAS [DATE] MINAS PARA PORTAMINAS 0.7 MM Cantidad 1 Unidades Condición …" at bounding box center [795, 171] width 863 height 116
click at [517, 309] on input "Nombre del producto" at bounding box center [666, 313] width 572 height 23
paste input "**********"
click at [991, 304] on body "Papelería Los Colores Papeleria Los Colores Inicio Chat 3 Tareas Solicitudes Li…" at bounding box center [613, 302] width 1227 height 604
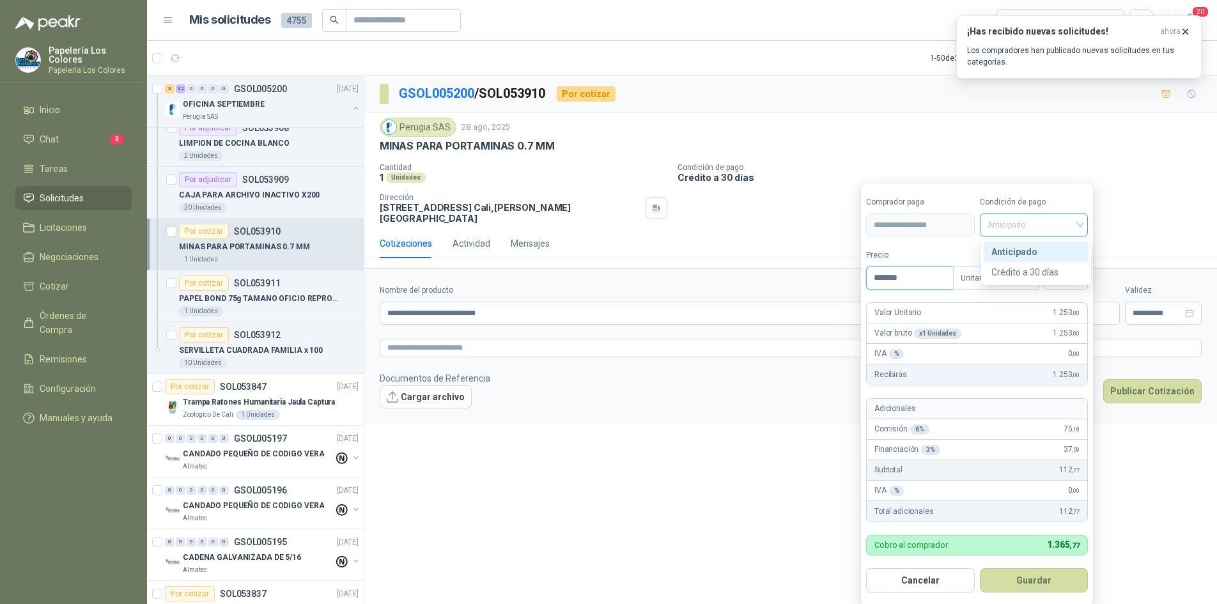
click at [1063, 225] on span "Anticipado" at bounding box center [1034, 224] width 93 height 19
click at [1024, 267] on div "Crédito a 30 días" at bounding box center [1037, 272] width 90 height 14
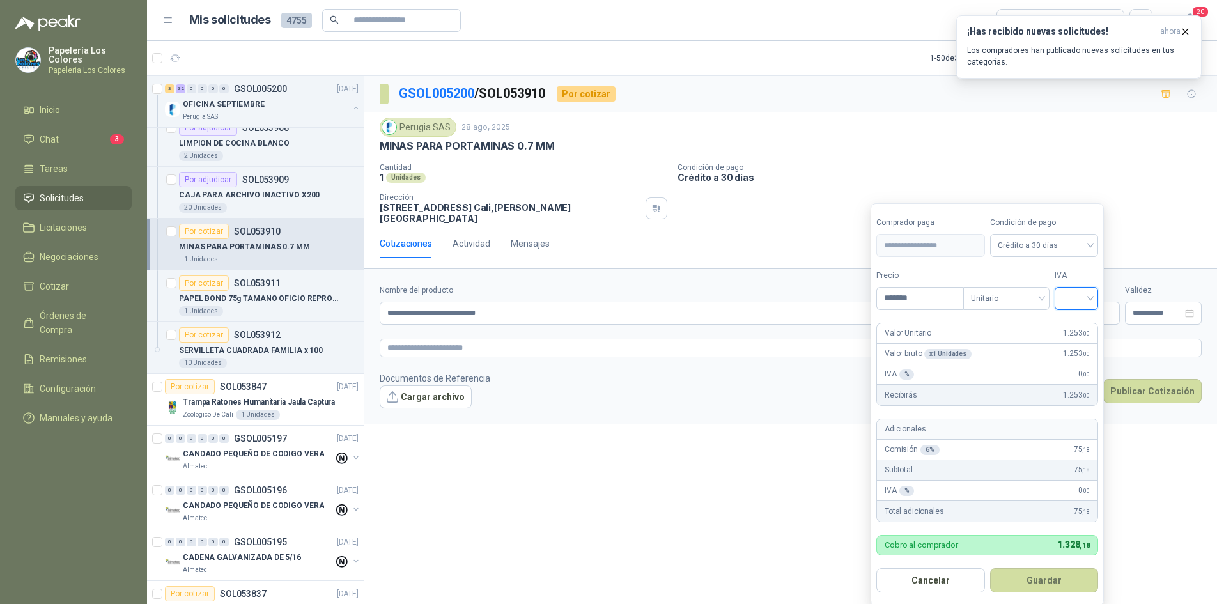
click at [1070, 297] on input "search" at bounding box center [1077, 297] width 28 height 19
click at [1068, 320] on div "19%" at bounding box center [1080, 325] width 24 height 14
click at [1027, 577] on button "Guardar" at bounding box center [1047, 580] width 110 height 24
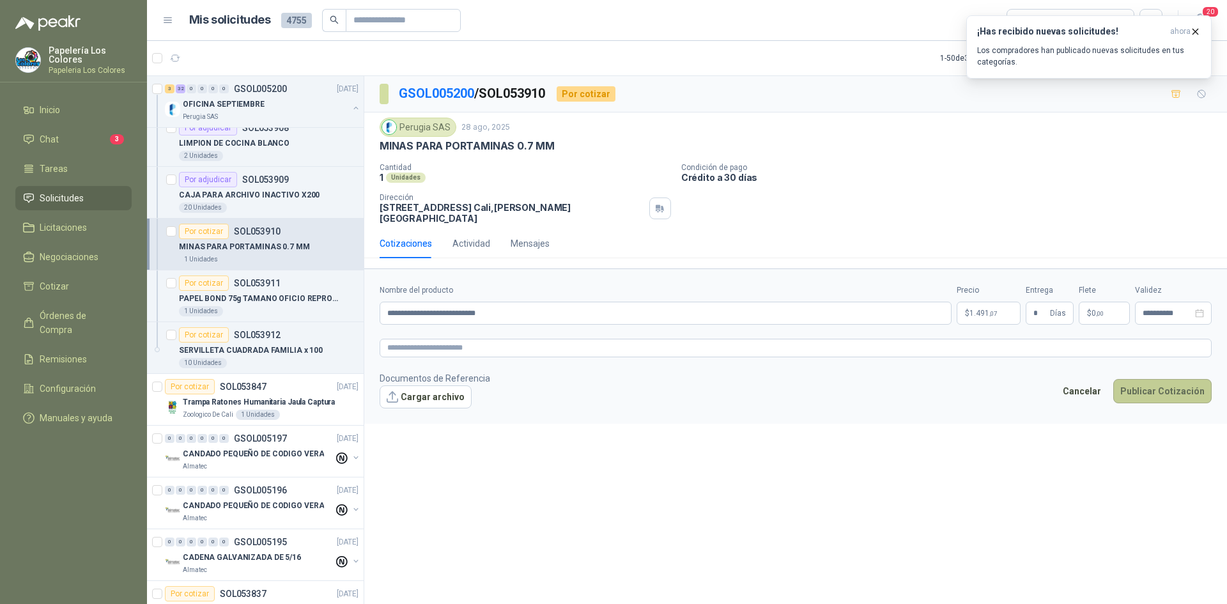
click at [1181, 384] on button "Publicar Cotización" at bounding box center [1163, 391] width 98 height 24
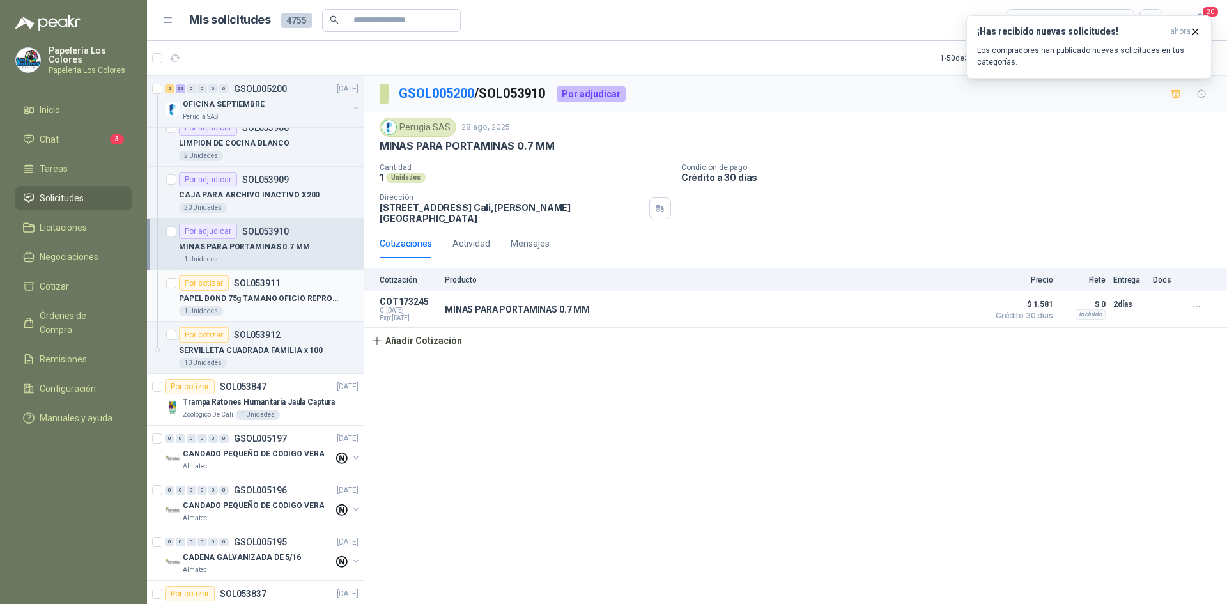
click at [203, 281] on div "Por cotizar" at bounding box center [204, 283] width 50 height 15
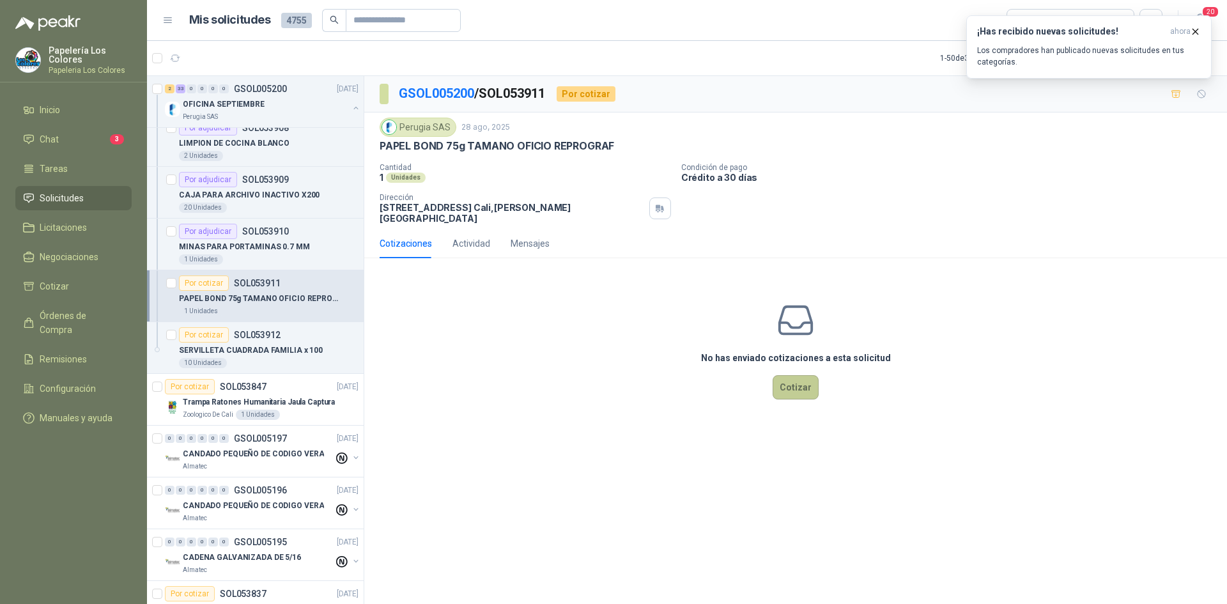
click at [791, 375] on button "Cotizar" at bounding box center [796, 387] width 46 height 24
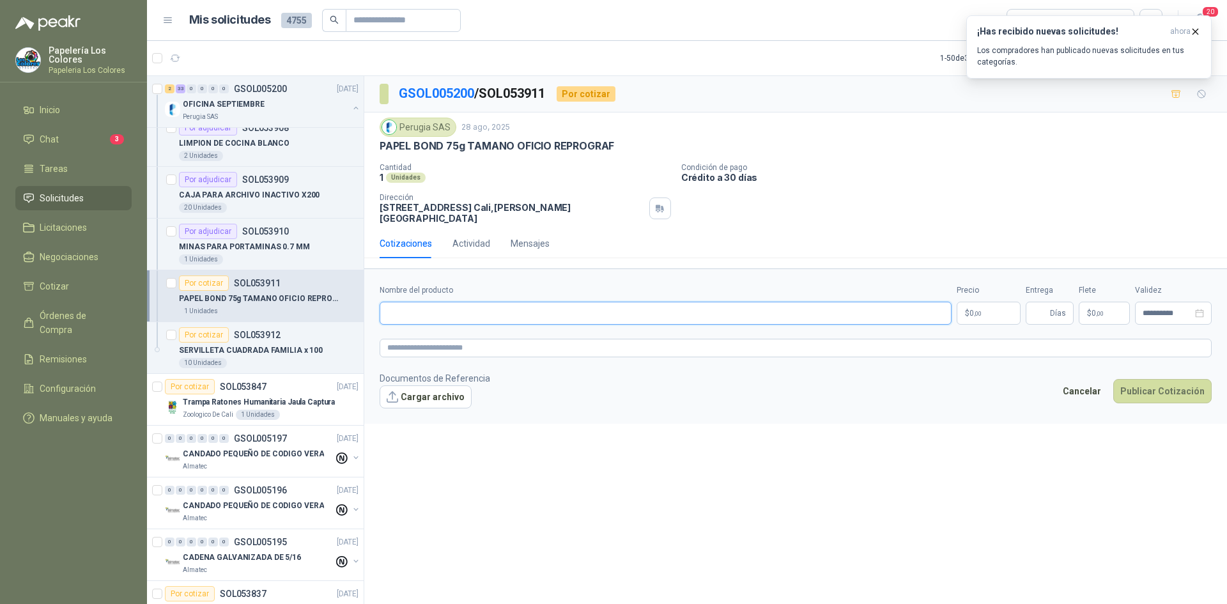
click at [448, 306] on input "Nombre del producto" at bounding box center [666, 313] width 572 height 23
drag, startPoint x: 611, startPoint y: 143, endPoint x: 375, endPoint y: 156, distance: 236.9
click at [375, 156] on div "Perugia SAS [DATE] PAPEL BOND 75g TAMANO OFICIO REPROGRAF Cantidad 1 Unidades …" at bounding box center [795, 171] width 863 height 116
click at [439, 304] on input "Nombre del producto" at bounding box center [666, 313] width 572 height 23
paste input "**********"
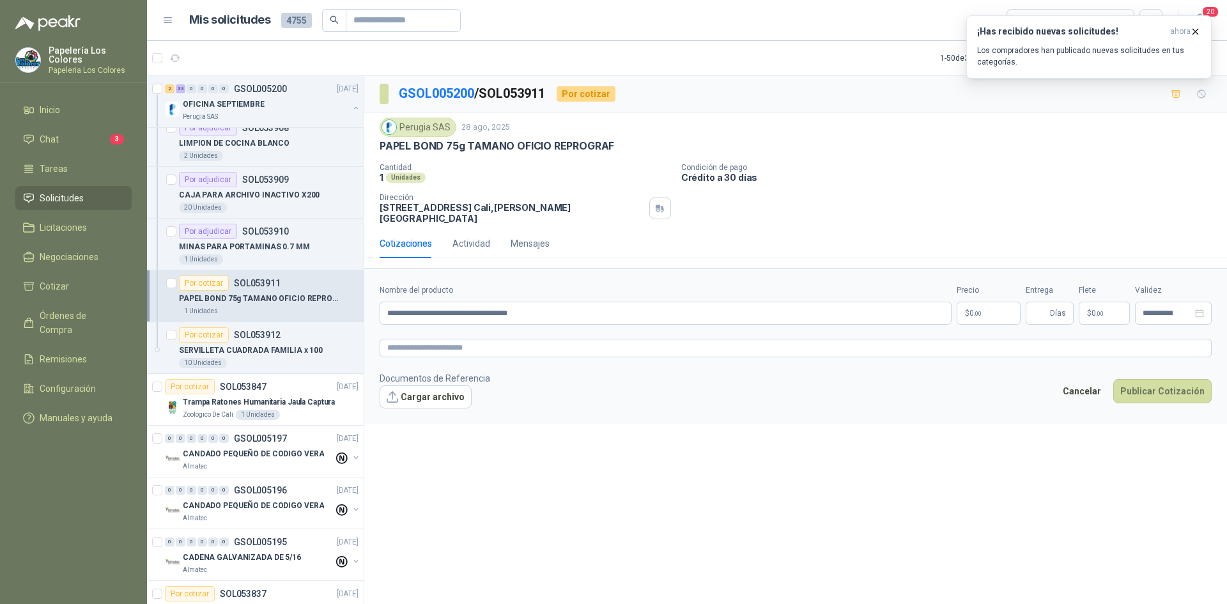
click at [979, 295] on body "Papelería Los Colores Papeleria Los Colores Inicio Chat 3 Tareas Solicitudes Li…" at bounding box center [613, 302] width 1227 height 604
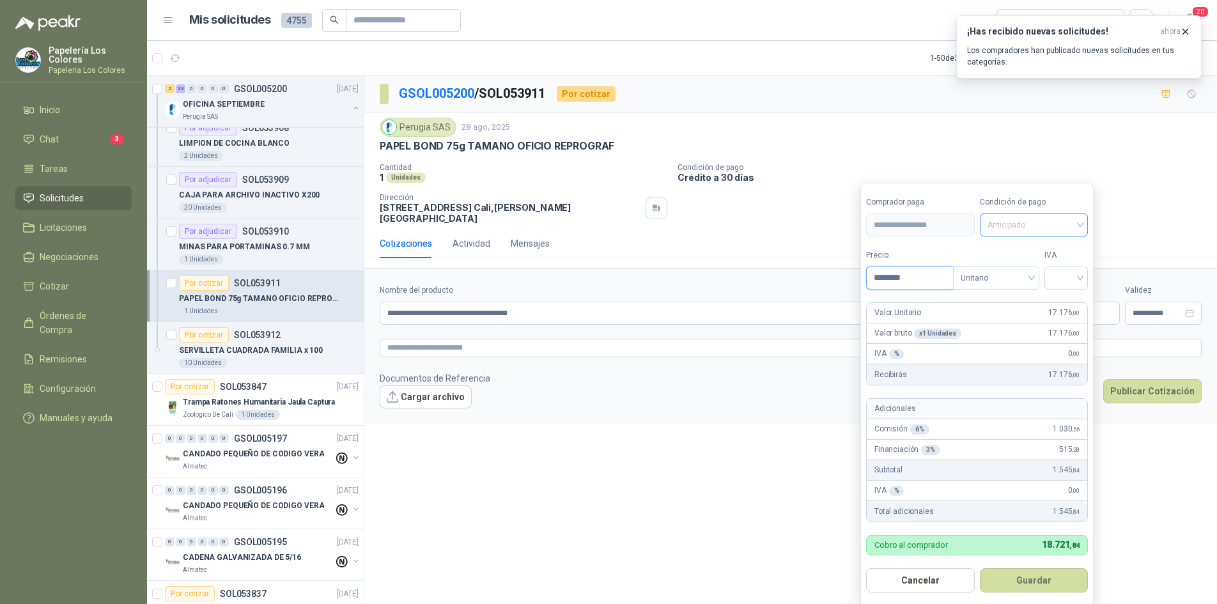
click at [1031, 225] on span "Anticipado" at bounding box center [1034, 224] width 93 height 19
click at [1025, 272] on div "Crédito a 30 días" at bounding box center [1037, 272] width 90 height 14
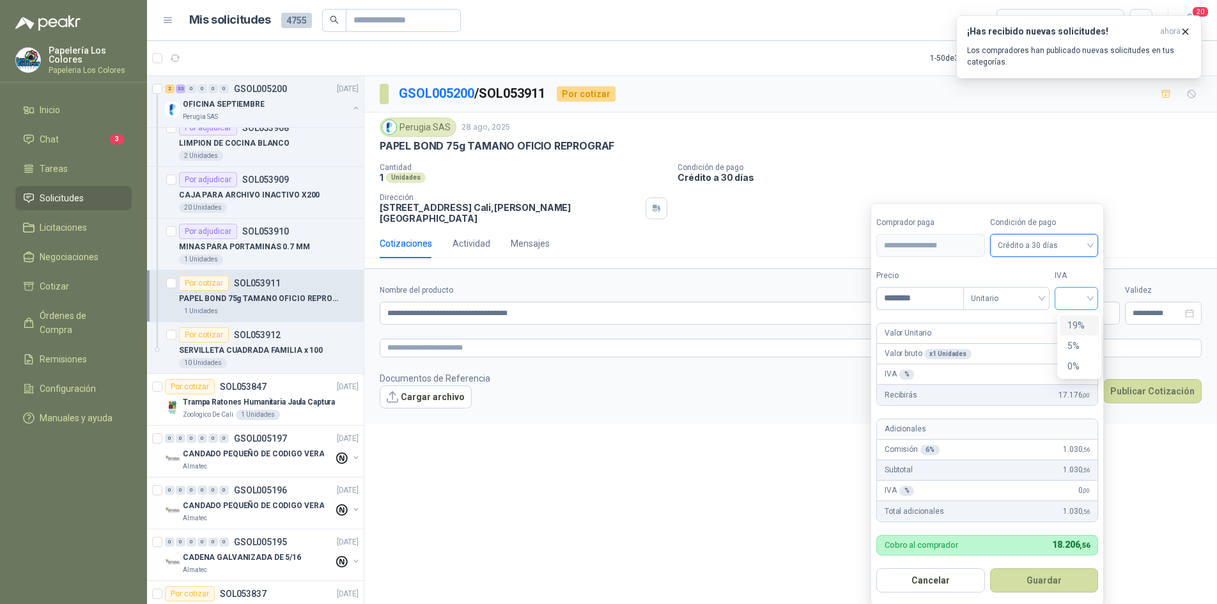
click at [1098, 296] on div at bounding box center [1076, 298] width 43 height 23
click at [1079, 324] on div "19%" at bounding box center [1080, 325] width 24 height 14
click at [1039, 581] on button "Guardar" at bounding box center [1047, 580] width 110 height 24
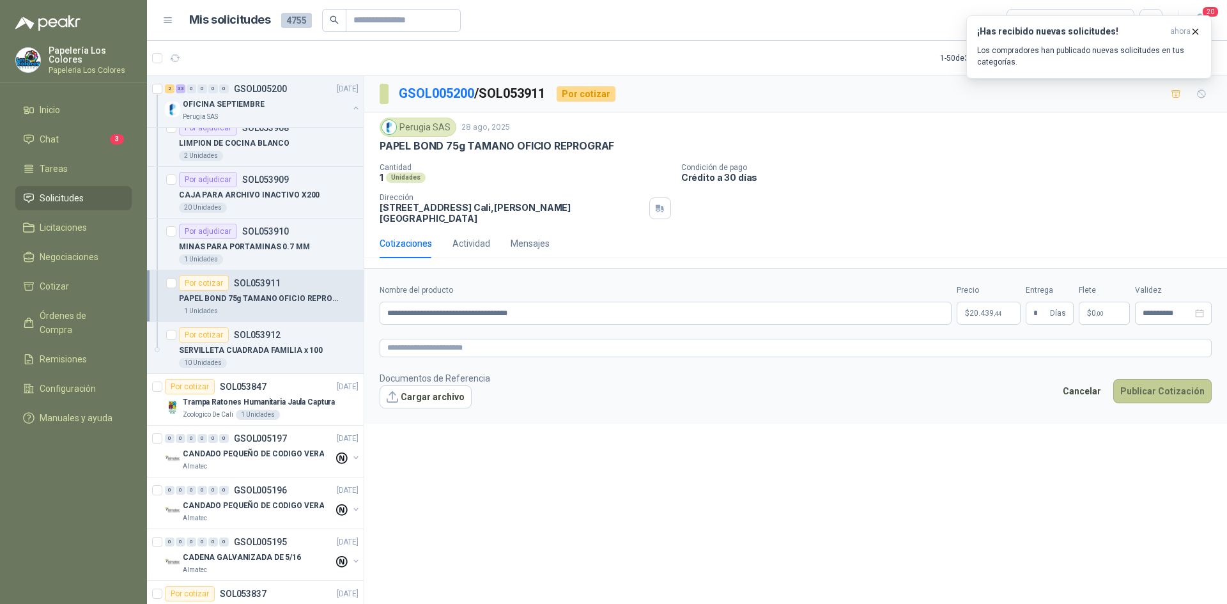
click at [1162, 384] on button "Publicar Cotización" at bounding box center [1163, 391] width 98 height 24
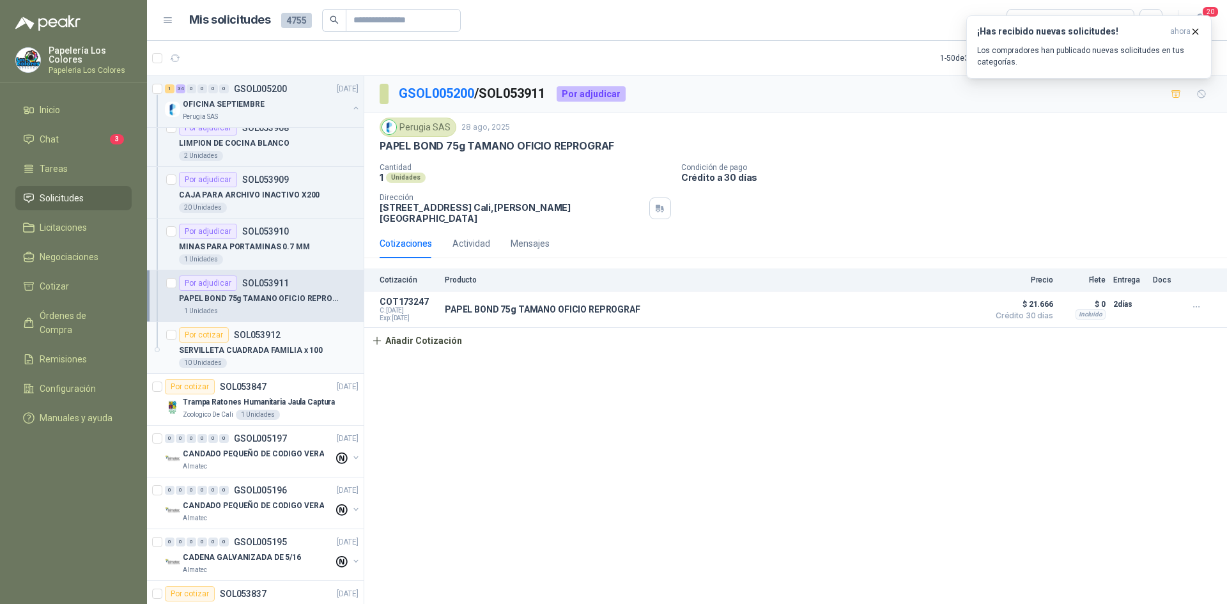
click at [203, 329] on div "Por cotizar" at bounding box center [204, 334] width 50 height 15
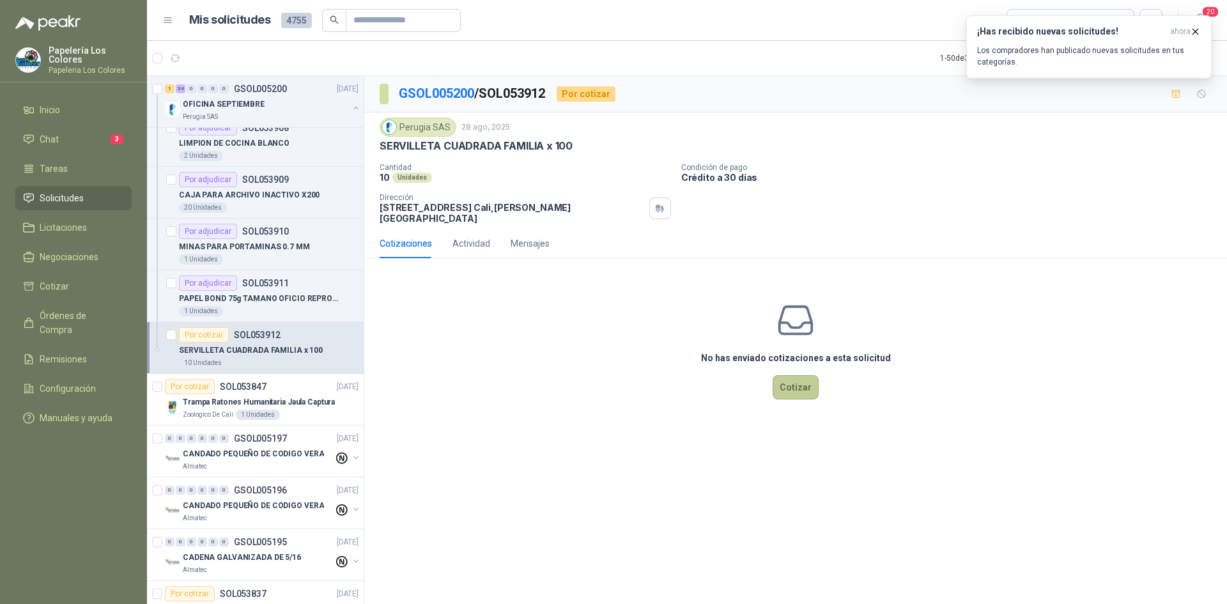
click at [808, 377] on button "Cotizar" at bounding box center [796, 387] width 46 height 24
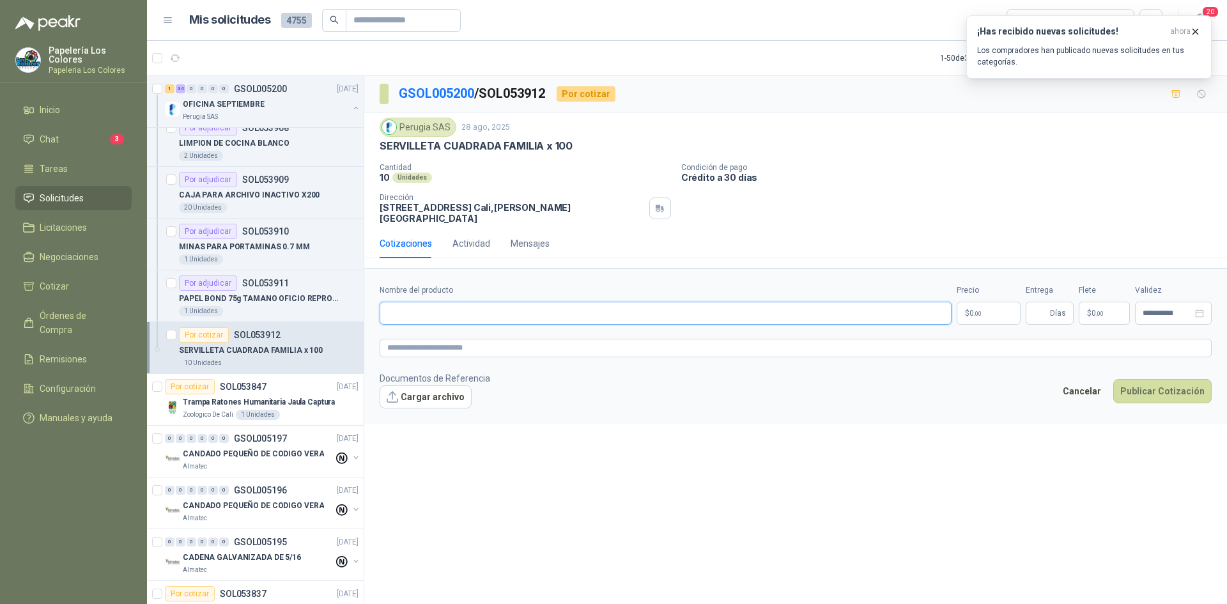
click at [453, 302] on input "Nombre del producto" at bounding box center [666, 313] width 572 height 23
drag, startPoint x: 569, startPoint y: 143, endPoint x: 381, endPoint y: 153, distance: 188.2
click at [381, 153] on div "Perugia SAS [DATE] SERVILLETA CUADRADA FAMILIA x 100 Cantidad 10 Unidades Cond…" at bounding box center [796, 171] width 832 height 106
click at [460, 308] on input "Nombre del producto" at bounding box center [666, 313] width 572 height 23
paste input "**********"
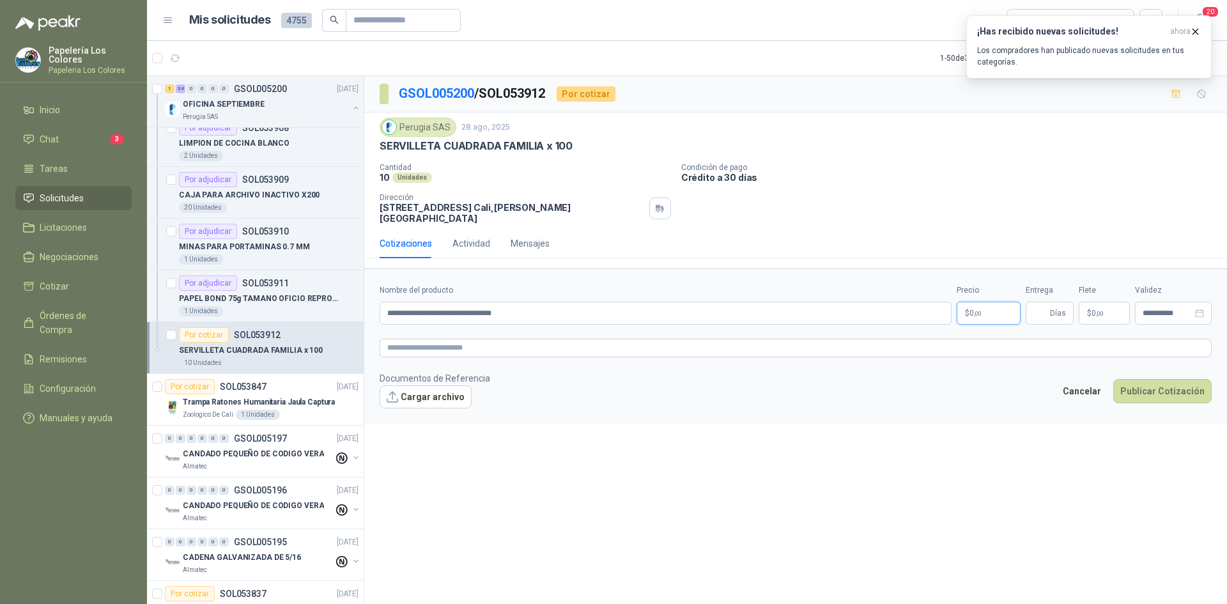
click at [995, 299] on body "Papelería Los Colores Papeleria Los Colores Inicio Chat 3 Tareas Solicitudes Li…" at bounding box center [613, 302] width 1227 height 604
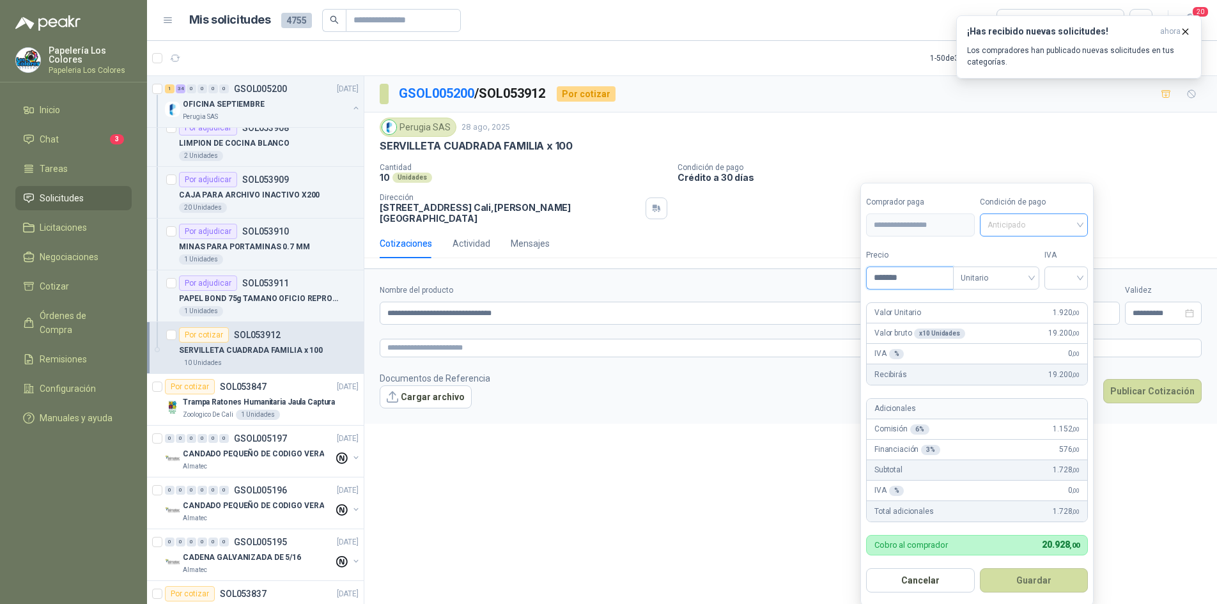
click at [1053, 226] on span "Anticipado" at bounding box center [1034, 224] width 93 height 19
click at [1015, 268] on div "Crédito a 30 días" at bounding box center [1037, 272] width 90 height 14
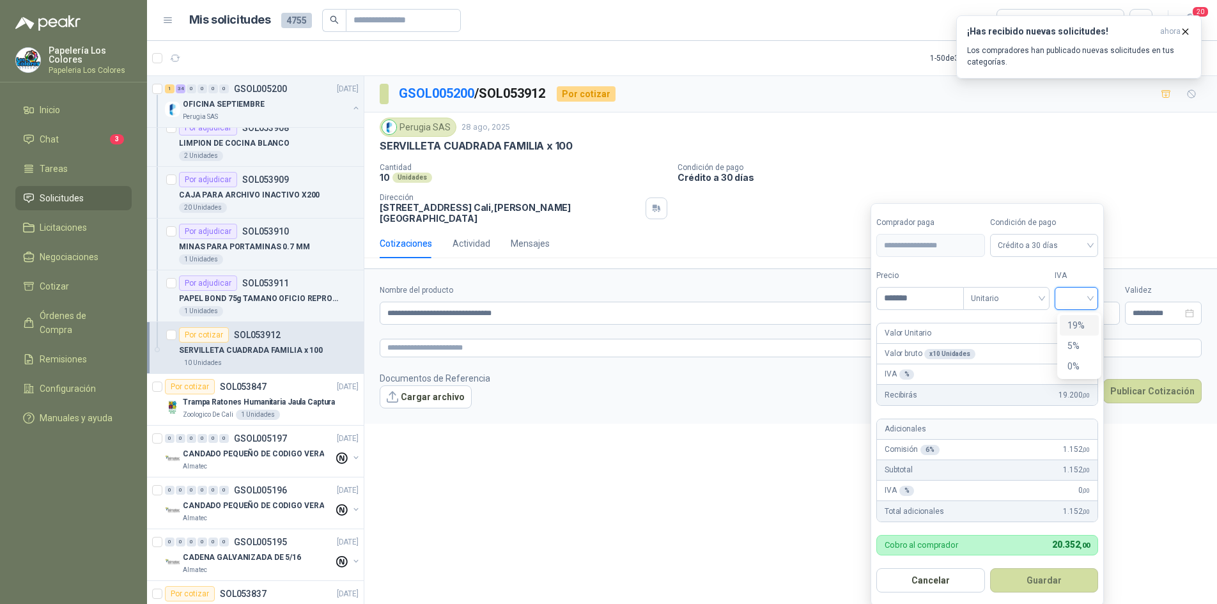
click at [1071, 295] on input "search" at bounding box center [1077, 297] width 28 height 19
click at [1073, 323] on div "19%" at bounding box center [1080, 325] width 24 height 14
click at [1046, 582] on button "Guardar" at bounding box center [1047, 580] width 110 height 24
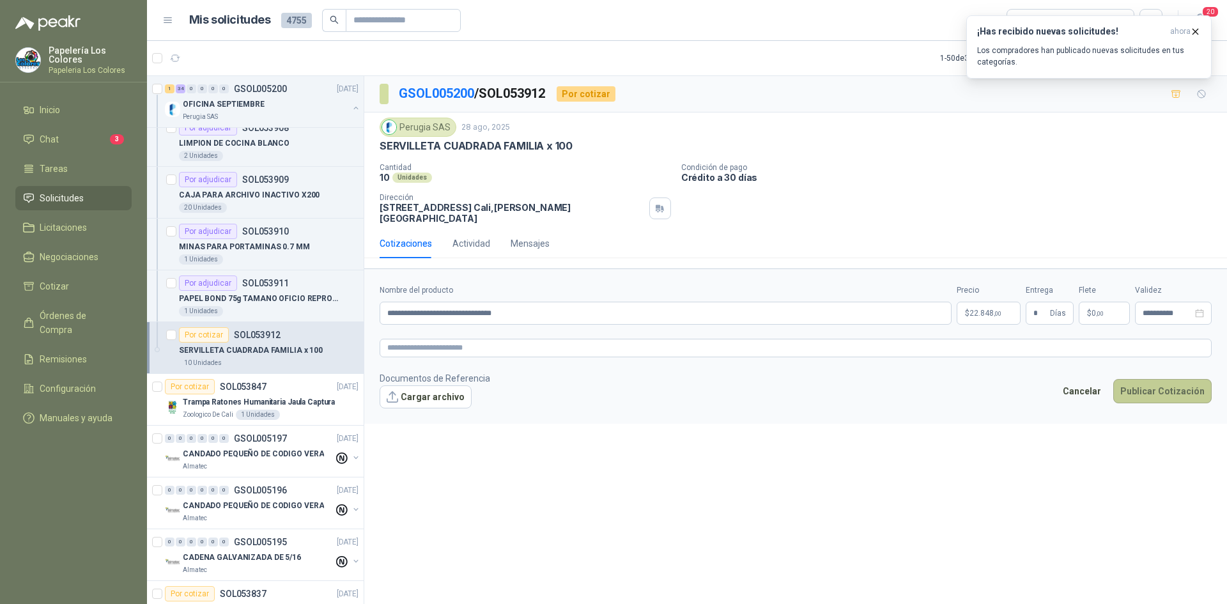
click at [1144, 381] on button "Publicar Cotización" at bounding box center [1163, 391] width 98 height 24
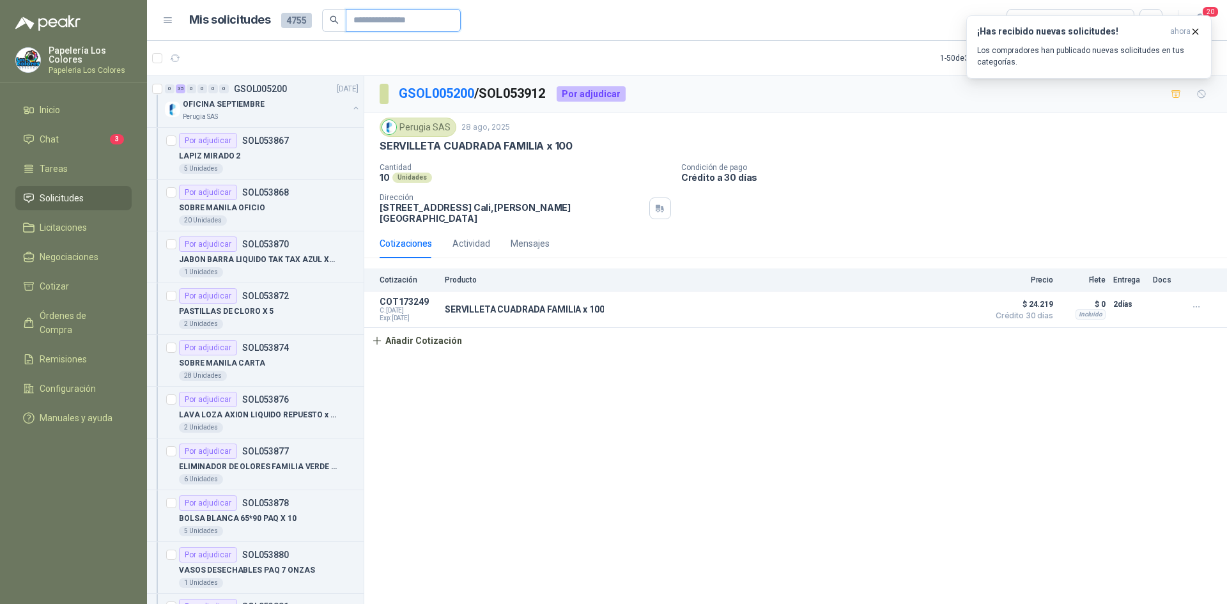
click at [401, 19] on input "text" at bounding box center [399, 21] width 90 height 22
click at [269, 103] on div "OFICINA SEPTIEMBRE" at bounding box center [266, 104] width 166 height 15
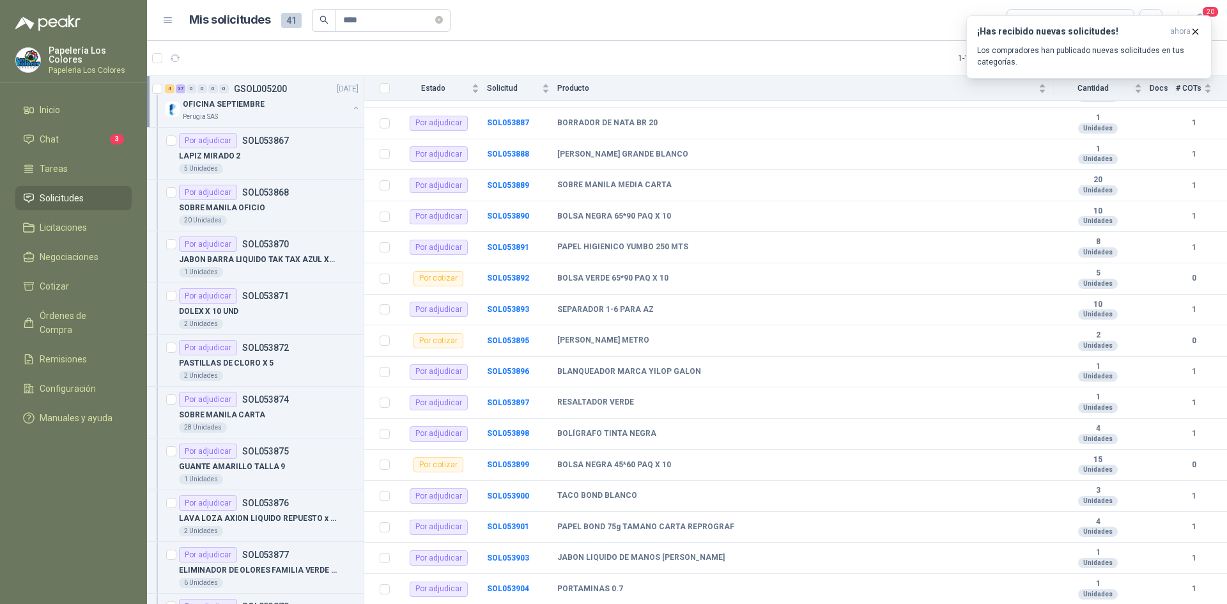
scroll to position [721, 0]
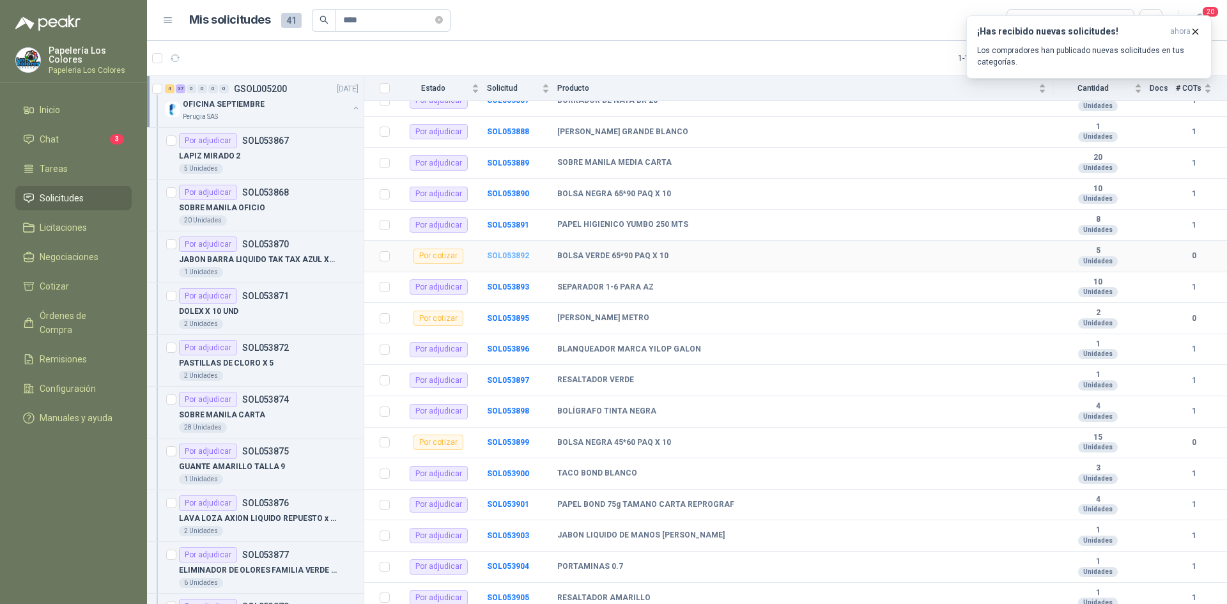
click at [511, 253] on b "SOL053892" at bounding box center [508, 255] width 42 height 9
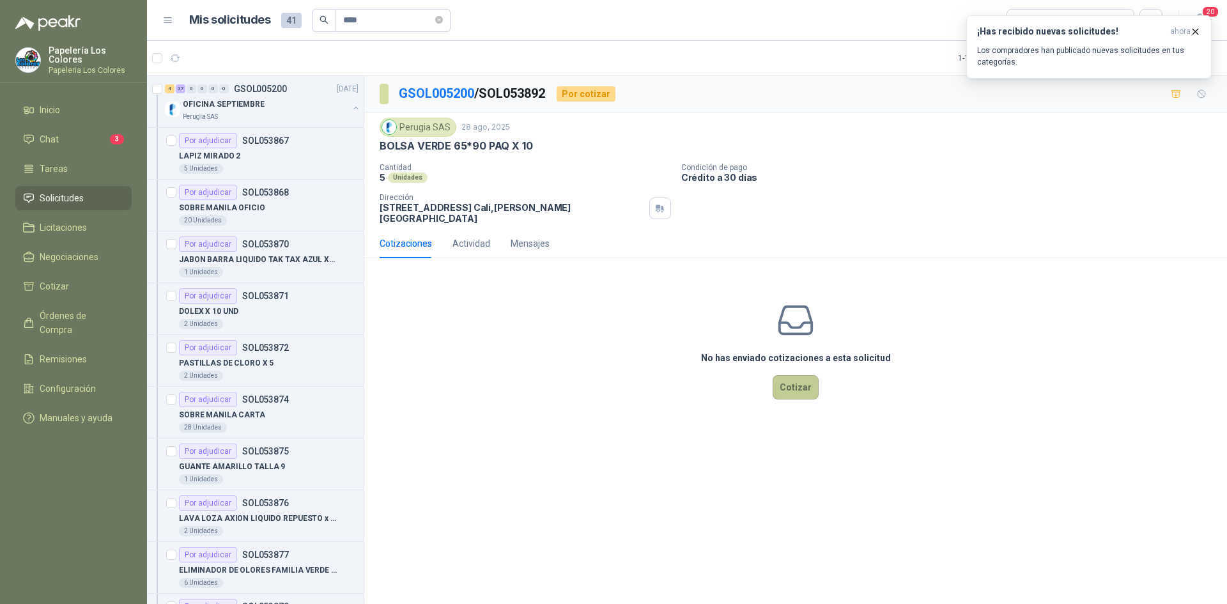
click at [799, 375] on button "Cotizar" at bounding box center [796, 387] width 46 height 24
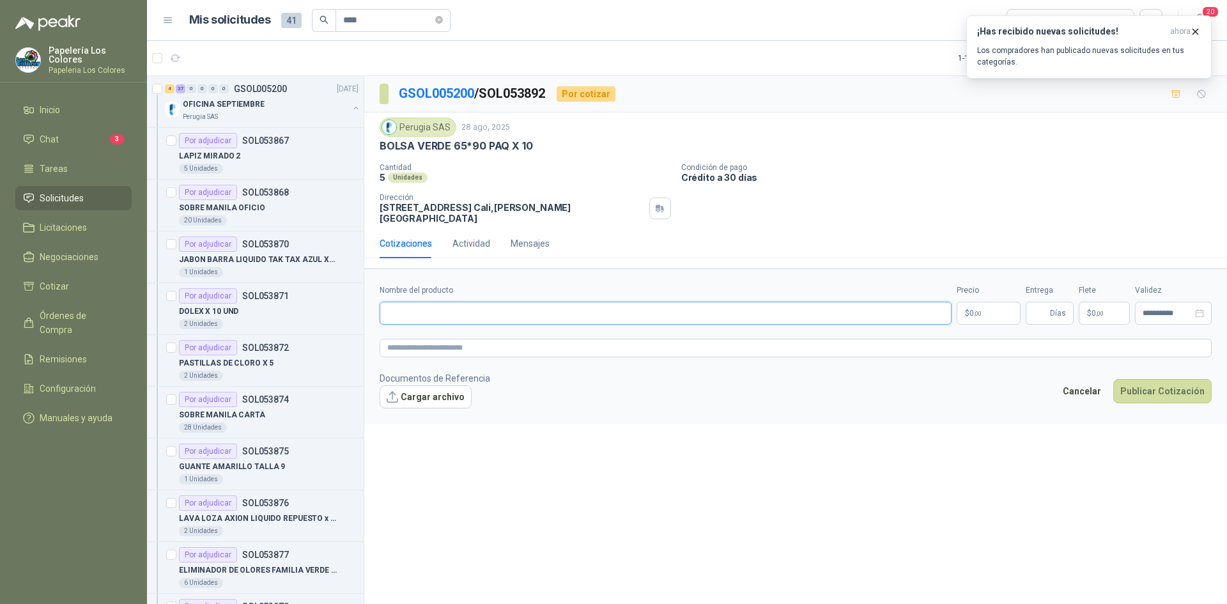
click at [500, 305] on input "Nombre del producto" at bounding box center [666, 313] width 572 height 23
drag, startPoint x: 529, startPoint y: 144, endPoint x: 372, endPoint y: 140, distance: 156.7
click at [372, 140] on div "Perugia SAS [DATE] BOLSA VERDE 65*90 PAQ X 10 Cantidad 5 Unidades Condición de…" at bounding box center [795, 171] width 863 height 116
click at [487, 311] on input "Nombre del producto" at bounding box center [666, 313] width 572 height 23
paste input "**********"
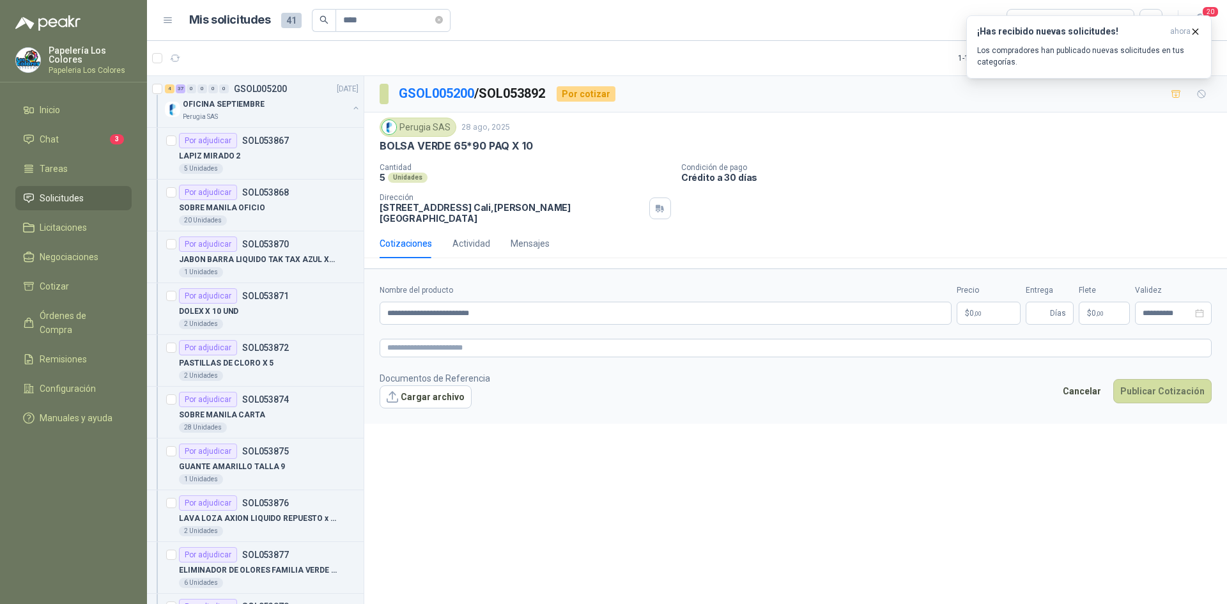
click at [994, 302] on body "Papelería Los Colores Papeleria Los Colores Inicio Chat 3 Tareas Solicitudes Li…" at bounding box center [613, 302] width 1227 height 604
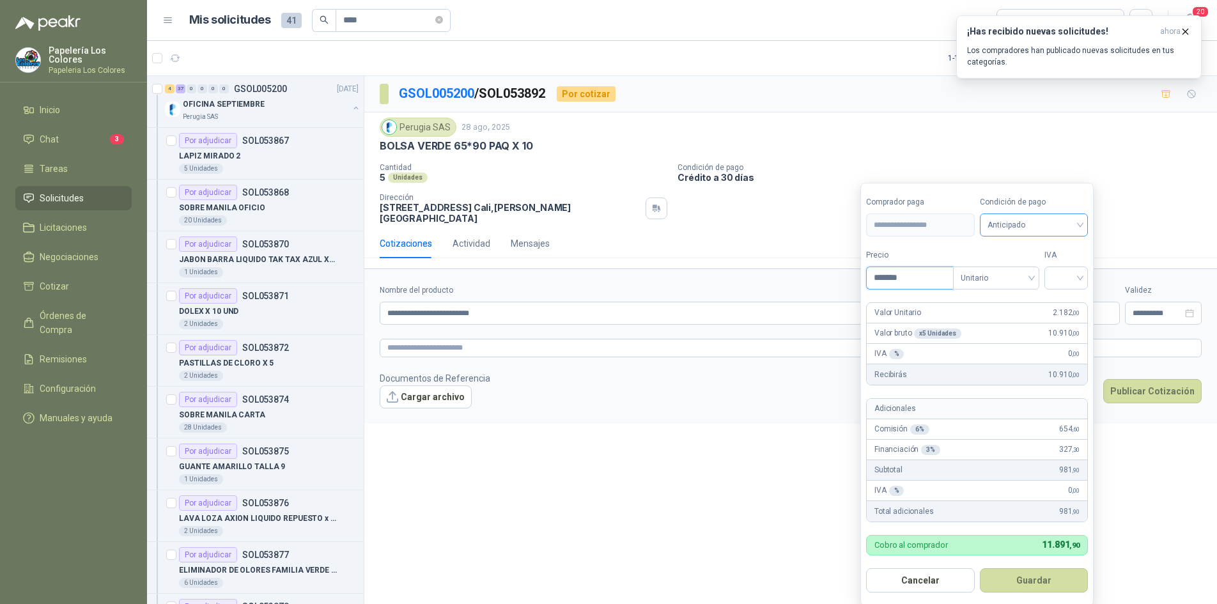
click at [1003, 227] on span "Anticipado" at bounding box center [1034, 224] width 93 height 19
click at [1013, 268] on div "Crédito a 30 días" at bounding box center [1037, 272] width 90 height 14
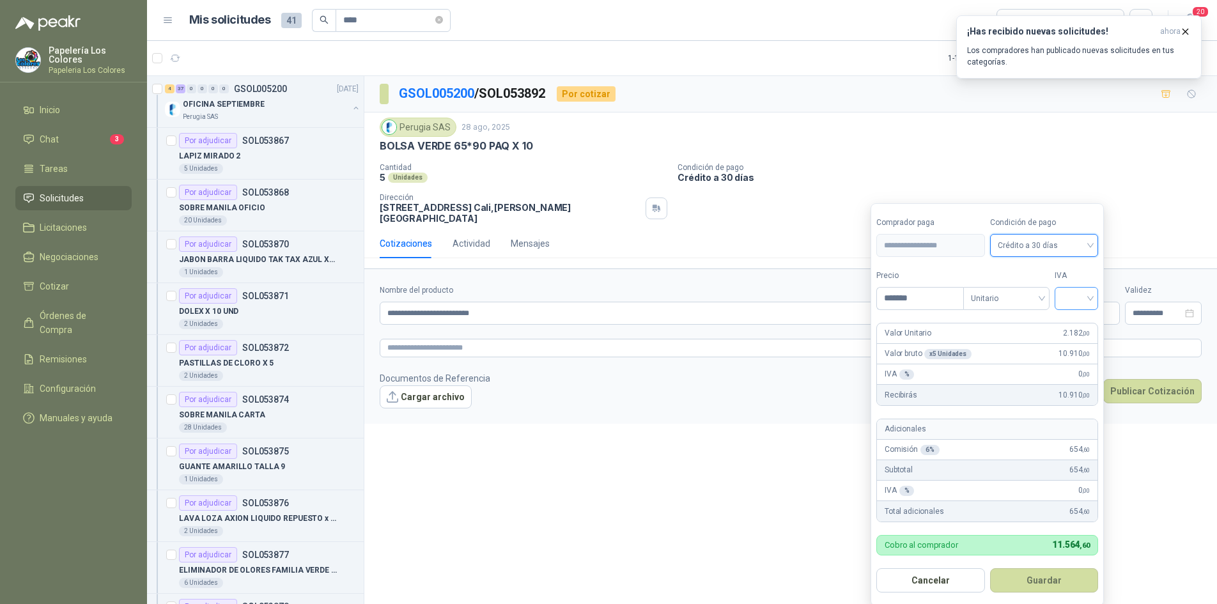
click at [1084, 293] on input "search" at bounding box center [1077, 297] width 28 height 19
click at [1082, 319] on div "19%" at bounding box center [1080, 325] width 24 height 14
click at [1071, 577] on button "Guardar" at bounding box center [1047, 580] width 110 height 24
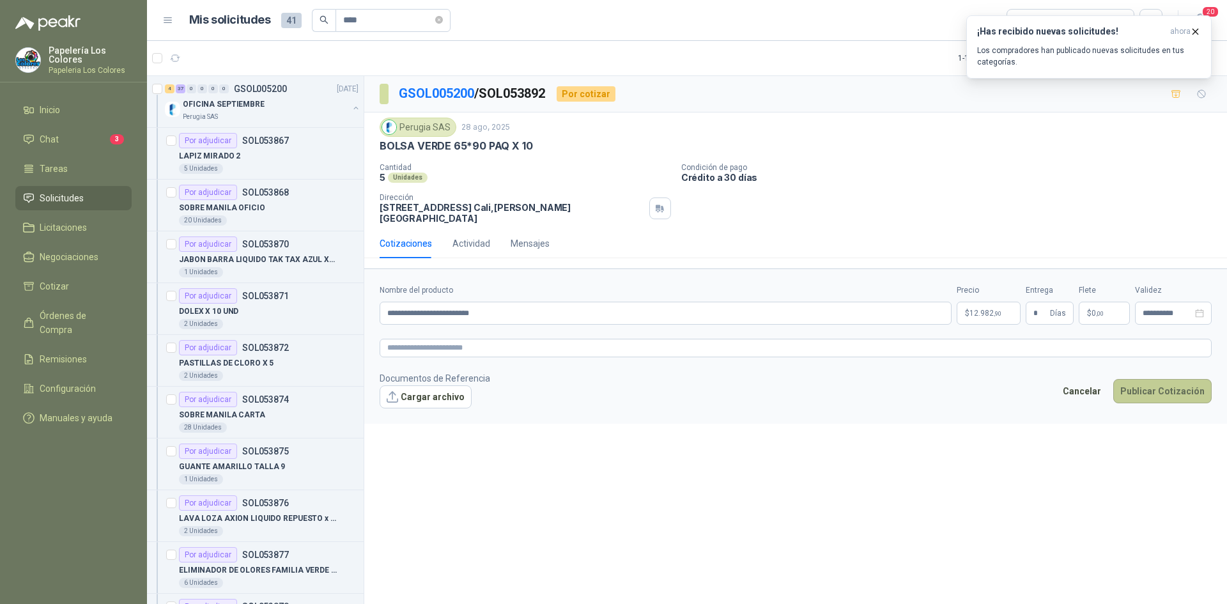
click at [1157, 384] on button "Publicar Cotización" at bounding box center [1163, 391] width 98 height 24
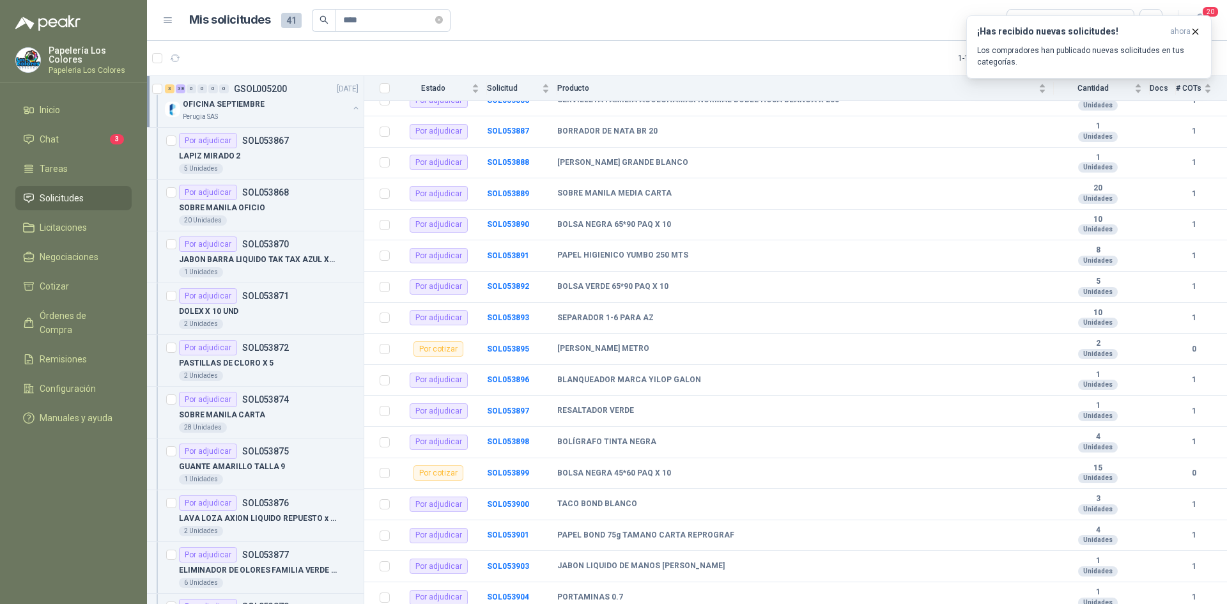
scroll to position [703, 0]
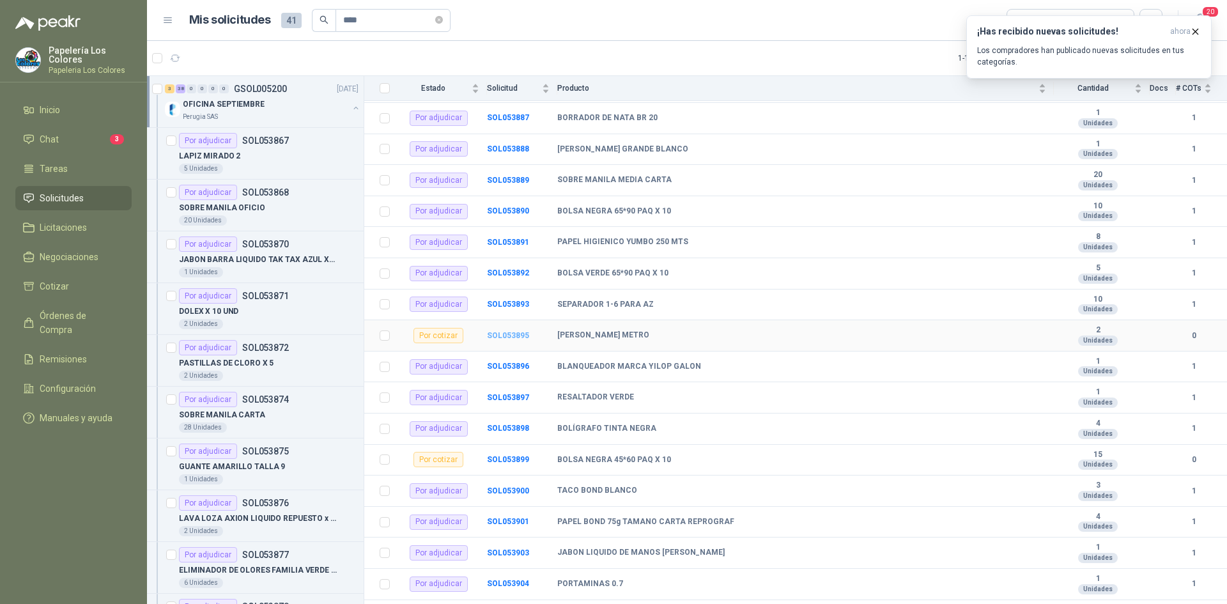
click at [506, 334] on b "SOL053895" at bounding box center [508, 335] width 42 height 9
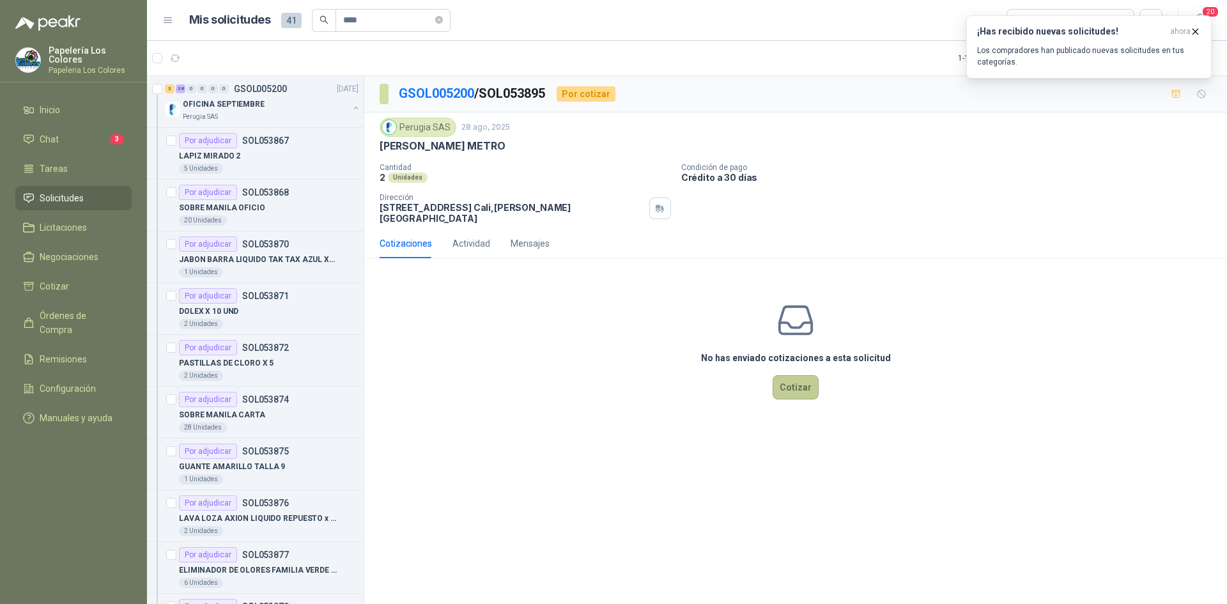
click at [788, 375] on button "Cotizar" at bounding box center [796, 387] width 46 height 24
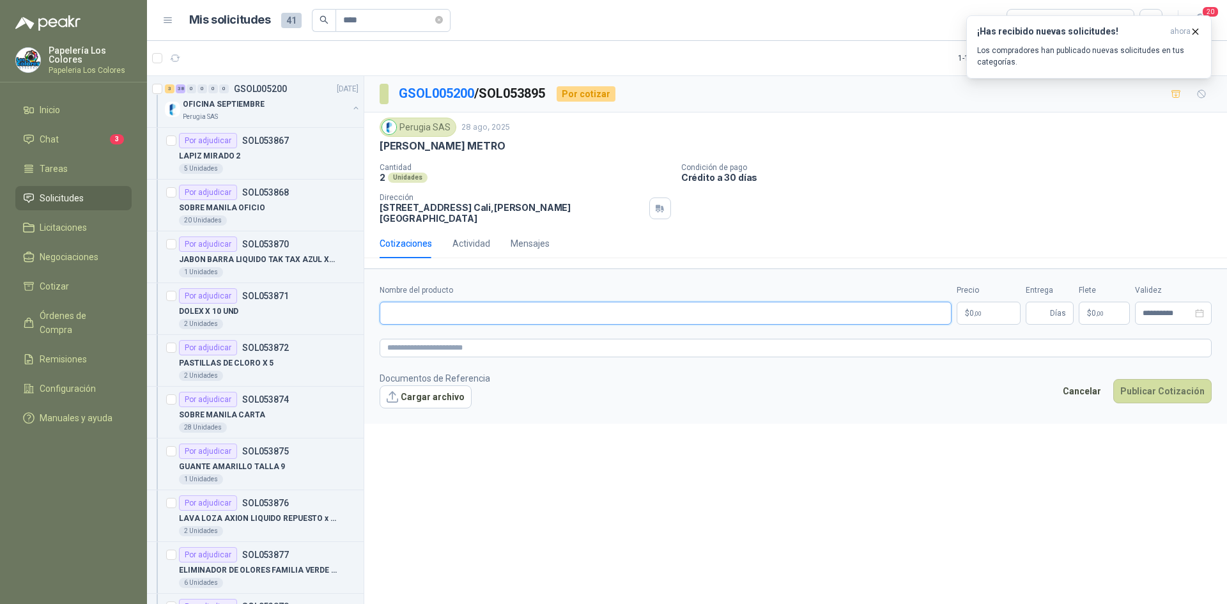
click at [526, 302] on input "Nombre del producto" at bounding box center [666, 313] width 572 height 23
drag, startPoint x: 533, startPoint y: 146, endPoint x: 495, endPoint y: 153, distance: 38.5
click at [453, 153] on p "[PERSON_NAME] METRO" at bounding box center [443, 145] width 126 height 13
drag, startPoint x: 536, startPoint y: 148, endPoint x: 377, endPoint y: 149, distance: 159.2
click at [377, 149] on div "Perugia SAS [DATE] [PERSON_NAME] METRO Cantidad 2 Unidades Condición de pago C…" at bounding box center [795, 171] width 863 height 116
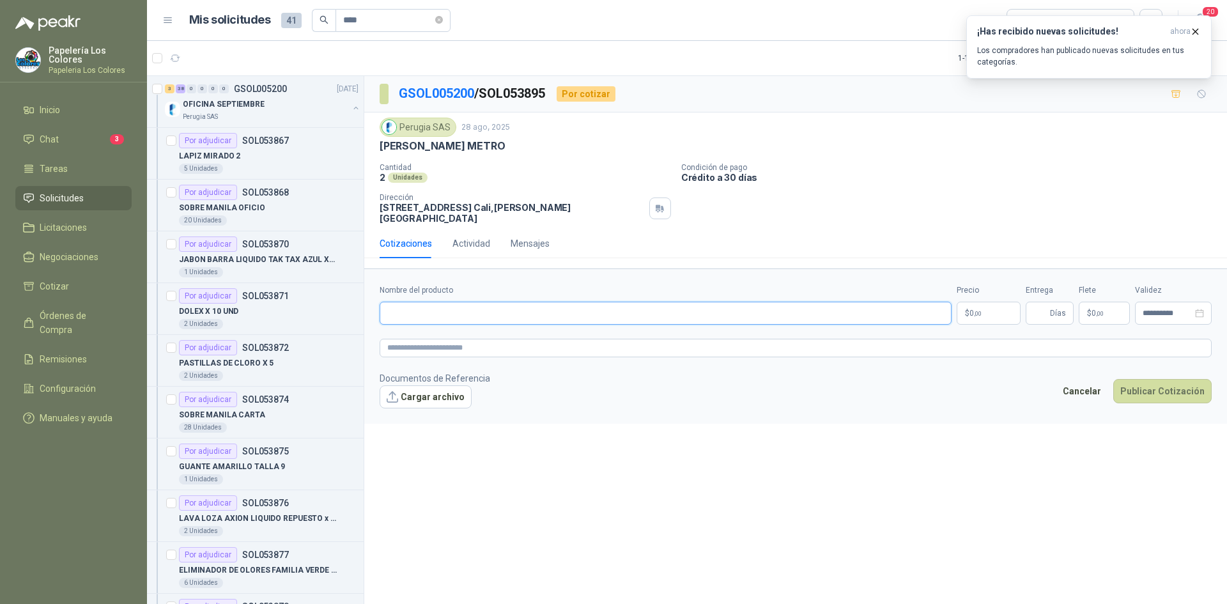
click at [485, 302] on input "Nombre del producto" at bounding box center [666, 313] width 572 height 23
paste input "**********"
click at [976, 302] on body "Papelería Los Colores Papeleria Los Colores Inicio Chat 3 Tareas Solicitudes Li…" at bounding box center [613, 302] width 1227 height 604
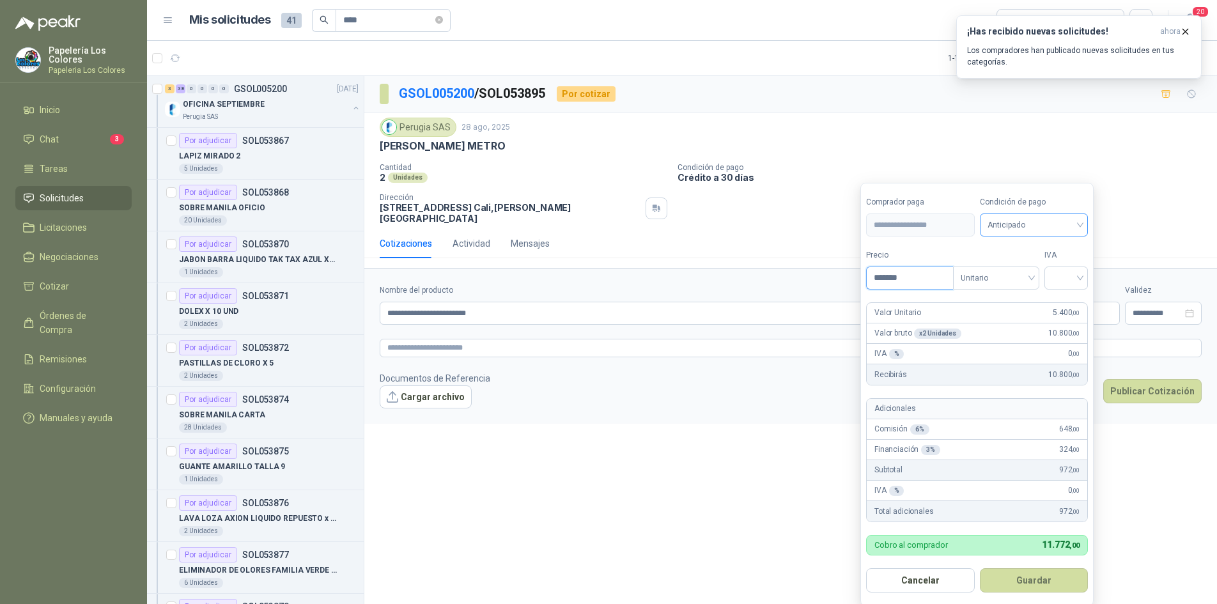
click at [1043, 226] on span "Anticipado" at bounding box center [1034, 224] width 93 height 19
click at [1027, 269] on div "Crédito a 30 días" at bounding box center [1037, 272] width 90 height 14
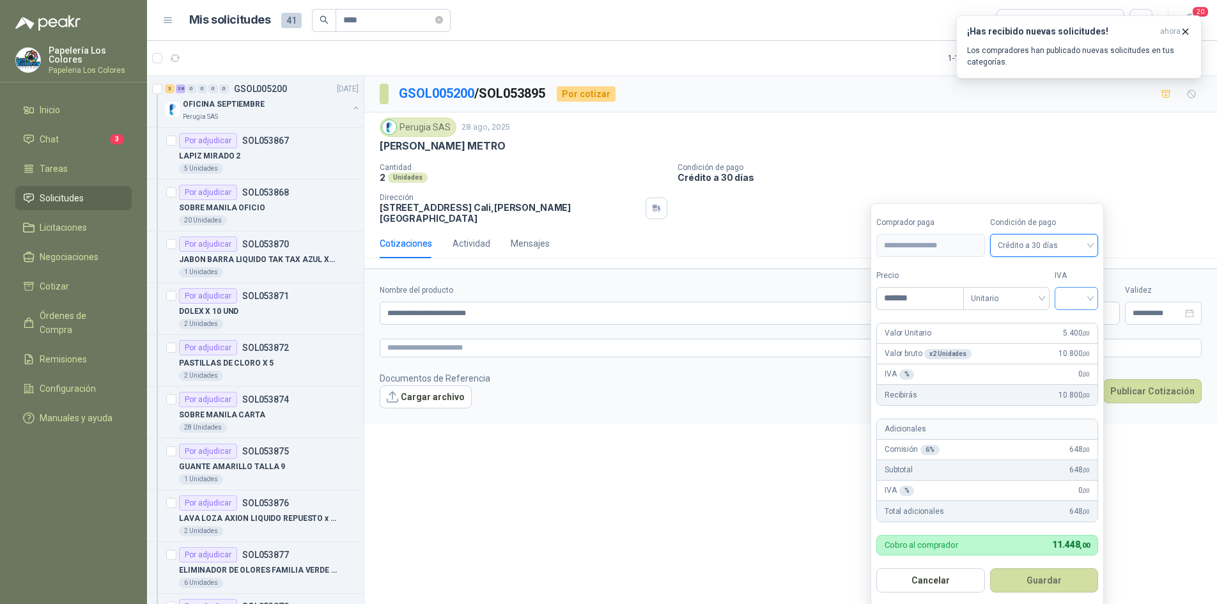
click at [1073, 300] on input "search" at bounding box center [1077, 297] width 28 height 19
click at [1076, 320] on div "19%" at bounding box center [1080, 325] width 24 height 14
click at [1033, 575] on button "Guardar" at bounding box center [1047, 580] width 110 height 24
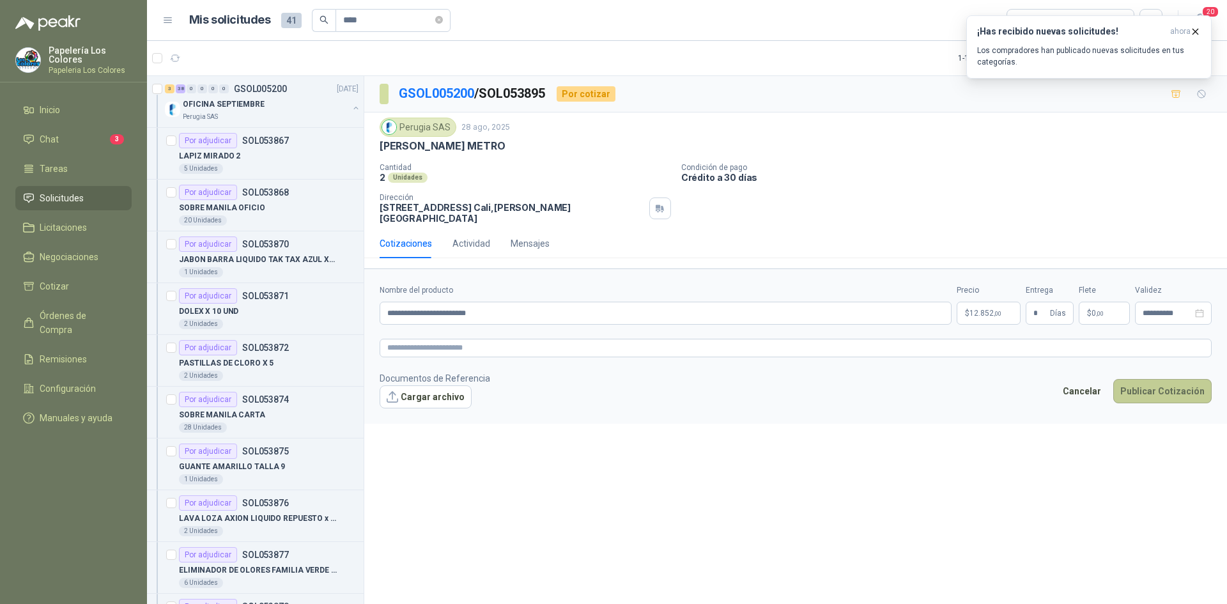
click at [1153, 384] on button "Publicar Cotización" at bounding box center [1163, 391] width 98 height 24
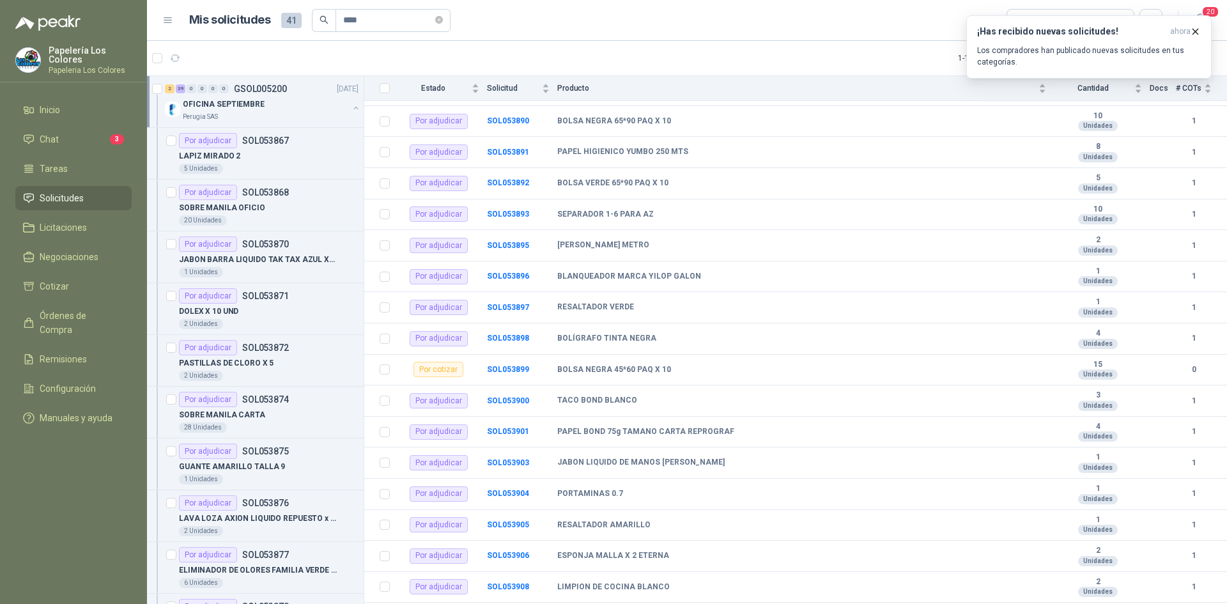
scroll to position [912, 0]
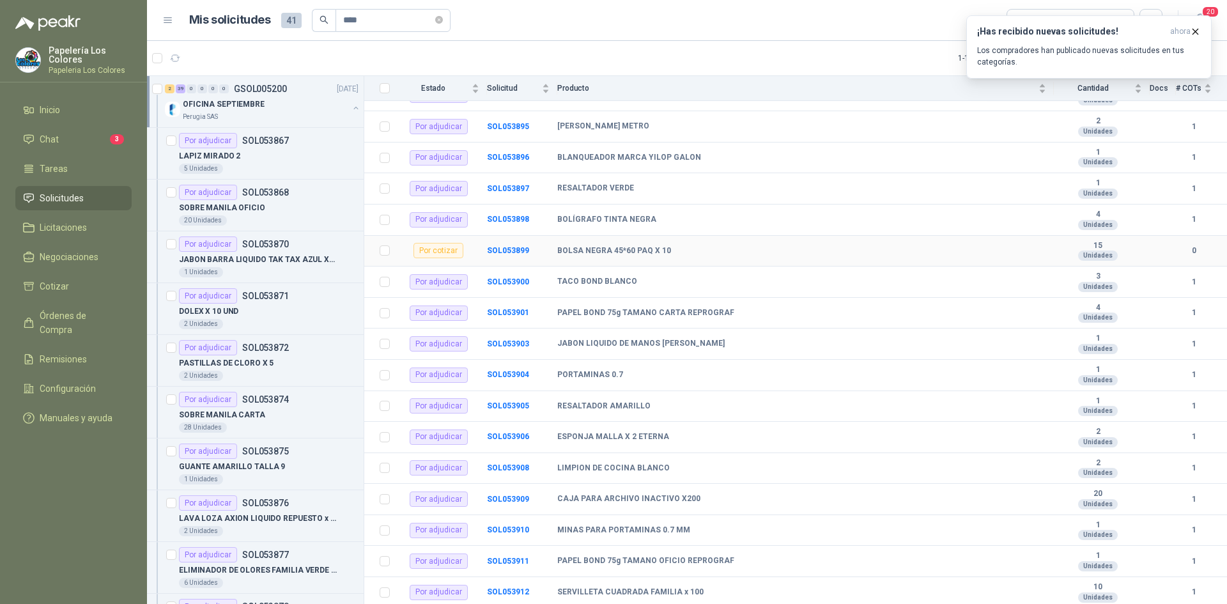
click at [596, 247] on b "BOLSA NEGRA 45*60 PAQ X 10" at bounding box center [614, 251] width 114 height 10
click at [513, 249] on b "SOL053899" at bounding box center [508, 250] width 42 height 9
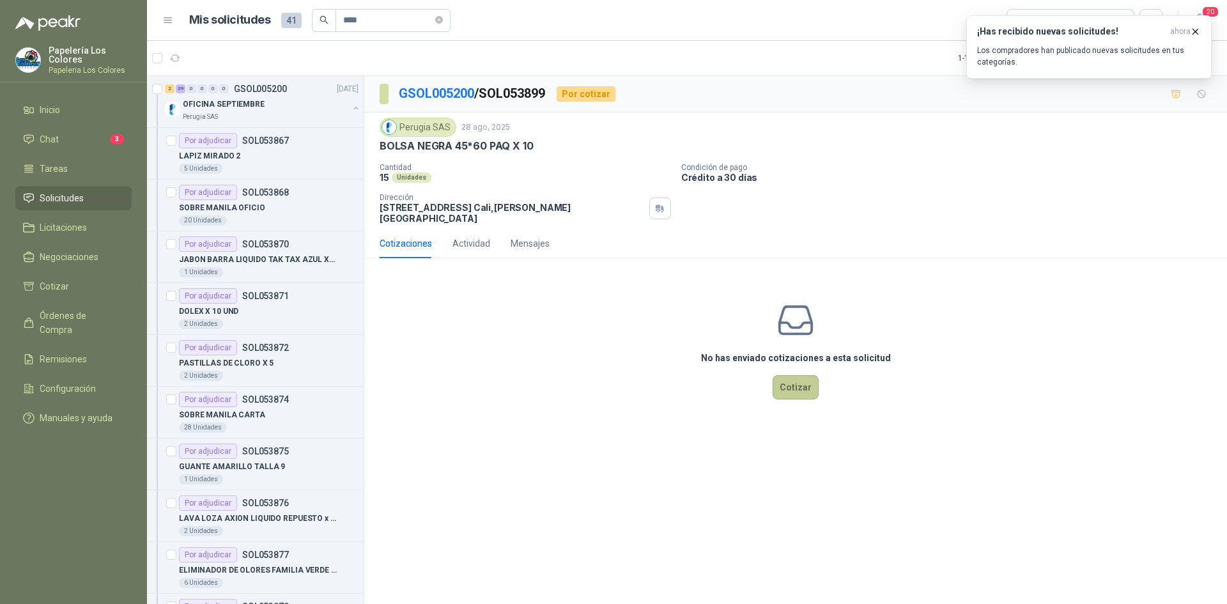
click at [788, 375] on button "Cotizar" at bounding box center [796, 387] width 46 height 24
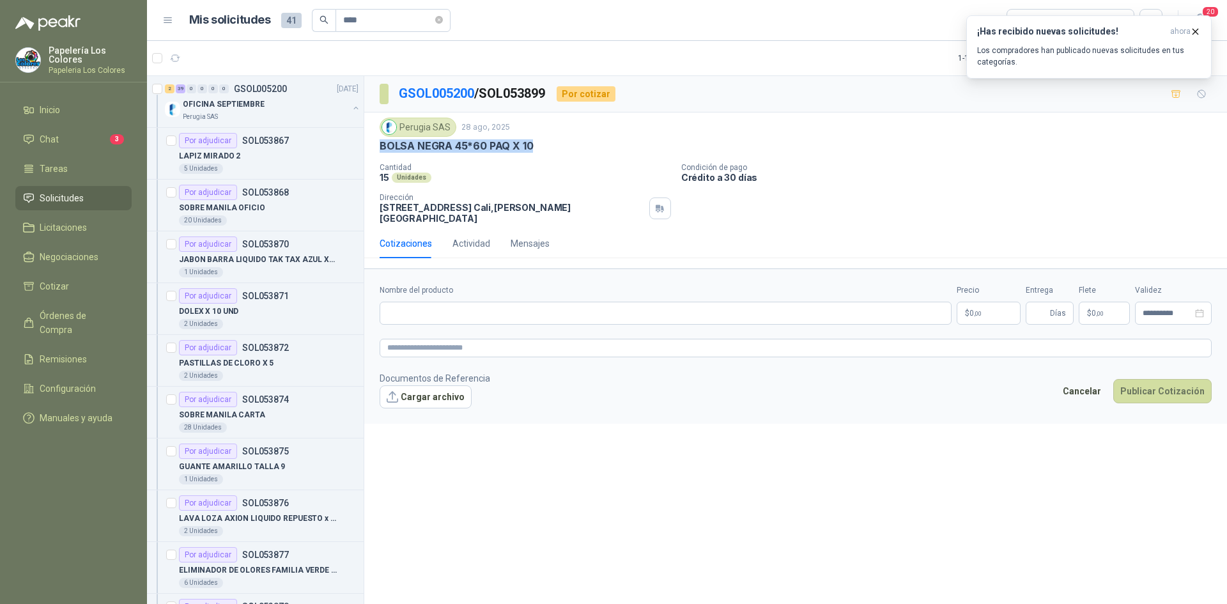
drag, startPoint x: 531, startPoint y: 144, endPoint x: 370, endPoint y: 146, distance: 160.5
click at [370, 146] on div "Perugia SAS [DATE] BOLSA NEGRA 45*60 PAQ X 10 Cantidad 15 Unidades Condición d…" at bounding box center [795, 171] width 863 height 116
click at [521, 309] on input "Nombre del producto" at bounding box center [666, 313] width 572 height 23
paste input "**********"
click at [1002, 300] on body "Papelería Los Colores Papeleria Los Colores Inicio Chat 3 Tareas Solicitudes Li…" at bounding box center [613, 302] width 1227 height 604
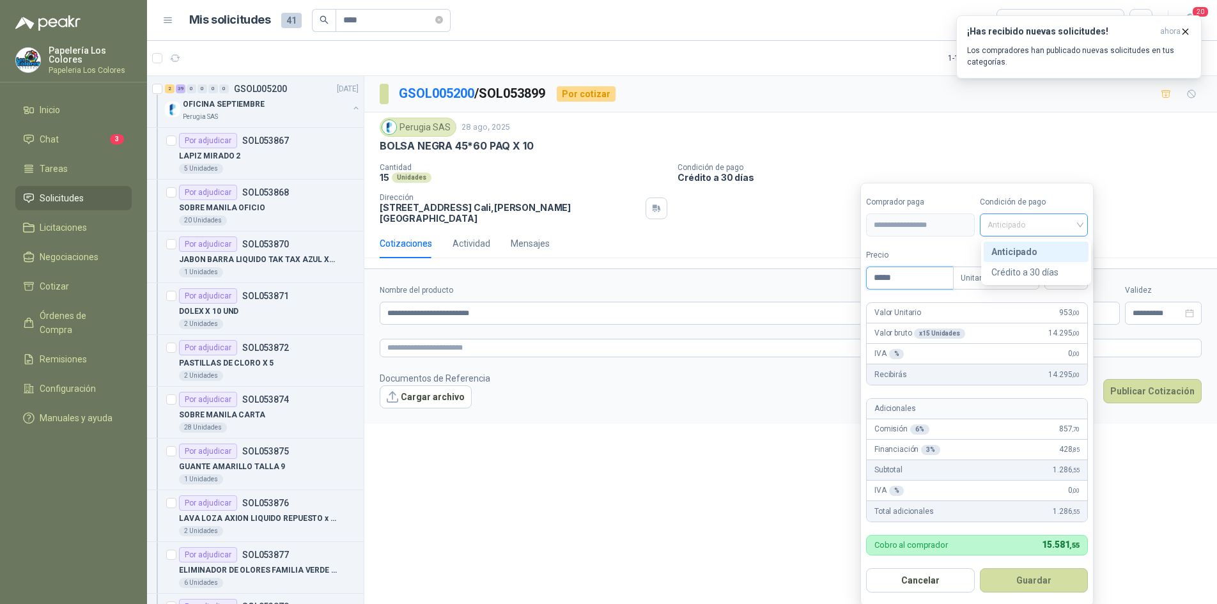
click at [1062, 224] on span "Anticipado" at bounding box center [1034, 224] width 93 height 19
click at [1035, 270] on div "Crédito a 30 días" at bounding box center [1037, 272] width 90 height 14
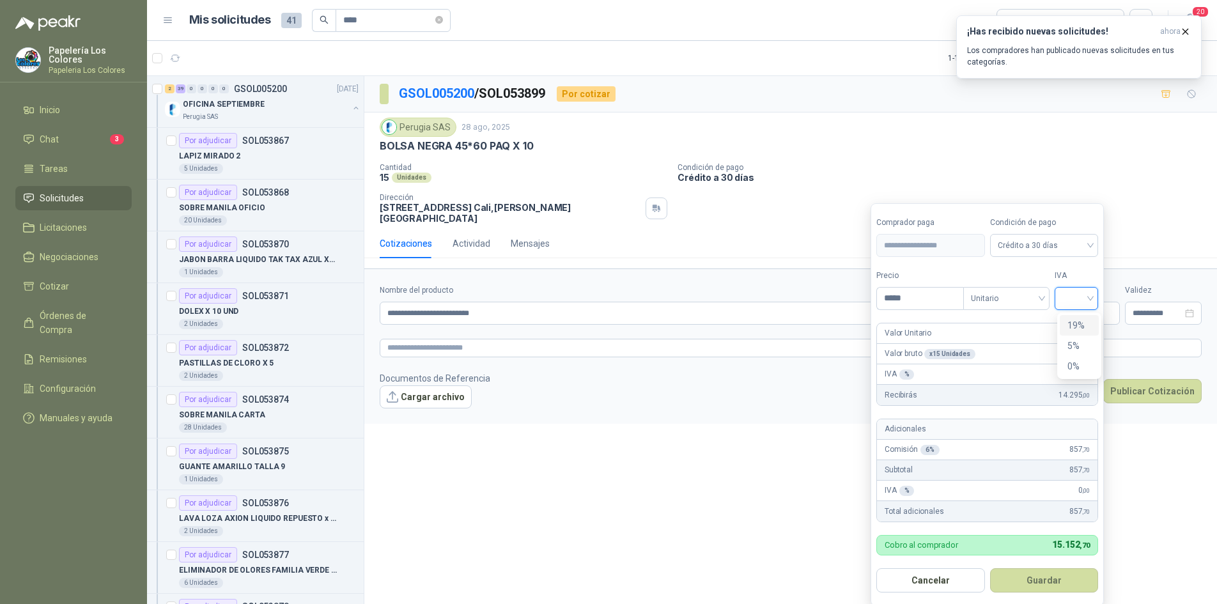
click at [1073, 299] on input "search" at bounding box center [1077, 297] width 28 height 19
click at [1079, 322] on div "19%" at bounding box center [1080, 325] width 24 height 14
click at [1033, 584] on button "Guardar" at bounding box center [1047, 580] width 110 height 24
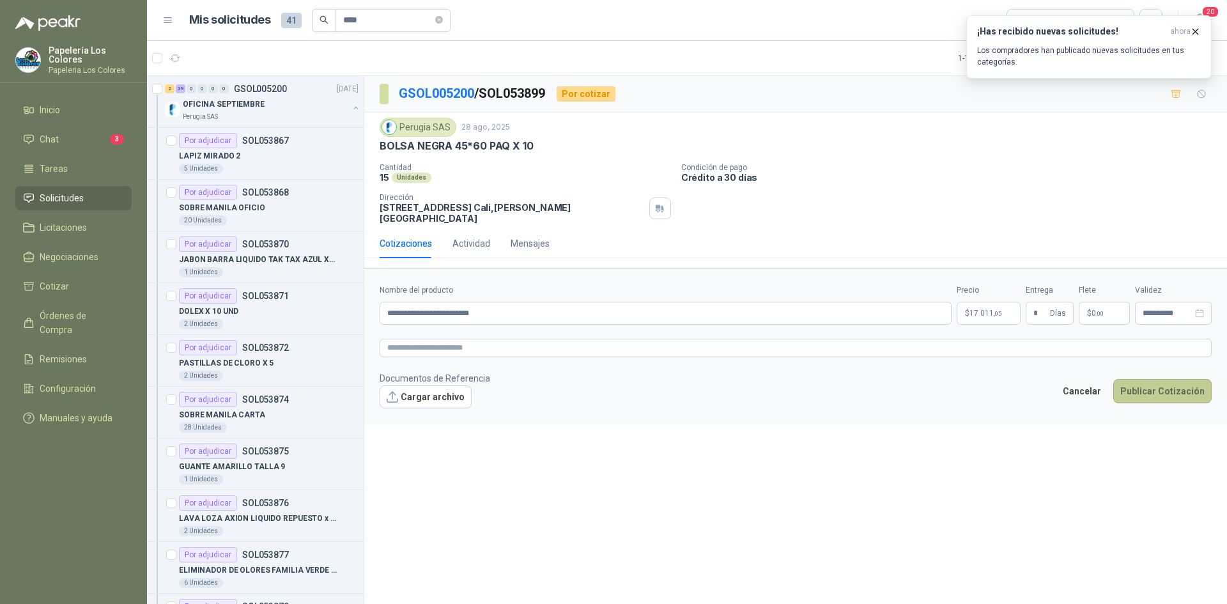
click at [1145, 380] on button "Publicar Cotización" at bounding box center [1163, 391] width 98 height 24
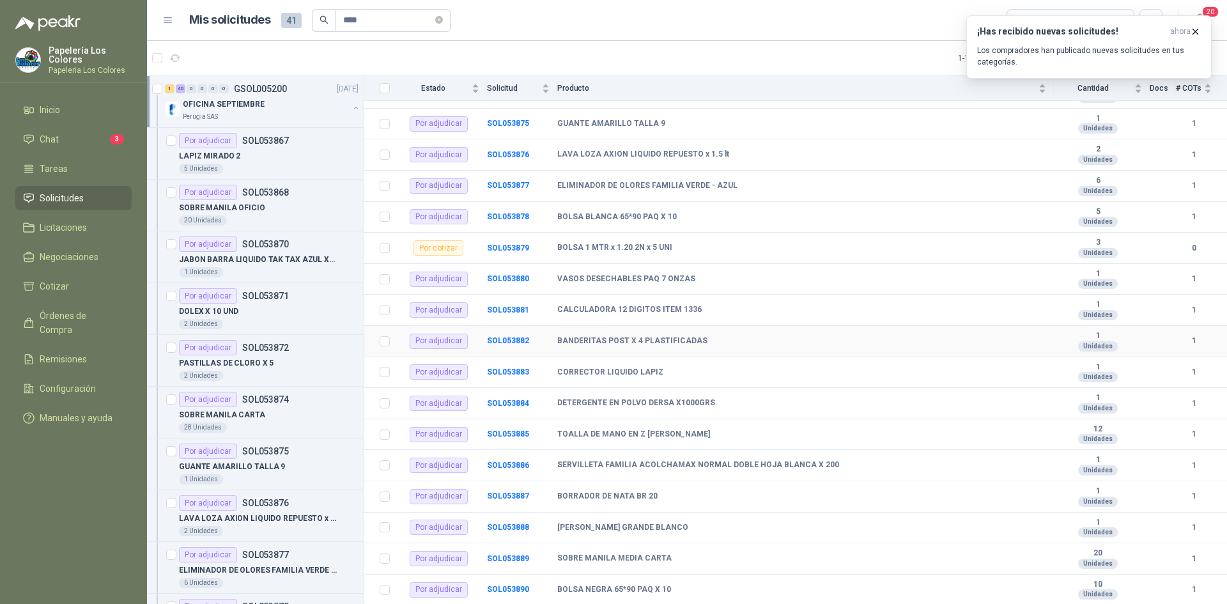
scroll to position [273, 0]
